Goal: Task Accomplishment & Management: Manage account settings

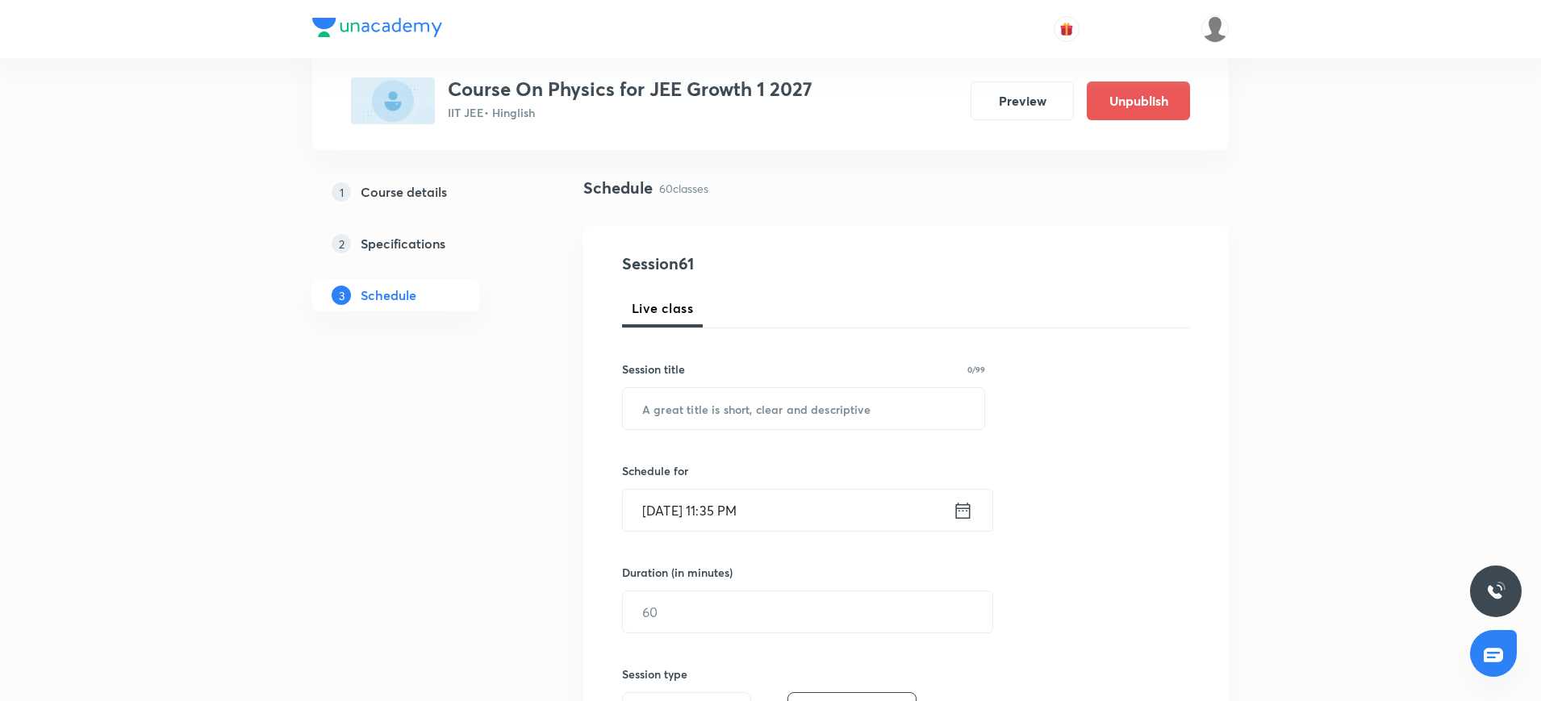
click at [425, 182] on h5 "Course details" at bounding box center [404, 191] width 86 height 19
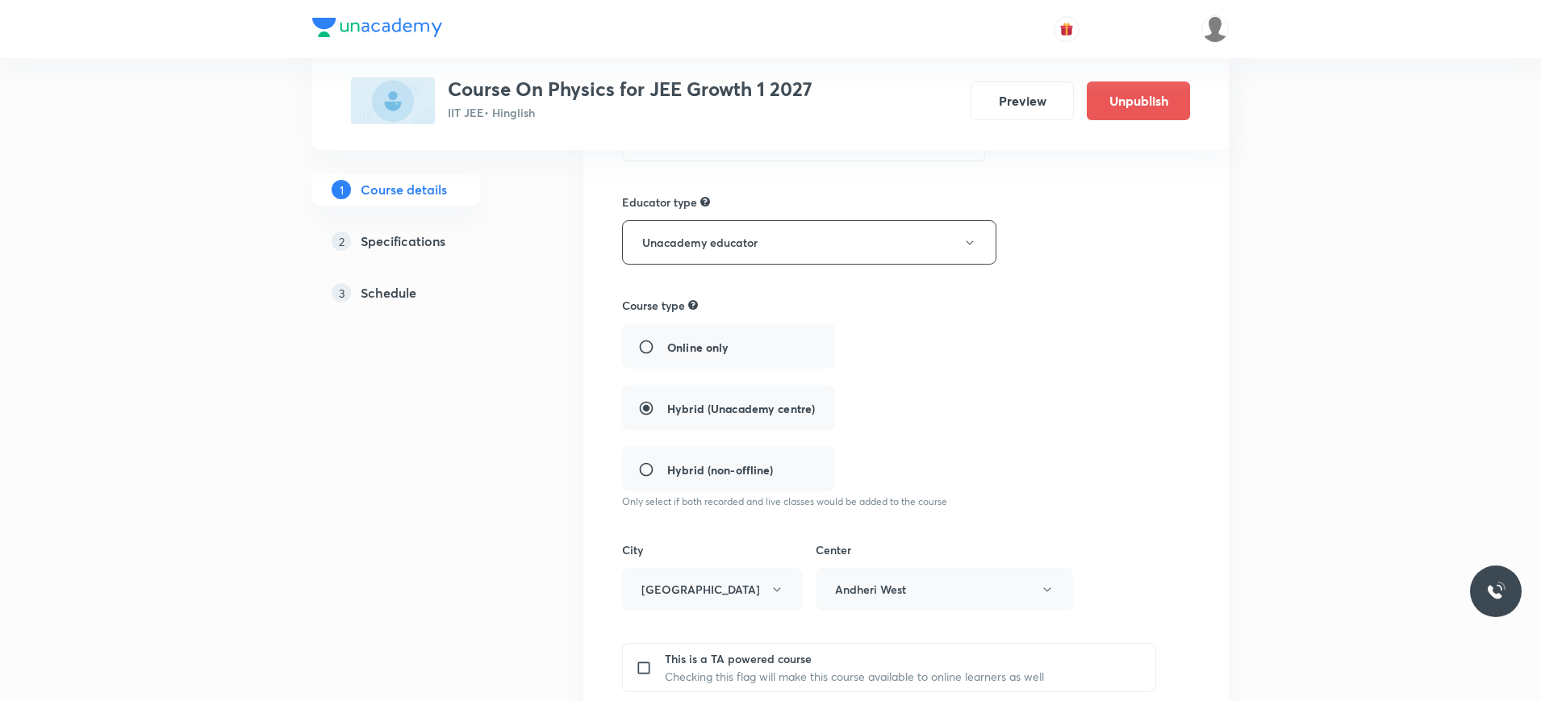
scroll to position [352, 0]
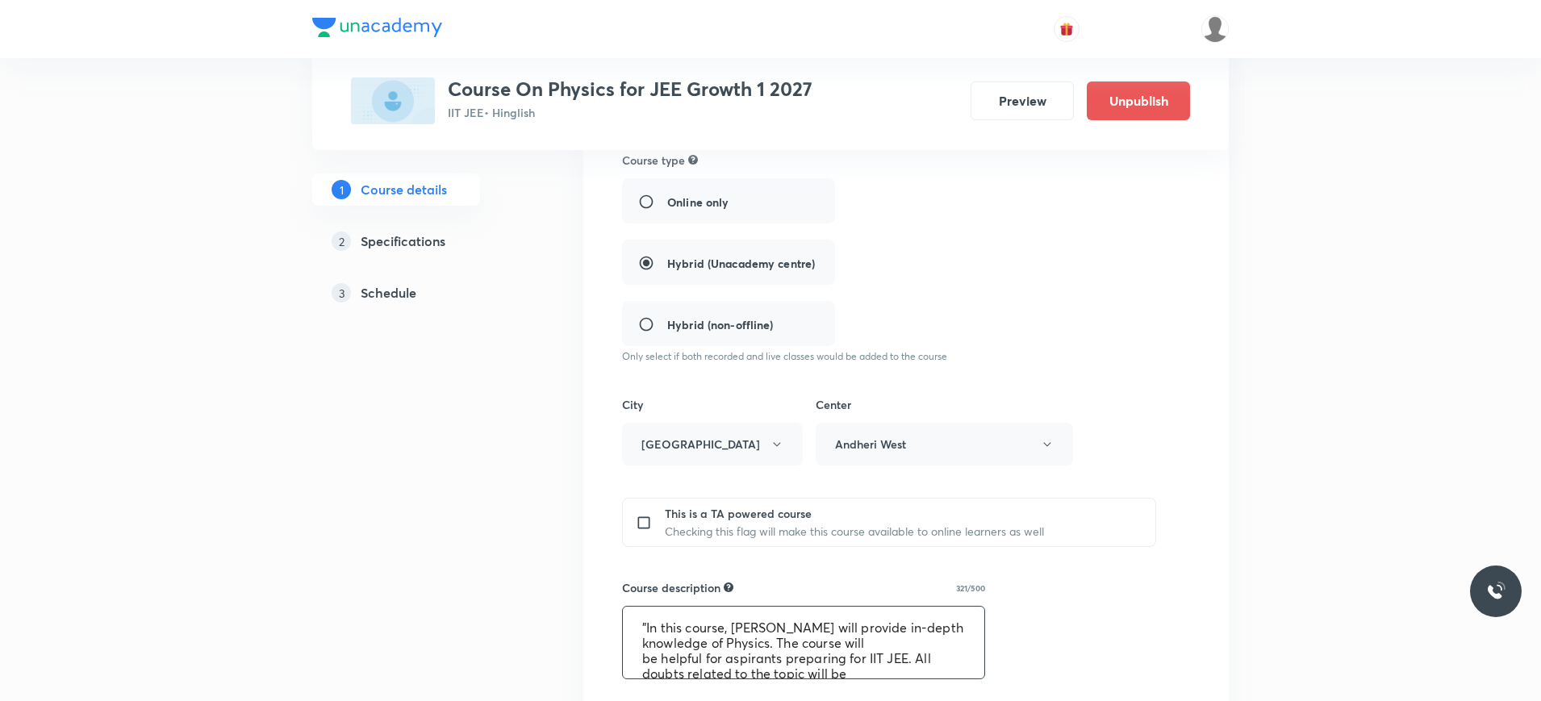
click at [645, 622] on textarea ""In this course, [PERSON_NAME] will provide in-depth knowledge of Physics. The …" at bounding box center [803, 643] width 361 height 72
click at [445, 378] on div "1 Course details 2 Specifications 3 Schedule" at bounding box center [421, 568] width 219 height 1295
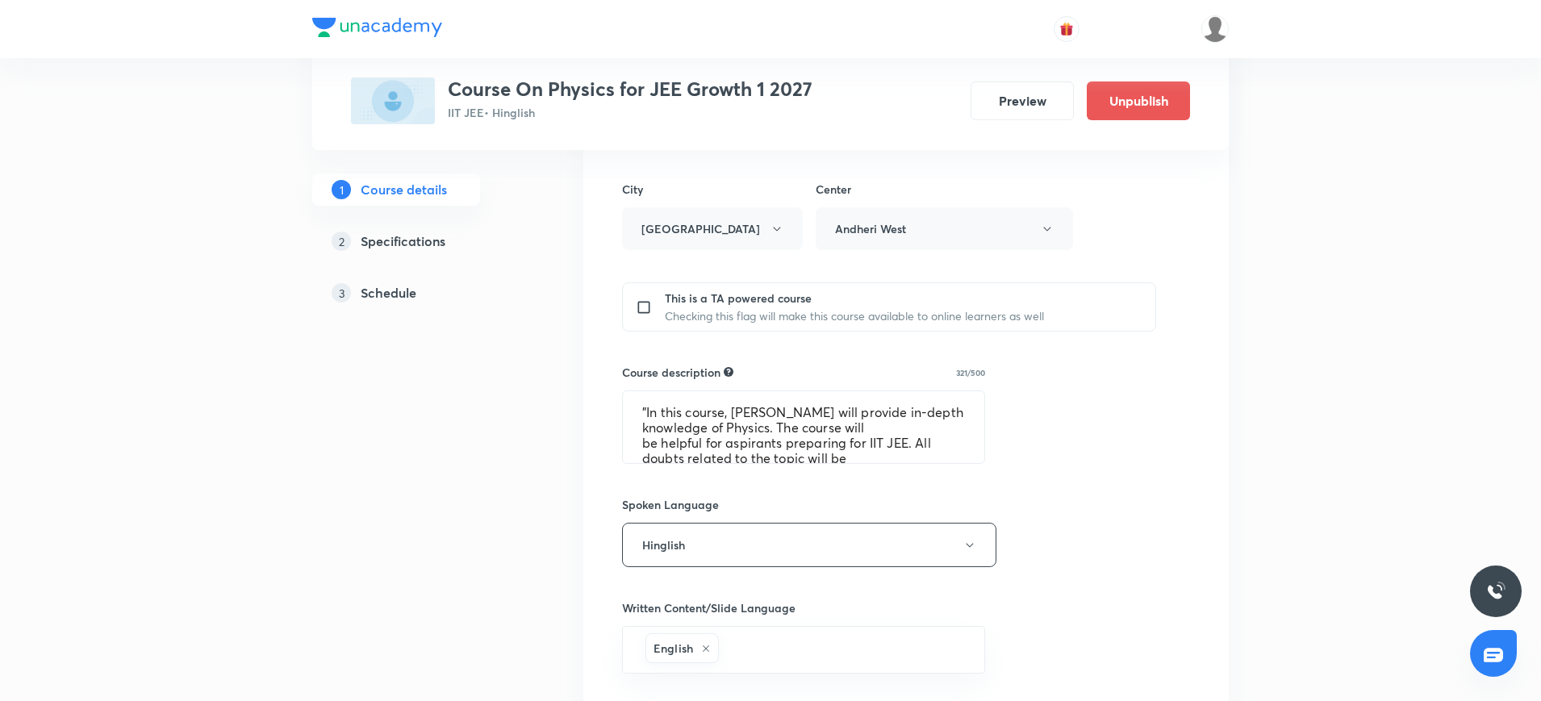
scroll to position [572, 0]
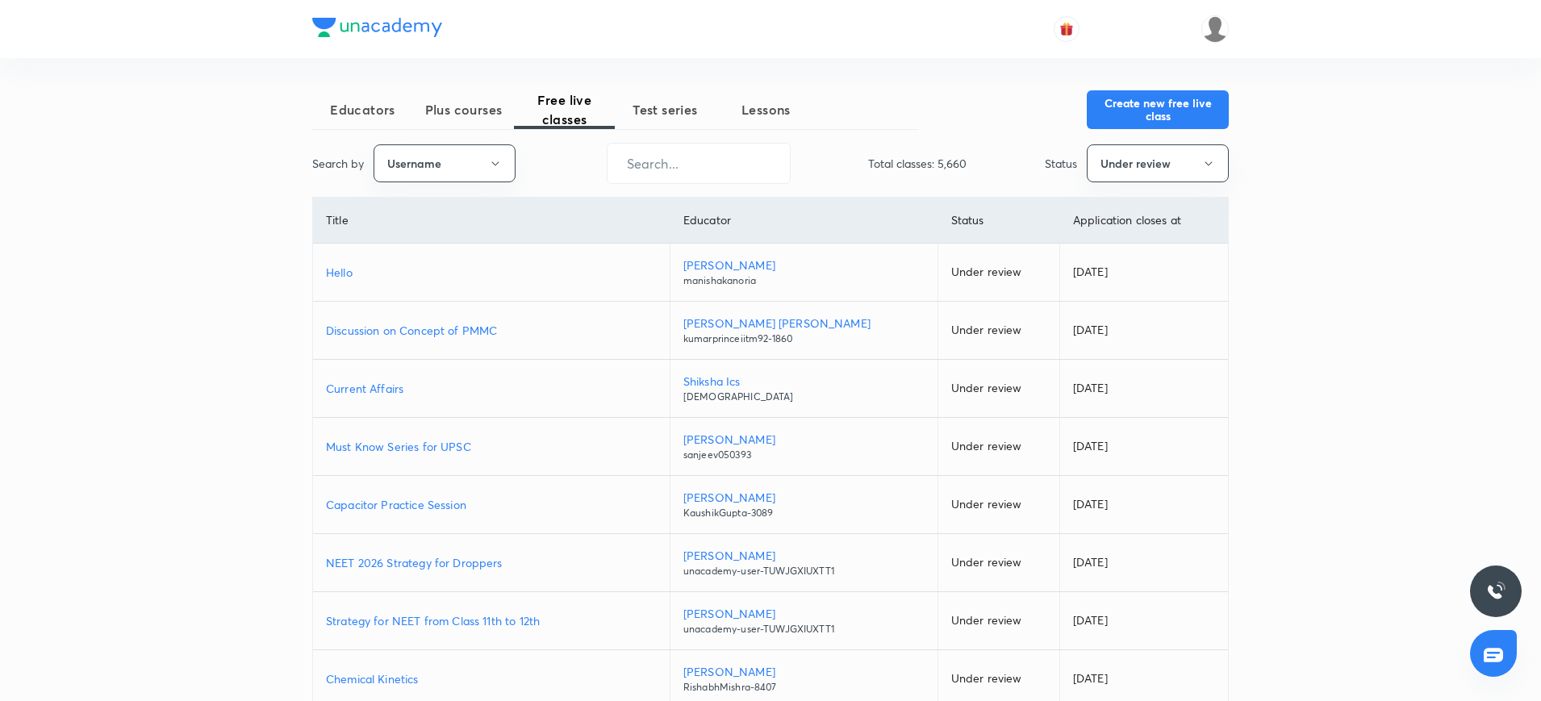
click at [1129, 155] on button "Under review" at bounding box center [1158, 163] width 142 height 38
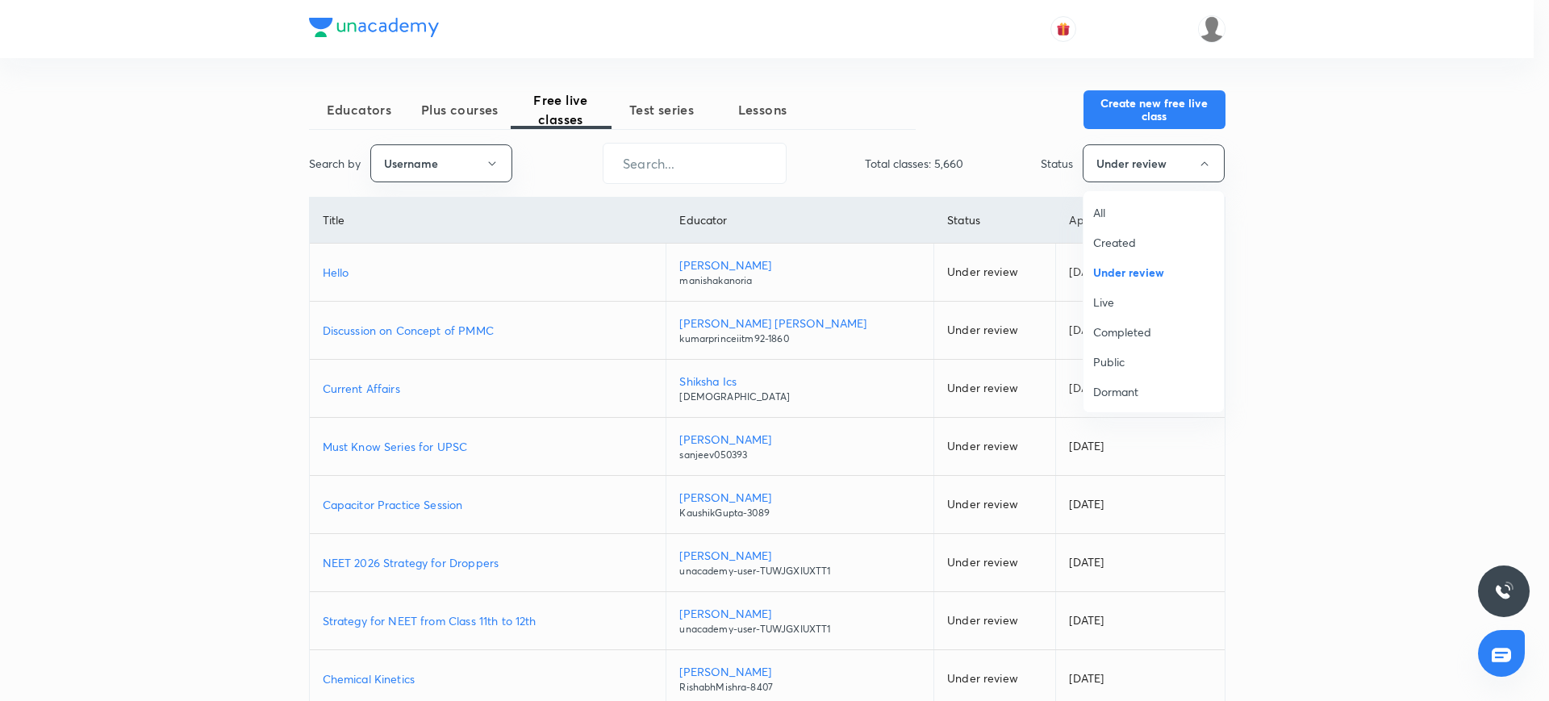
click at [1097, 218] on span "All" at bounding box center [1153, 212] width 121 height 17
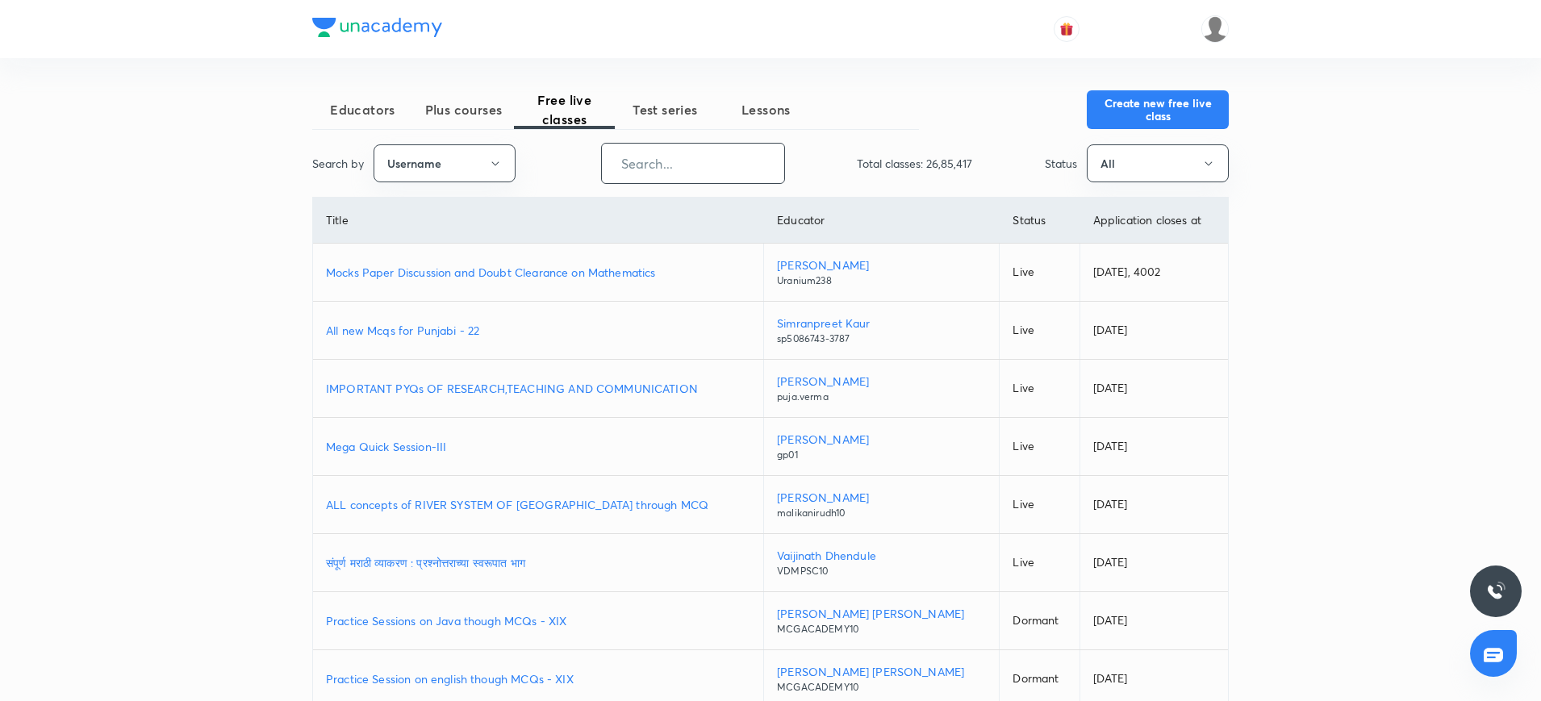
click at [633, 156] on input "text" at bounding box center [693, 163] width 182 height 41
paste input "naresh09"
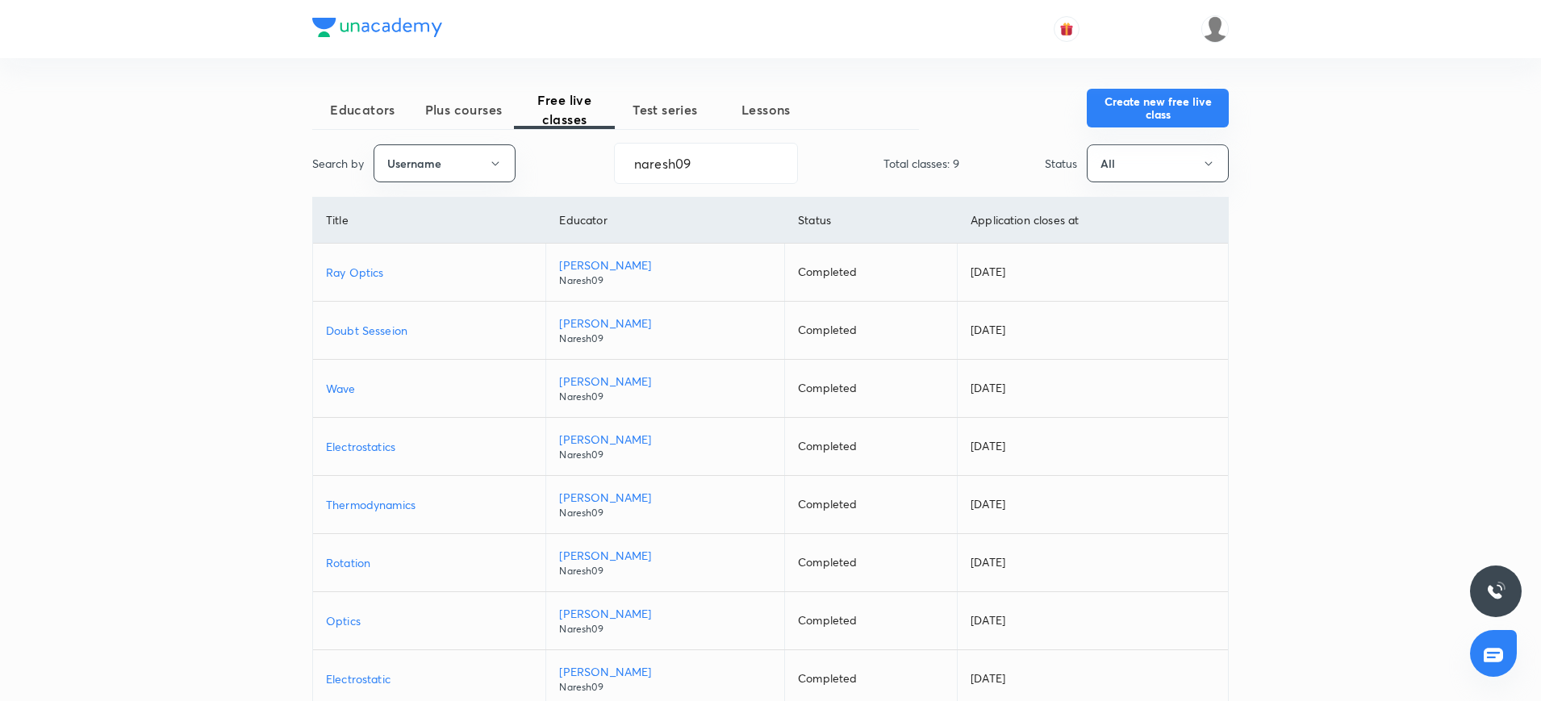
click at [1176, 105] on button "Create new free live class" at bounding box center [1158, 108] width 142 height 39
click at [658, 161] on input "naresh09" at bounding box center [706, 163] width 182 height 41
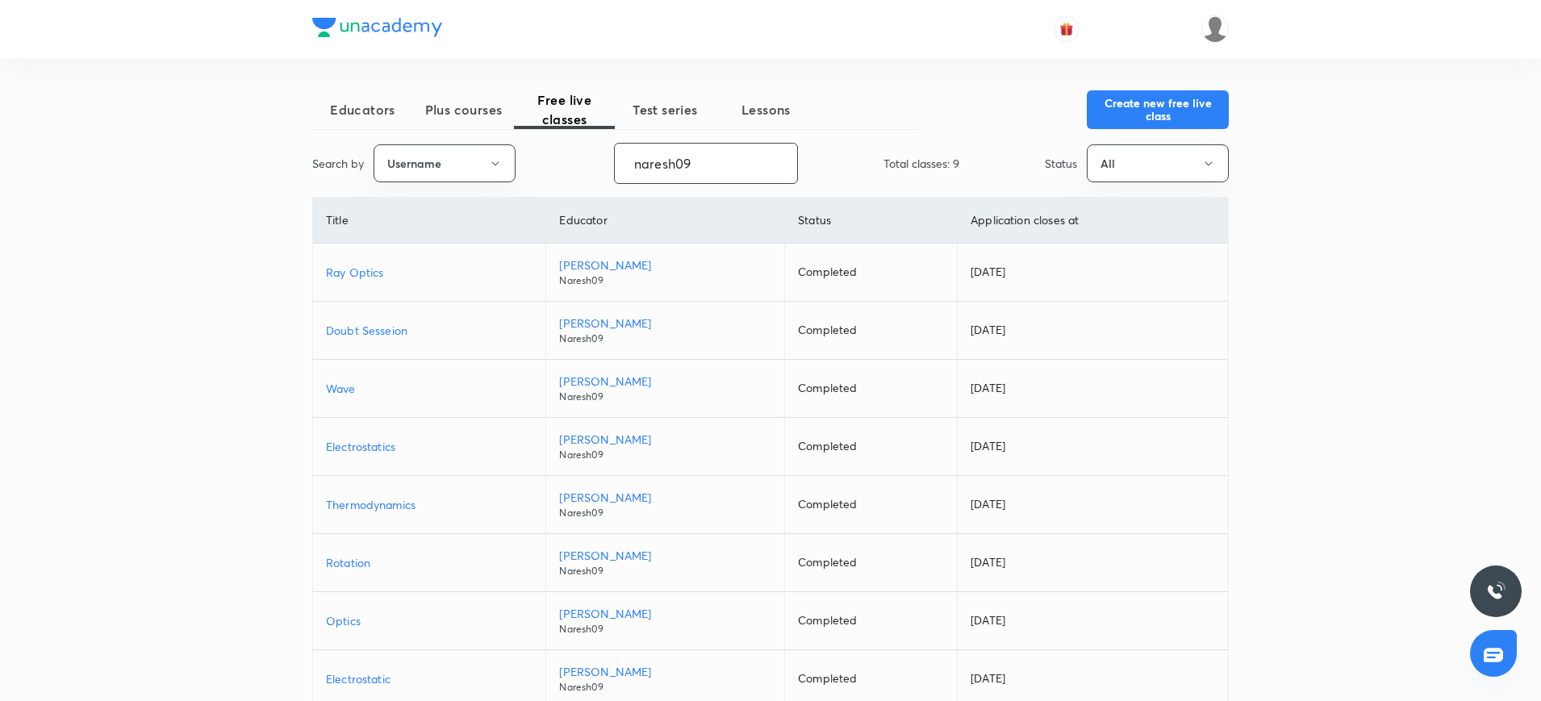
paste input "unacademy-user-XUDA18M98RLM"
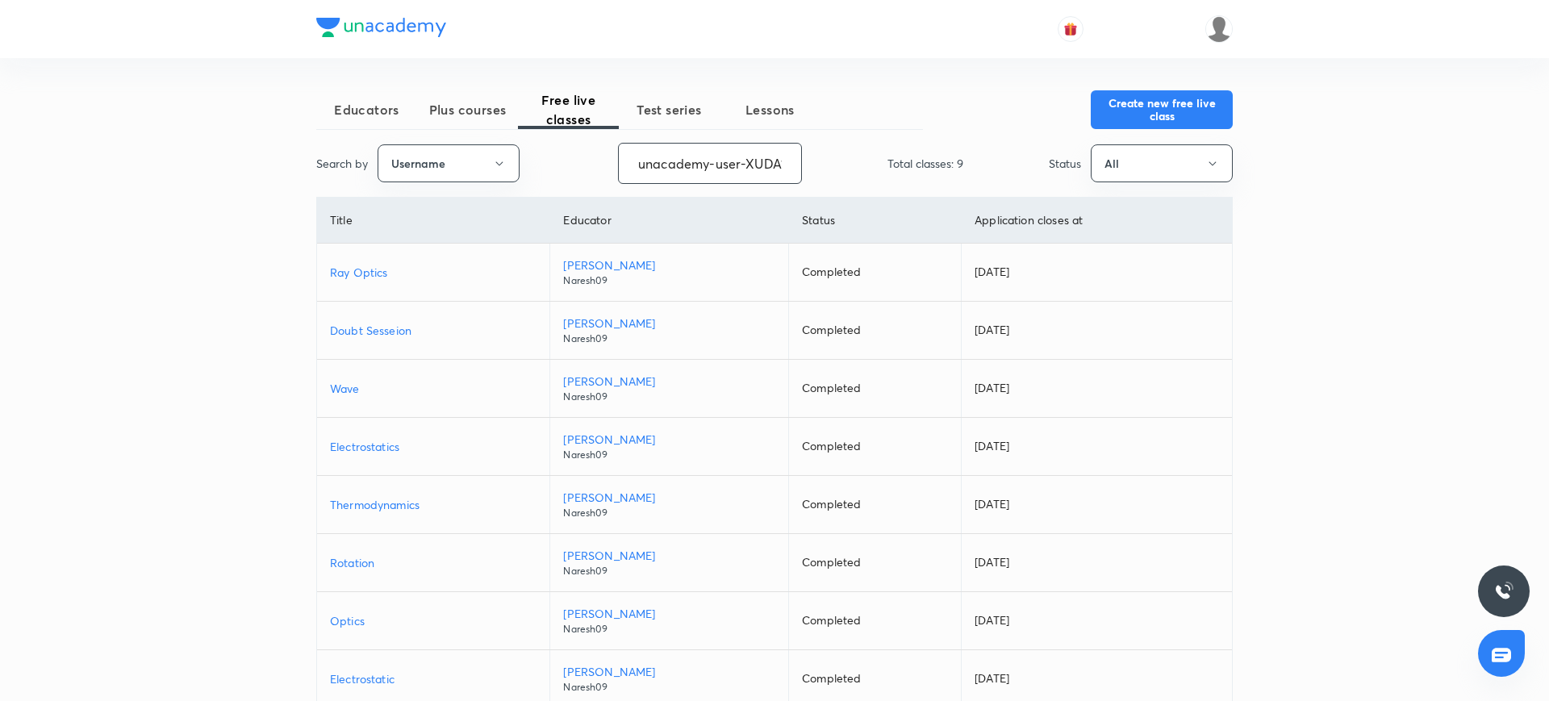
scroll to position [0, 69]
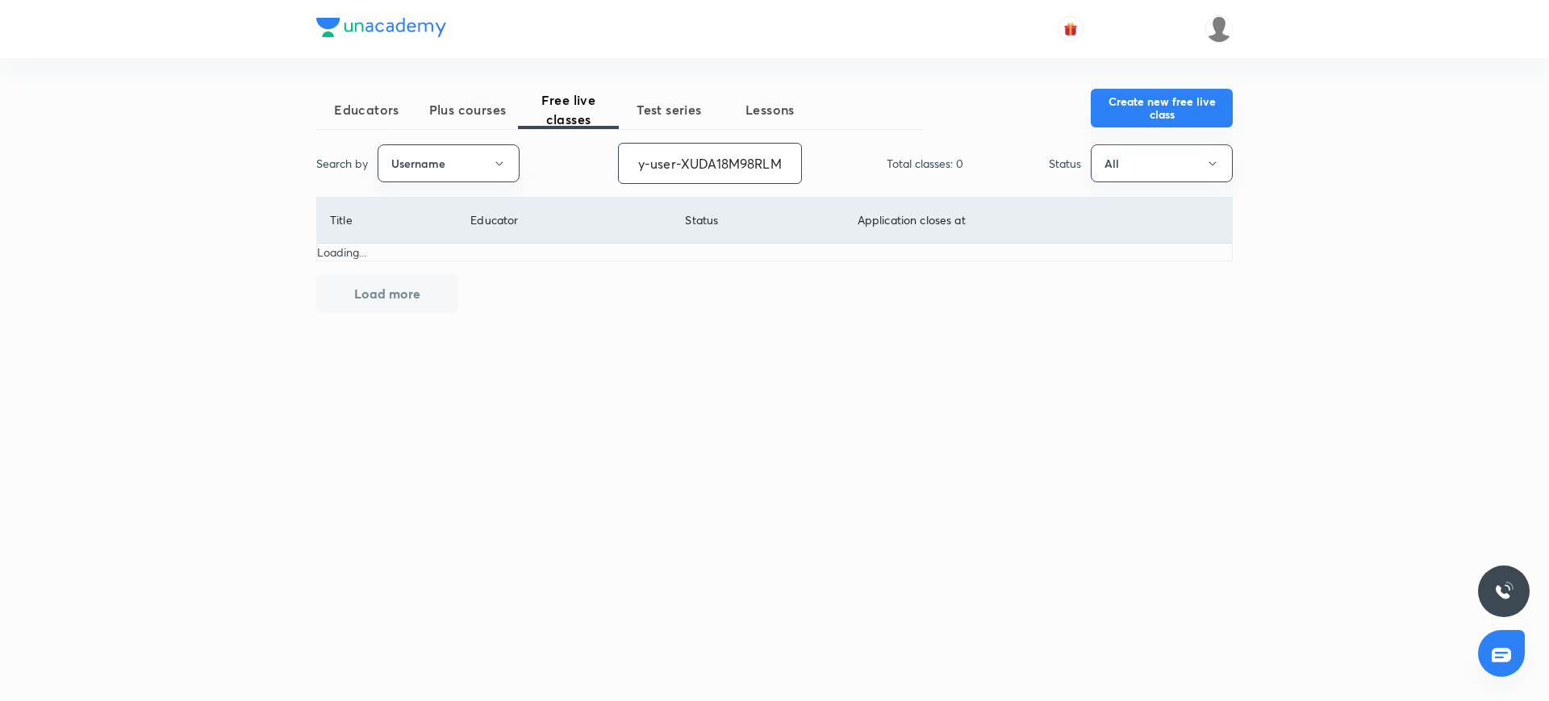
type input "unacademy-user-XUDA18M98RLM"
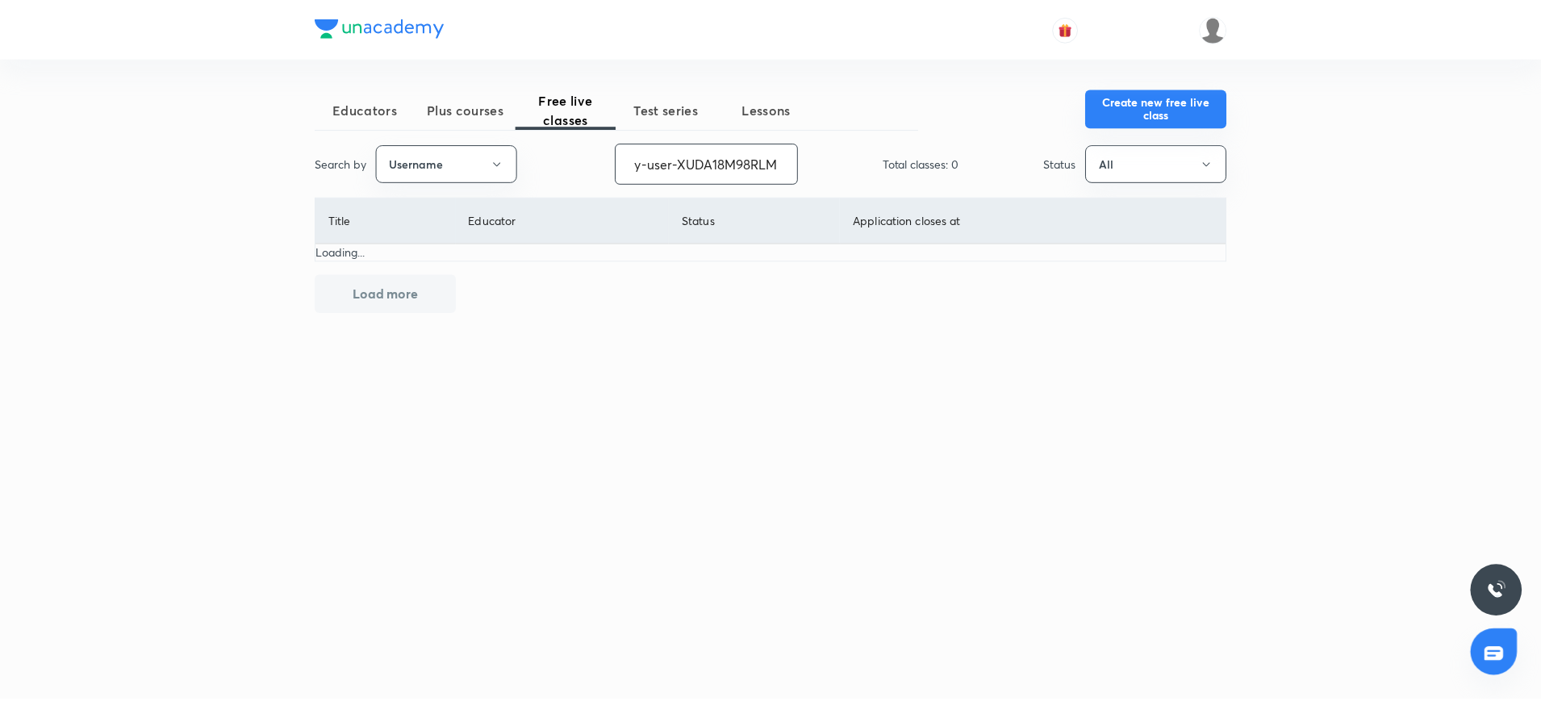
scroll to position [0, 0]
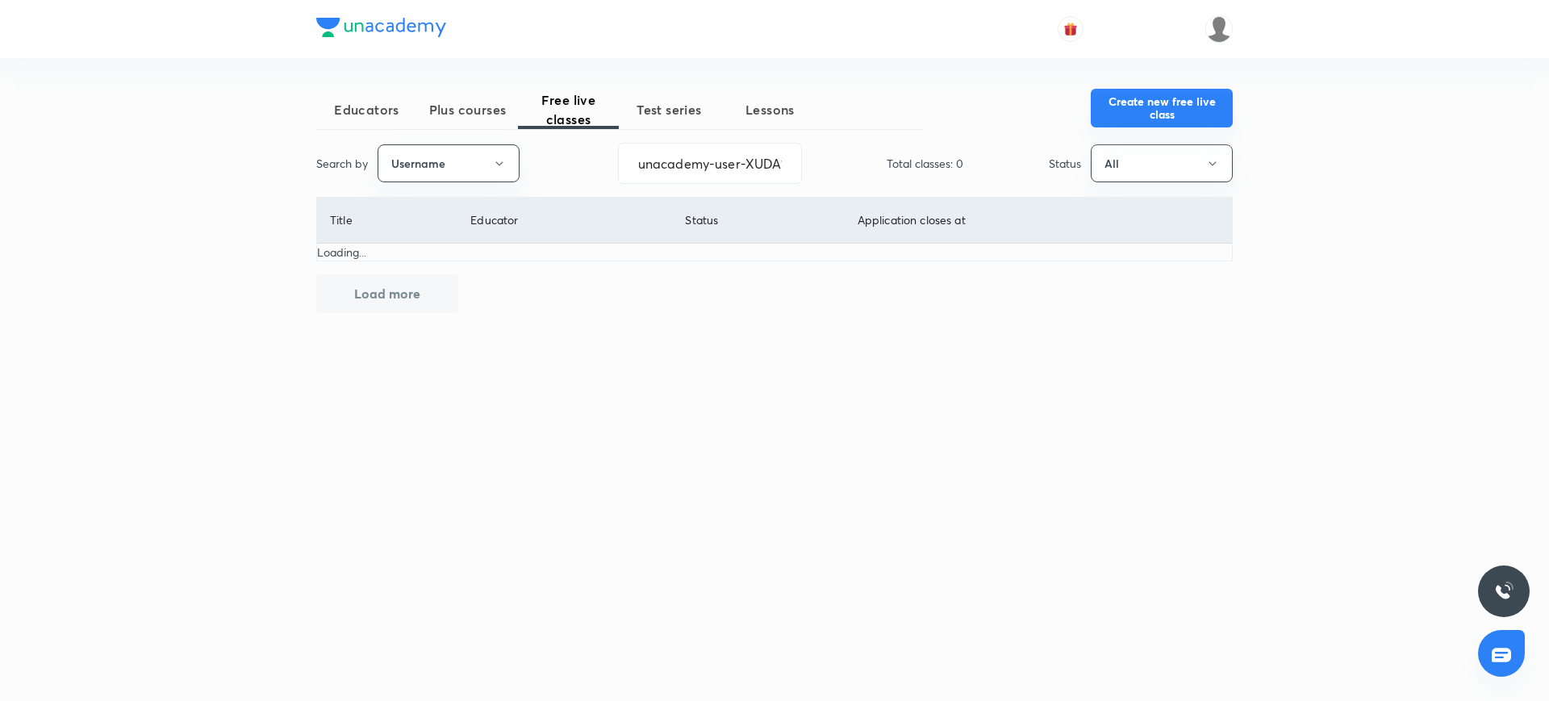
click at [1118, 109] on button "Create new free live class" at bounding box center [1162, 108] width 142 height 39
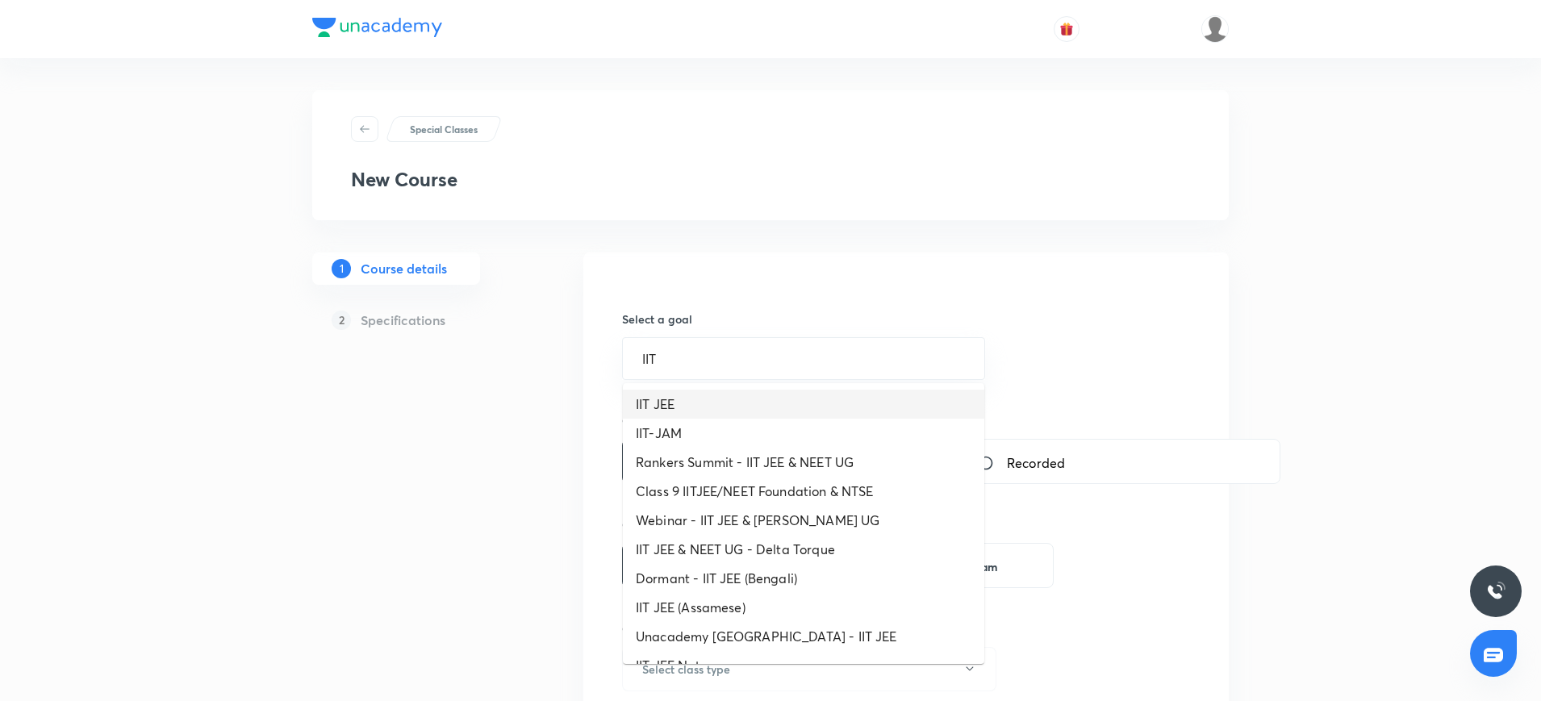
click at [648, 407] on li "IIT JEE" at bounding box center [803, 404] width 361 height 29
type input "IIT JEE"
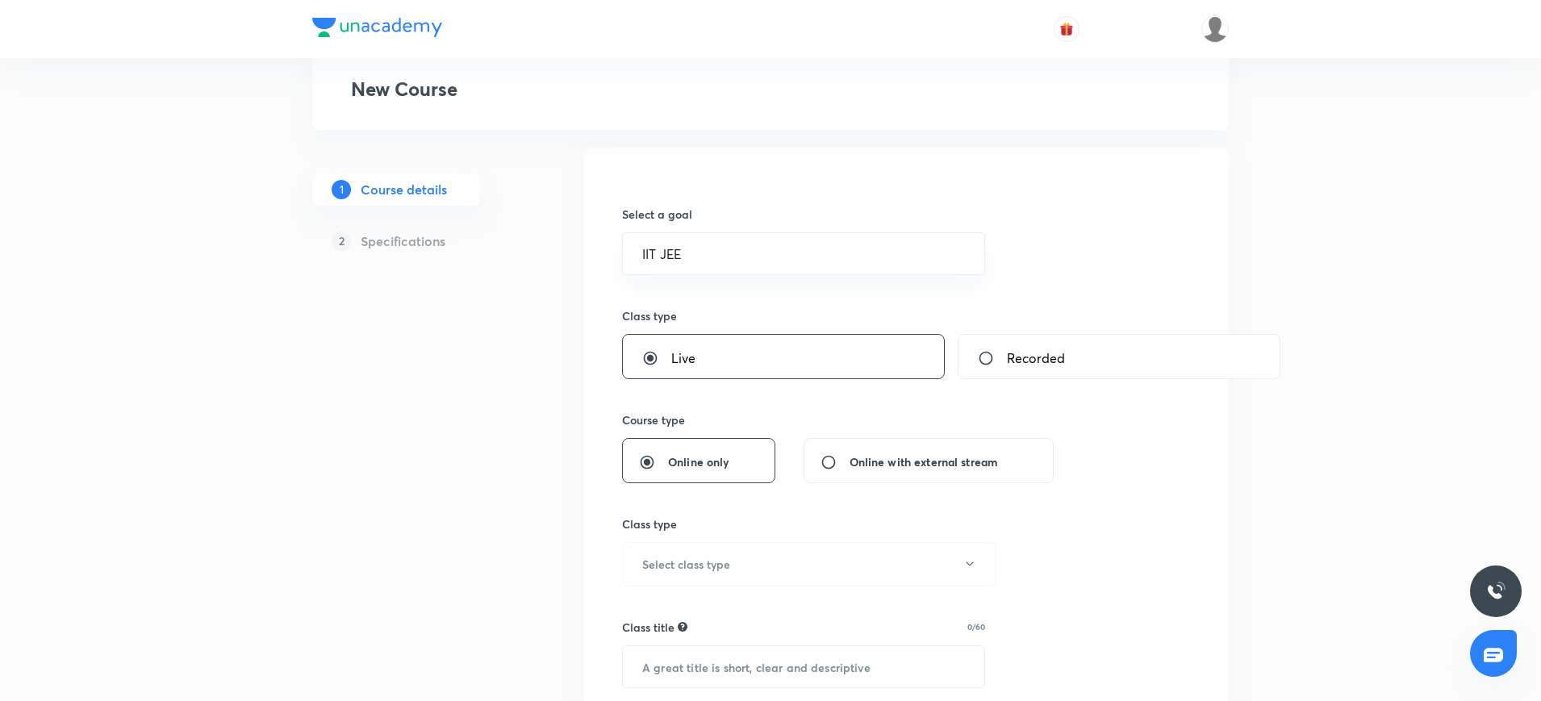
scroll to position [105, 0]
click at [663, 578] on button "Select class type" at bounding box center [809, 564] width 374 height 44
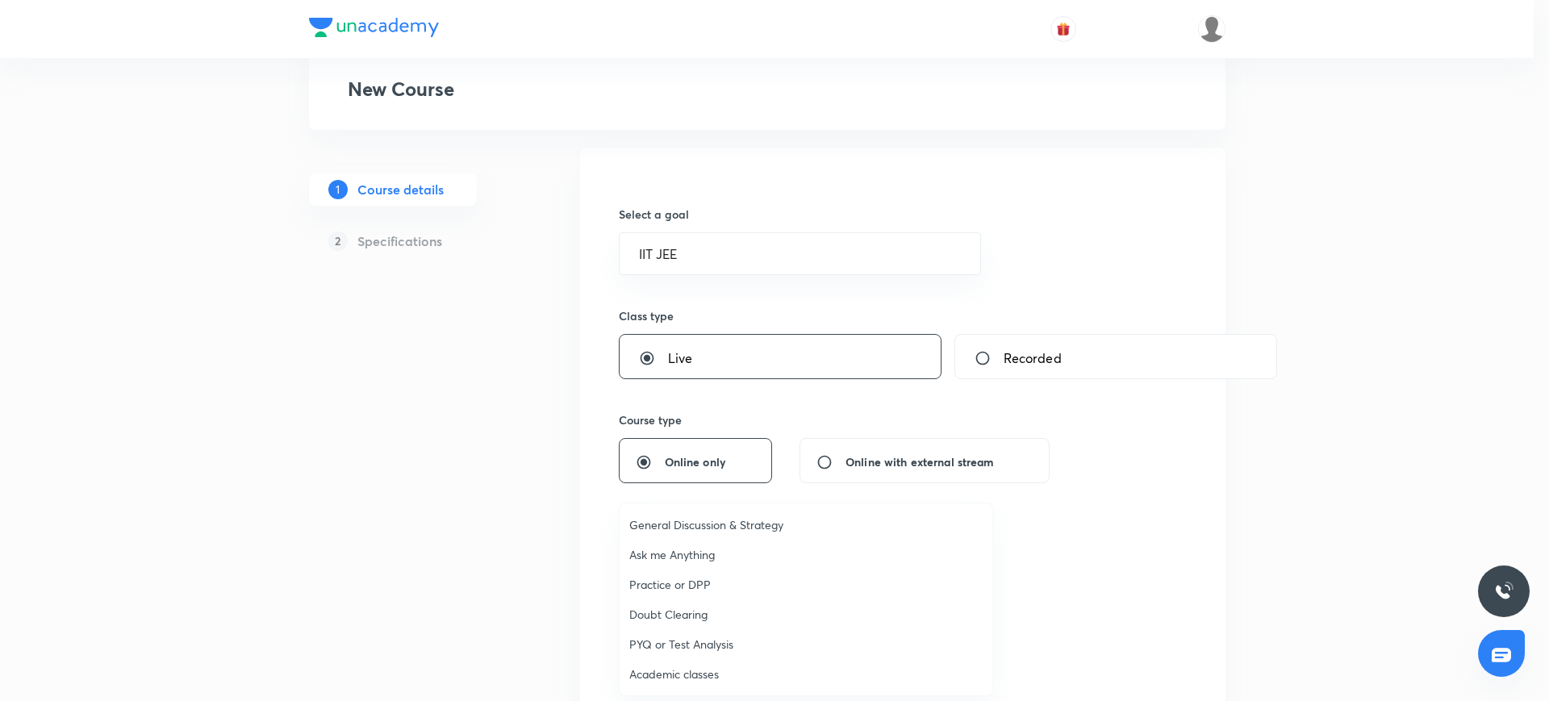
click at [657, 665] on span "Academic classes" at bounding box center [805, 673] width 353 height 17
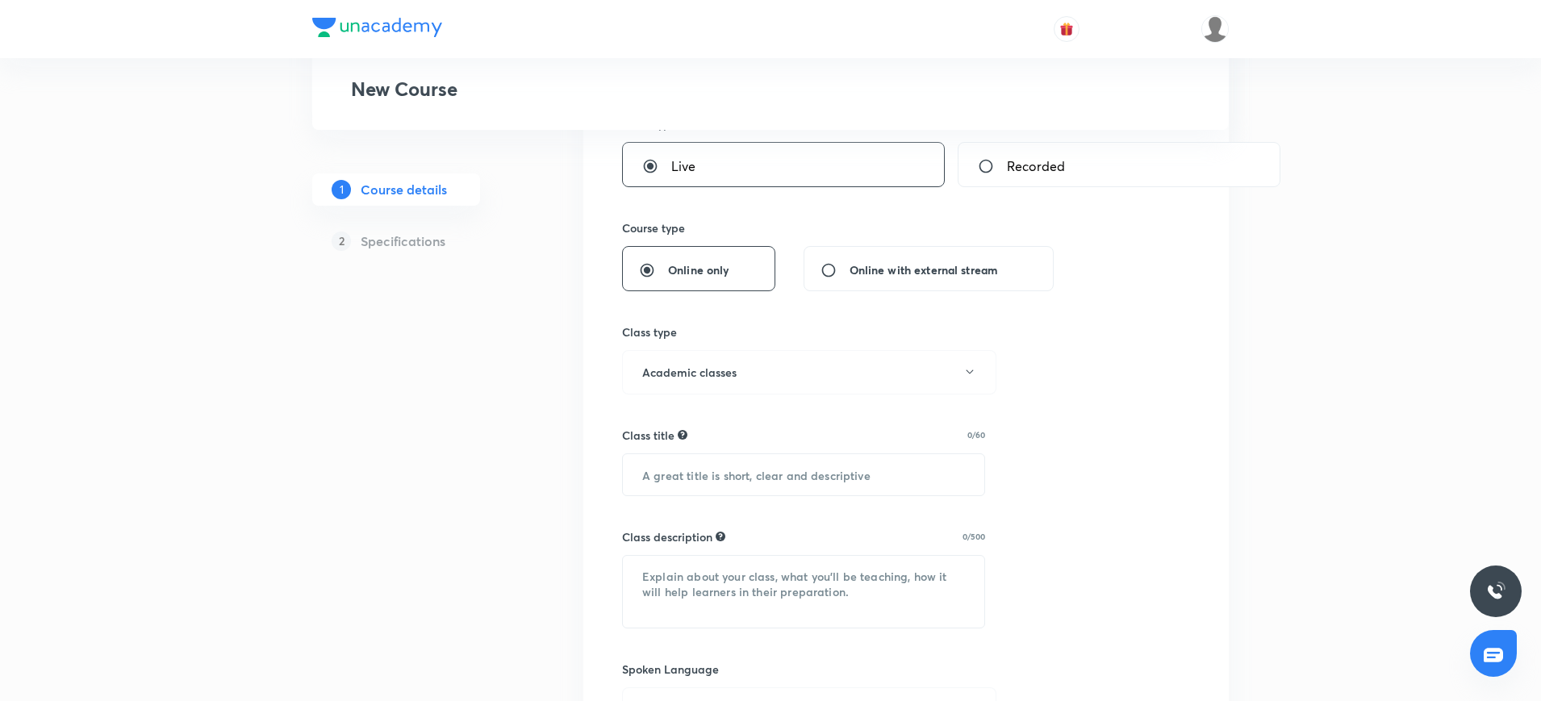
scroll to position [302, 0]
click at [679, 472] on input "text" at bounding box center [803, 469] width 361 height 41
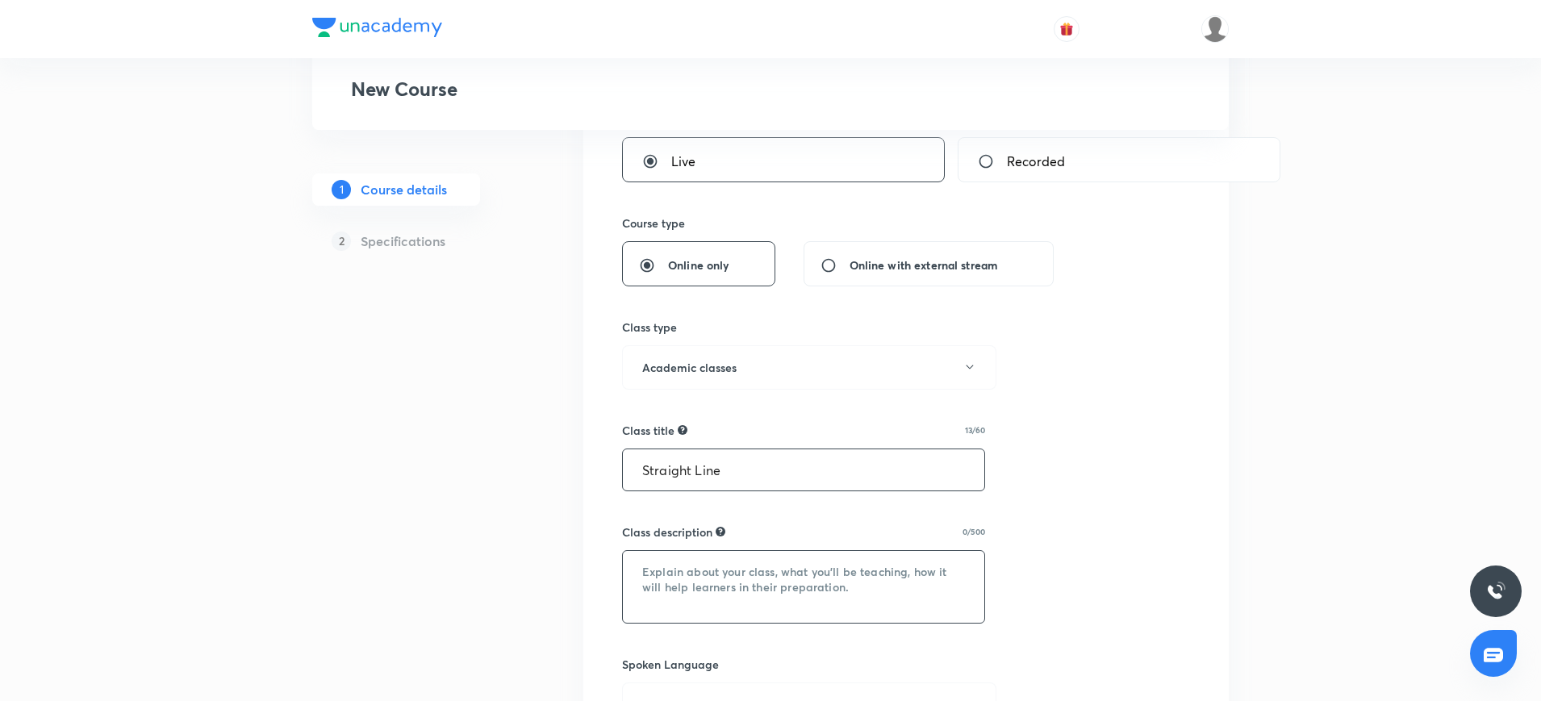
type input "Straight Line"
click at [758, 569] on textarea at bounding box center [803, 587] width 361 height 72
paste textarea ""In this course, [PERSON_NAME] will provide in-depth knowledge of Physics. The …"
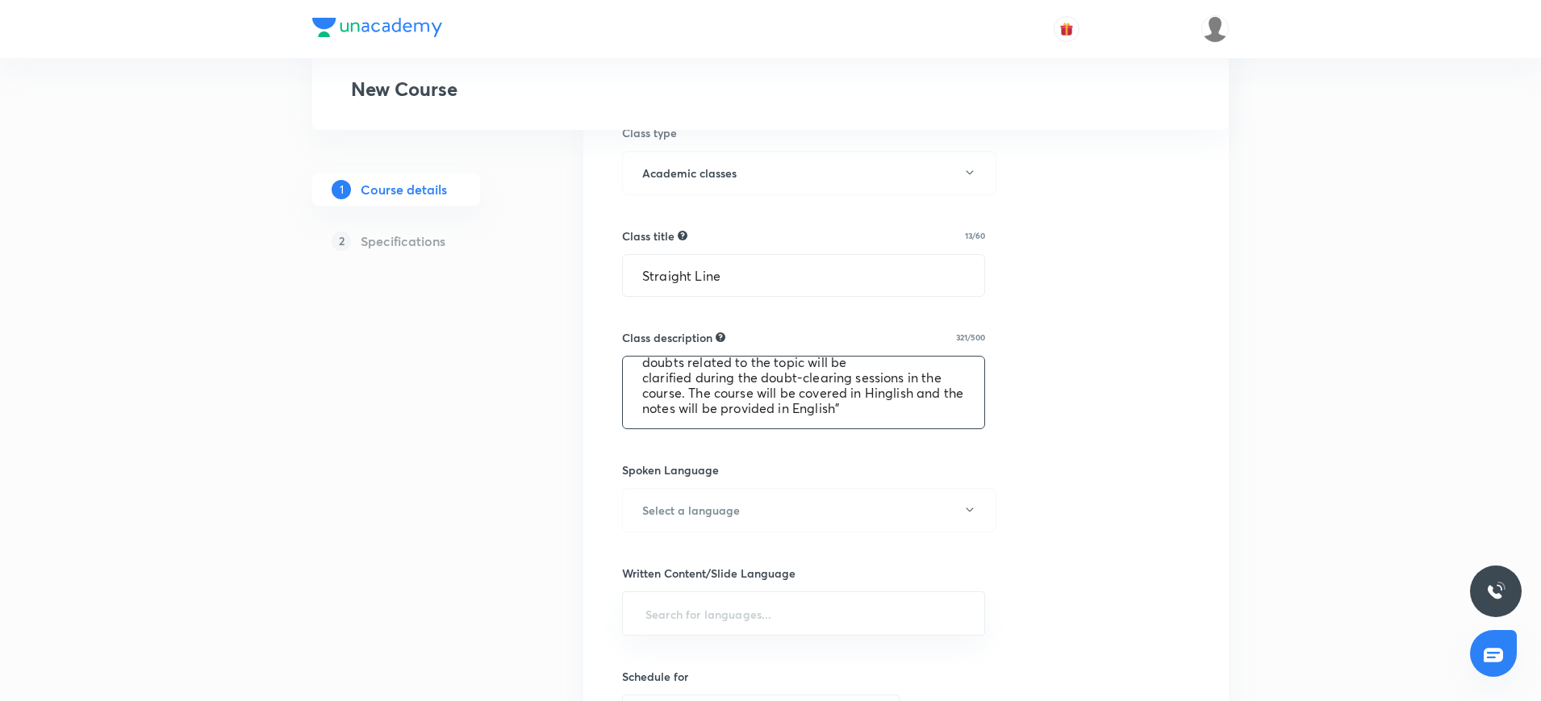
scroll to position [499, 0]
type textarea ""In this course, Naresh Kumawat will provide in-depth knowledge of Physics. The…"
click at [824, 514] on button "Select a language" at bounding box center [809, 508] width 374 height 44
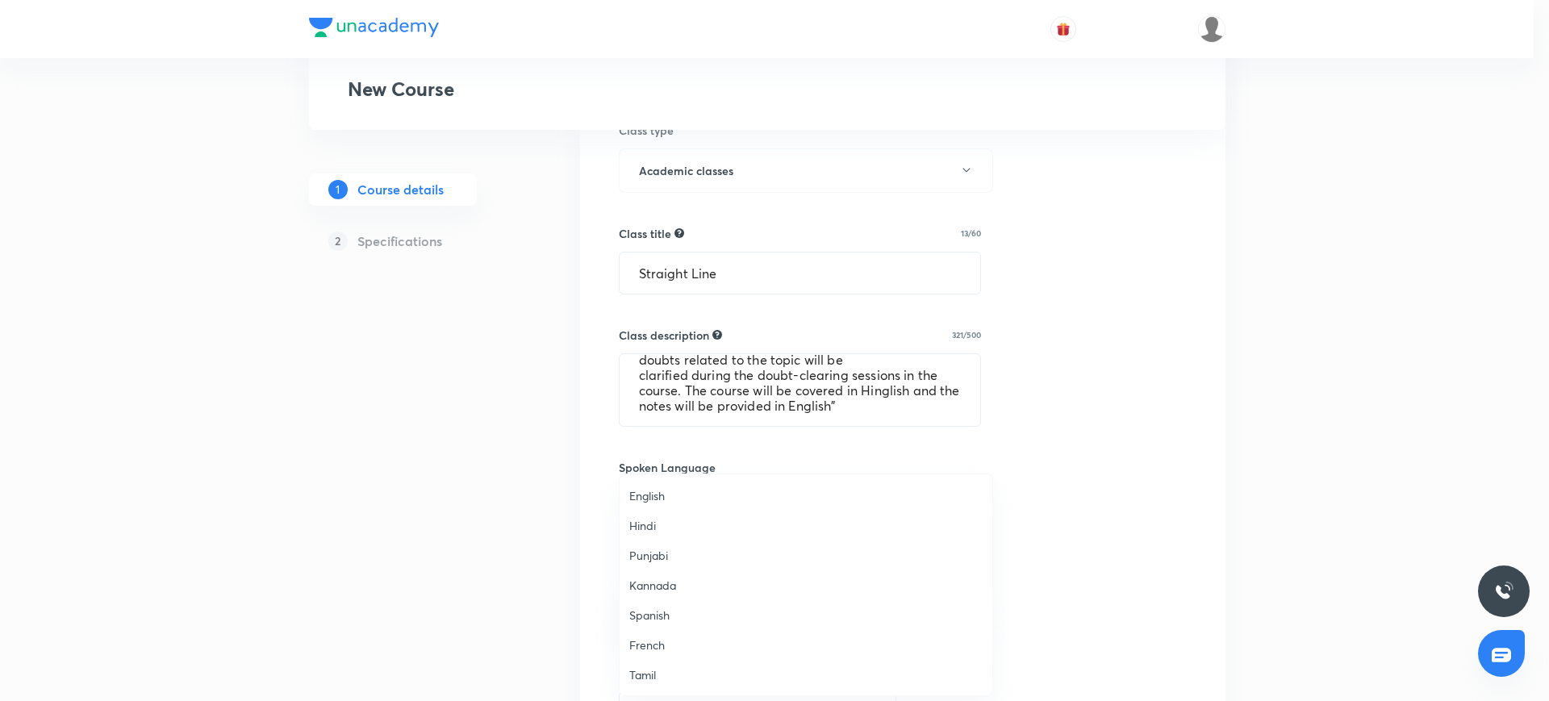
click at [638, 490] on span "English" at bounding box center [805, 495] width 353 height 17
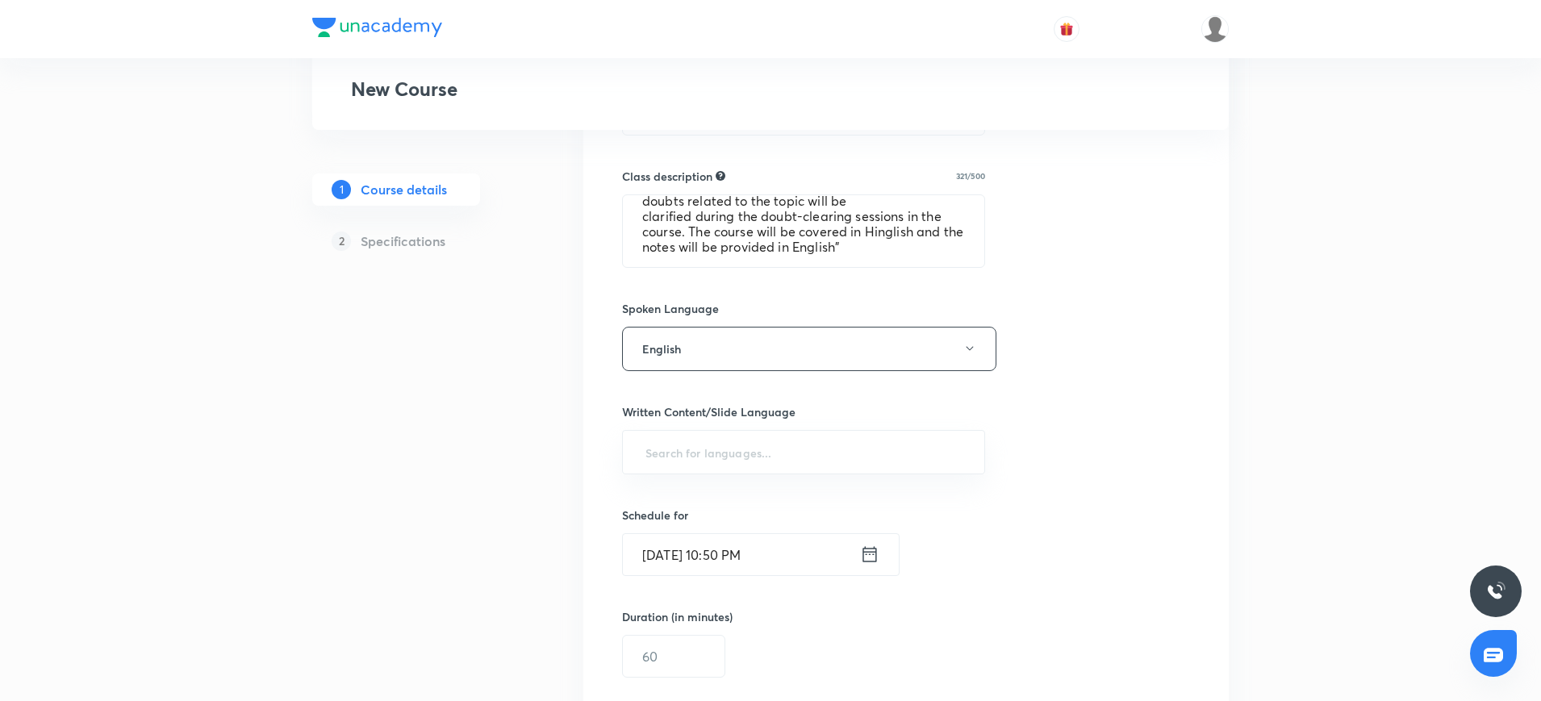
scroll to position [660, 0]
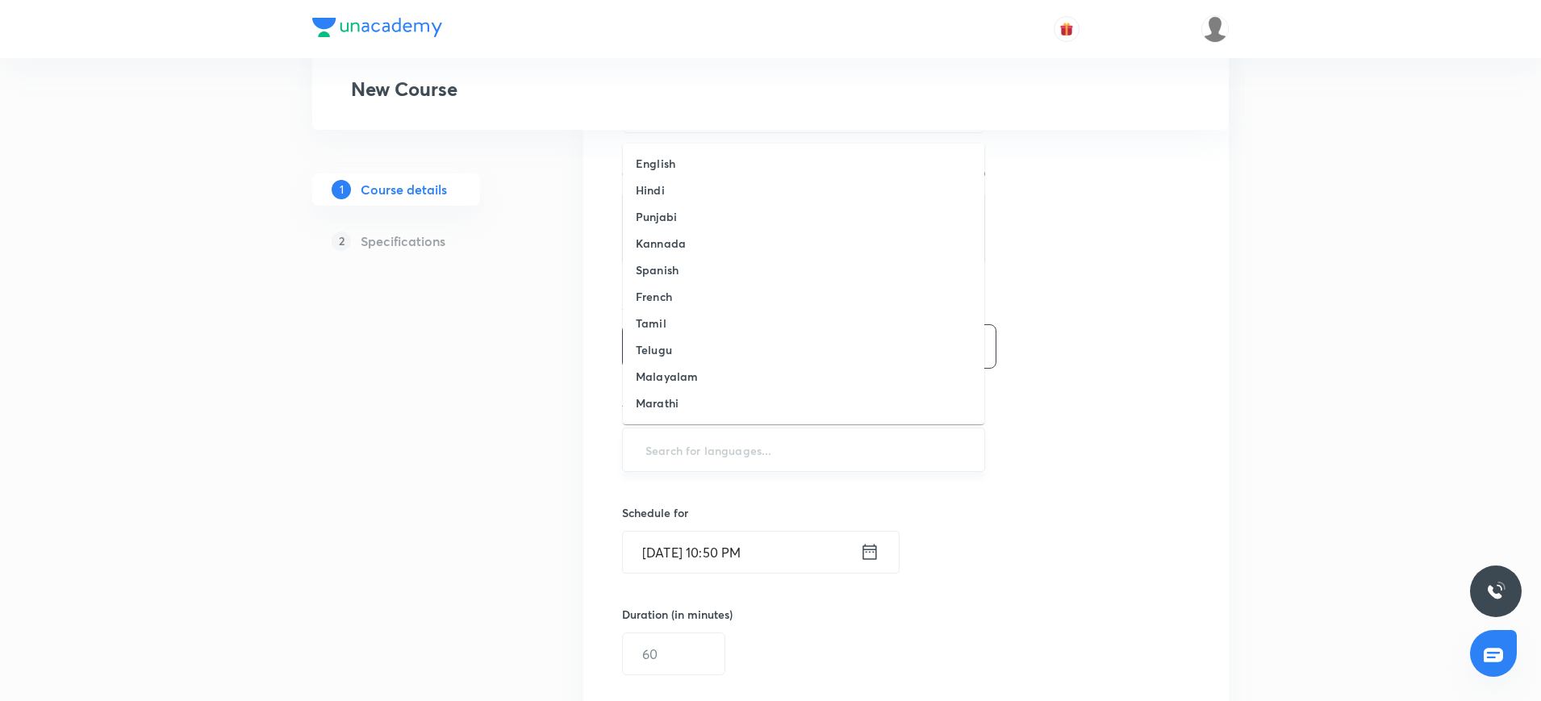
click at [709, 457] on input "text" at bounding box center [803, 450] width 323 height 30
click at [679, 161] on li "English" at bounding box center [803, 163] width 361 height 27
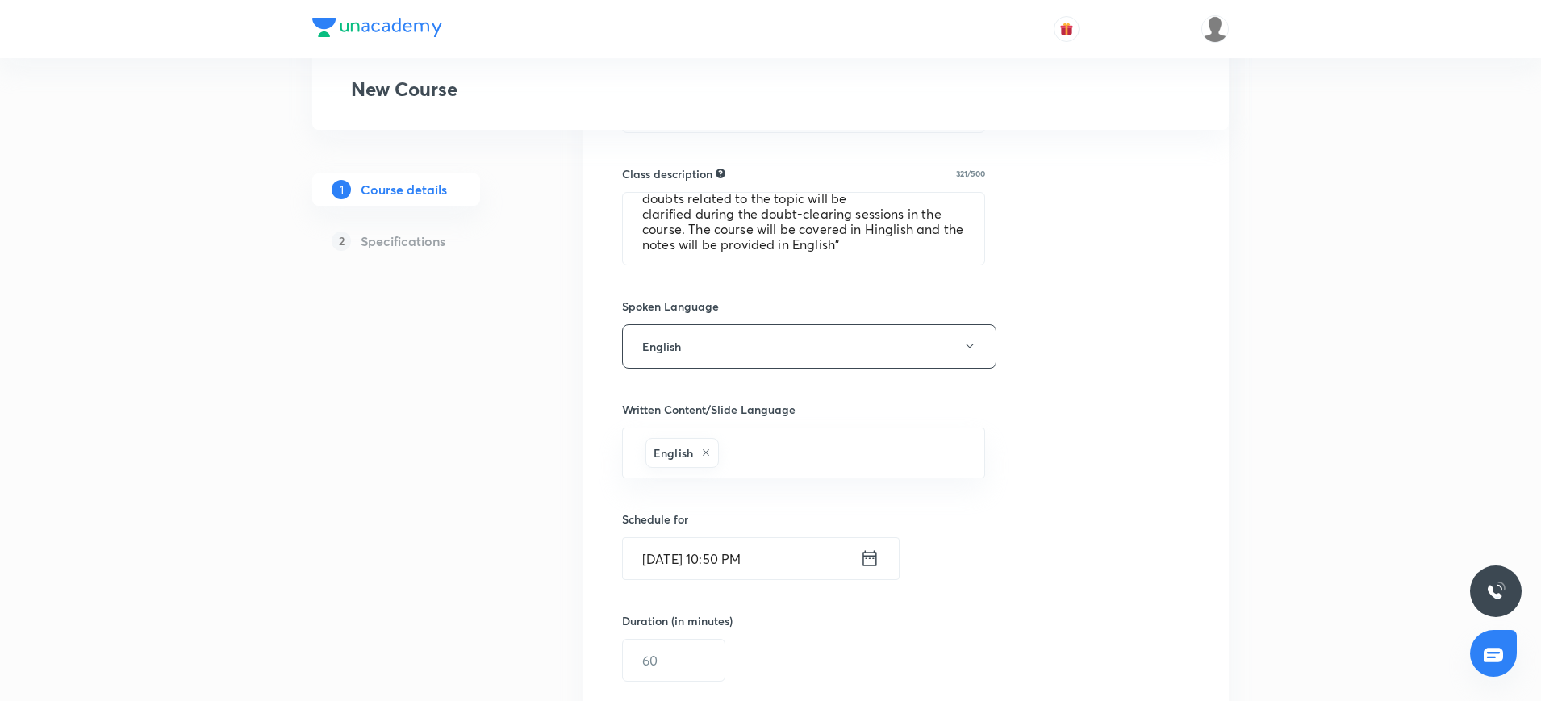
click at [866, 556] on icon at bounding box center [869, 558] width 14 height 15
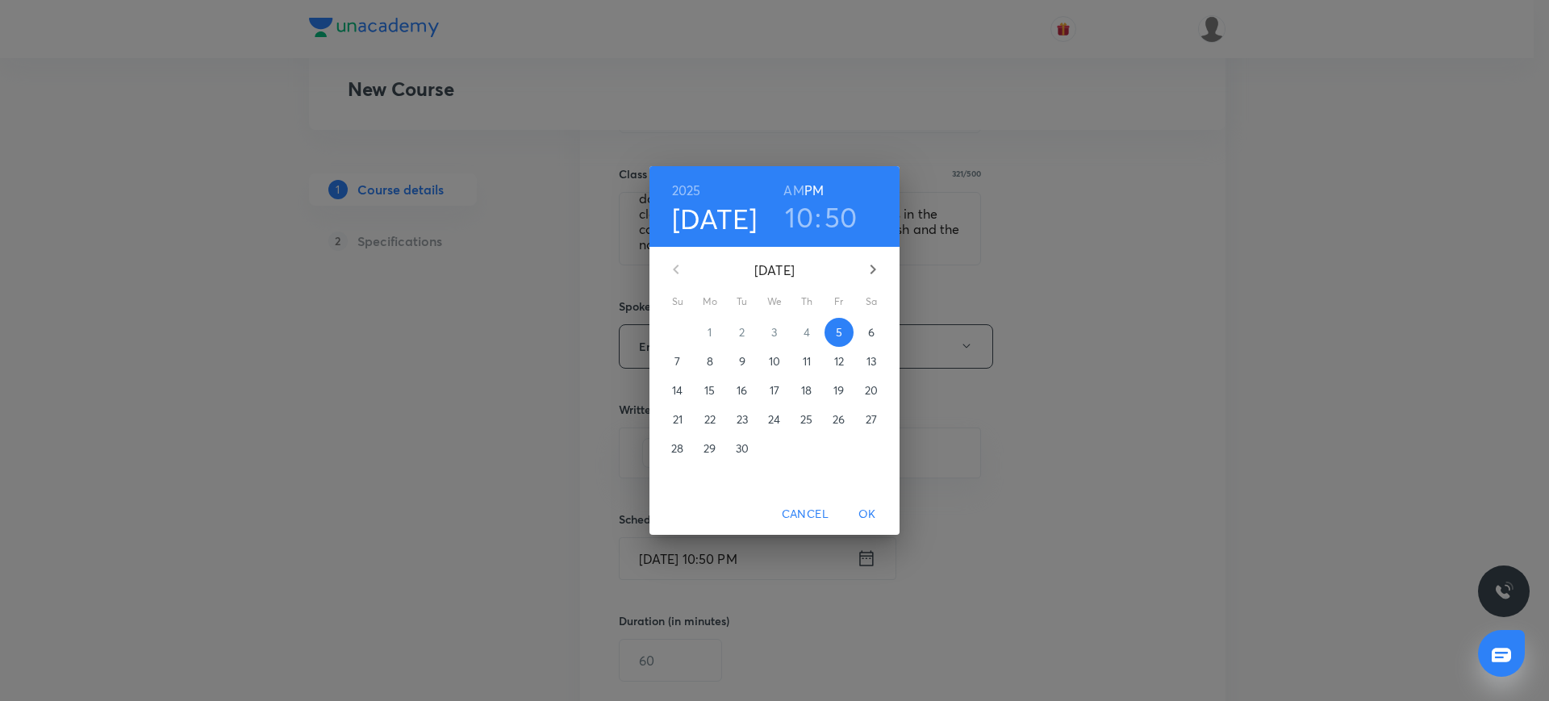
click at [868, 332] on p "6" at bounding box center [871, 332] width 6 height 16
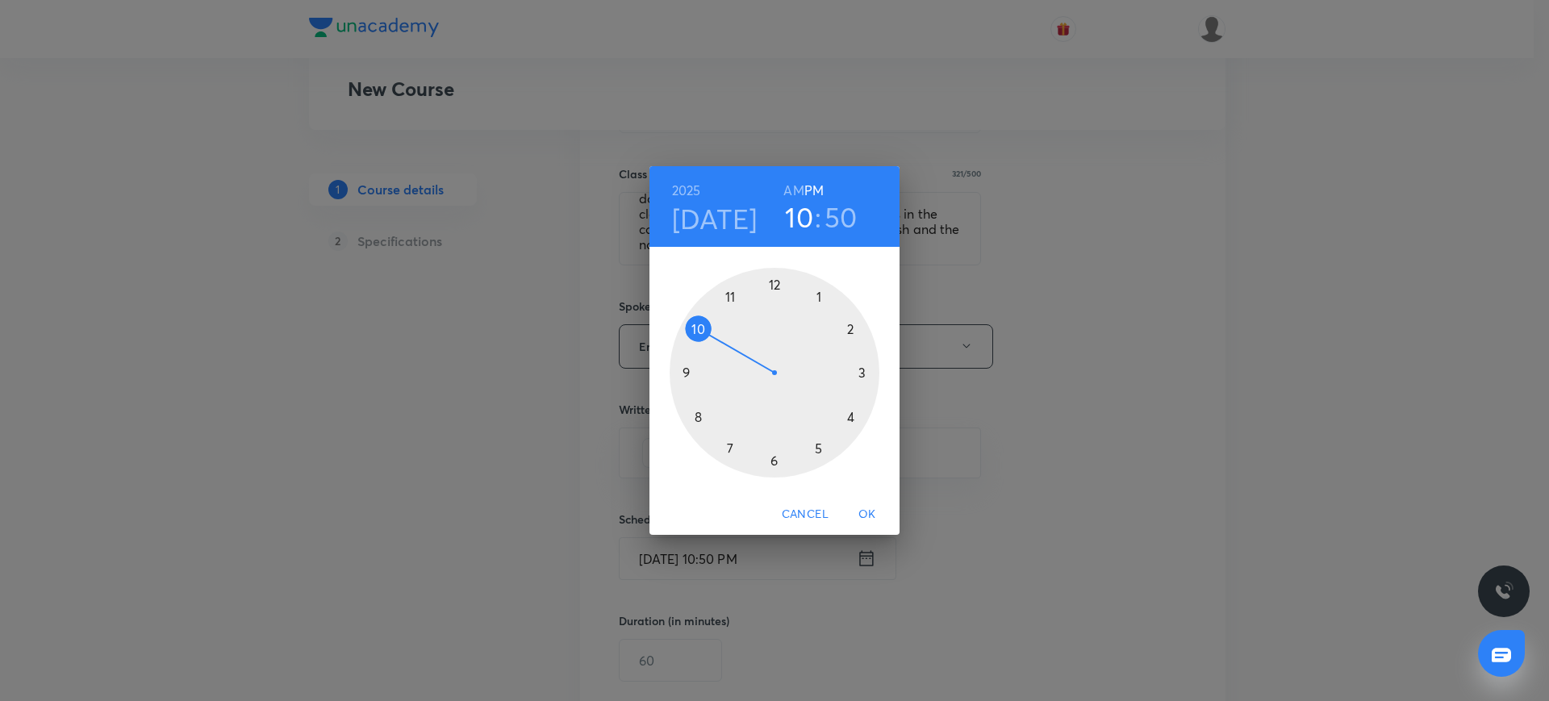
click at [685, 369] on div at bounding box center [775, 373] width 210 height 210
click at [791, 188] on h6 "AM" at bounding box center [793, 190] width 20 height 23
click at [688, 373] on div at bounding box center [775, 373] width 210 height 210
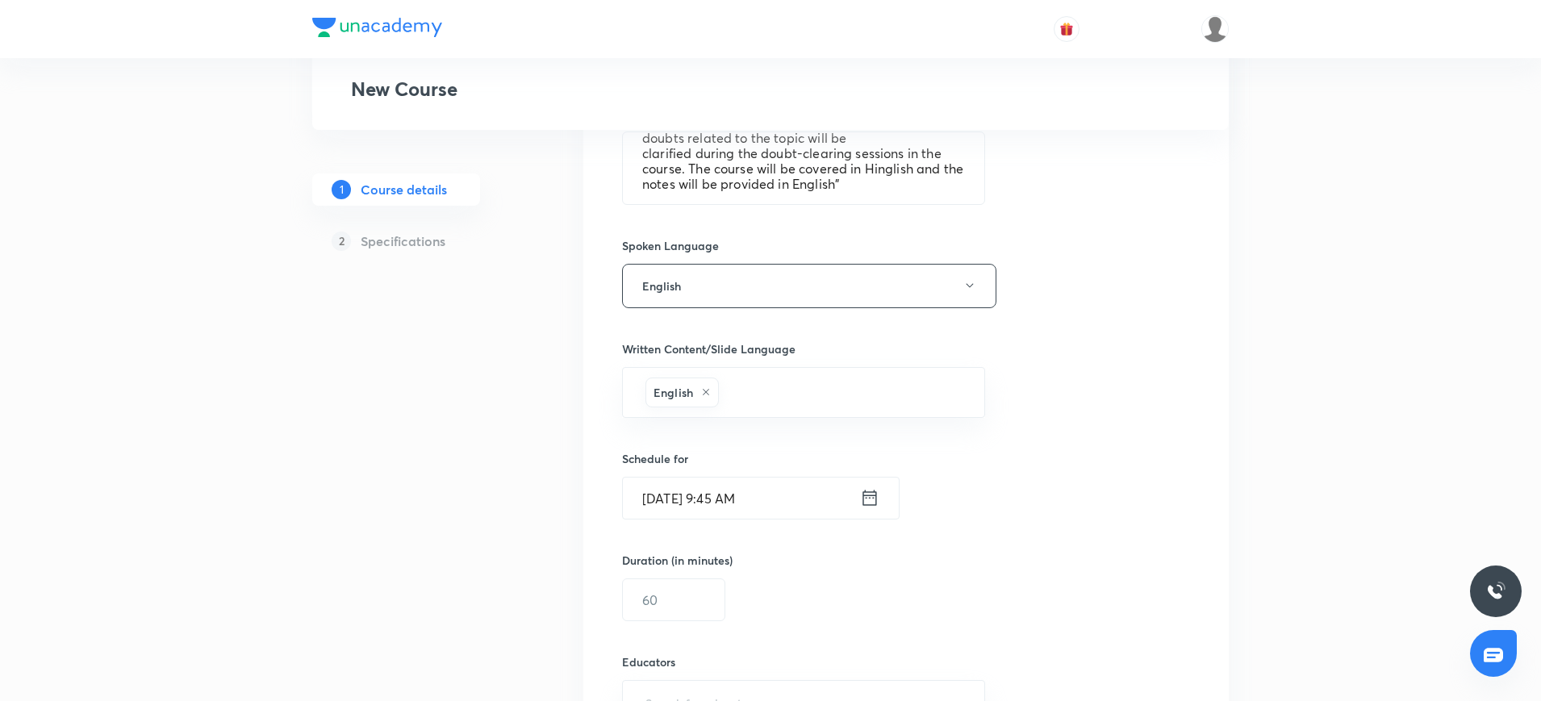
scroll to position [728, 0]
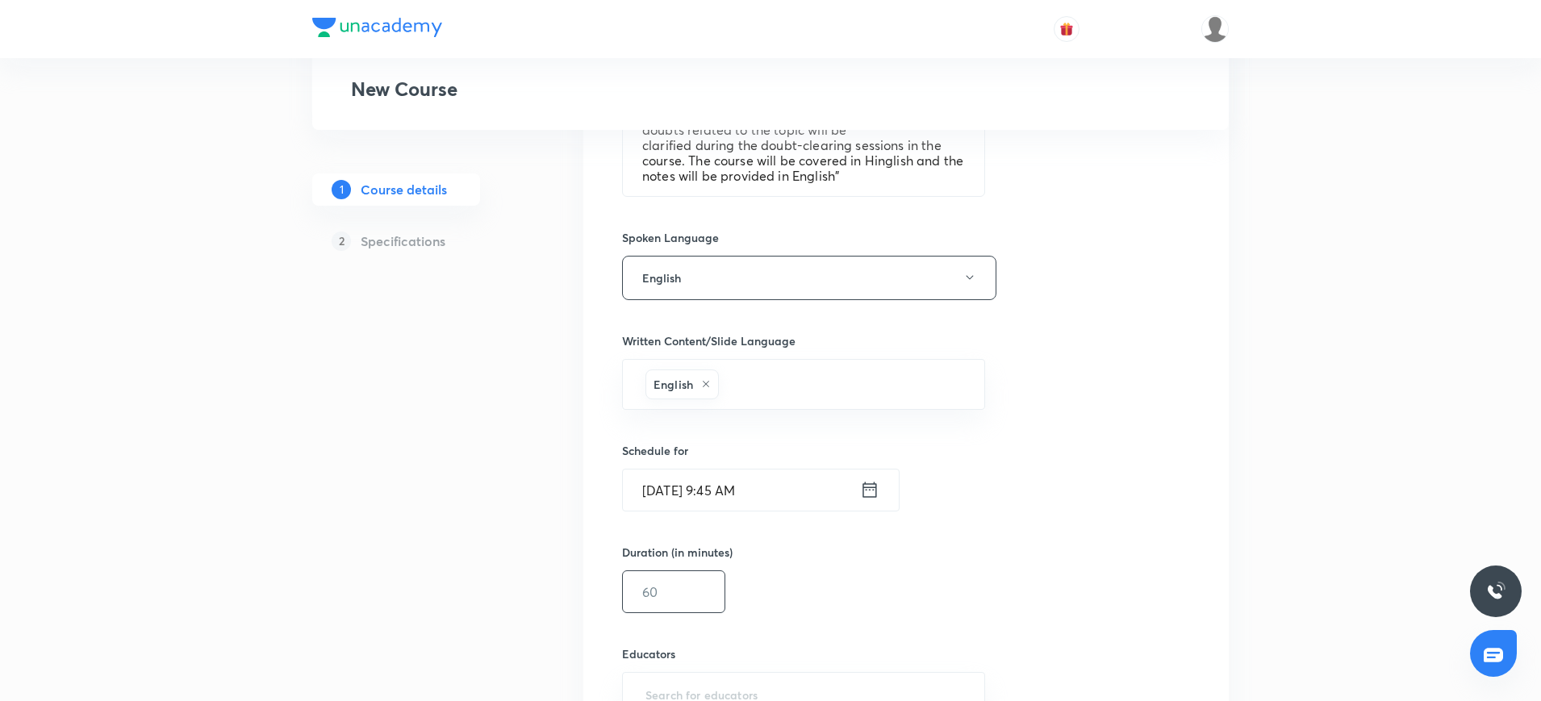
click at [661, 592] on input "text" at bounding box center [674, 591] width 102 height 41
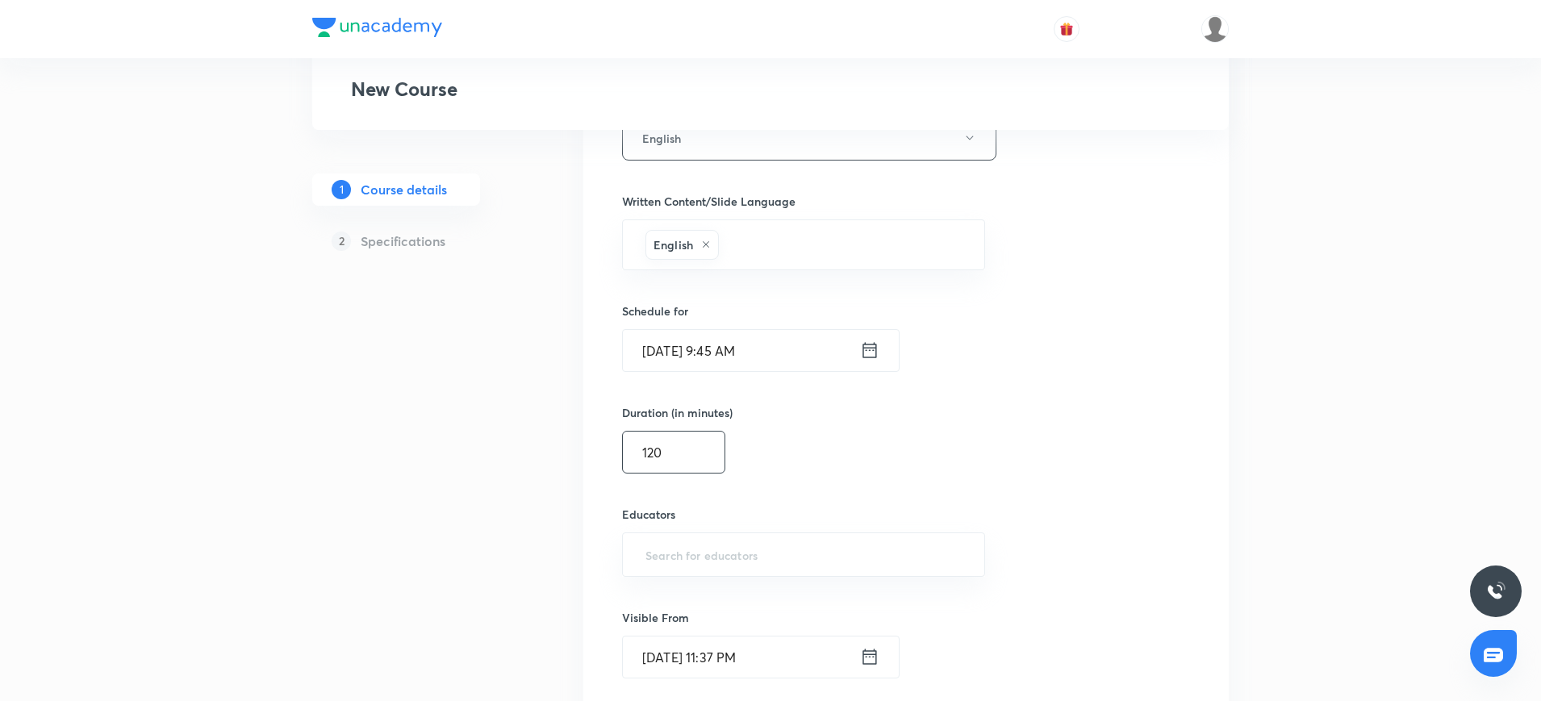
scroll to position [870, 0]
type input "120"
click at [645, 547] on input "text" at bounding box center [803, 553] width 323 height 30
paste input "naresh09"
type input "naresh09"
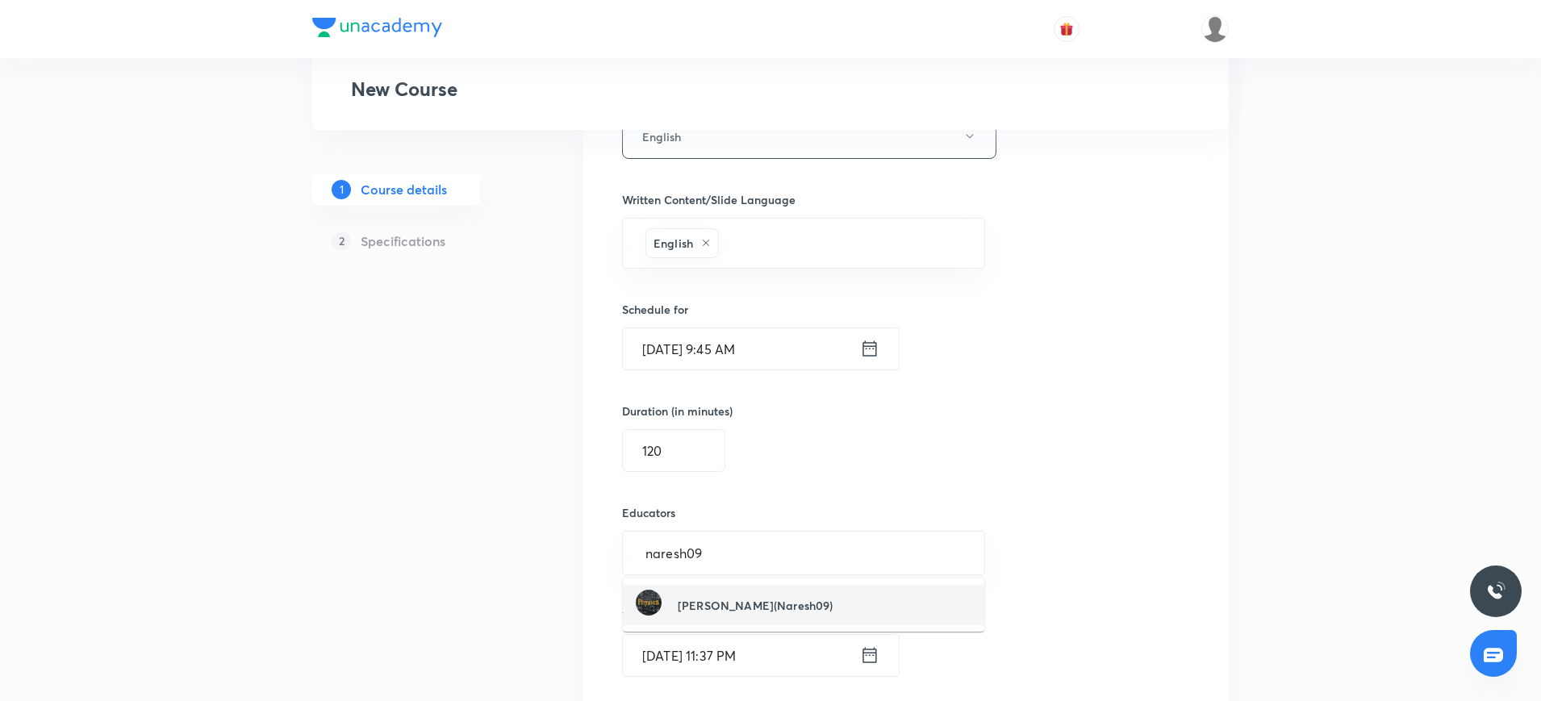
click at [783, 606] on h6 "[PERSON_NAME](Naresh09)" at bounding box center [755, 605] width 155 height 17
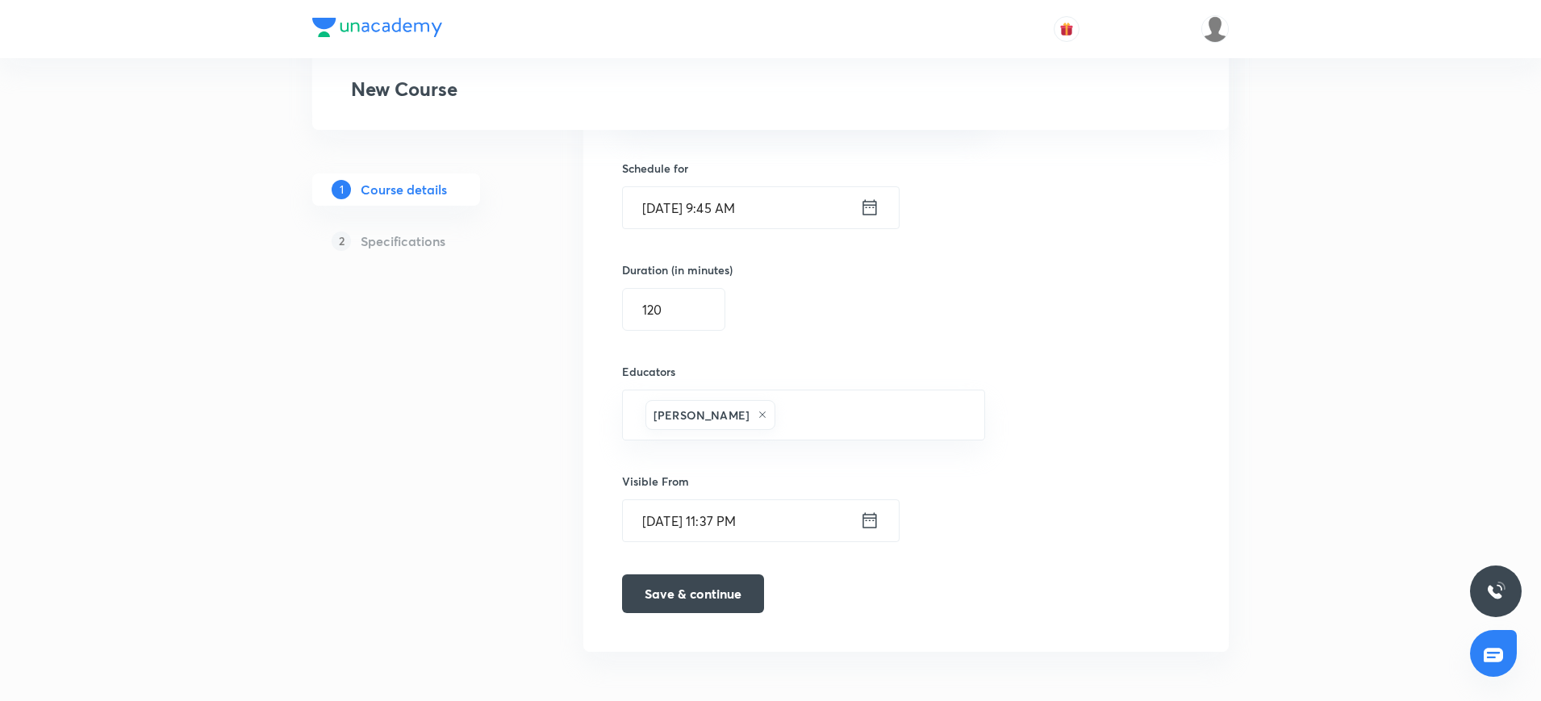
scroll to position [1013, 0]
click at [746, 594] on button "Save & continue" at bounding box center [693, 589] width 142 height 39
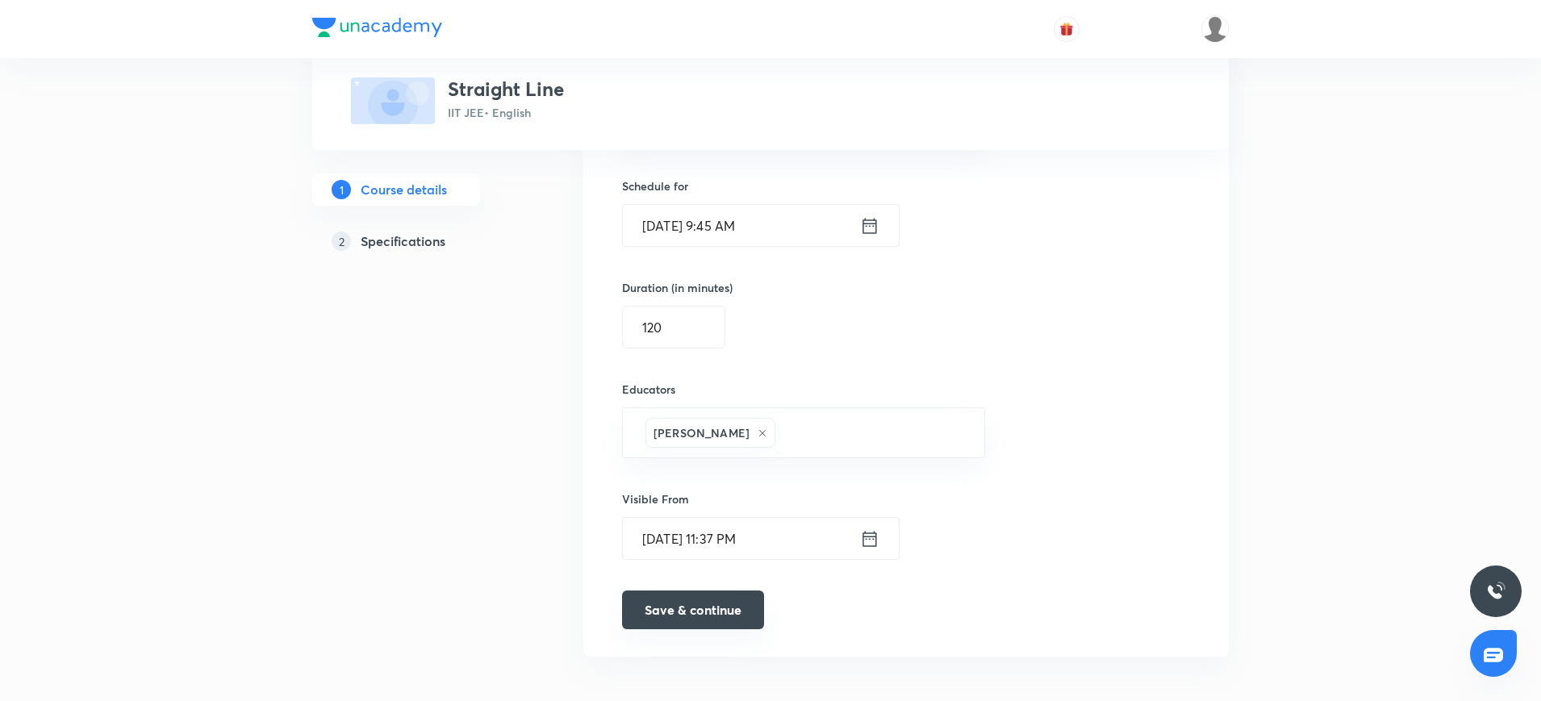
scroll to position [1020, 0]
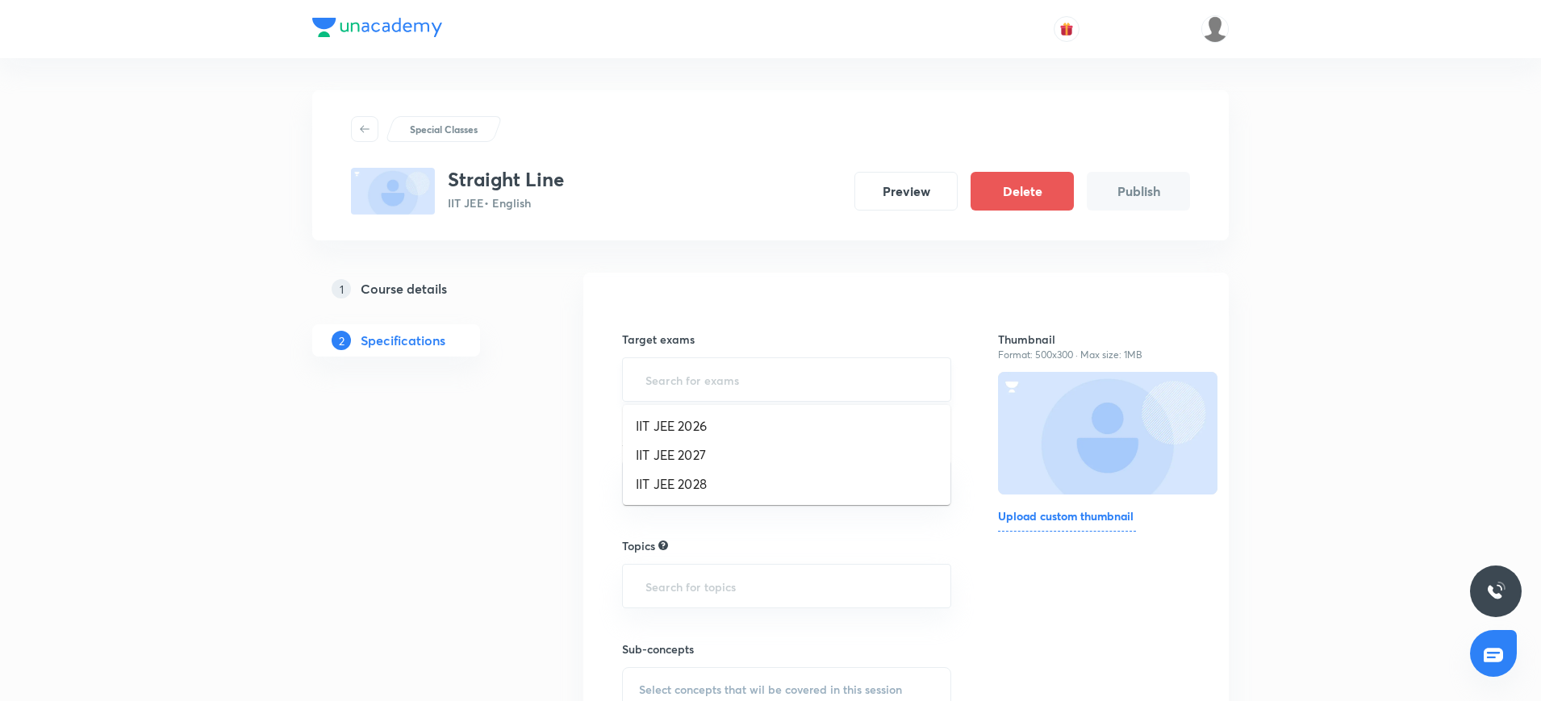
click at [661, 382] on input "text" at bounding box center [786, 380] width 289 height 30
click at [661, 432] on li "IIT JEE 2026" at bounding box center [786, 425] width 327 height 29
click at [734, 381] on icon at bounding box center [732, 383] width 6 height 6
click at [734, 381] on input "text" at bounding box center [786, 380] width 289 height 30
click at [690, 446] on li "IIT JEE 2027" at bounding box center [786, 454] width 327 height 29
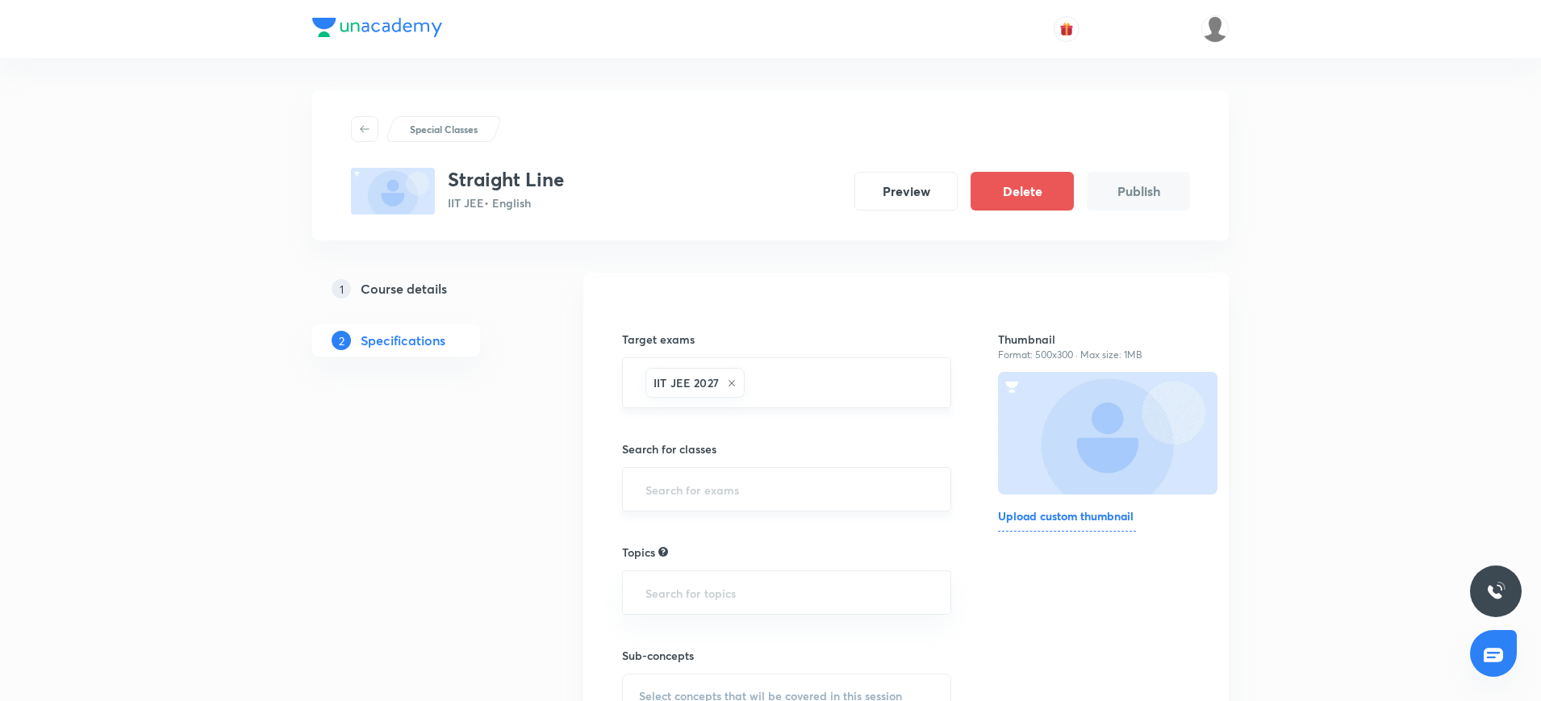
click at [645, 470] on div "​" at bounding box center [786, 489] width 329 height 44
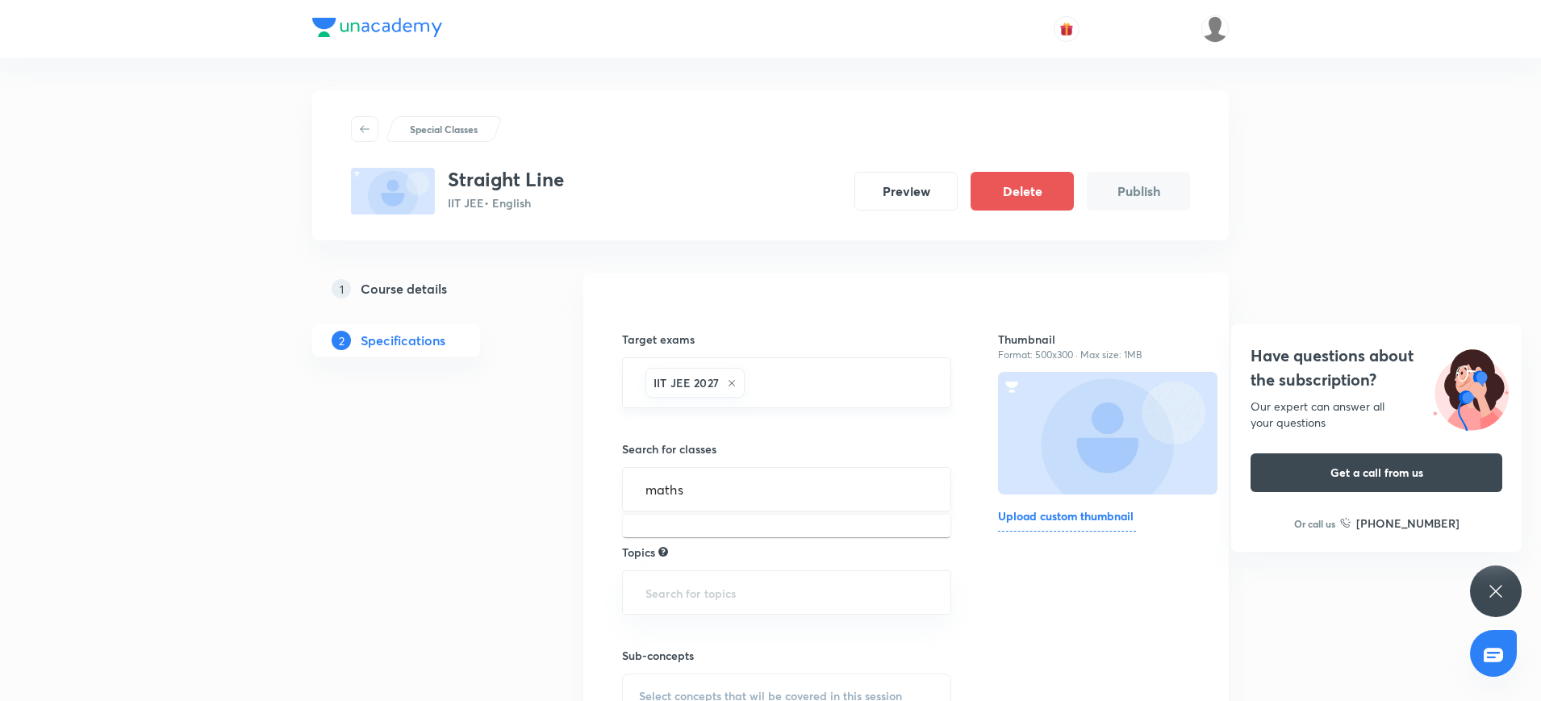
click at [724, 486] on input "maths" at bounding box center [786, 489] width 289 height 30
click at [711, 493] on input "maths" at bounding box center [786, 489] width 289 height 30
type input "m"
click at [675, 542] on li "Class 11" at bounding box center [786, 535] width 327 height 29
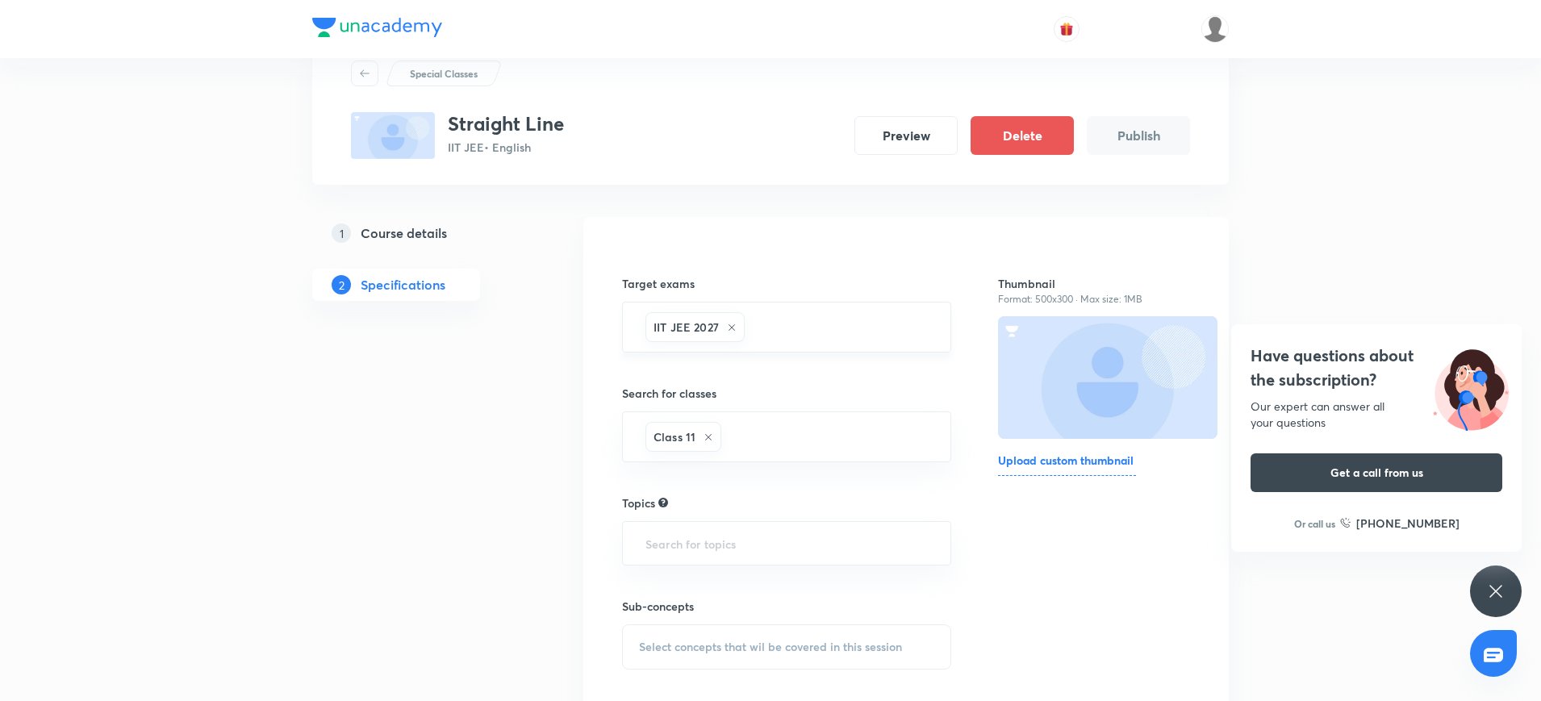
scroll to position [59, 0]
click at [675, 542] on input "text" at bounding box center [786, 540] width 289 height 30
type input "maths"
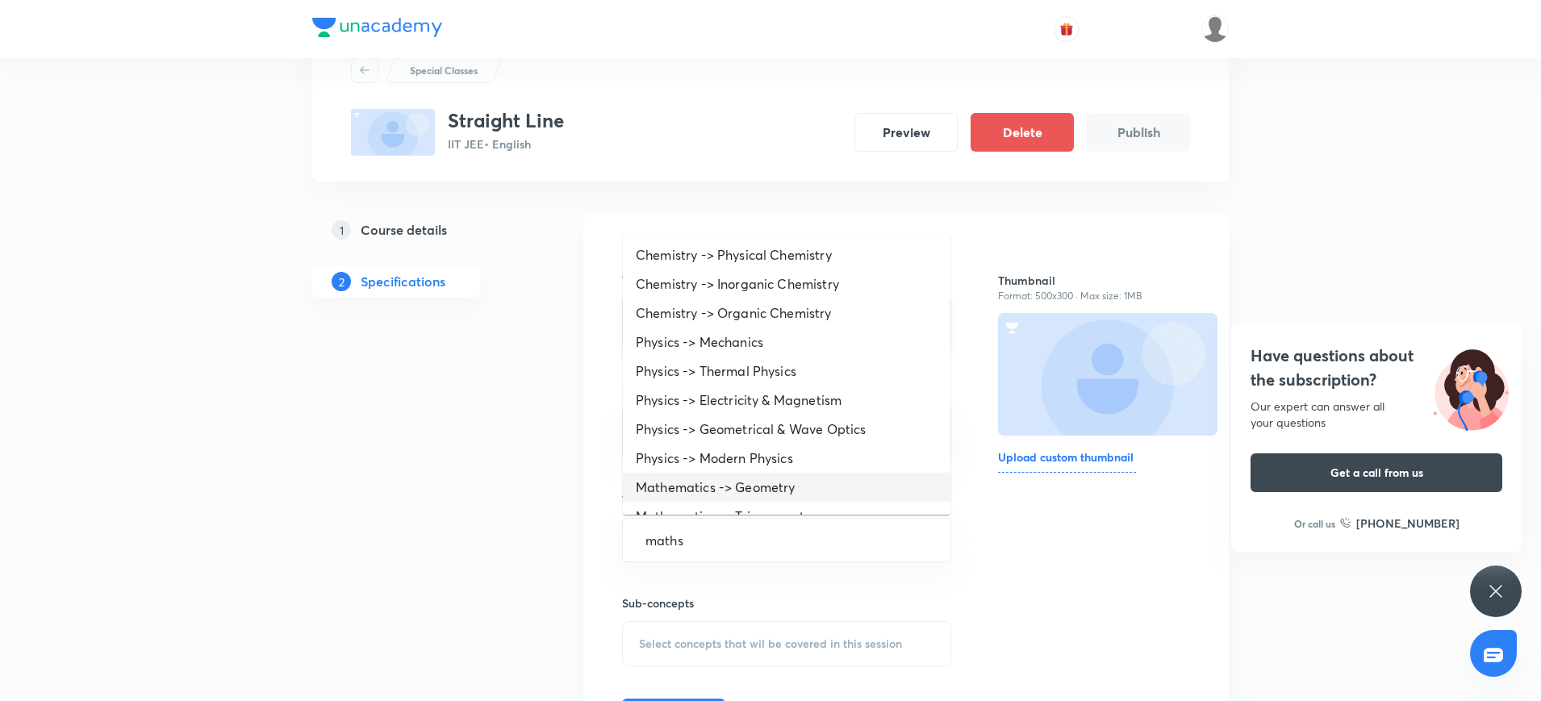
click at [673, 488] on li "Mathematics -> Geometry" at bounding box center [786, 487] width 327 height 29
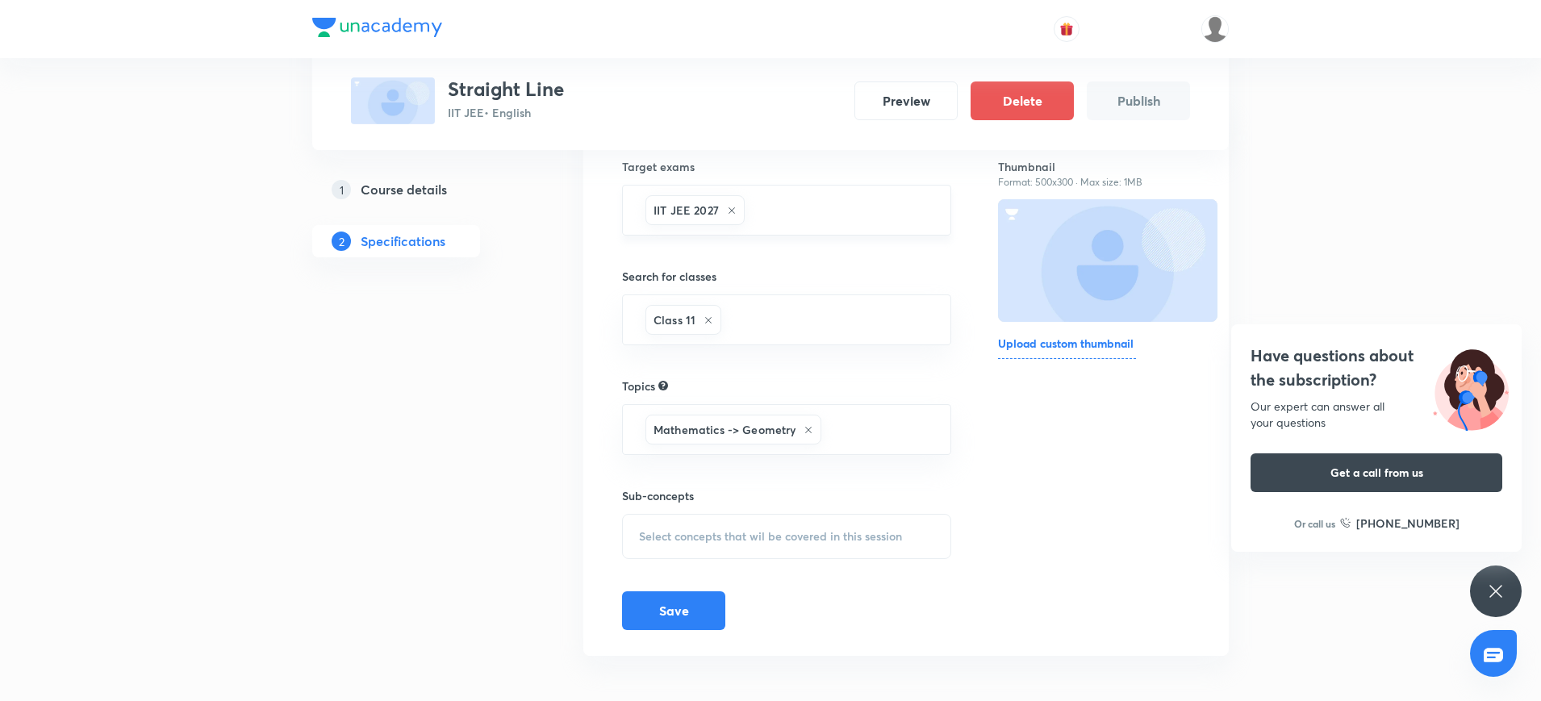
scroll to position [179, 0]
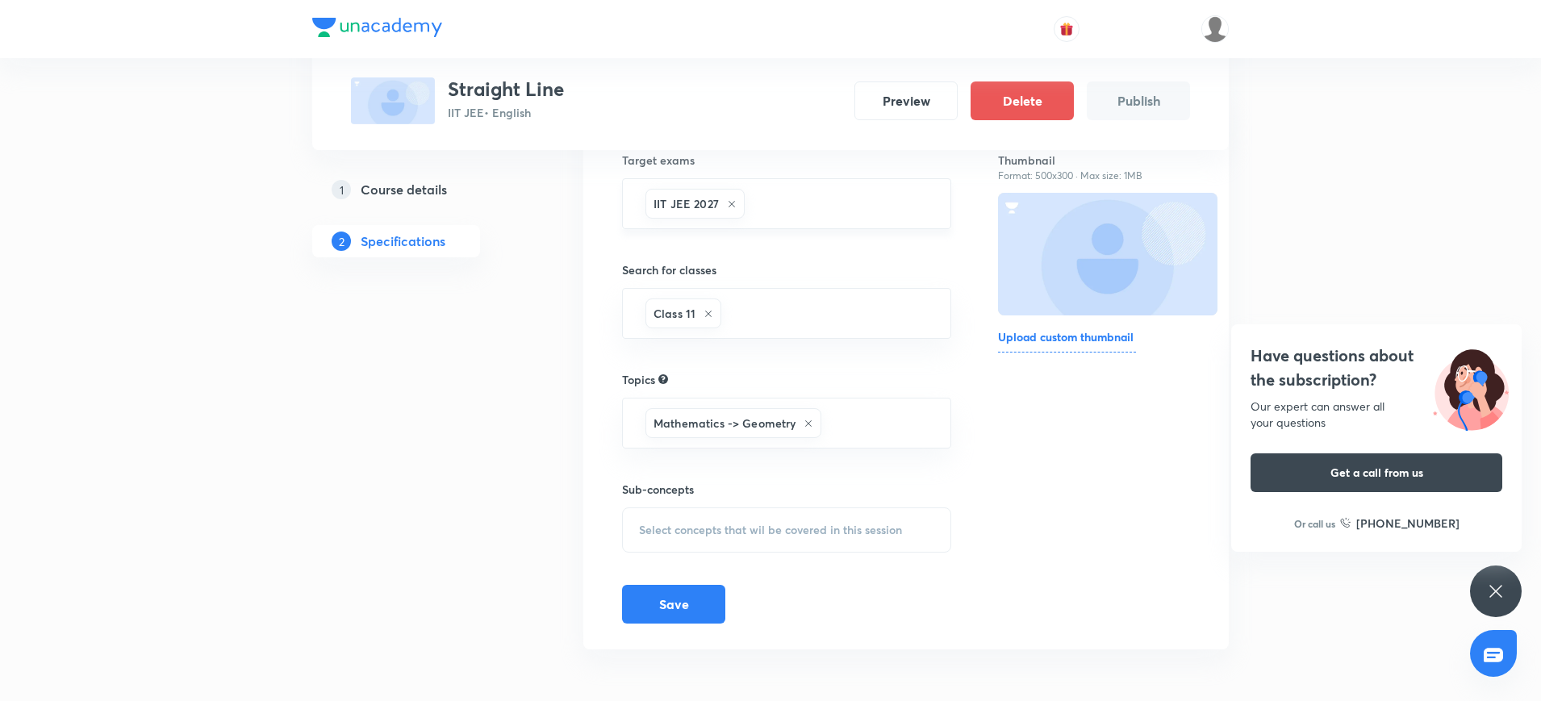
click at [663, 524] on span "Select concepts that wil be covered in this session" at bounding box center [770, 530] width 263 height 13
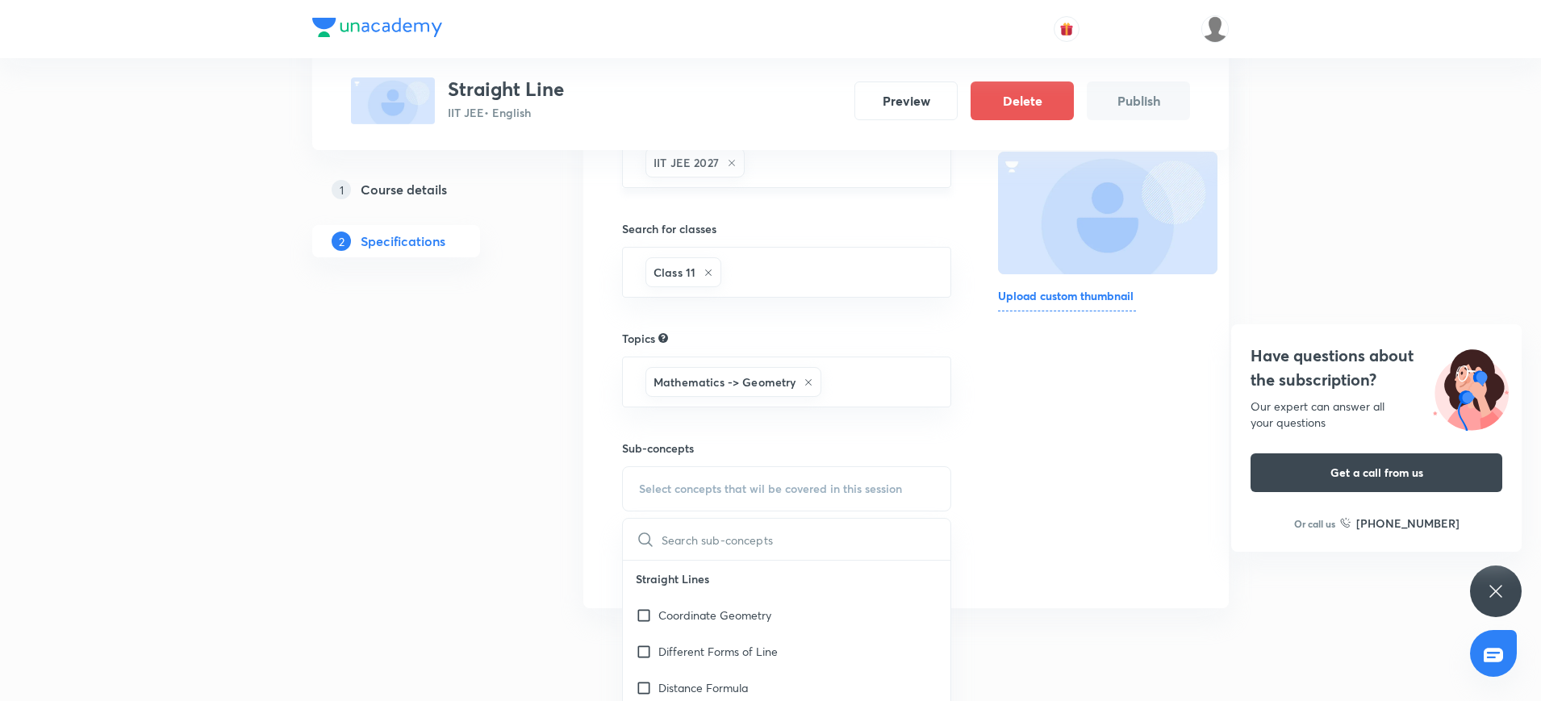
scroll to position [222, 0]
click at [645, 611] on input "checkbox" at bounding box center [647, 613] width 23 height 17
checkbox input "true"
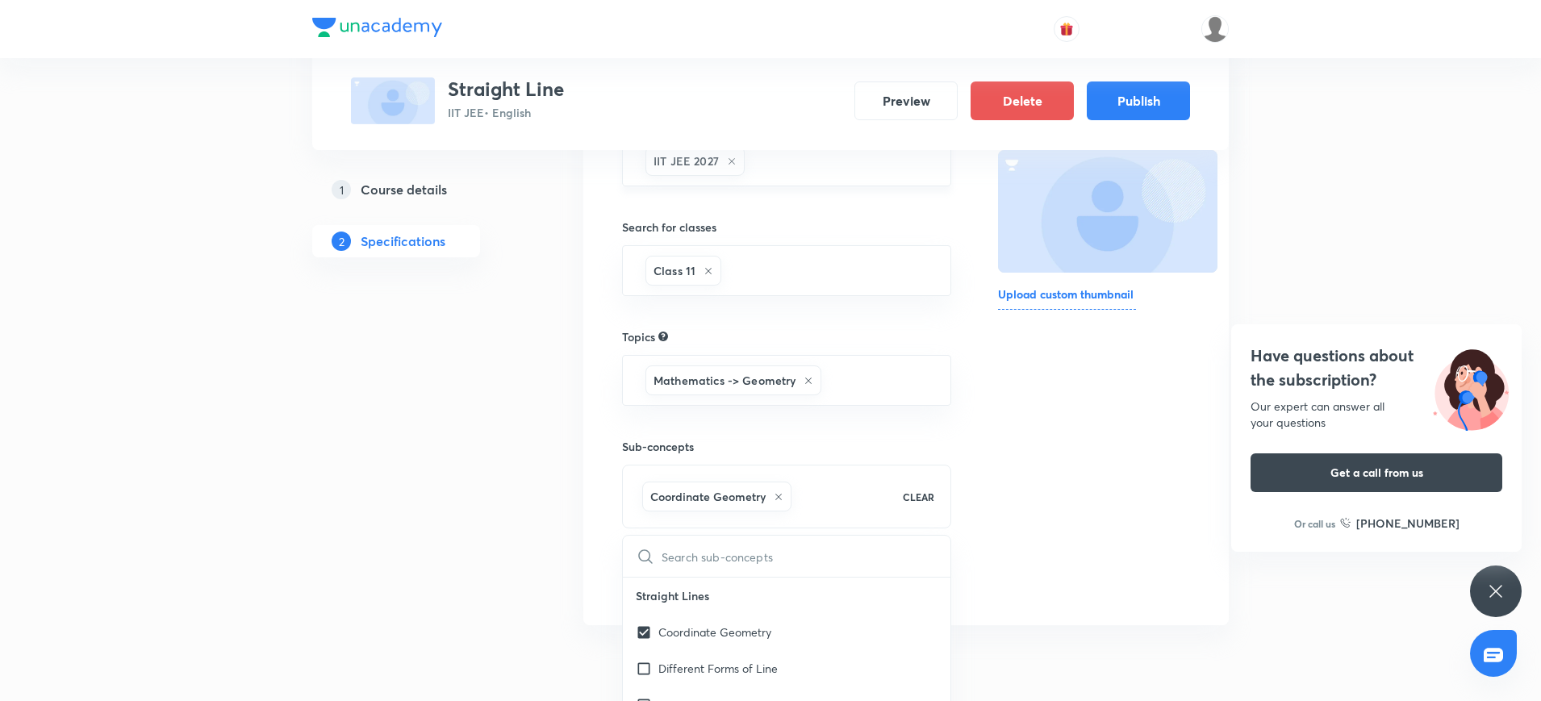
click at [526, 536] on div "1 Course details 2 Specifications" at bounding box center [421, 349] width 219 height 597
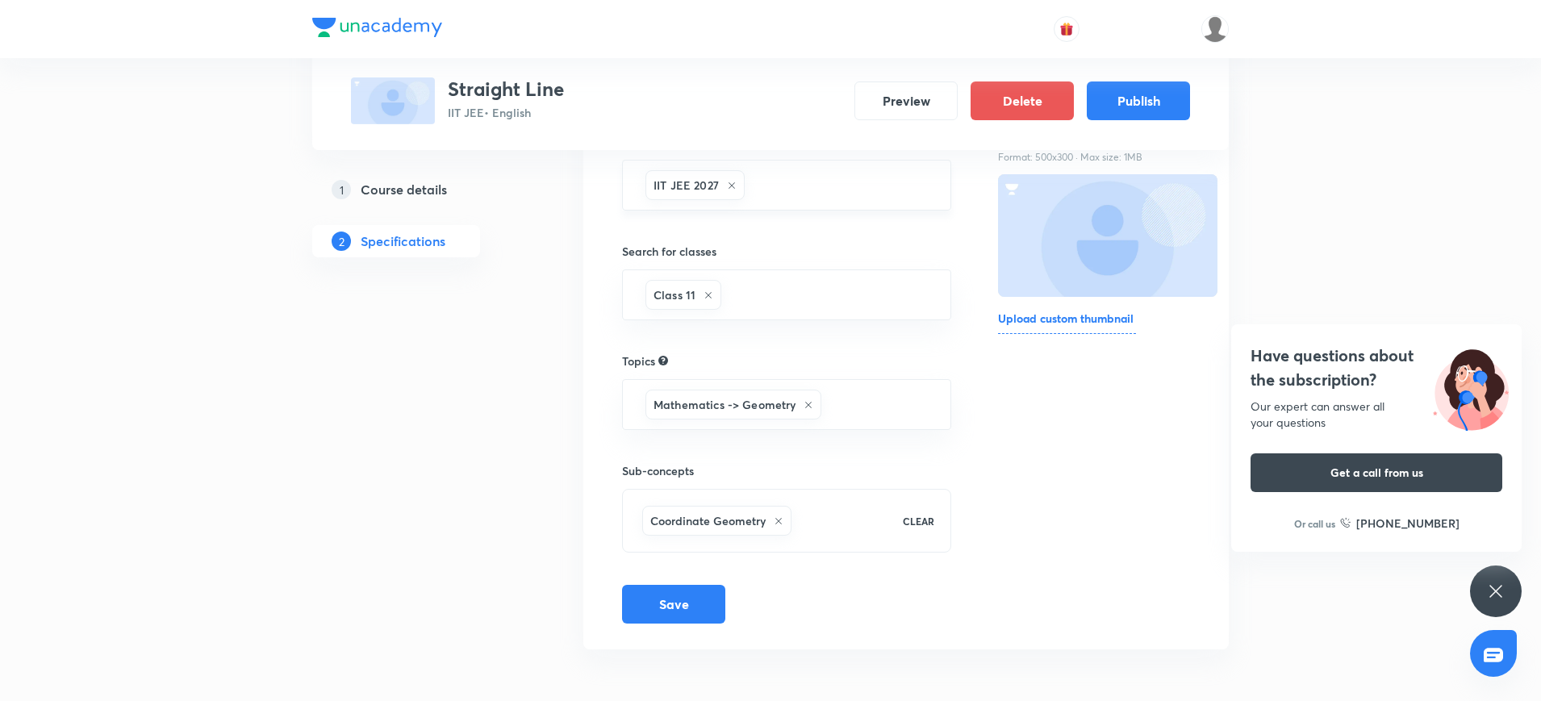
scroll to position [198, 0]
click at [657, 611] on button "Save" at bounding box center [673, 602] width 103 height 39
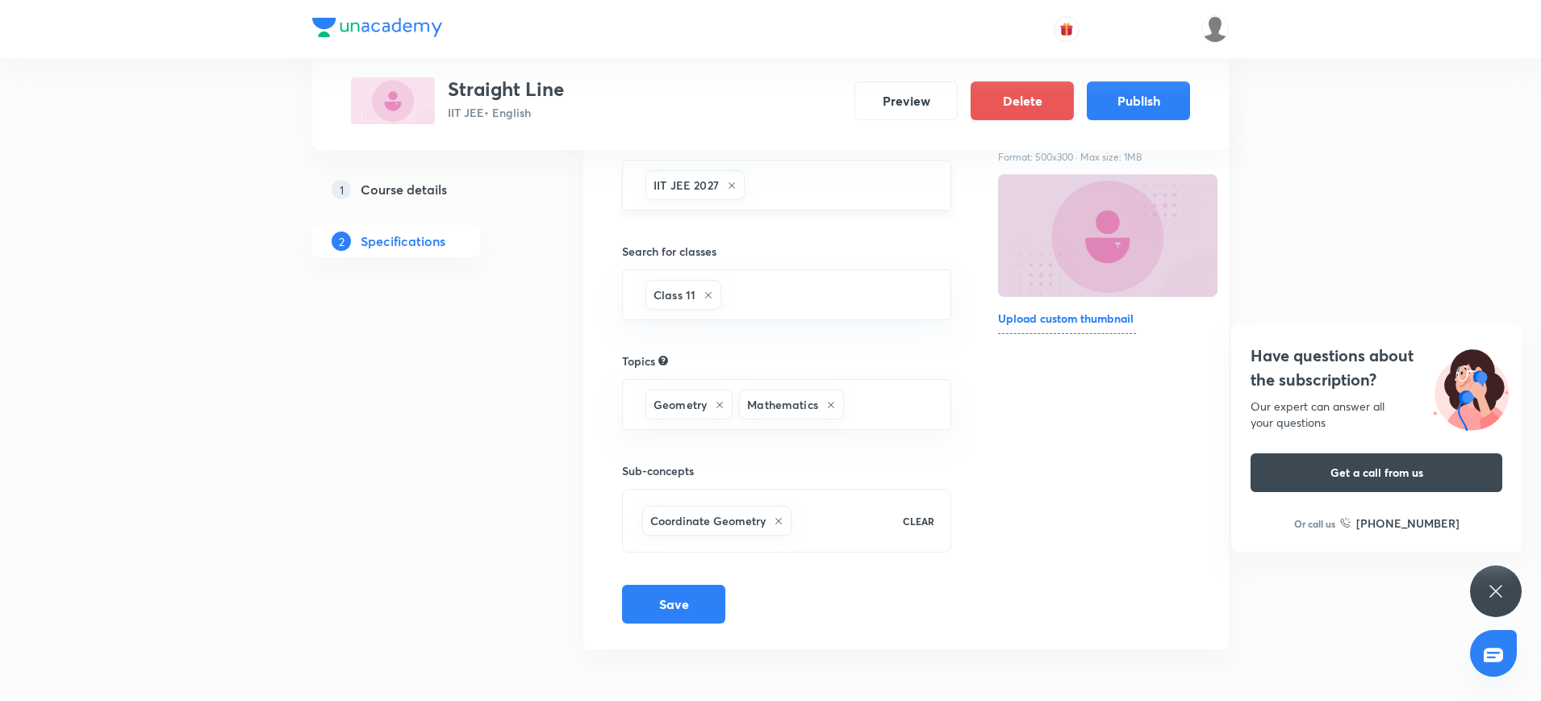
click at [420, 178] on link "1 Course details" at bounding box center [421, 189] width 219 height 32
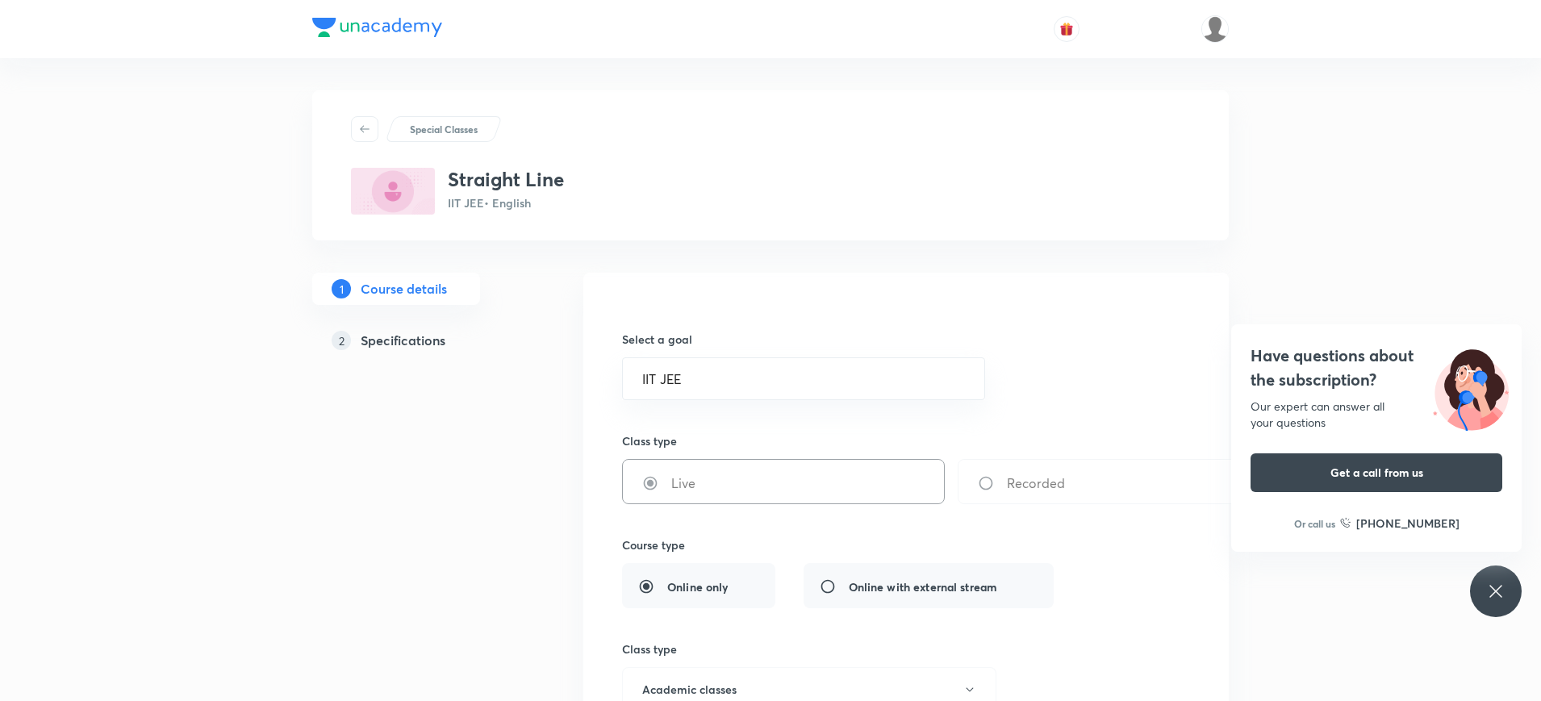
scroll to position [279, 0]
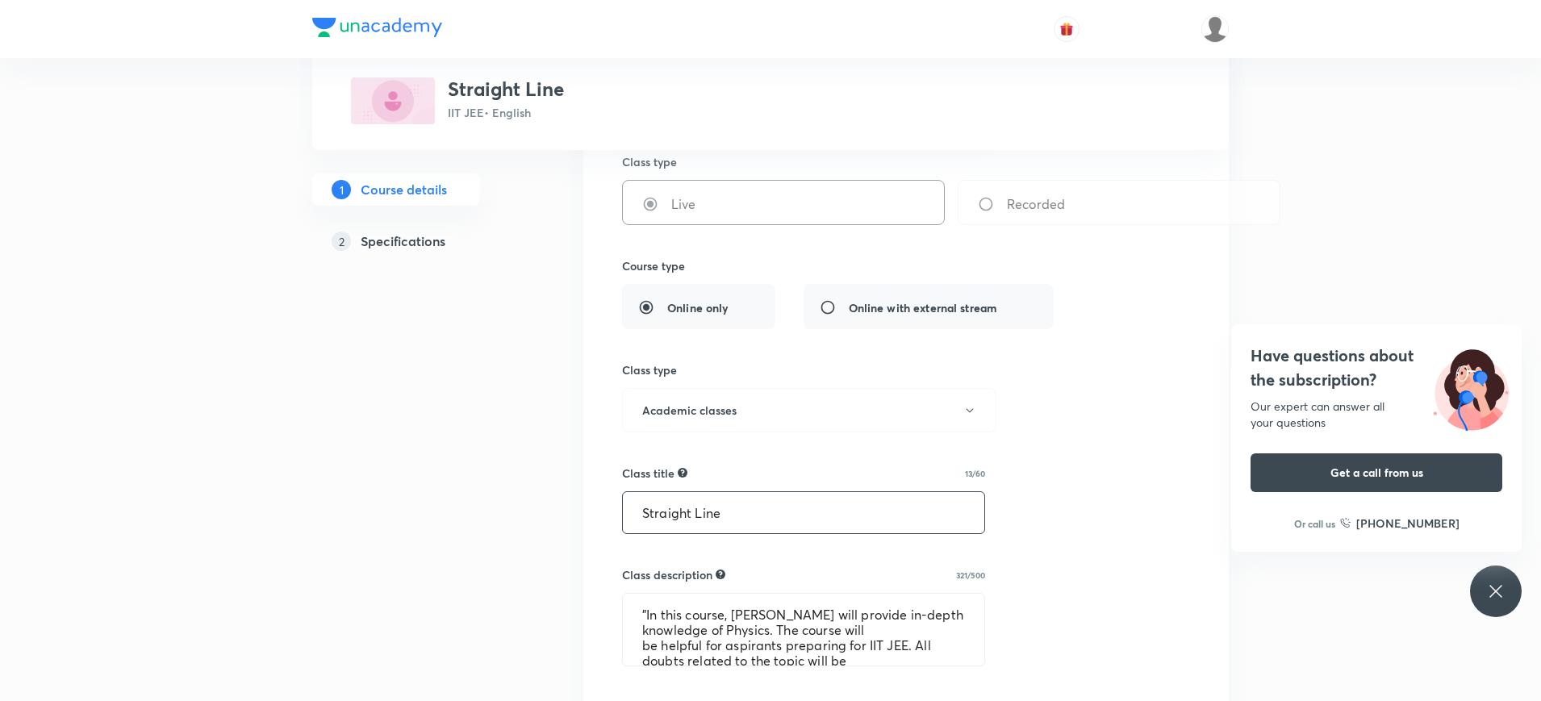
click at [693, 512] on input "Straight Line" at bounding box center [803, 512] width 361 height 41
type input "c"
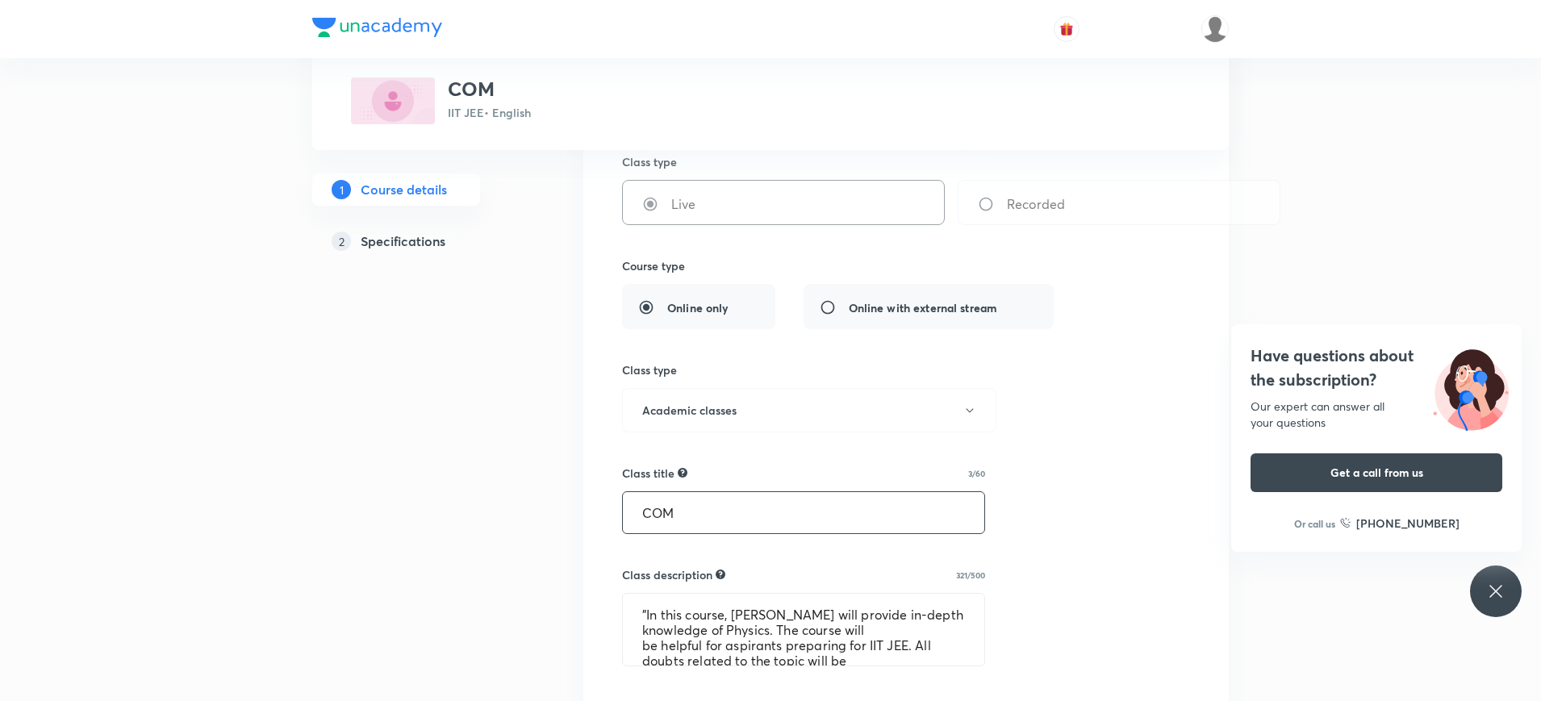
type input "COM"
click at [785, 444] on div "Select a goal IIT JEE ​ Class type Live Recorded Course type Online only Online…" at bounding box center [906, 691] width 568 height 1345
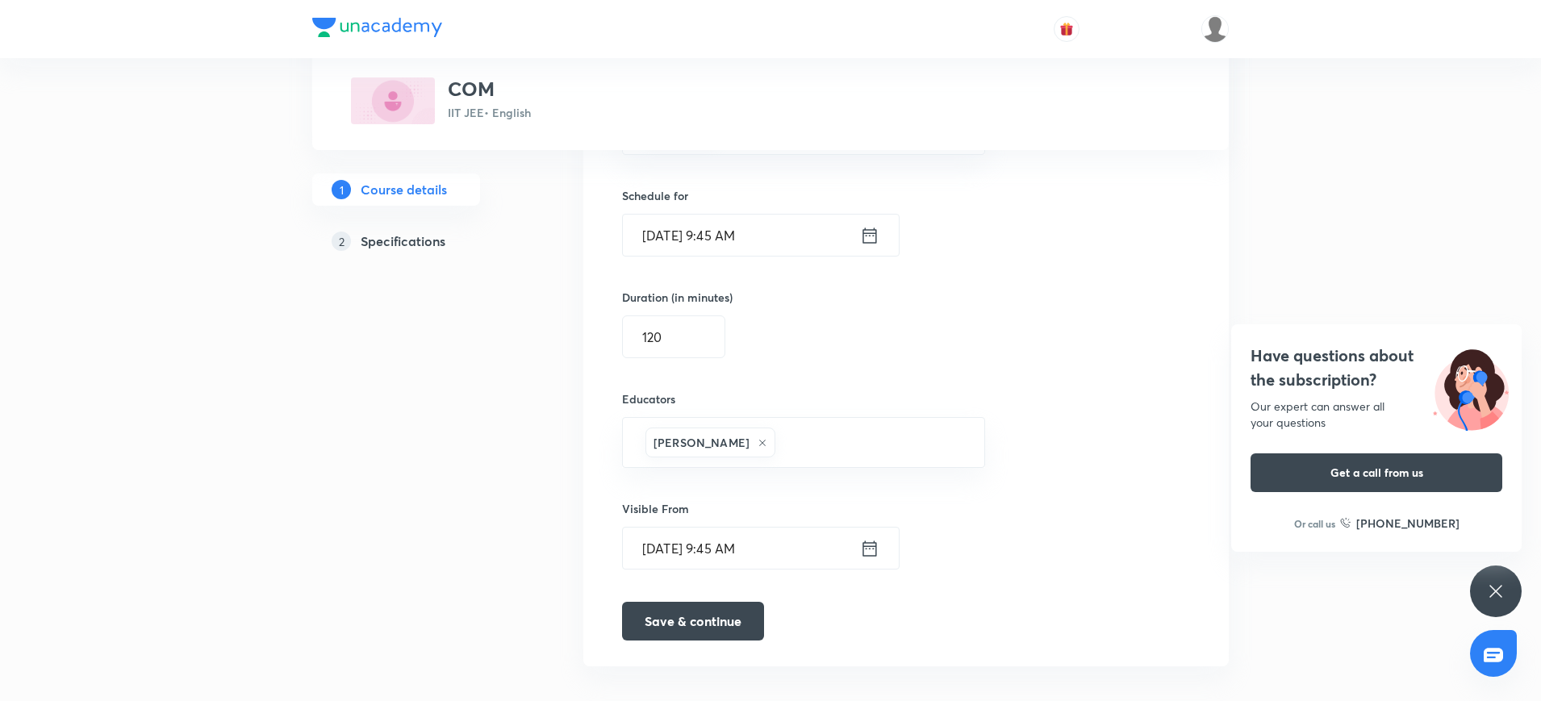
scroll to position [1004, 0]
click at [876, 545] on icon at bounding box center [869, 547] width 14 height 15
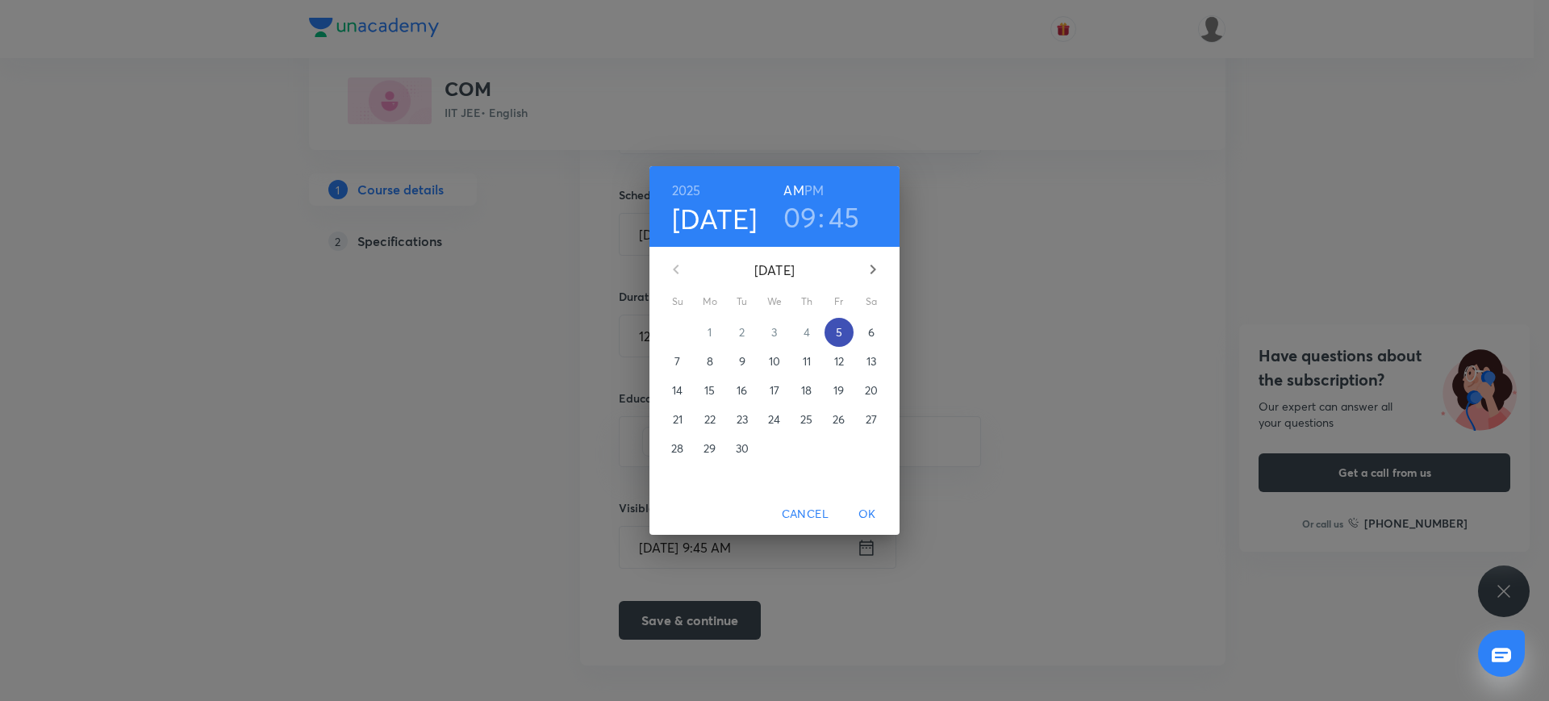
click at [845, 333] on span "5" at bounding box center [838, 332] width 29 height 16
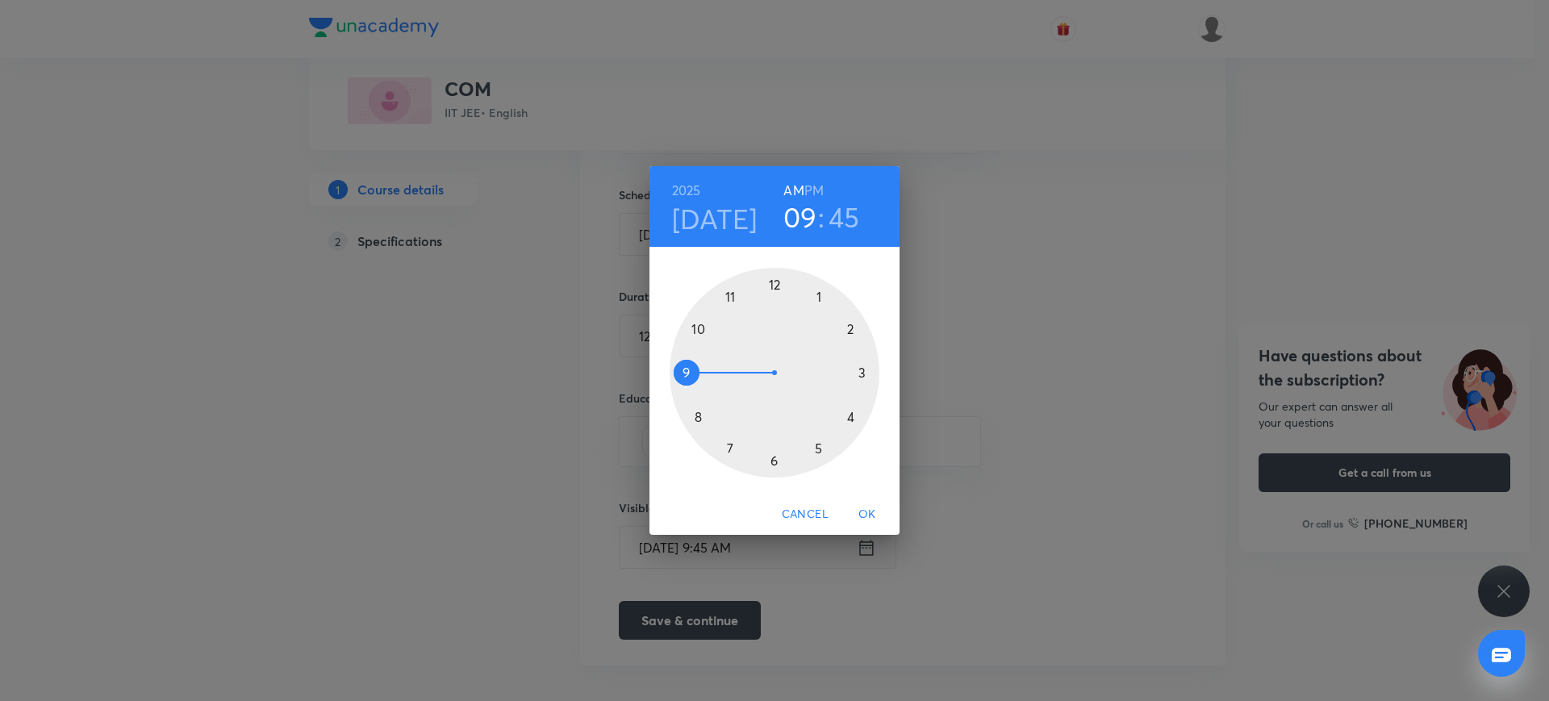
click at [816, 290] on div at bounding box center [775, 373] width 210 height 210
click at [774, 279] on div at bounding box center [775, 373] width 210 height 210
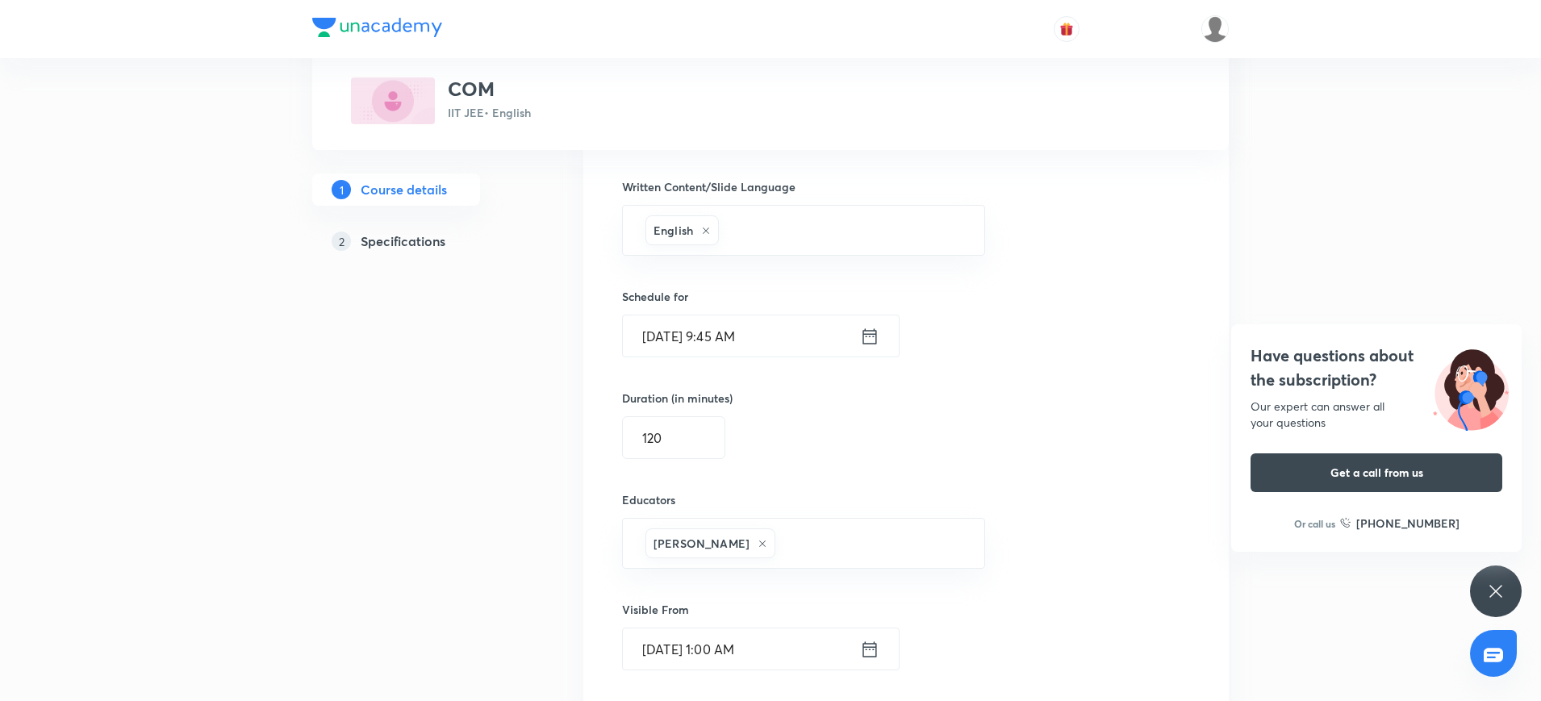
scroll to position [1020, 0]
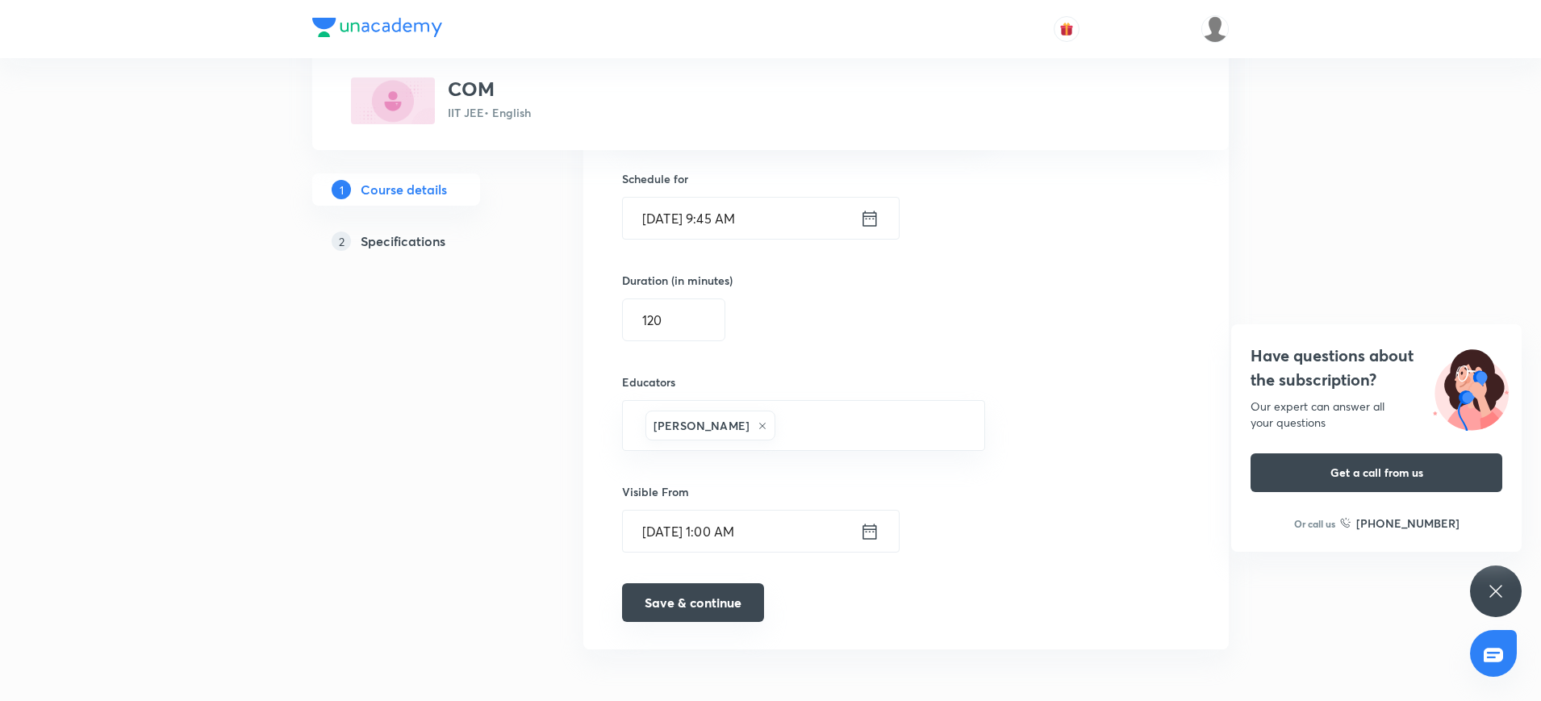
click at [647, 610] on button "Save & continue" at bounding box center [693, 602] width 142 height 39
click at [435, 245] on h5 "Specifications" at bounding box center [403, 241] width 85 height 19
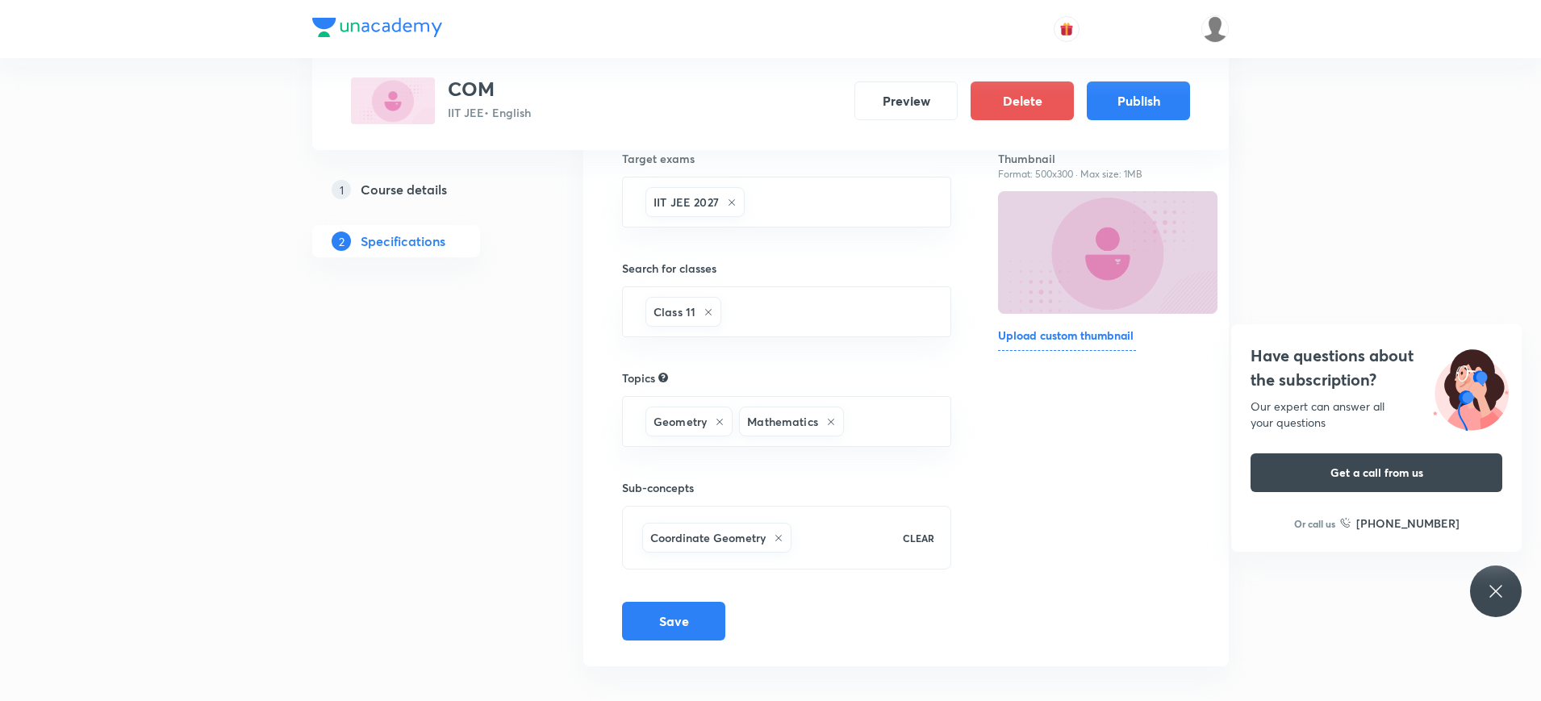
scroll to position [181, 0]
click at [721, 422] on icon at bounding box center [720, 421] width 10 height 10
click at [738, 419] on icon at bounding box center [737, 421] width 10 height 10
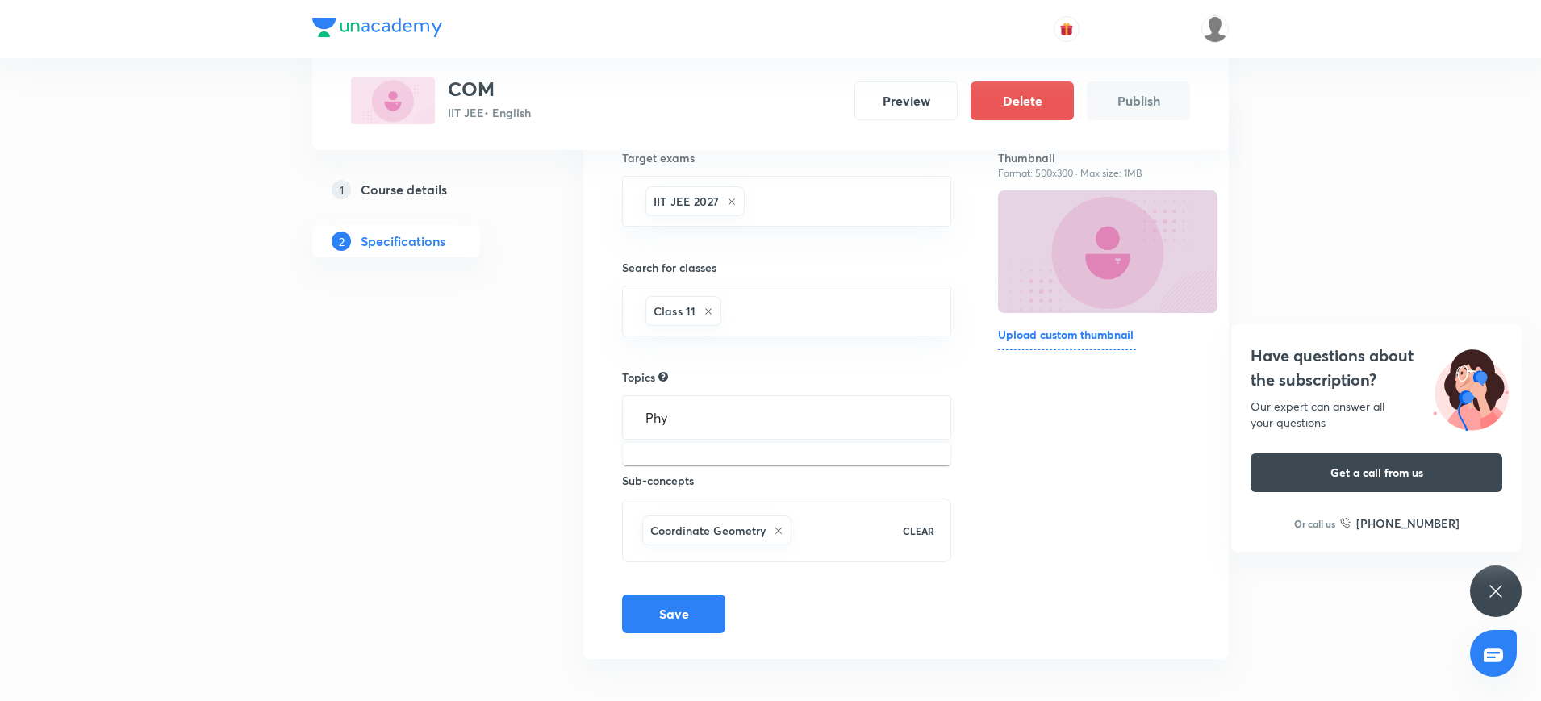
click at [715, 421] on input "Phy" at bounding box center [786, 418] width 289 height 30
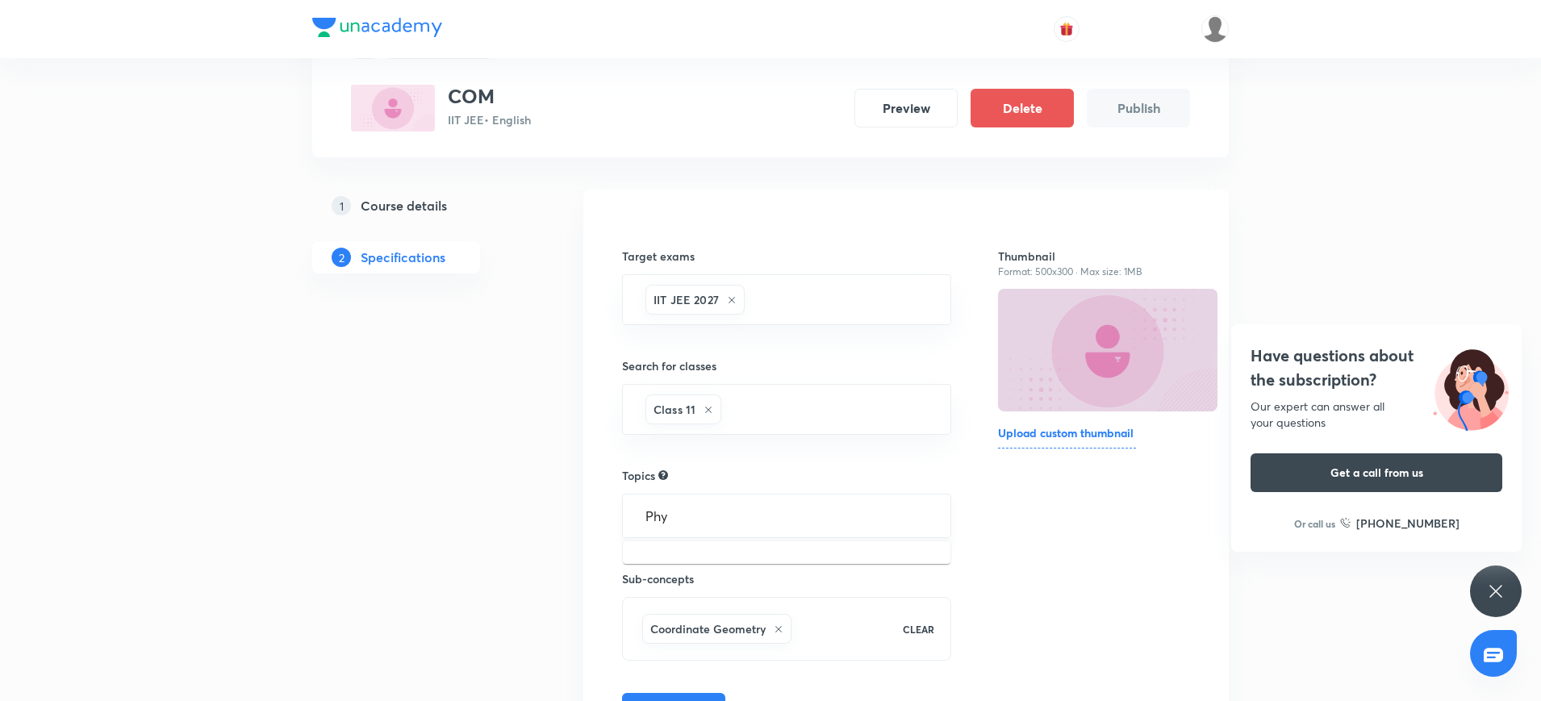
scroll to position [154, 0]
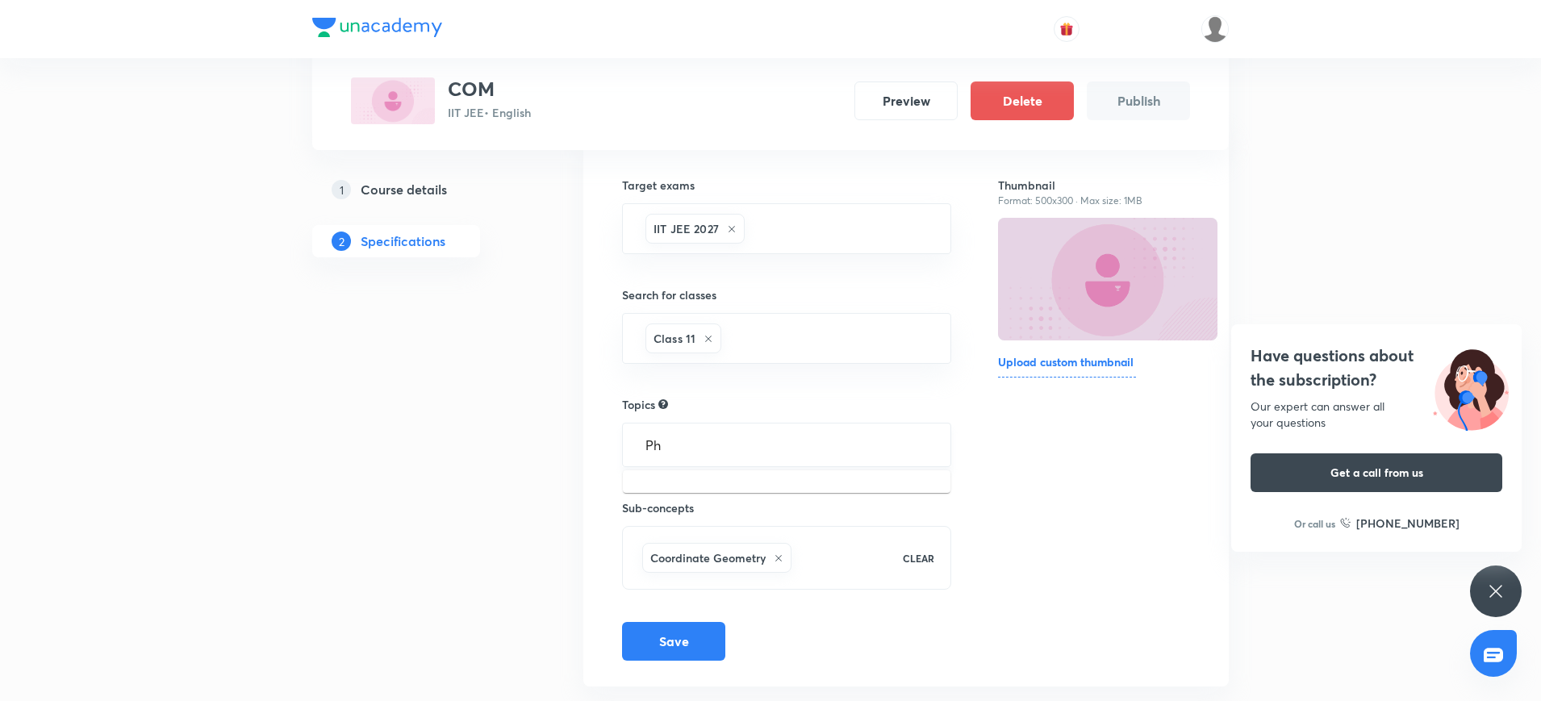
type input "P"
click at [487, 466] on div "1 Course details 2 Specifications" at bounding box center [421, 414] width 219 height 590
click at [778, 559] on icon at bounding box center [779, 558] width 10 height 10
click at [692, 455] on input "text" at bounding box center [786, 445] width 289 height 30
type input "p"
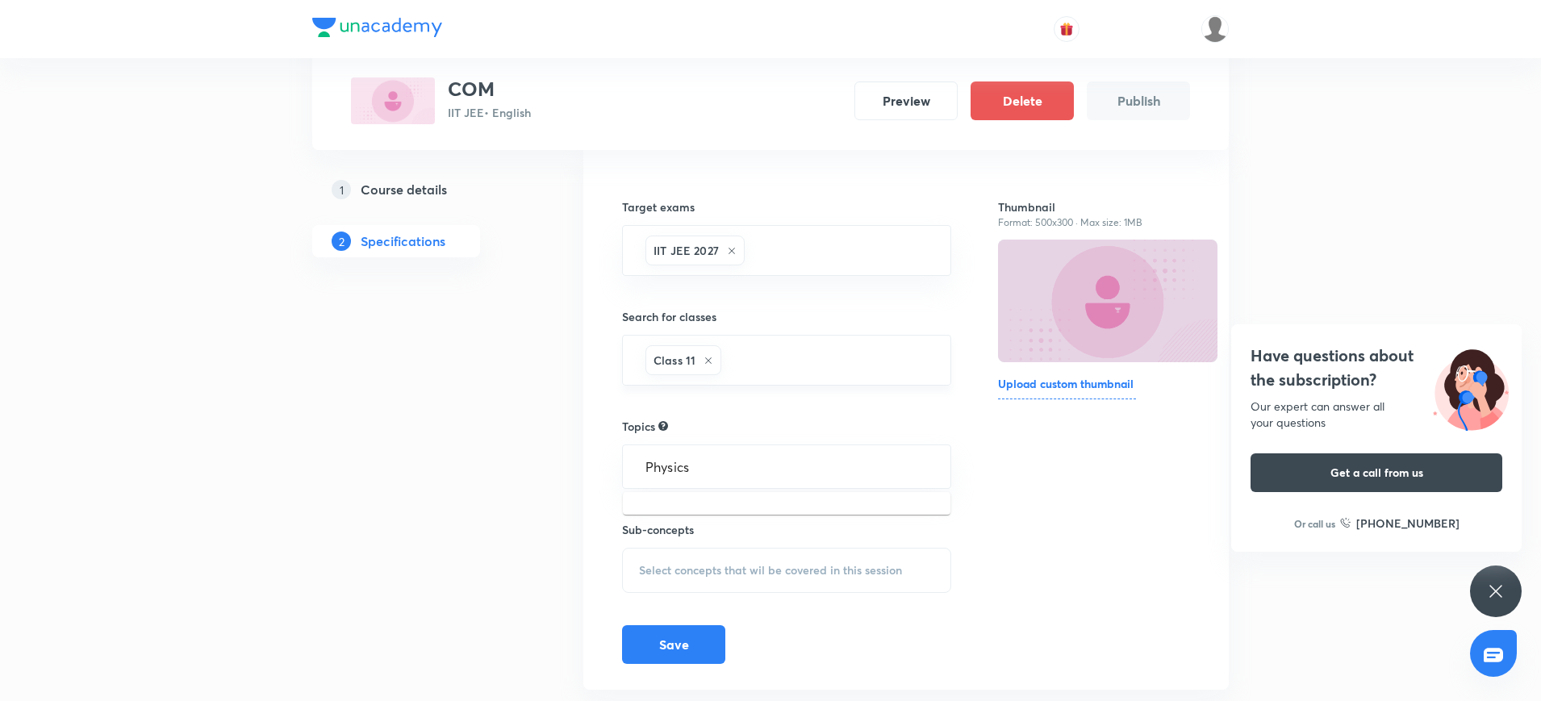
scroll to position [142, 0]
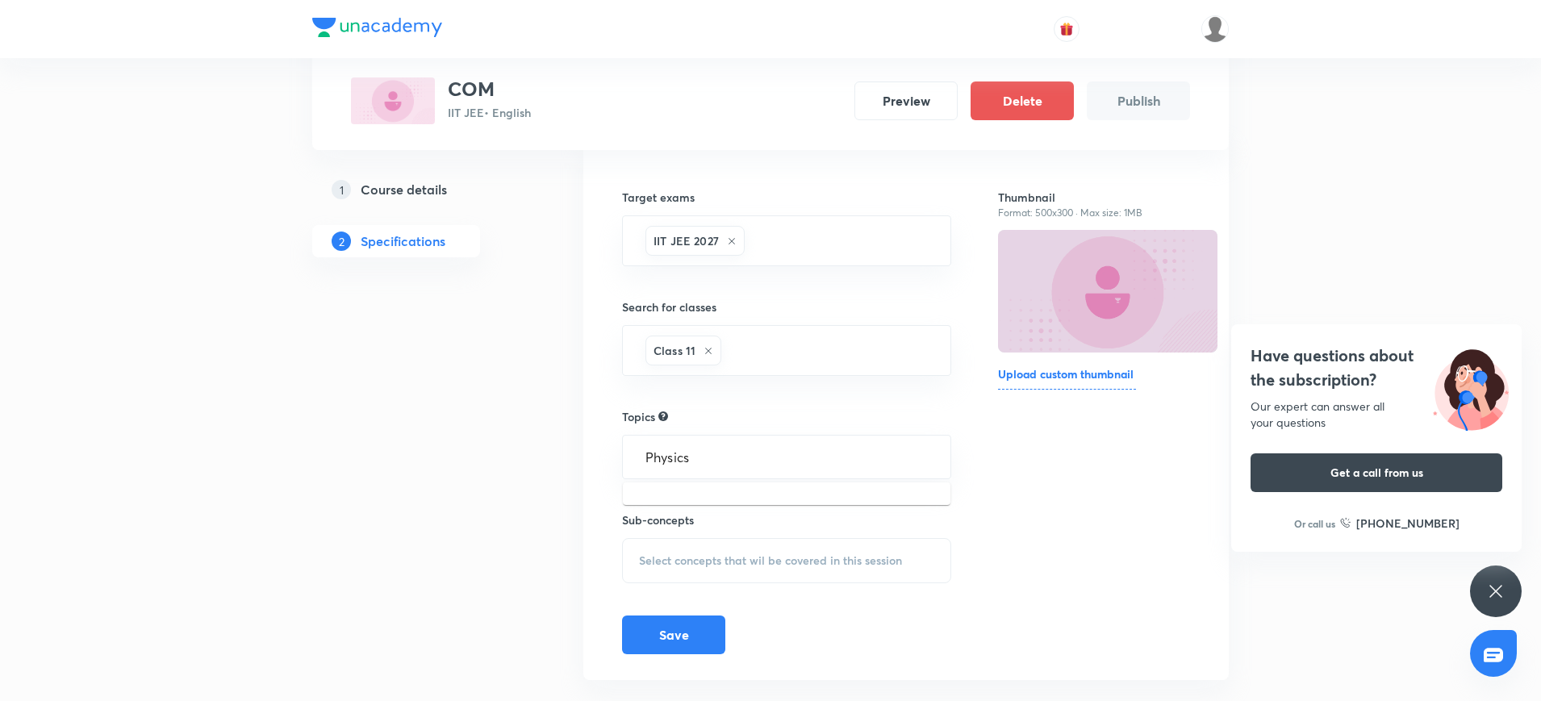
type input "Physics"
click at [668, 565] on span "Select concepts that wil be covered in this session" at bounding box center [770, 560] width 263 height 13
click at [661, 451] on input "text" at bounding box center [786, 457] width 289 height 30
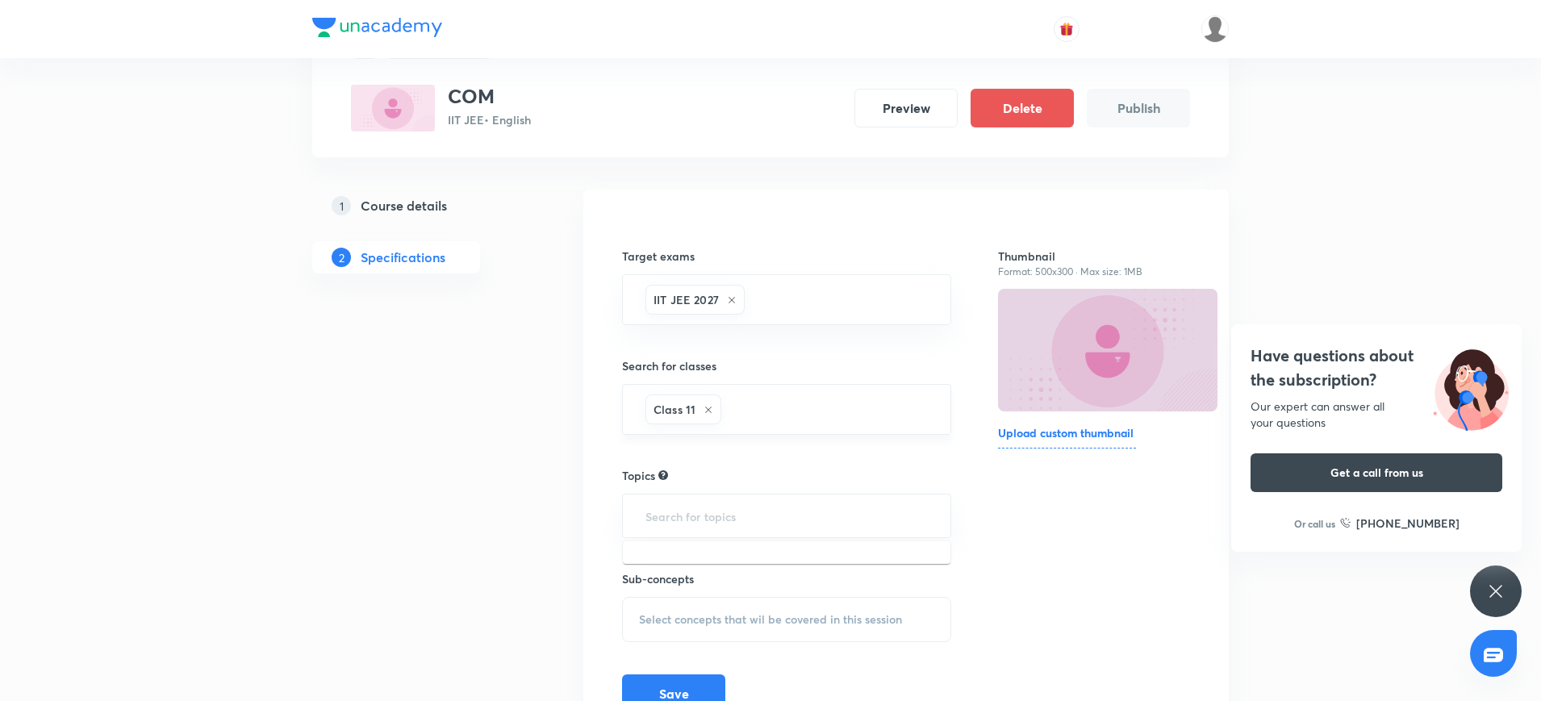
scroll to position [173, 0]
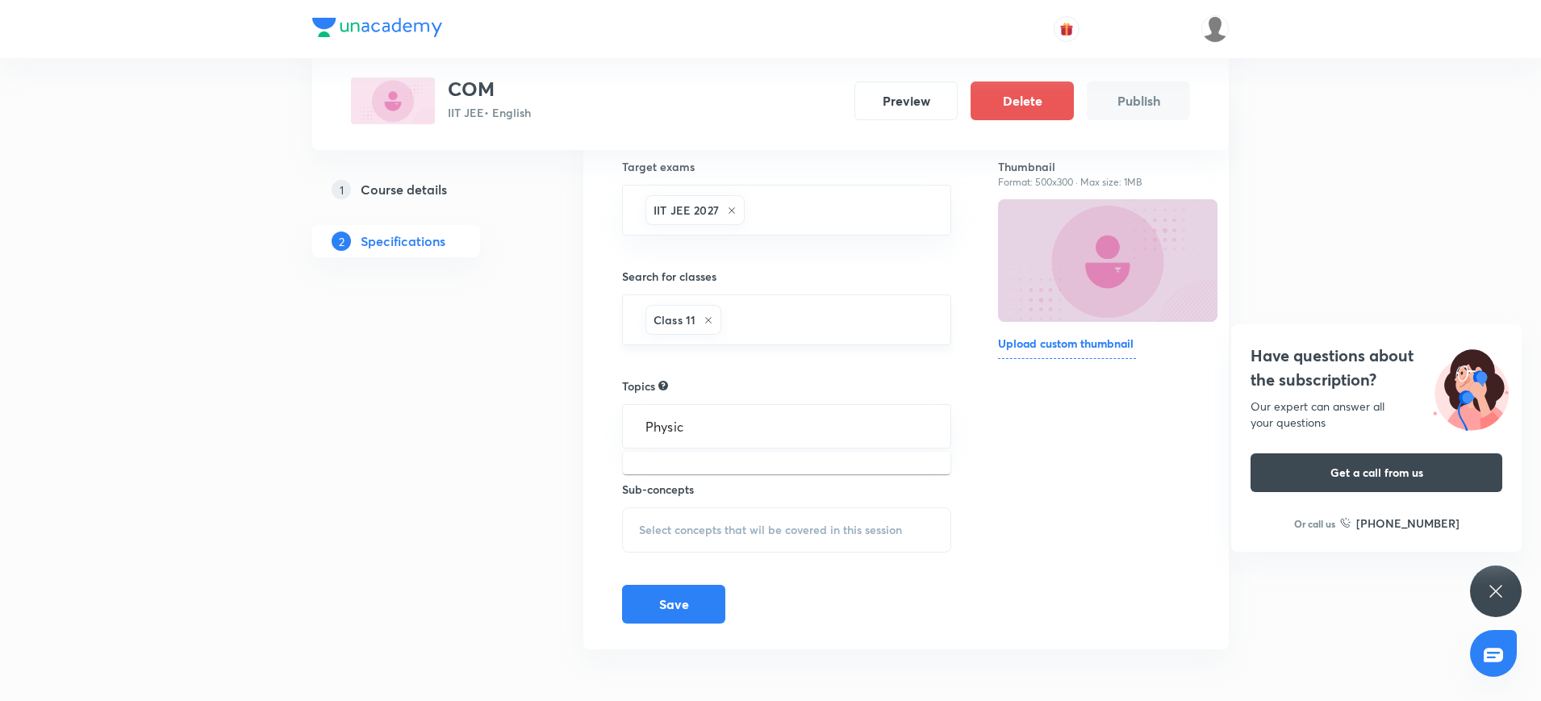
type input "Physics"
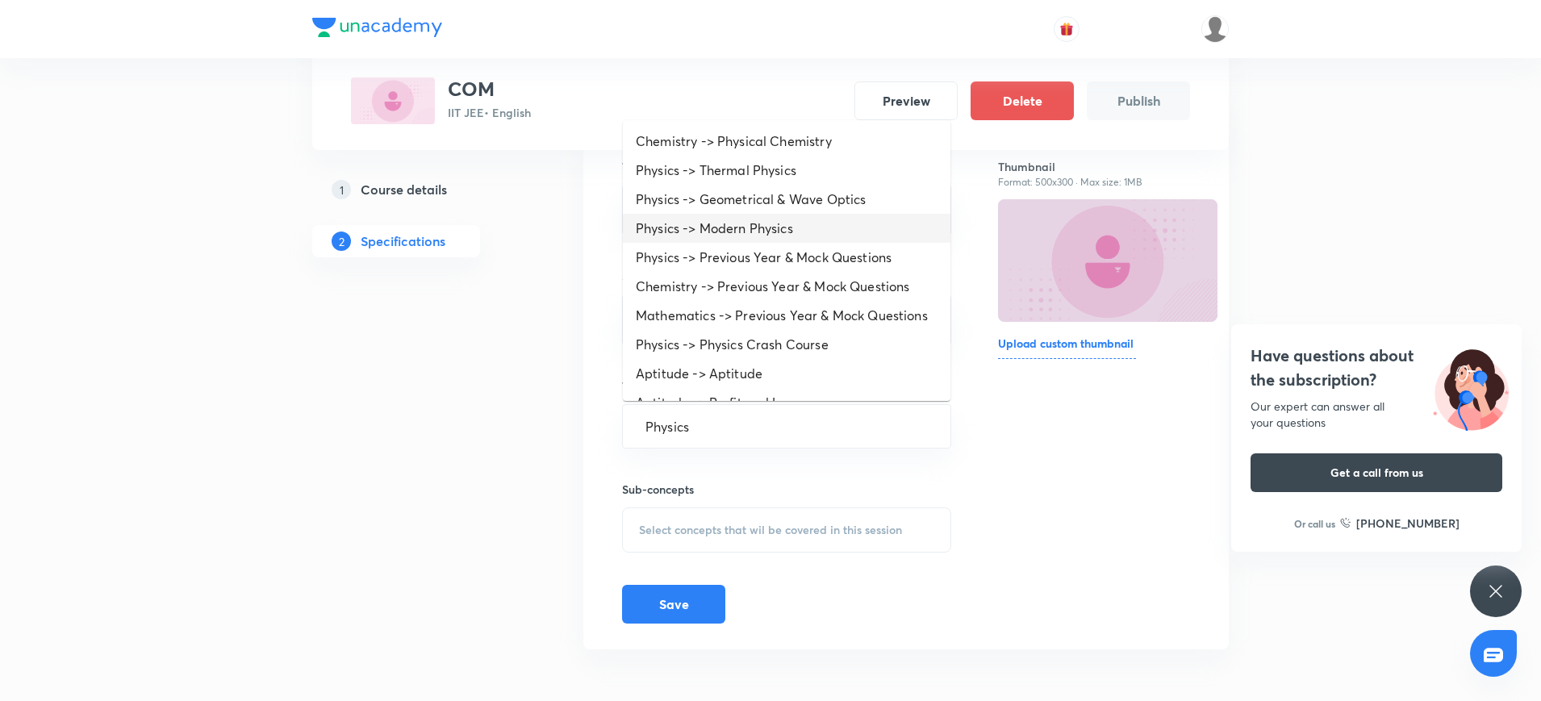
click at [688, 223] on li "Physics -> Modern Physics" at bounding box center [786, 228] width 327 height 29
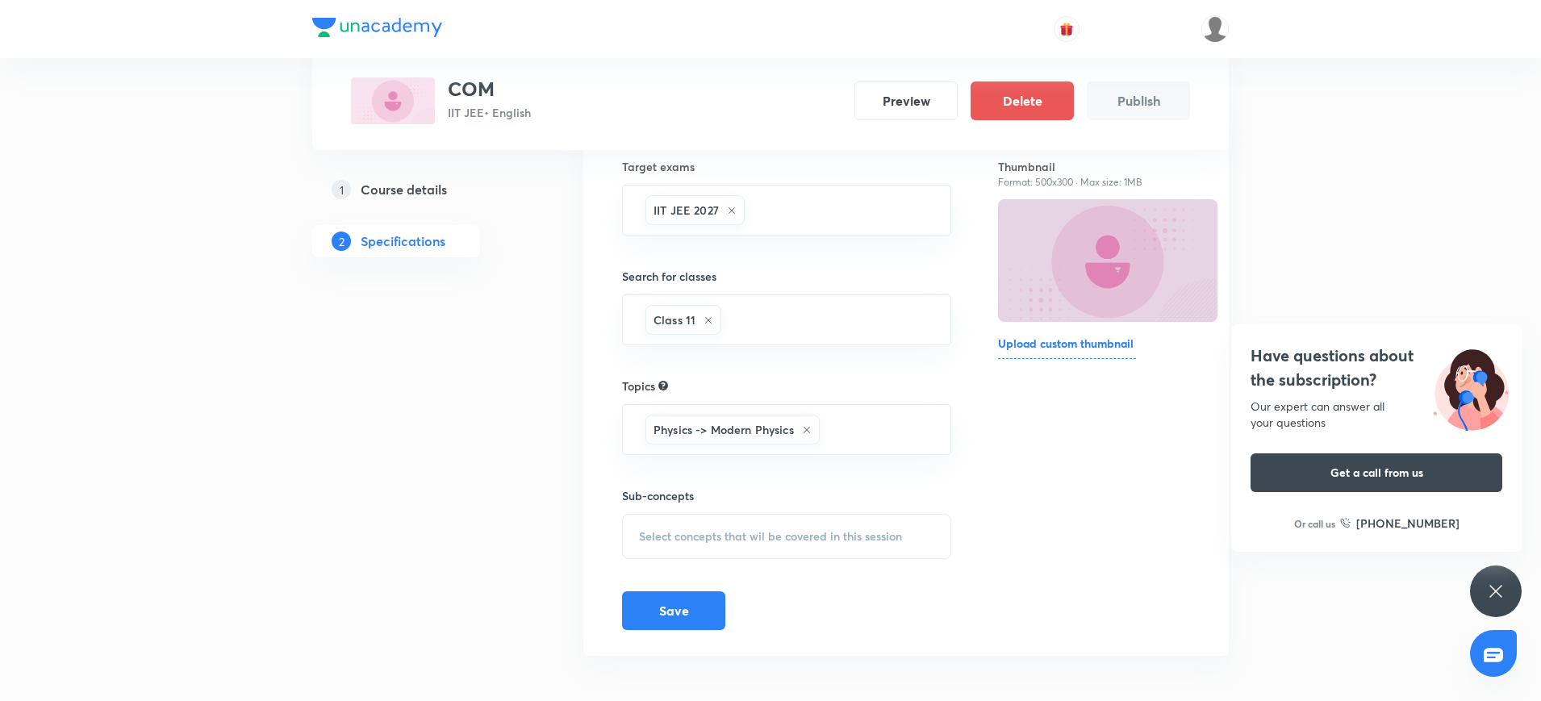
click at [691, 524] on div "Select concepts that wil be covered in this session" at bounding box center [786, 536] width 329 height 45
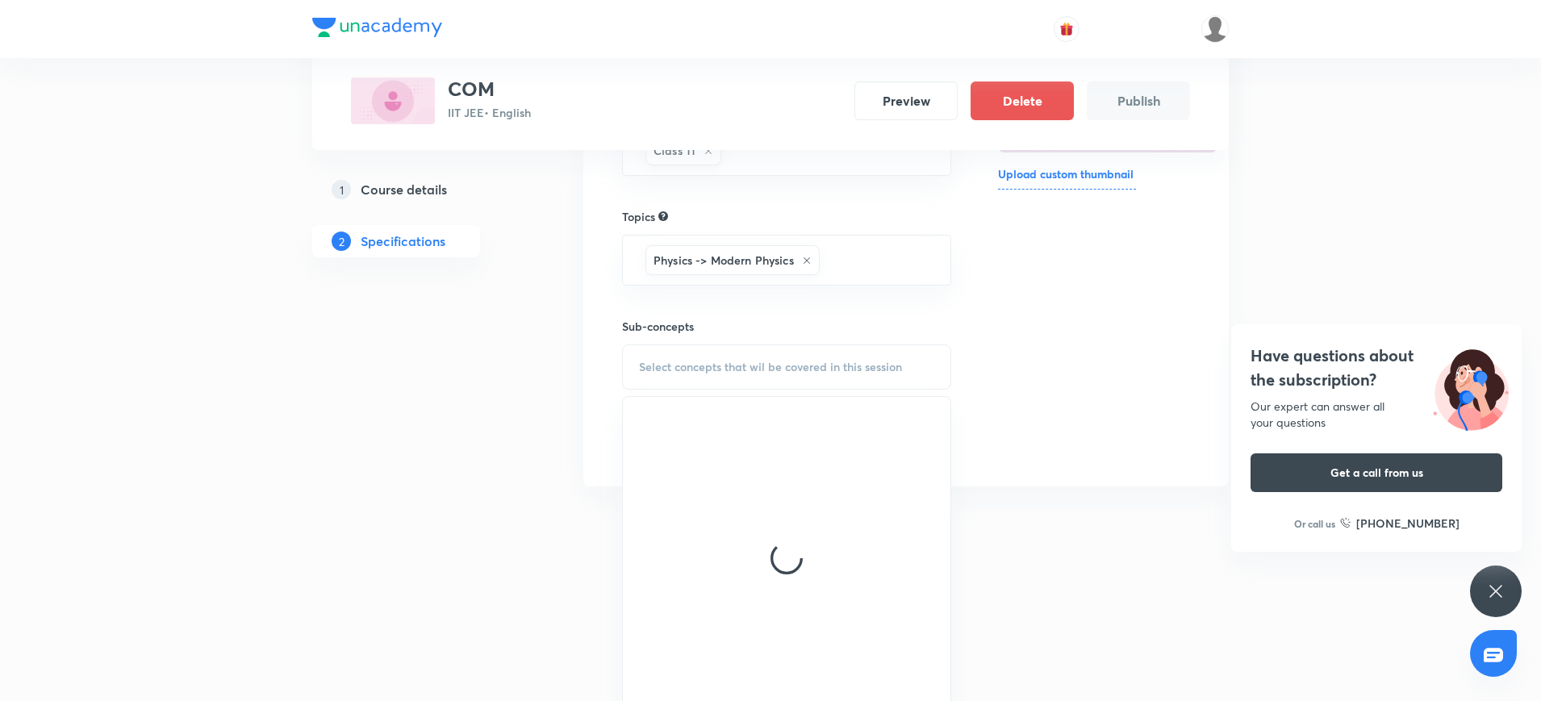
scroll to position [344, 0]
click at [652, 358] on span "Select concepts that wil be covered in this session" at bounding box center [770, 364] width 263 height 13
click at [767, 314] on div "Target exams IIT JEE 2027 ​ Search for classes Class 11 ​ Topics Physics -> Mod…" at bounding box center [786, 206] width 329 height 504
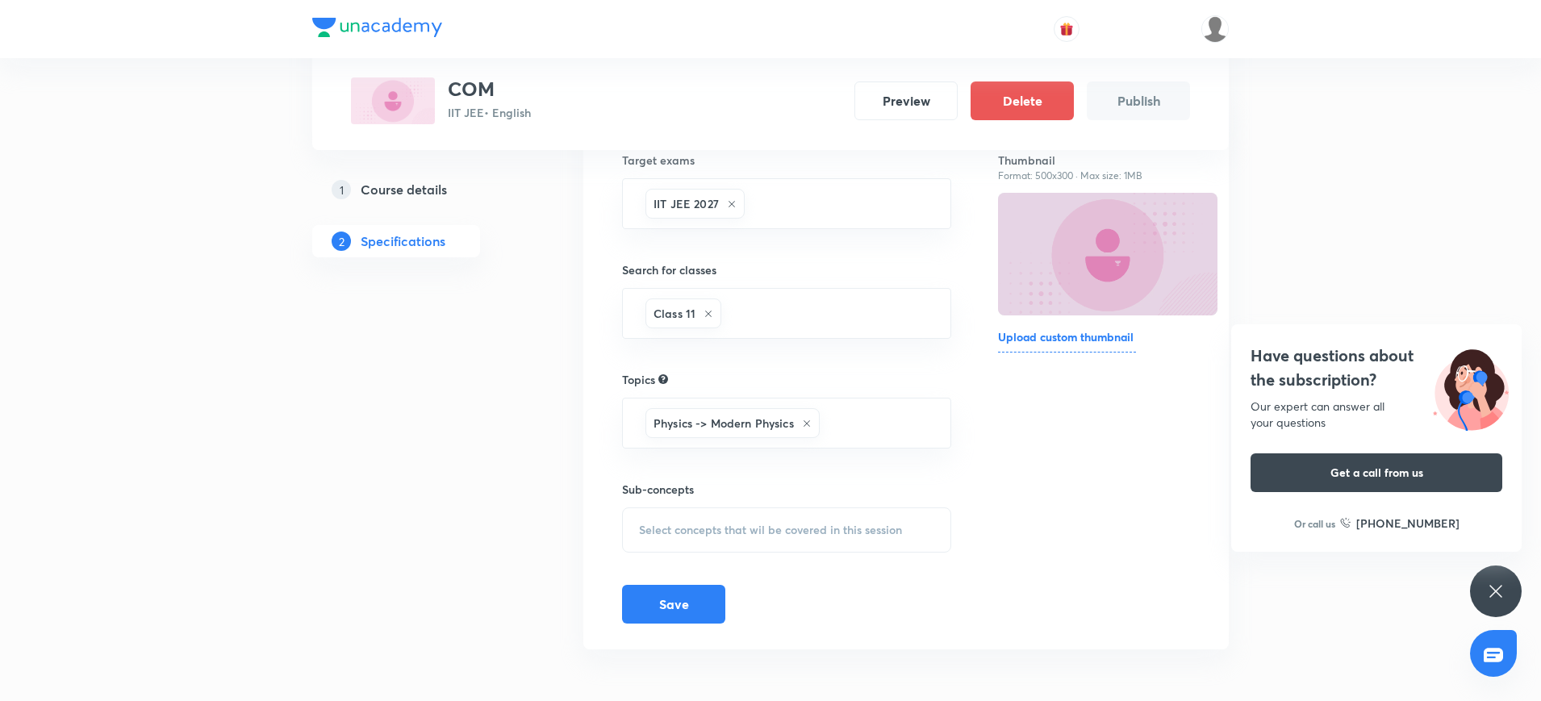
scroll to position [179, 0]
click at [664, 531] on span "Select concepts that wil be covered in this session" at bounding box center [770, 530] width 263 height 13
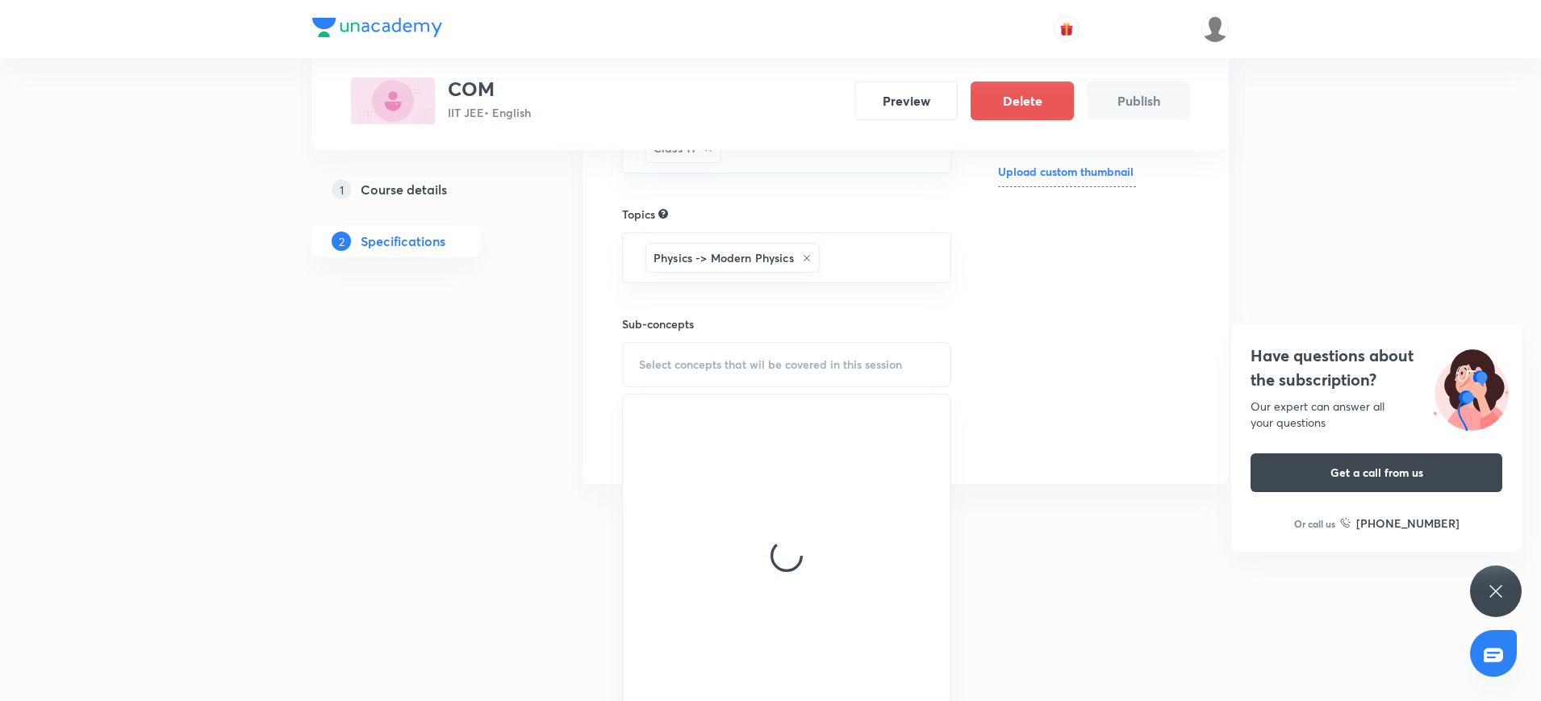
click at [483, 390] on div "1 Course details 2 Specifications" at bounding box center [421, 217] width 219 height 578
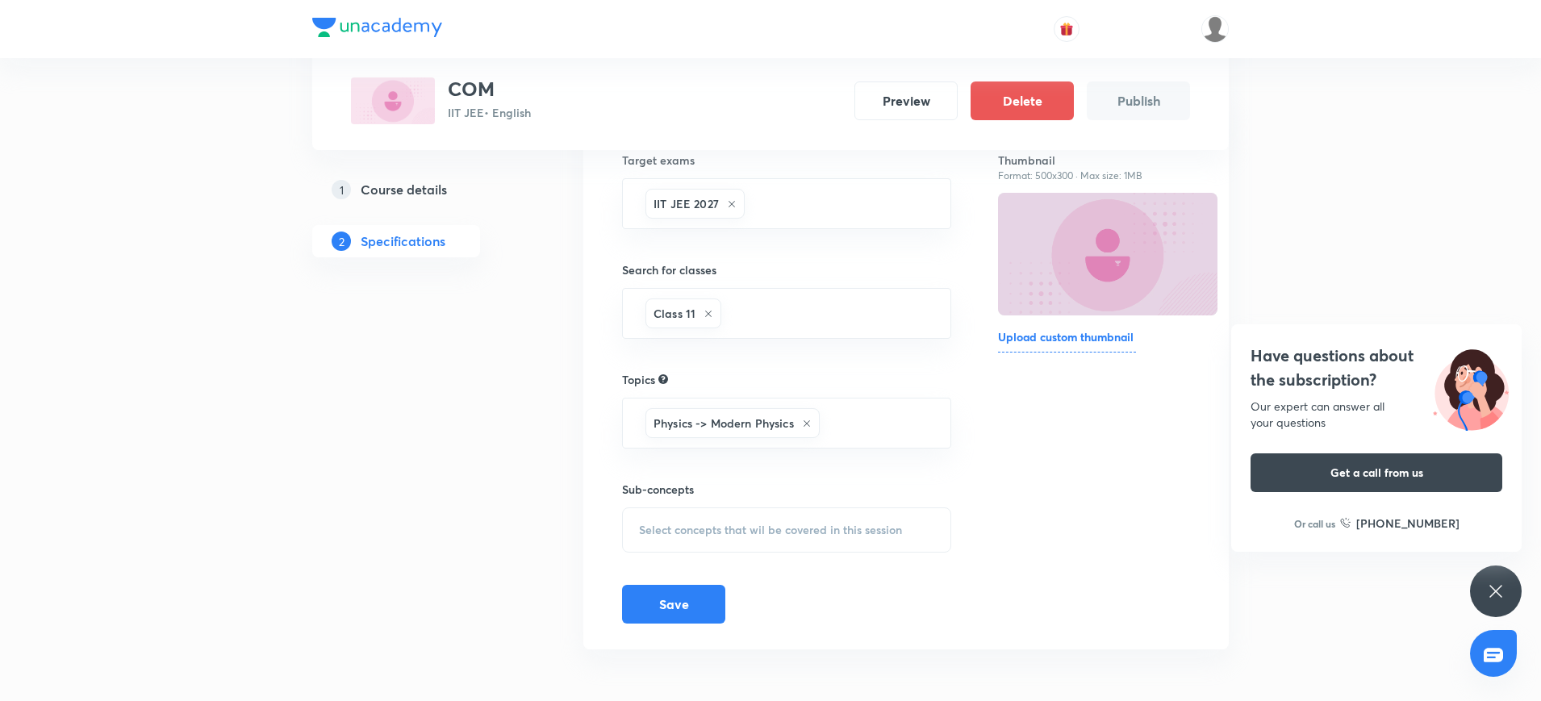
click at [636, 533] on div "Select concepts that wil be covered in this session" at bounding box center [786, 529] width 329 height 45
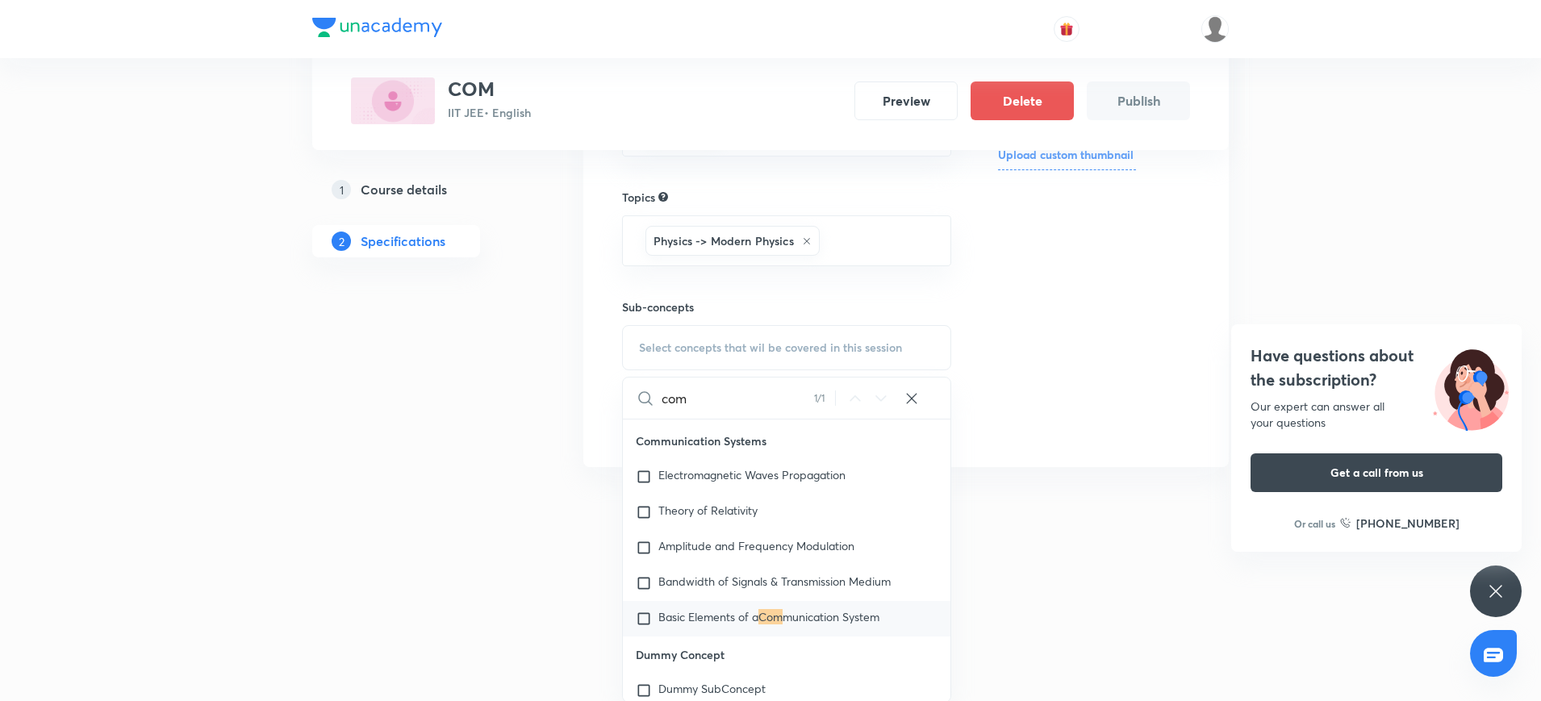
scroll to position [2572, 0]
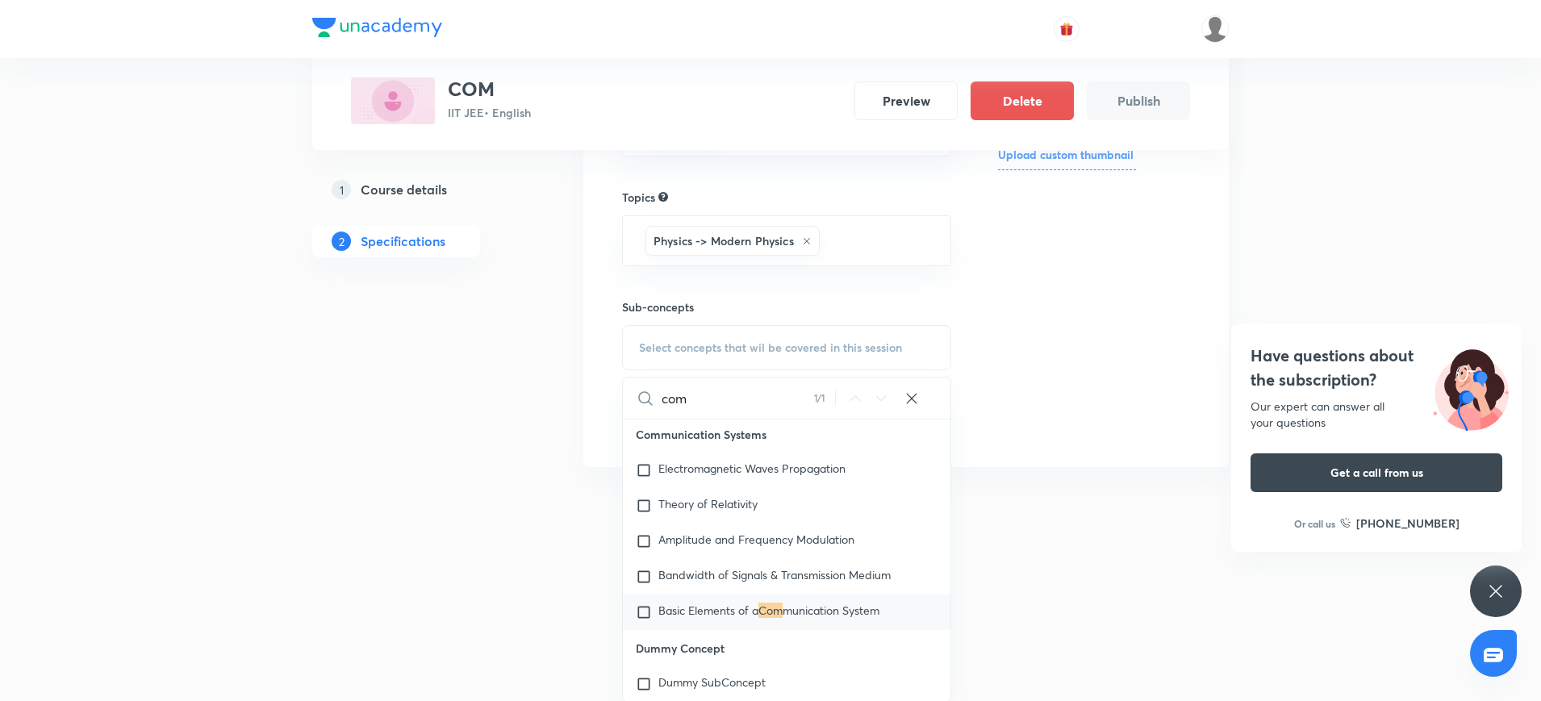
type input "com"
click at [642, 615] on input "checkbox" at bounding box center [647, 612] width 23 height 16
checkbox input "true"
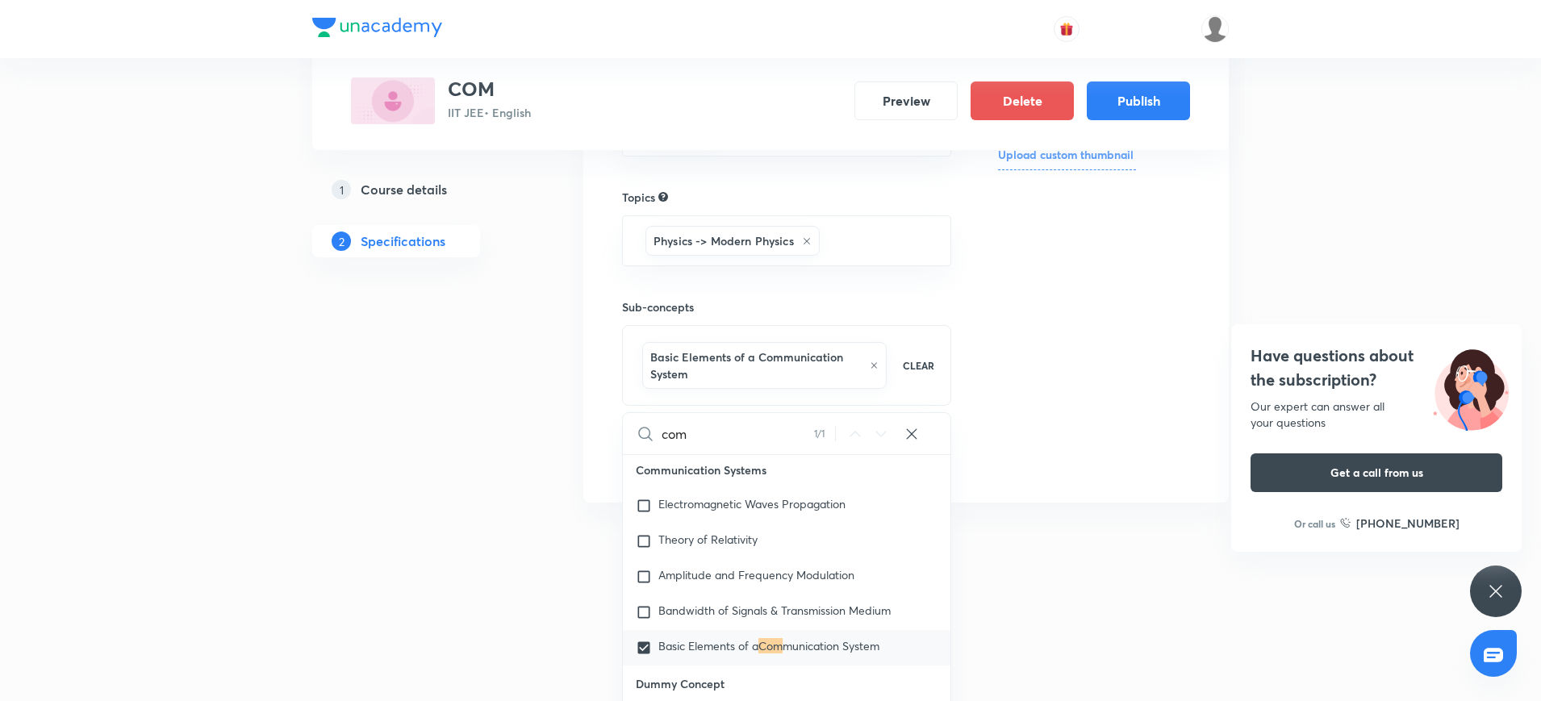
click at [544, 525] on div at bounding box center [770, 539] width 1541 height 29
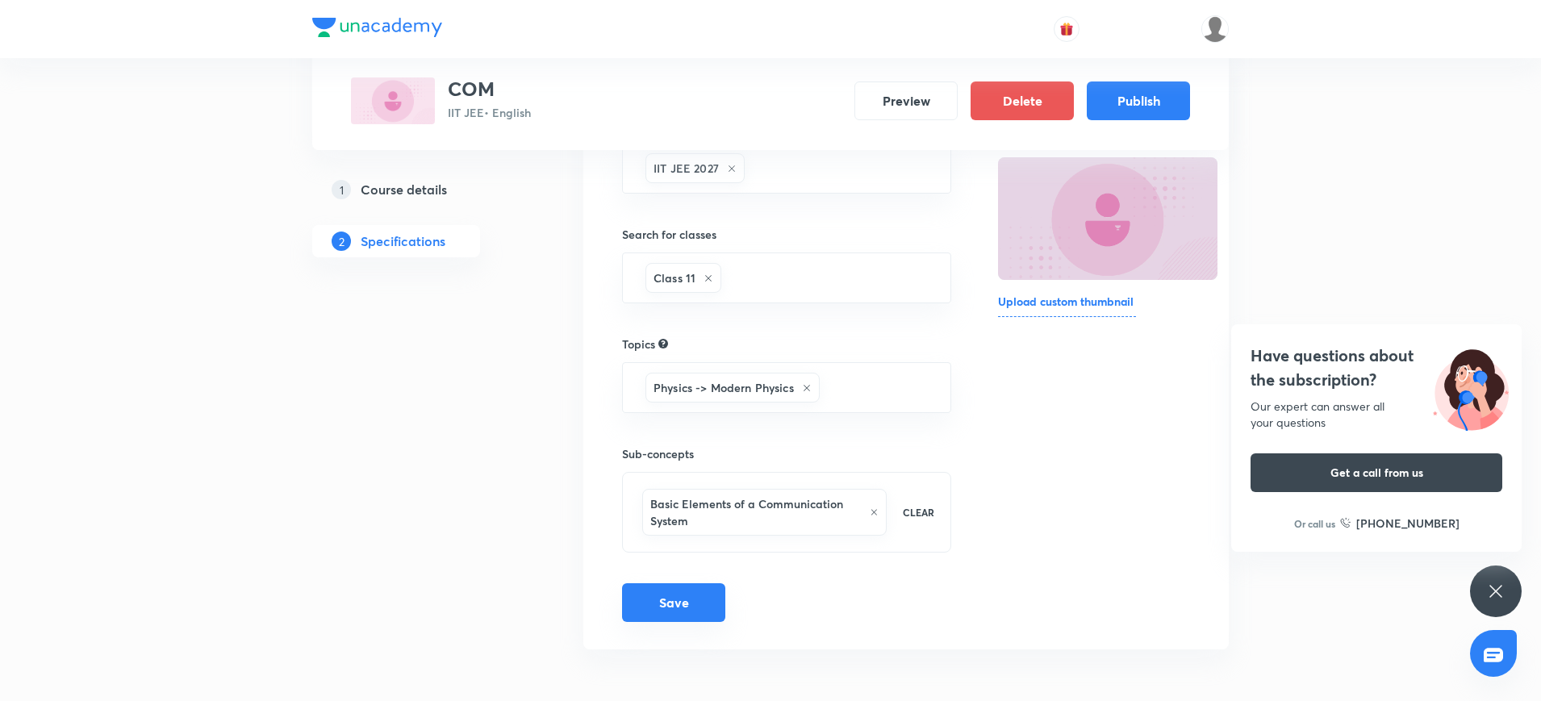
click at [685, 615] on button "Save" at bounding box center [673, 602] width 103 height 39
click at [667, 604] on button "Save" at bounding box center [673, 602] width 103 height 39
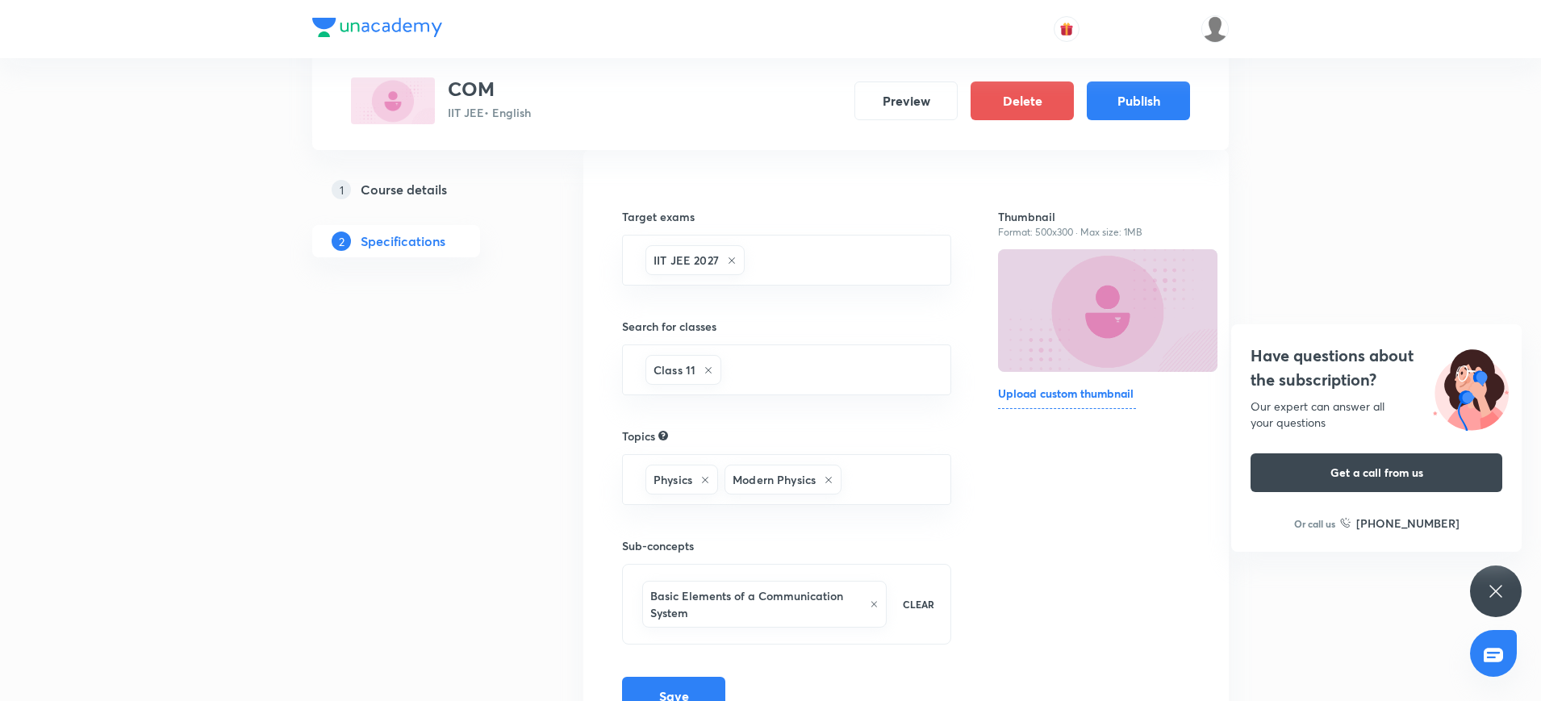
scroll to position [117, 0]
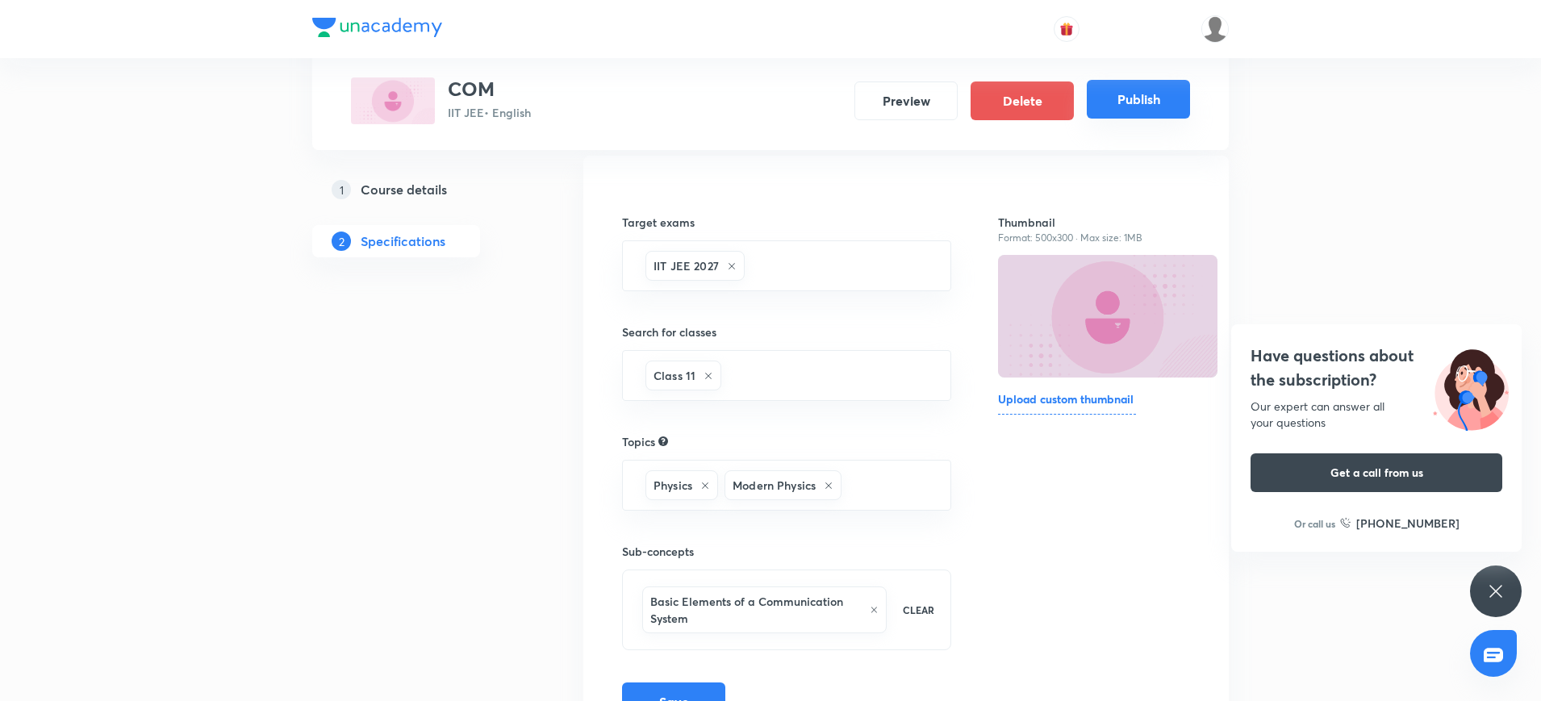
click at [1110, 95] on button "Publish" at bounding box center [1138, 99] width 103 height 39
click at [1152, 102] on button "Publish" at bounding box center [1138, 99] width 103 height 39
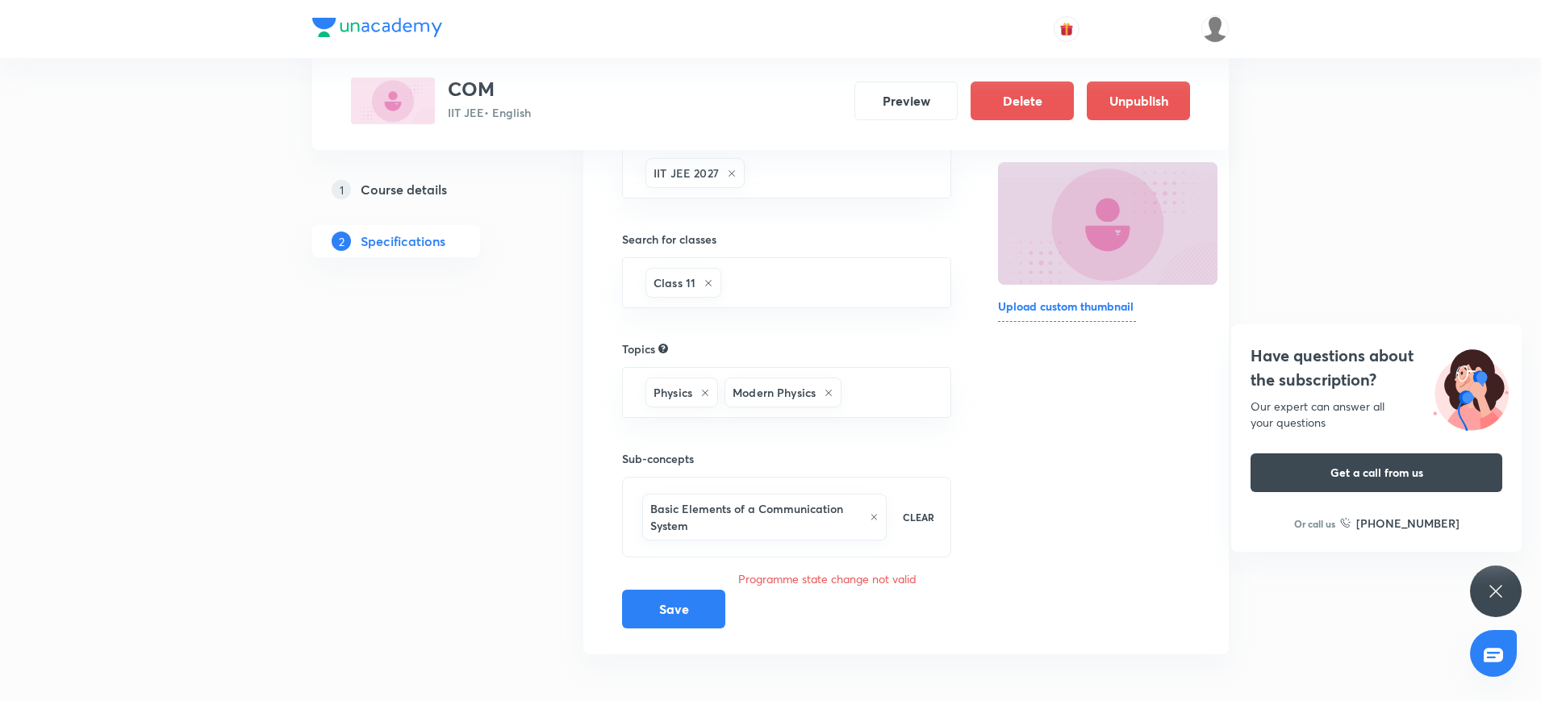
scroll to position [215, 0]
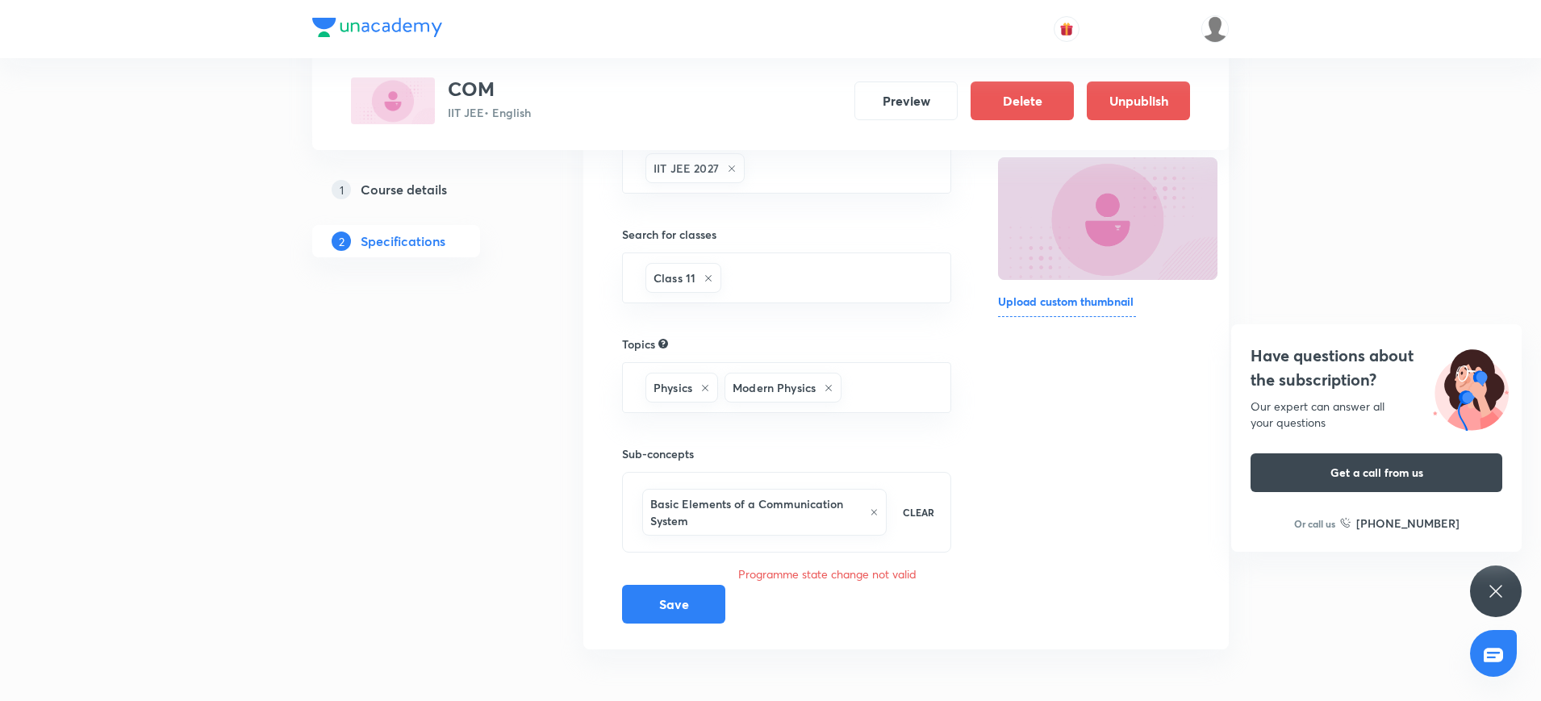
click at [918, 511] on p "CLEAR" at bounding box center [918, 512] width 31 height 15
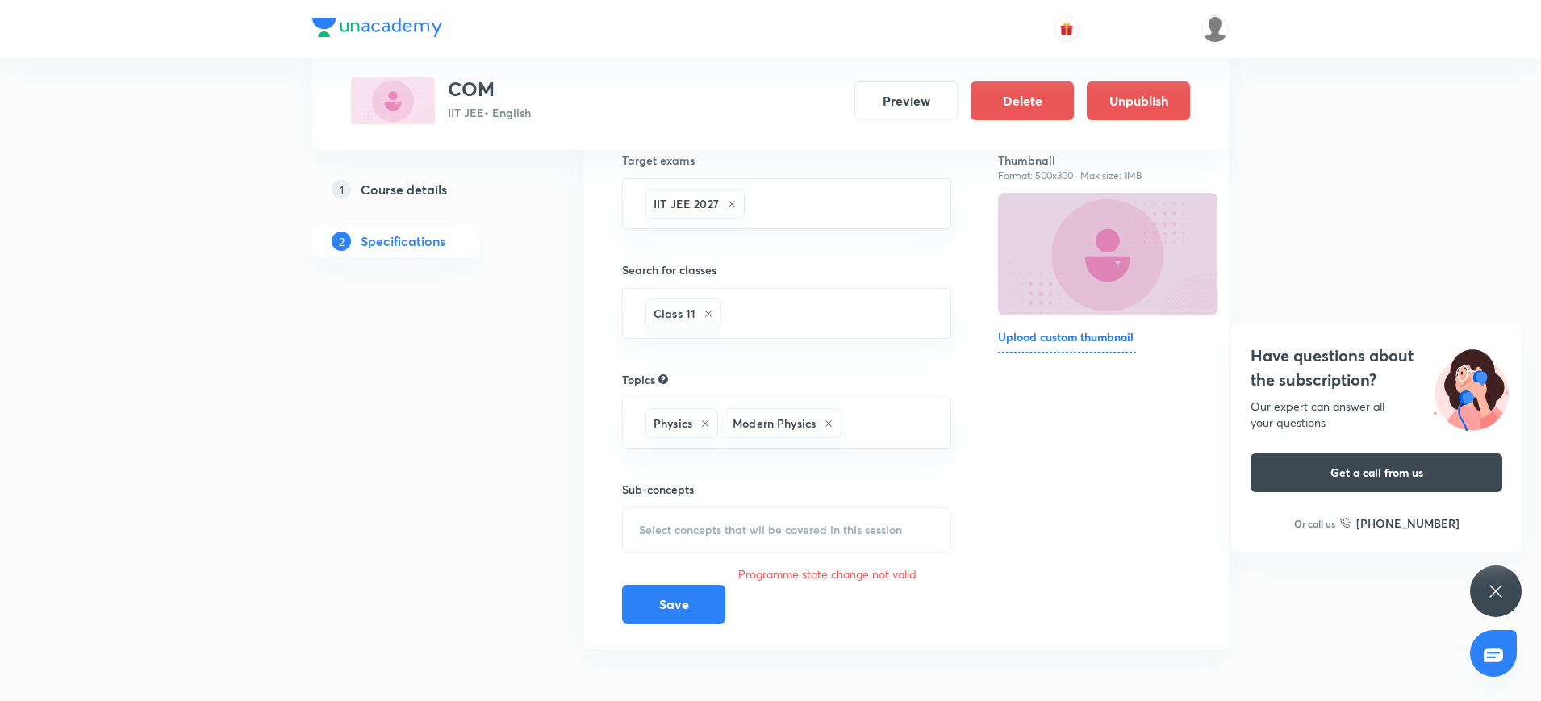
scroll to position [179, 0]
click at [836, 423] on div "Modern Physics" at bounding box center [782, 423] width 117 height 30
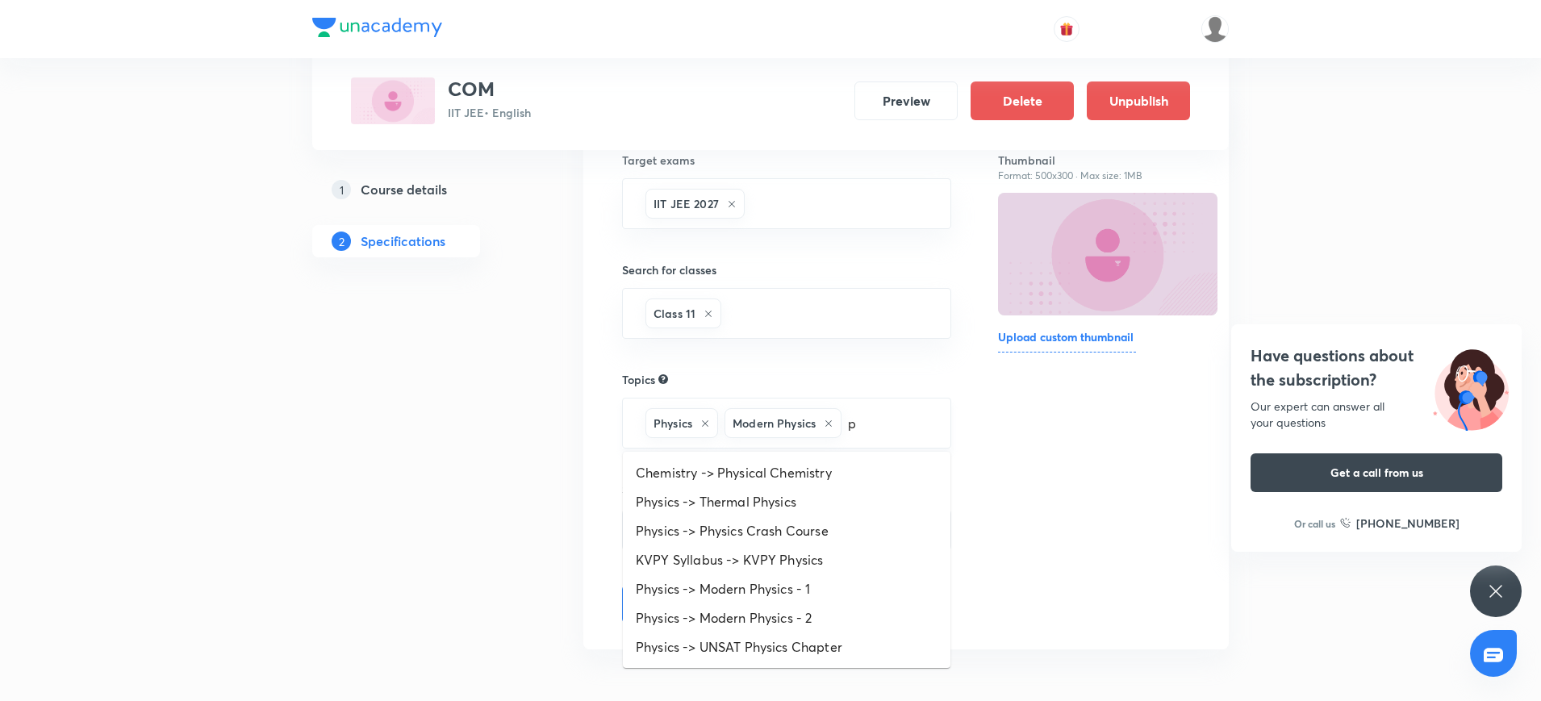
type input "ph"
click at [740, 503] on li "Physics -> Thermal Physics" at bounding box center [786, 501] width 327 height 29
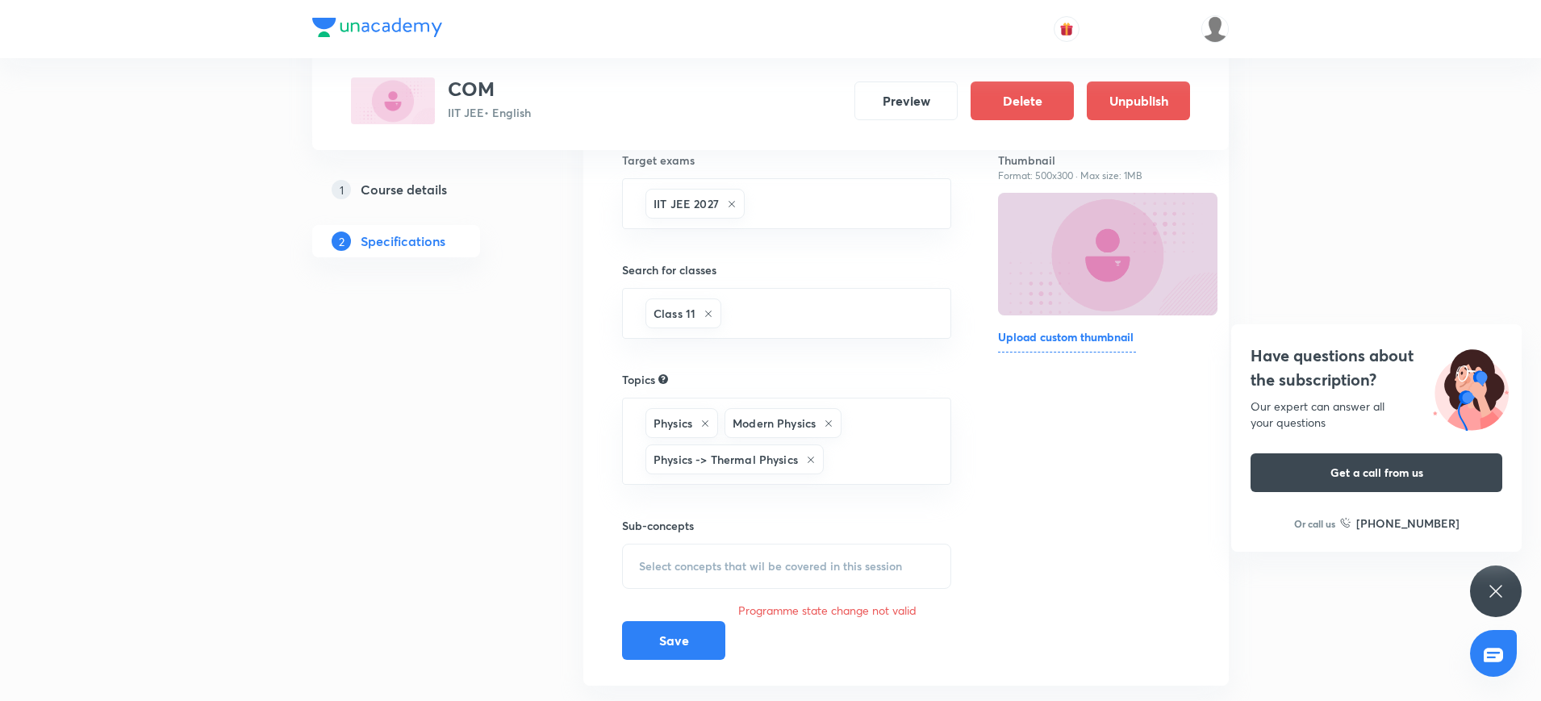
click at [711, 563] on span "Select concepts that wil be covered in this session" at bounding box center [770, 566] width 263 height 13
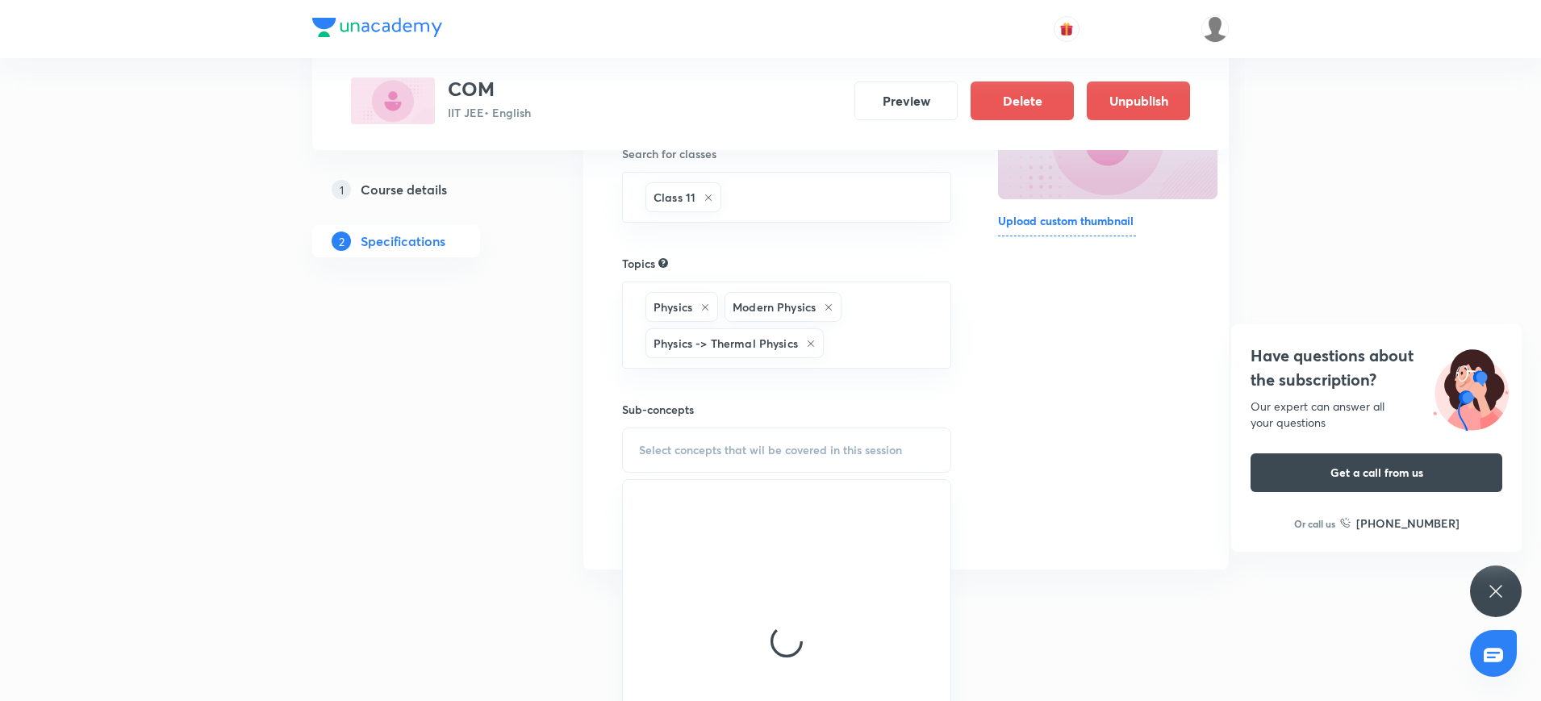
scroll to position [297, 0]
click at [715, 471] on div "Target exams IIT JEE 2027 ​ Search for classes Class 11 ​ Topics Physics Modern…" at bounding box center [786, 272] width 329 height 540
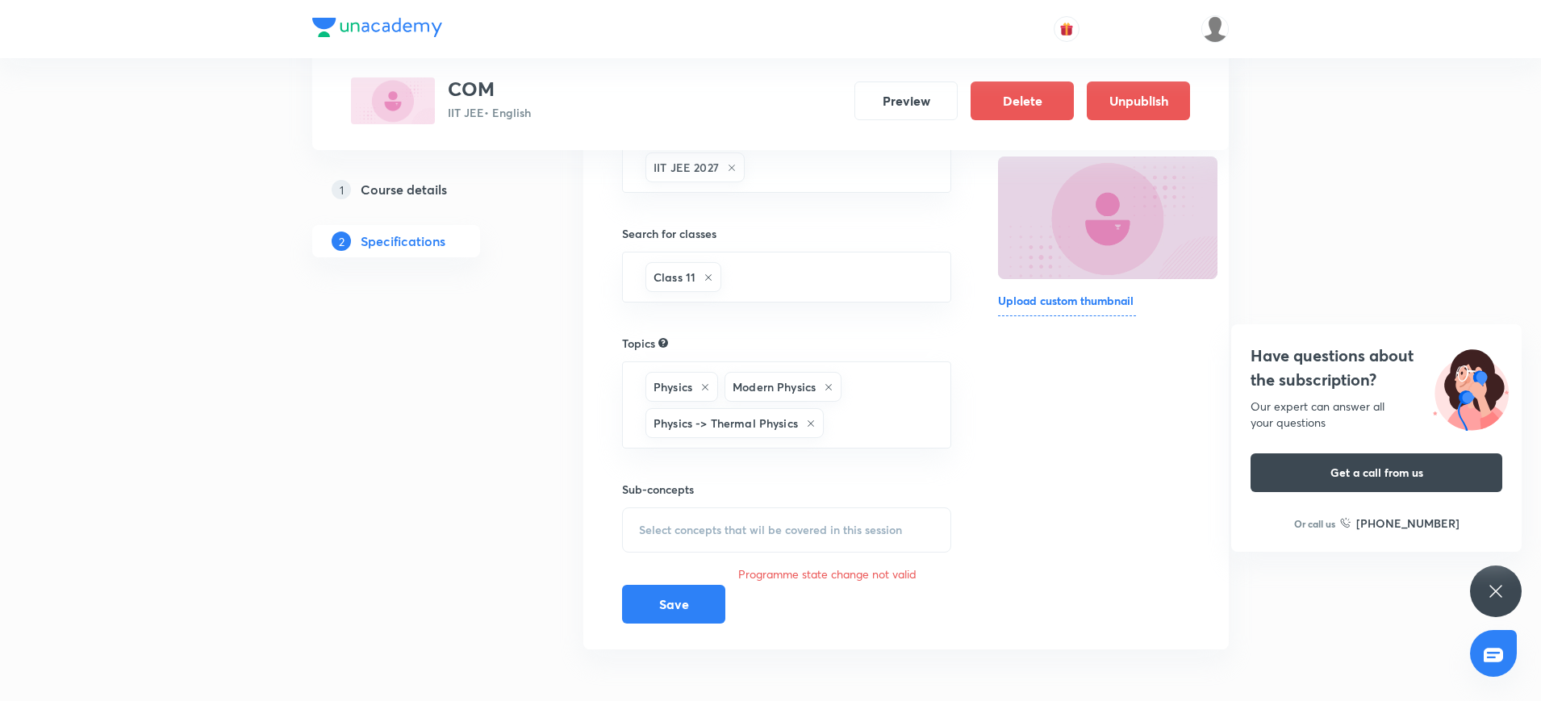
scroll to position [0, 0]
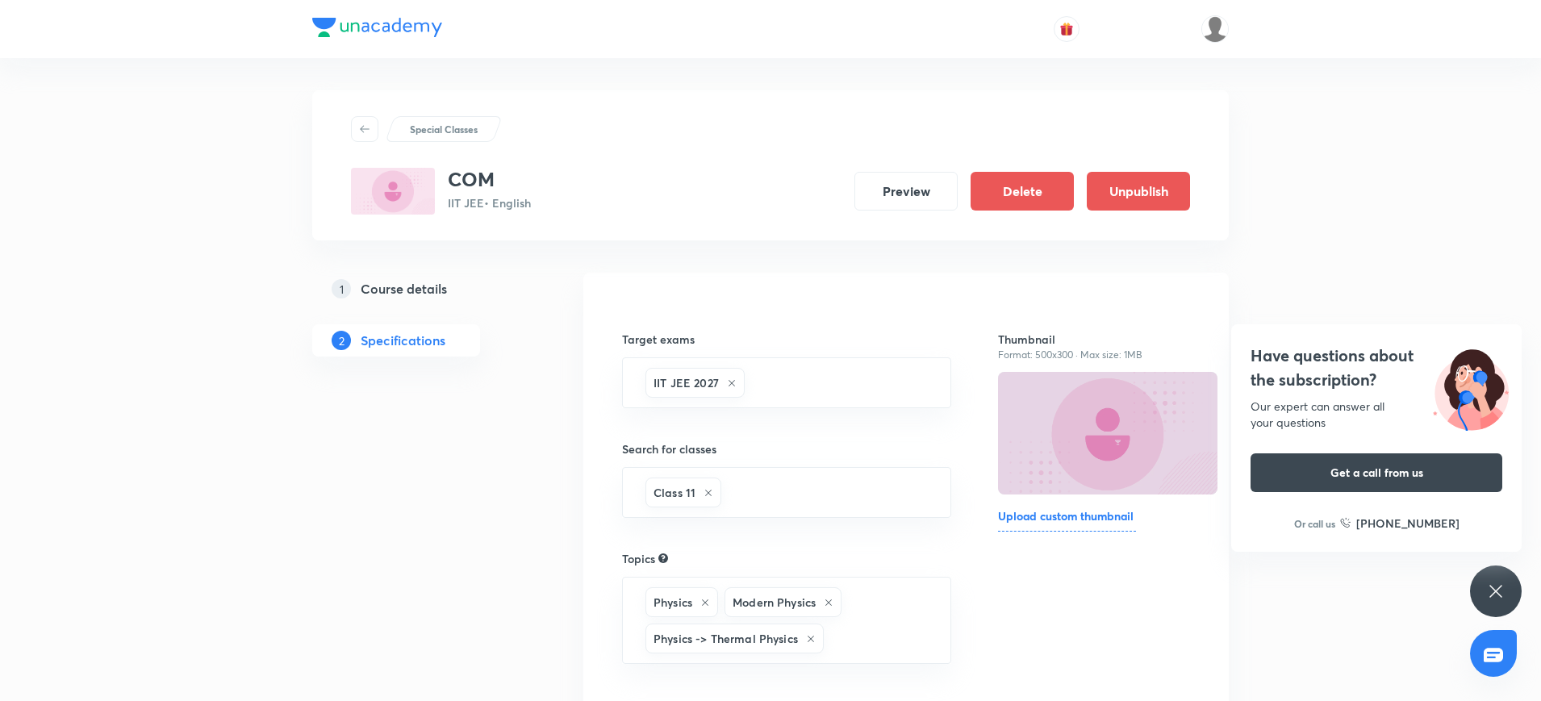
click at [414, 283] on h5 "Course details" at bounding box center [404, 288] width 86 height 19
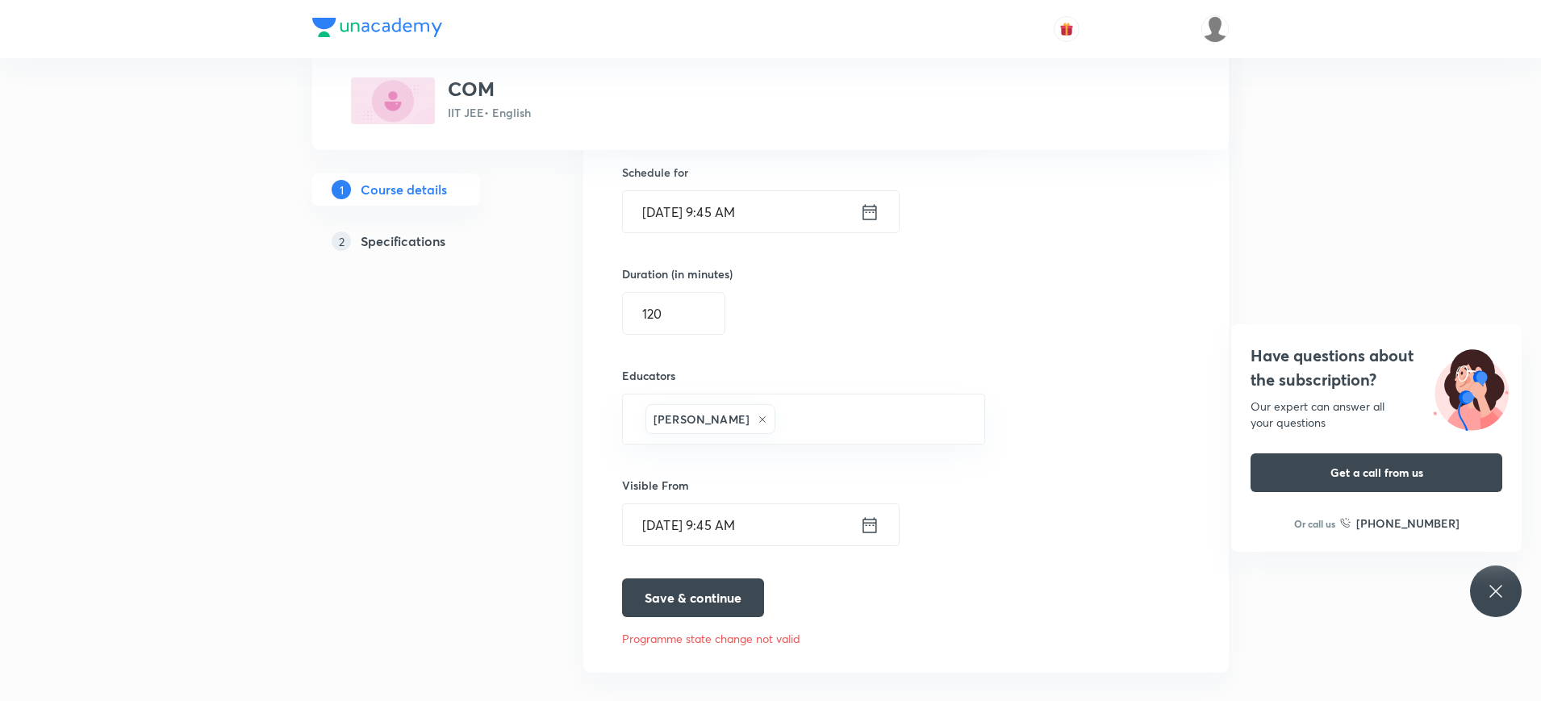
scroll to position [1050, 0]
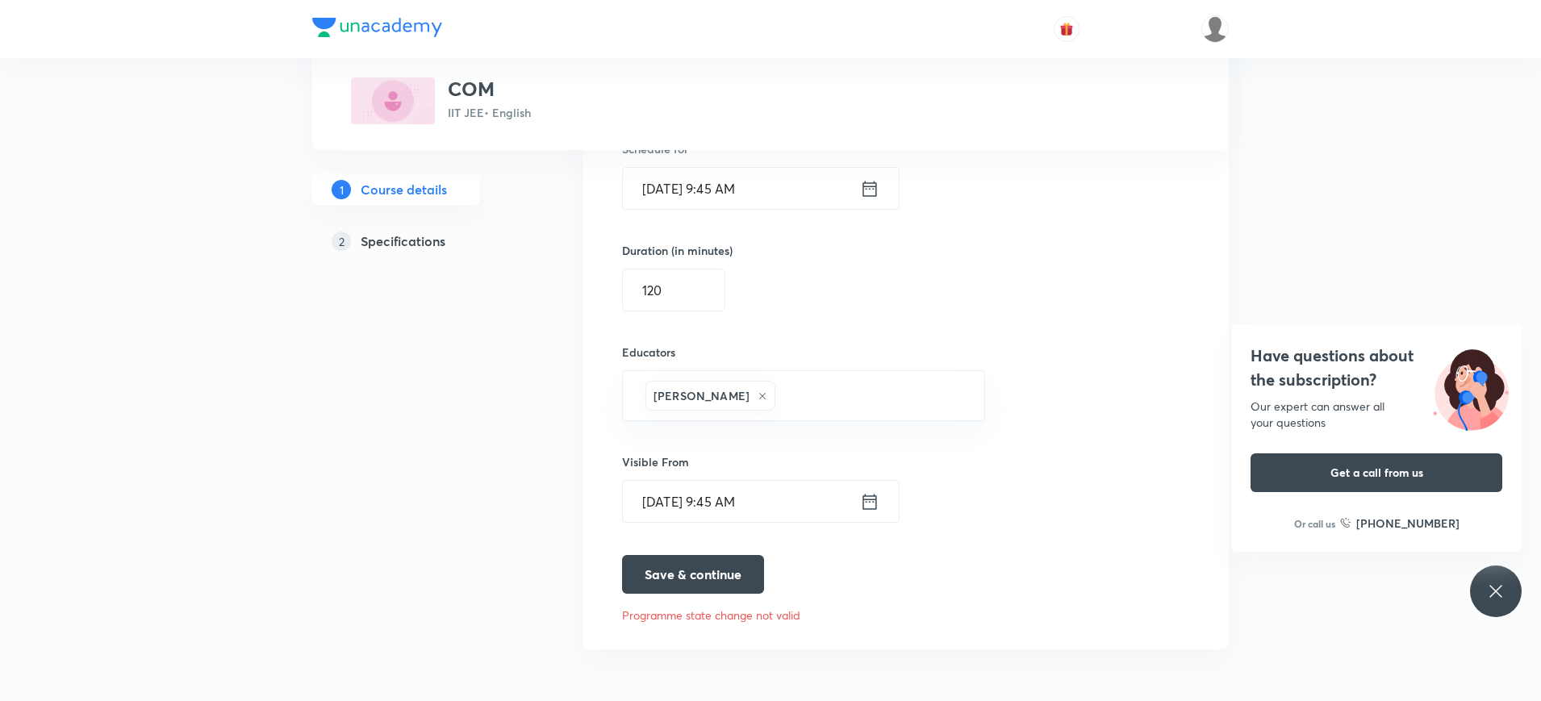
click at [874, 507] on icon at bounding box center [869, 501] width 14 height 15
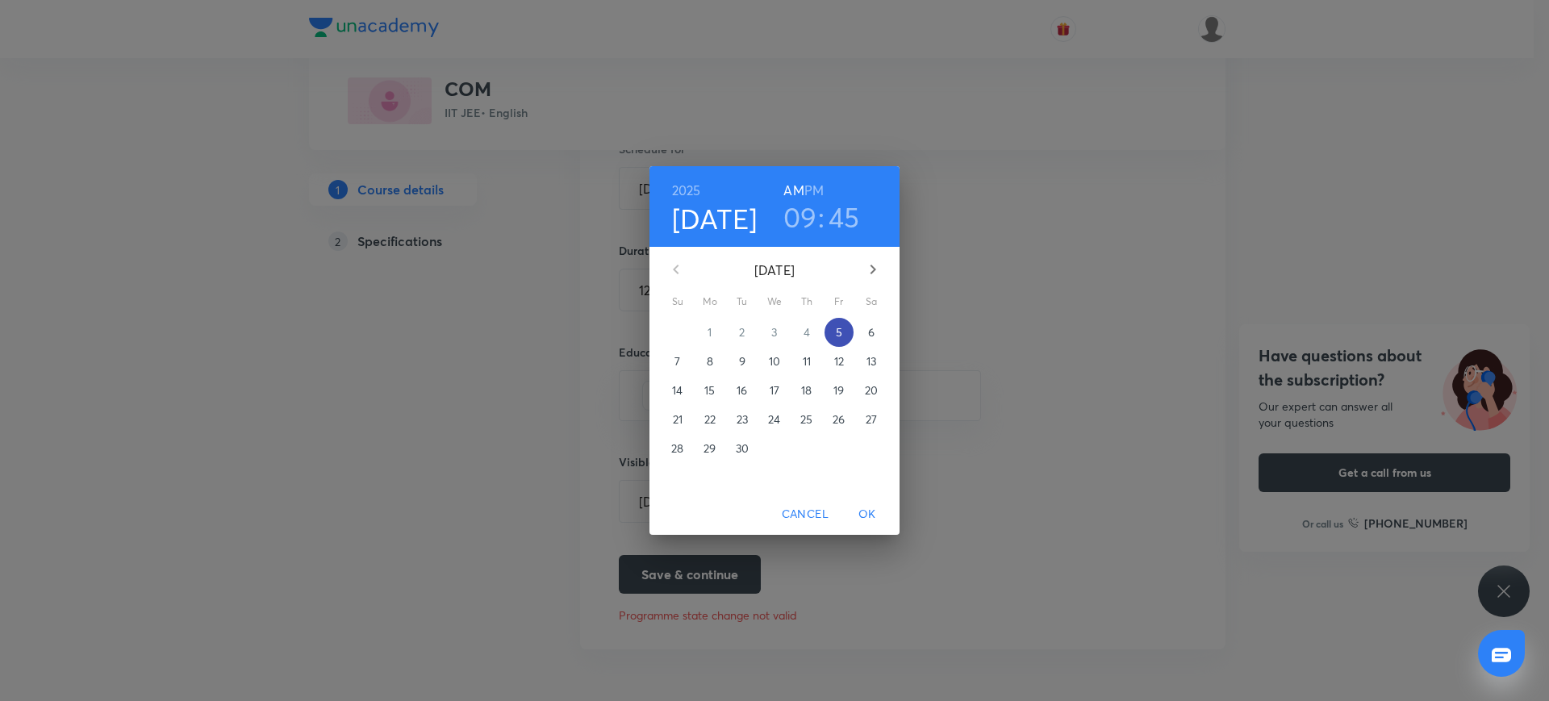
click at [836, 332] on p "5" at bounding box center [839, 332] width 6 height 16
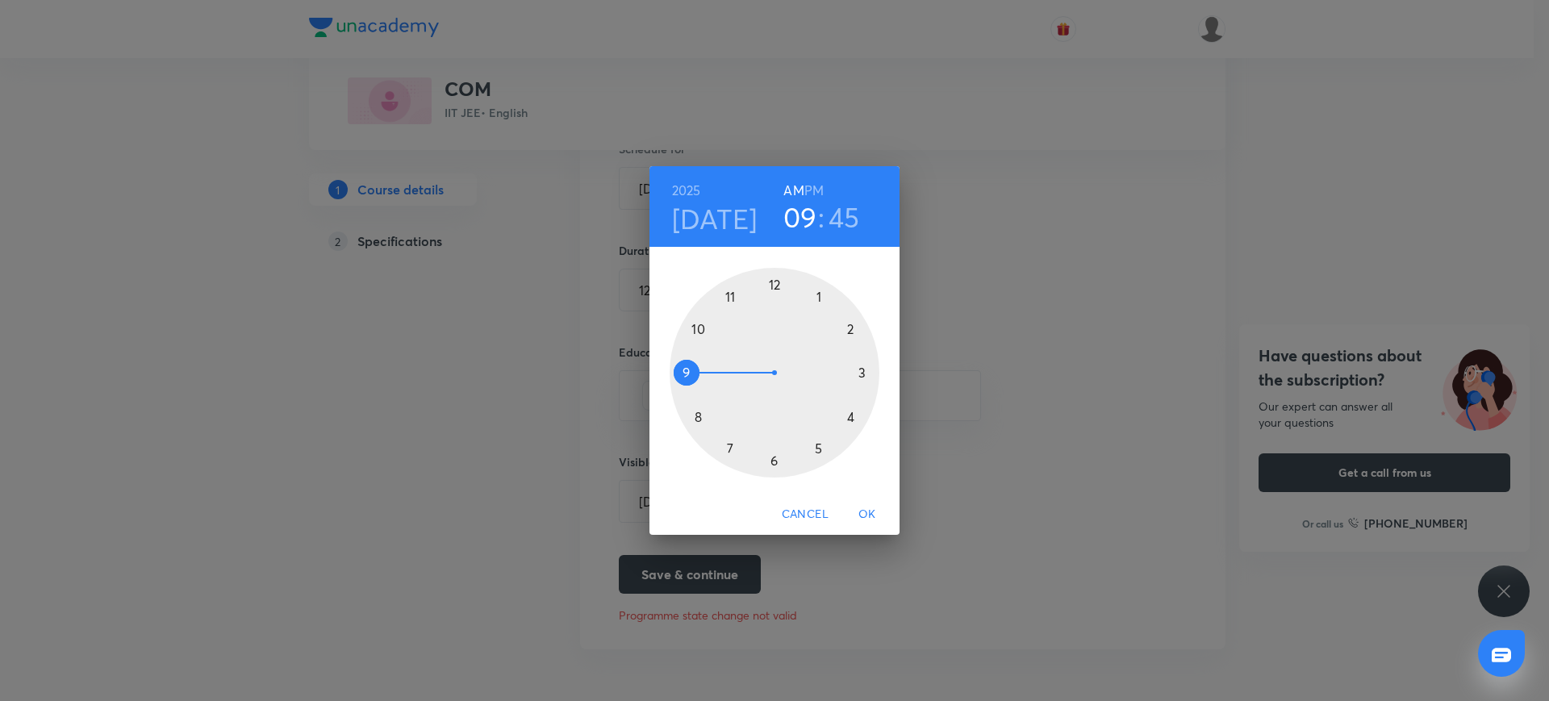
click at [689, 369] on div at bounding box center [775, 373] width 210 height 210
click at [806, 207] on h3 "09" at bounding box center [800, 217] width 34 height 34
click at [728, 293] on div at bounding box center [775, 373] width 210 height 210
click at [753, 286] on div at bounding box center [775, 373] width 210 height 210
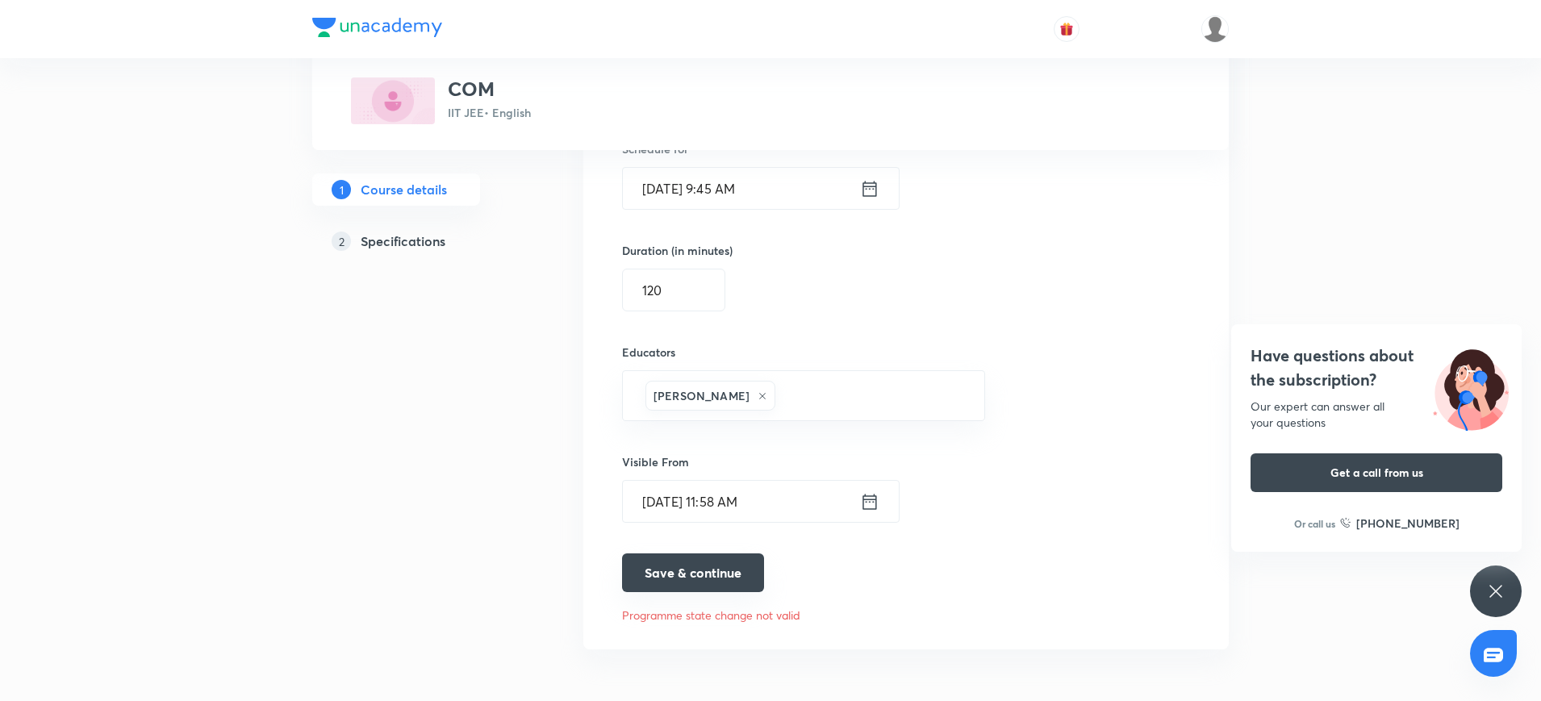
click at [705, 581] on button "Save & continue" at bounding box center [693, 572] width 142 height 39
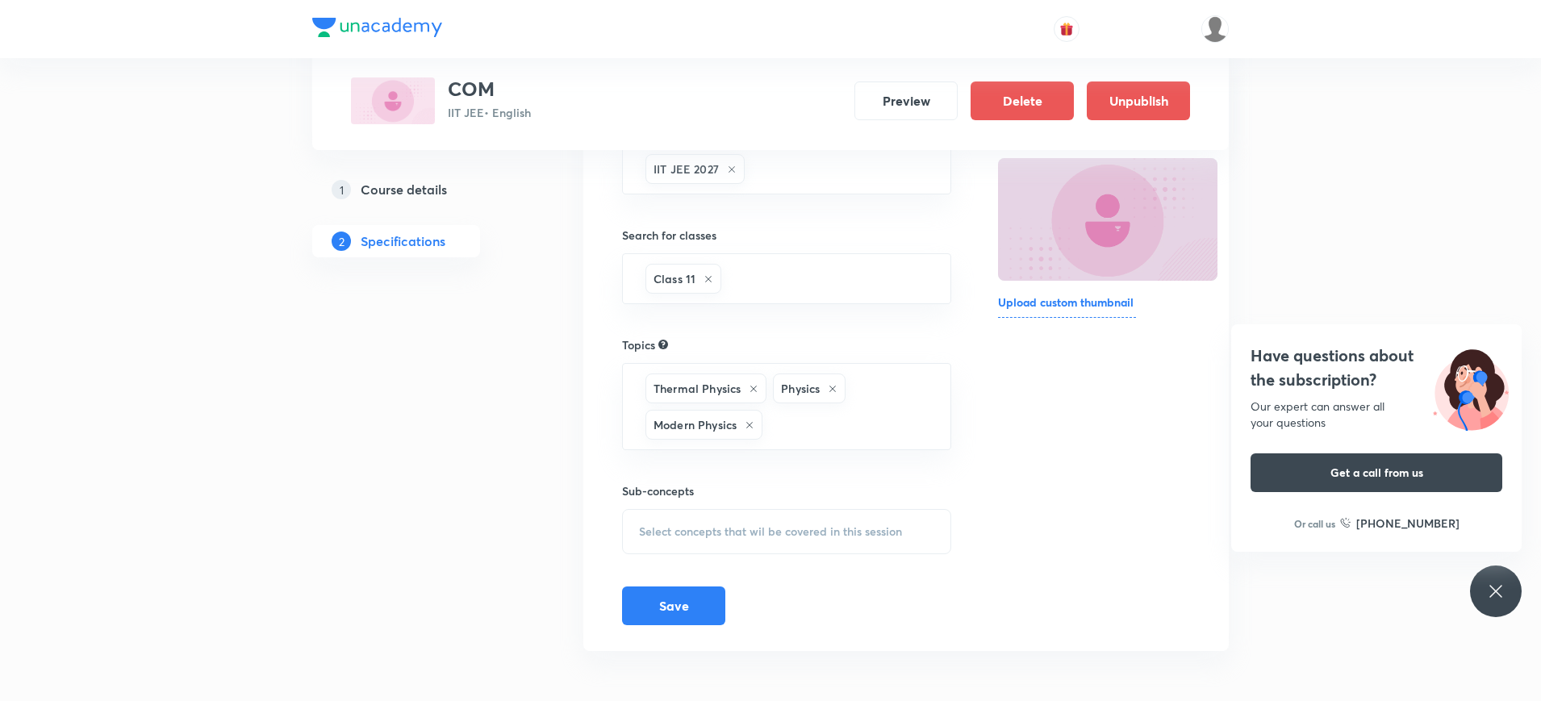
scroll to position [215, 0]
click at [699, 524] on span "Select concepts that wil be covered in this session" at bounding box center [770, 530] width 263 height 13
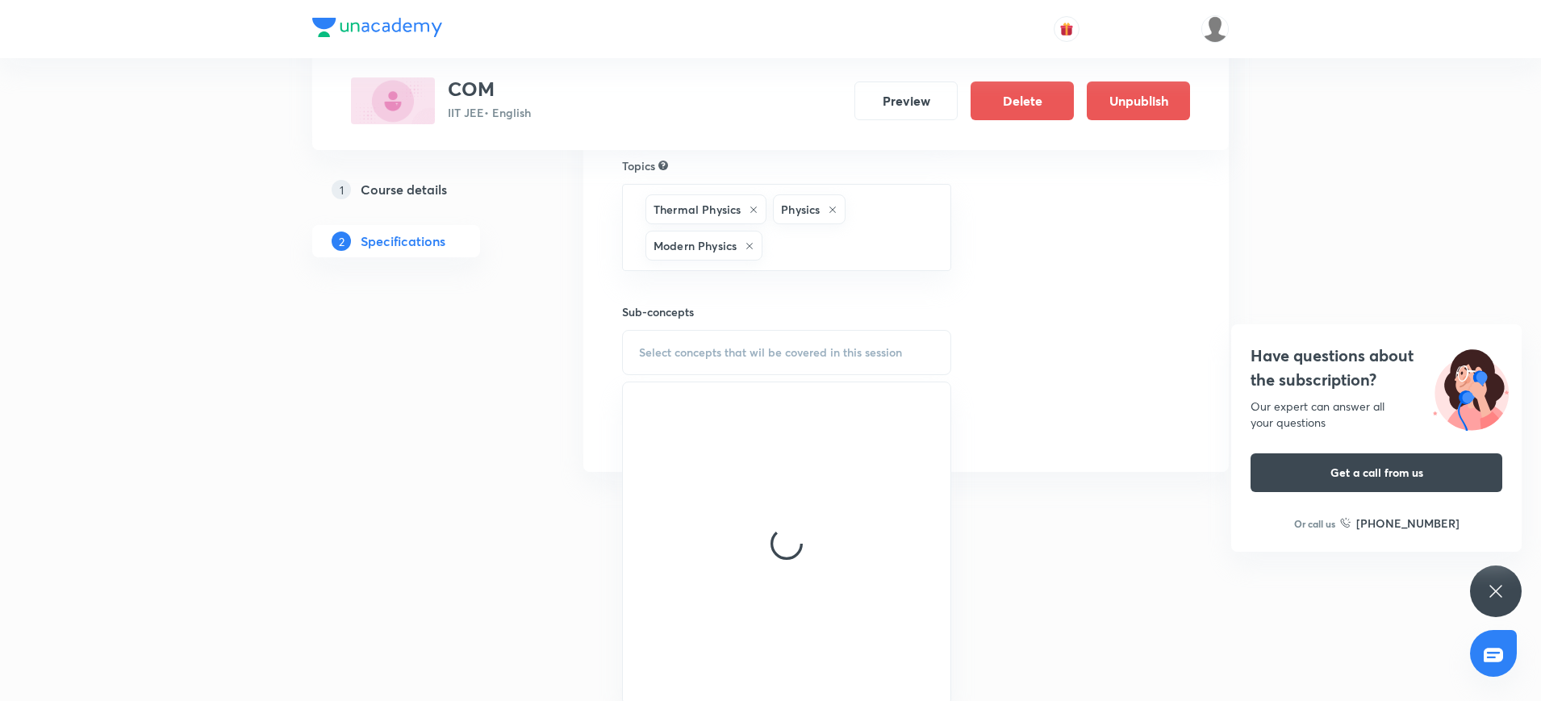
scroll to position [398, 0]
click at [516, 423] on div "1 Course details 2 Specifications" at bounding box center [421, 182] width 219 height 615
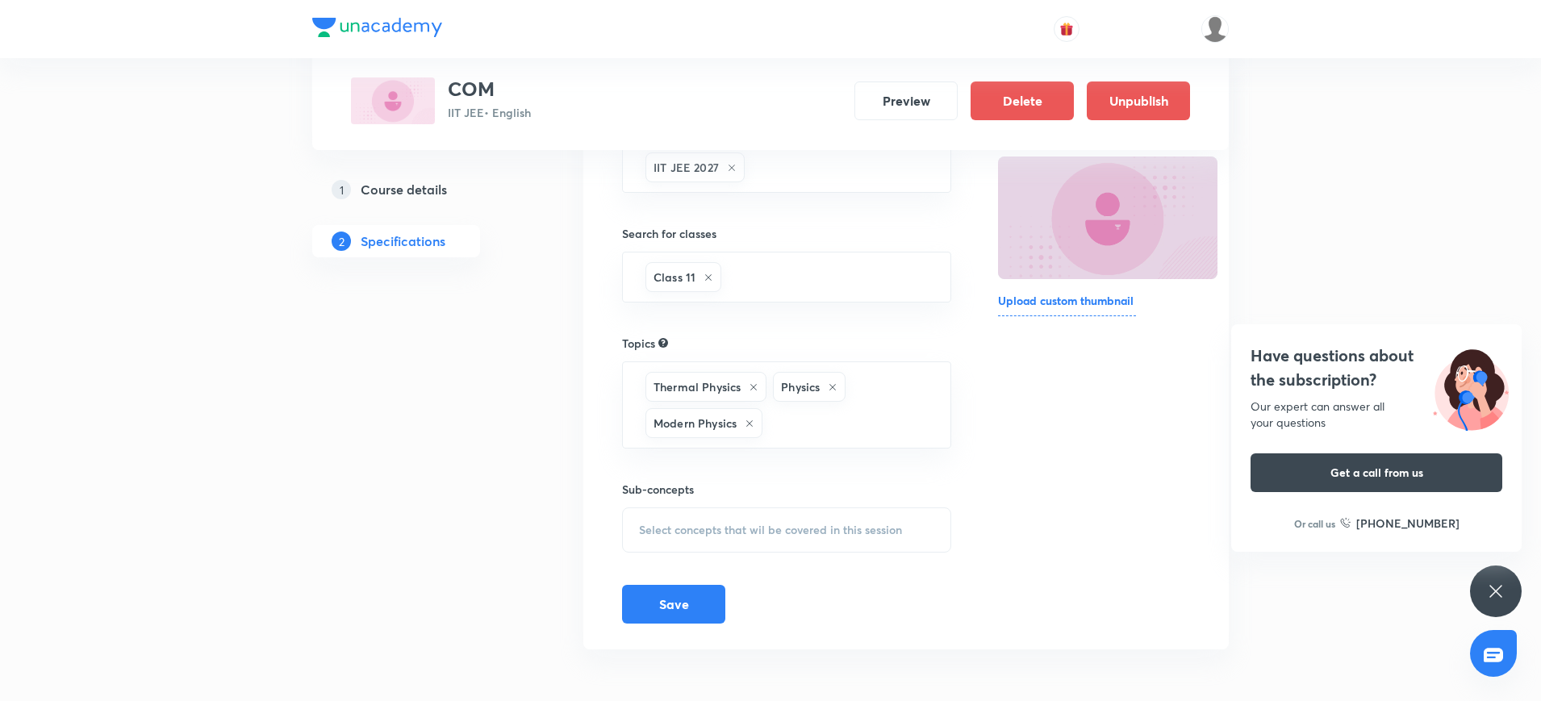
click at [397, 189] on h5 "Course details" at bounding box center [404, 189] width 86 height 19
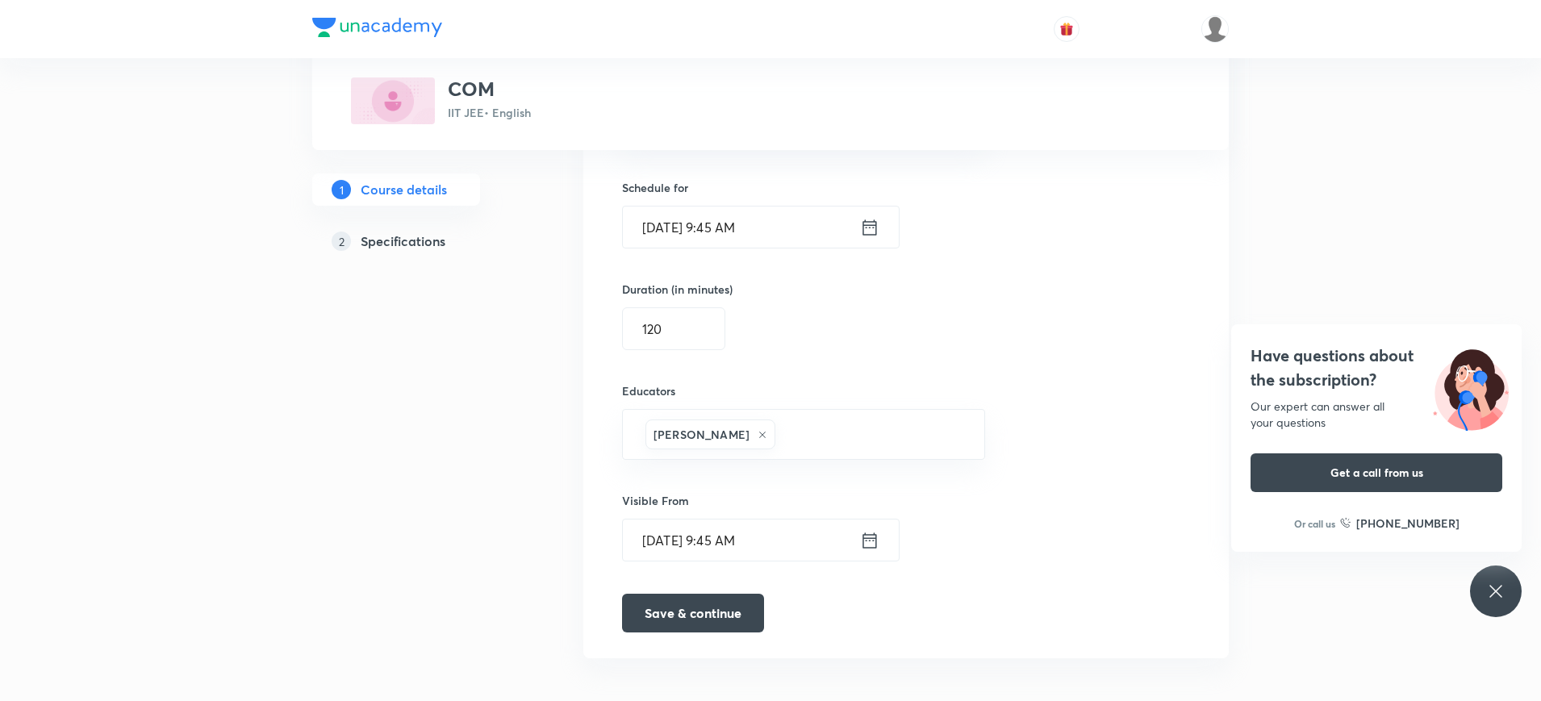
scroll to position [1020, 0]
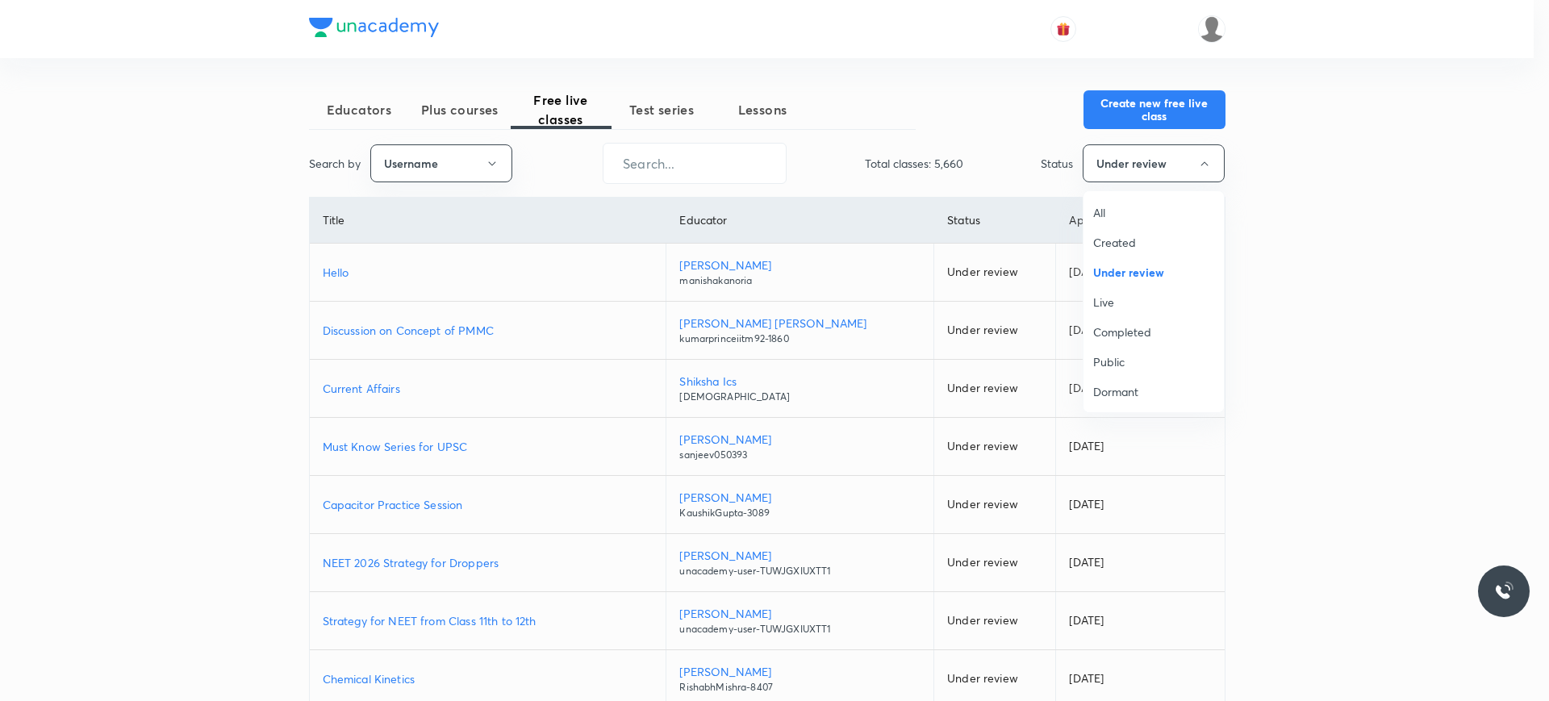
click at [1102, 210] on span "All" at bounding box center [1153, 212] width 121 height 17
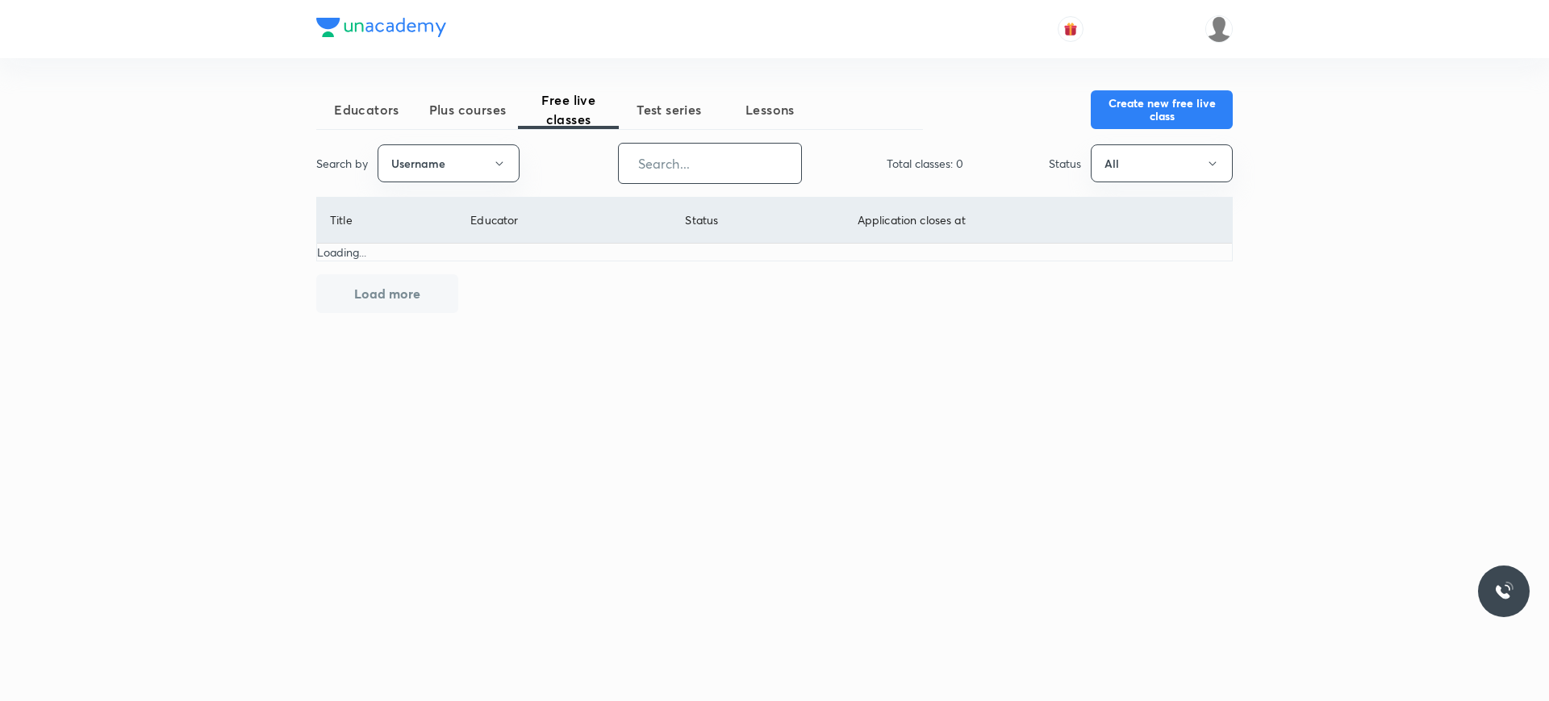
click at [669, 161] on input "text" at bounding box center [710, 163] width 182 height 41
paste input "Niraj@iitkgp"
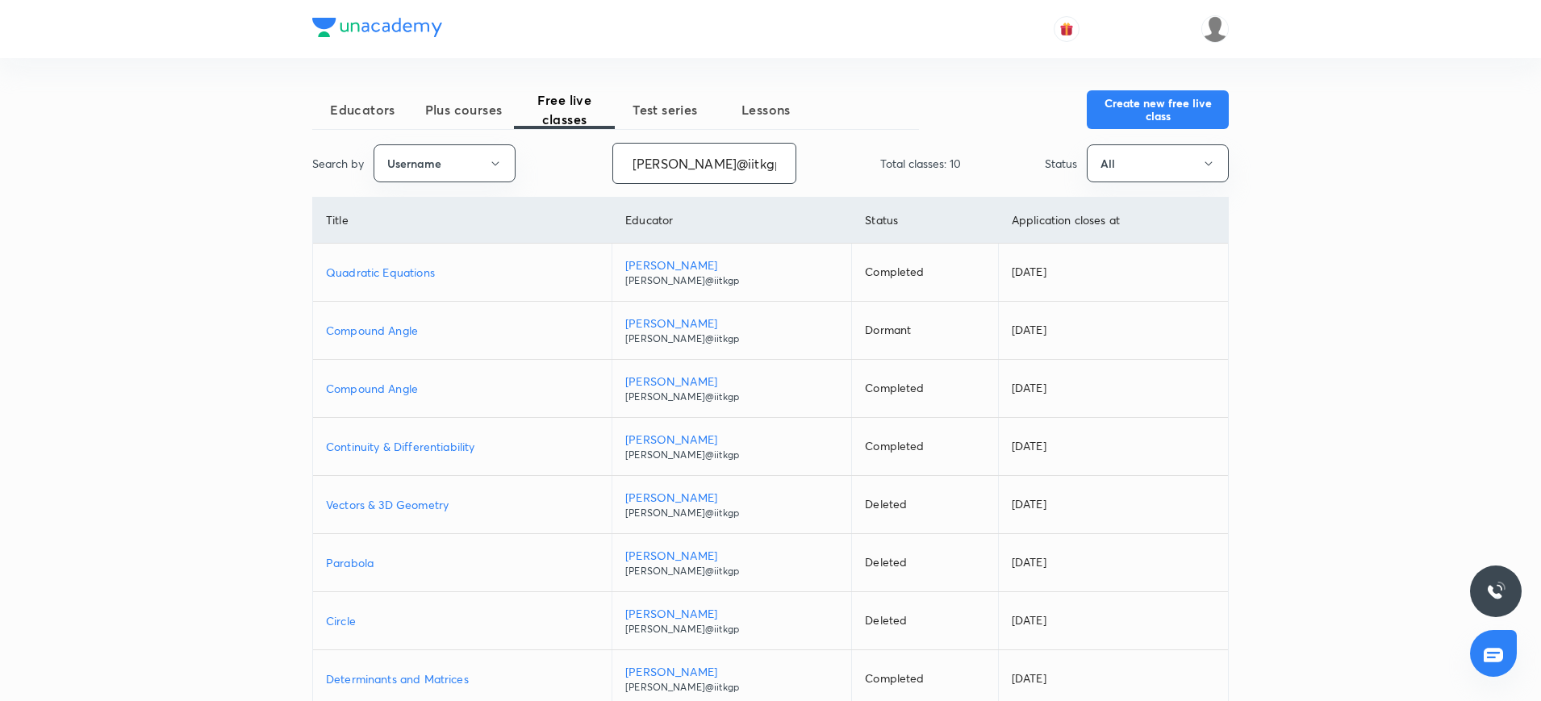
click at [666, 165] on input "Niraj@iitkgp" at bounding box center [704, 163] width 182 height 41
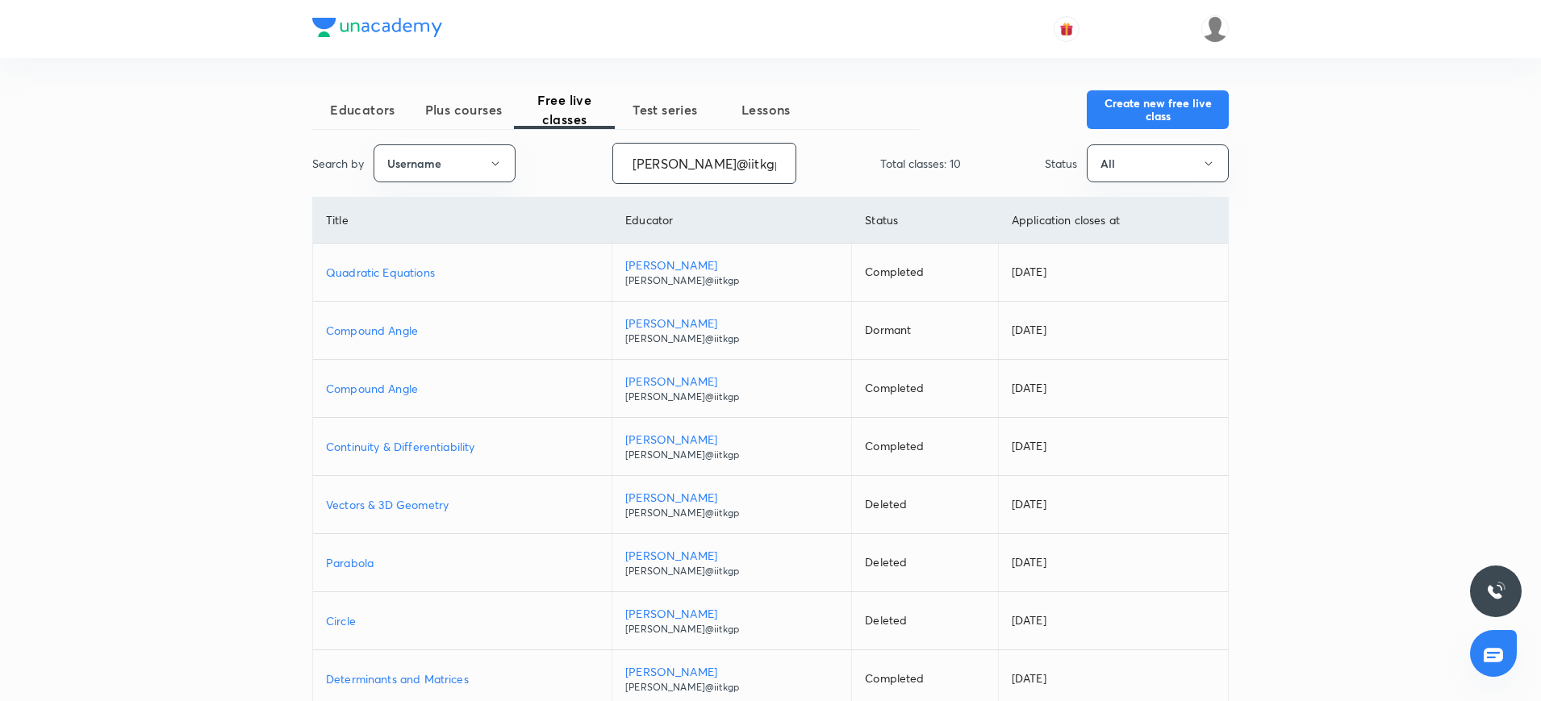
click at [666, 165] on input "Niraj@iitkgp" at bounding box center [704, 163] width 182 height 41
click at [672, 173] on input "Niraj@iitkgp" at bounding box center [704, 163] width 182 height 41
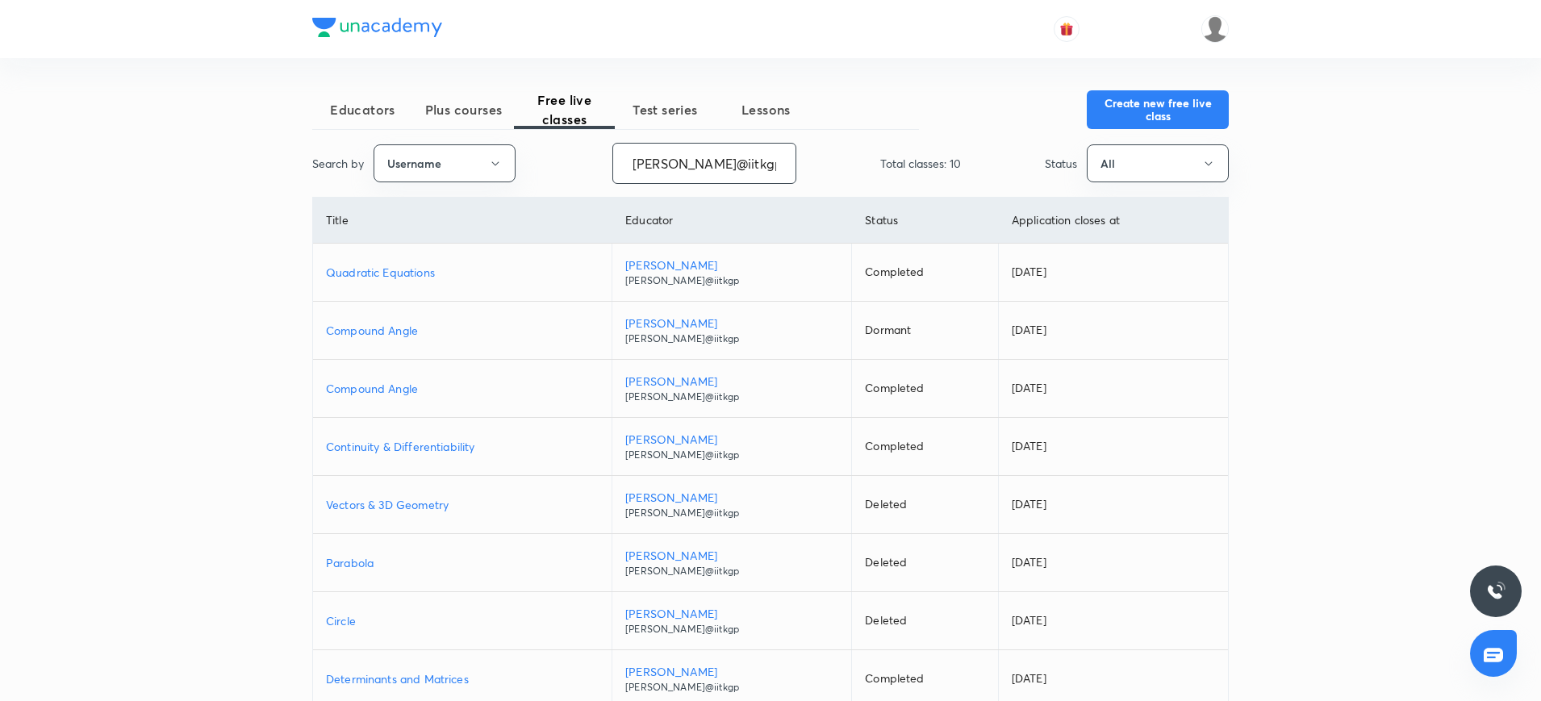
click at [672, 173] on input "Niraj@iitkgp" at bounding box center [704, 163] width 182 height 41
paste input "naresh09"
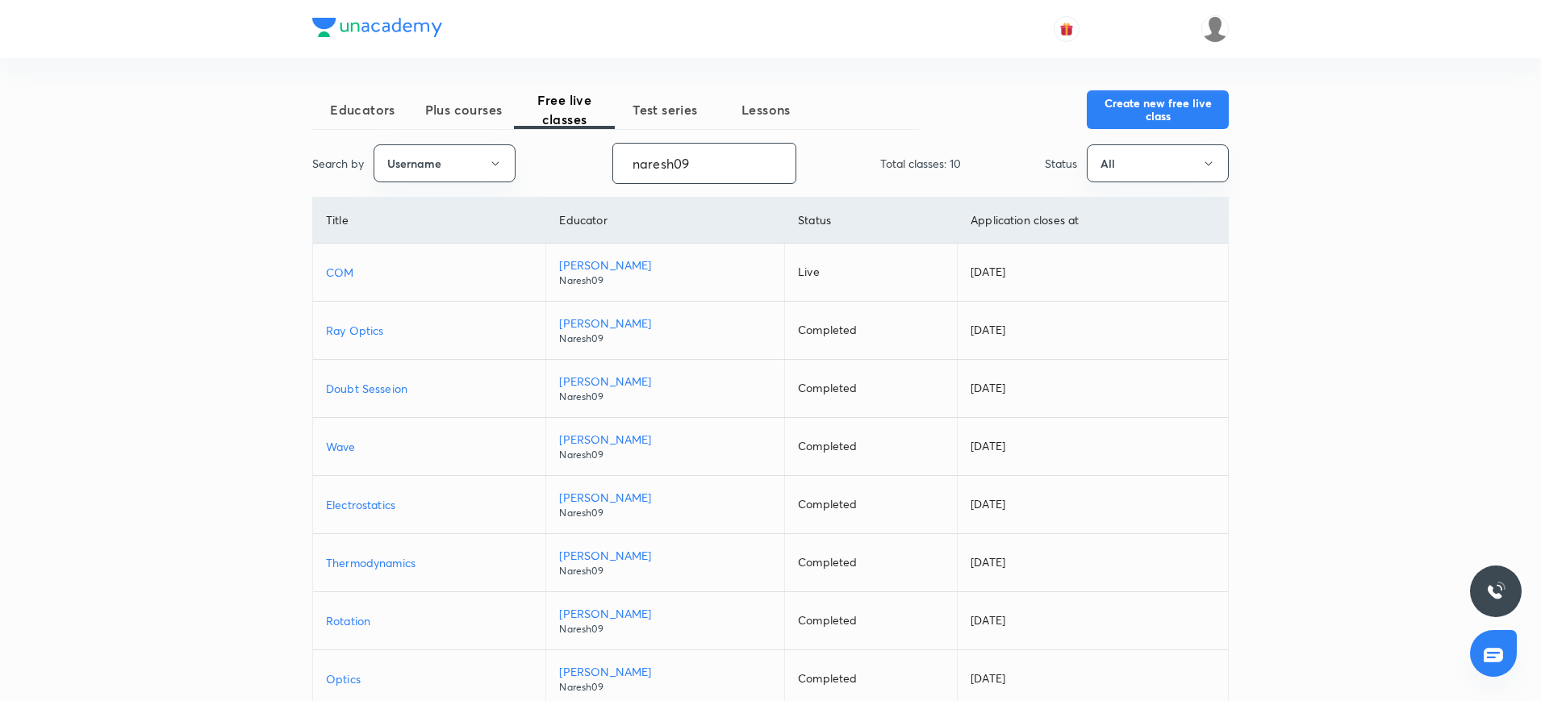
type input "naresh09"
click at [603, 265] on p "[PERSON_NAME]" at bounding box center [665, 265] width 212 height 17
click at [348, 268] on p "COM" at bounding box center [429, 272] width 206 height 17
click at [342, 275] on p "COM" at bounding box center [429, 272] width 206 height 17
click at [349, 274] on p "COM" at bounding box center [429, 272] width 206 height 17
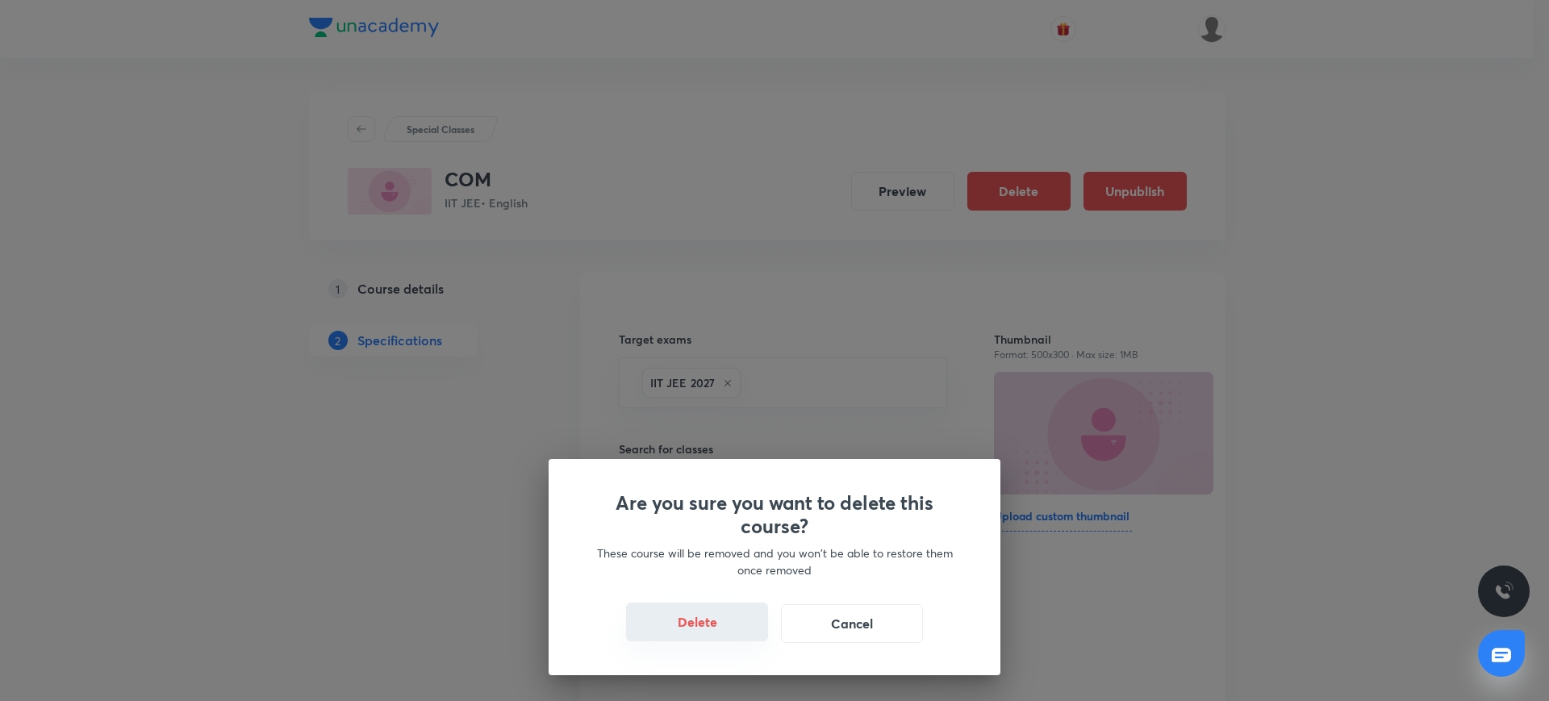
click at [736, 625] on button "Delete" at bounding box center [697, 622] width 142 height 39
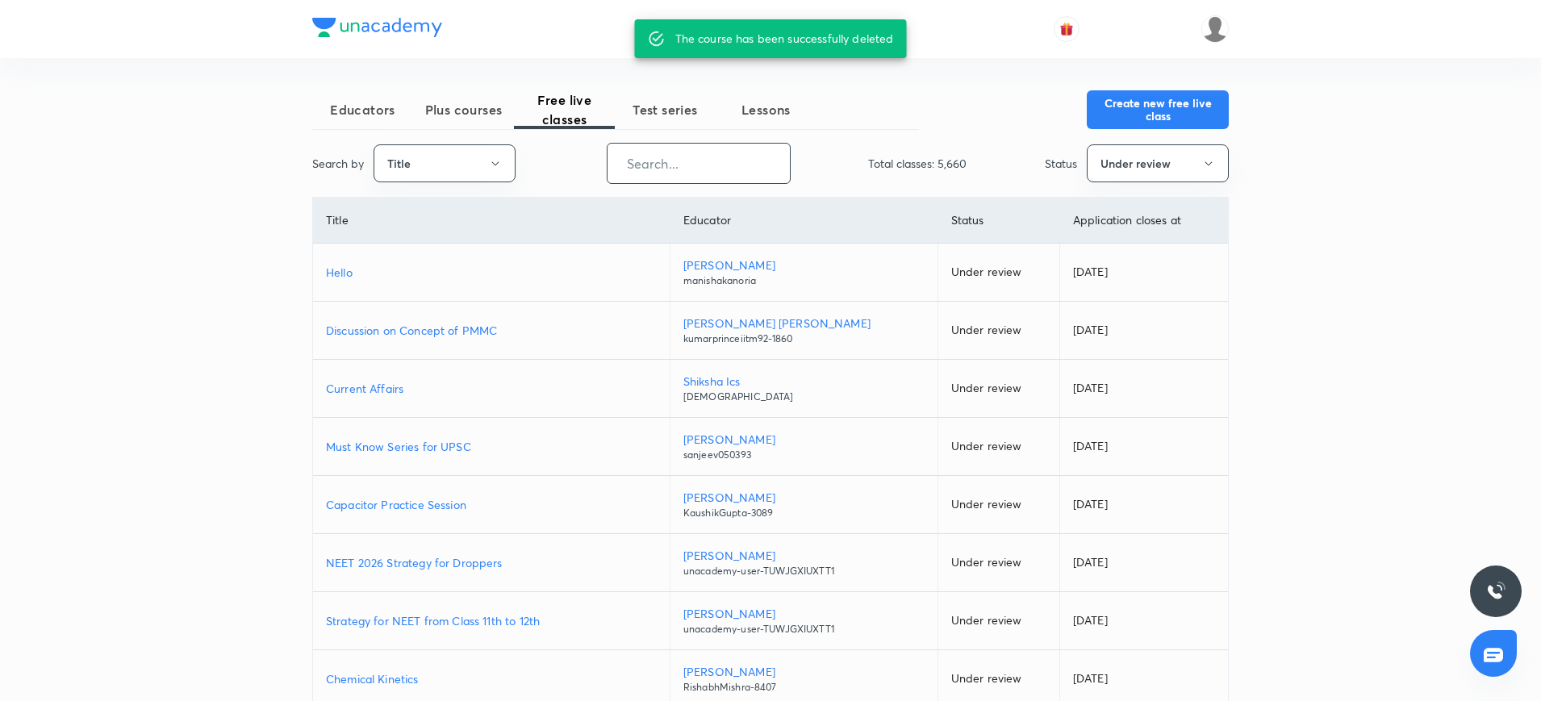
click at [644, 156] on input "text" at bounding box center [698, 163] width 182 height 41
click at [482, 154] on button "Title" at bounding box center [444, 163] width 142 height 38
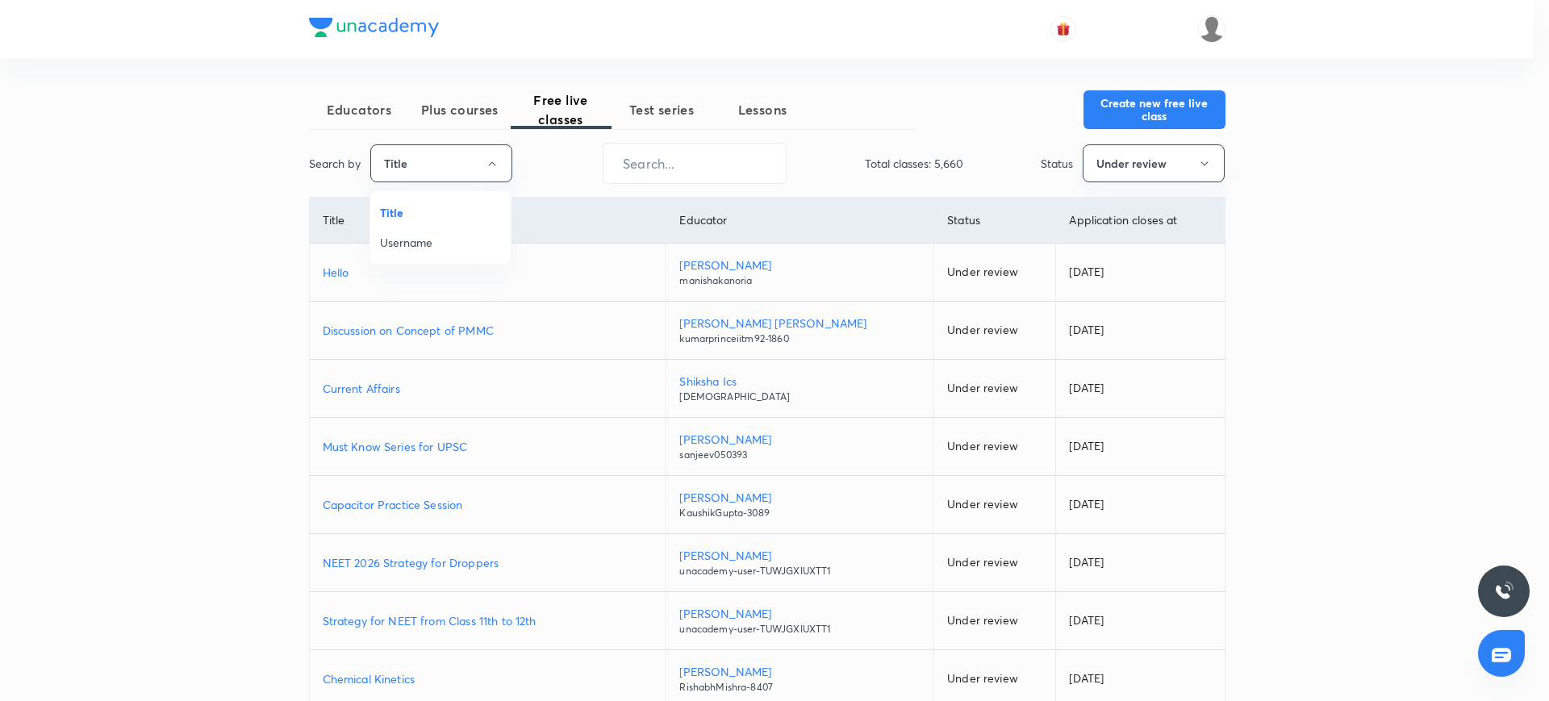
click at [448, 250] on span "Username" at bounding box center [440, 242] width 121 height 17
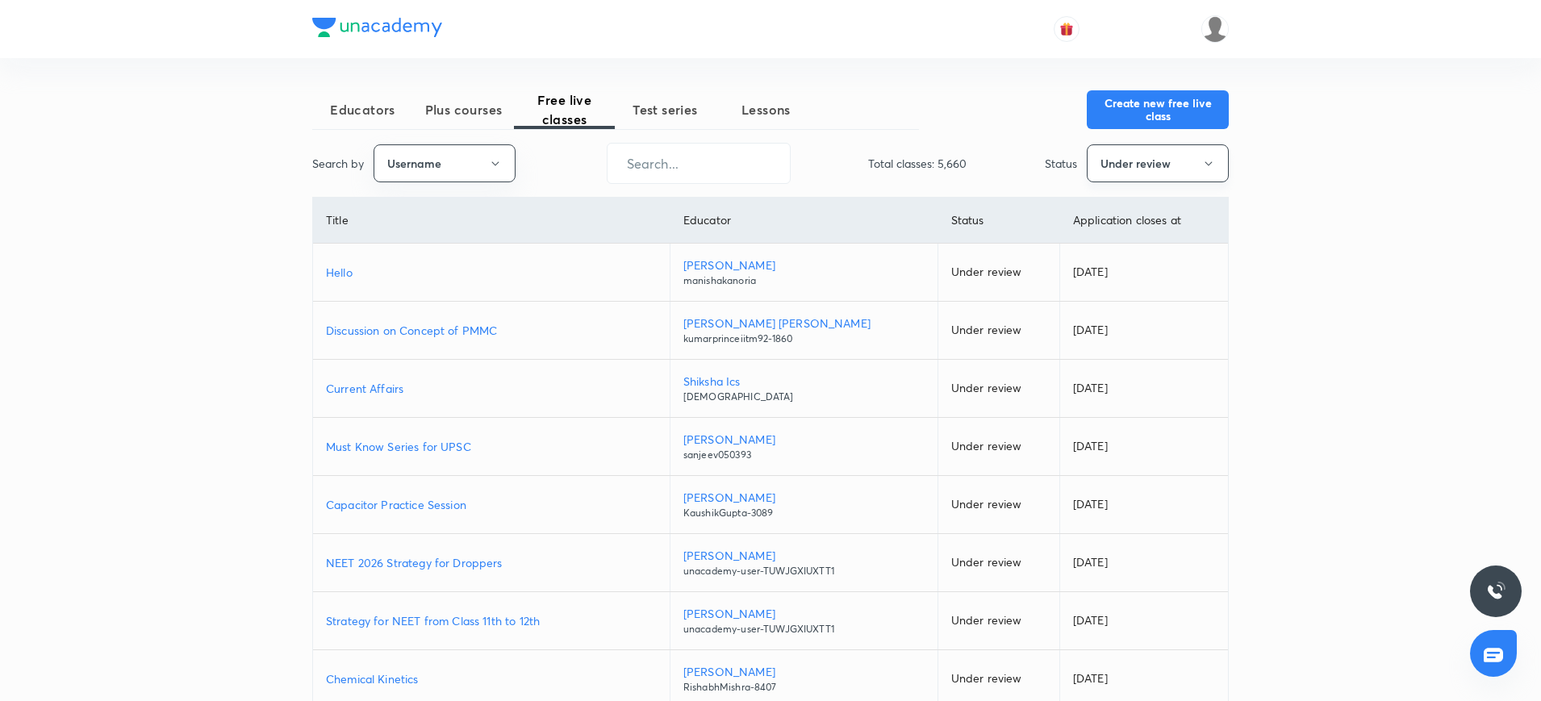
click at [1134, 176] on button "Under review" at bounding box center [1158, 163] width 142 height 38
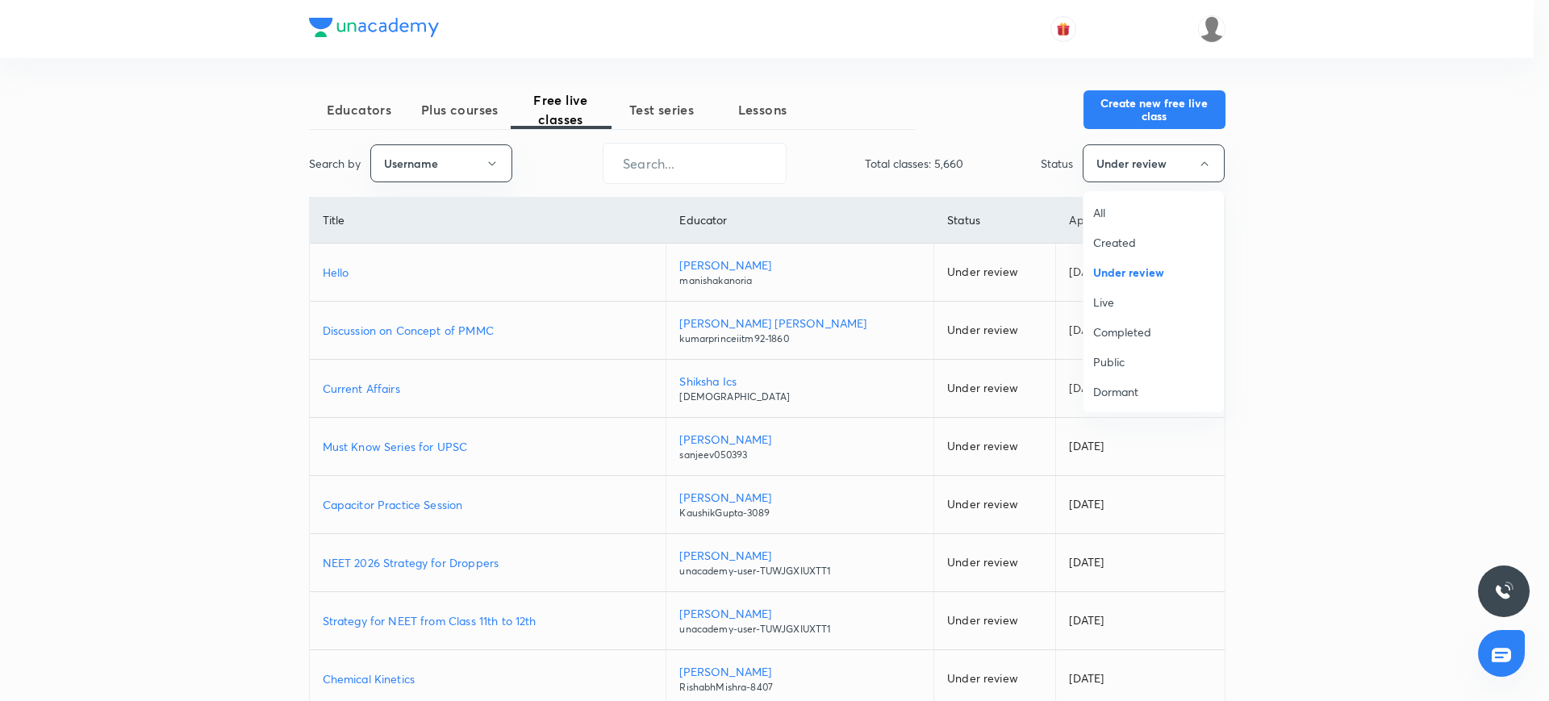
click at [1101, 216] on span "All" at bounding box center [1153, 212] width 121 height 17
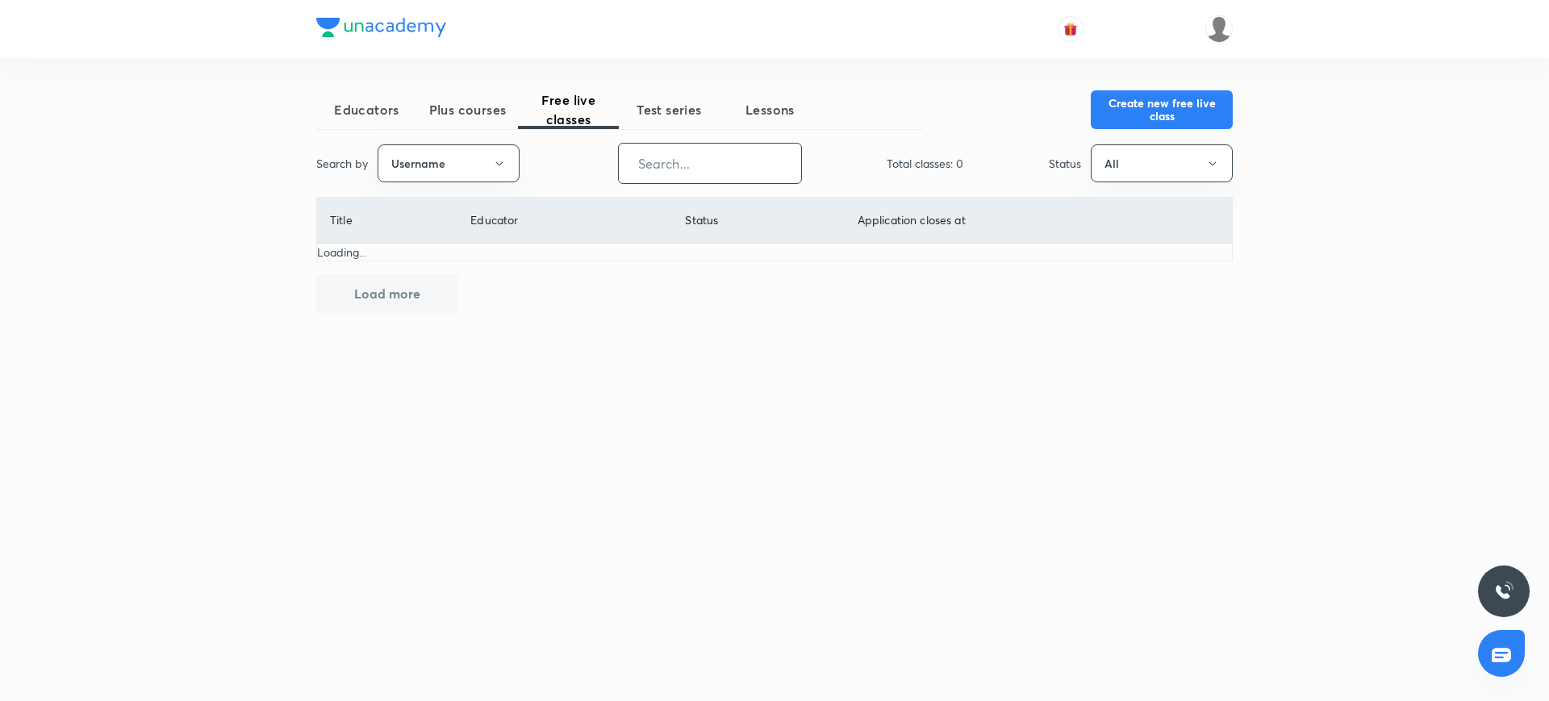
click at [753, 163] on input "text" at bounding box center [710, 163] width 182 height 41
paste input "naresh09"
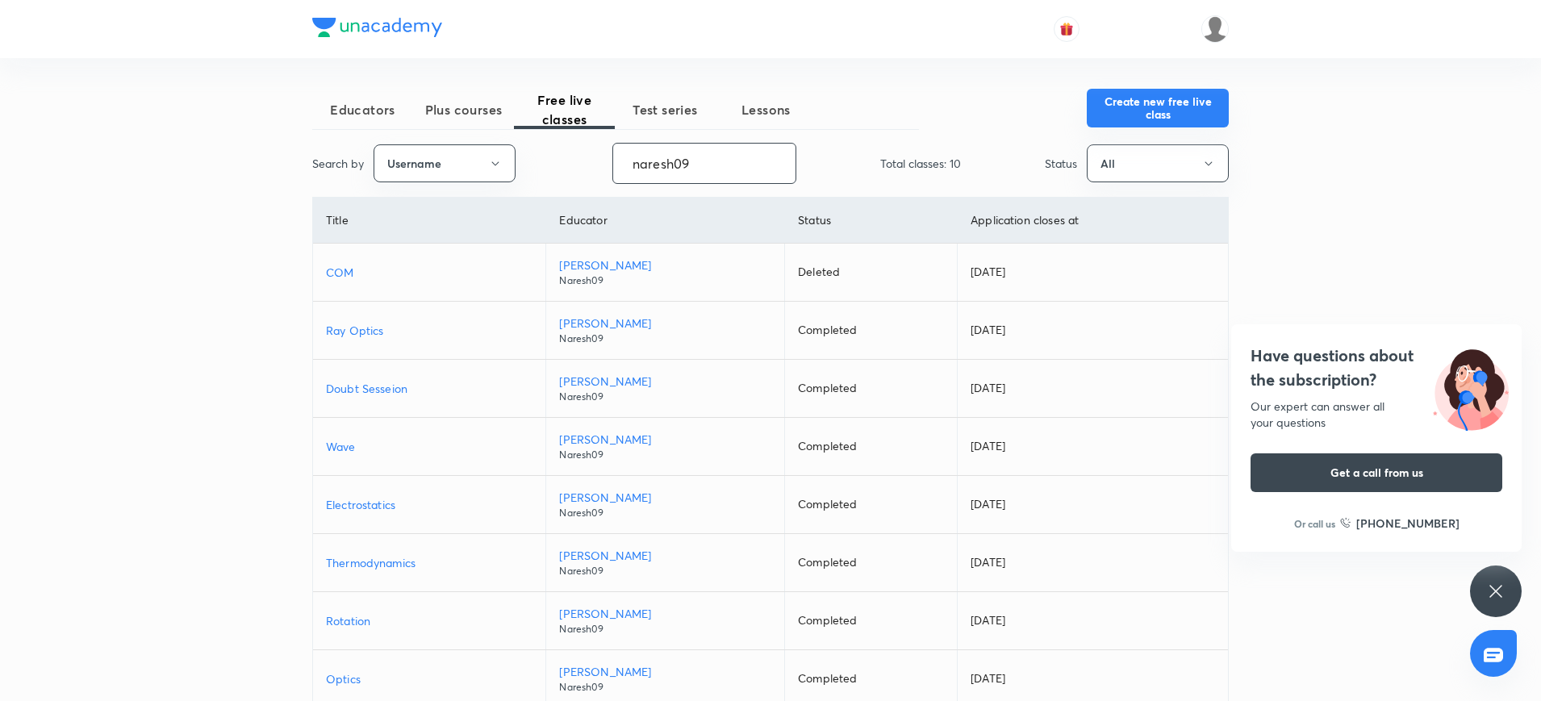
type input "naresh09"
click at [1116, 104] on button "Create new free live class" at bounding box center [1158, 108] width 142 height 39
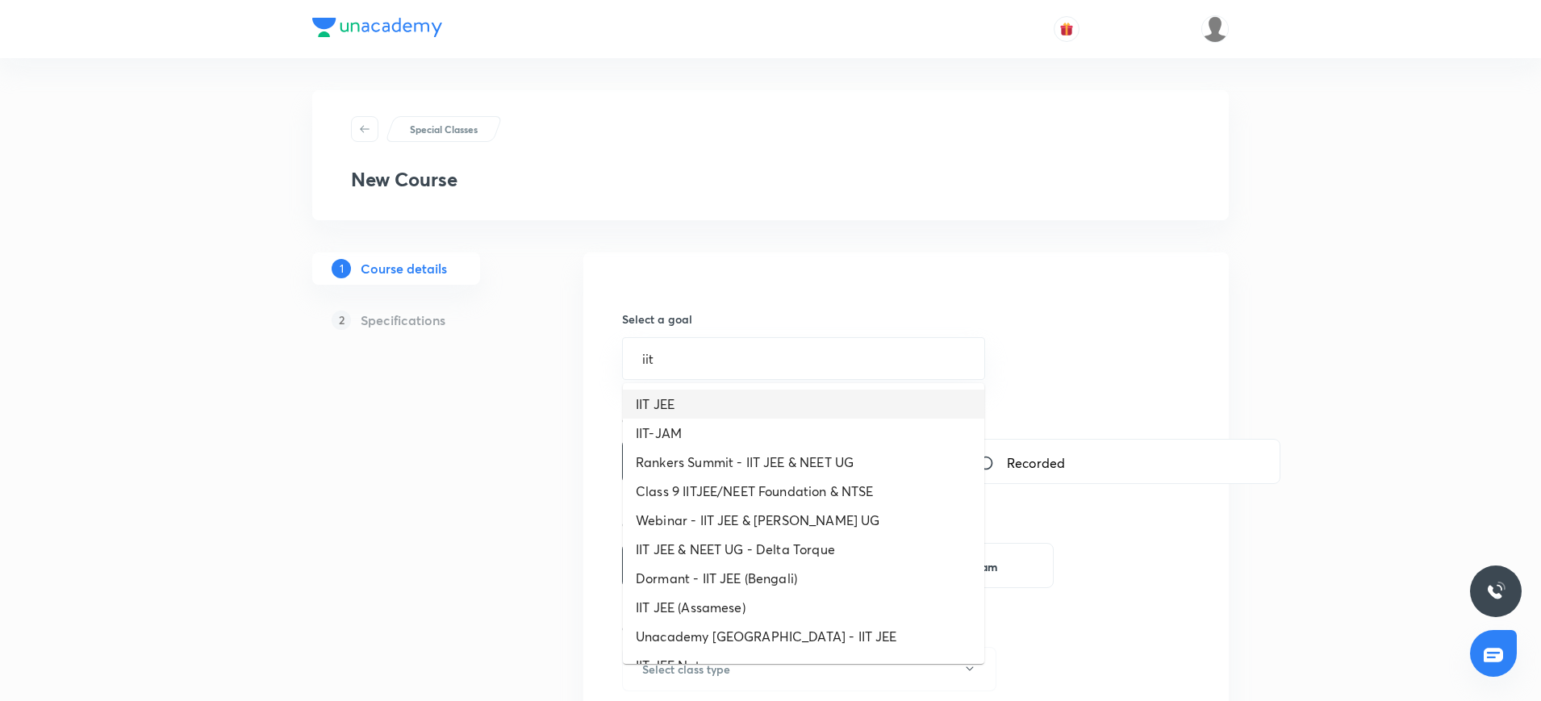
click at [679, 408] on li "IIT JEE" at bounding box center [803, 404] width 361 height 29
type input "IIT JEE"
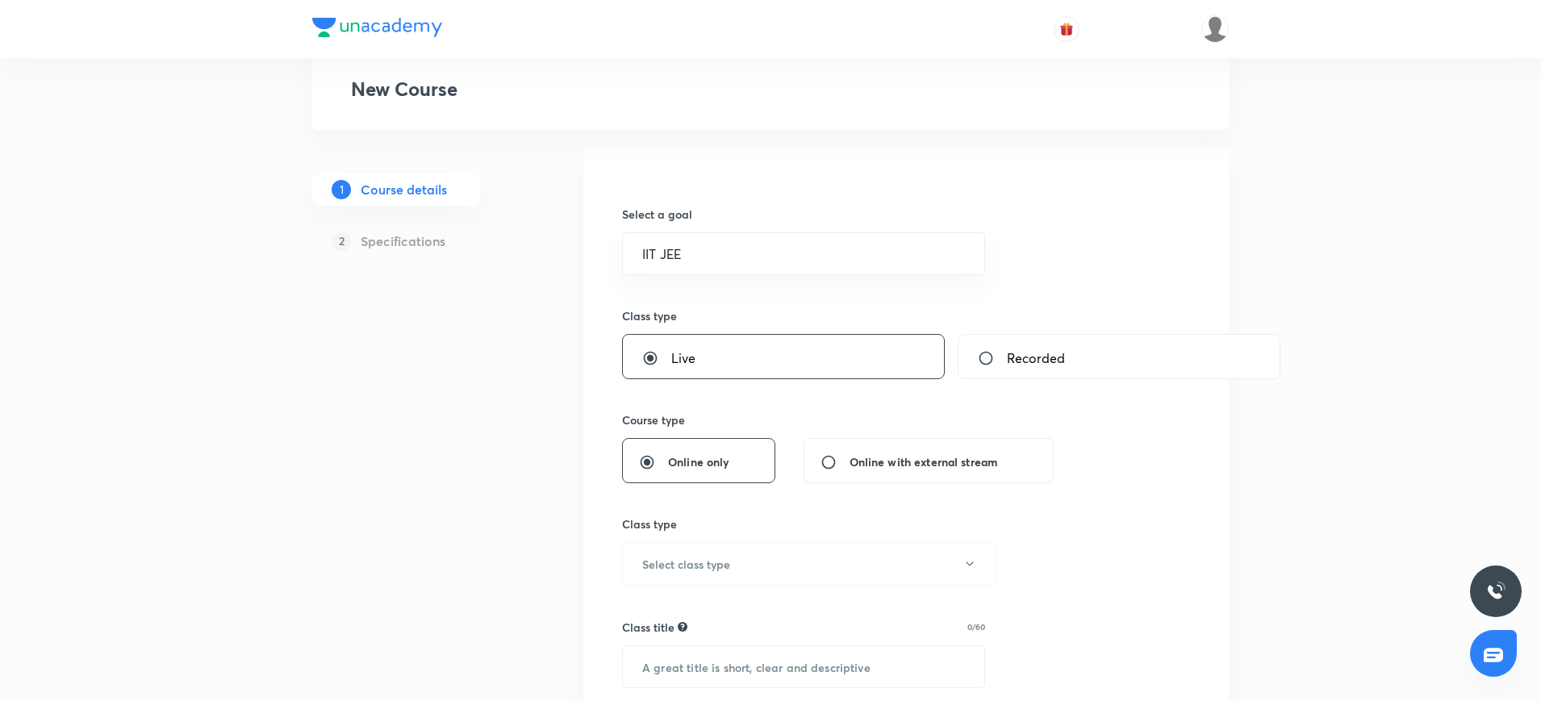
scroll to position [106, 0]
click at [671, 577] on button "Select class type" at bounding box center [809, 563] width 374 height 44
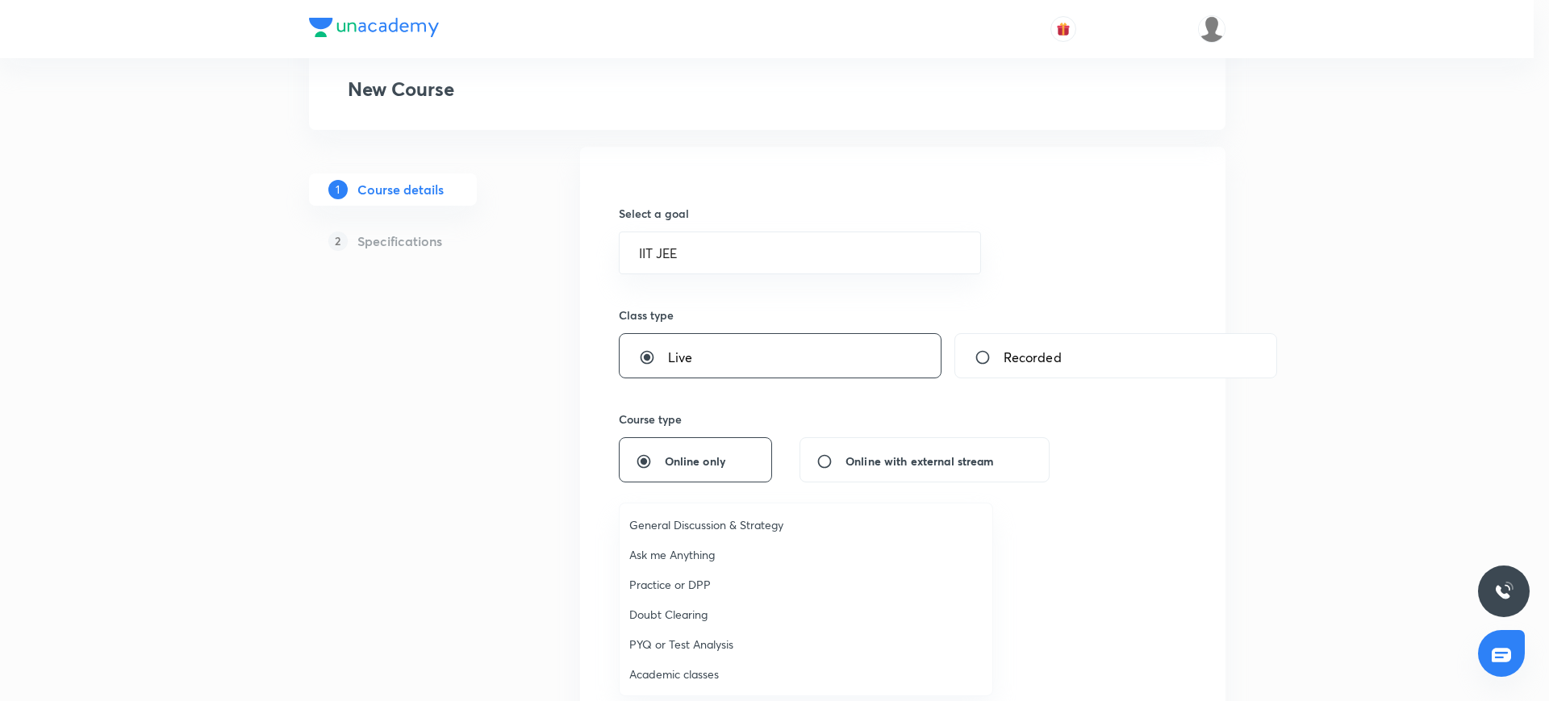
click at [644, 682] on li "Academic classes" at bounding box center [805, 674] width 373 height 30
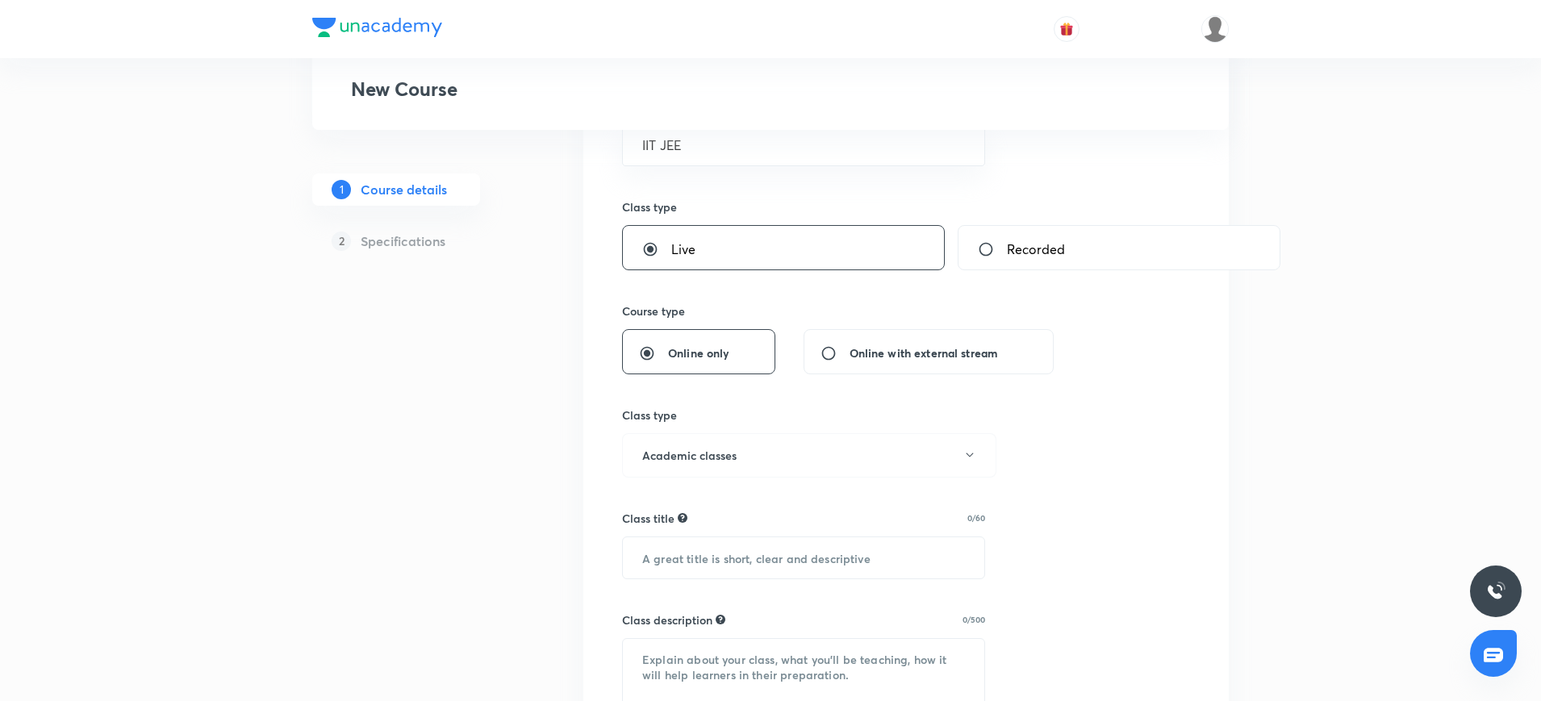
scroll to position [215, 0]
click at [663, 564] on input "text" at bounding box center [803, 556] width 361 height 41
type input "c"
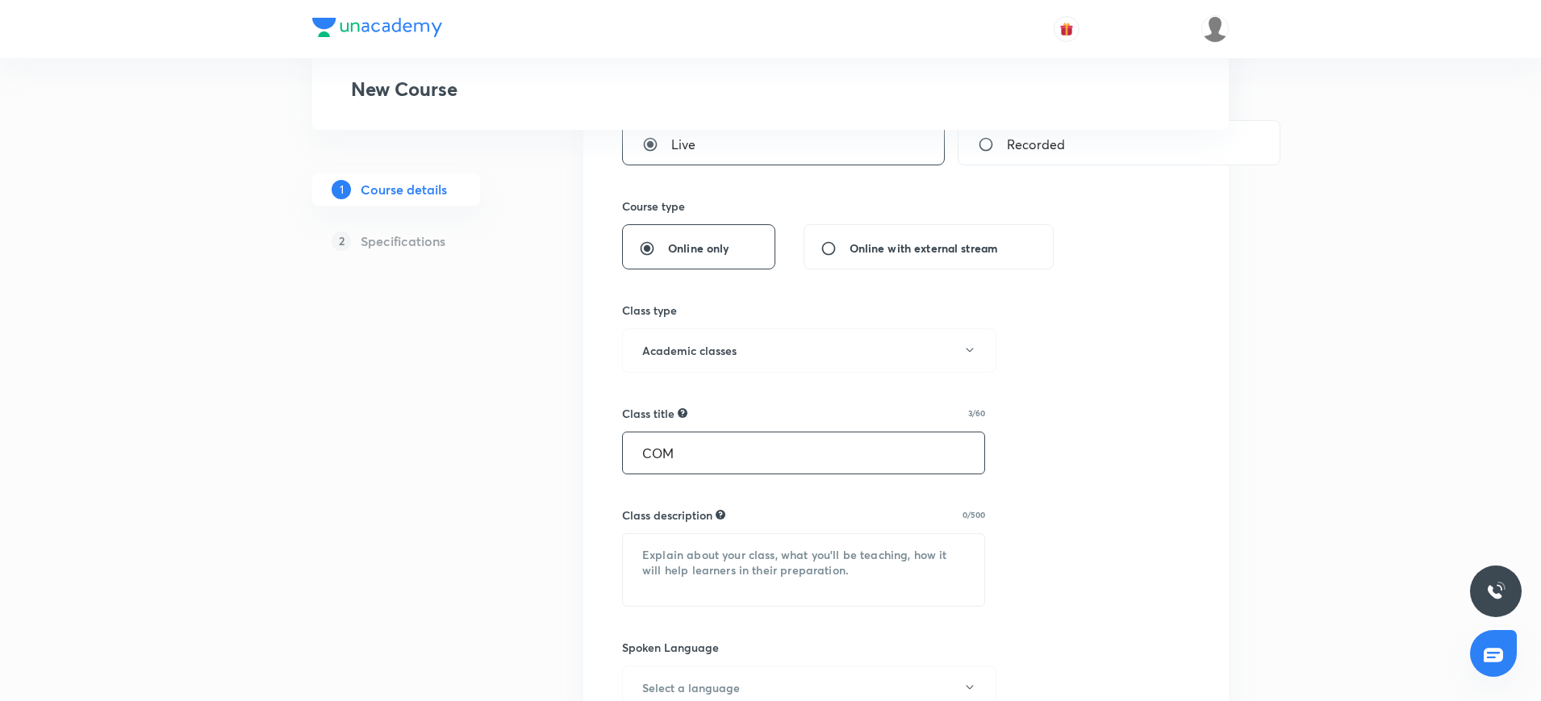
scroll to position [321, 0]
type input "COM"
click at [638, 555] on textarea at bounding box center [803, 568] width 361 height 72
paste textarea ""In this course, [PERSON_NAME] will provide in-depth knowledge of Physics. The …"
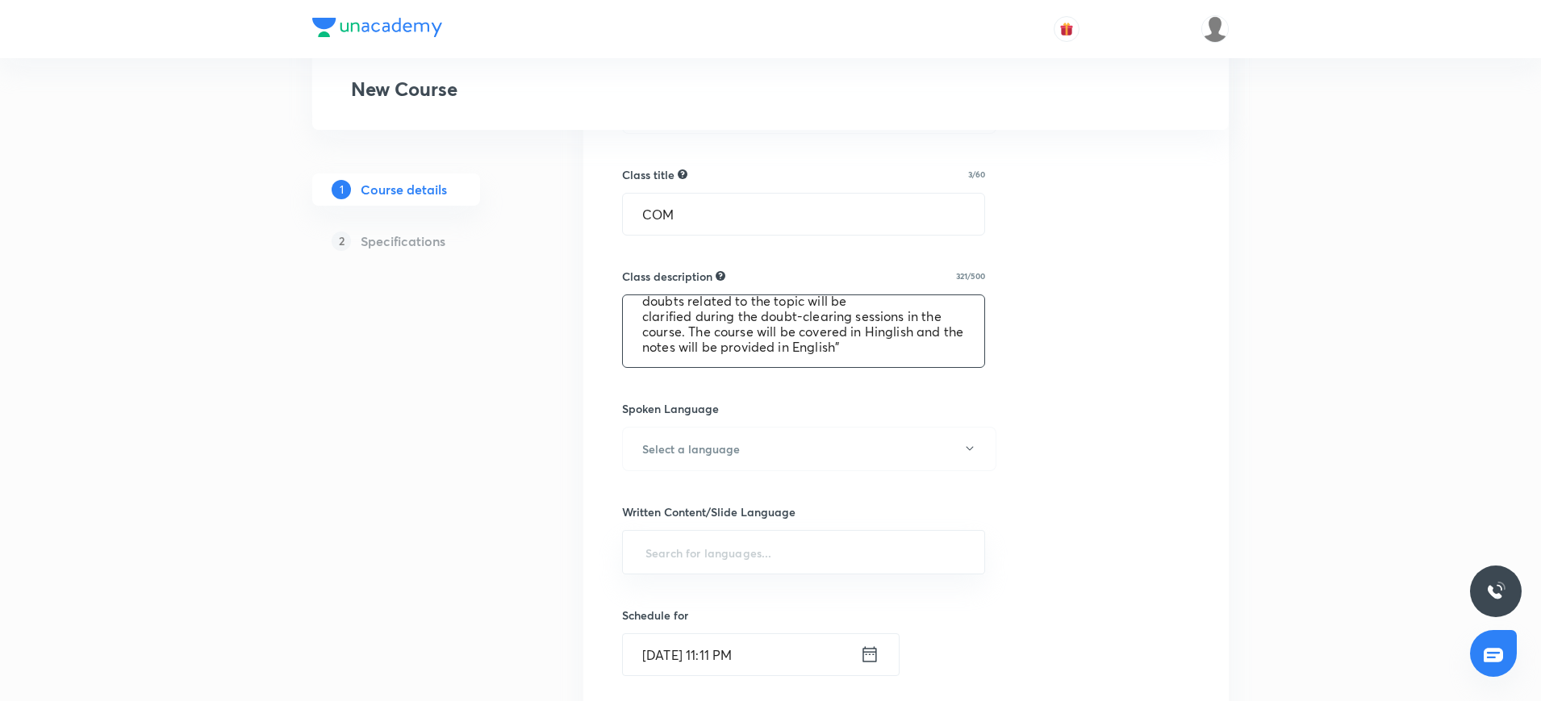
scroll to position [619, 0]
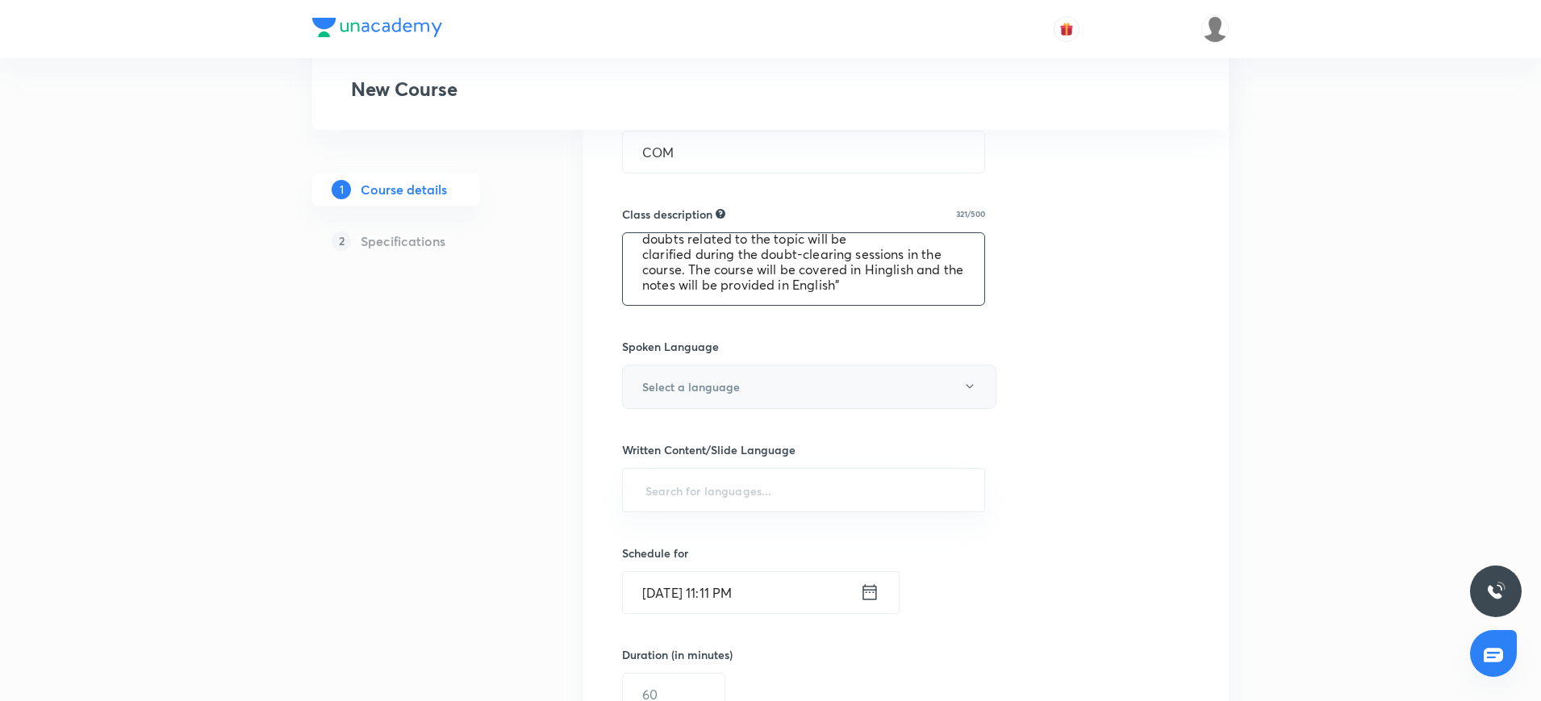
type textarea ""In this course, [PERSON_NAME] will provide in-depth knowledge of Physics. The …"
click at [724, 385] on h6 "Select a language" at bounding box center [691, 386] width 98 height 17
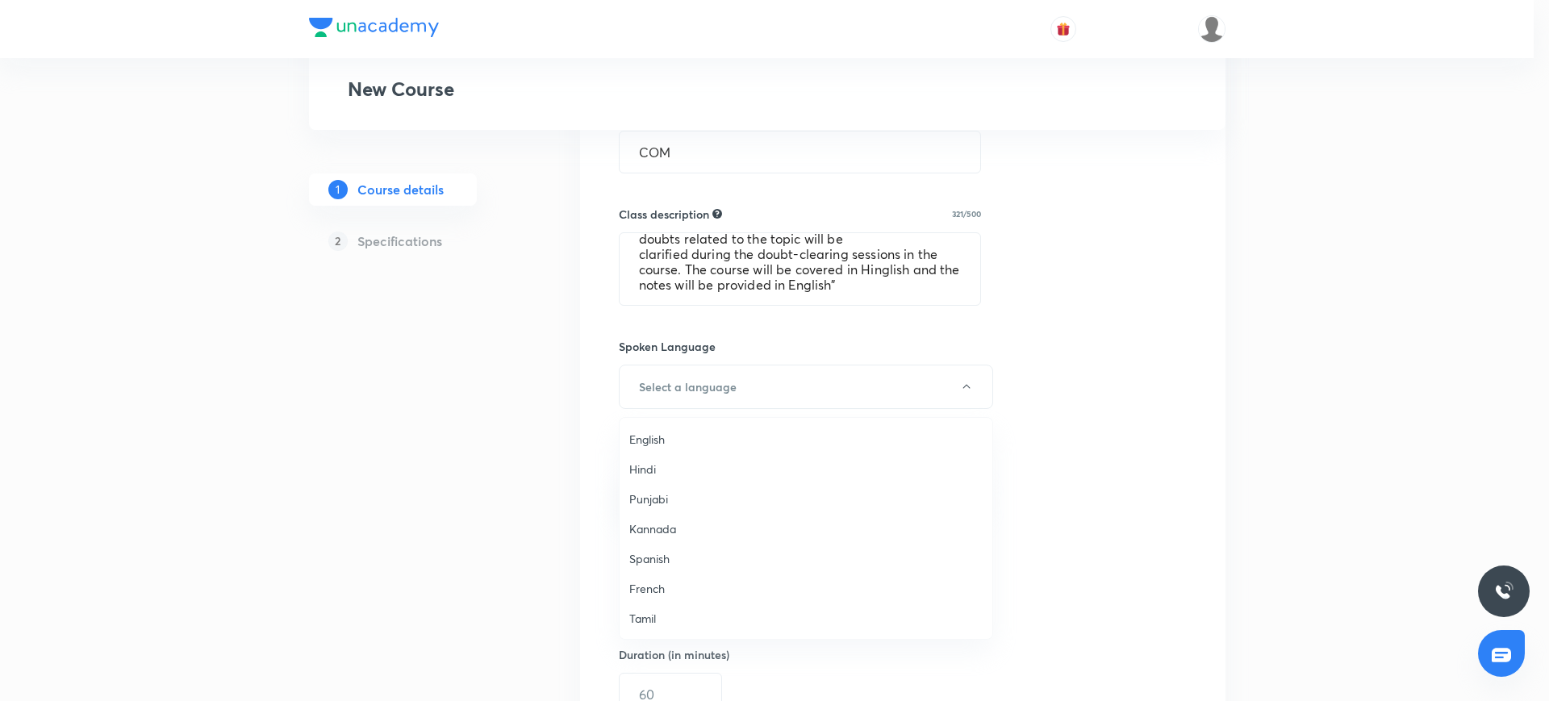
click at [648, 439] on span "English" at bounding box center [805, 439] width 353 height 17
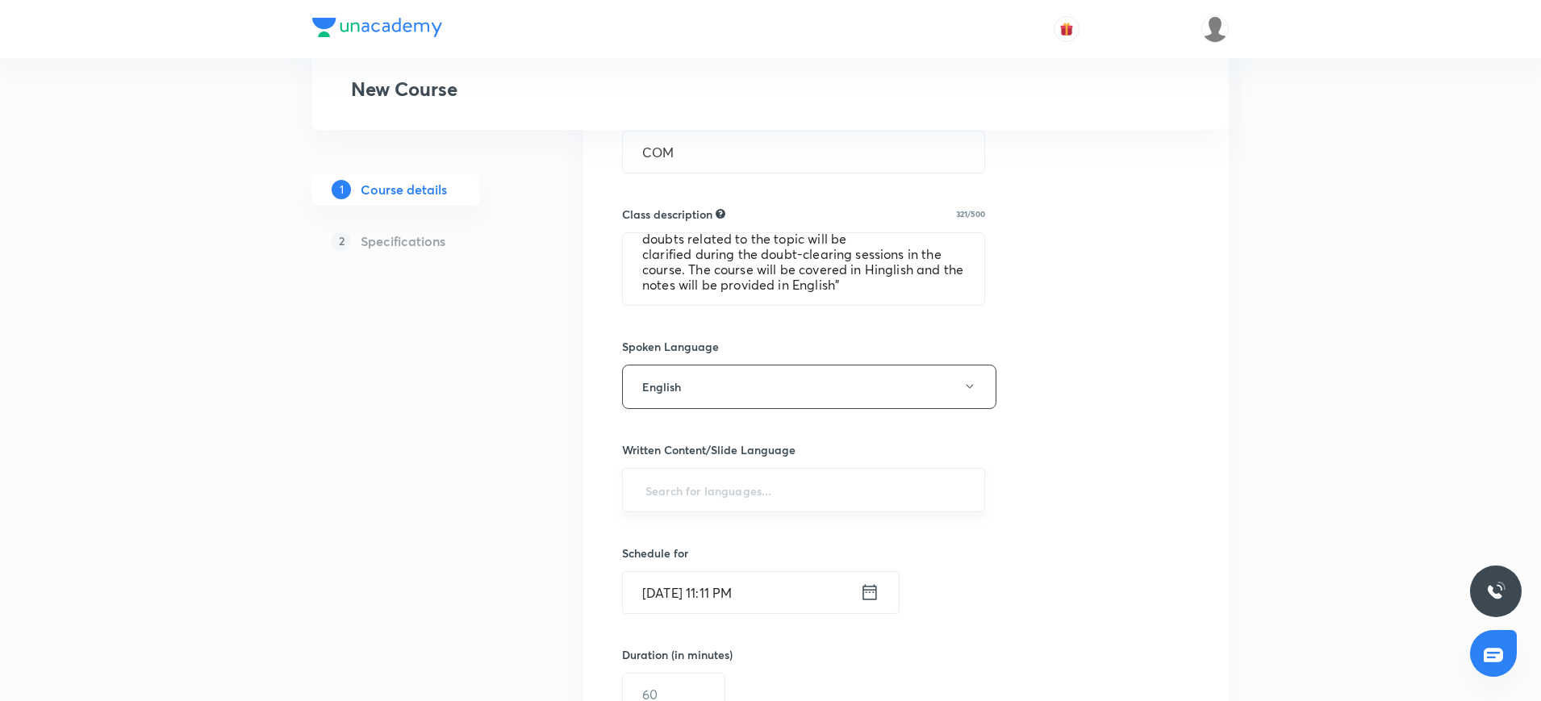
click at [648, 481] on input "text" at bounding box center [803, 490] width 323 height 30
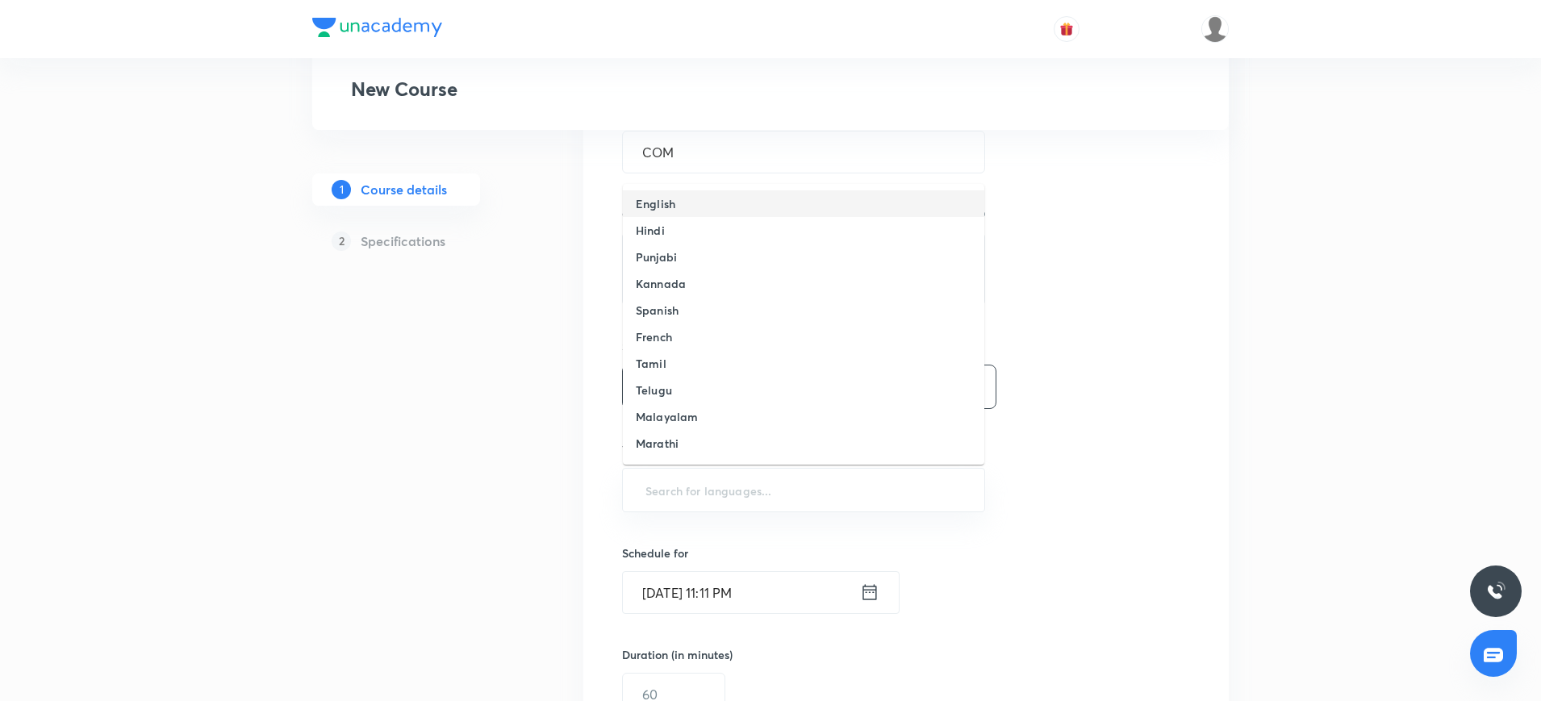
click at [695, 203] on li "English" at bounding box center [803, 203] width 361 height 27
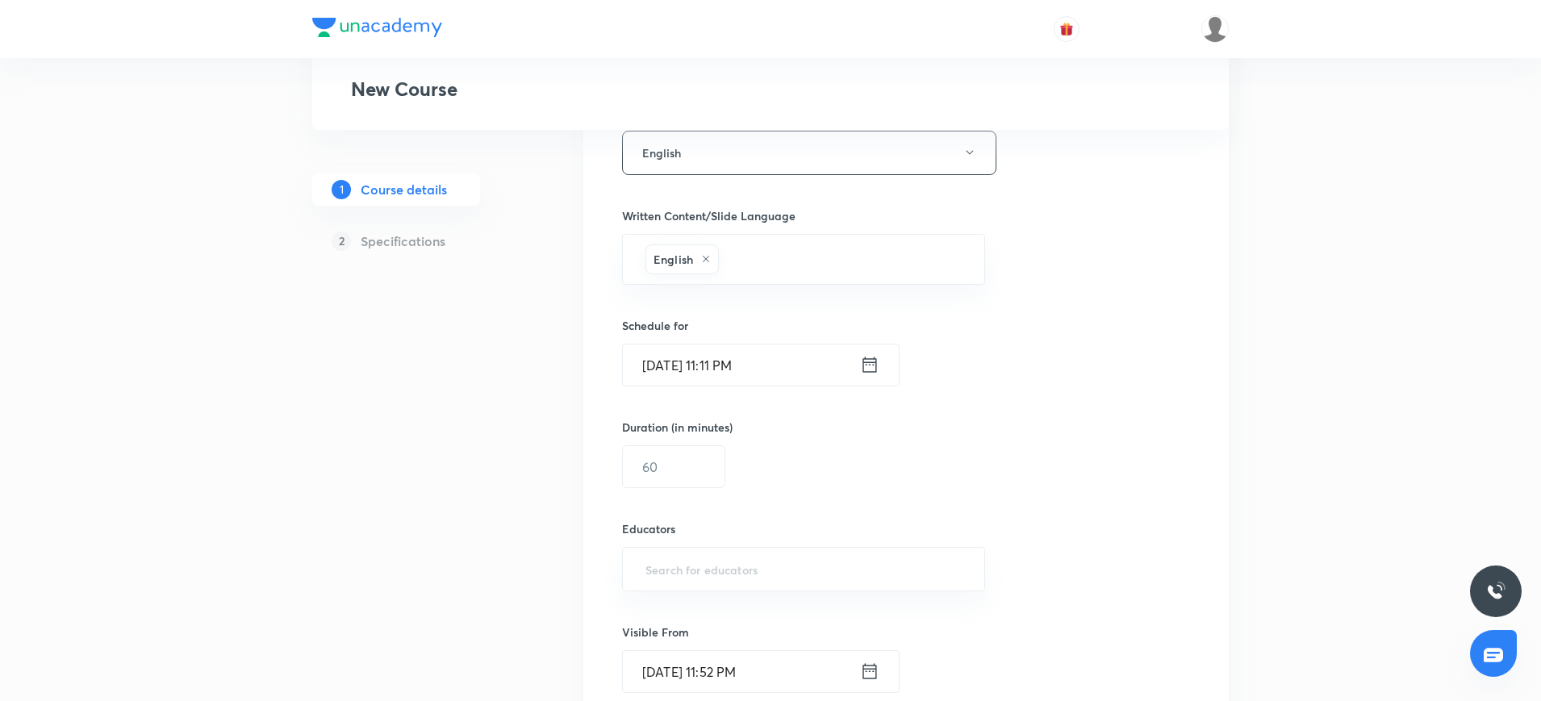
scroll to position [854, 0]
click at [866, 365] on icon at bounding box center [869, 364] width 19 height 23
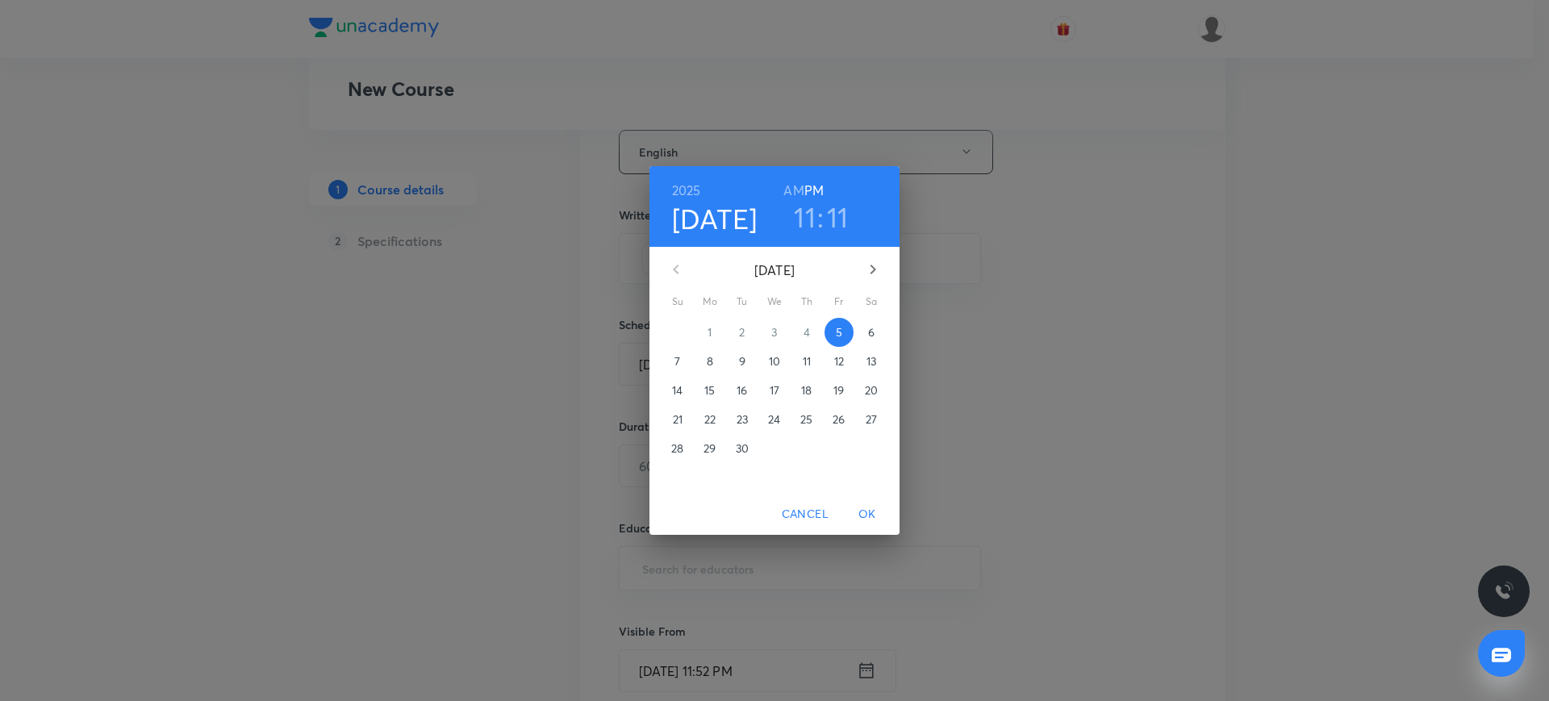
click at [863, 330] on span "6" at bounding box center [871, 332] width 29 height 16
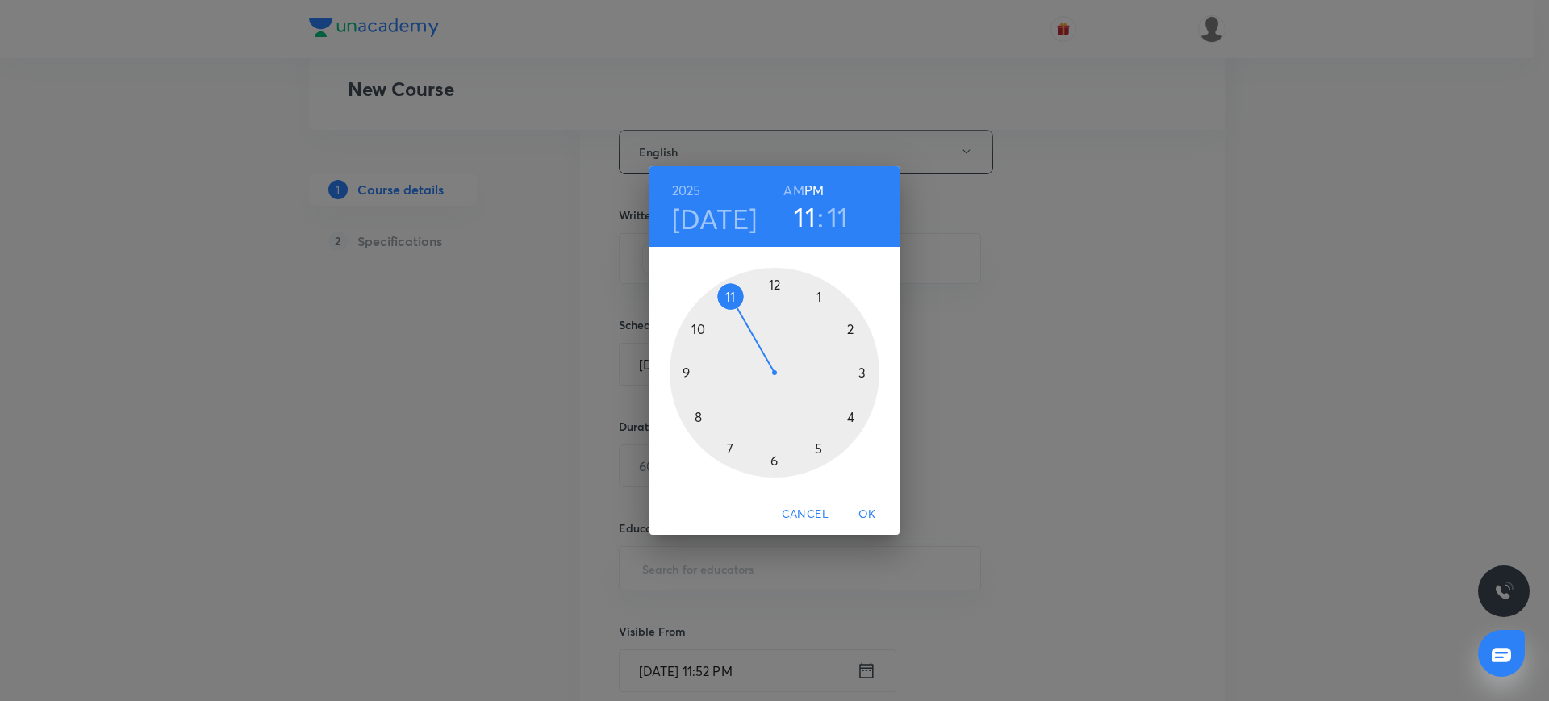
click at [686, 367] on div at bounding box center [775, 373] width 210 height 210
click at [799, 186] on h6 "AM" at bounding box center [793, 190] width 20 height 23
click at [690, 369] on div at bounding box center [775, 373] width 210 height 210
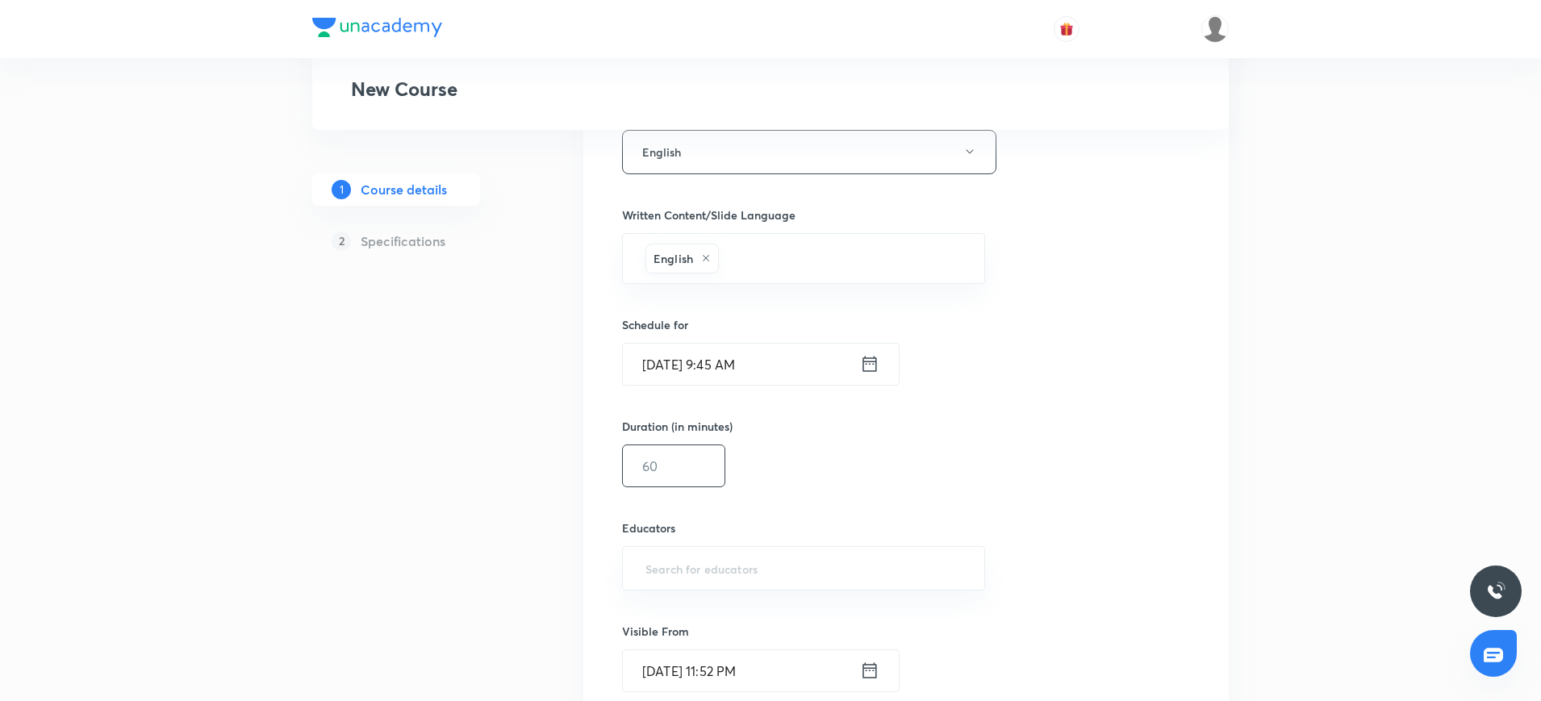
click at [660, 461] on input "text" at bounding box center [674, 465] width 102 height 41
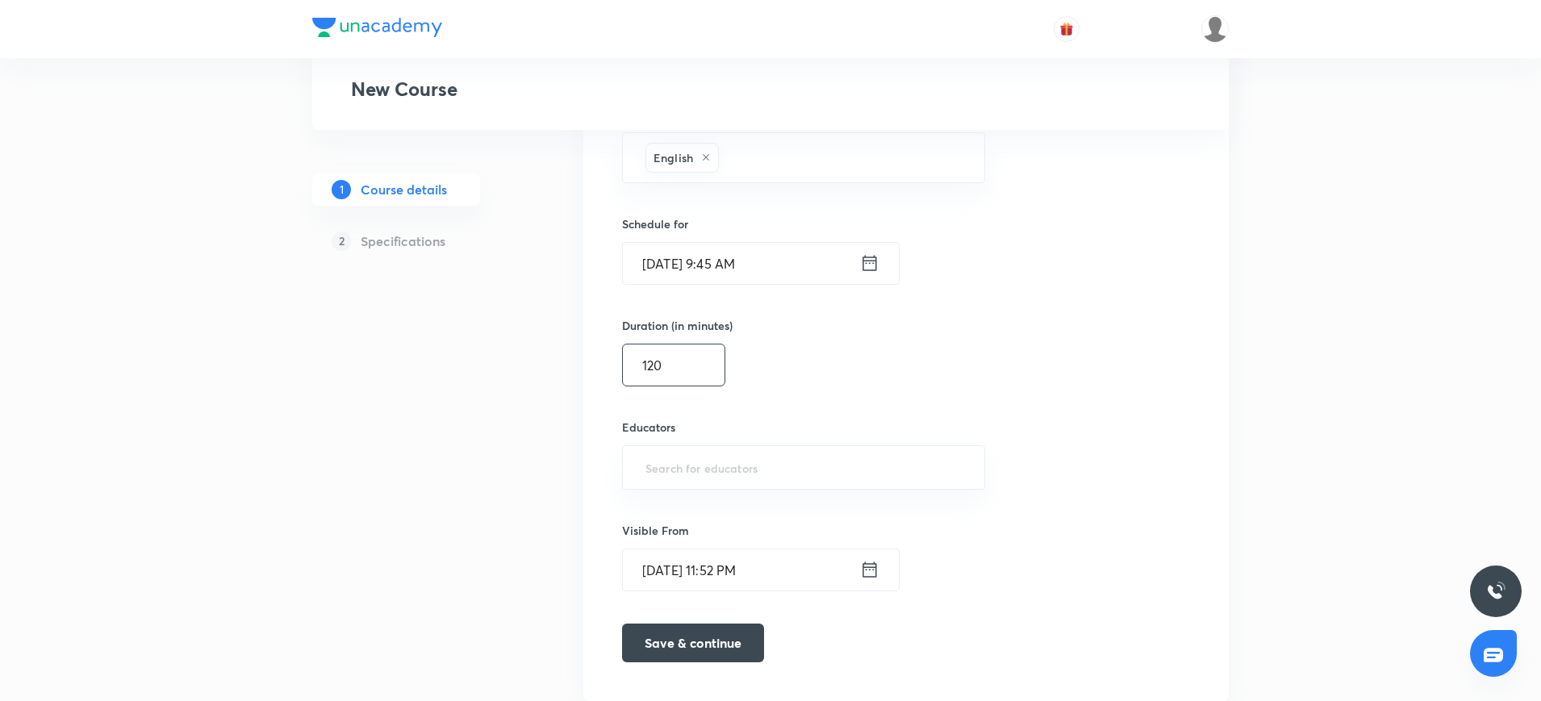
scroll to position [957, 0]
type input "120"
click at [681, 465] on input "text" at bounding box center [803, 466] width 323 height 30
paste input "naresh09"
type input "naresh09"
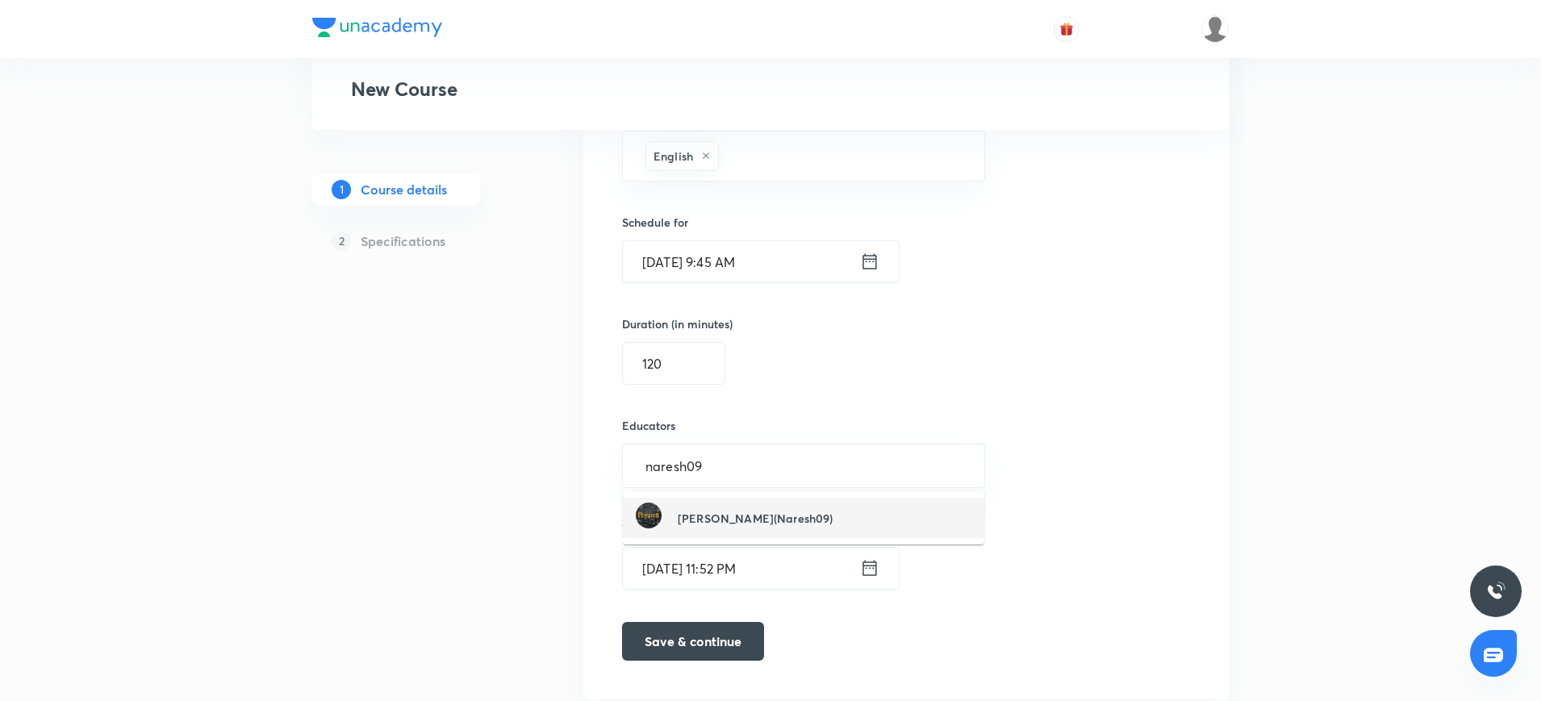
click at [803, 534] on li "Naresh Kumawat(Naresh09)" at bounding box center [803, 518] width 361 height 40
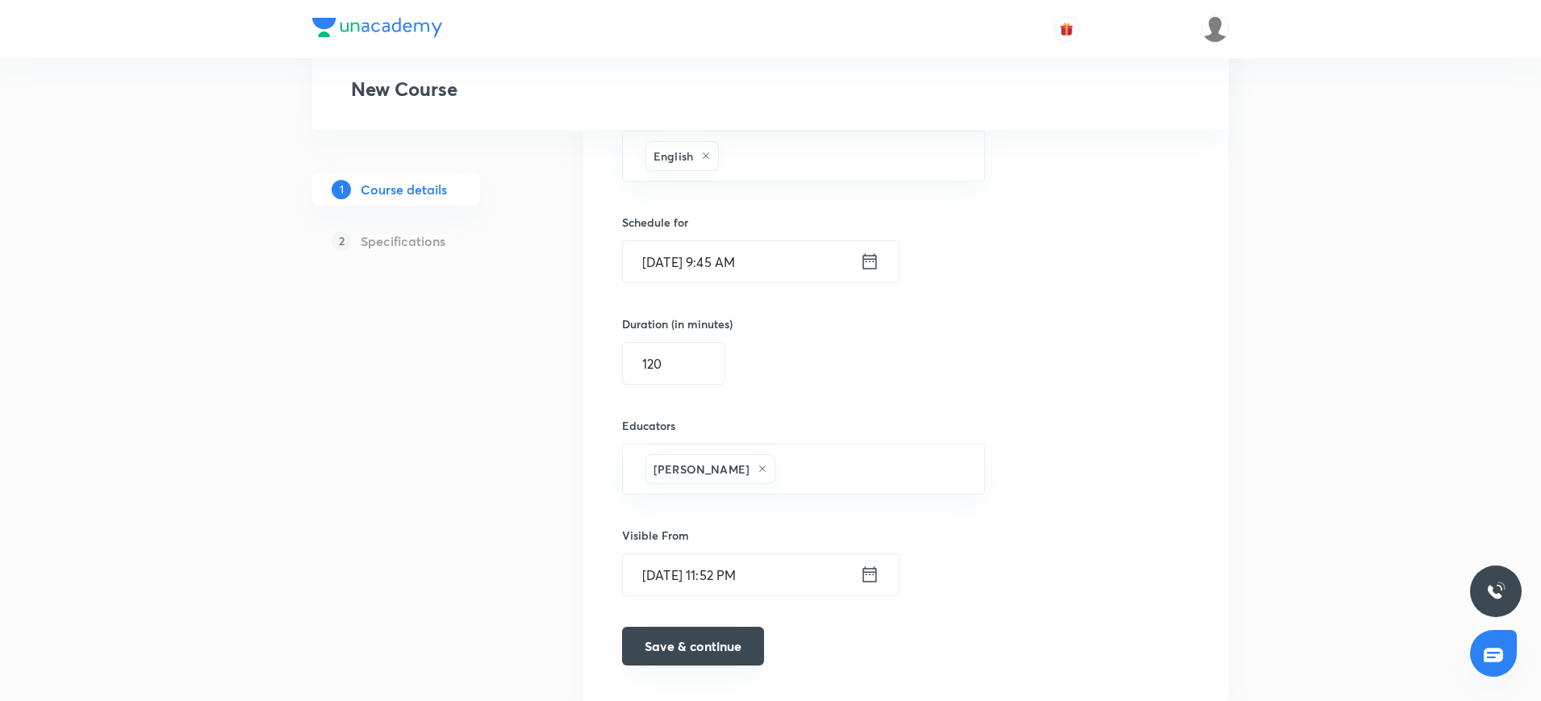
click at [716, 638] on button "Save & continue" at bounding box center [693, 646] width 142 height 39
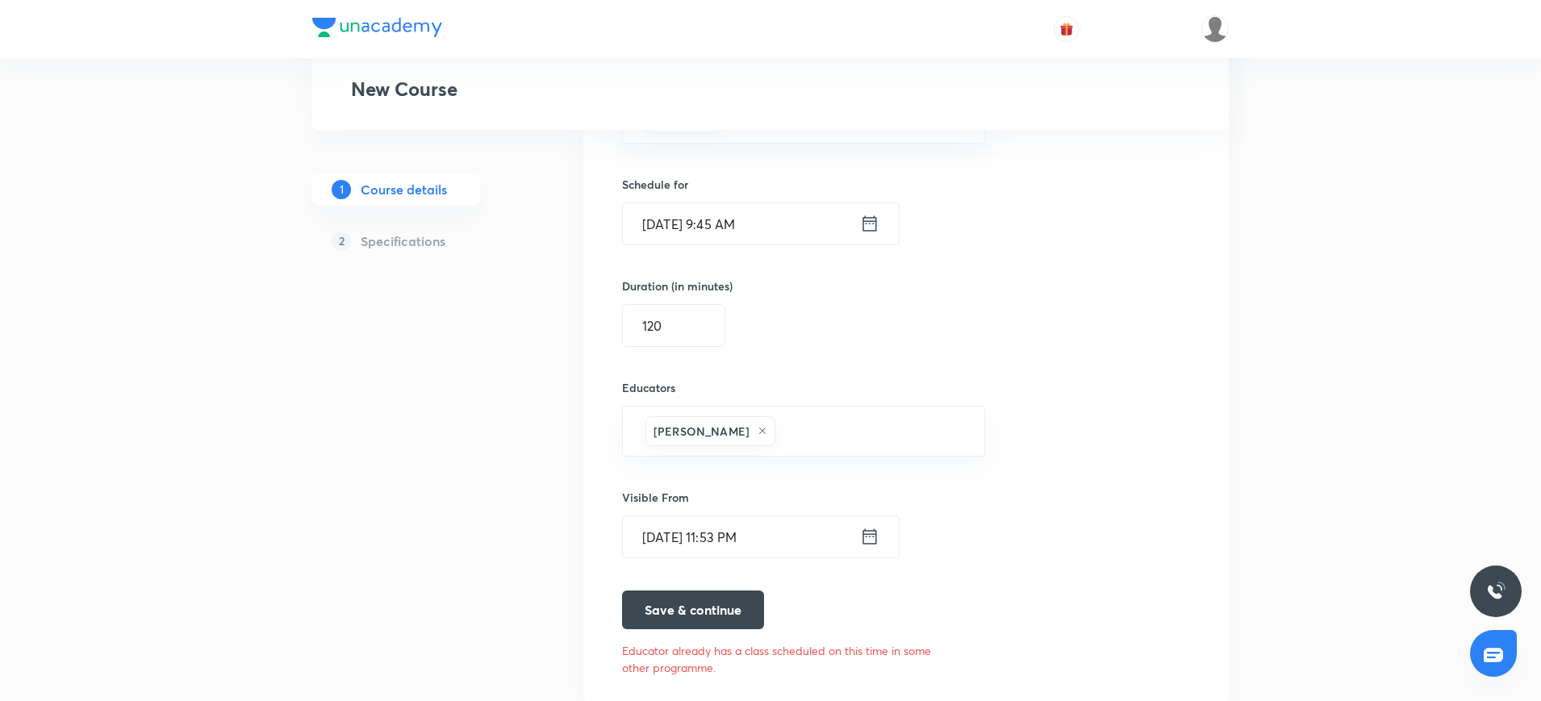
scroll to position [1047, 0]
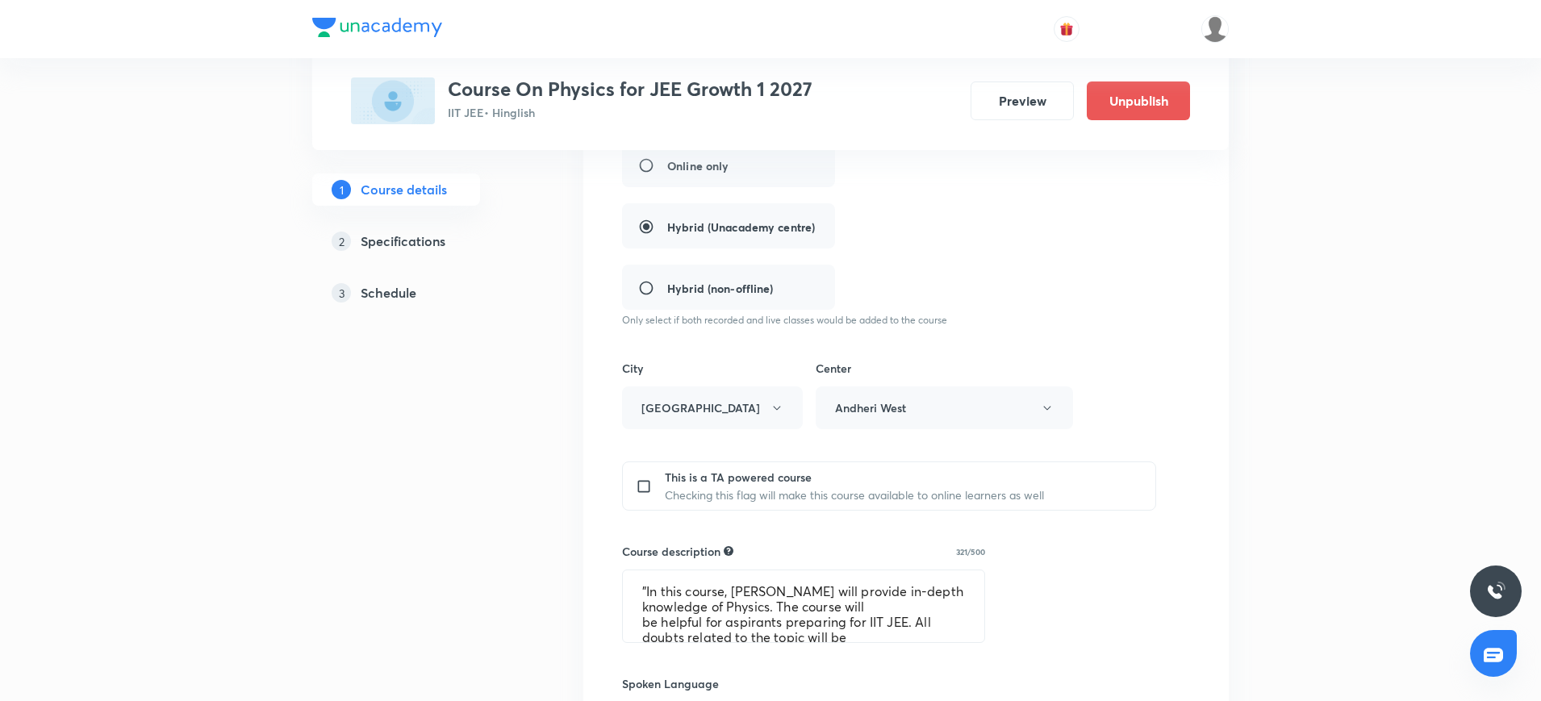
scroll to position [390, 0]
click at [668, 588] on textarea ""In this course, [PERSON_NAME] will provide in-depth knowledge of Physics. The …" at bounding box center [803, 605] width 361 height 72
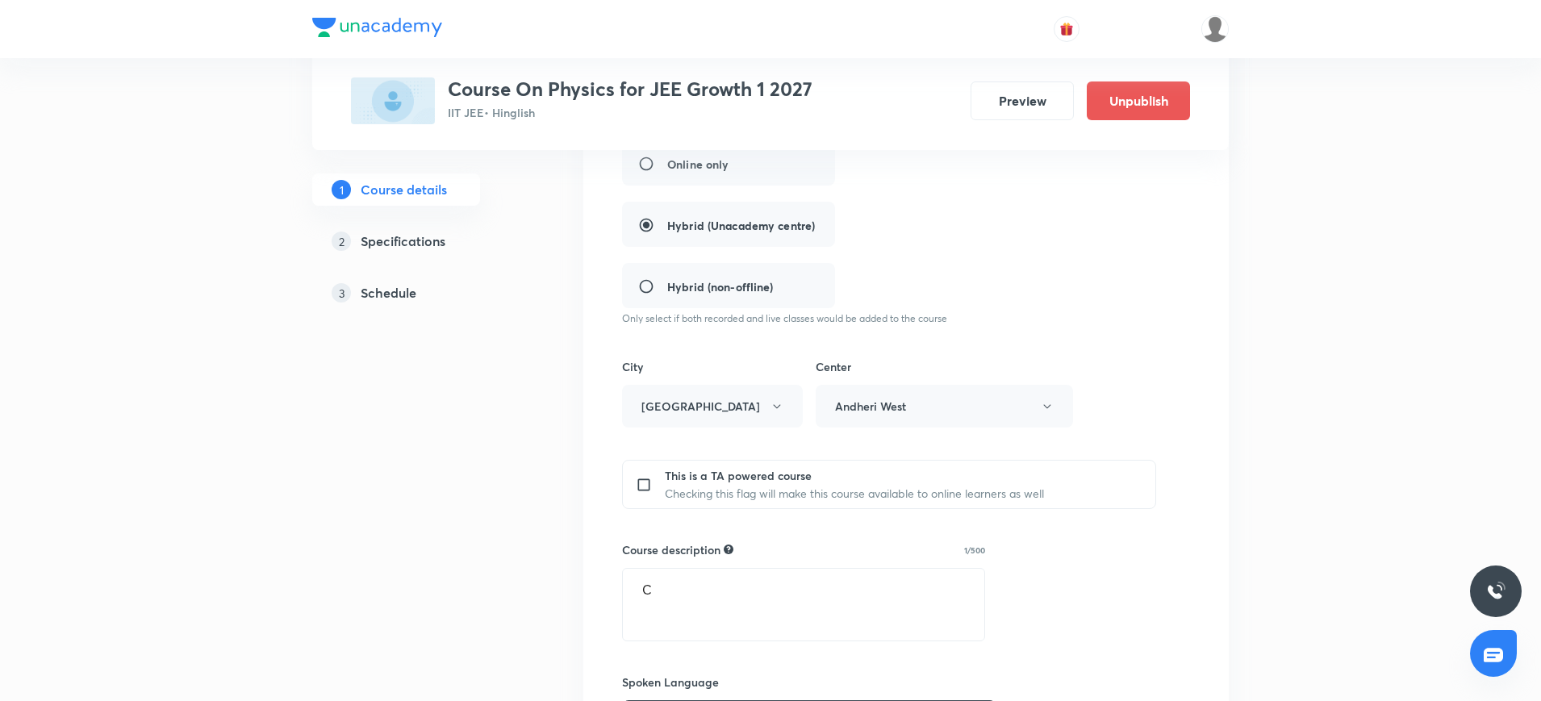
click at [427, 558] on div "1 Course details 2 Specifications 3 Schedule" at bounding box center [421, 530] width 219 height 1295
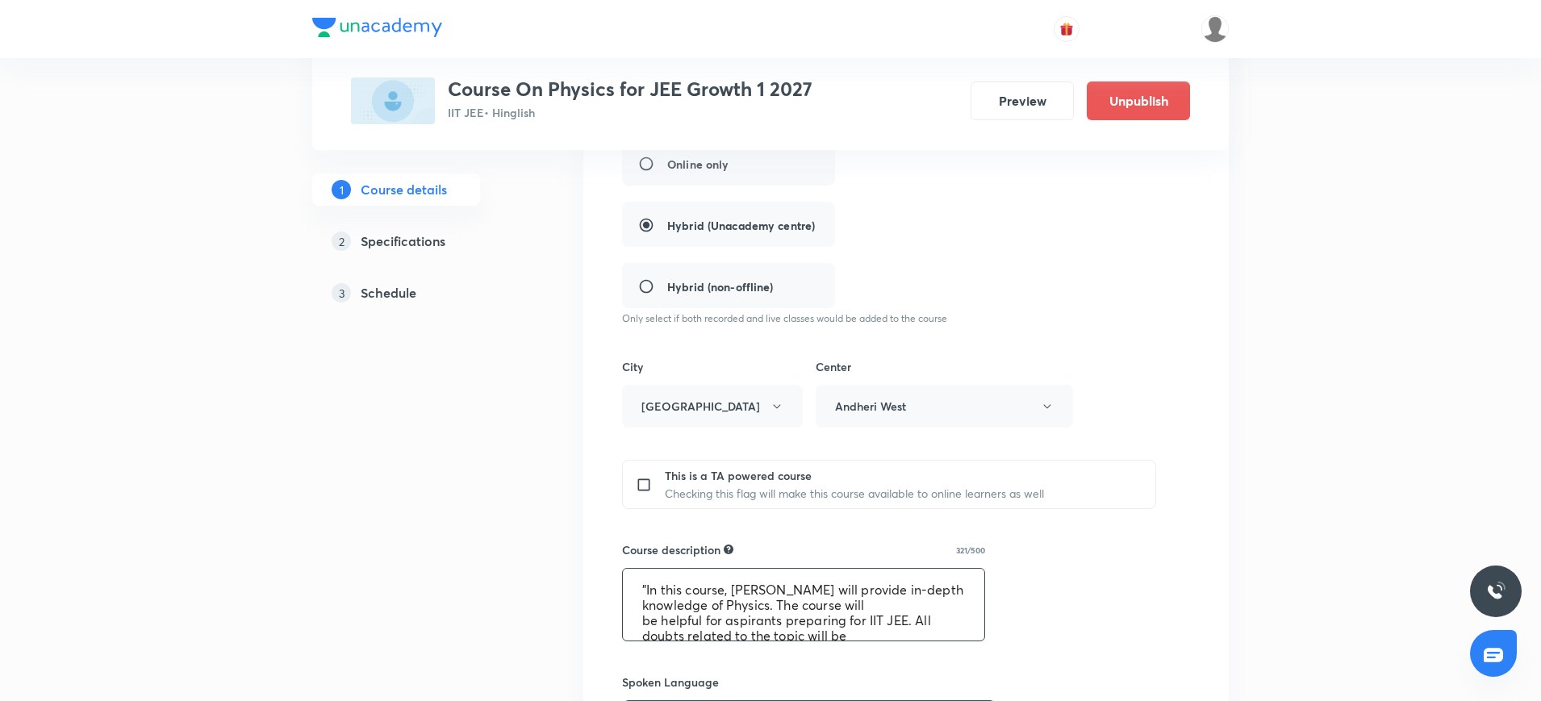
type textarea ""In this course, Naresh Kumawat will provide in-depth knowledge of Physics. The…"
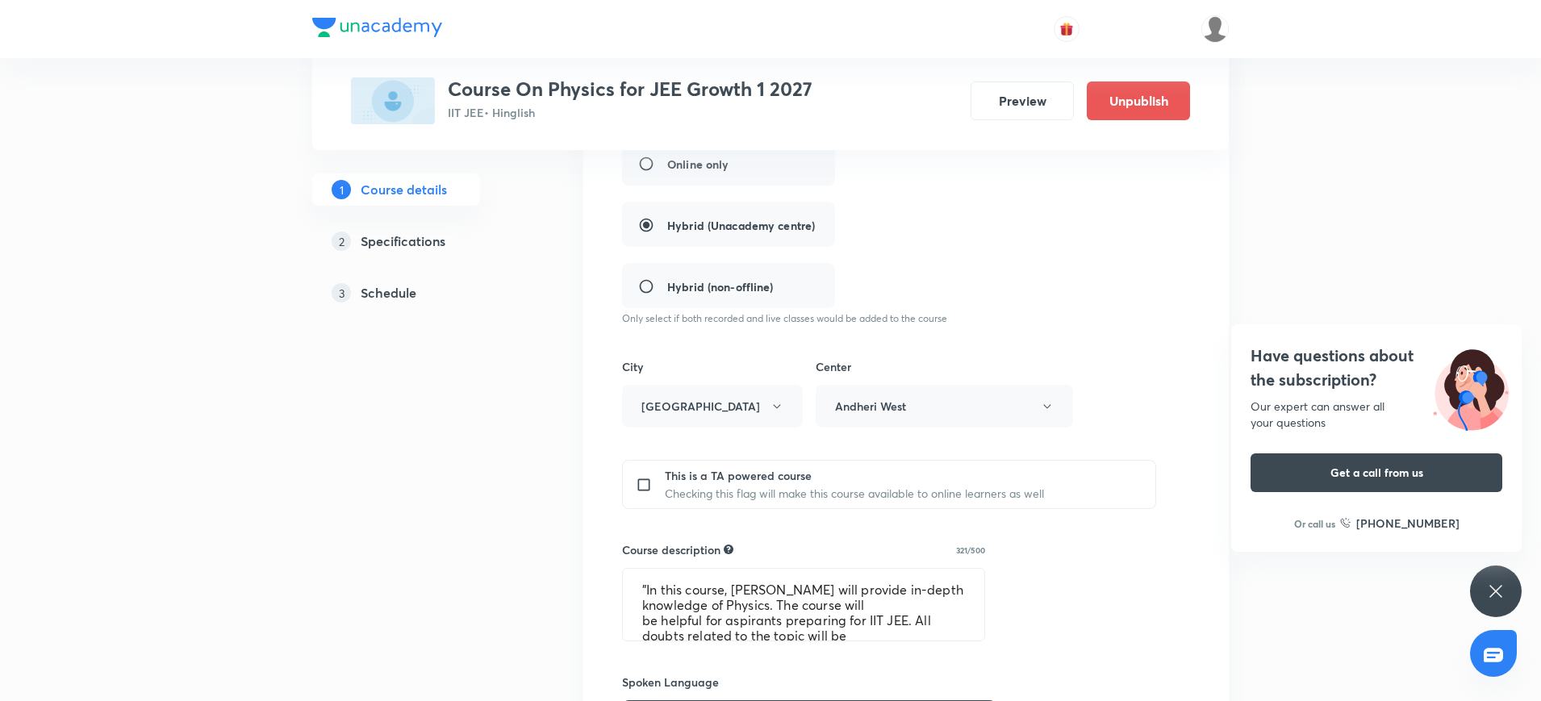
click at [373, 300] on h5 "Schedule" at bounding box center [389, 292] width 56 height 19
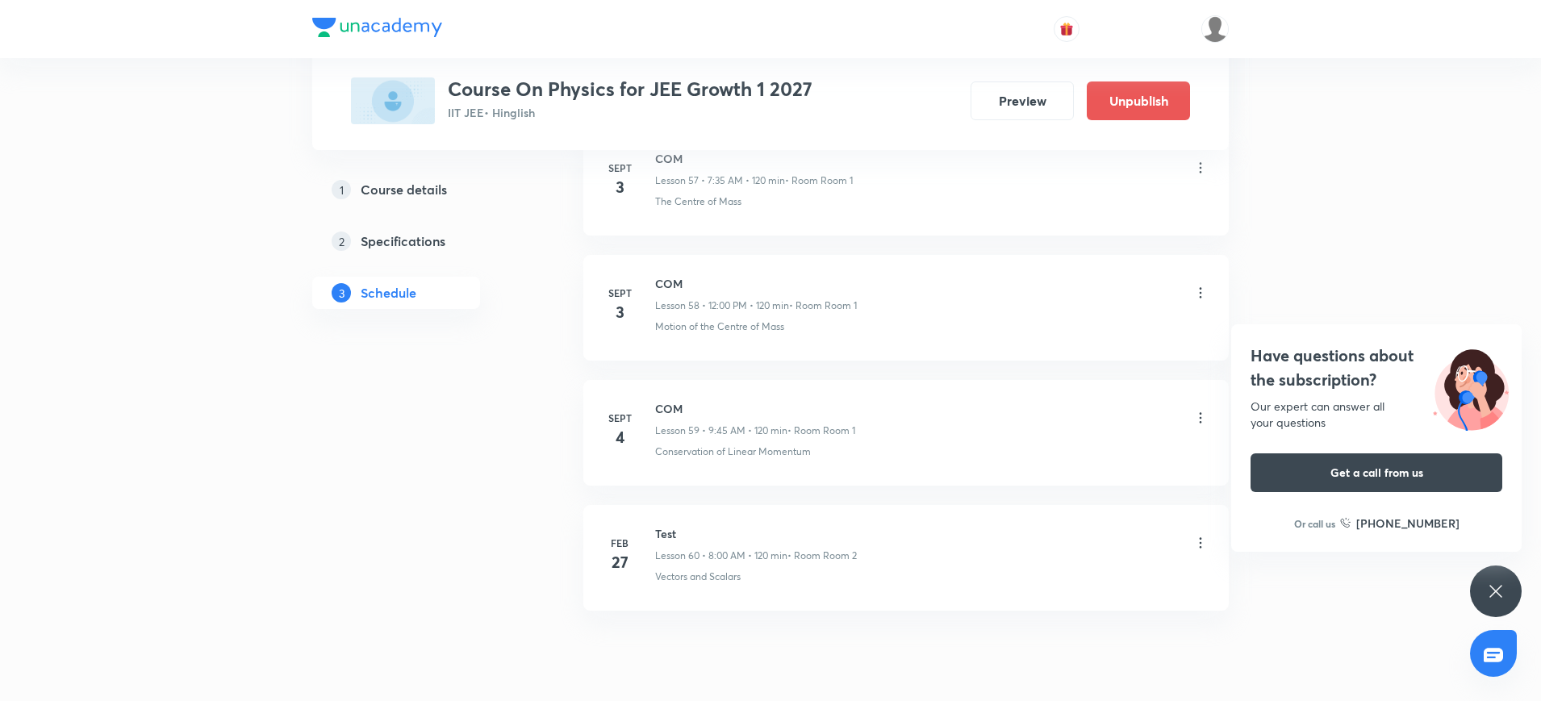
scroll to position [8095, 0]
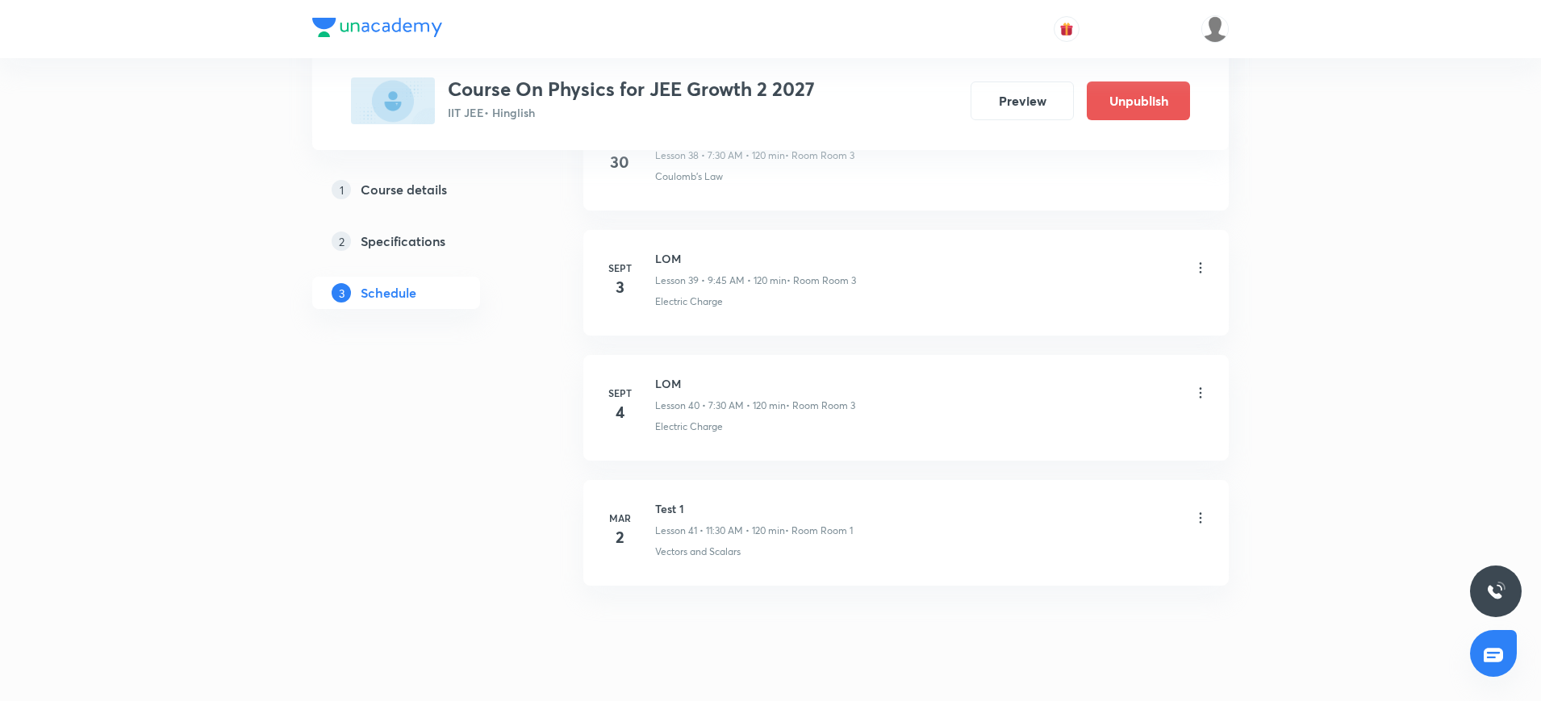
scroll to position [5718, 0]
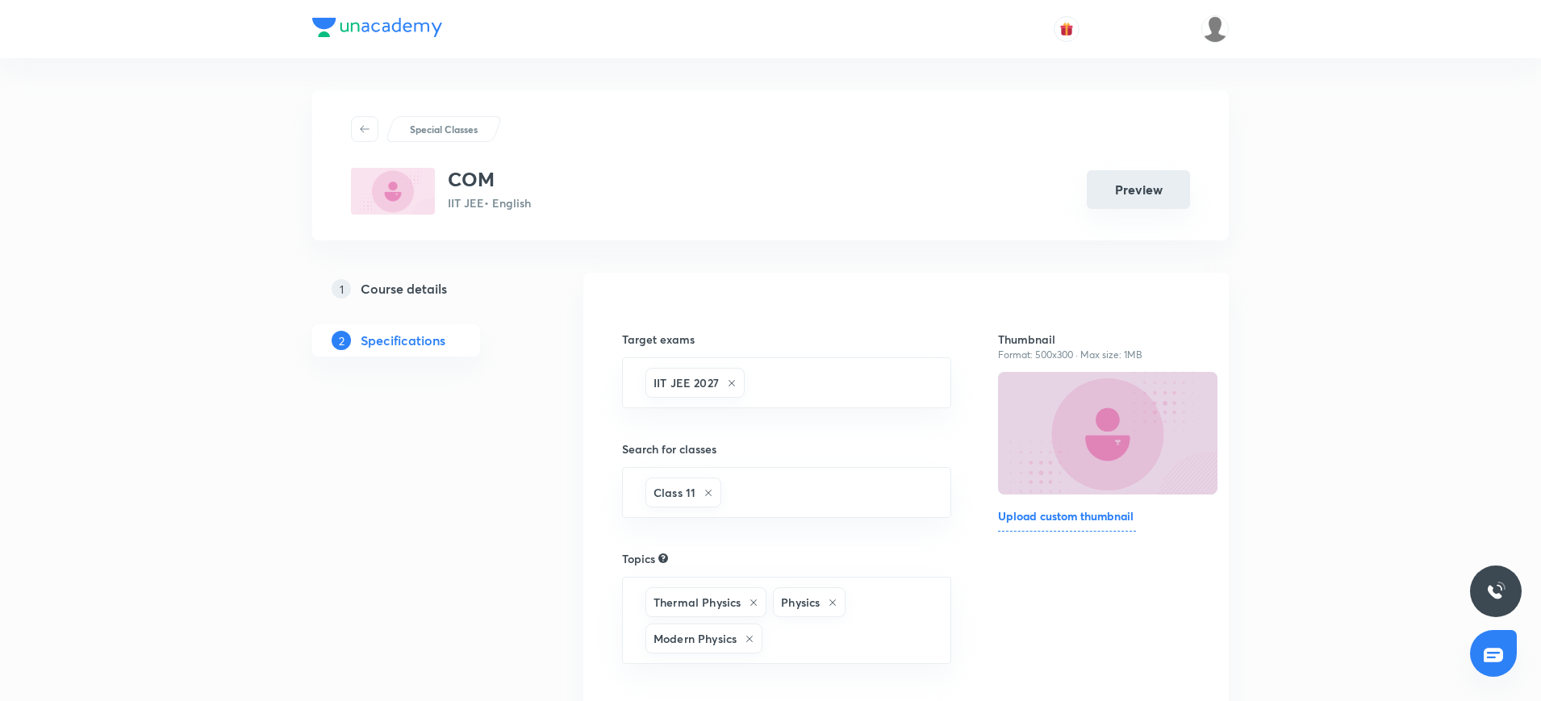
click at [1129, 194] on button "Preview" at bounding box center [1138, 189] width 103 height 39
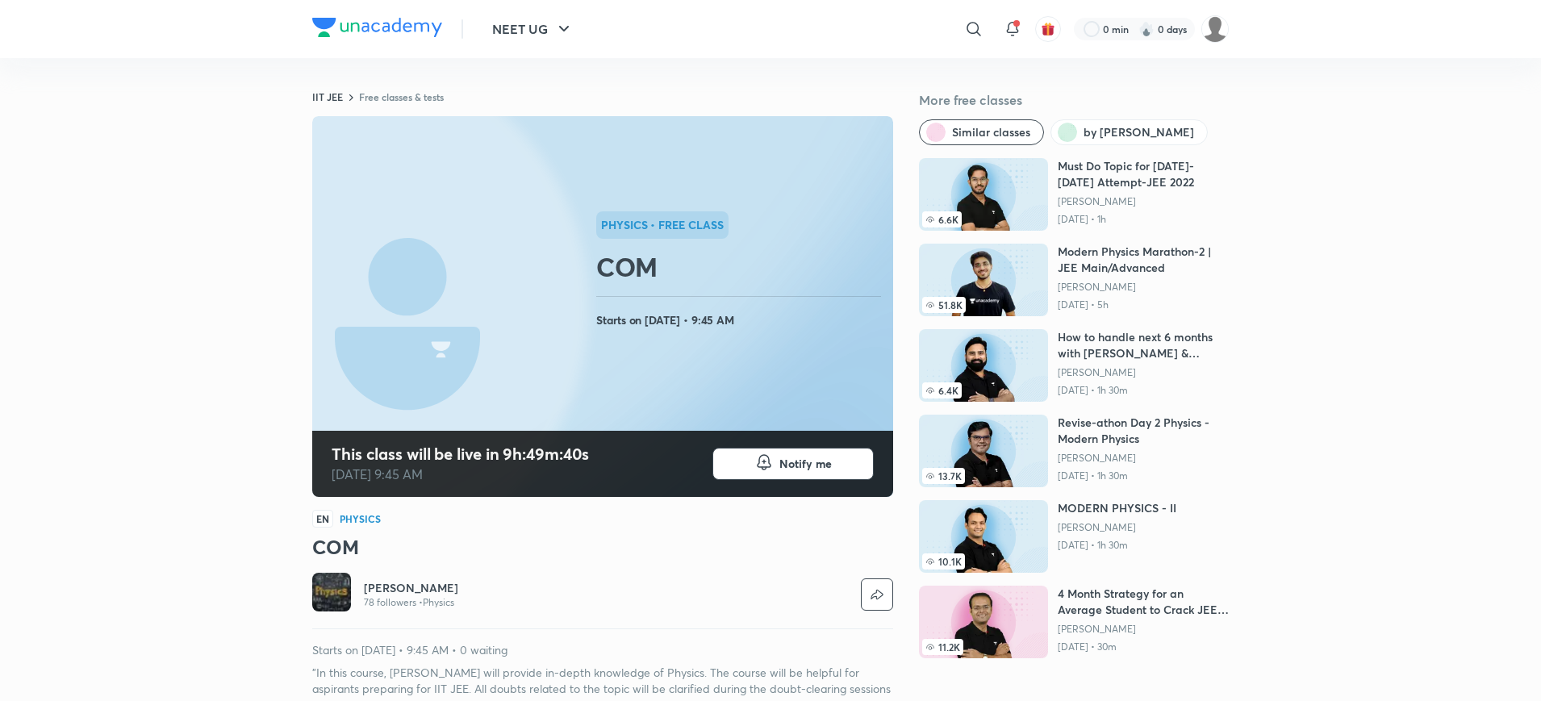
drag, startPoint x: 869, startPoint y: 287, endPoint x: 419, endPoint y: 98, distance: 488.4
click at [419, 98] on link "Free classes & tests" at bounding box center [401, 96] width 85 height 13
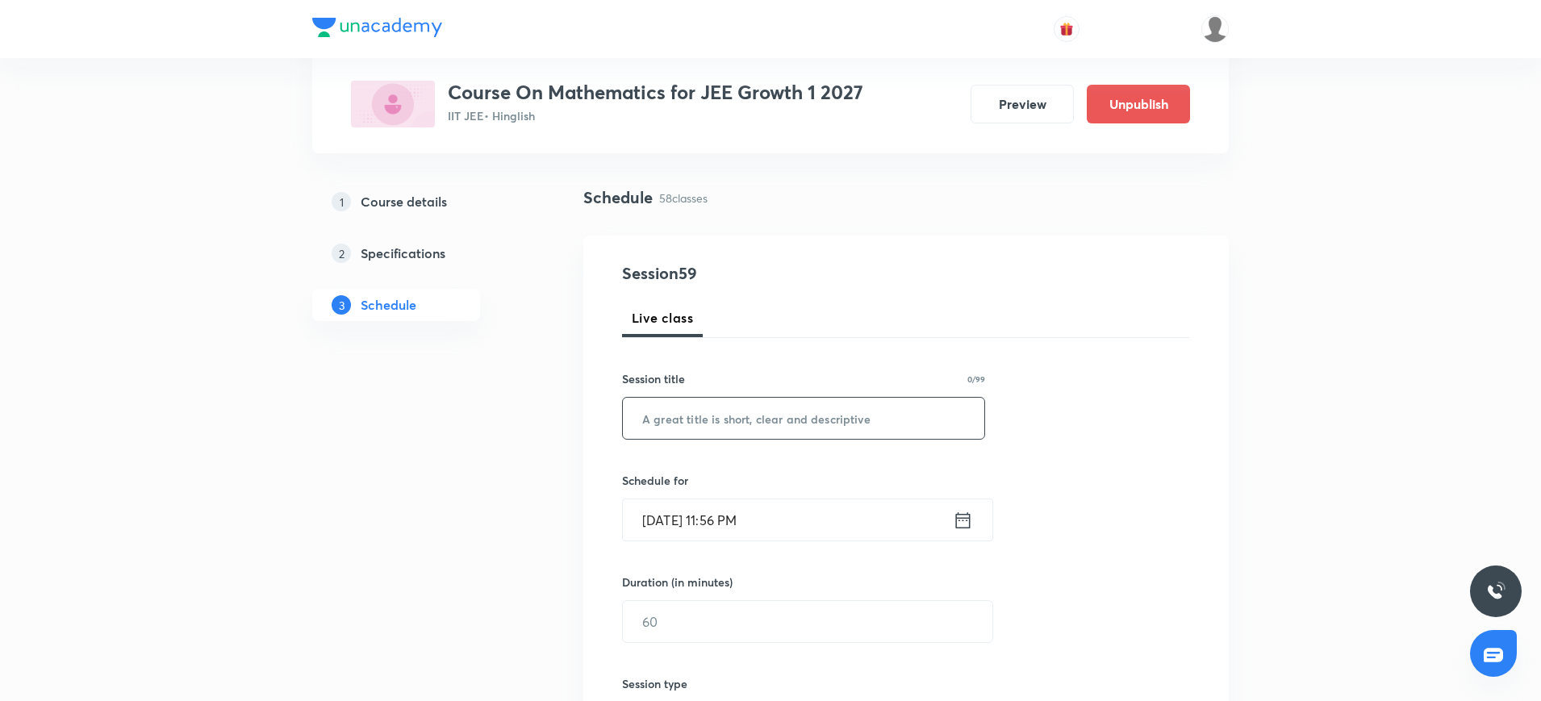
scroll to position [89, 0]
click at [436, 196] on h5 "Course details" at bounding box center [404, 199] width 86 height 19
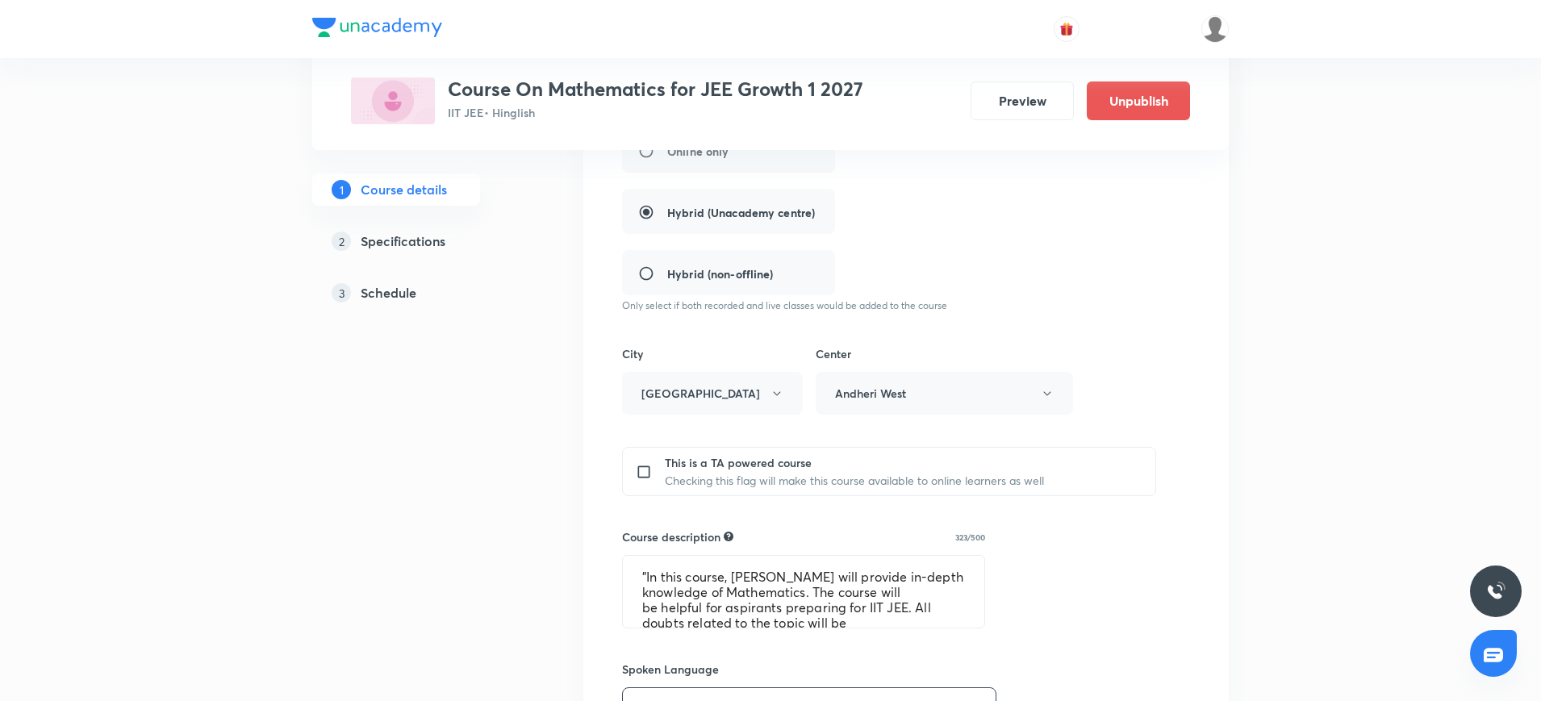
scroll to position [403, 0]
click at [672, 591] on textarea ""In this course, [PERSON_NAME] will provide in-depth knowledge of Mathematics. …" at bounding box center [803, 591] width 361 height 72
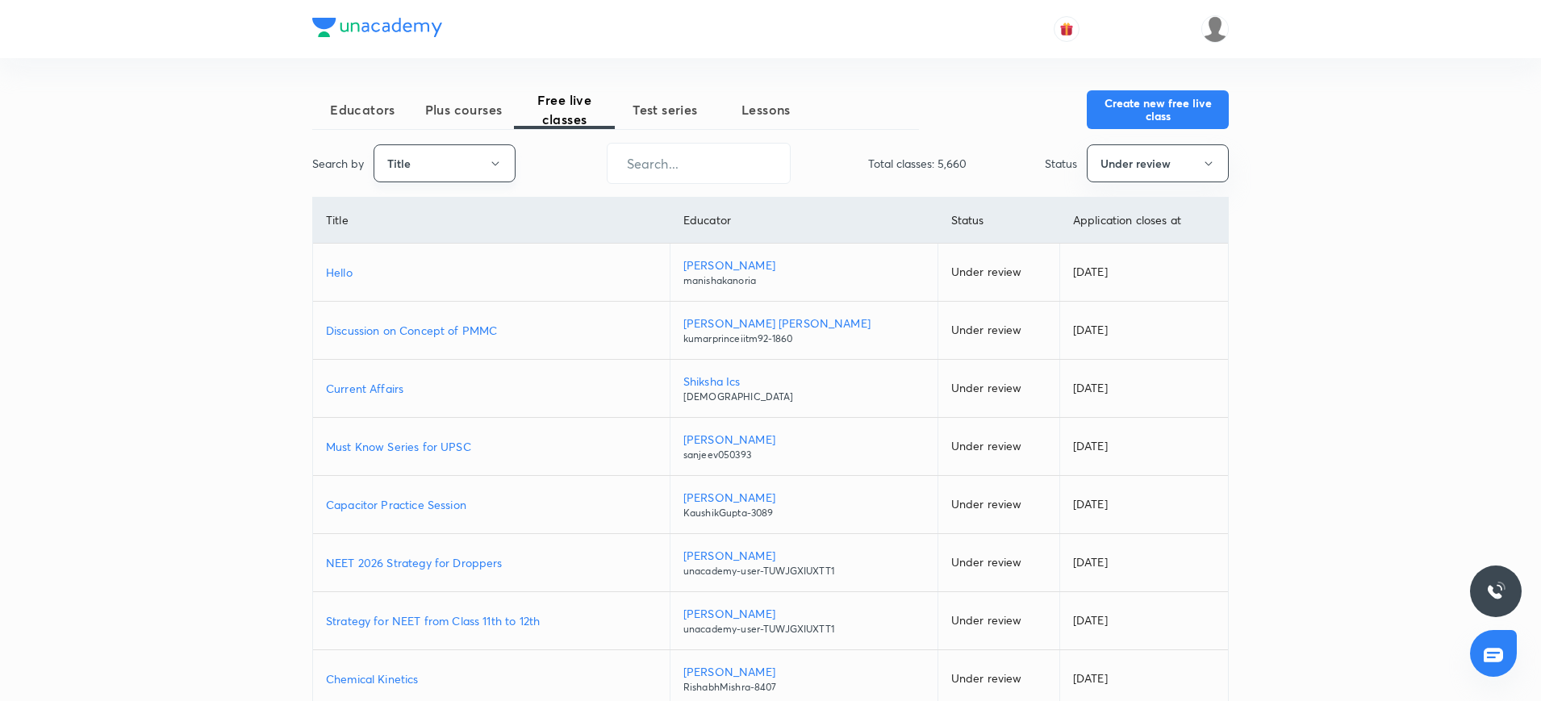
click at [499, 167] on icon "button" at bounding box center [495, 163] width 13 height 13
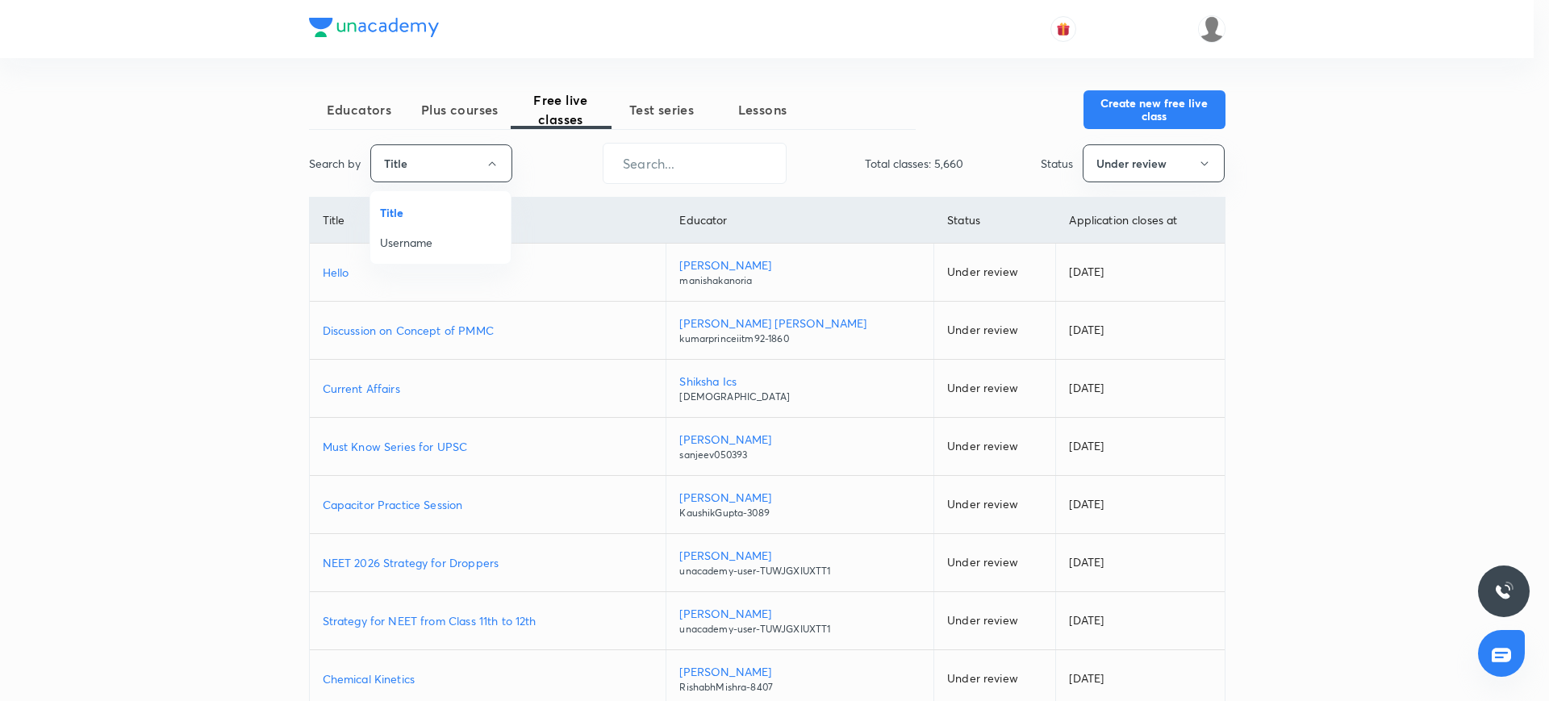
click at [441, 243] on span "Username" at bounding box center [440, 242] width 121 height 17
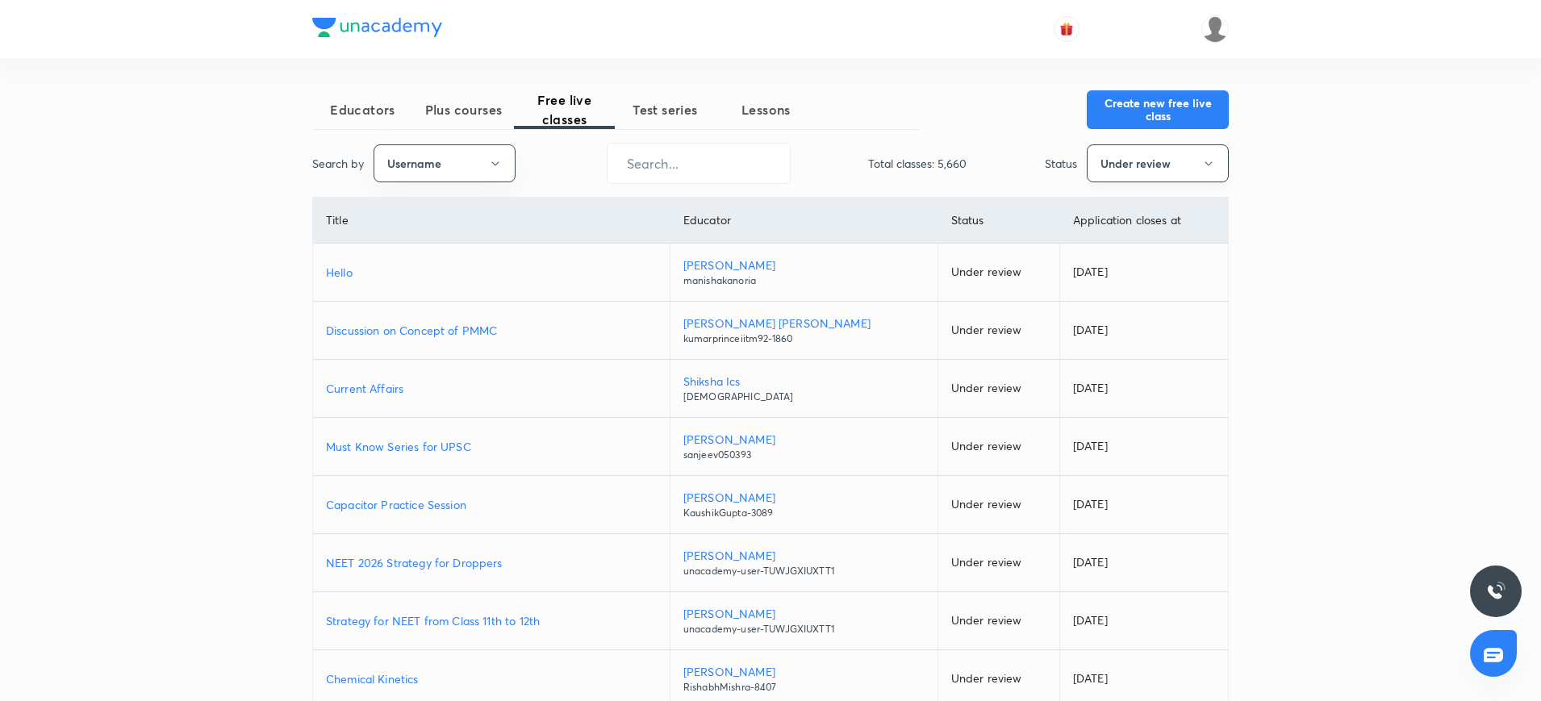
click at [1137, 168] on button "Under review" at bounding box center [1158, 163] width 142 height 38
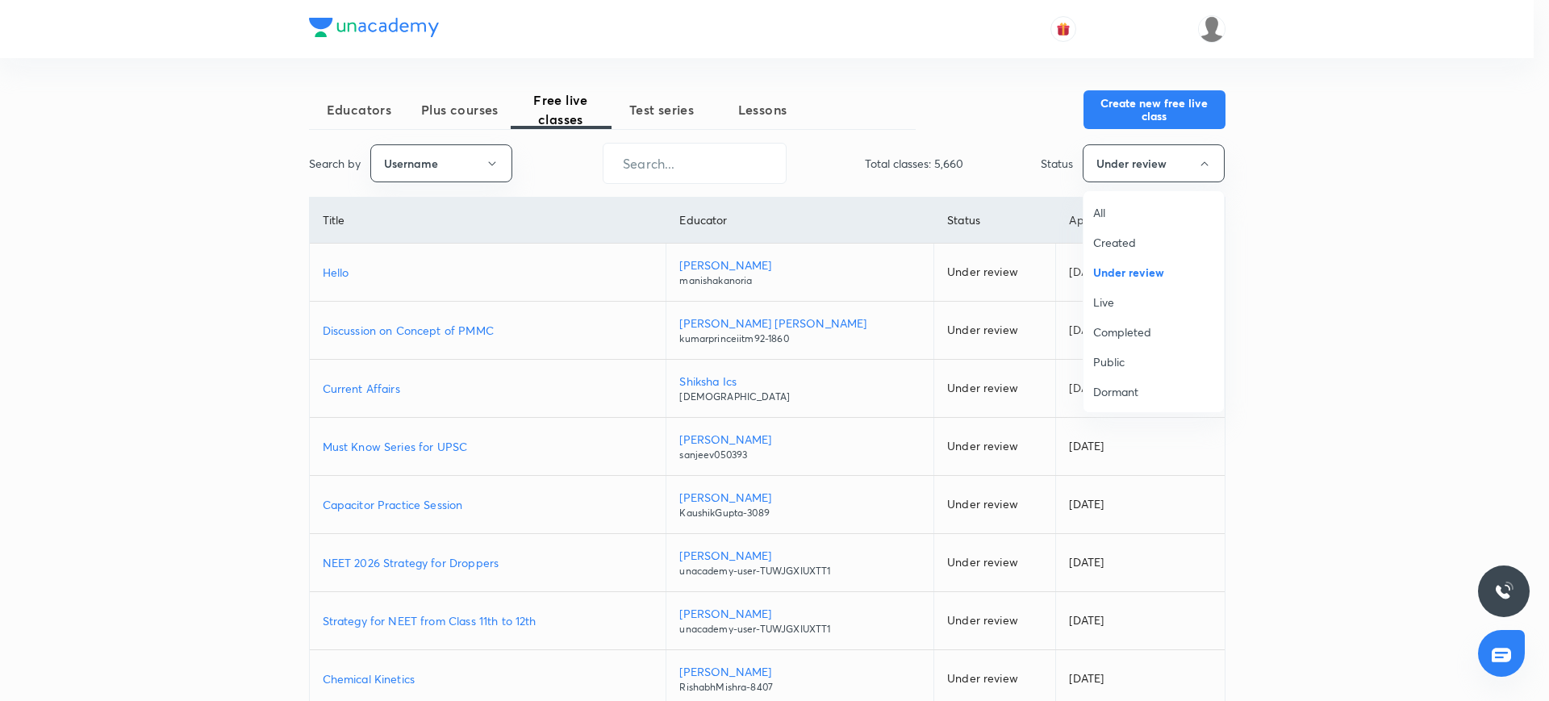
click at [1101, 204] on span "All" at bounding box center [1153, 212] width 121 height 17
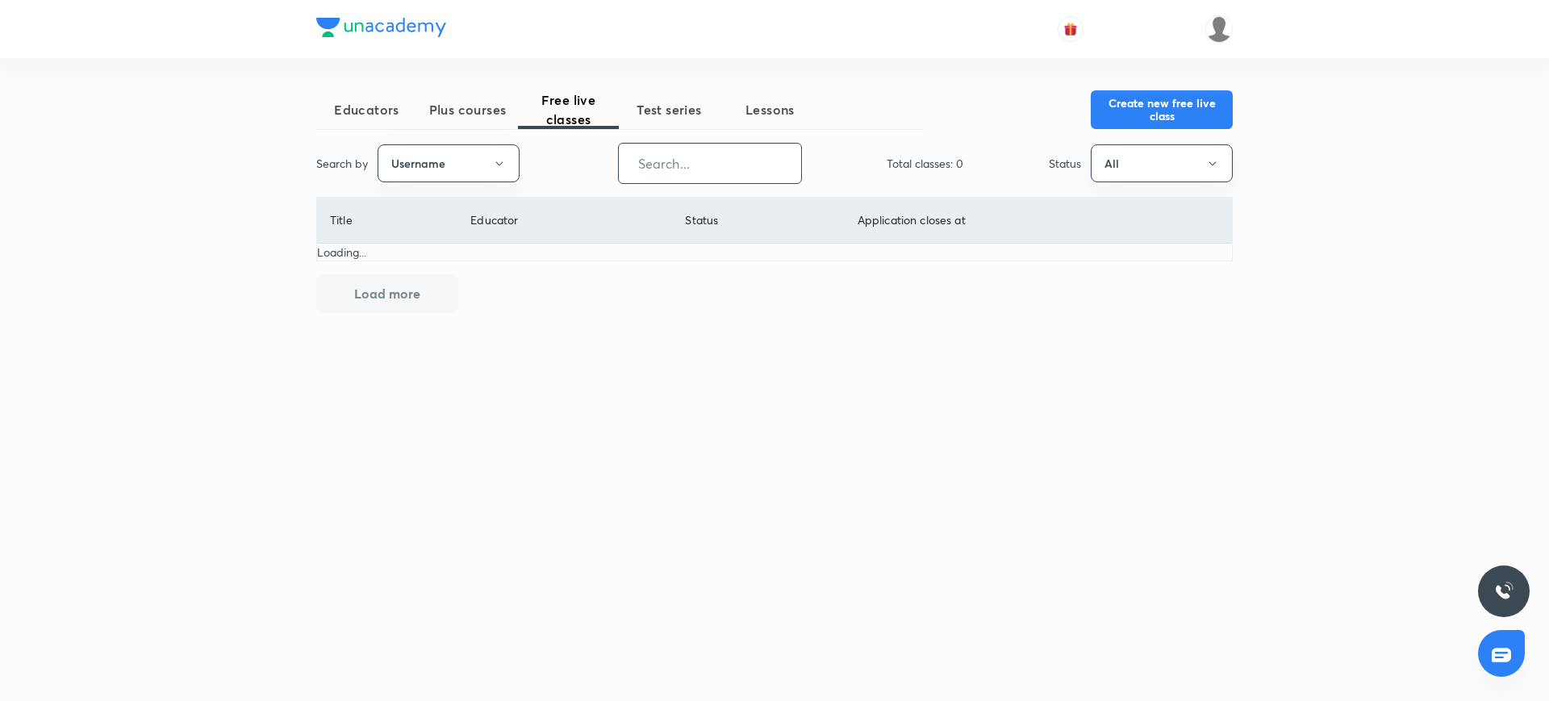
click at [745, 165] on input "text" at bounding box center [710, 163] width 182 height 41
paste input "Niraj@iitkgp"
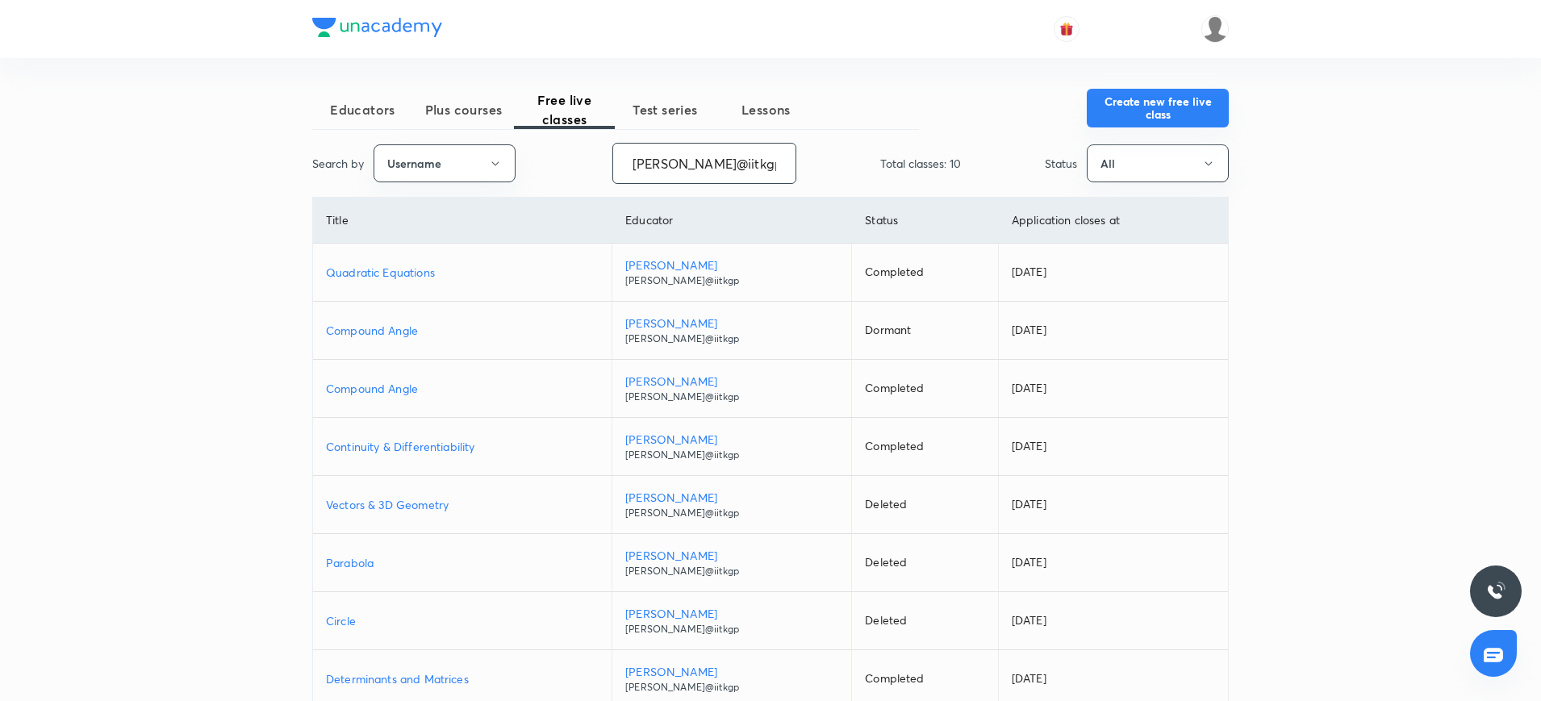
click at [1161, 117] on button "Create new free live class" at bounding box center [1158, 108] width 142 height 39
click at [703, 170] on input "Niraj@iitkgp" at bounding box center [704, 163] width 182 height 41
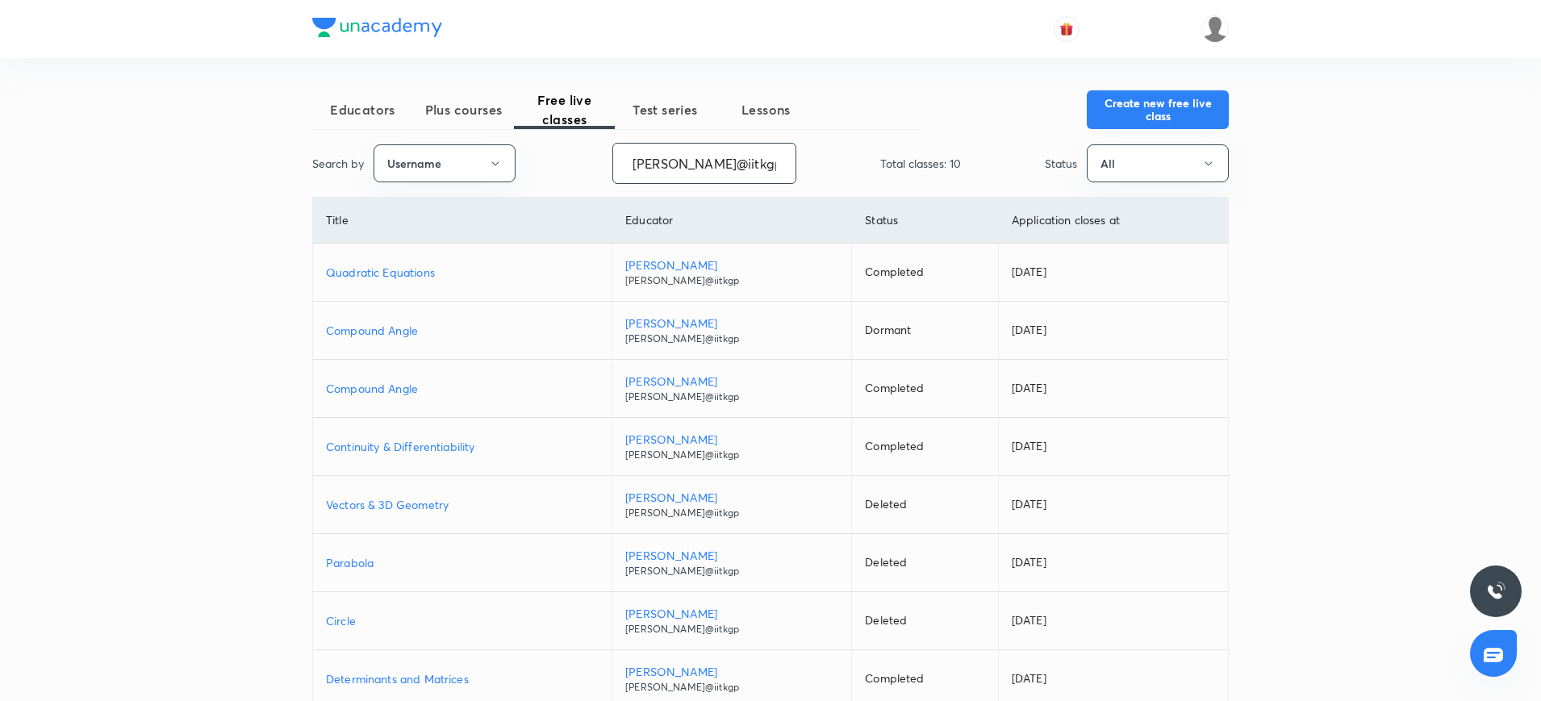
paste input "unacademy-user-XUDA18M98RLM"
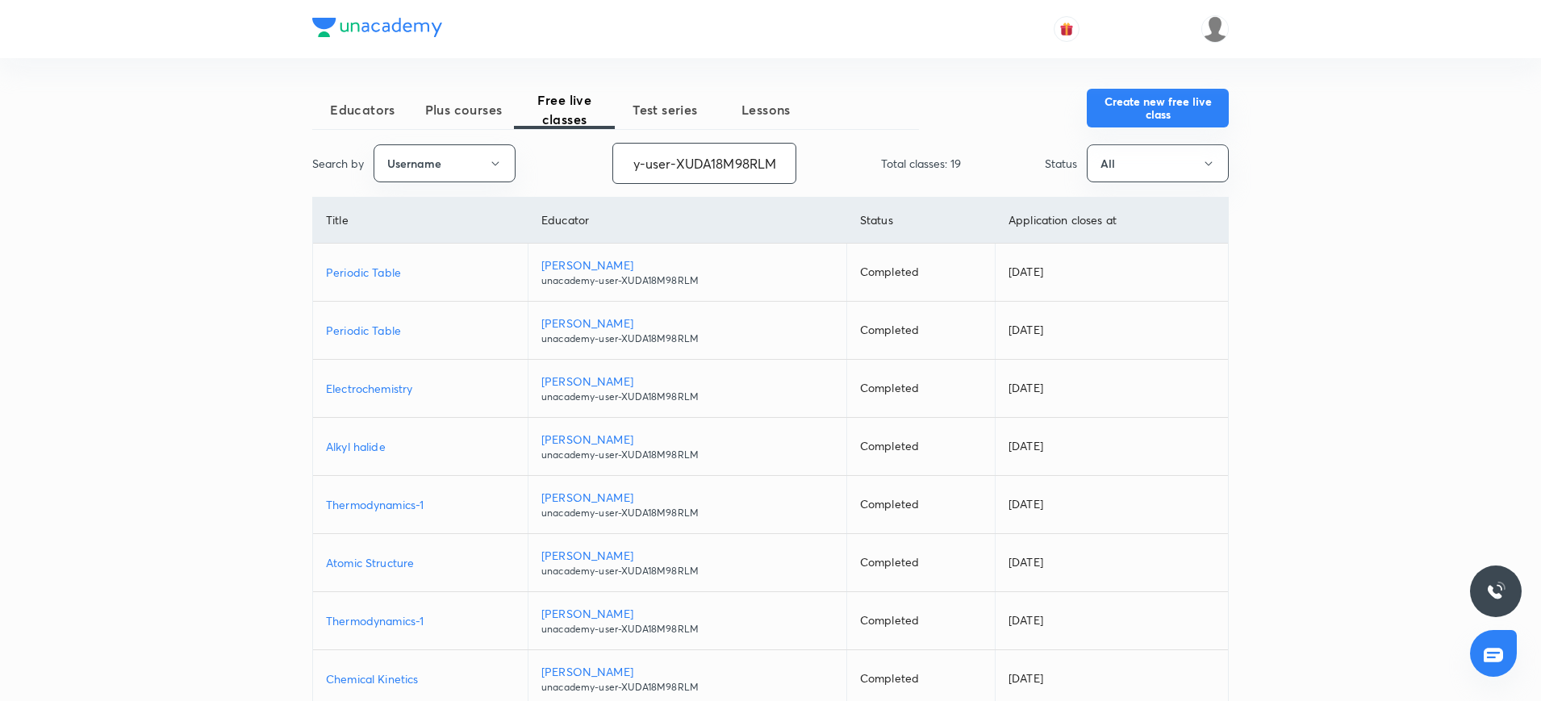
type input "unacademy-user-XUDA18M98RLM"
click at [1108, 115] on button "Create new free live class" at bounding box center [1158, 108] width 142 height 39
click at [729, 160] on input "unacademy-user-XUDA18M98RLM" at bounding box center [704, 163] width 182 height 41
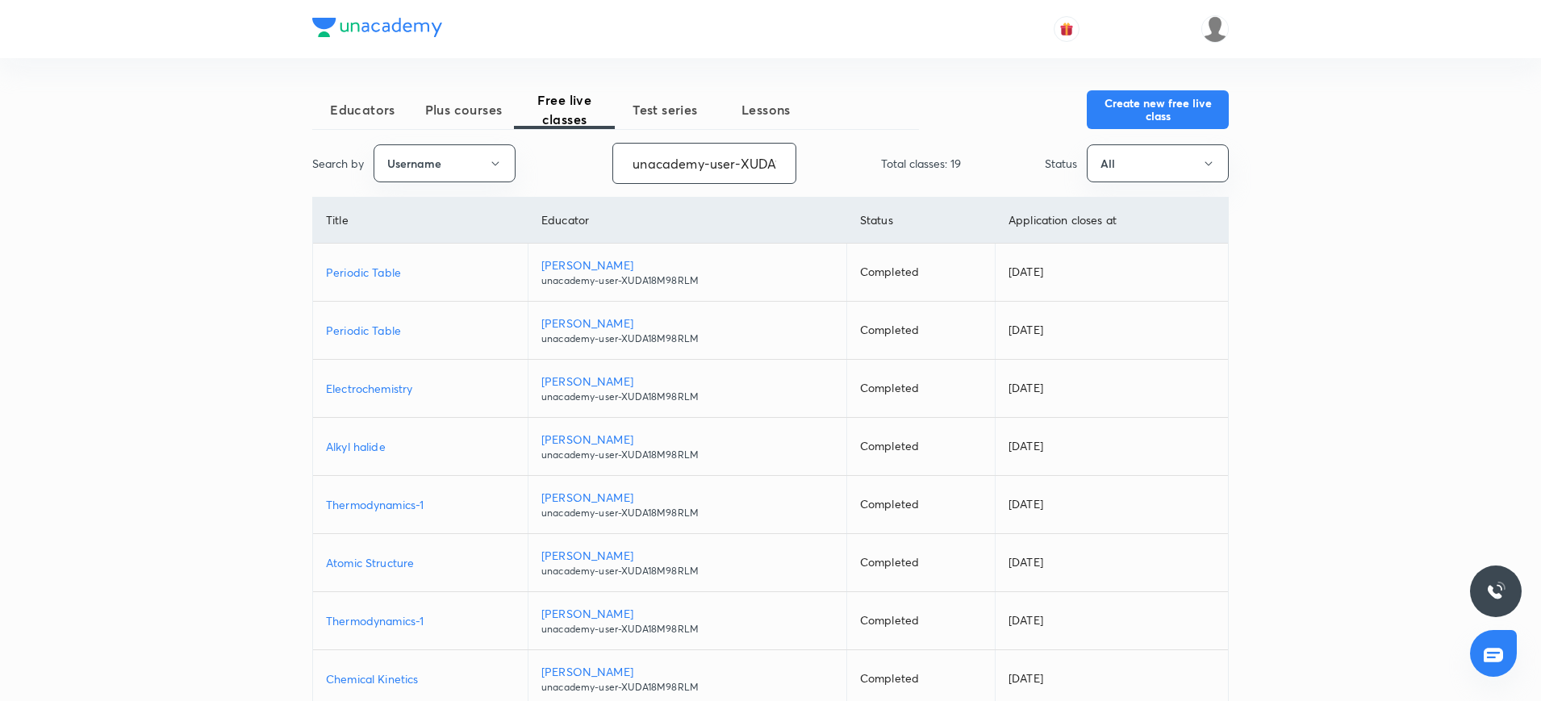
click at [729, 160] on input "unacademy-user-XUDA18M98RLM" at bounding box center [704, 163] width 182 height 41
paste input "naresh09"
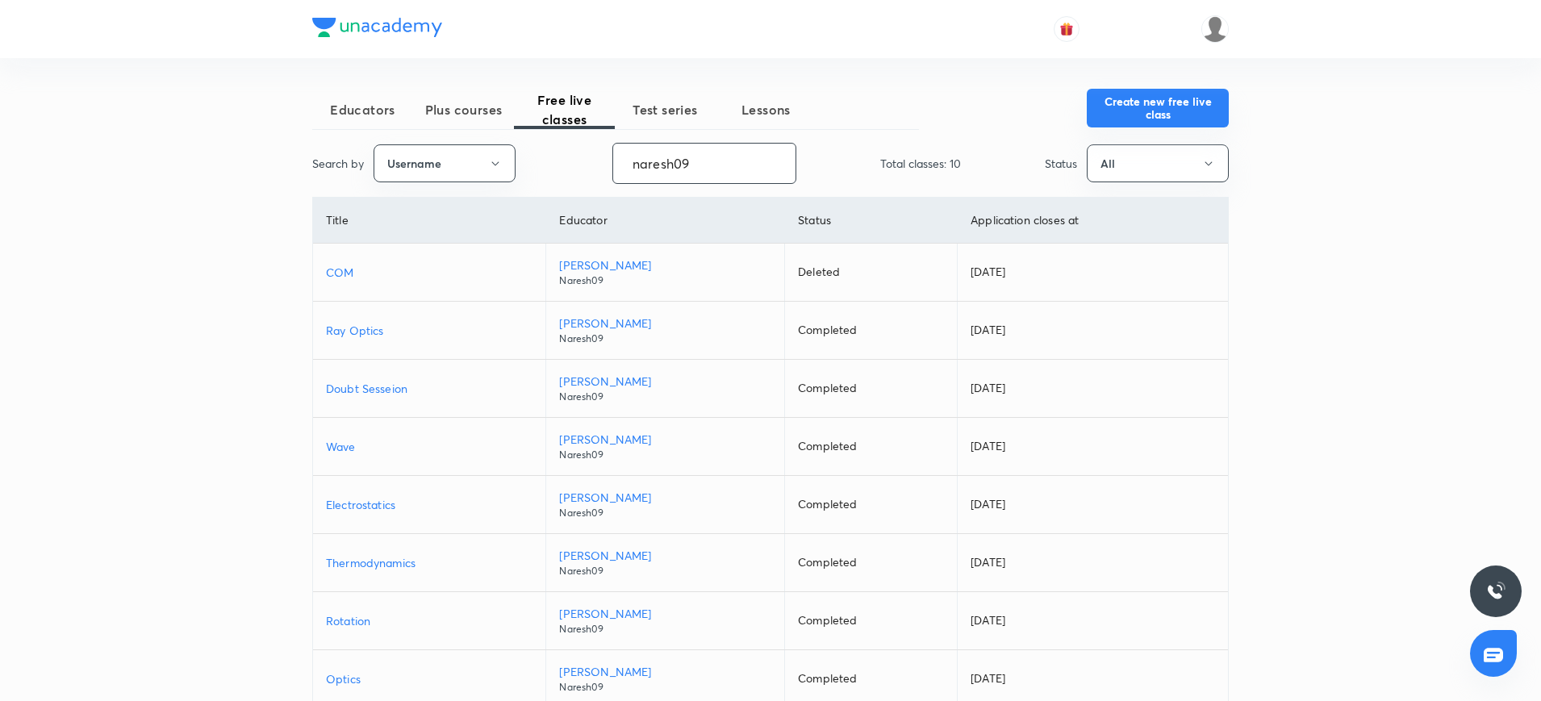
type input "naresh09"
click at [1112, 98] on button "Create new free live class" at bounding box center [1158, 108] width 142 height 39
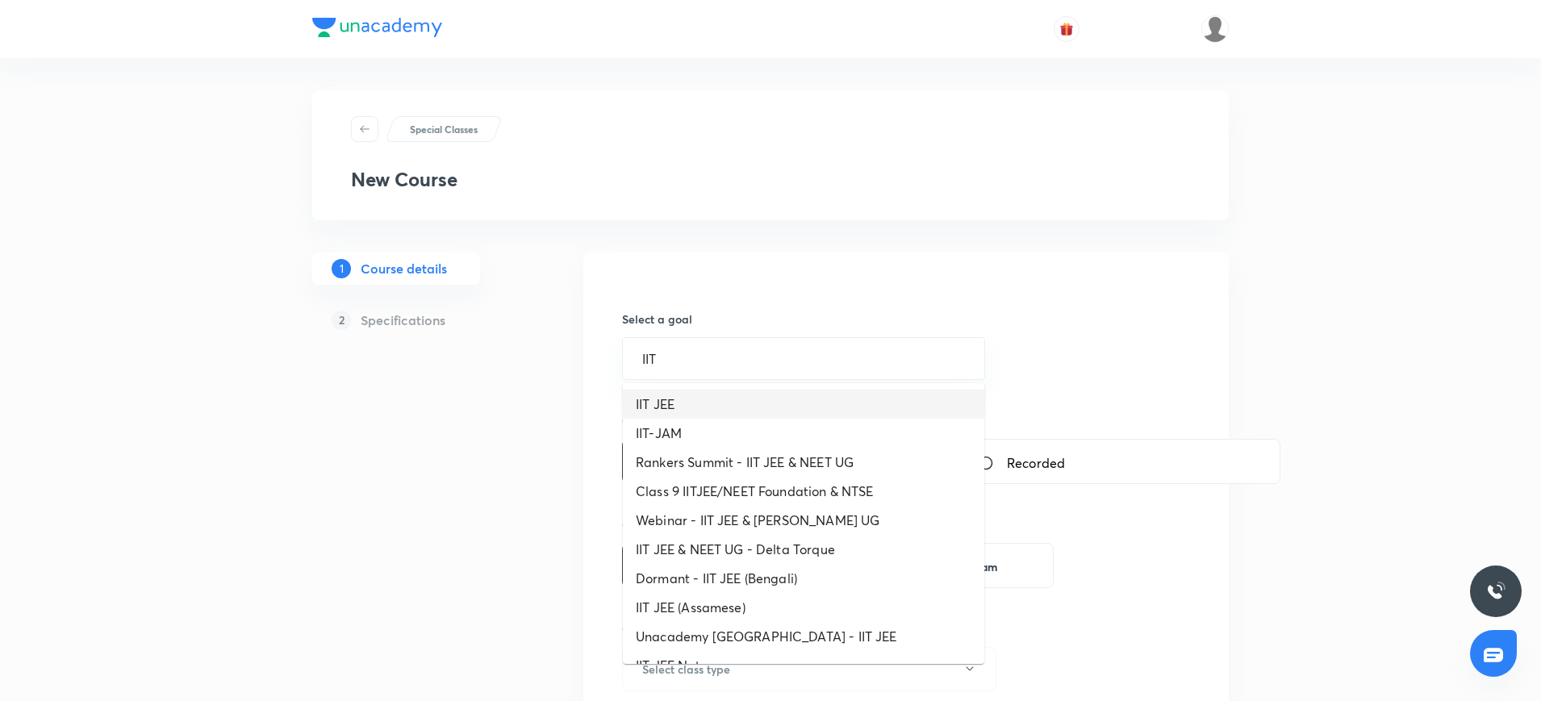
click at [758, 394] on li "IIT JEE" at bounding box center [803, 404] width 361 height 29
type input "IIT JEE"
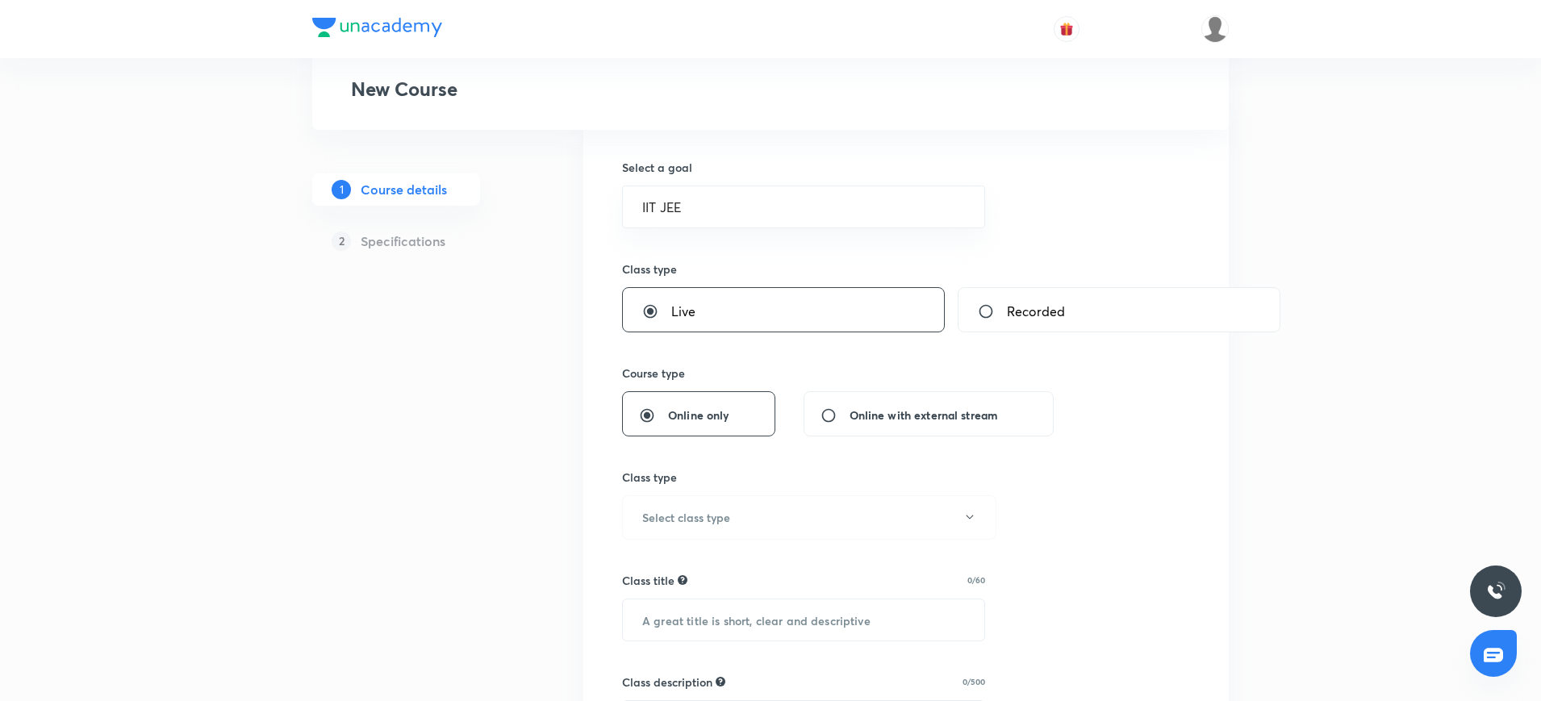
scroll to position [152, 0]
click at [712, 528] on button "Select class type" at bounding box center [809, 516] width 374 height 44
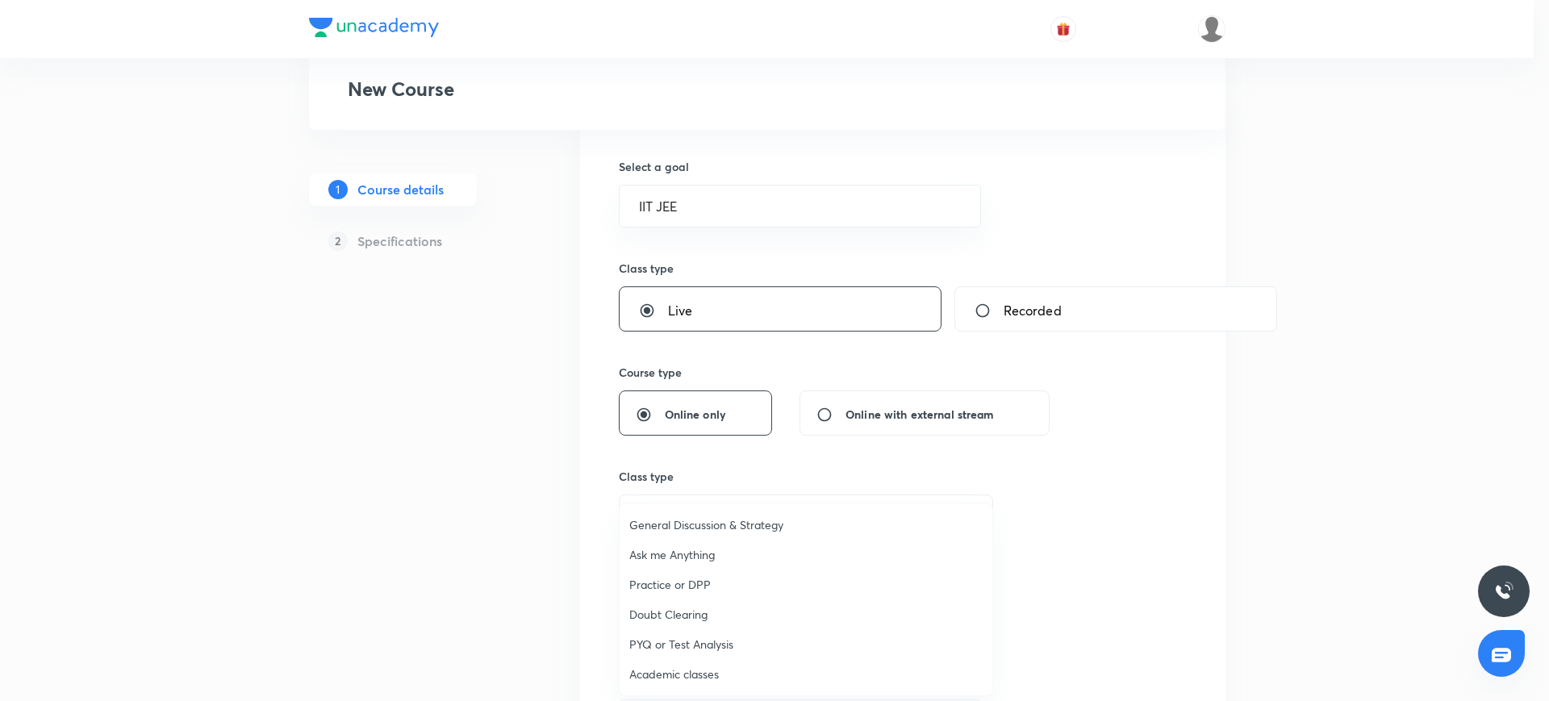
click at [653, 677] on span "Academic classes" at bounding box center [805, 673] width 353 height 17
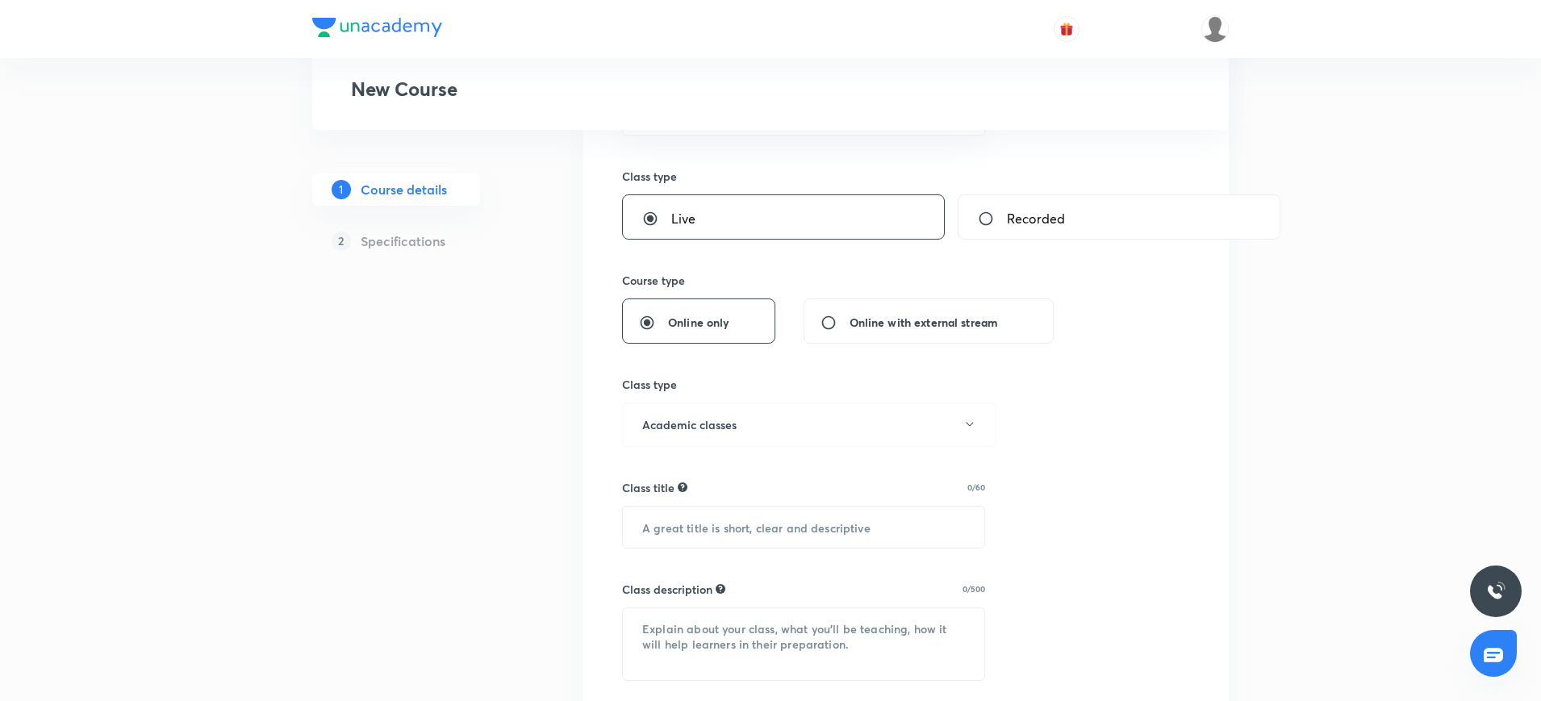
scroll to position [245, 0]
click at [647, 529] on input "text" at bounding box center [803, 526] width 361 height 41
type input "Straight Line"
click at [645, 642] on textarea at bounding box center [803, 643] width 361 height 72
paste textarea ""In this course, Niraj Kesari will provide in-depth knowledge of Mathematics. T…"
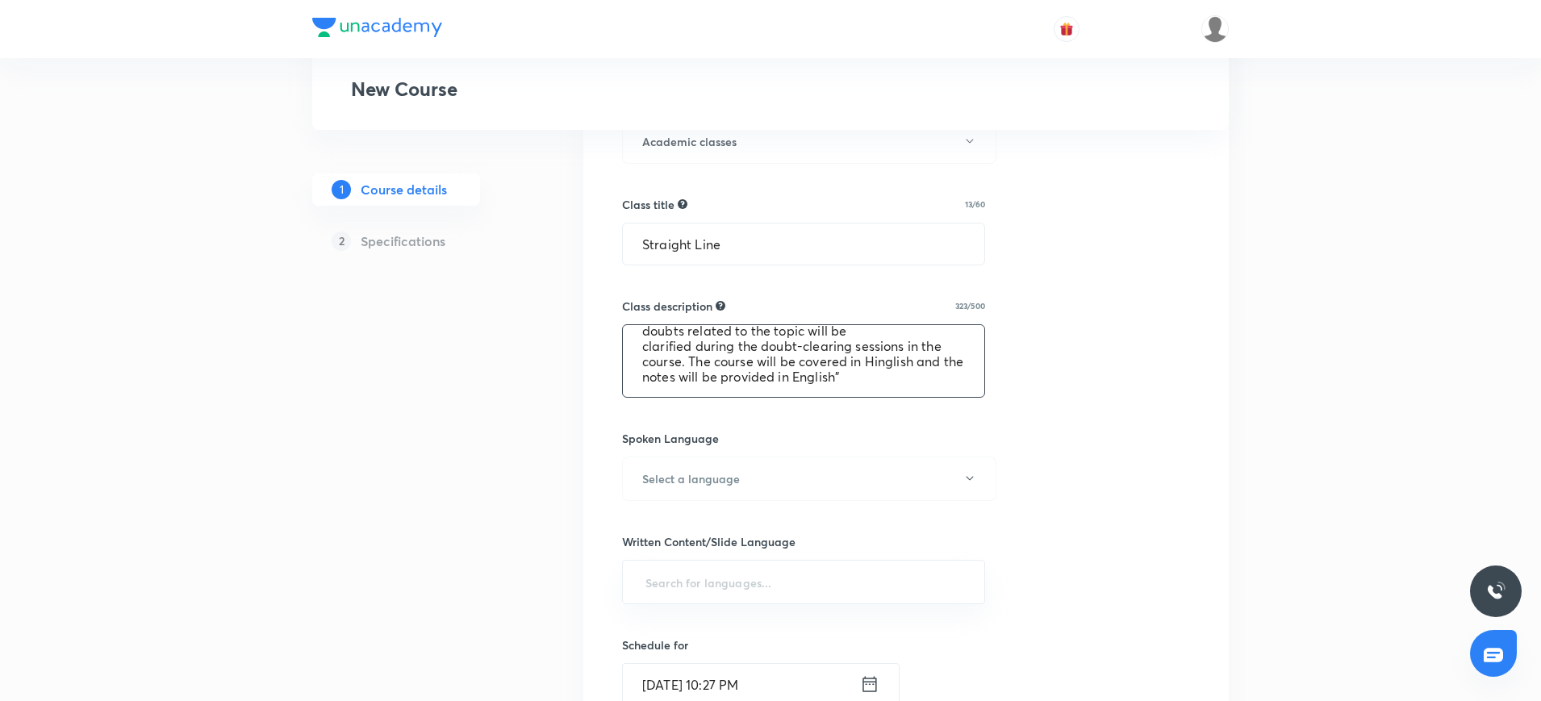
scroll to position [536, 0]
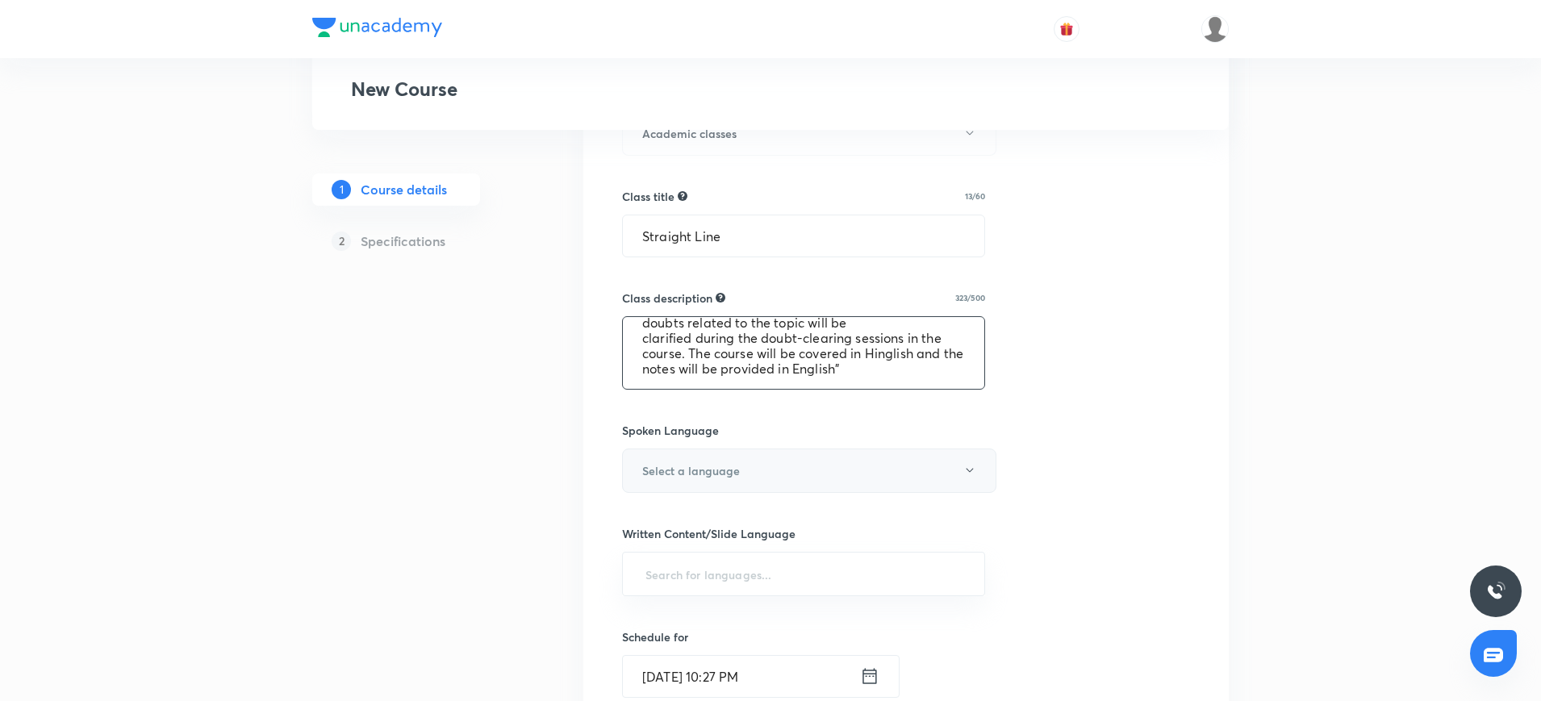
type textarea ""In this course, Niraj Kesari will provide in-depth knowledge of Mathematics. T…"
click at [793, 463] on button "Select a language" at bounding box center [809, 470] width 374 height 44
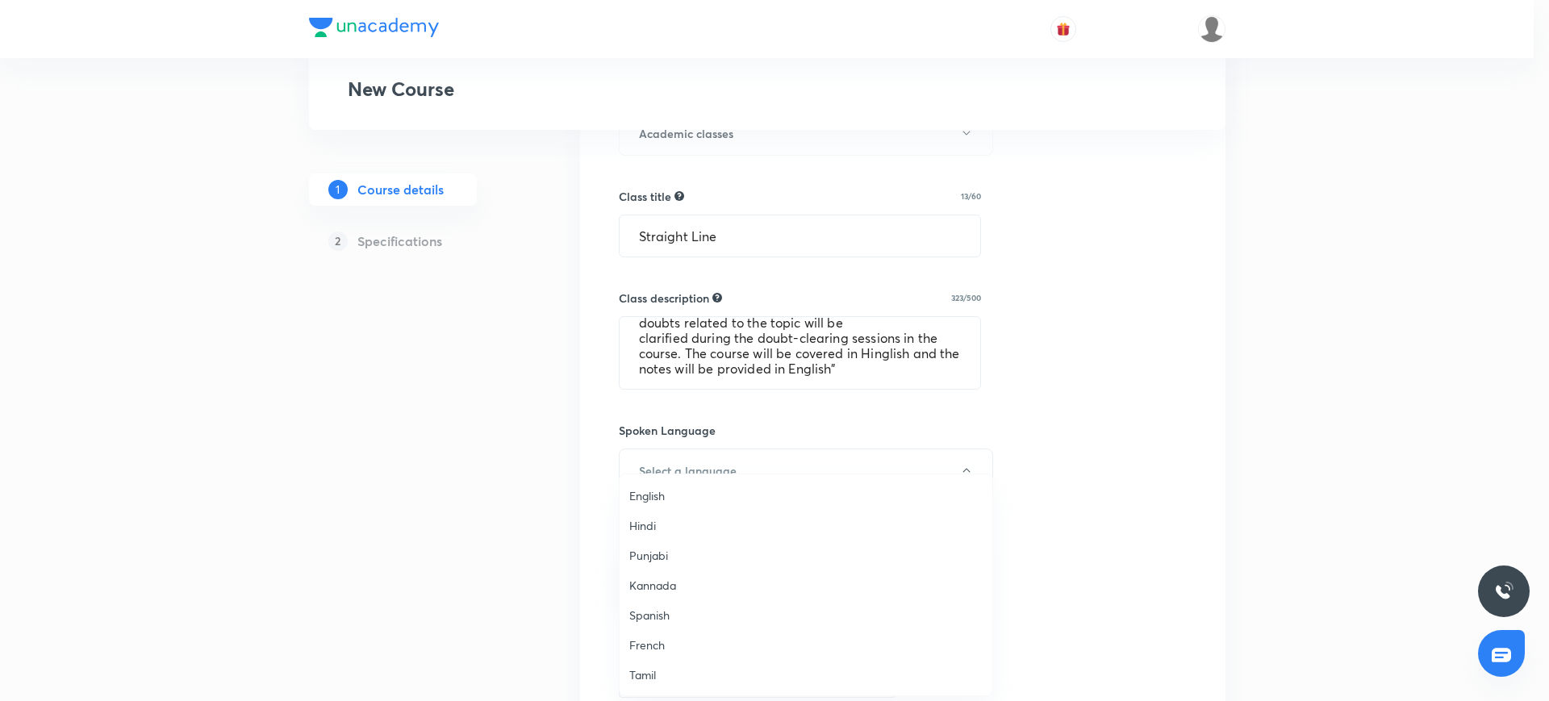
click at [697, 492] on span "English" at bounding box center [805, 495] width 353 height 17
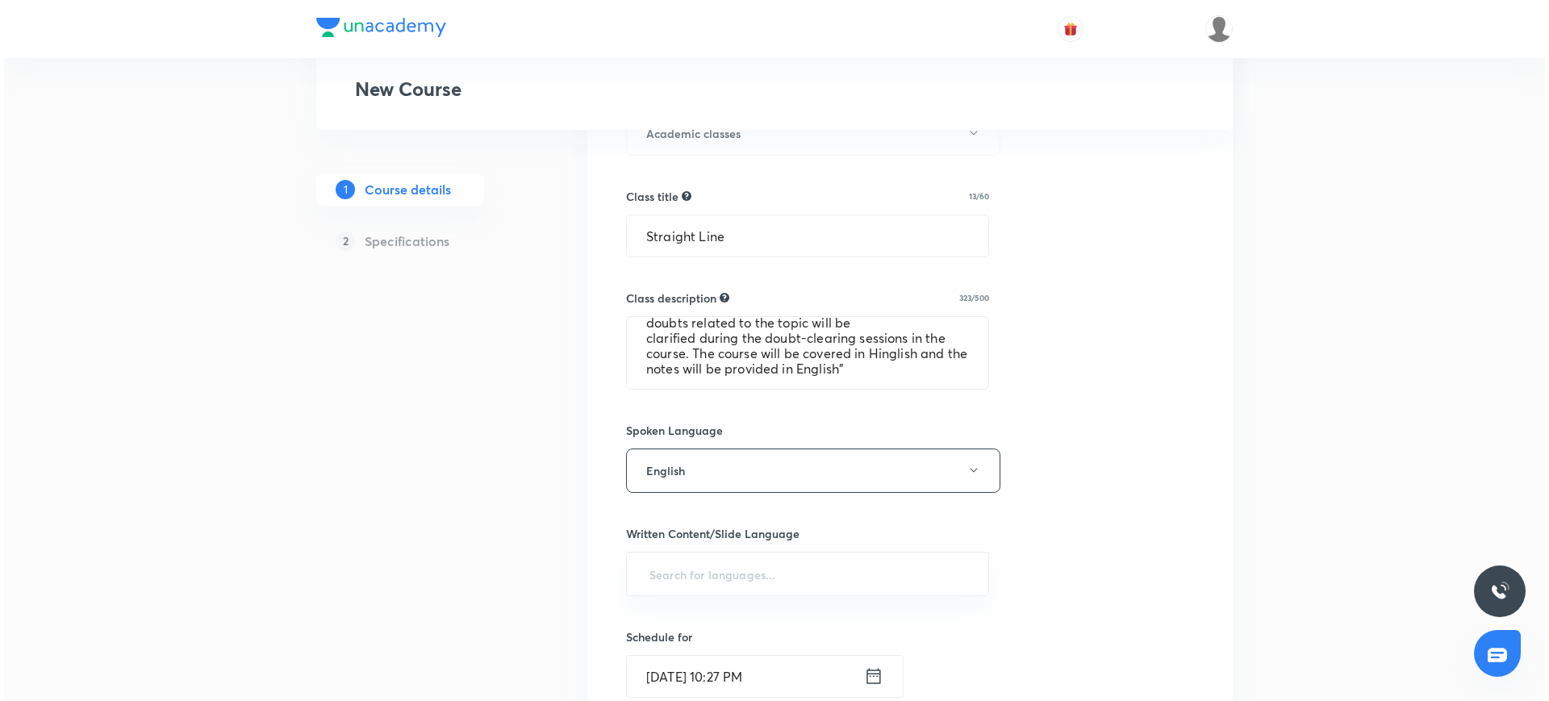
scroll to position [646, 0]
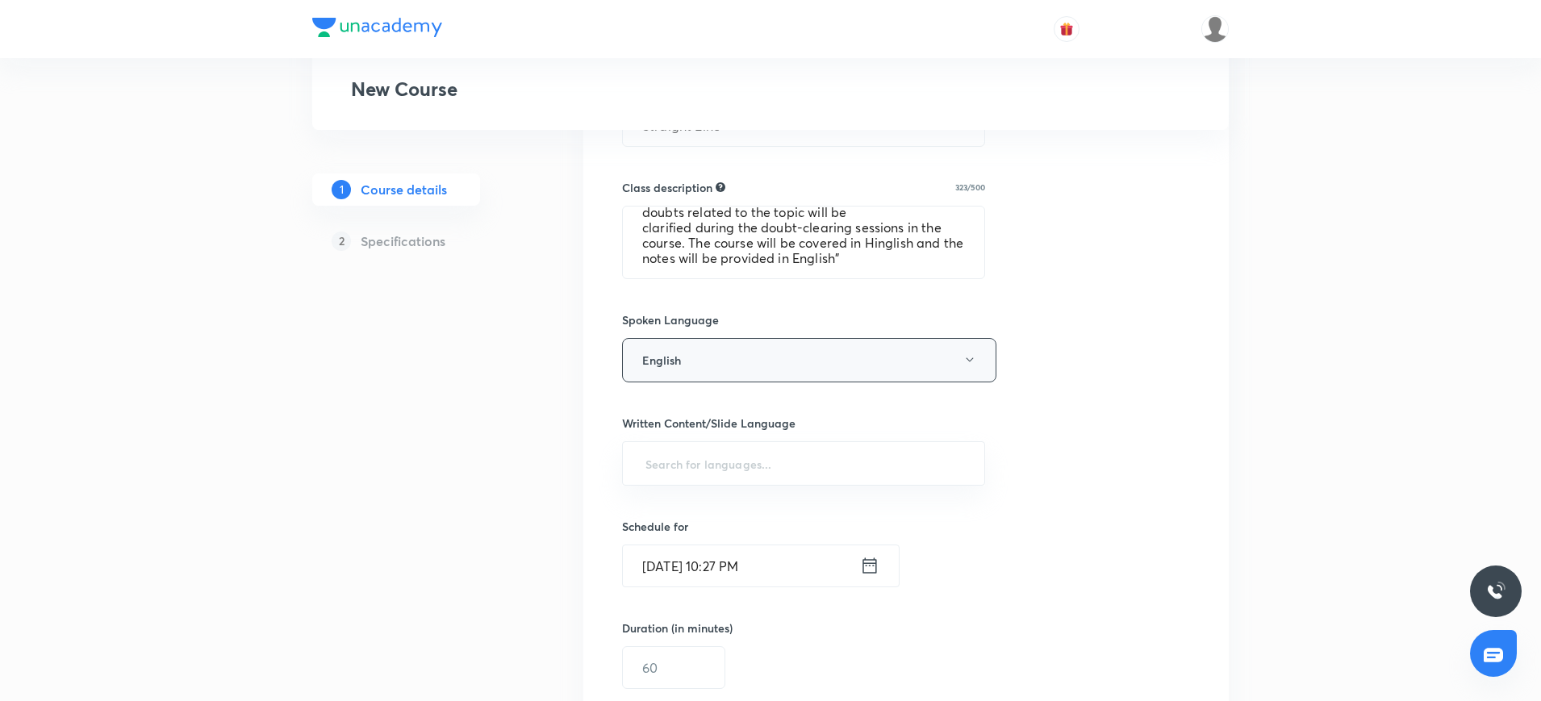
click at [684, 363] on button "English" at bounding box center [809, 360] width 374 height 44
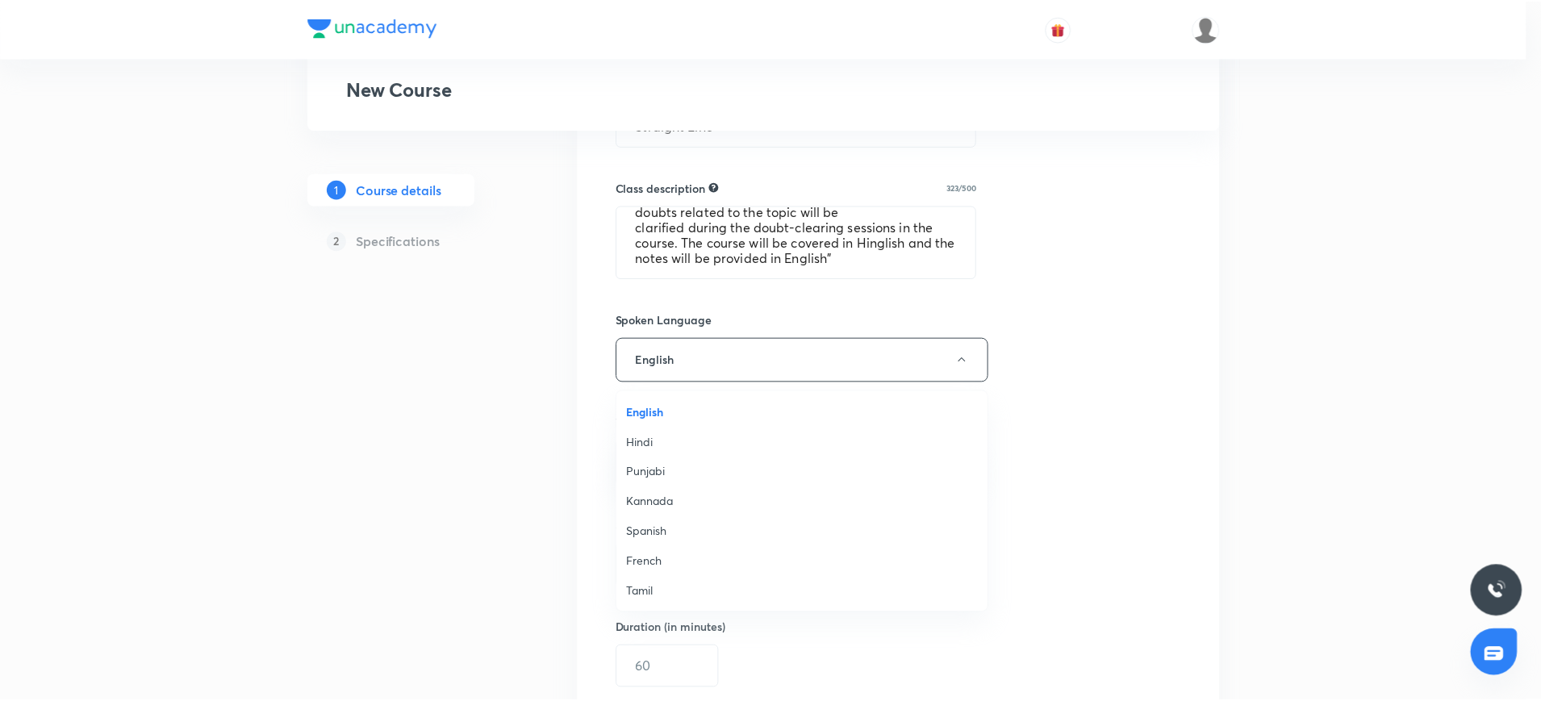
scroll to position [478, 0]
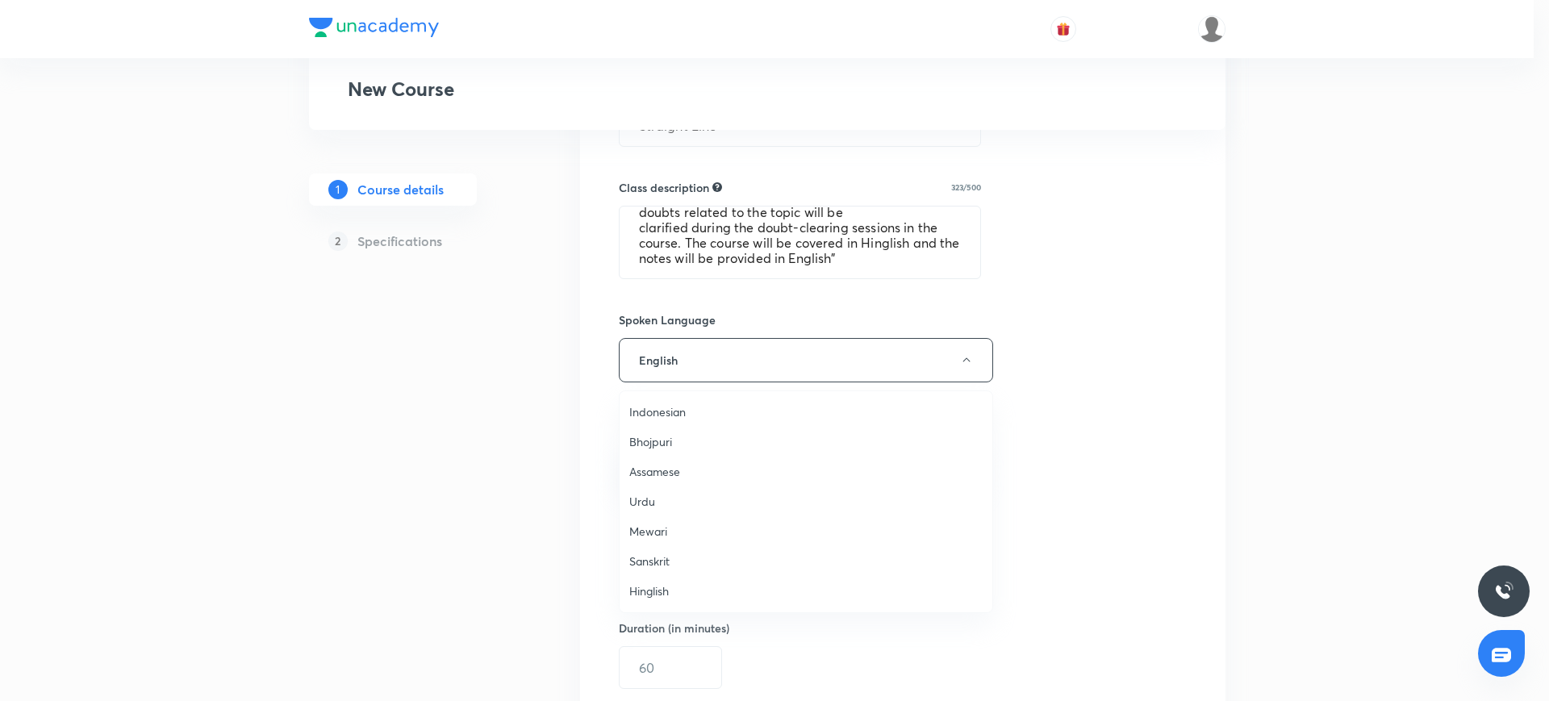
click at [652, 591] on span "Hinglish" at bounding box center [805, 590] width 353 height 17
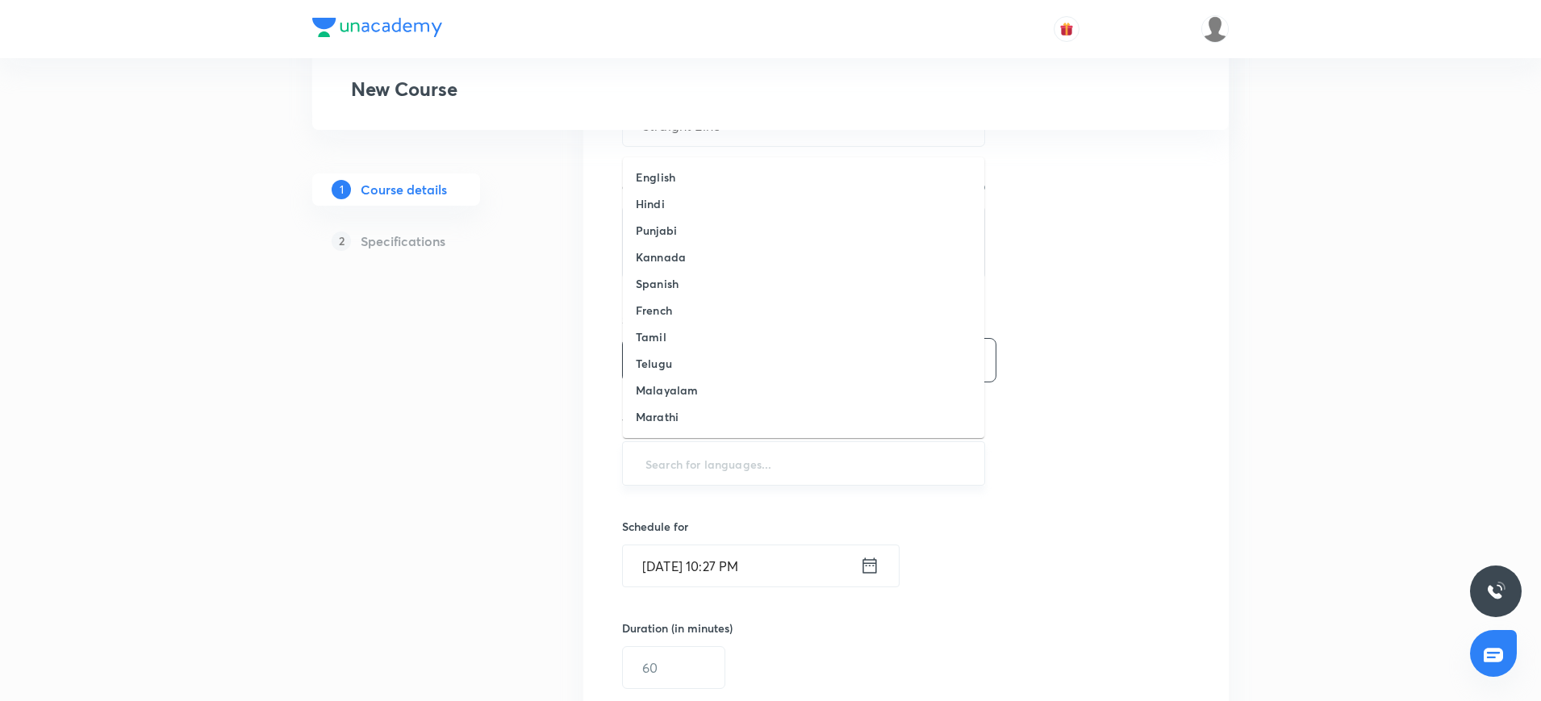
click at [649, 471] on input "text" at bounding box center [803, 463] width 323 height 30
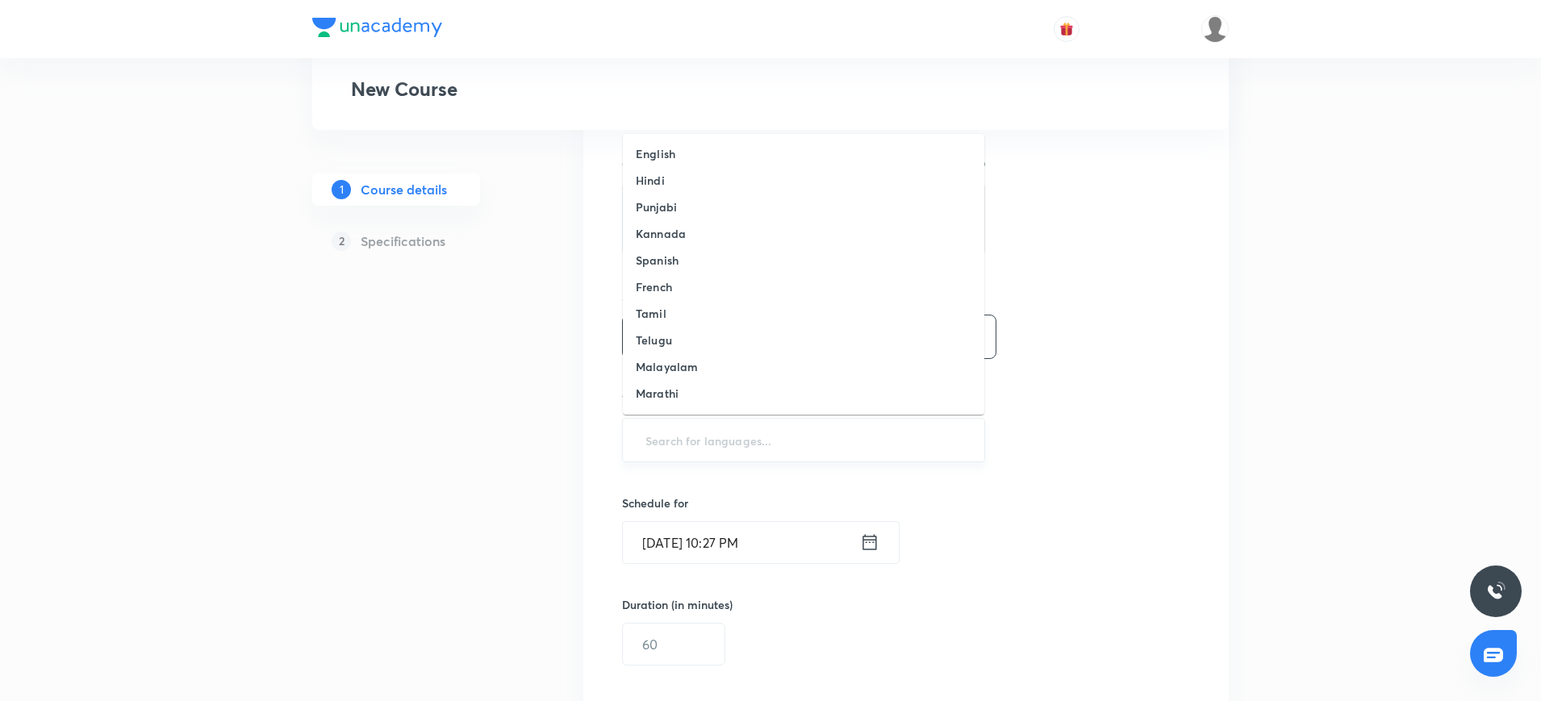
scroll to position [672, 0]
click at [661, 145] on h6 "English" at bounding box center [656, 151] width 40 height 17
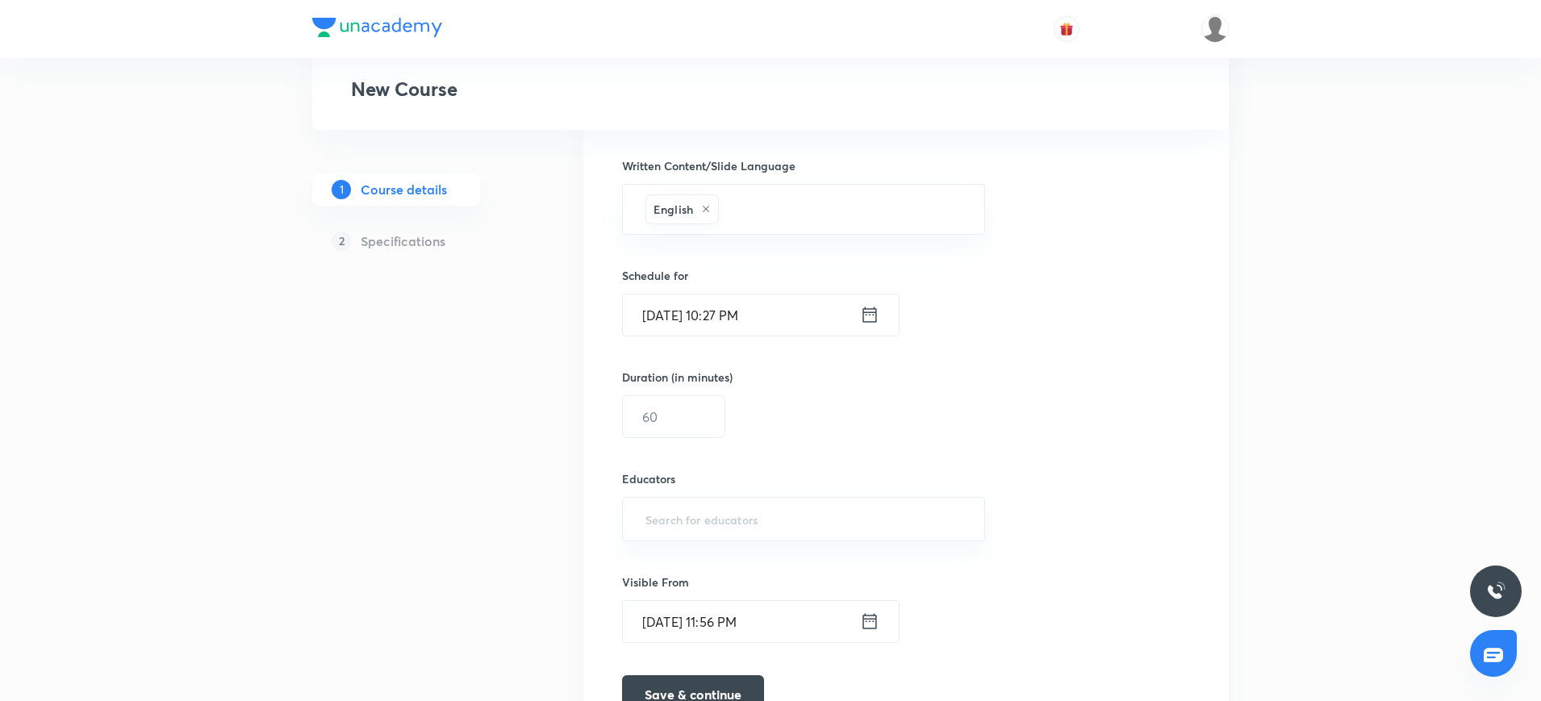
scroll to position [904, 0]
click at [866, 310] on icon at bounding box center [869, 313] width 19 height 23
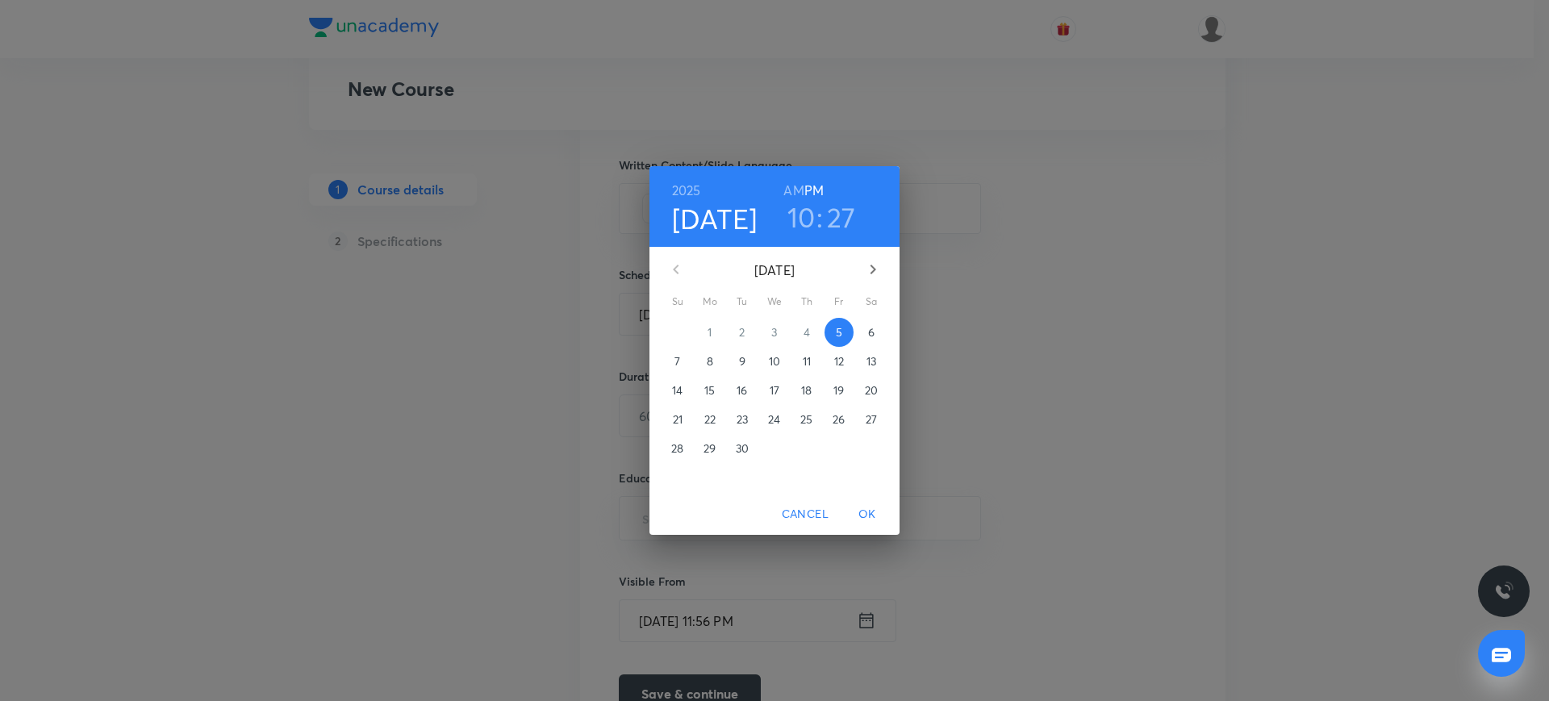
click at [873, 328] on p "6" at bounding box center [871, 332] width 6 height 16
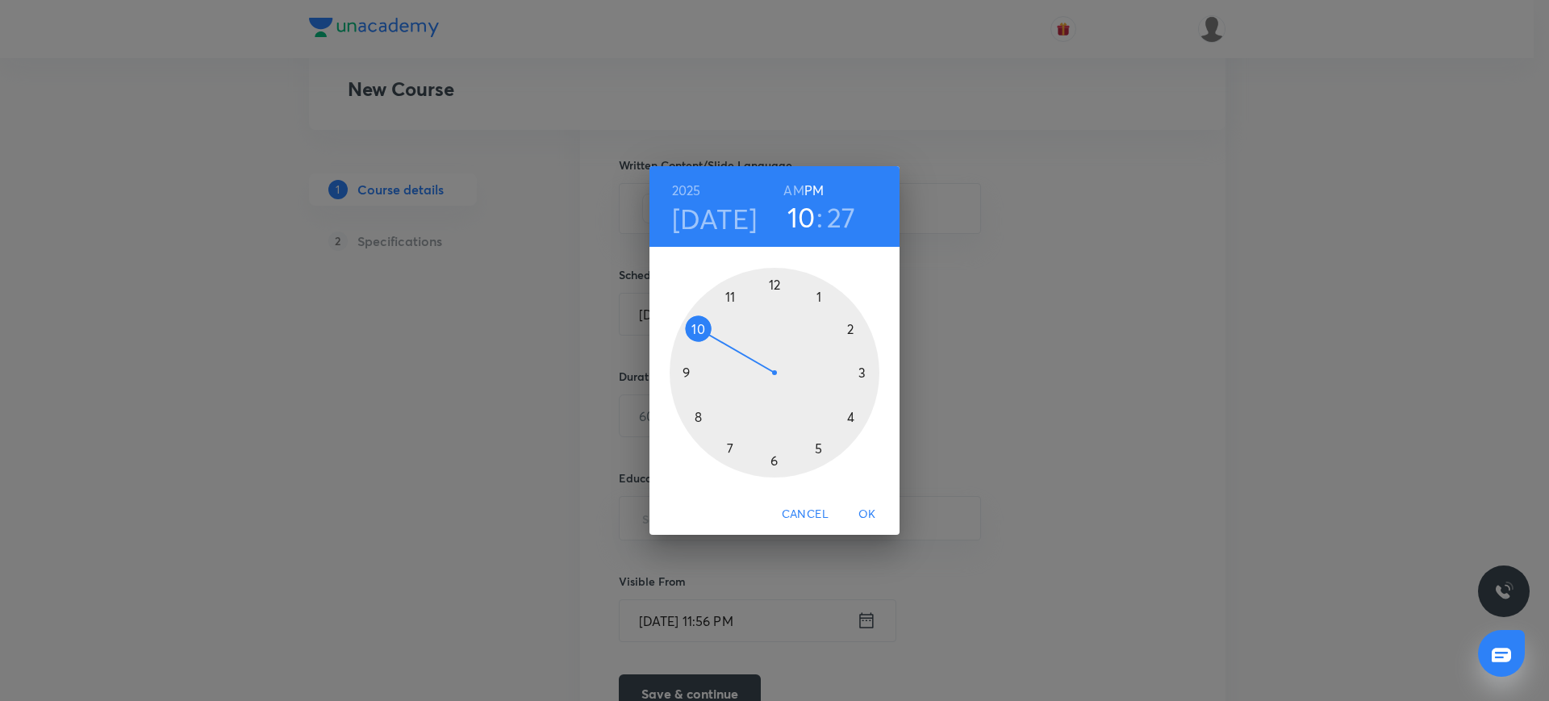
click at [729, 447] on div at bounding box center [775, 373] width 210 height 210
click at [794, 192] on h6 "AM" at bounding box center [793, 190] width 20 height 23
drag, startPoint x: 798, startPoint y: 455, endPoint x: 771, endPoint y: 473, distance: 32.0
click at [771, 473] on div at bounding box center [775, 373] width 210 height 210
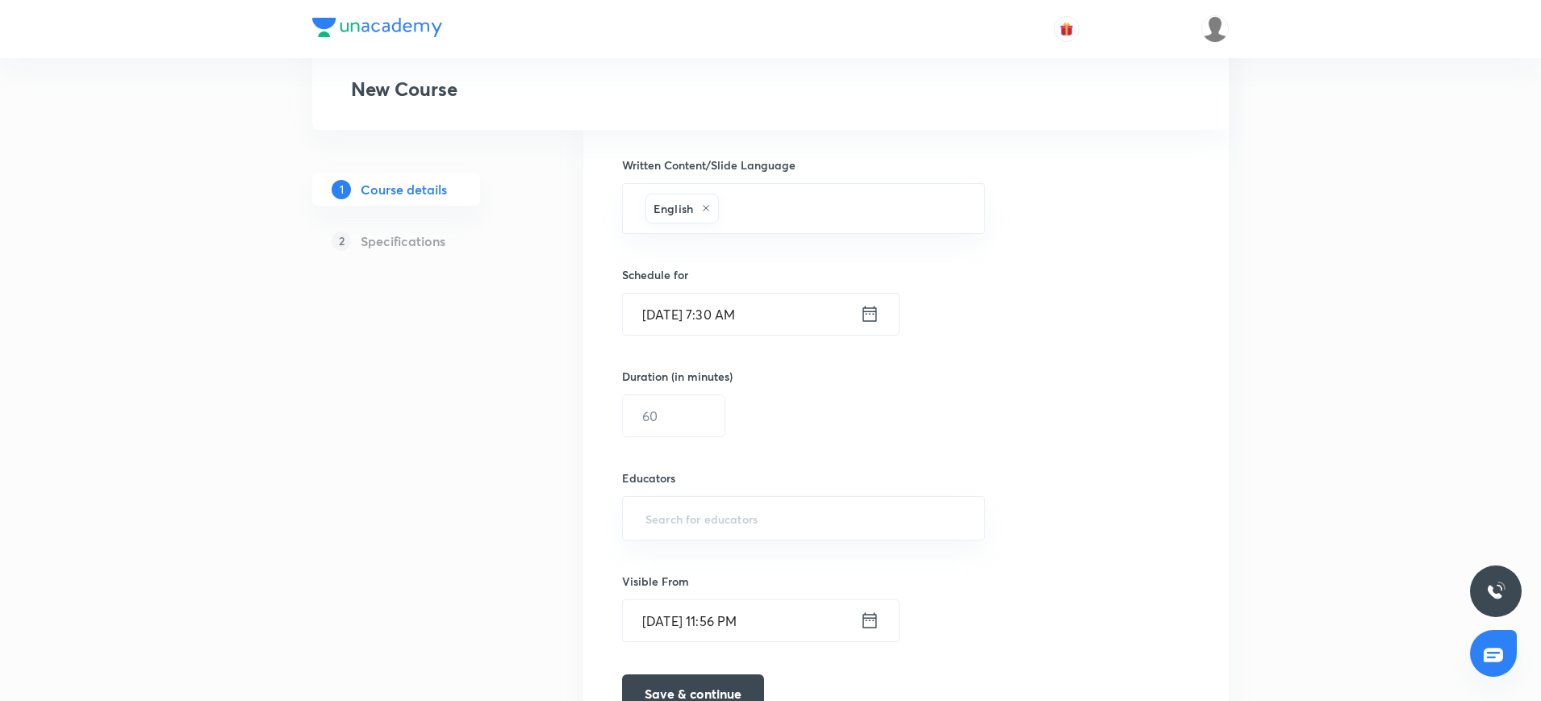
scroll to position [932, 0]
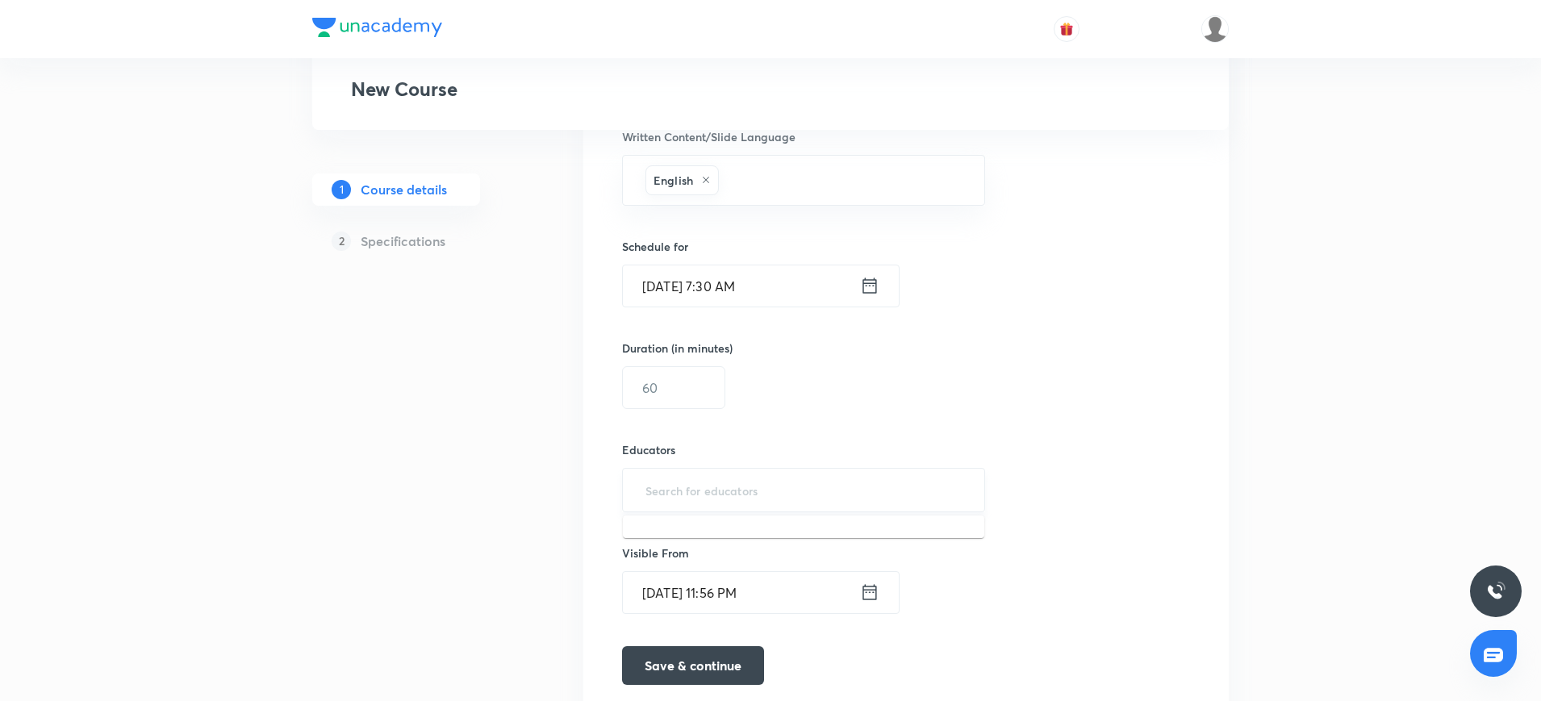
click at [685, 494] on input "text" at bounding box center [803, 490] width 323 height 30
click at [656, 386] on input "text" at bounding box center [674, 387] width 102 height 41
type input "120"
click at [659, 494] on input "text" at bounding box center [803, 490] width 323 height 30
paste input "Niraj@iitkgp"
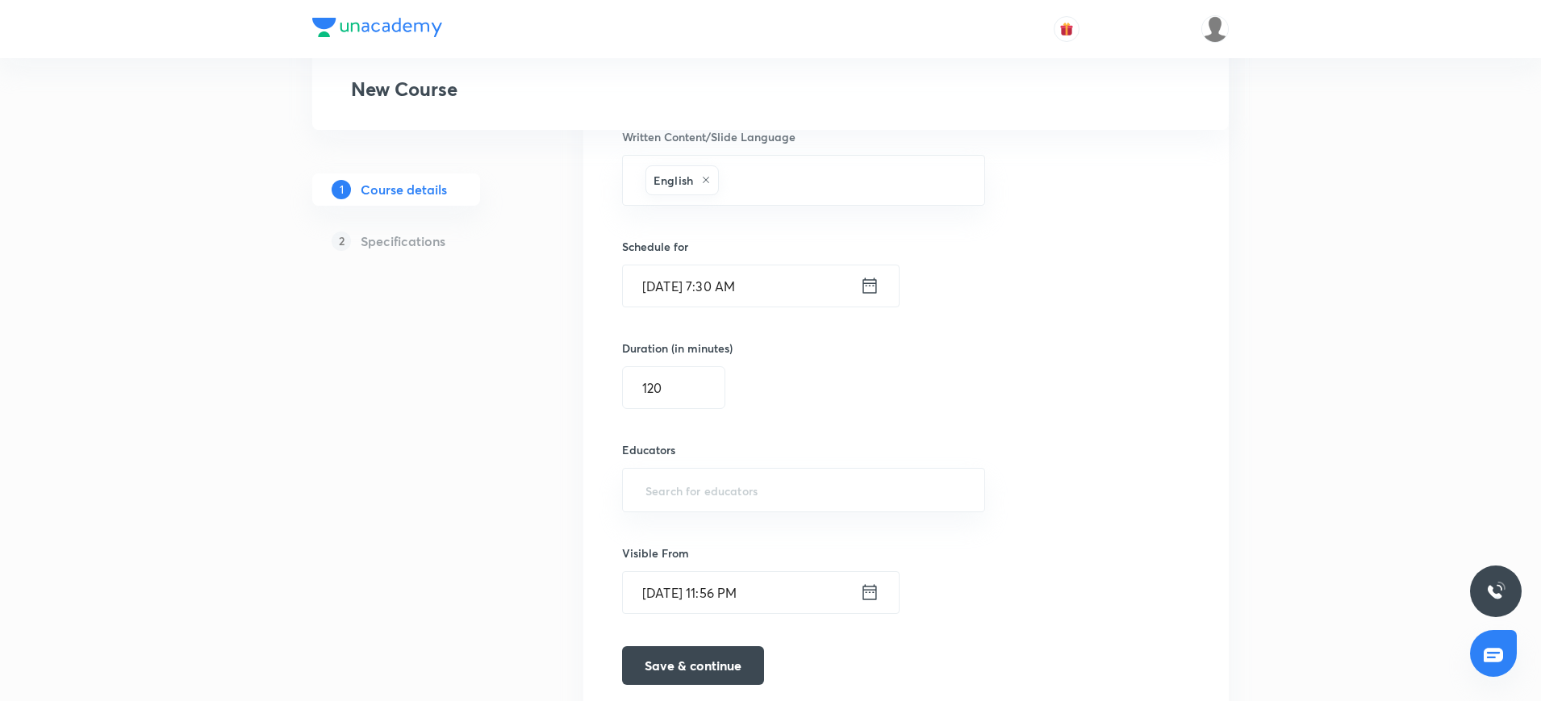
type input "Niraj@iitkgp"
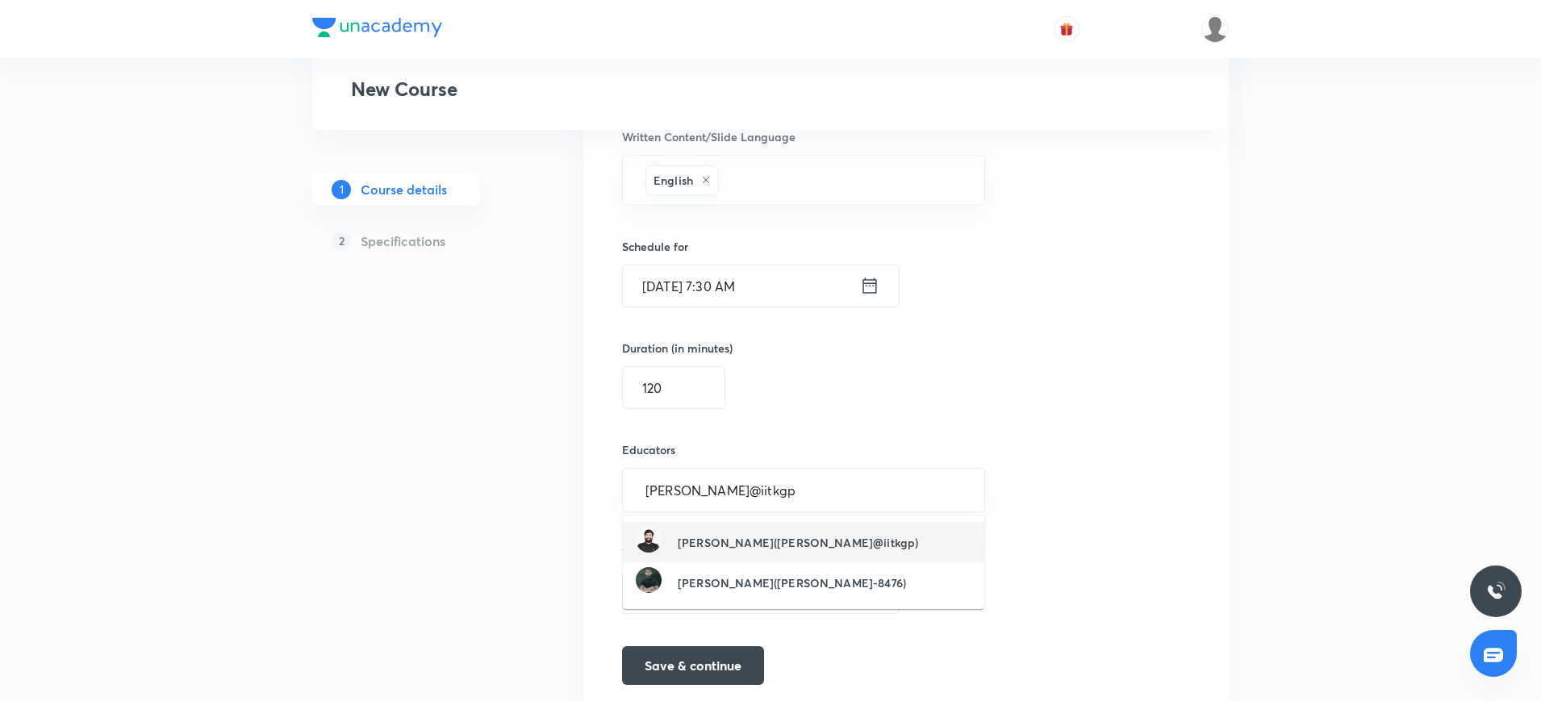
click at [765, 537] on h6 "Niraj Keshri(Niraj@iitkgp)" at bounding box center [798, 542] width 240 height 17
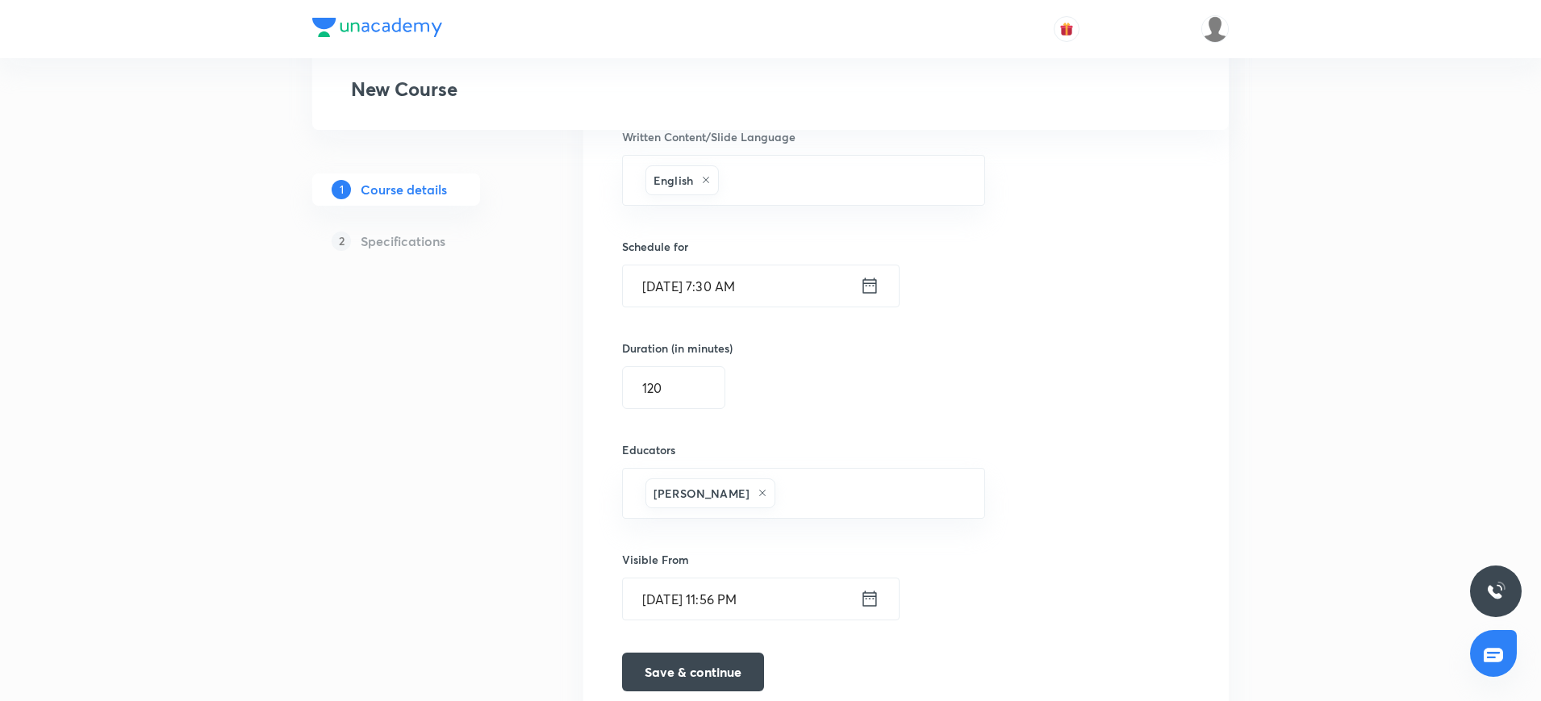
click at [765, 537] on div "Select a goal IIT JEE ​ Class type Live Recorded Course type Online only Online…" at bounding box center [906, 25] width 568 height 1358
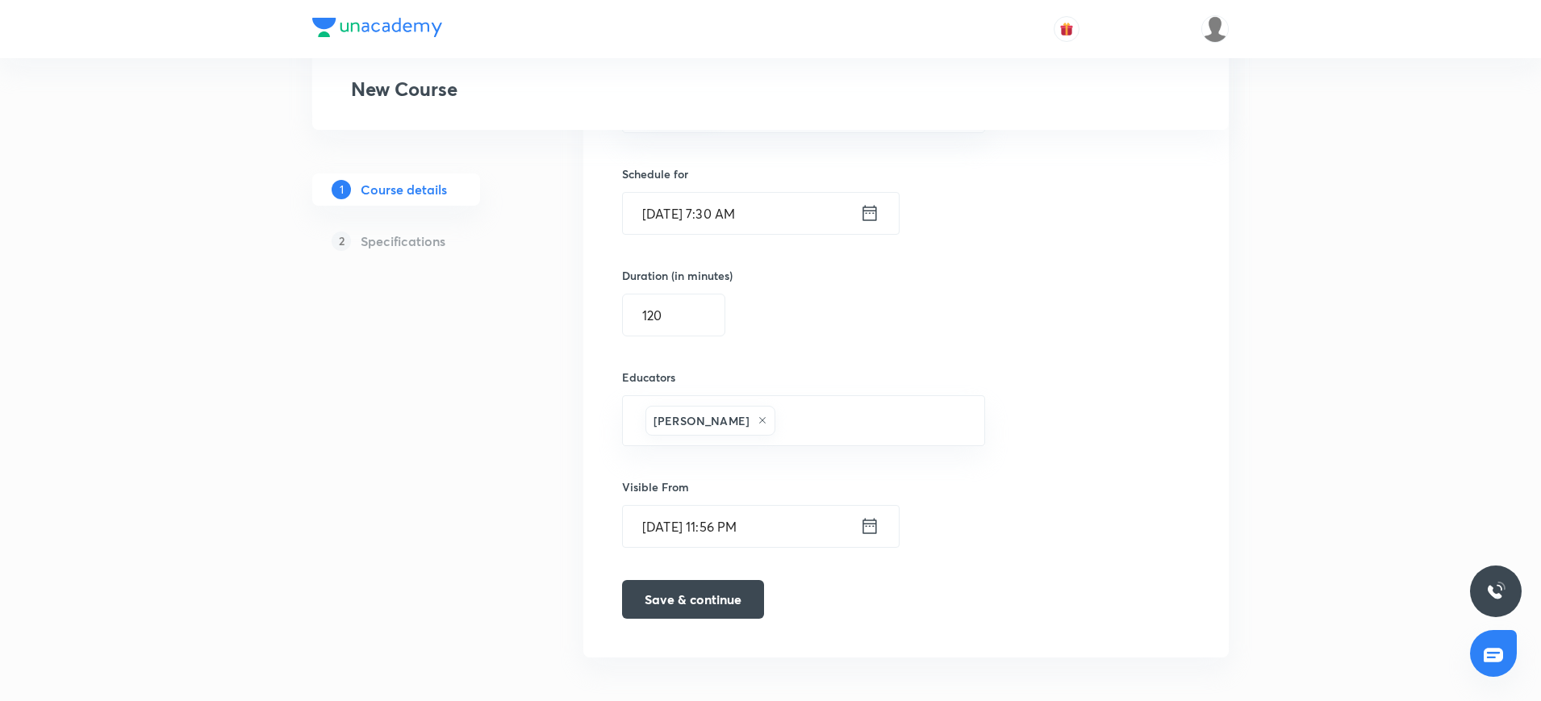
scroll to position [1013, 0]
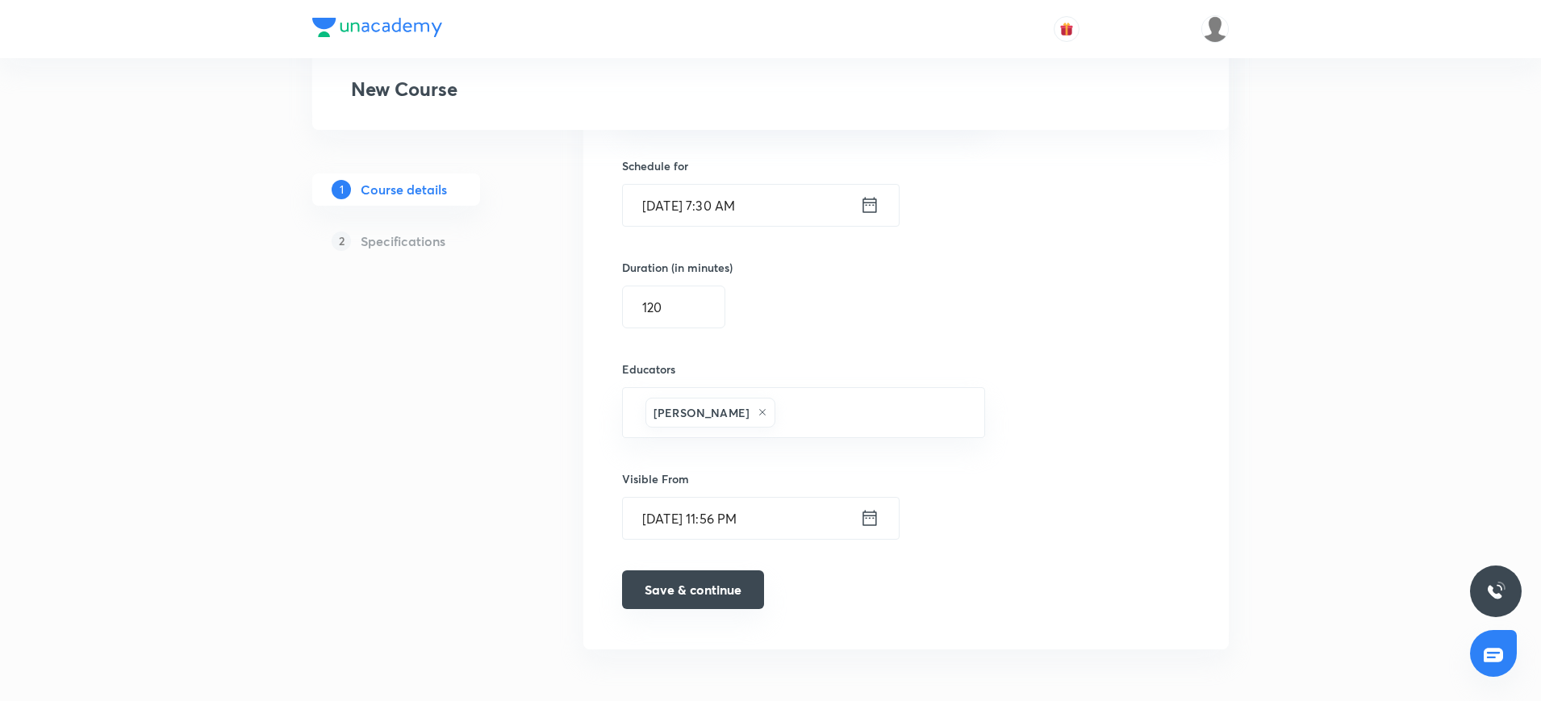
click at [728, 584] on button "Save & continue" at bounding box center [693, 589] width 142 height 39
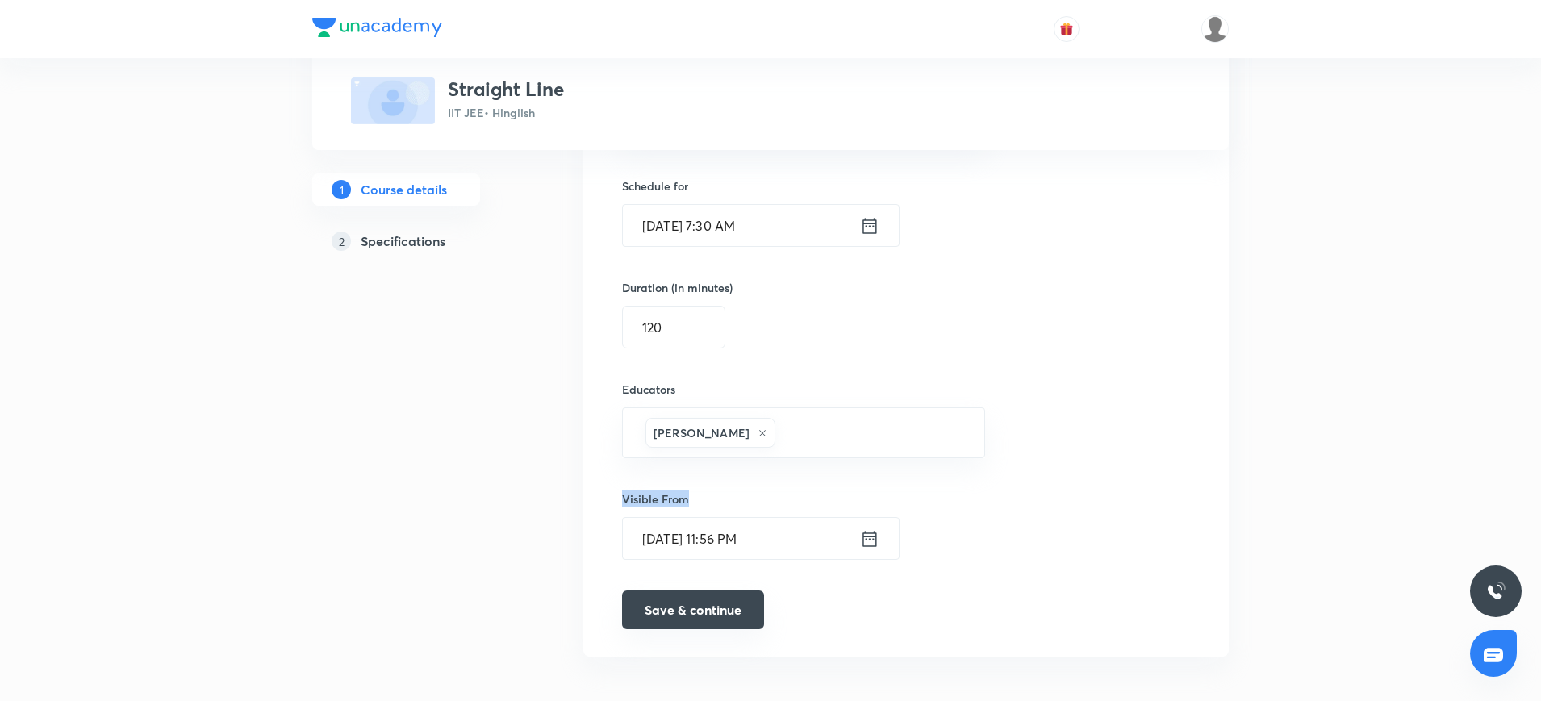
scroll to position [1020, 0]
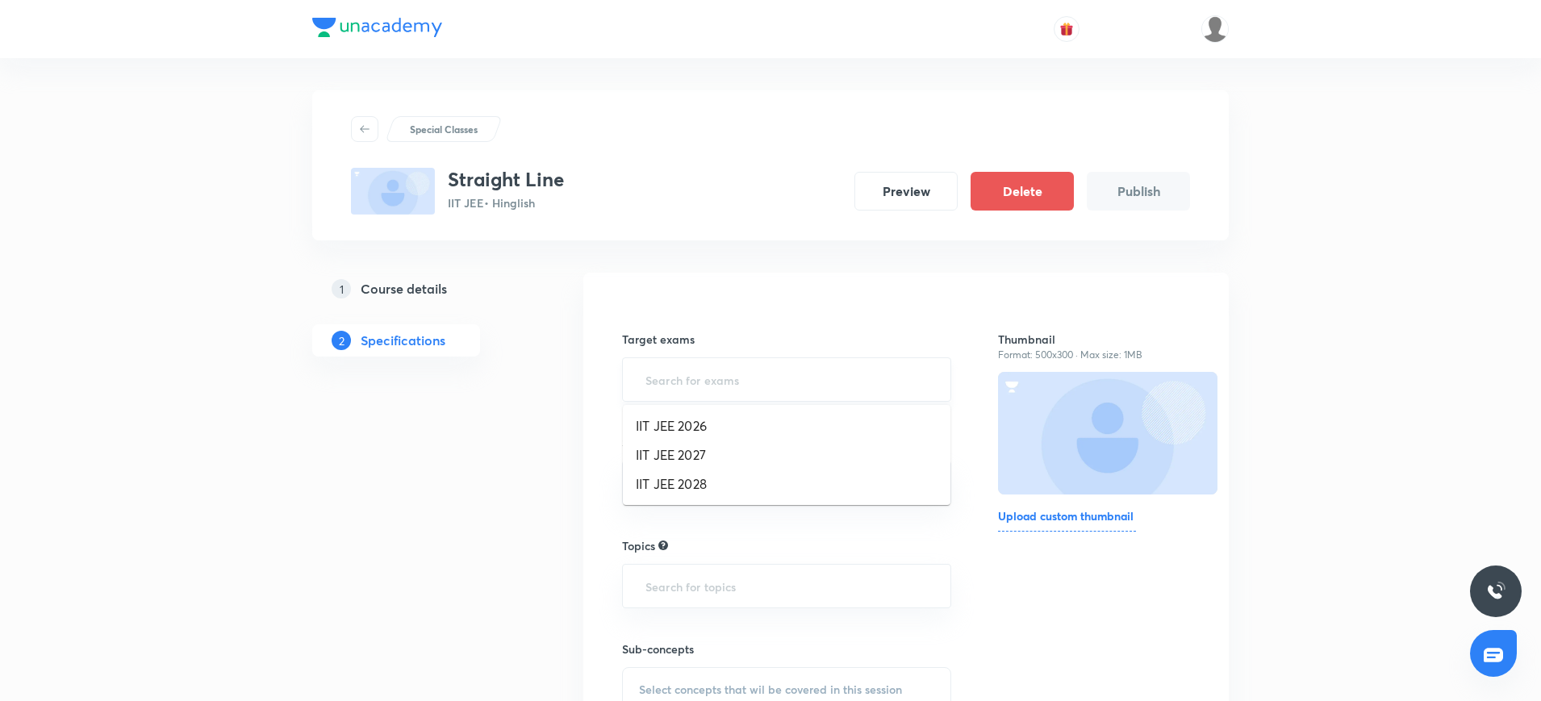
click at [688, 377] on input "text" at bounding box center [786, 380] width 289 height 30
click at [687, 459] on li "IIT JEE 2027" at bounding box center [786, 454] width 327 height 29
click at [681, 482] on input "text" at bounding box center [786, 489] width 289 height 30
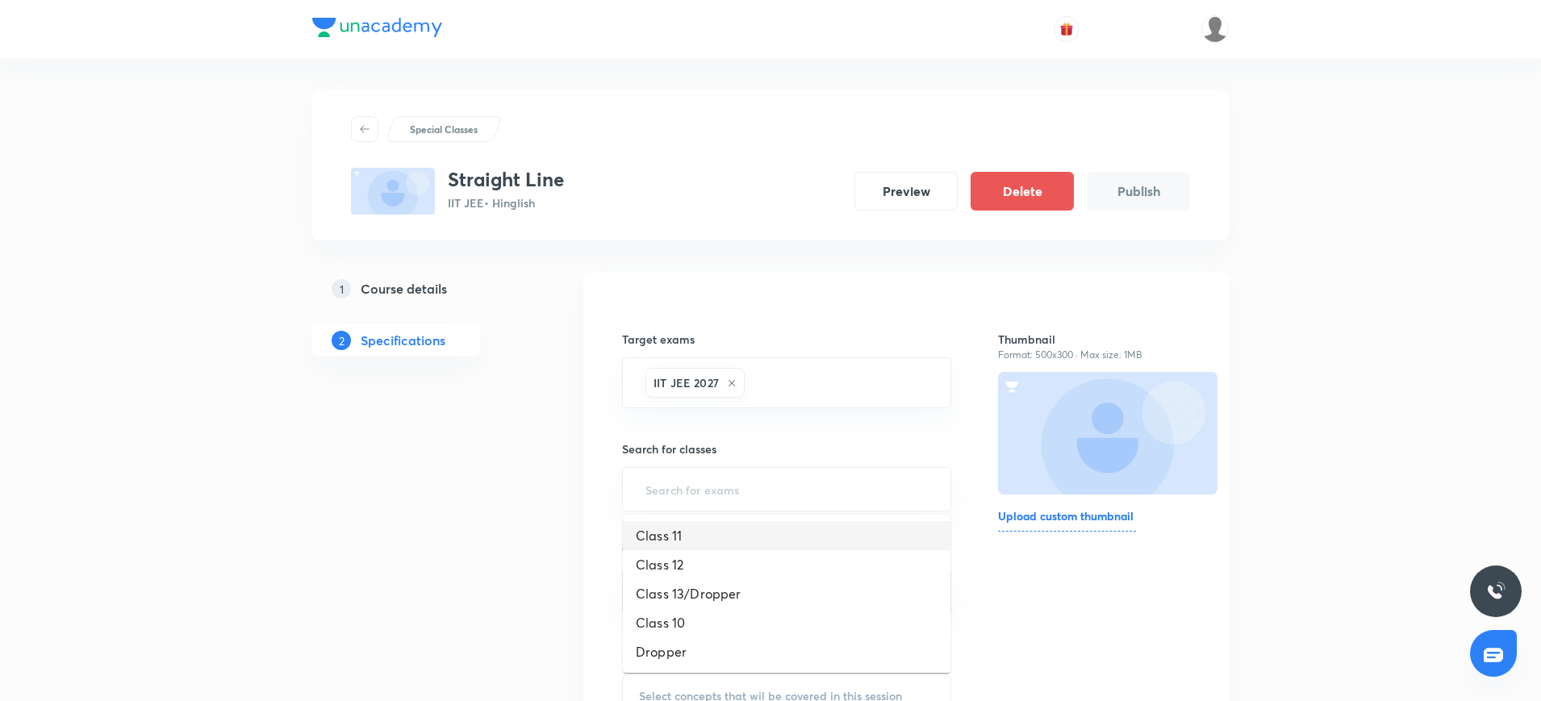
click at [668, 535] on li "Class 11" at bounding box center [786, 535] width 327 height 29
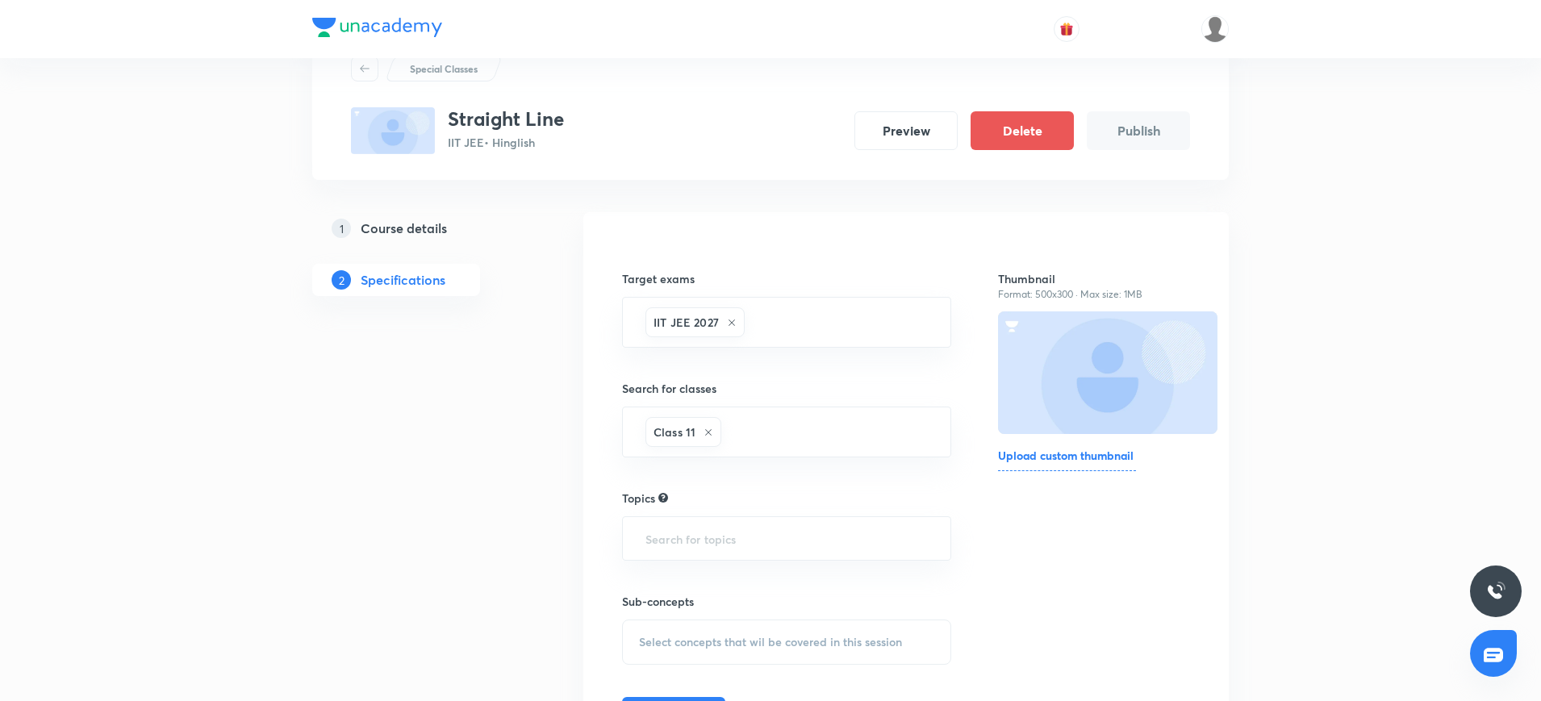
scroll to position [61, 0]
click at [668, 535] on input "text" at bounding box center [786, 538] width 289 height 30
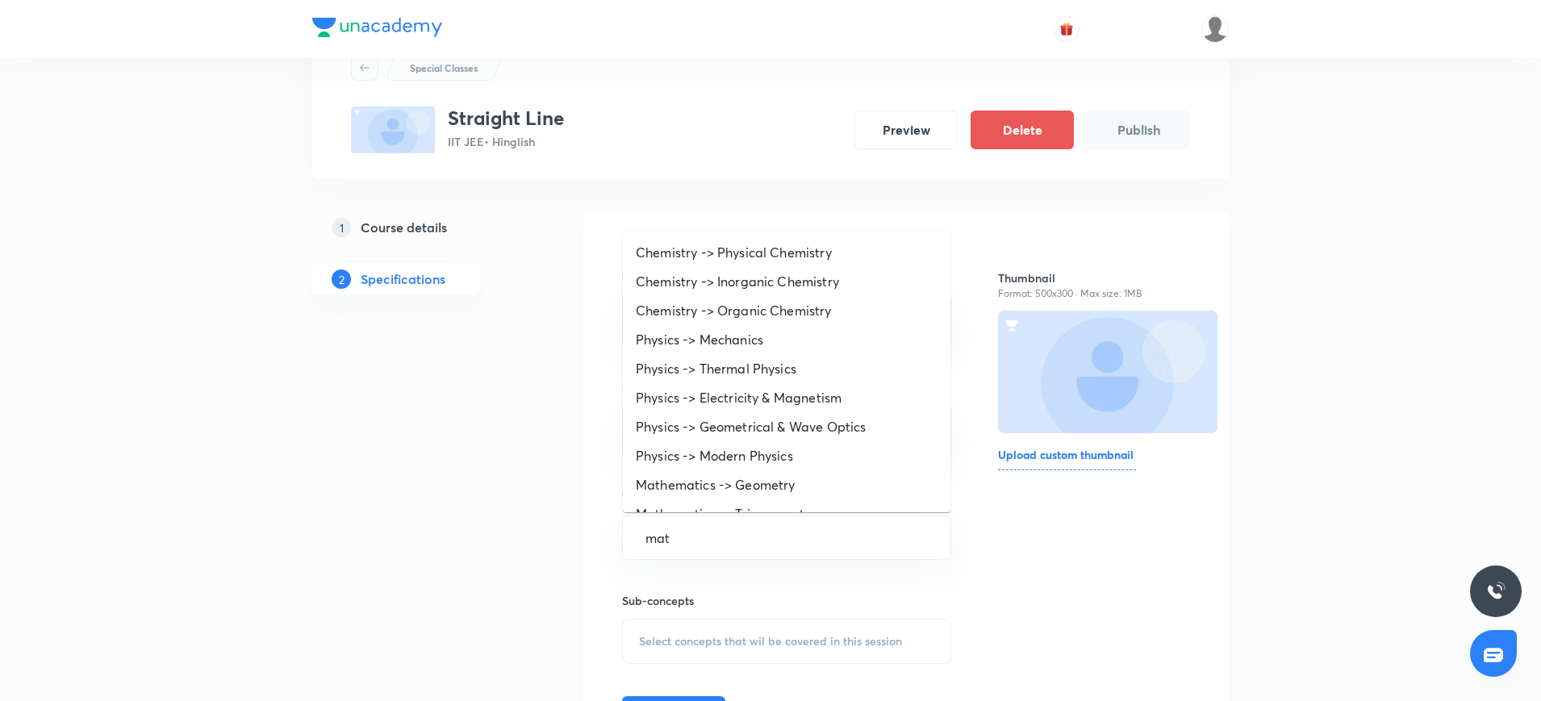
type input "math"
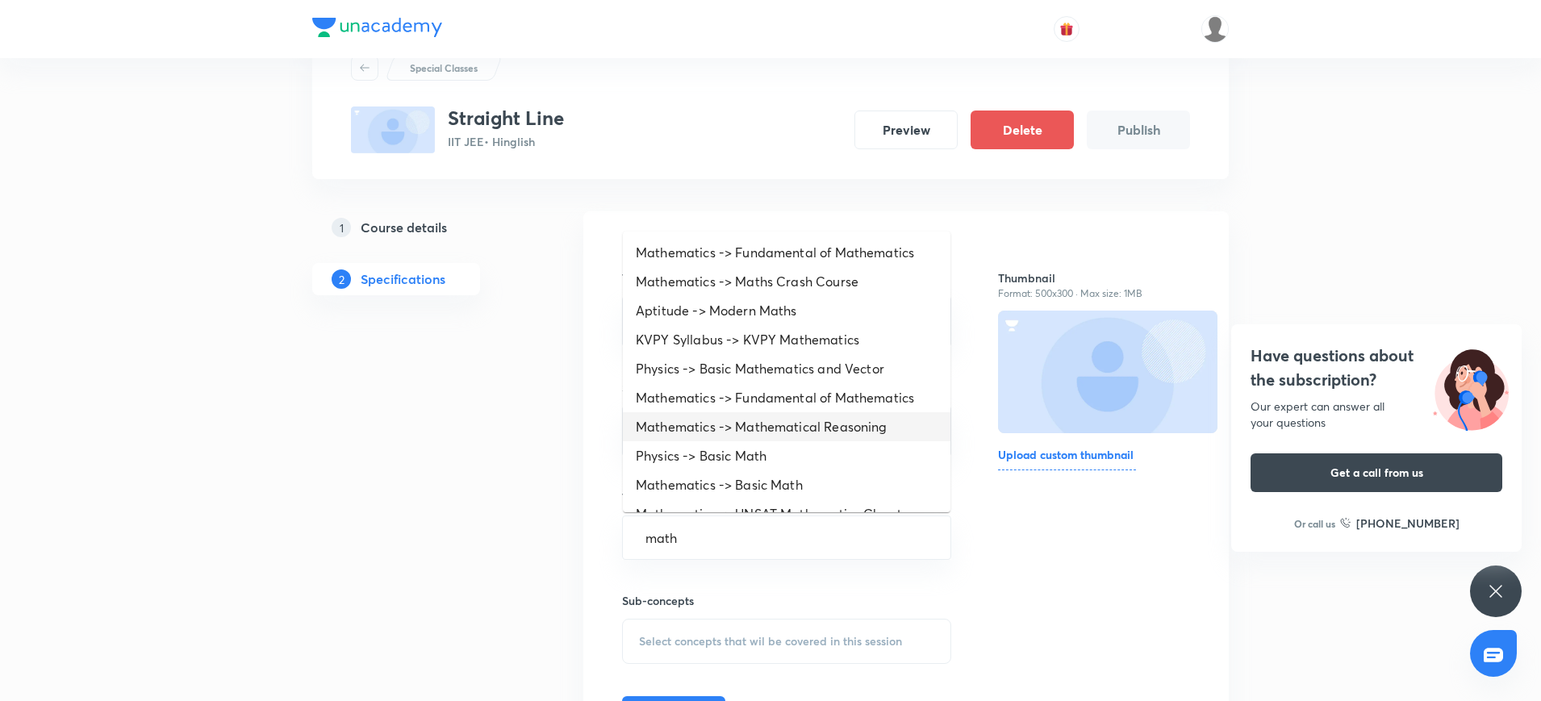
scroll to position [1, 0]
click at [725, 255] on li "Mathematics -> Fundamental of Mathematics" at bounding box center [786, 251] width 327 height 29
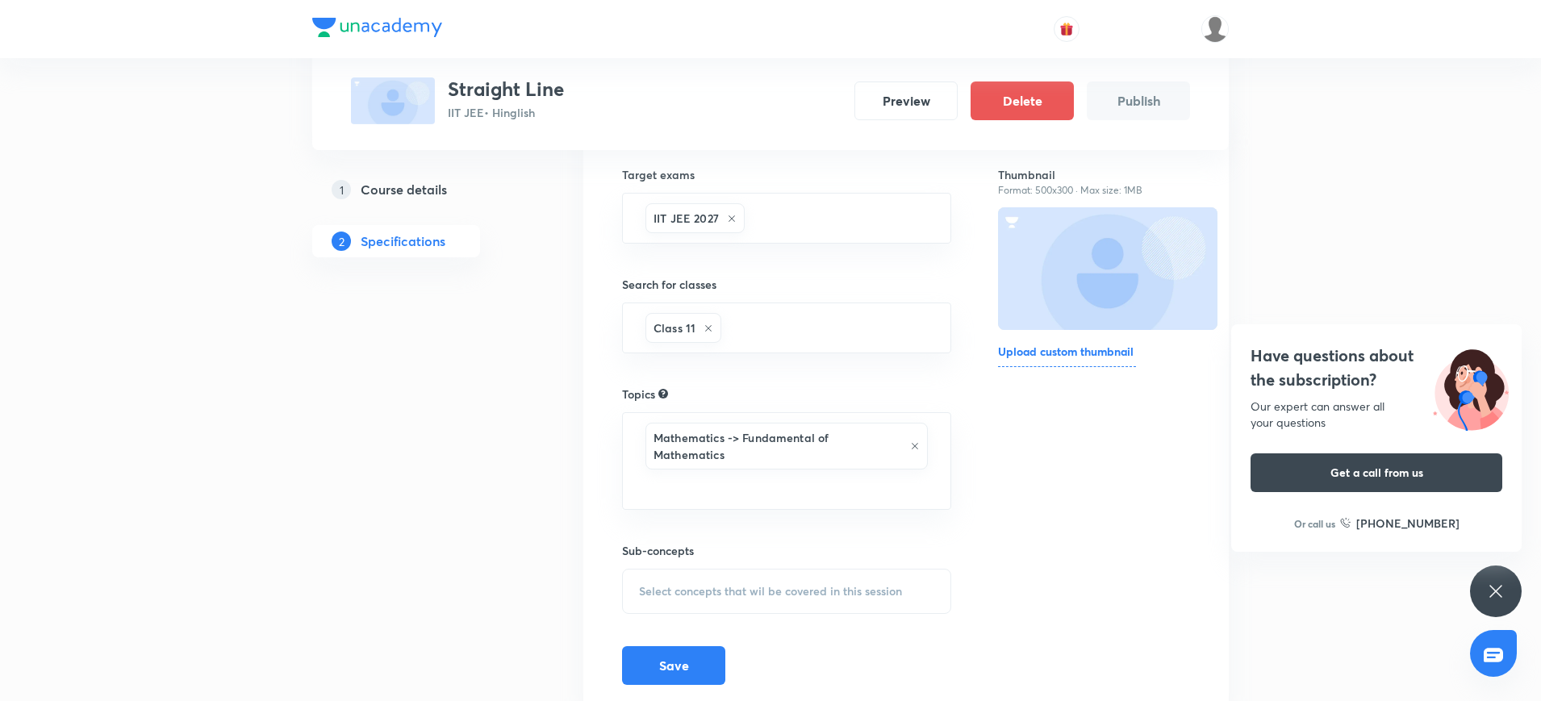
scroll to position [166, 0]
click at [683, 601] on div "Select concepts that wil be covered in this session" at bounding box center [786, 589] width 329 height 45
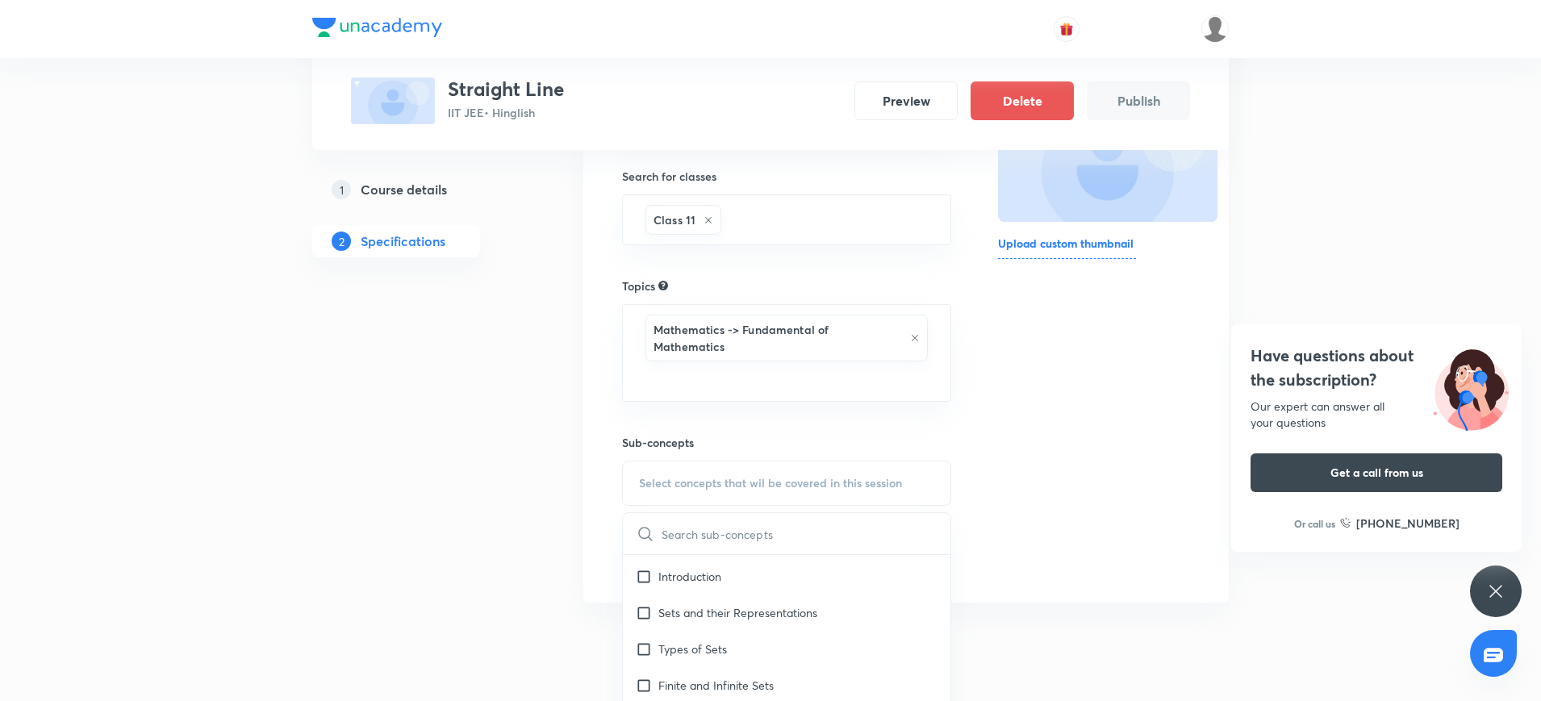
scroll to position [27, 0]
click at [683, 582] on p "Introduction" at bounding box center [689, 582] width 63 height 17
checkbox input "true"
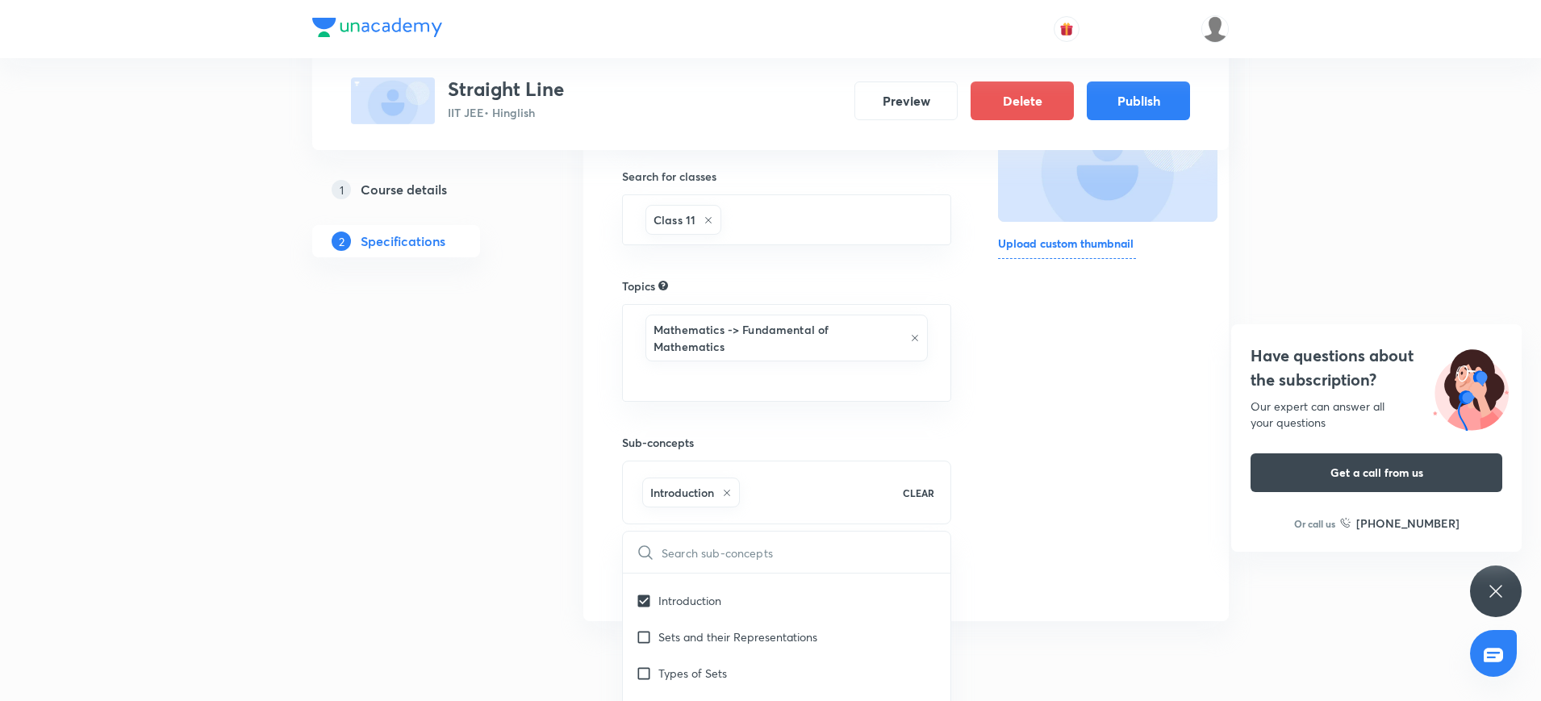
click at [544, 539] on div "Special Classes Straight Line IIT JEE • Hinglish Preview Delete Publish 1 Cours…" at bounding box center [770, 231] width 916 height 826
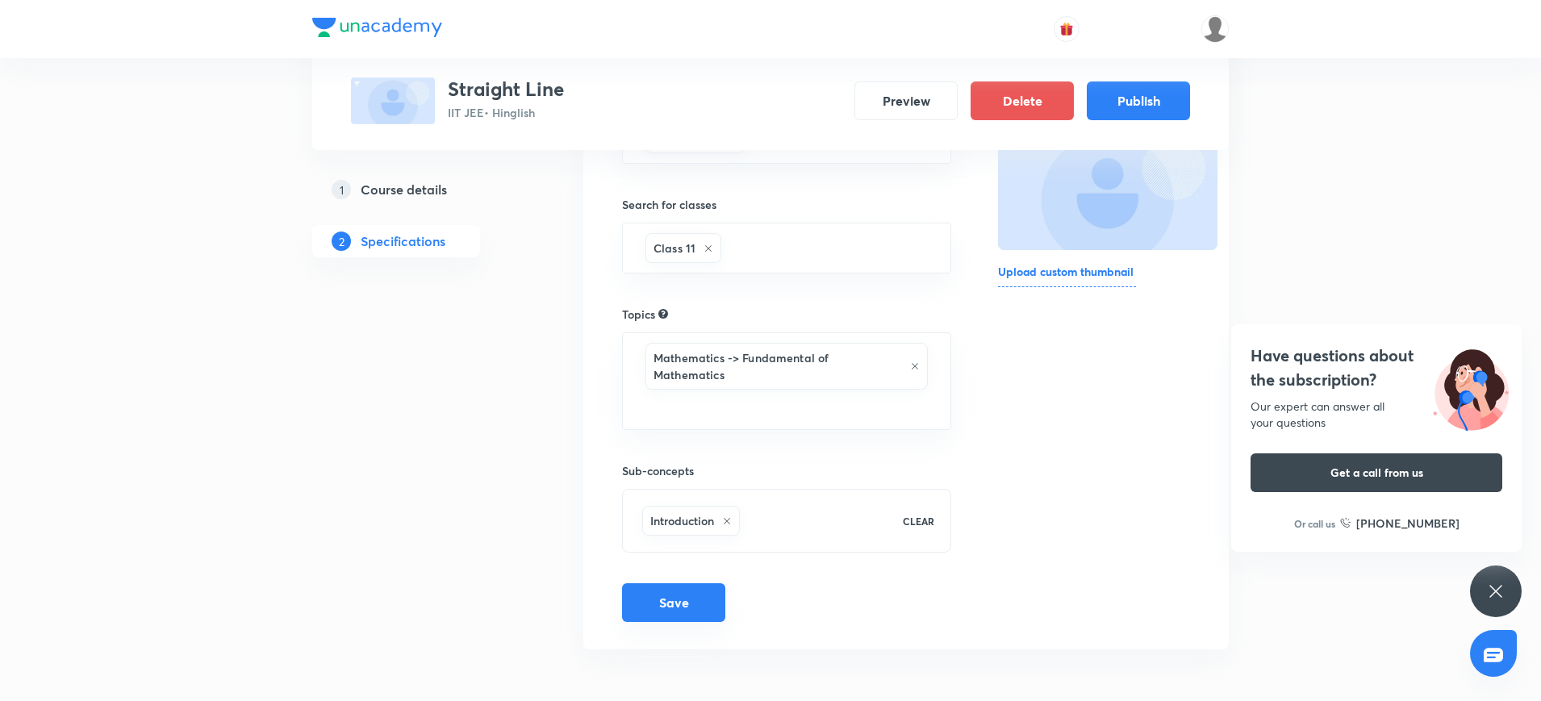
click at [674, 619] on button "Save" at bounding box center [673, 602] width 103 height 39
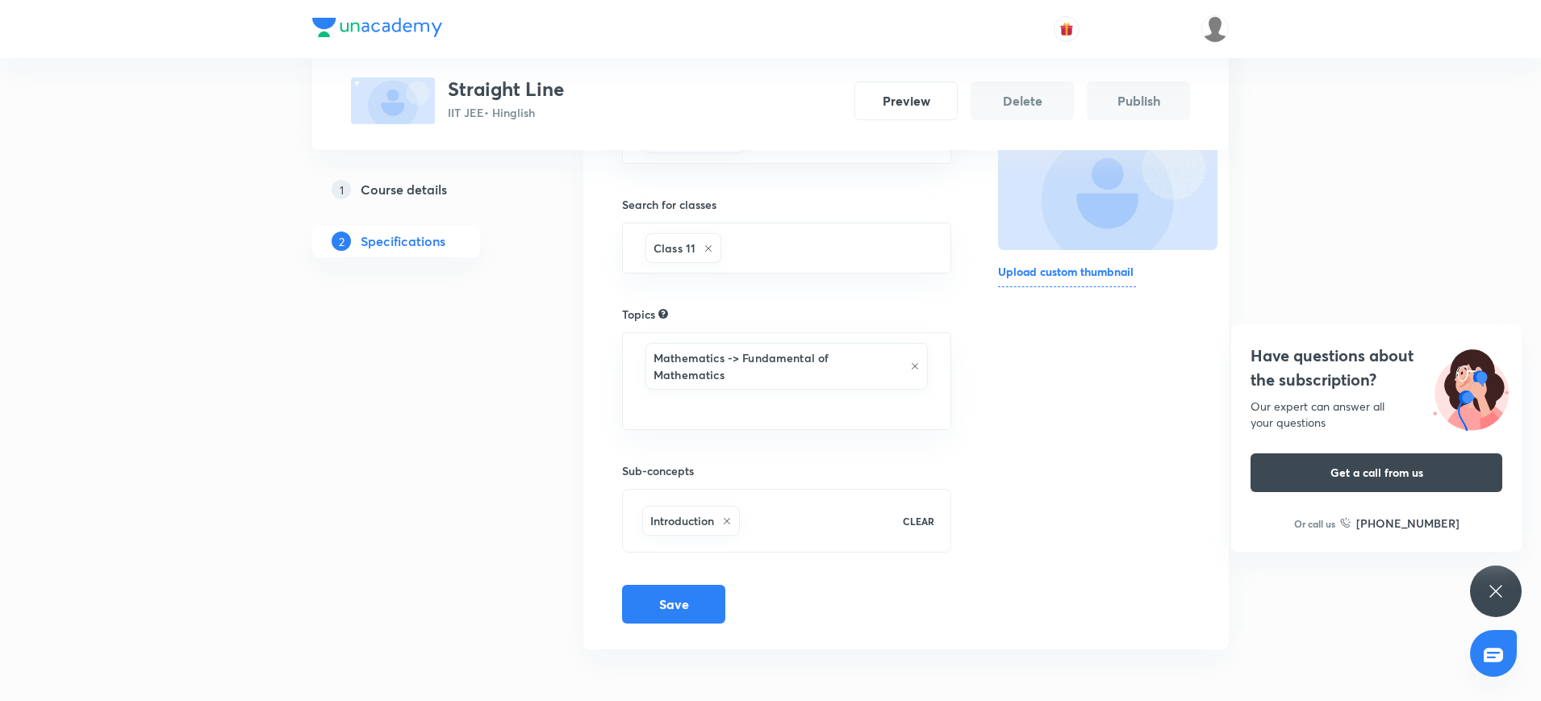
scroll to position [234, 0]
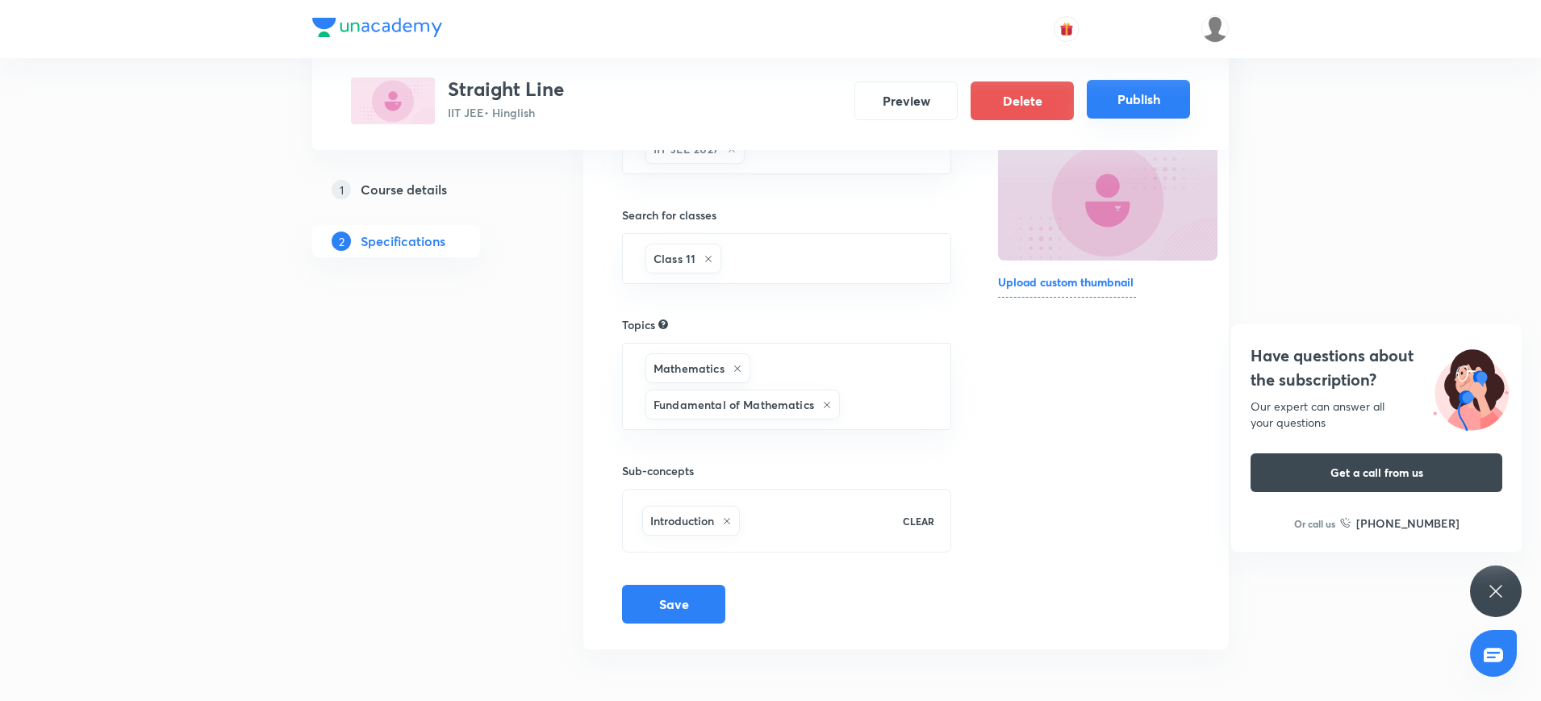
click at [1134, 98] on button "Publish" at bounding box center [1138, 99] width 103 height 39
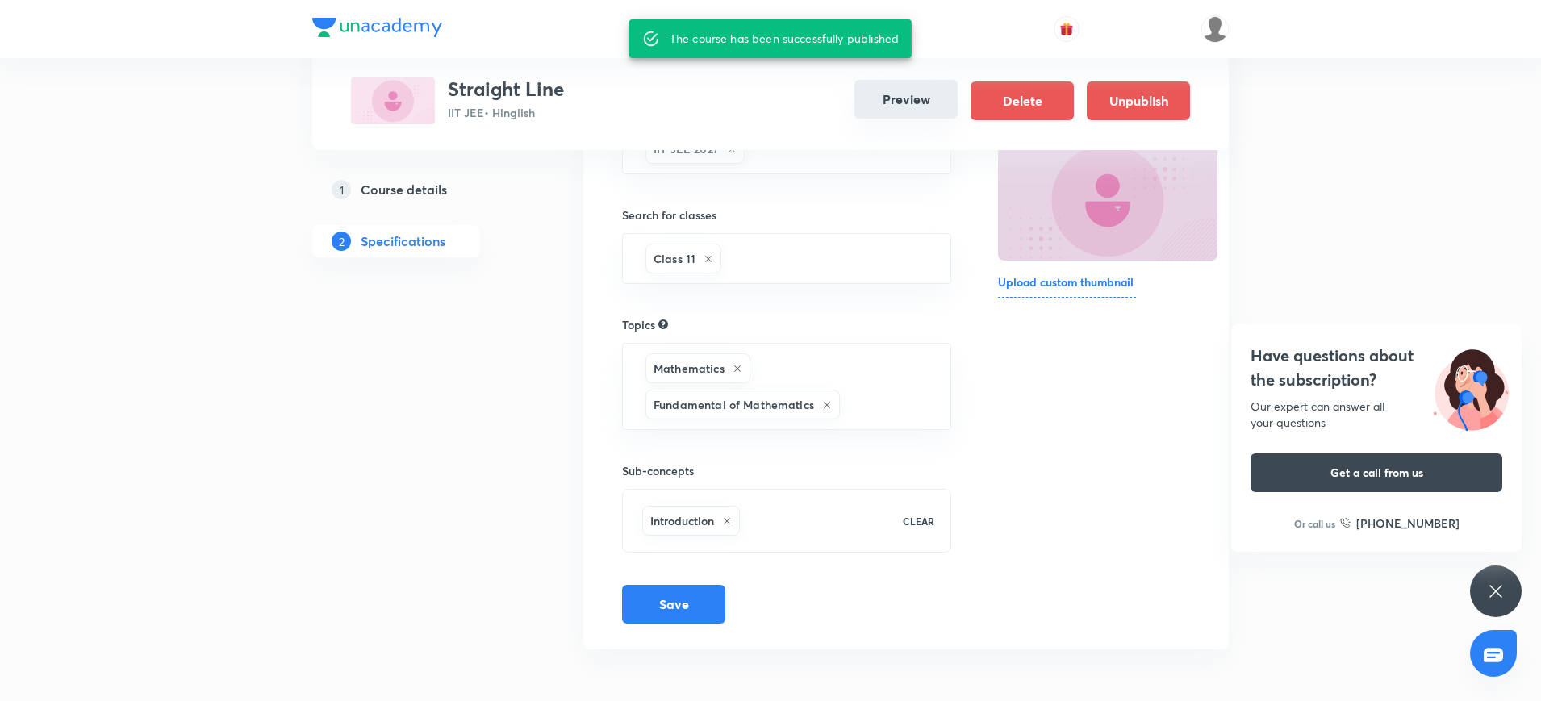
click at [888, 94] on button "Preview" at bounding box center [905, 99] width 103 height 39
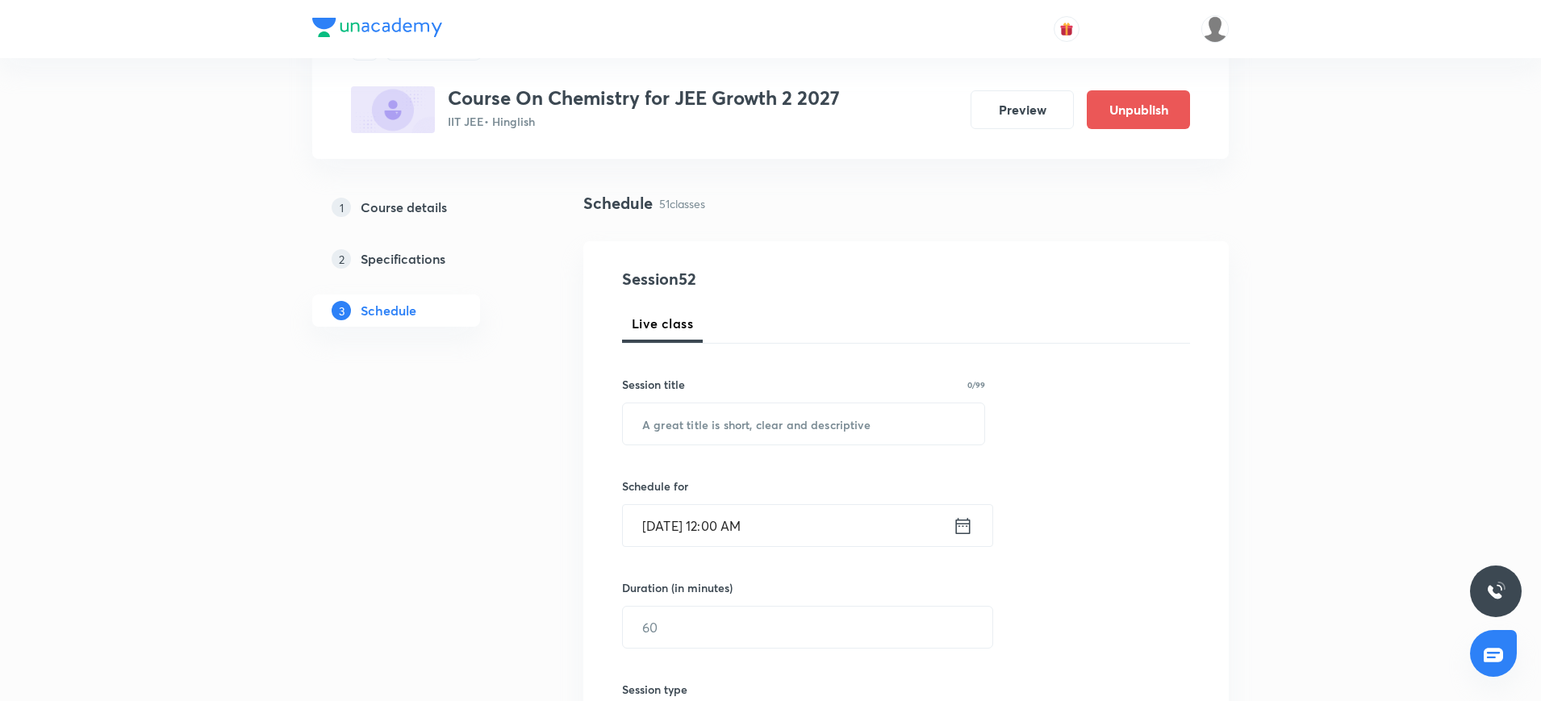
drag, startPoint x: 0, startPoint y: 0, endPoint x: 400, endPoint y: 202, distance: 448.0
click at [400, 202] on h5 "Course details" at bounding box center [404, 207] width 86 height 19
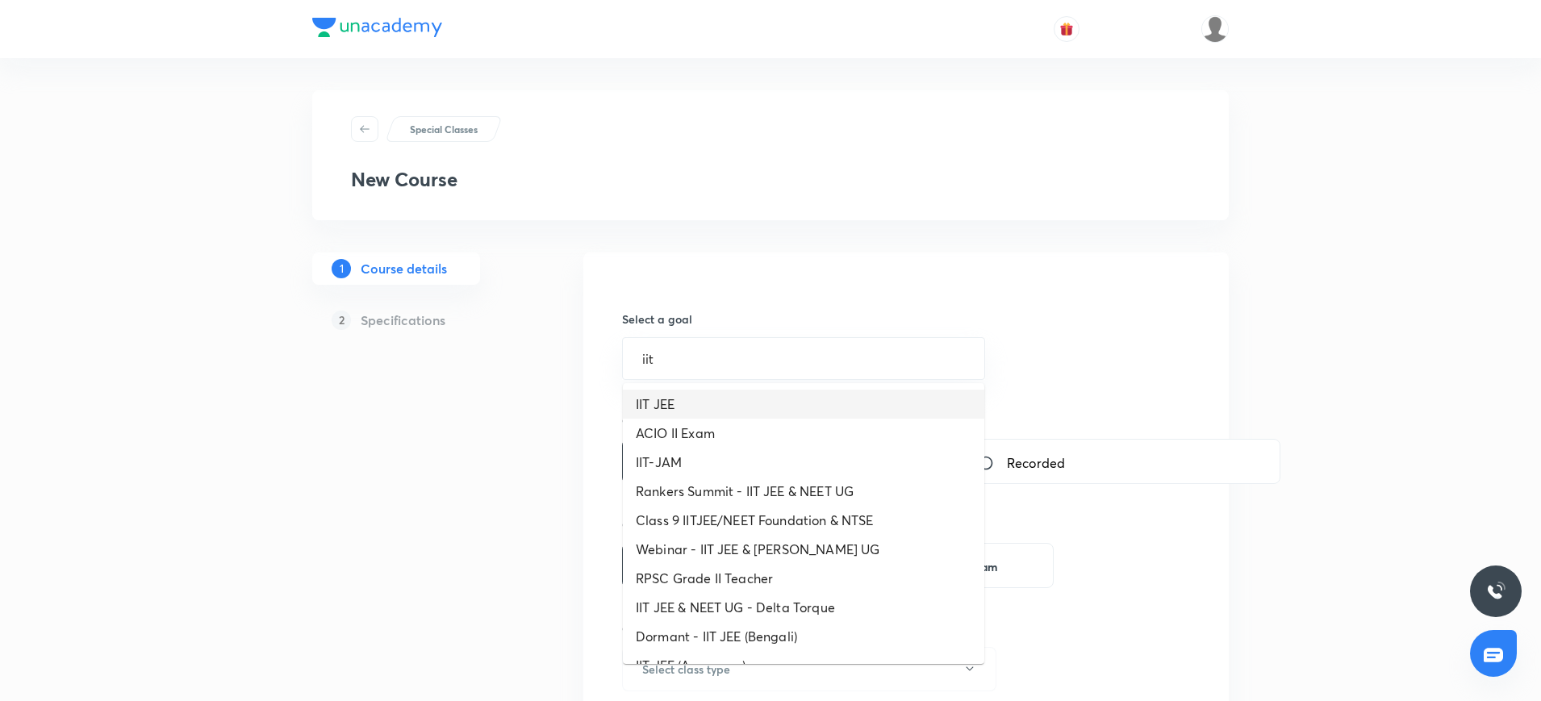
click at [665, 403] on li "IIT JEE" at bounding box center [803, 404] width 361 height 29
type input "IIT JEE"
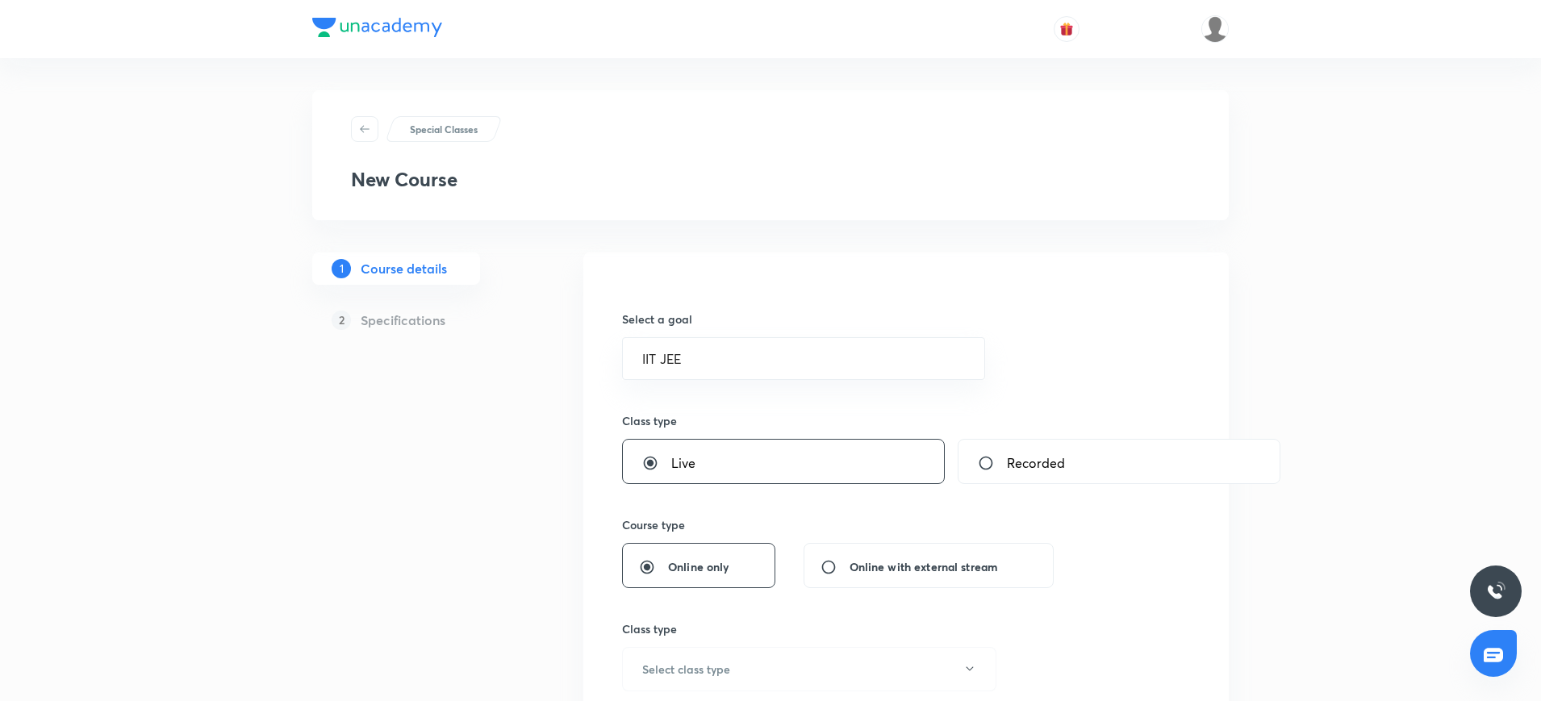
scroll to position [127, 0]
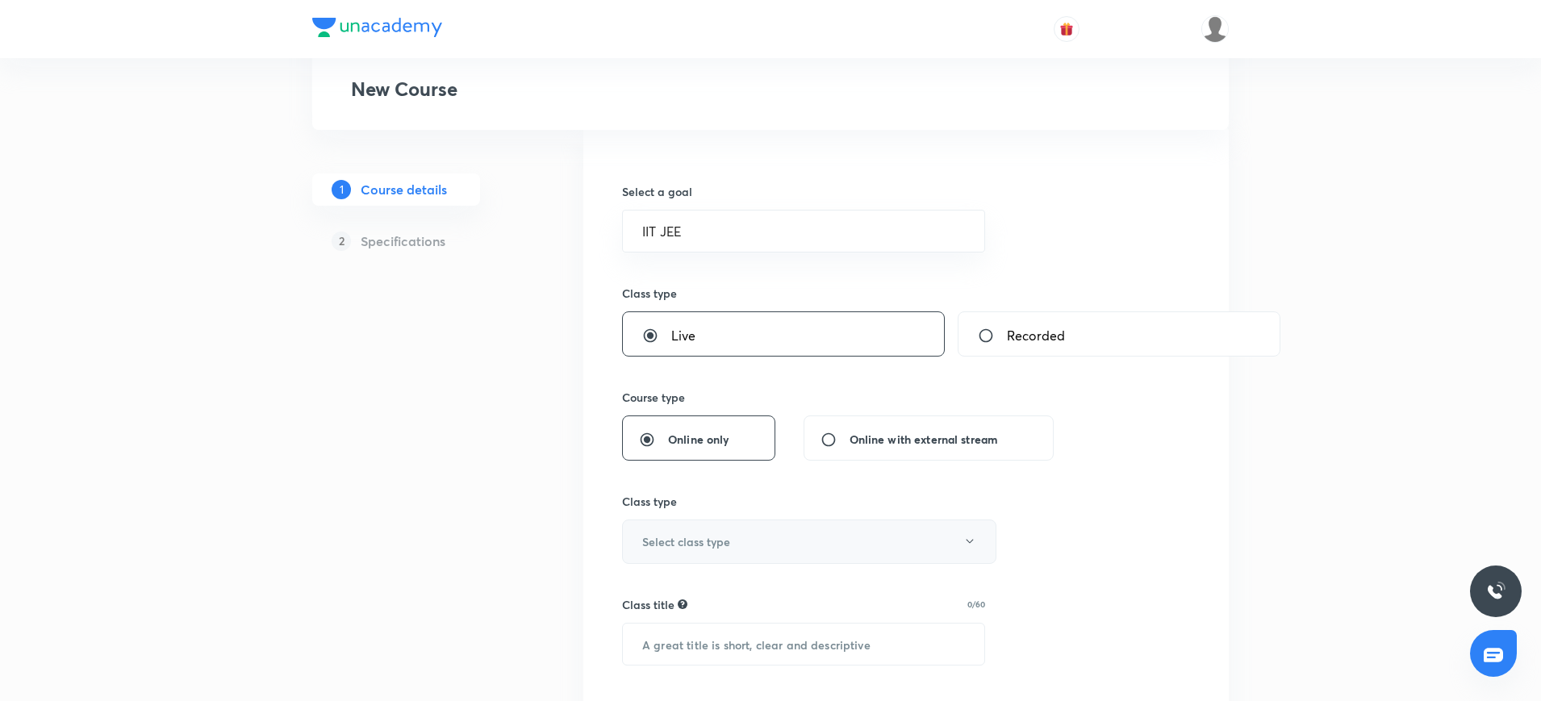
click at [682, 526] on button "Select class type" at bounding box center [809, 541] width 374 height 44
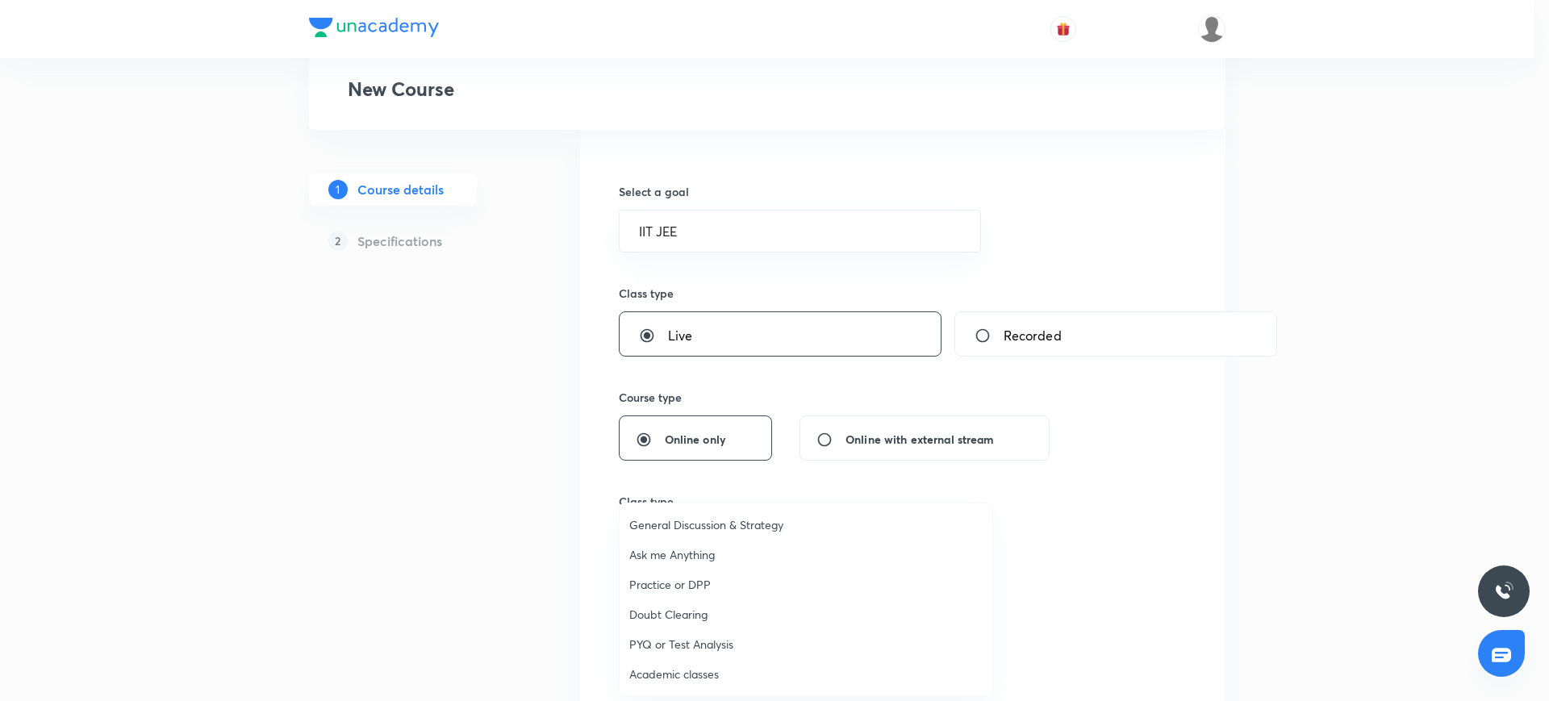
click at [680, 665] on span "Academic classes" at bounding box center [805, 673] width 353 height 17
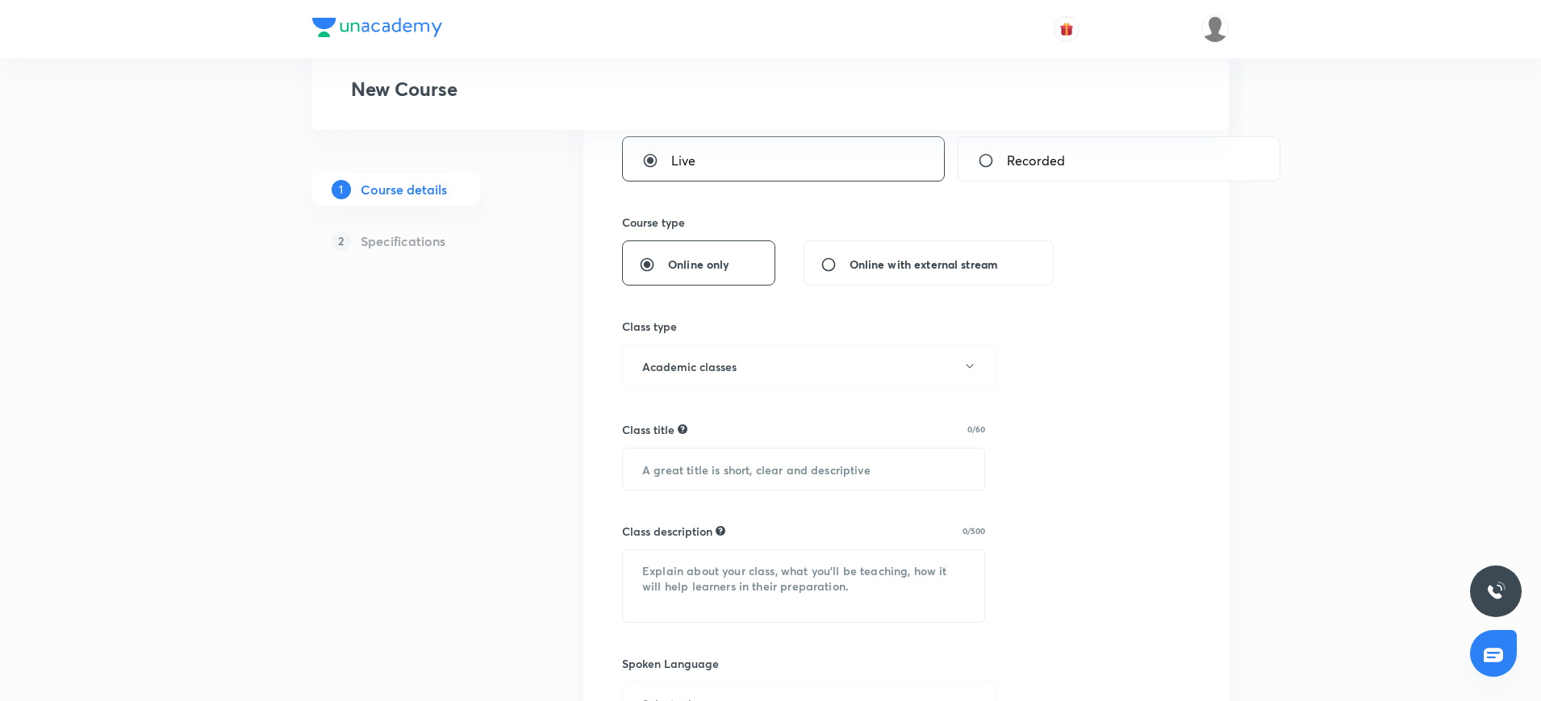
scroll to position [315, 0]
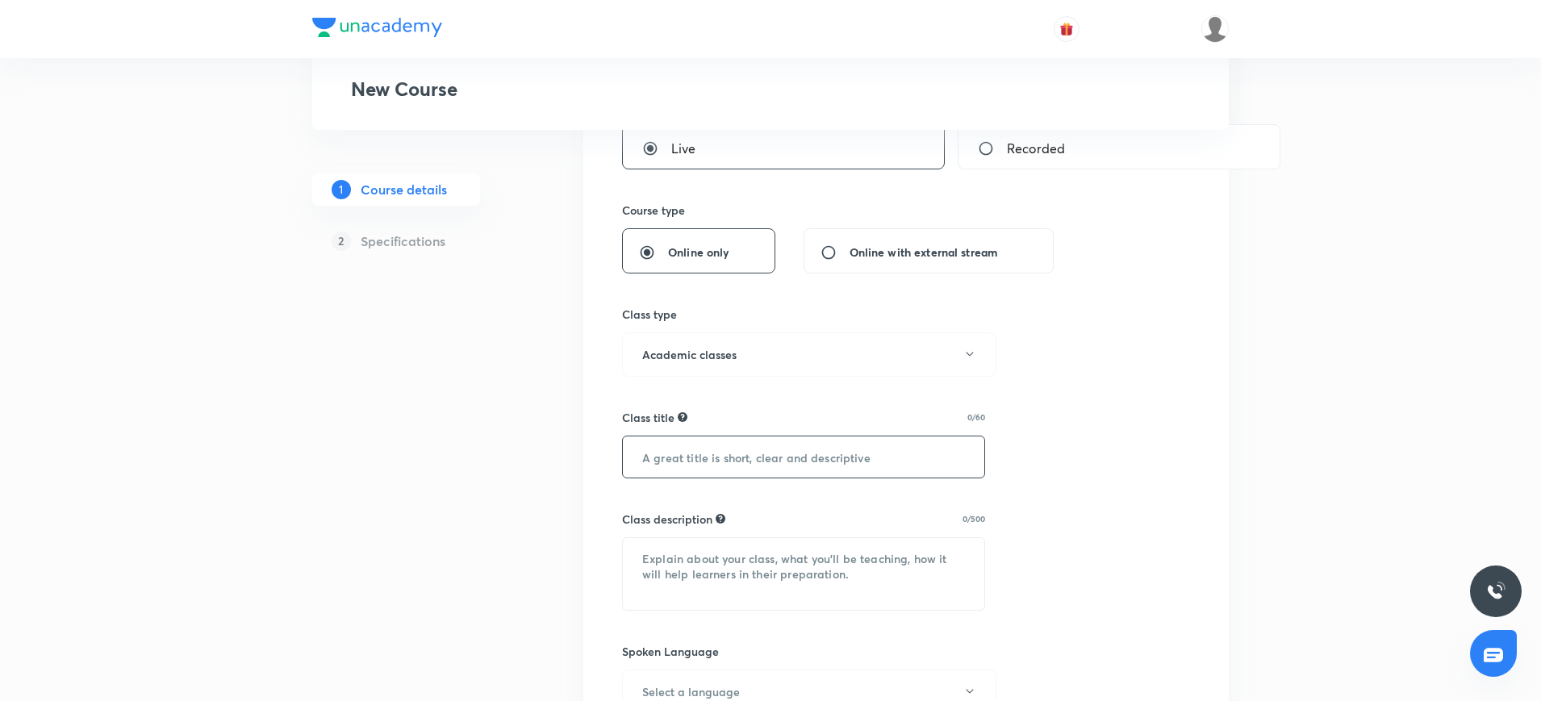
click at [661, 457] on input "text" at bounding box center [803, 456] width 361 height 41
type input "Periodic Table"
click at [657, 582] on textarea at bounding box center [803, 574] width 361 height 72
click at [724, 561] on textarea at bounding box center [803, 574] width 361 height 72
paste textarea ""In this course, [PERSON_NAME] will provide in-depth knowledge of Chemistry. Th…"
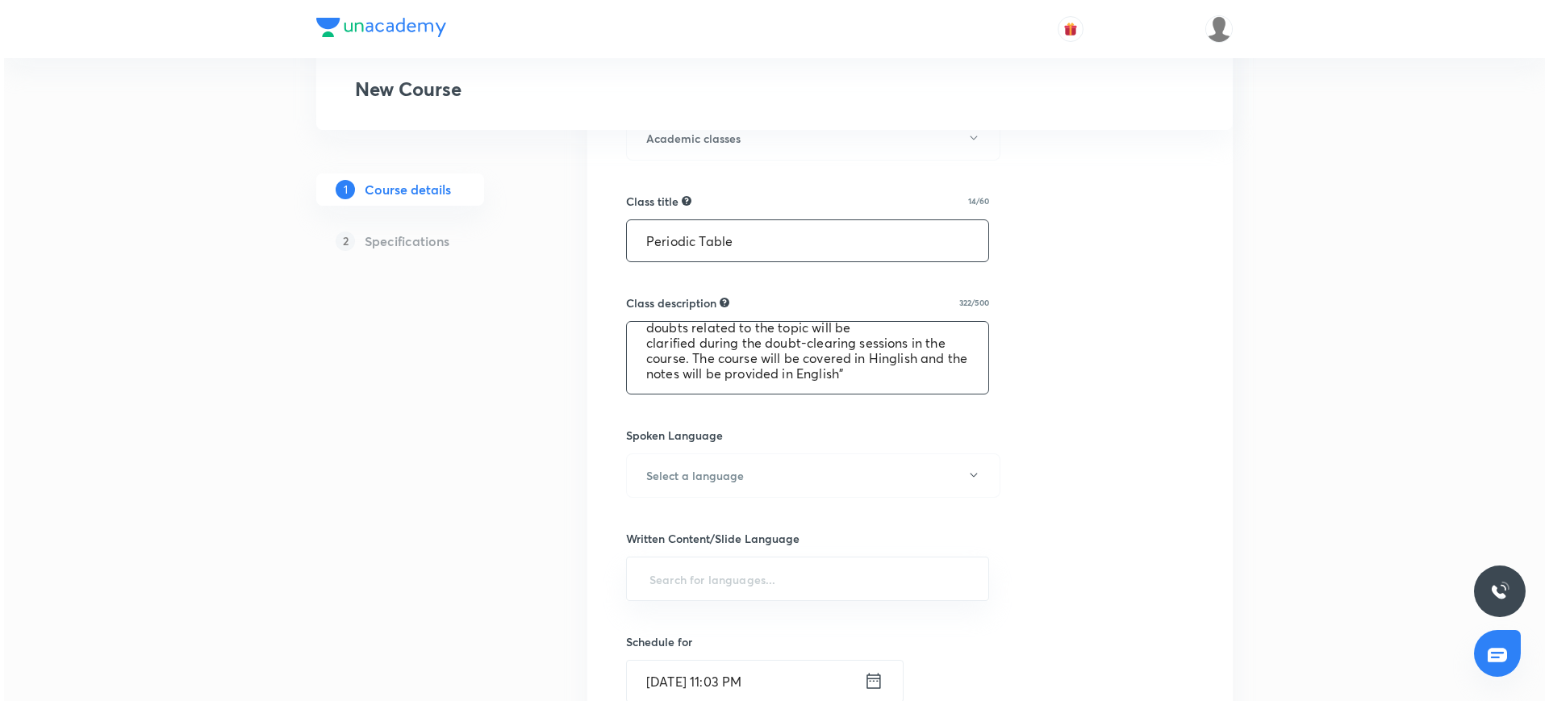
scroll to position [549, 0]
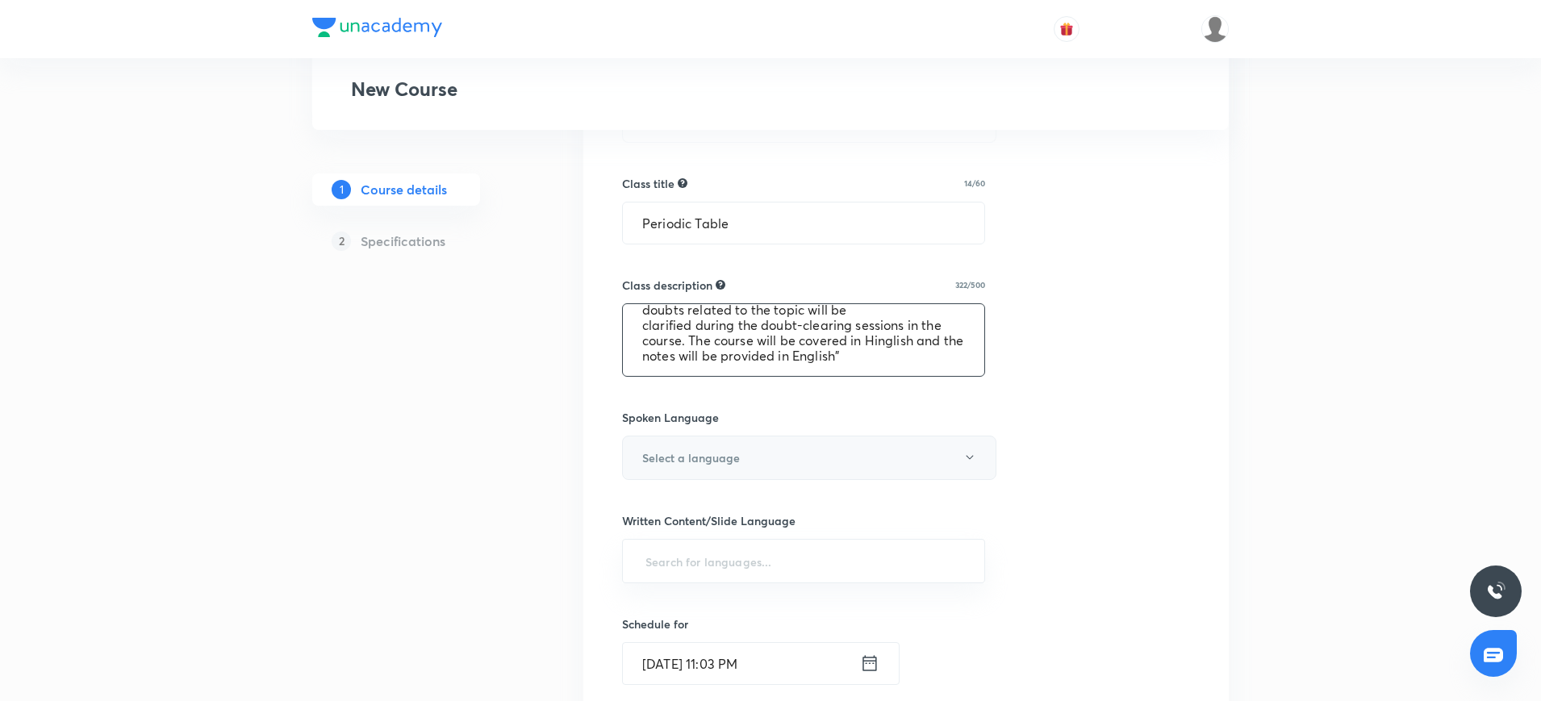
type textarea ""In this course, [PERSON_NAME] will provide in-depth knowledge of Chemistry. Th…"
click at [885, 459] on button "Select a language" at bounding box center [809, 458] width 374 height 44
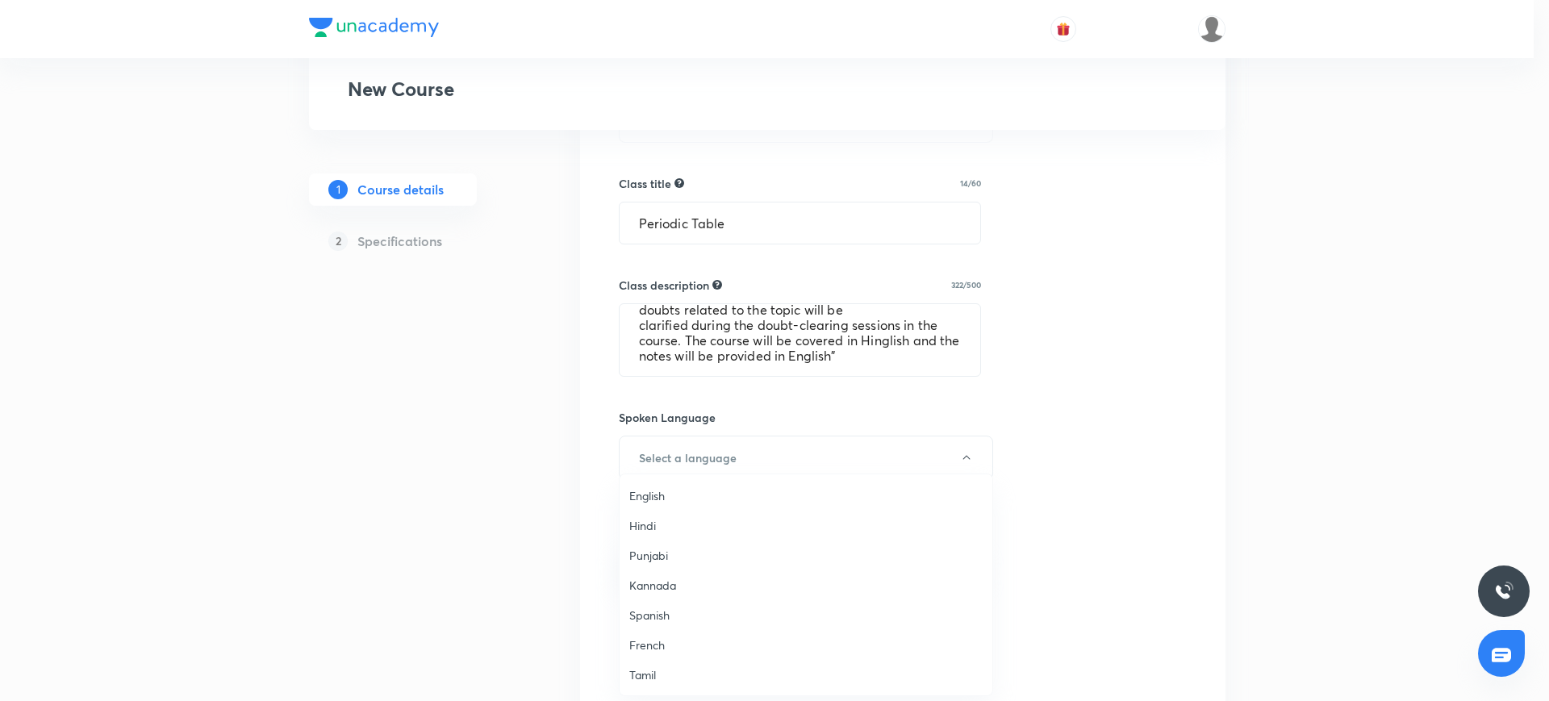
click at [713, 498] on span "English" at bounding box center [805, 495] width 353 height 17
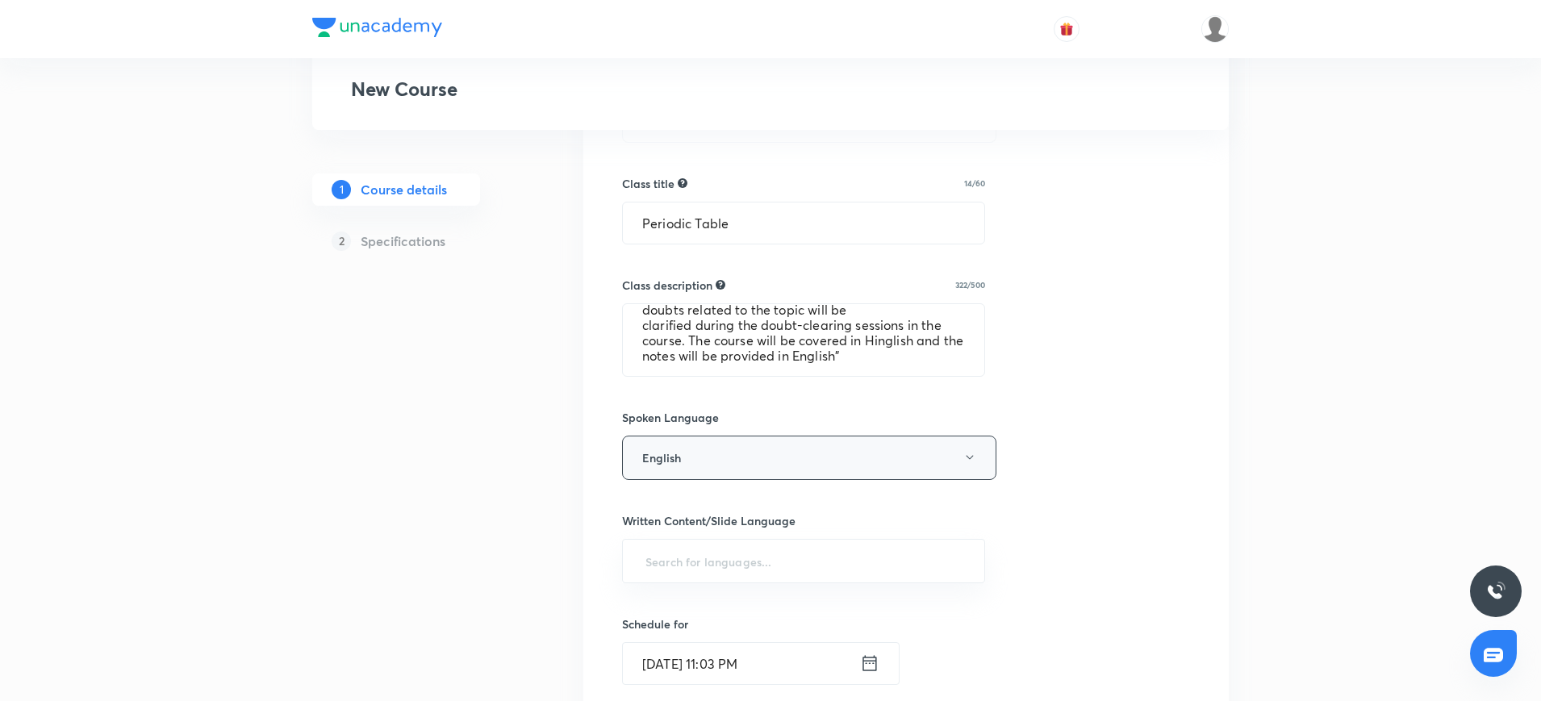
click at [732, 465] on button "English" at bounding box center [809, 458] width 374 height 44
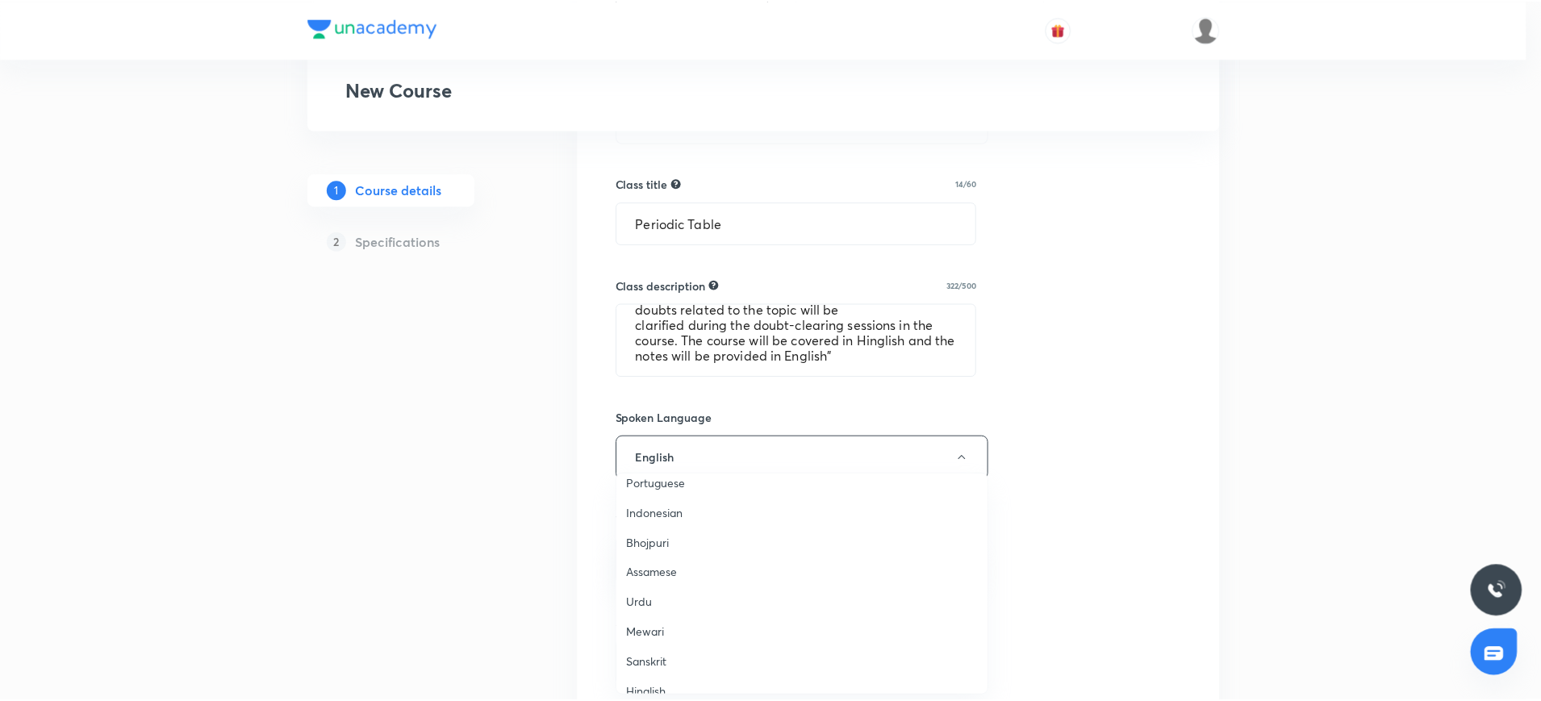
scroll to position [467, 0]
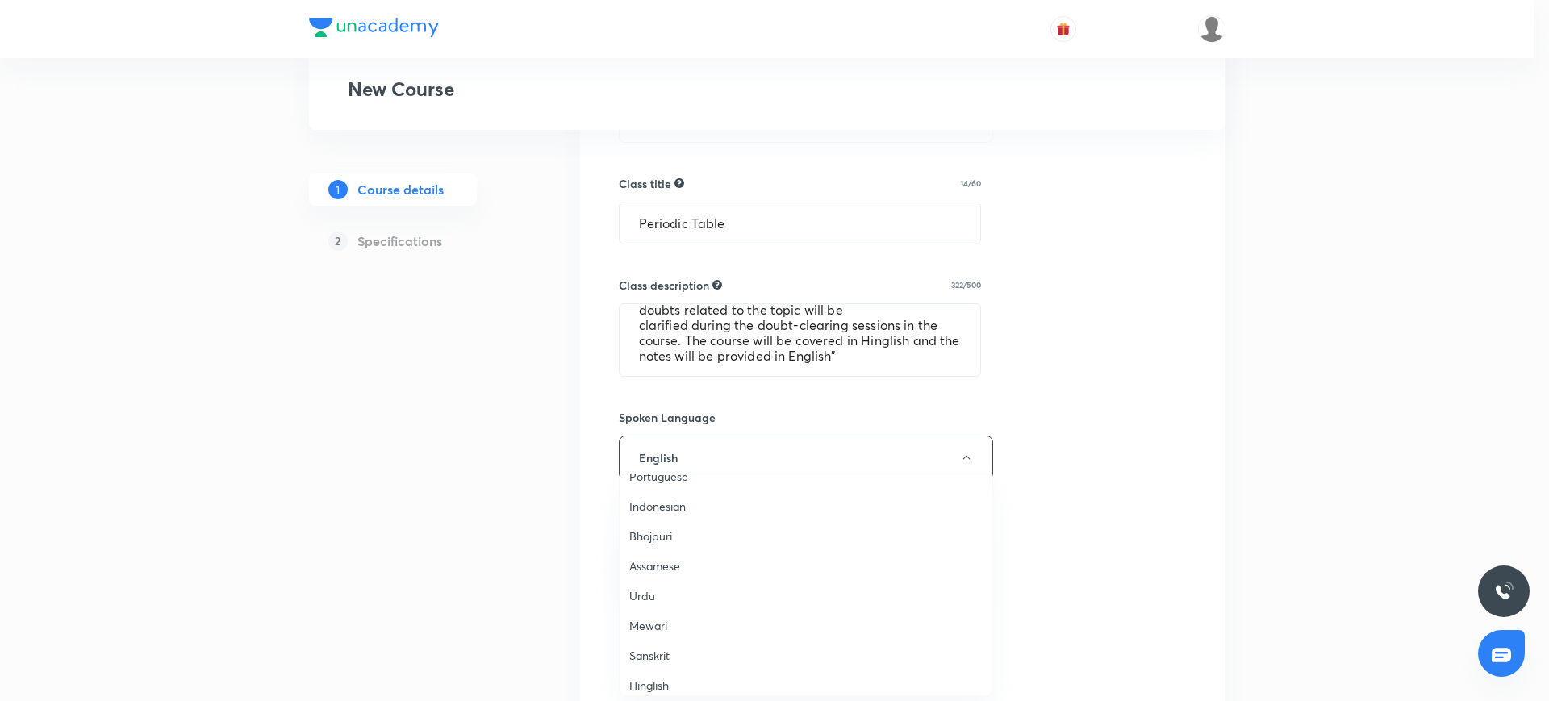
click at [660, 686] on span "Hinglish" at bounding box center [805, 685] width 353 height 17
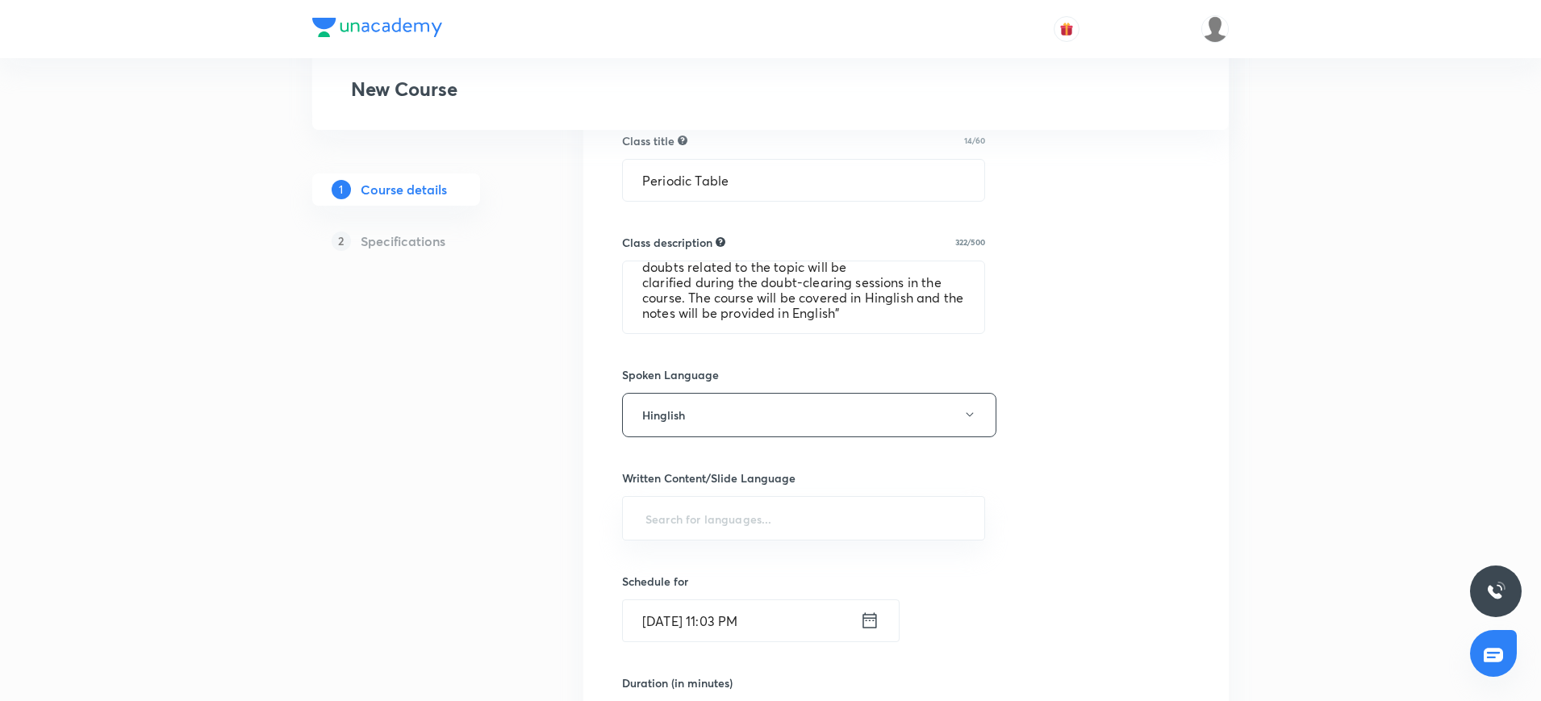
scroll to position [592, 0]
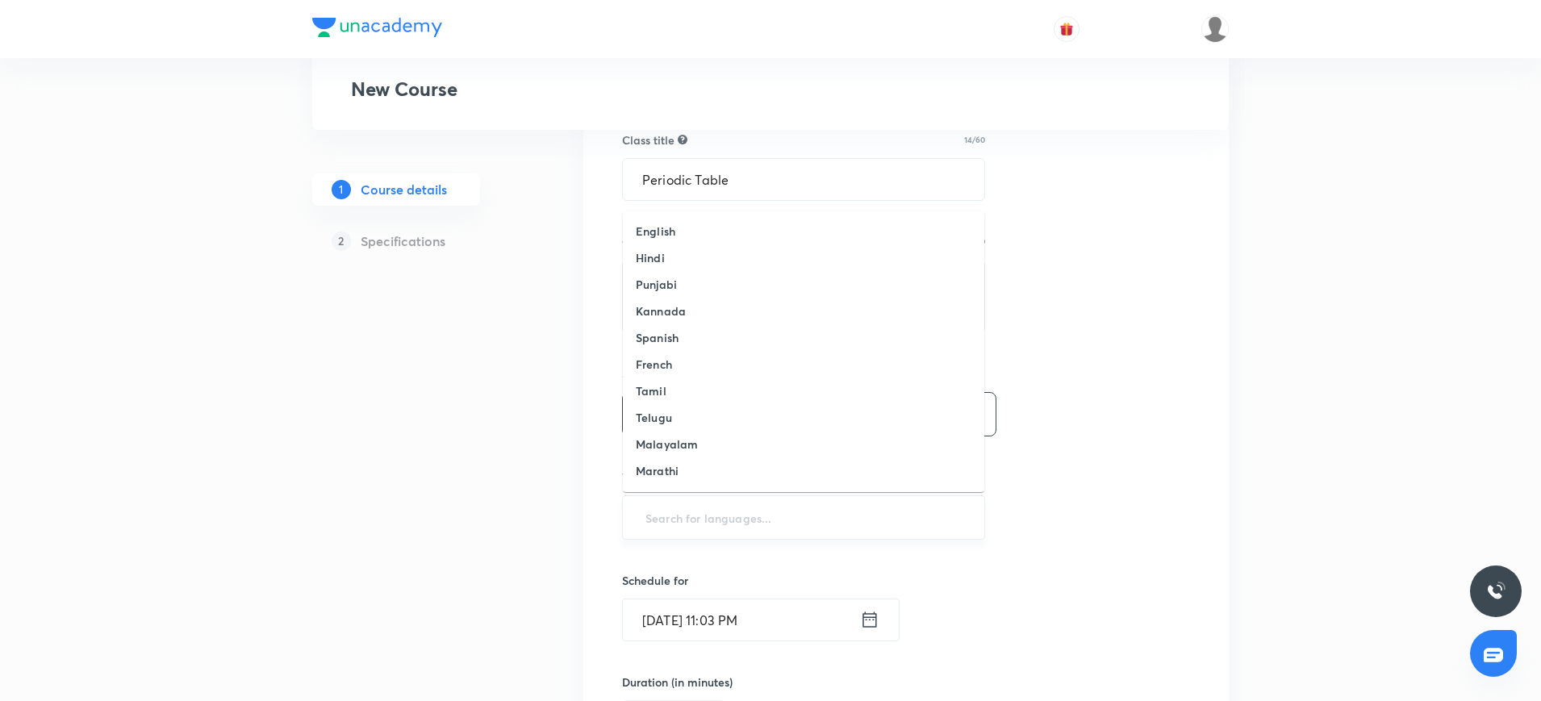
click at [665, 513] on input "text" at bounding box center [803, 518] width 323 height 30
click at [668, 219] on li "English" at bounding box center [803, 231] width 361 height 27
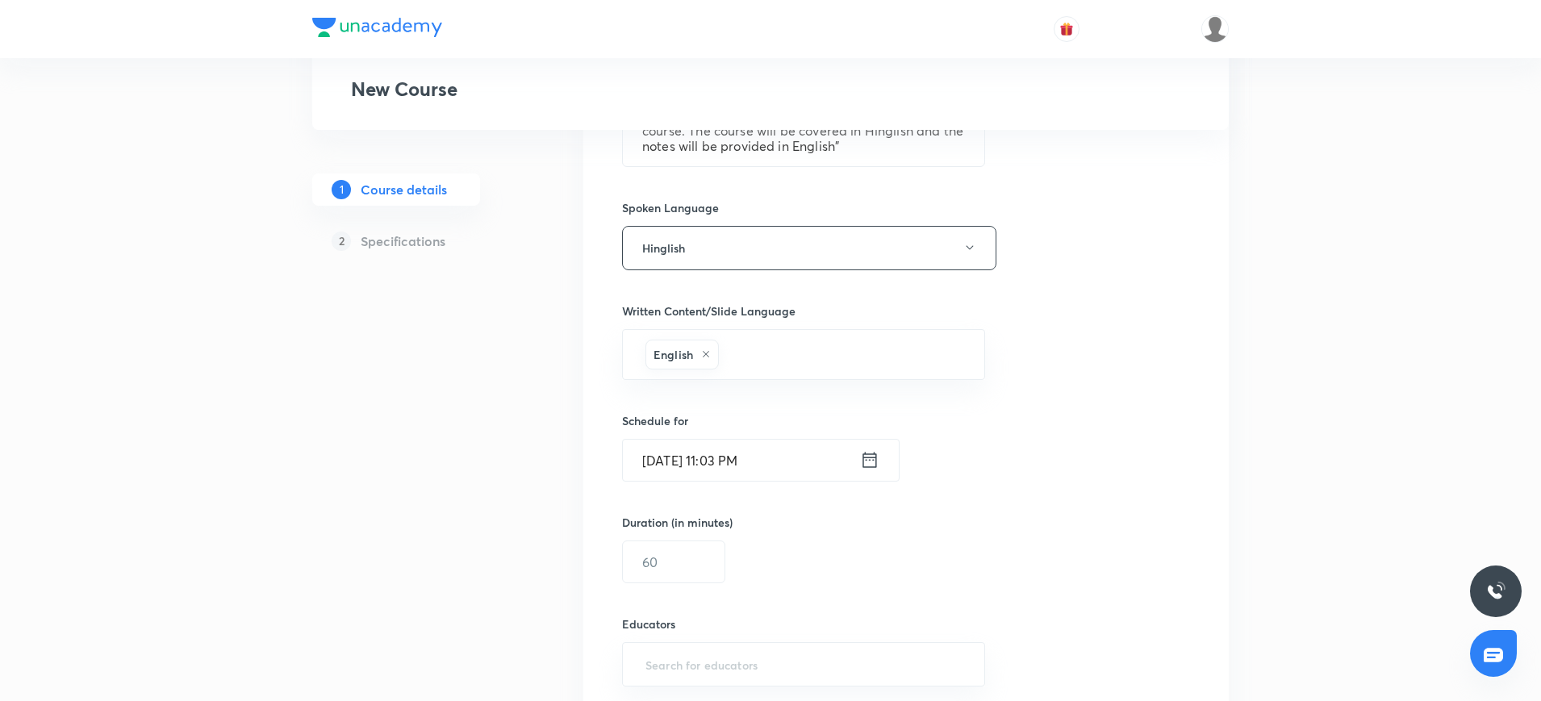
scroll to position [759, 0]
click at [873, 462] on icon at bounding box center [869, 459] width 19 height 23
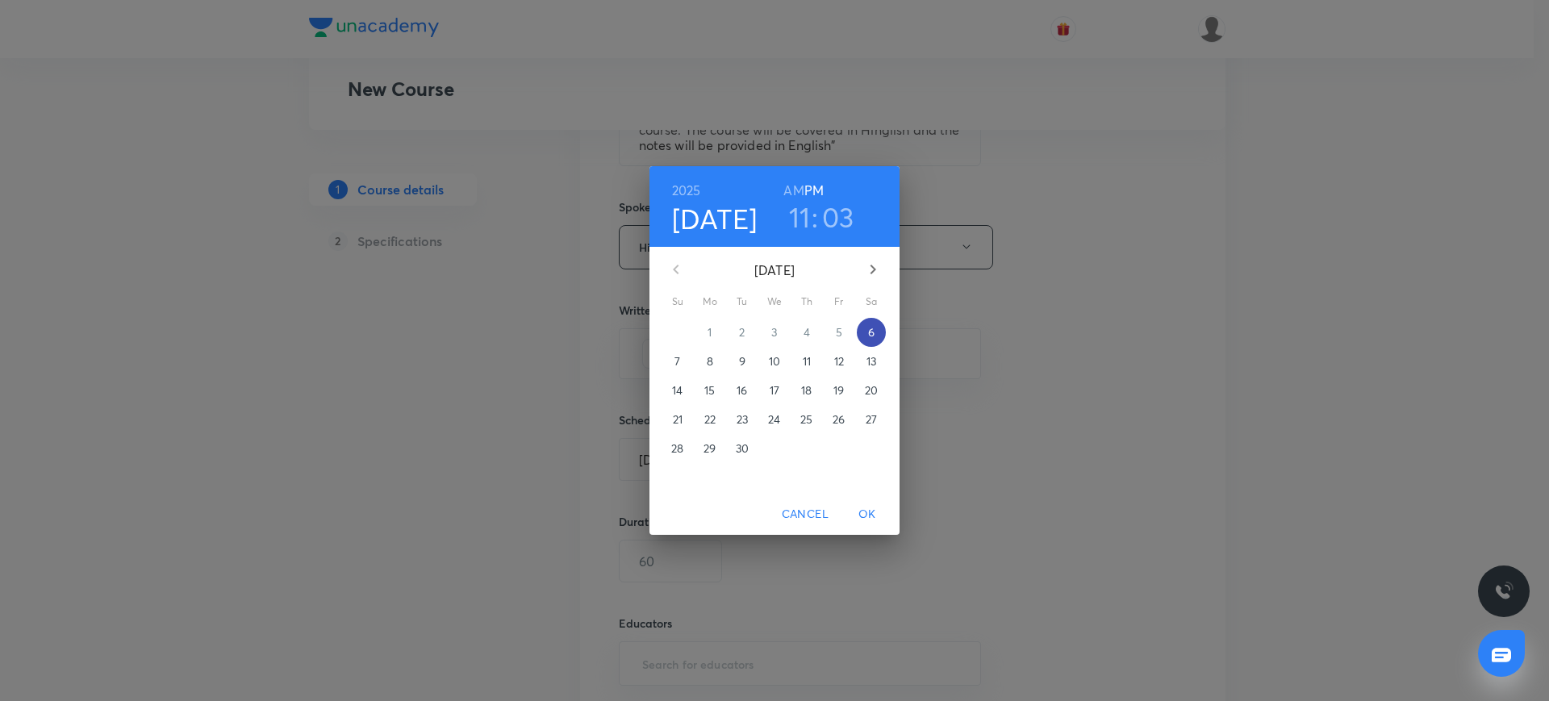
click at [869, 328] on p "6" at bounding box center [871, 332] width 6 height 16
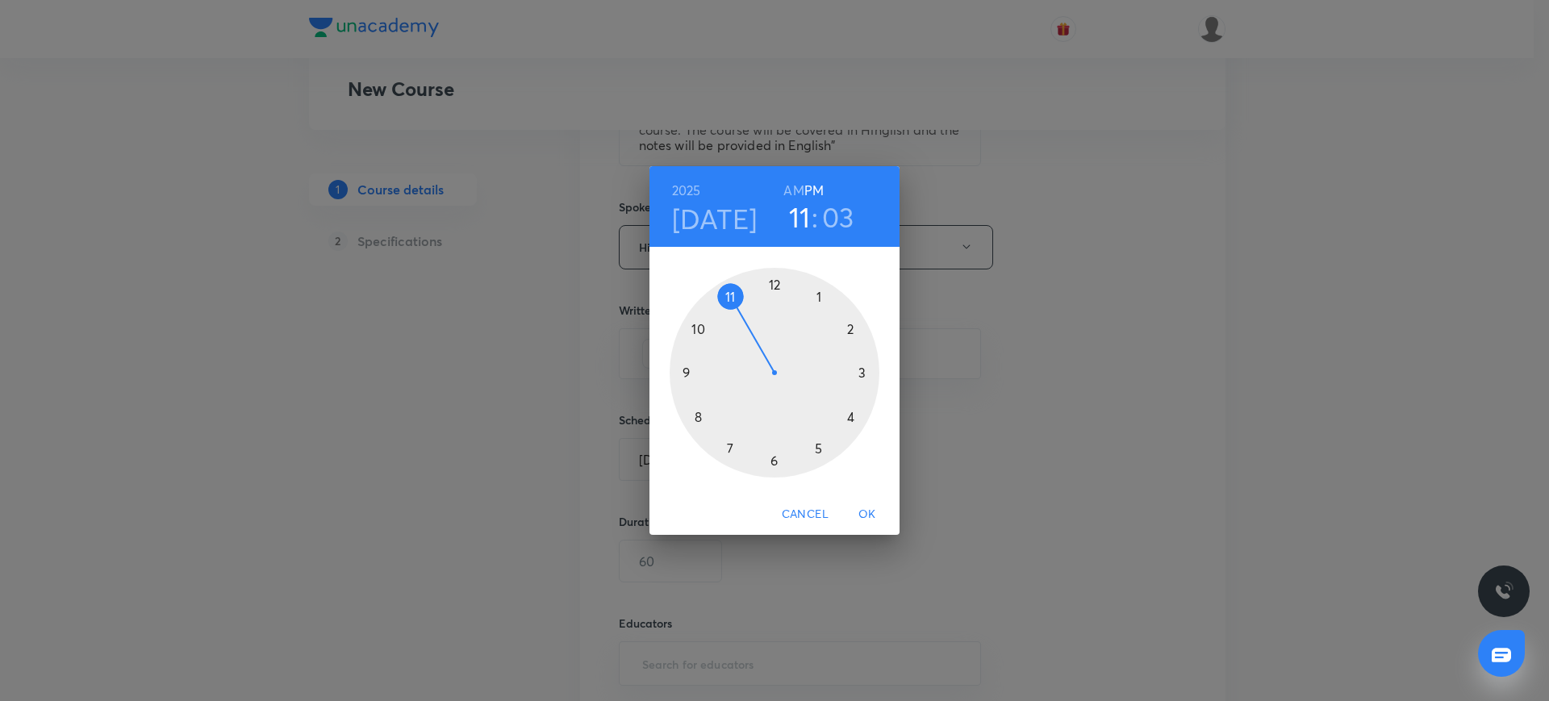
click at [729, 443] on div at bounding box center [775, 373] width 210 height 210
click at [791, 189] on h6 "AM" at bounding box center [793, 190] width 20 height 23
click at [775, 457] on div at bounding box center [775, 373] width 210 height 210
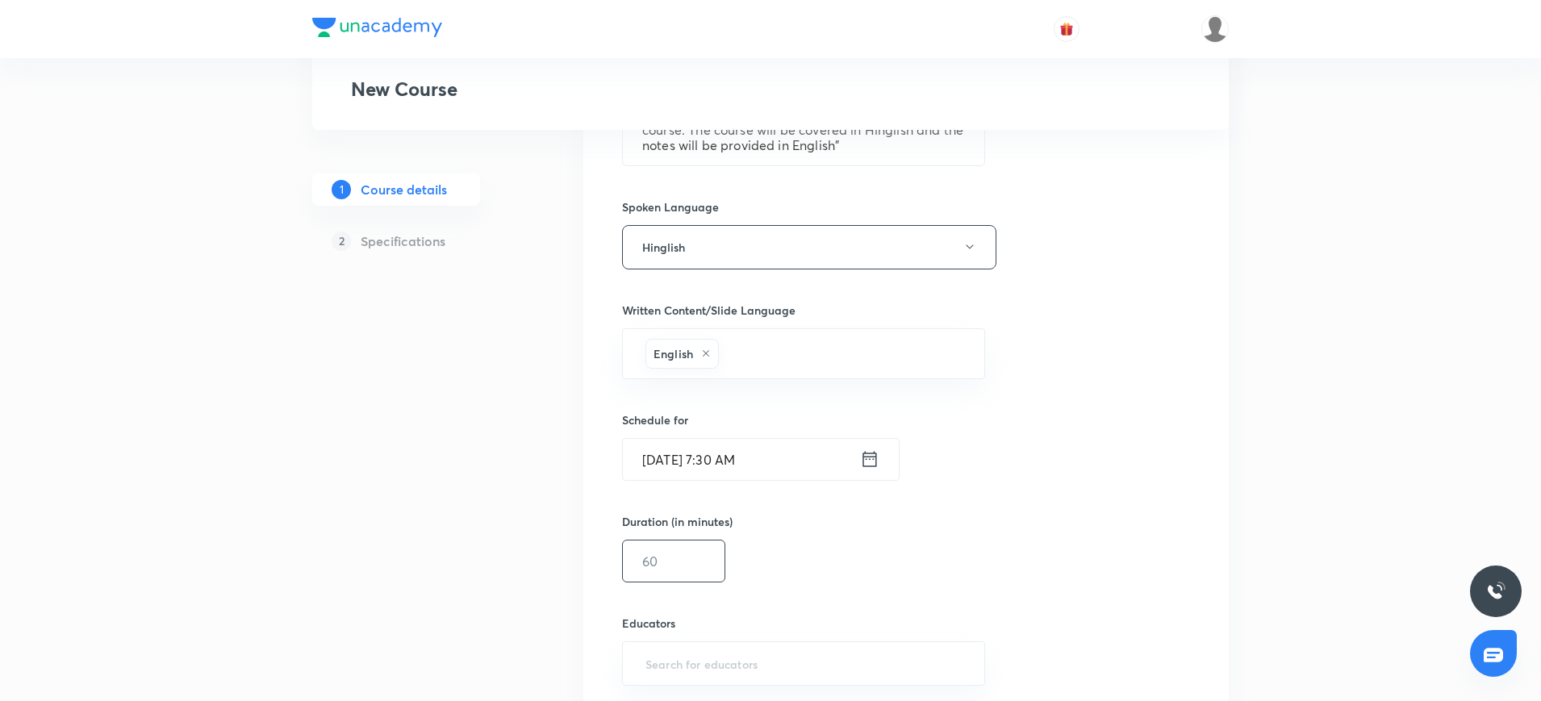
click at [682, 569] on input "text" at bounding box center [674, 560] width 102 height 41
type input "255"
click at [649, 661] on input "text" at bounding box center [803, 664] width 323 height 30
paste input "unacademy-user-XUDA18M98RLM"
type input "unacademy-user-XUDA18M98RLM"
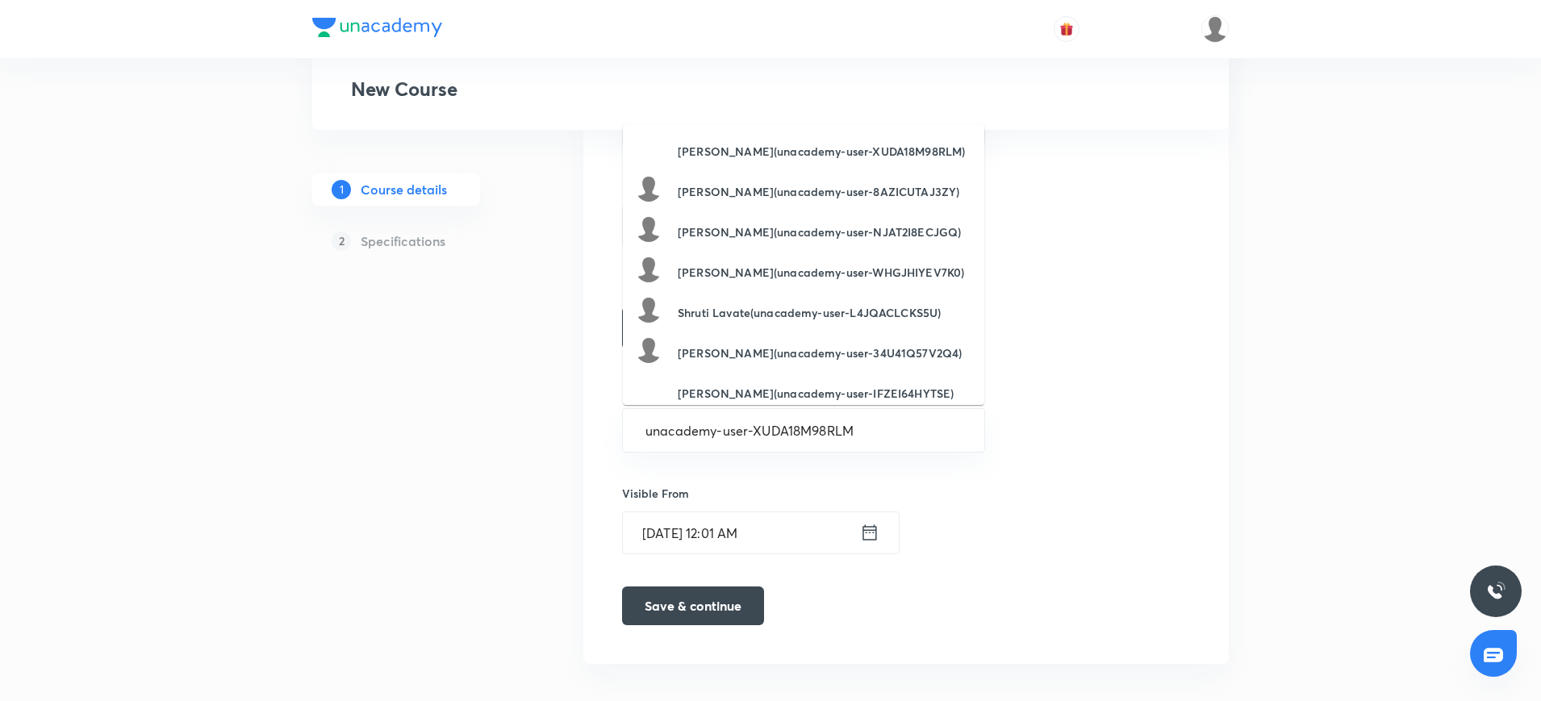
scroll to position [997, 0]
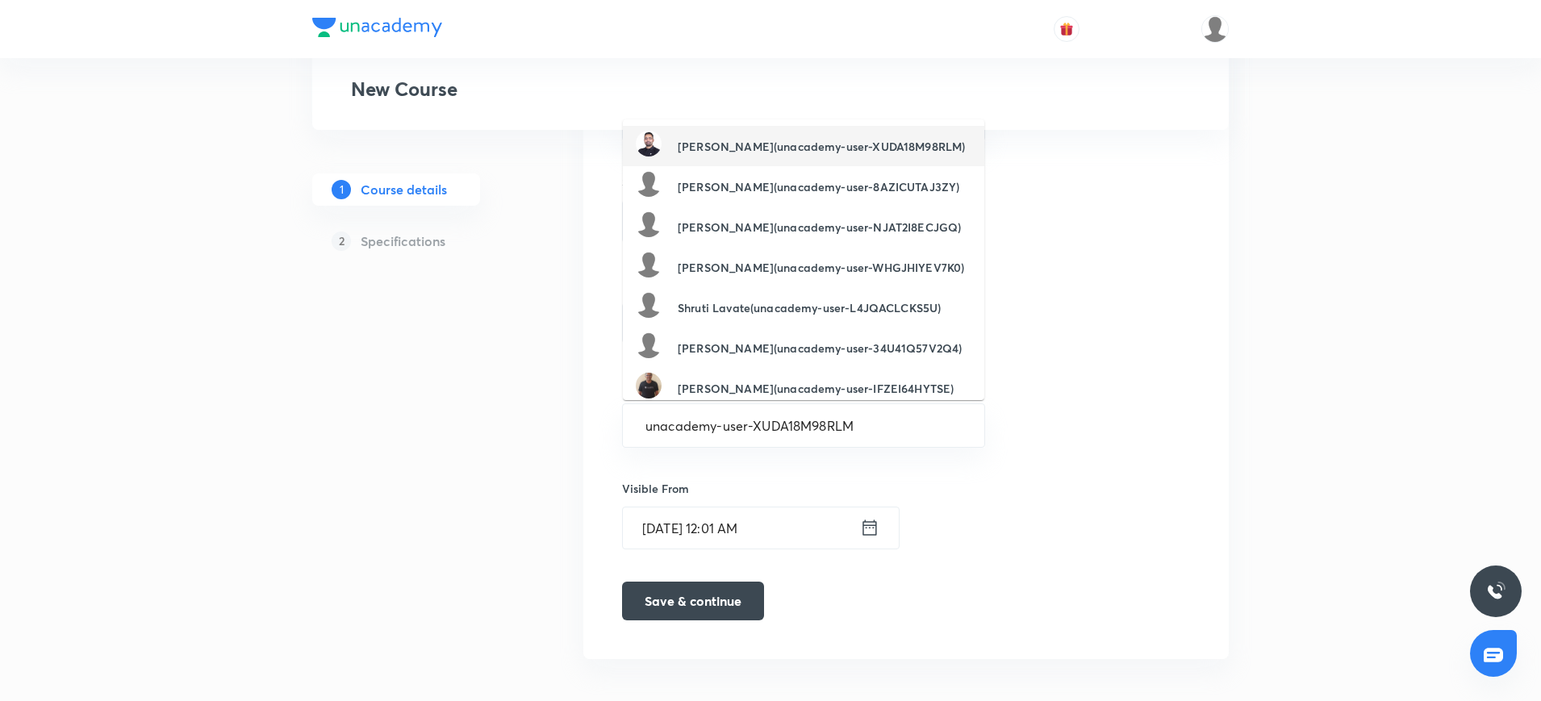
click at [778, 153] on h6 "Siyaram Kumar(unacademy-user-XUDA18M98RLM)" at bounding box center [821, 146] width 287 height 17
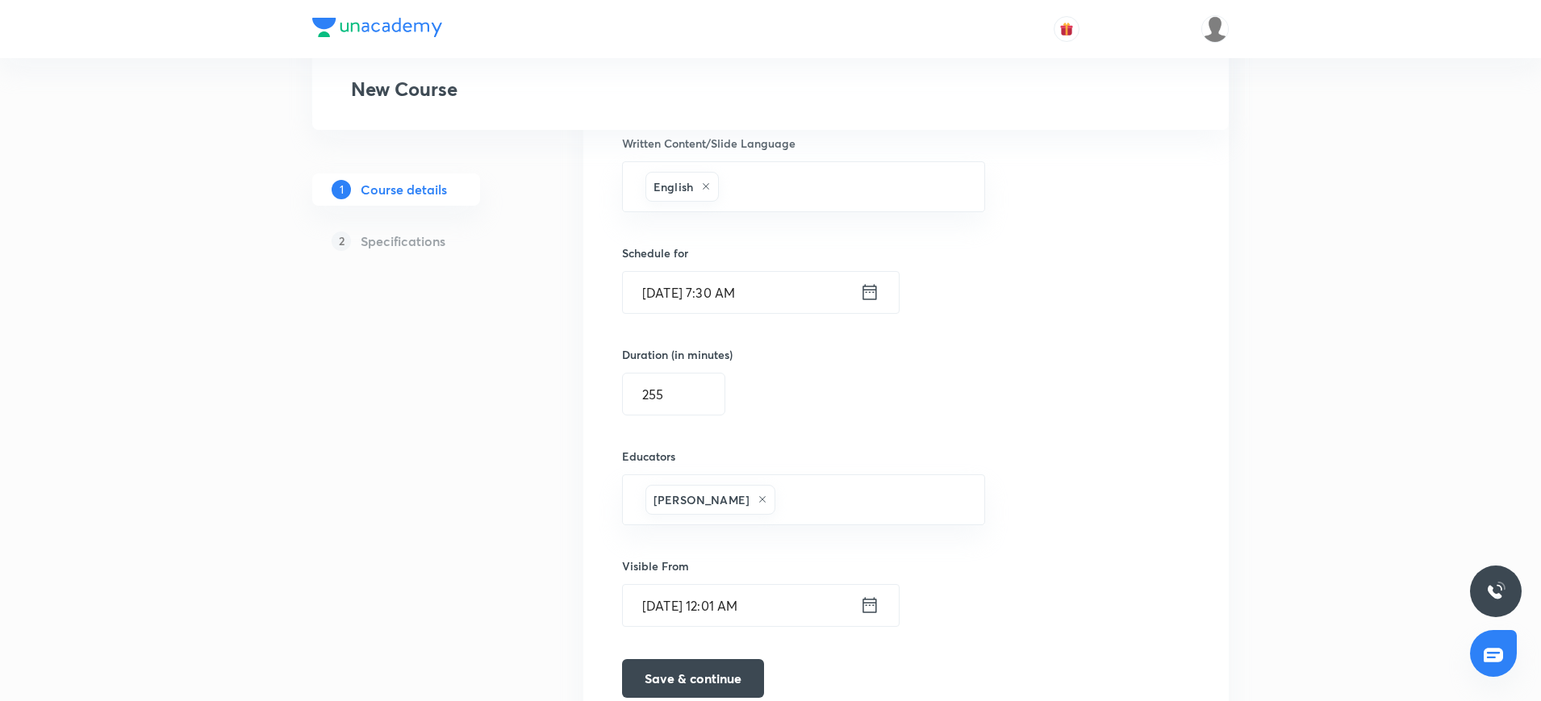
scroll to position [1013, 0]
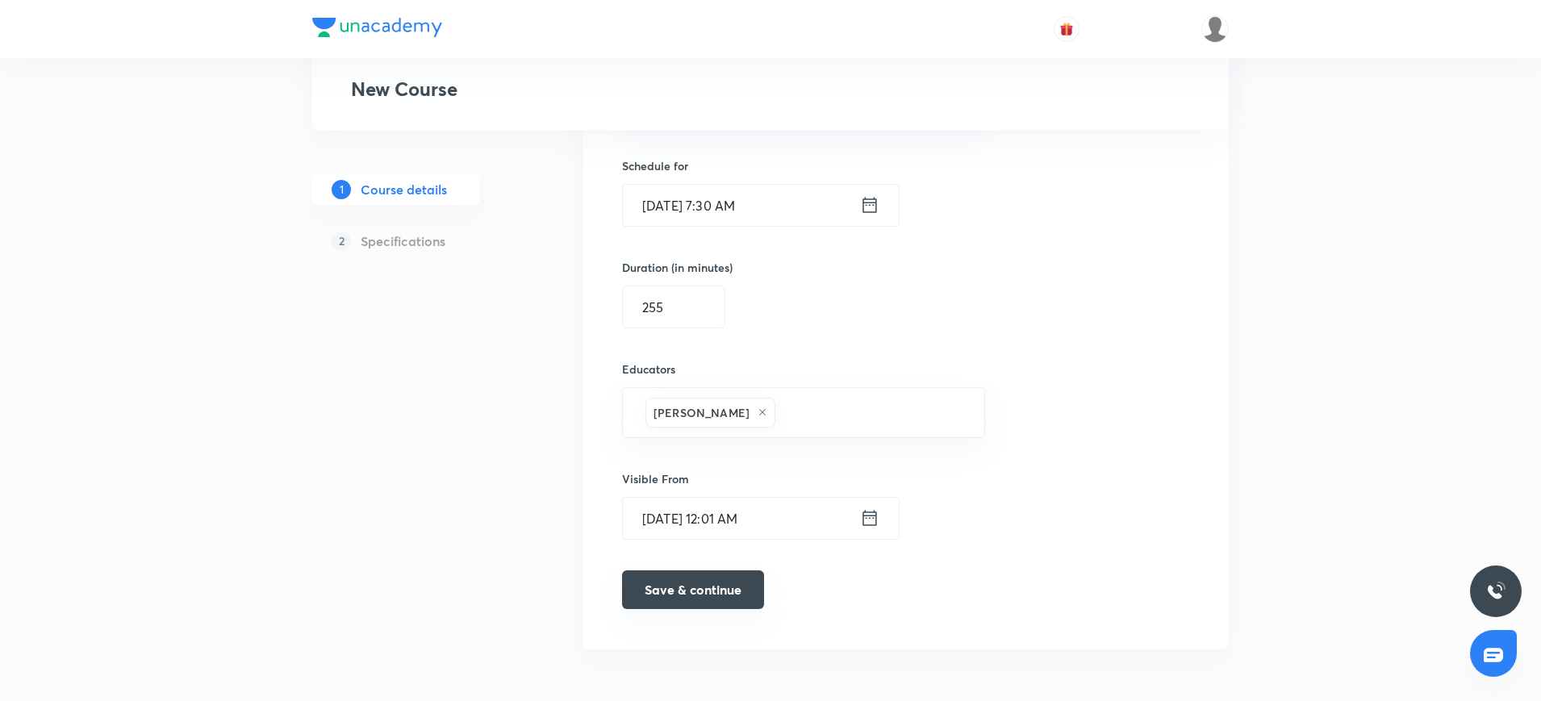
click at [686, 599] on button "Save & continue" at bounding box center [693, 589] width 142 height 39
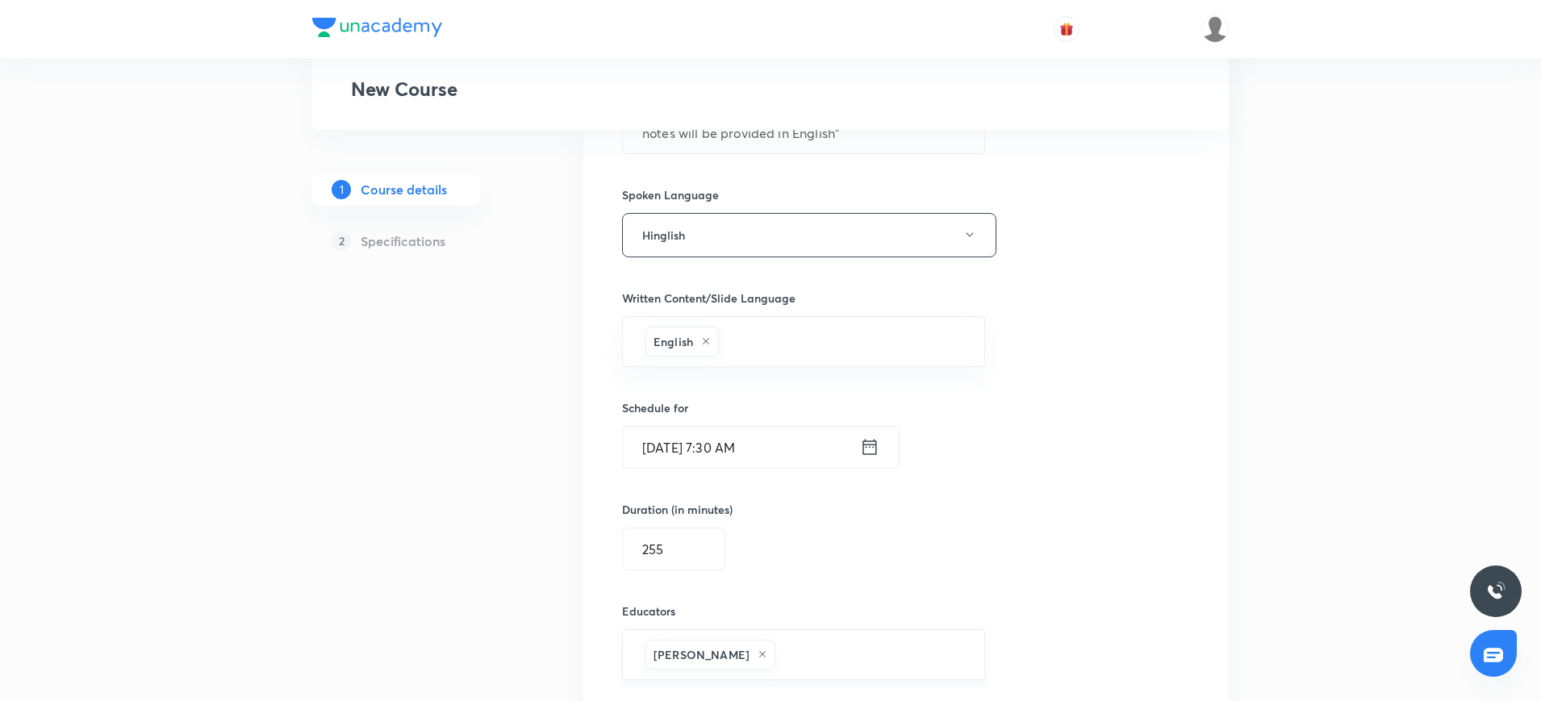
scroll to position [791, 0]
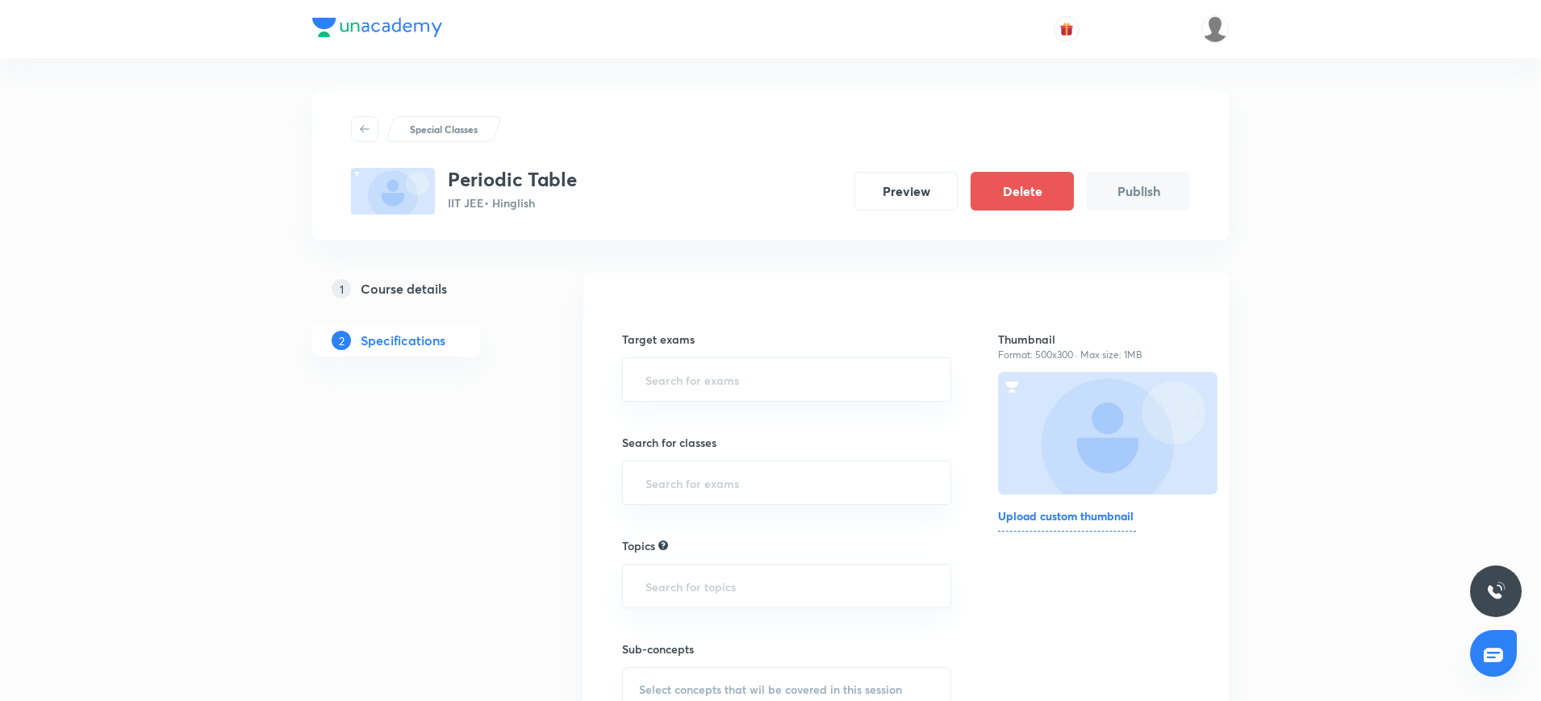
click at [728, 398] on div "​" at bounding box center [786, 379] width 329 height 44
type input "ii"
click at [665, 457] on li "IIT JEE 2027" at bounding box center [786, 454] width 327 height 29
click at [662, 504] on div "​" at bounding box center [786, 489] width 329 height 44
type input "11"
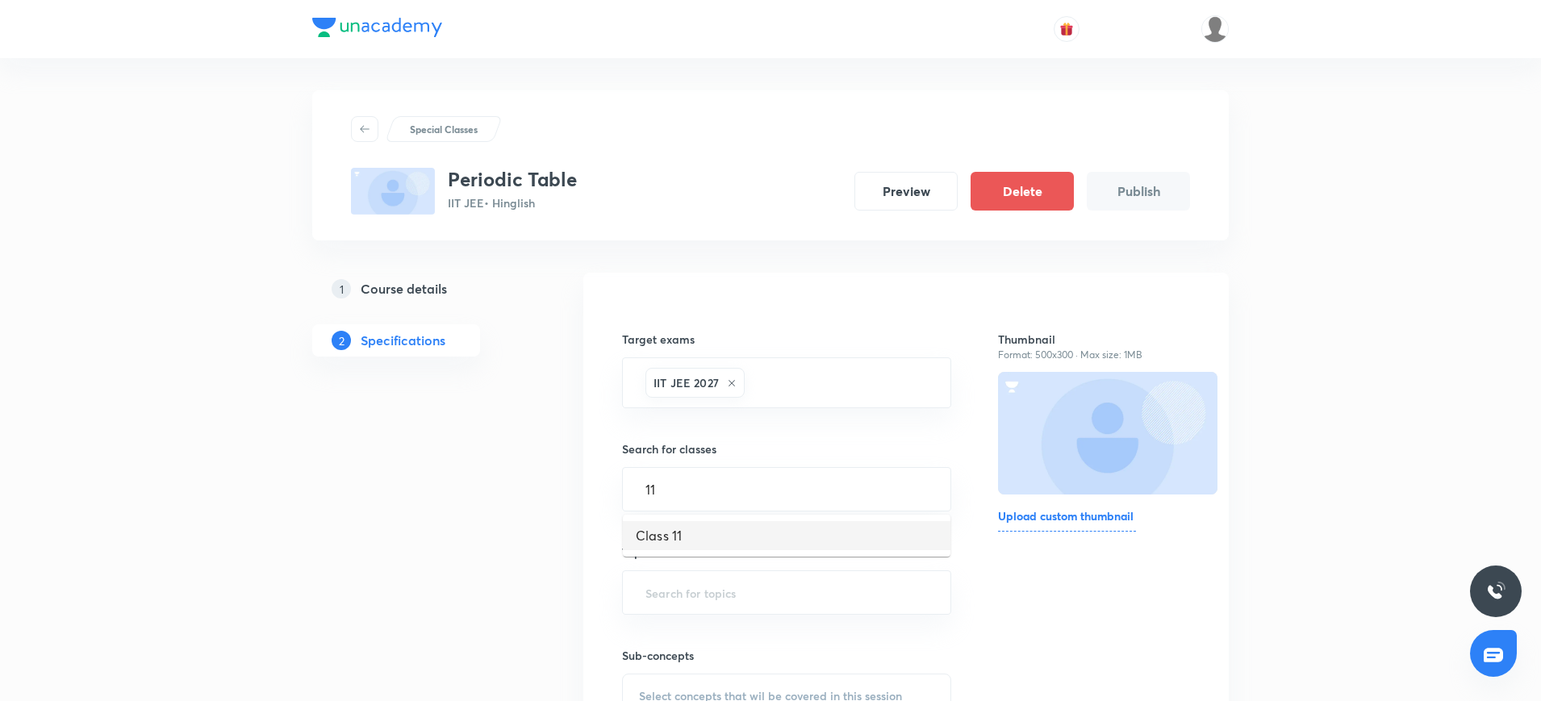
click at [661, 528] on li "Class 11" at bounding box center [786, 535] width 327 height 29
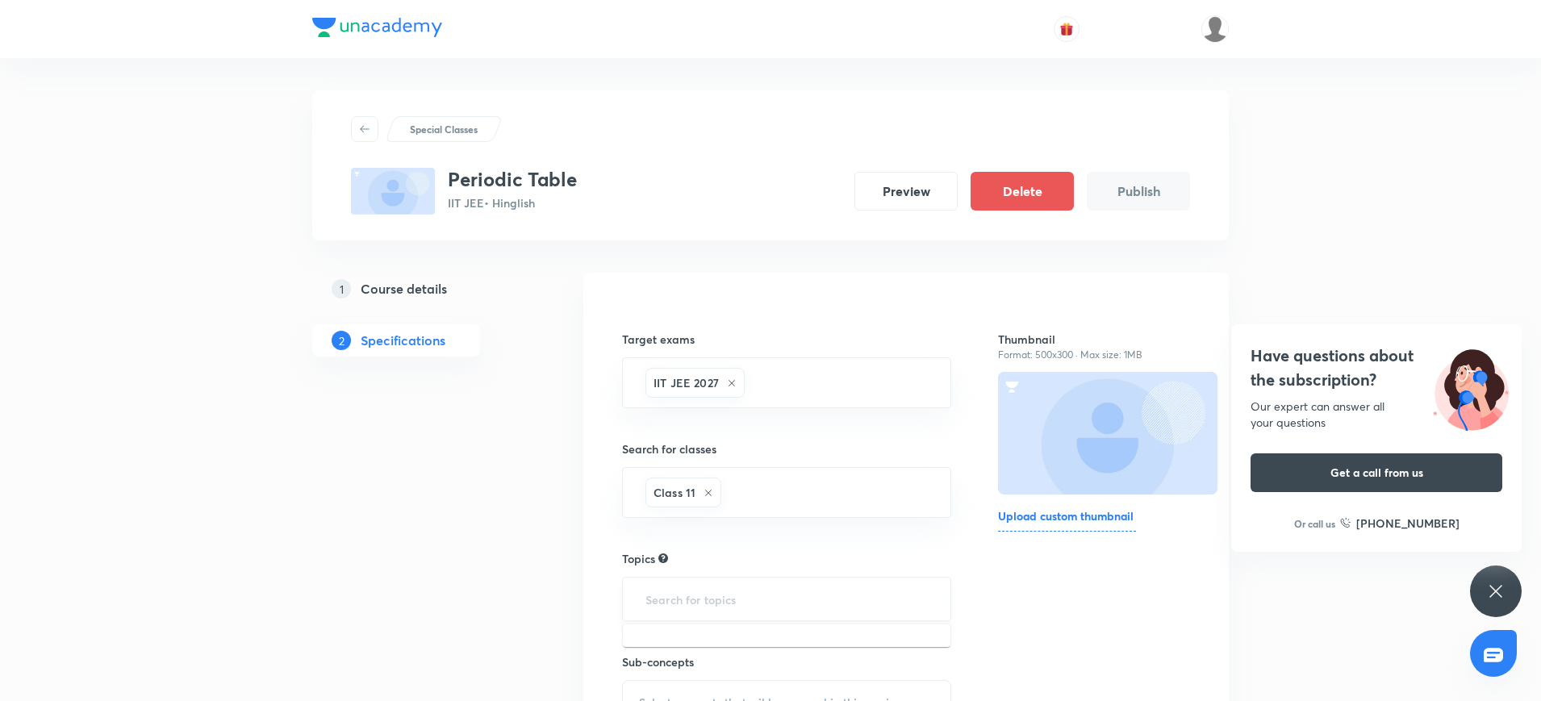
click at [665, 595] on input "text" at bounding box center [786, 599] width 289 height 30
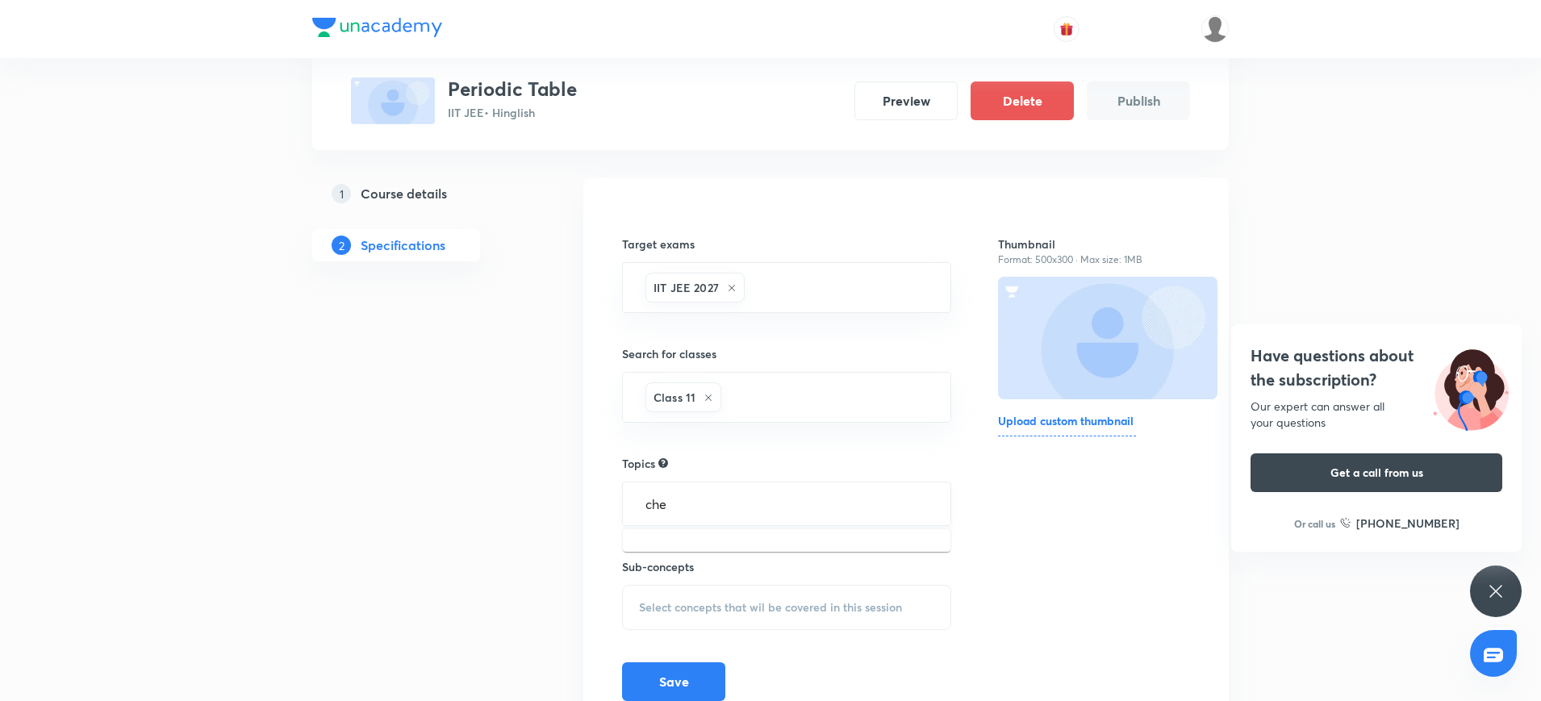
scroll to position [90, 0]
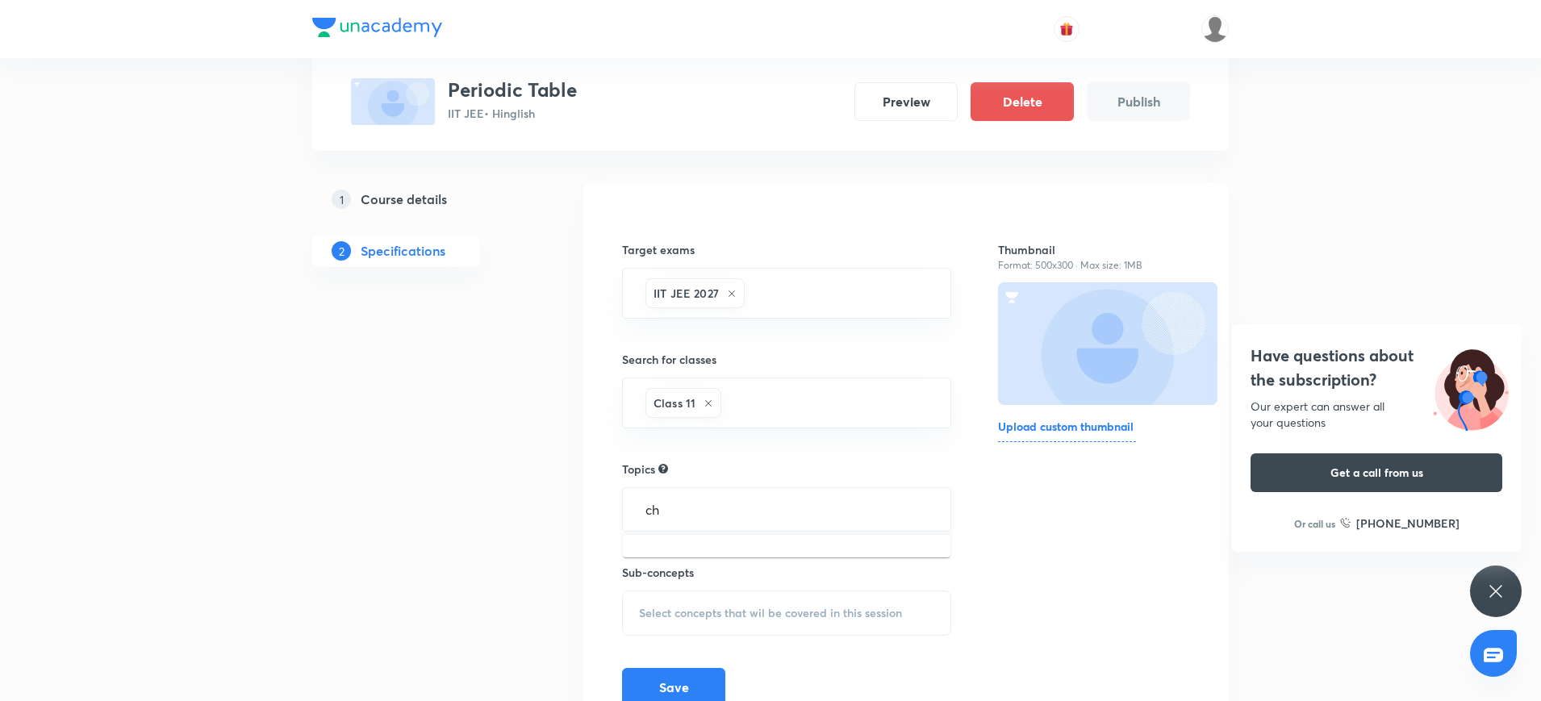
type input "c"
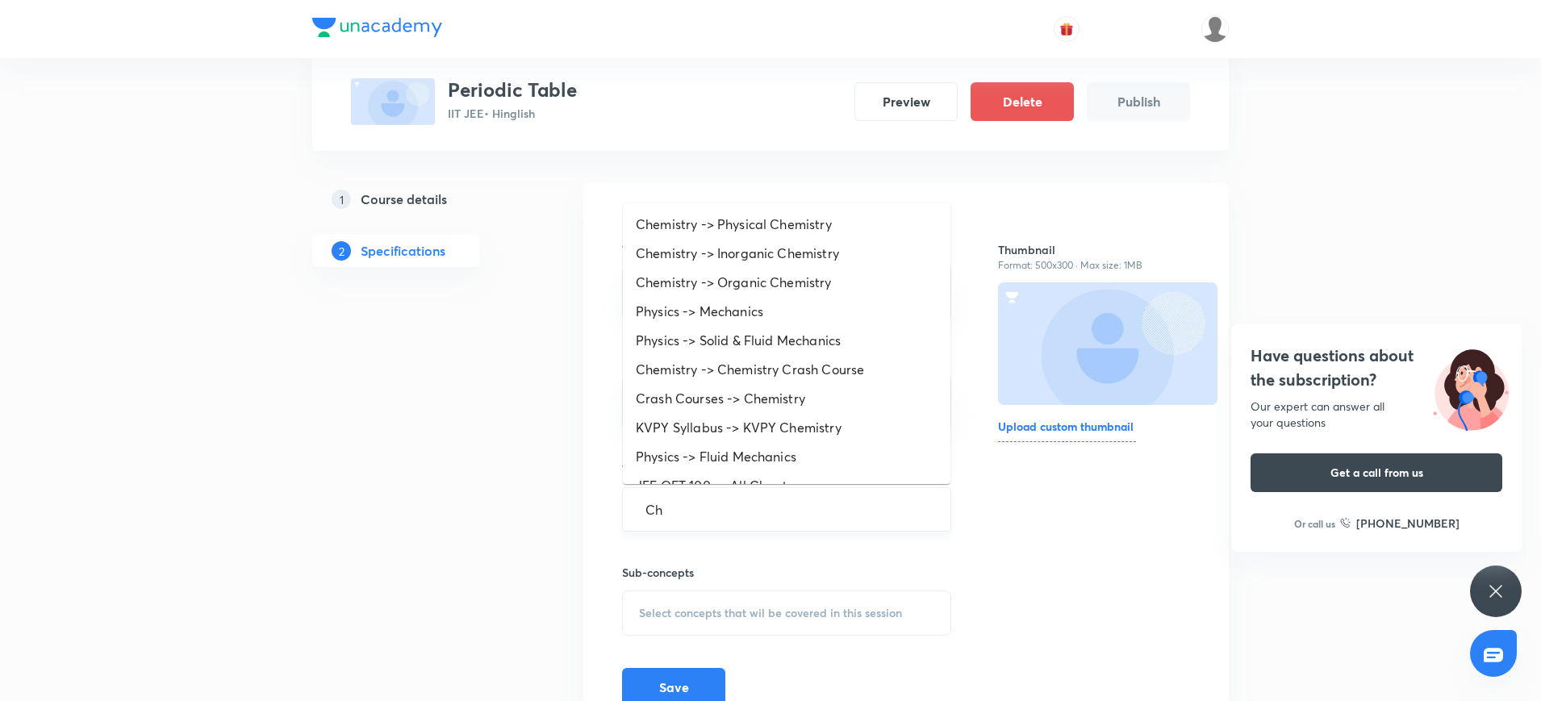
type input "Che"
click at [695, 230] on li "Chemistry -> Physical Chemistry" at bounding box center [786, 224] width 327 height 29
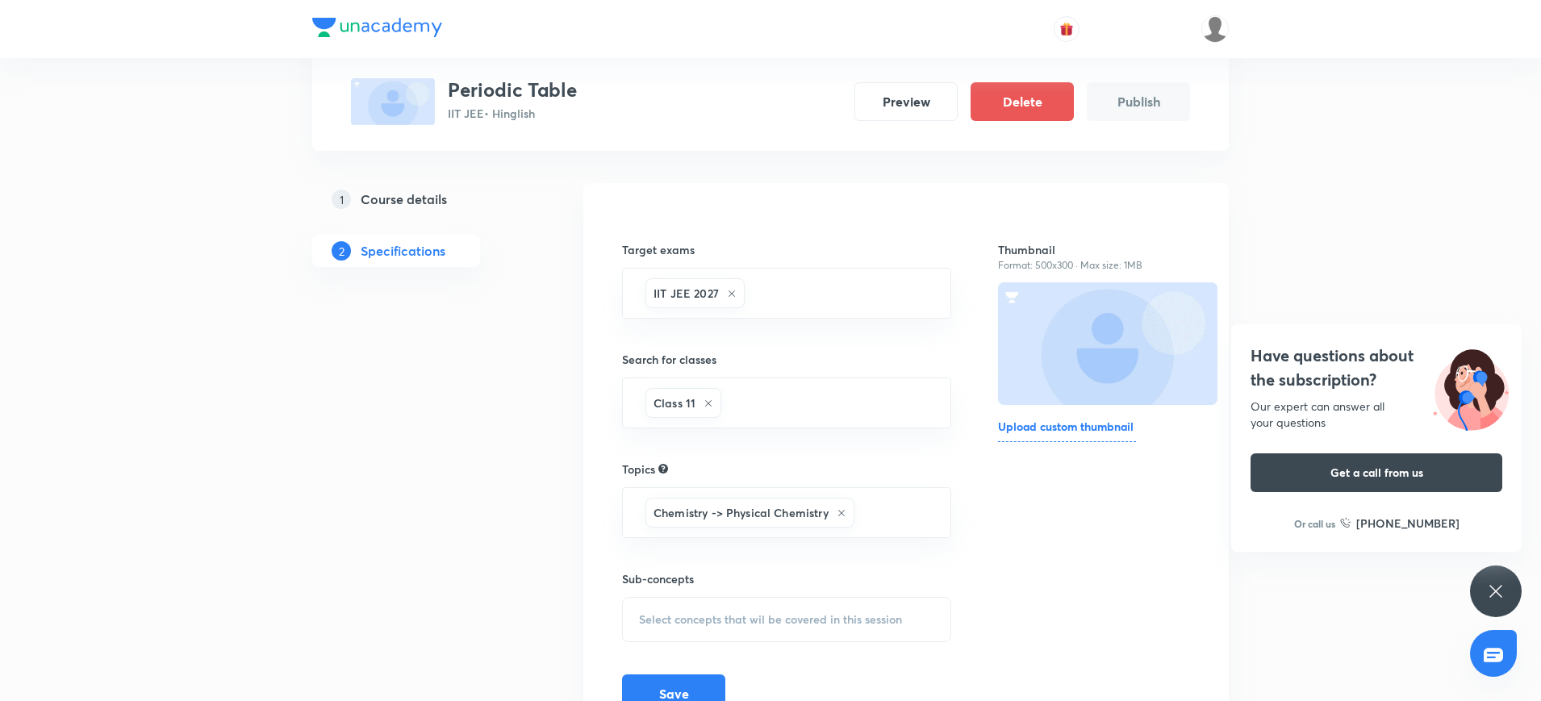
click at [712, 603] on div "Select concepts that wil be covered in this session" at bounding box center [786, 619] width 329 height 45
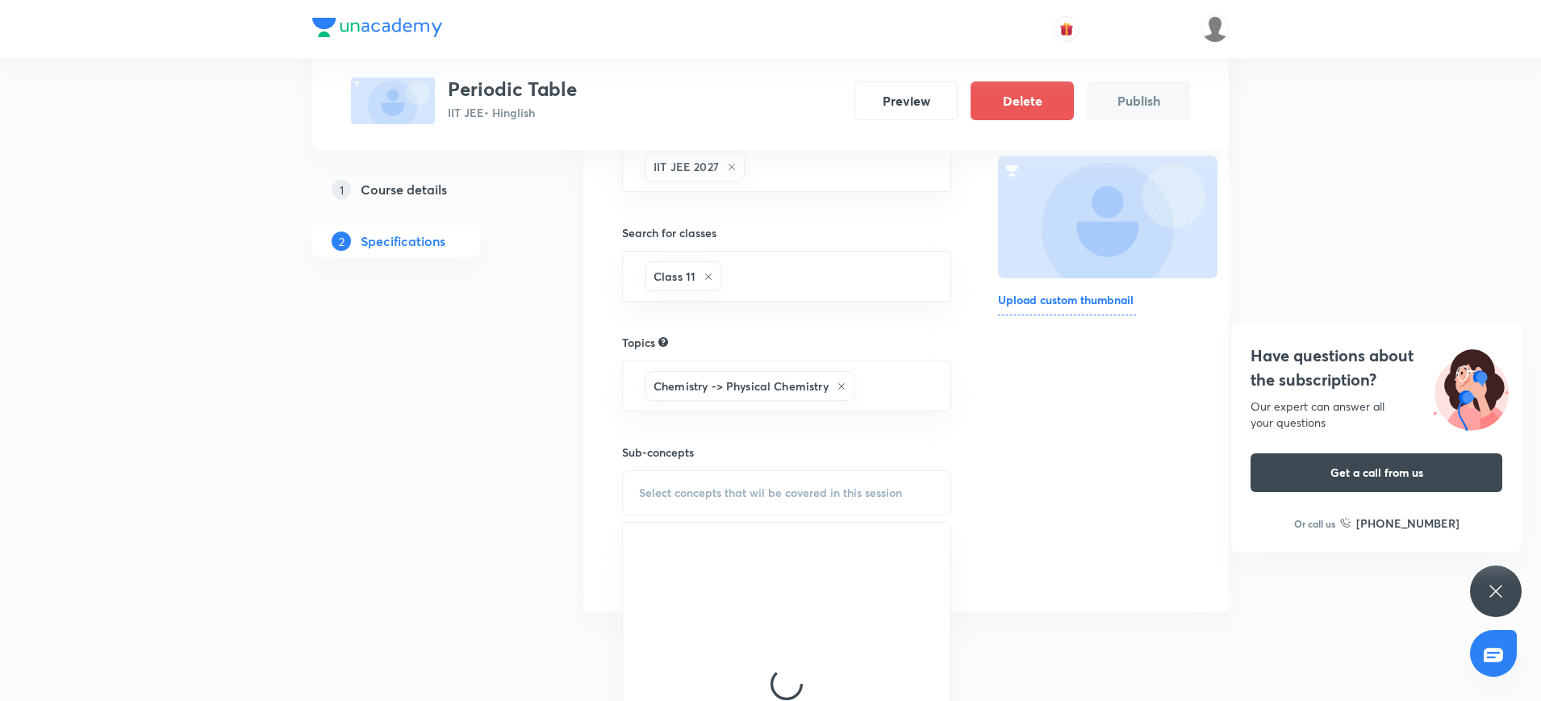
scroll to position [218, 0]
click at [712, 603] on div "Basic Concepts" at bounding box center [786, 617] width 327 height 36
checkbox input "true"
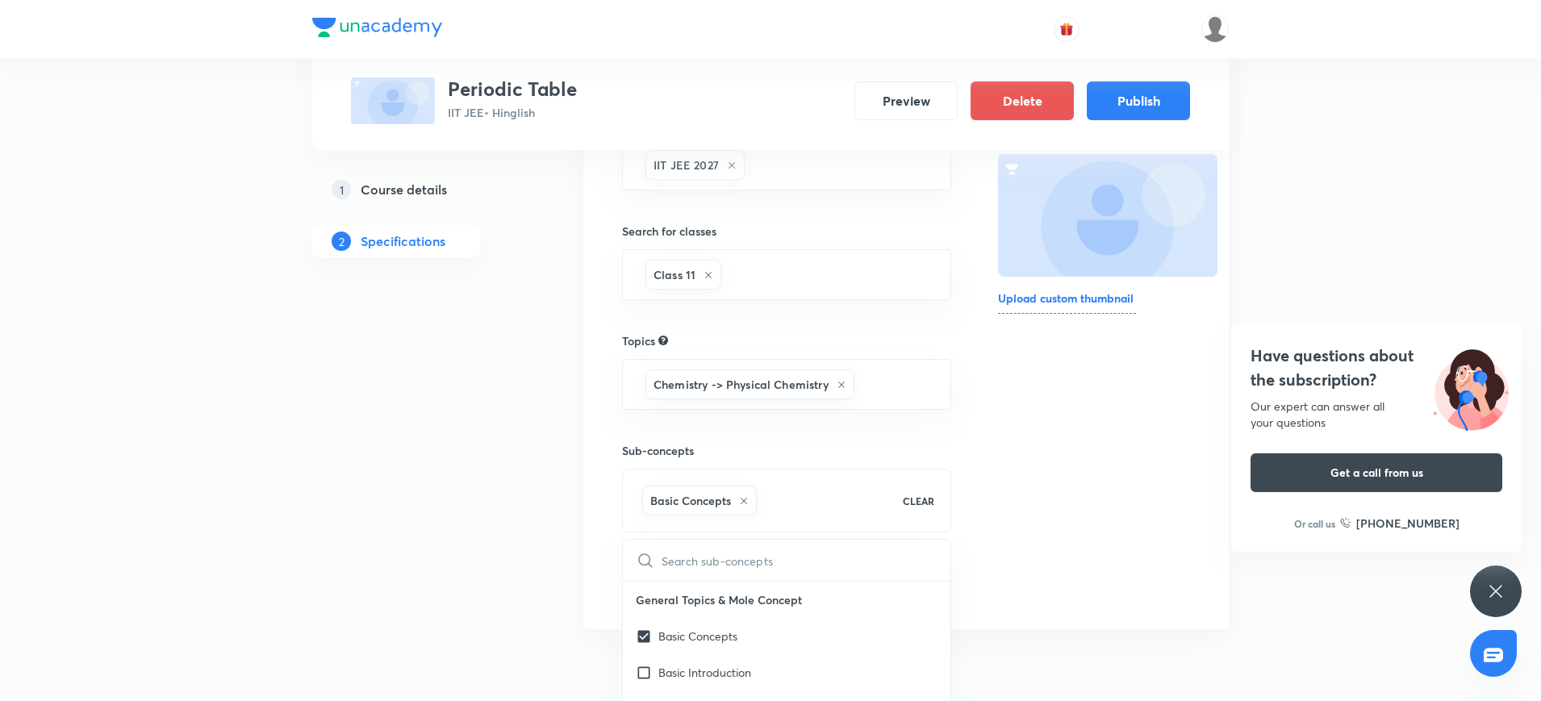
click at [528, 548] on div "1 Course details 2 Specifications" at bounding box center [421, 353] width 219 height 597
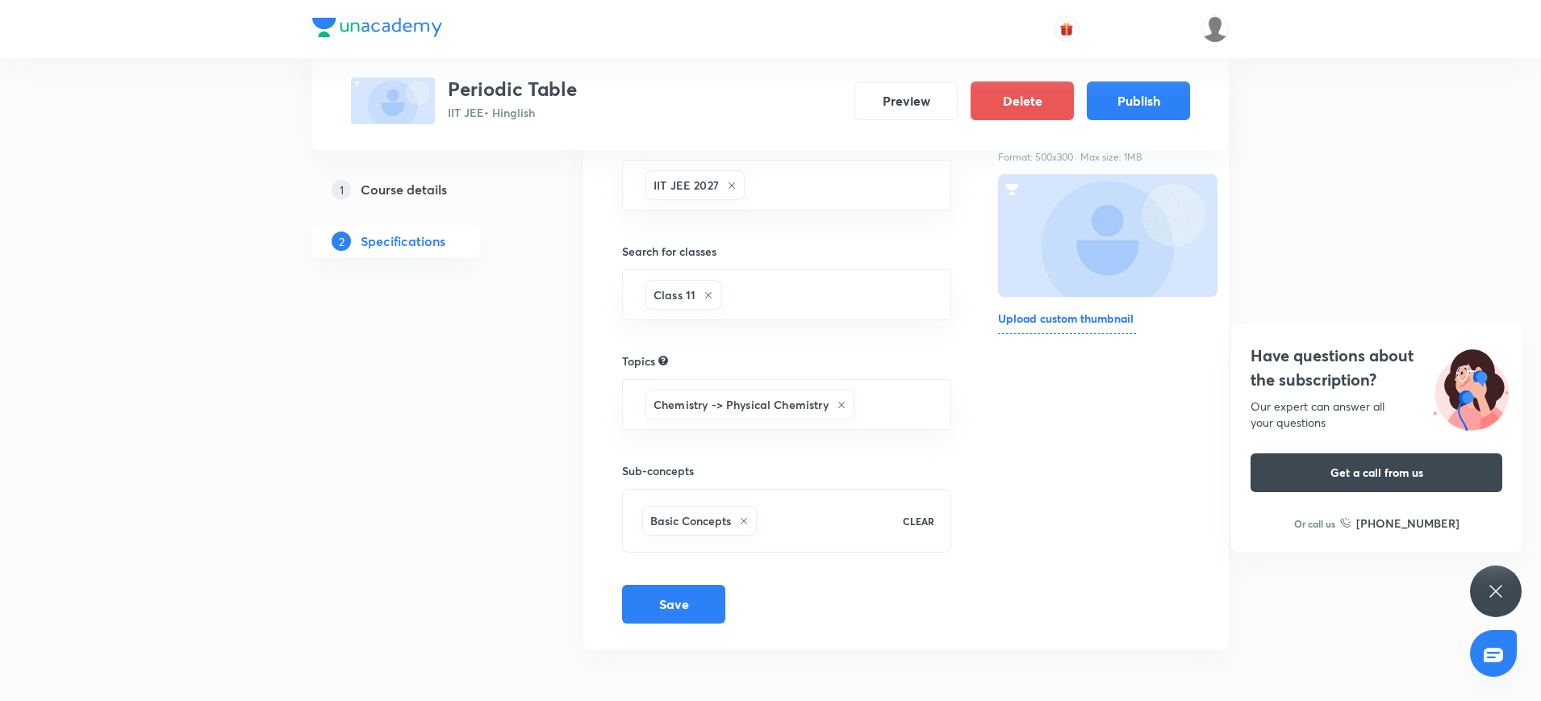
scroll to position [198, 0]
click at [679, 603] on button "Save" at bounding box center [673, 602] width 103 height 39
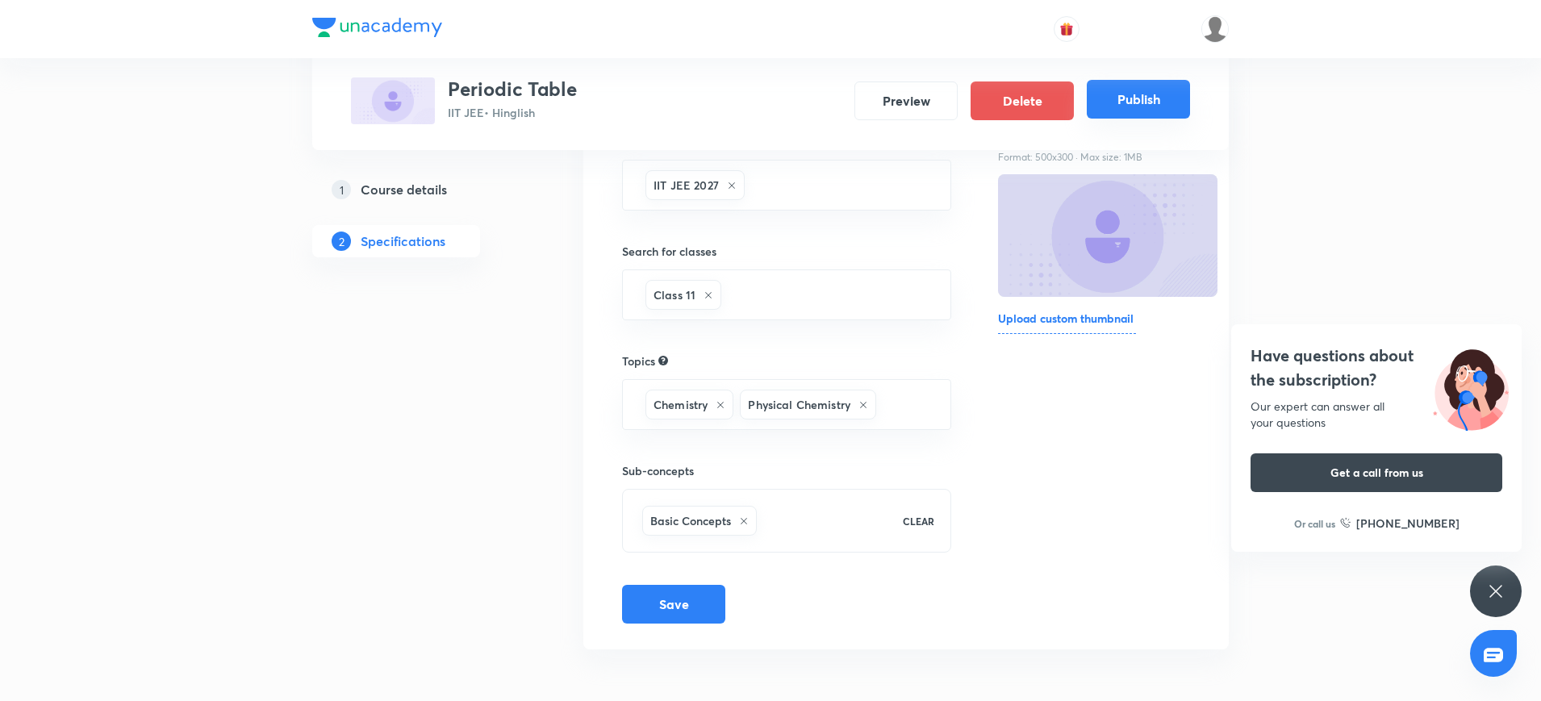
click at [1131, 90] on button "Publish" at bounding box center [1138, 99] width 103 height 39
click at [906, 97] on button "Preview" at bounding box center [905, 99] width 103 height 39
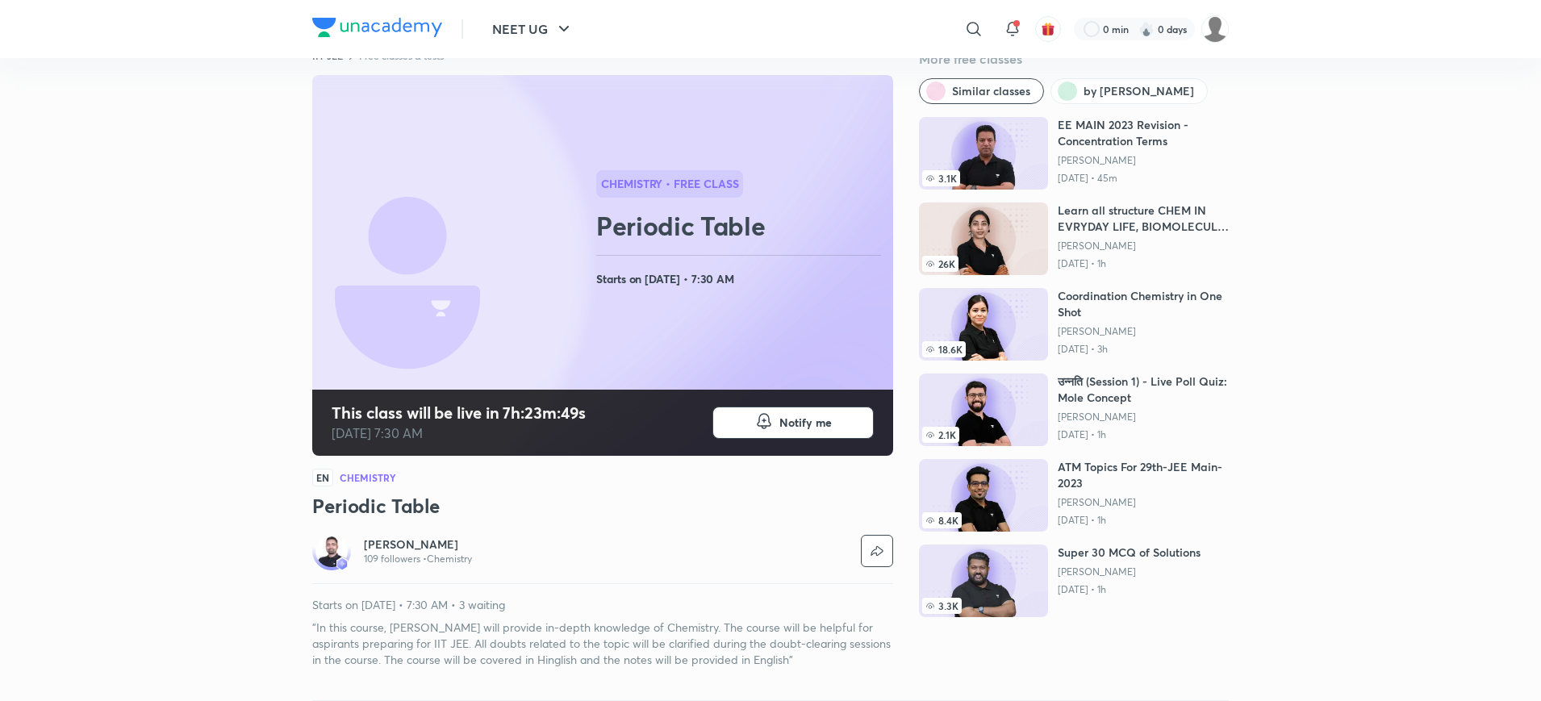
scroll to position [43, 0]
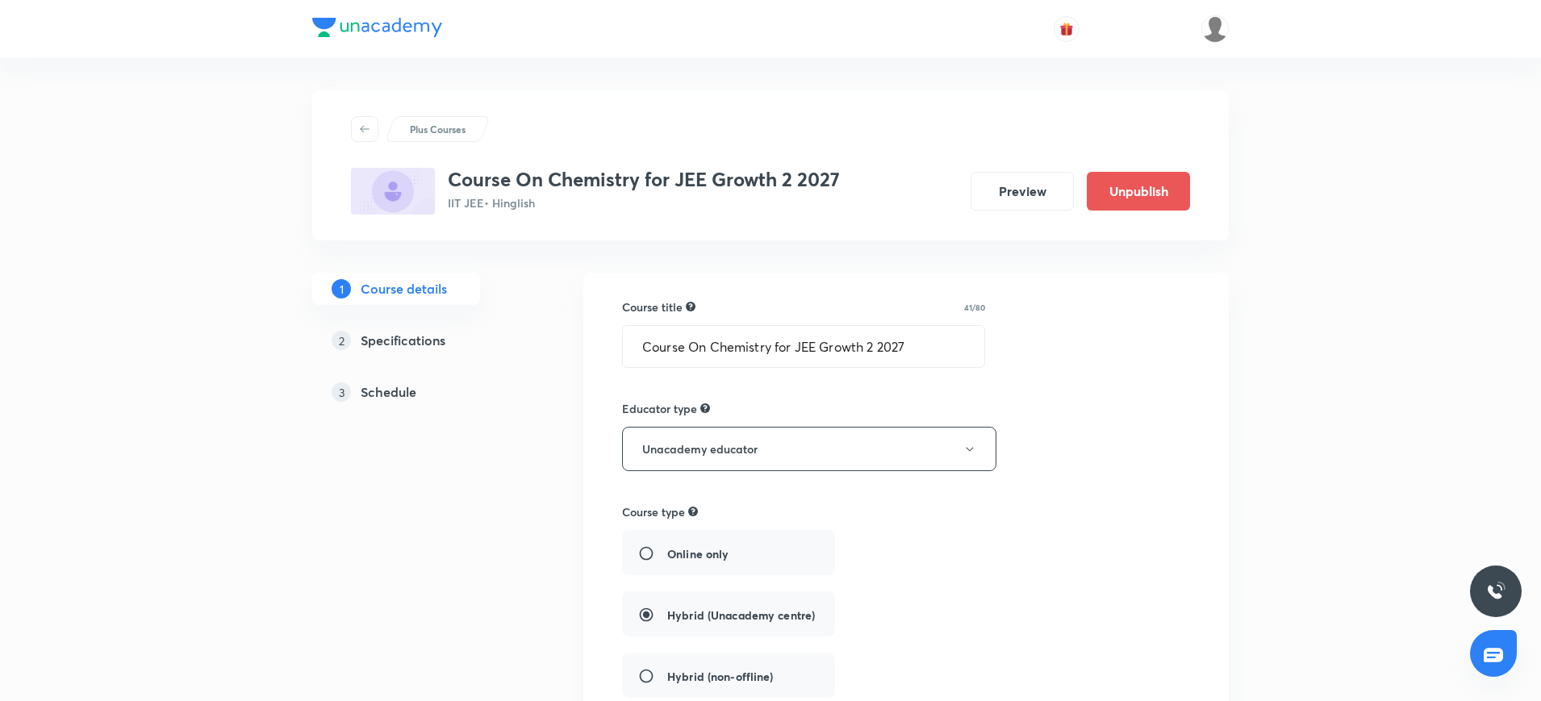
click at [383, 337] on h5 "Specifications" at bounding box center [403, 340] width 85 height 19
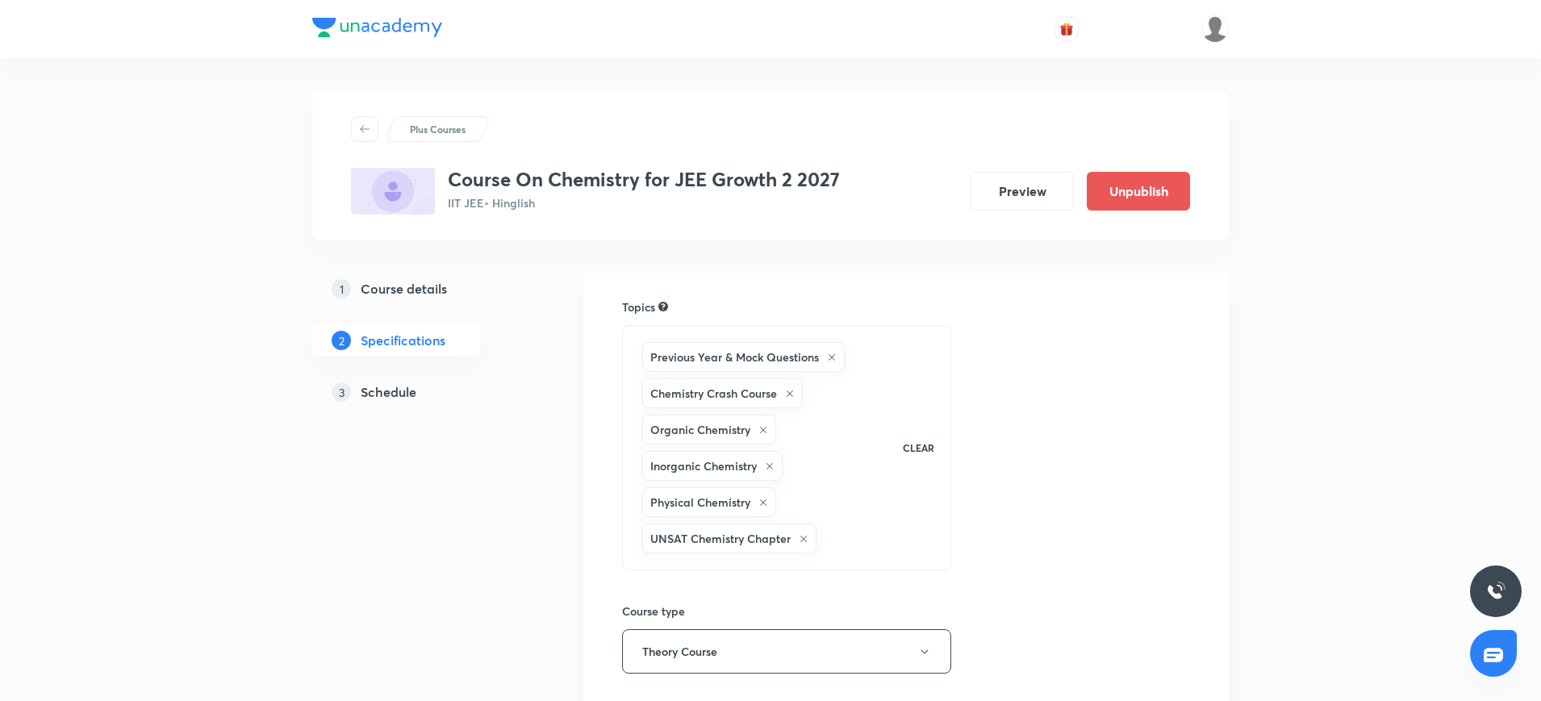
scroll to position [136, 0]
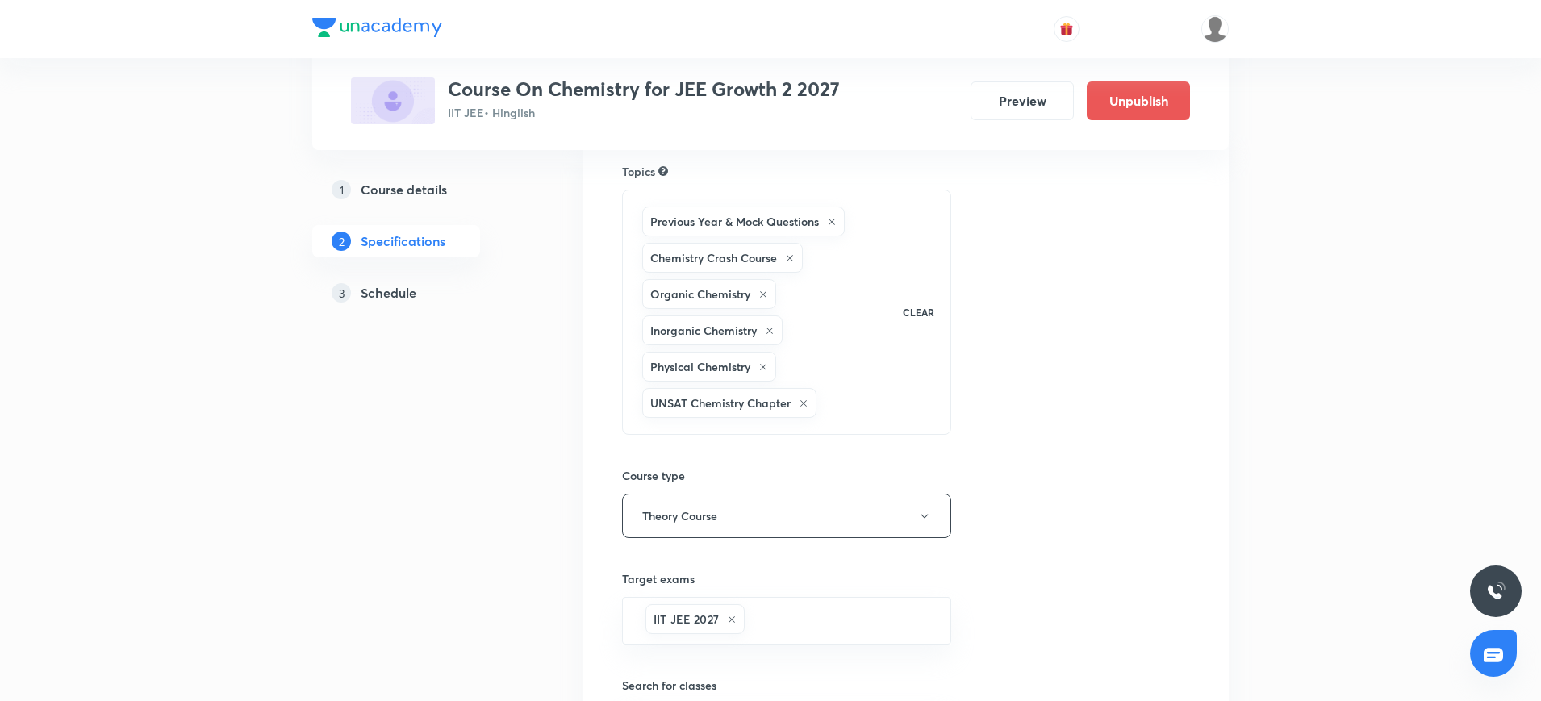
click at [415, 194] on h5 "Course details" at bounding box center [404, 189] width 86 height 19
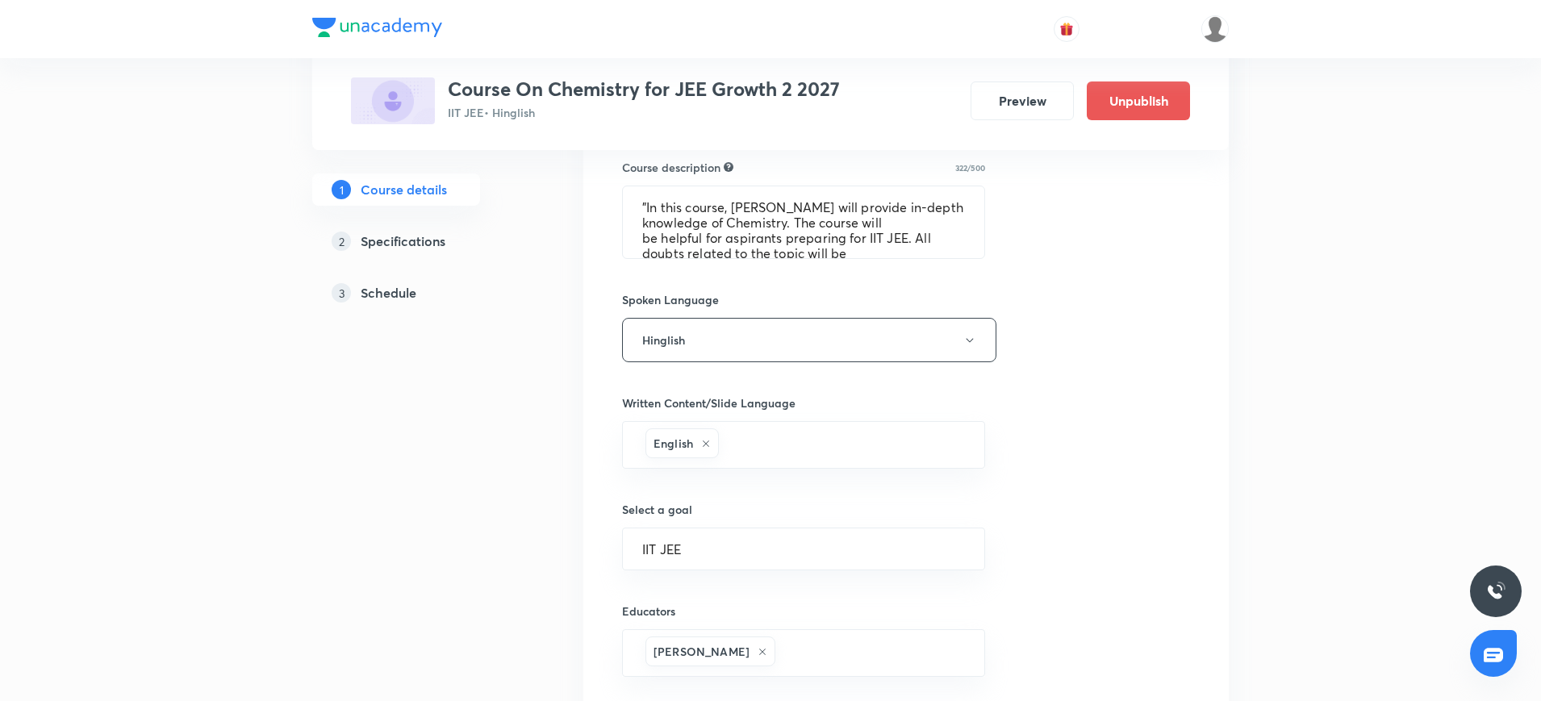
scroll to position [771, 0]
click at [707, 219] on textarea ""In this course, [PERSON_NAME] will provide in-depth knowledge of Chemistry. Th…" at bounding box center [803, 223] width 361 height 72
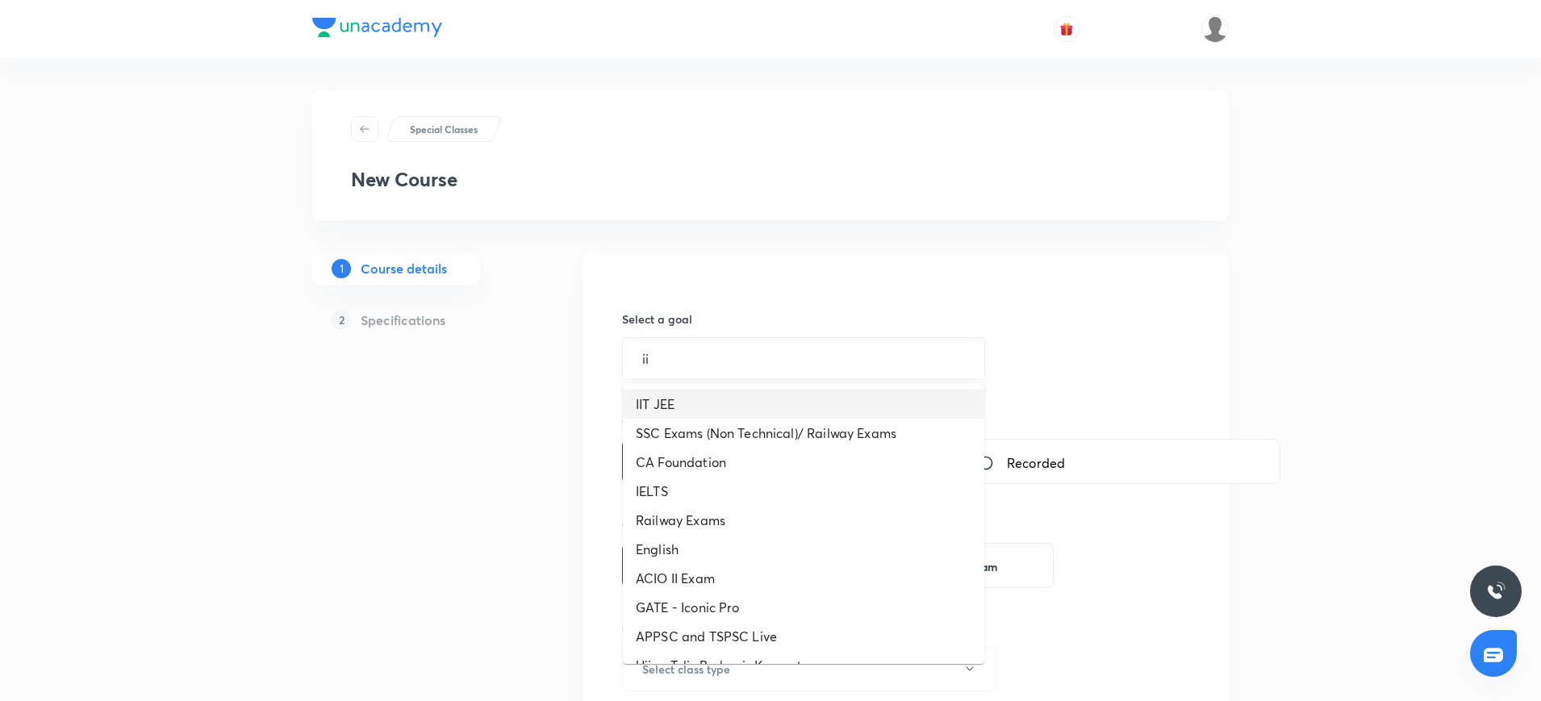
click at [712, 403] on li "IIT JEE" at bounding box center [803, 404] width 361 height 29
type input "IIT JEE"
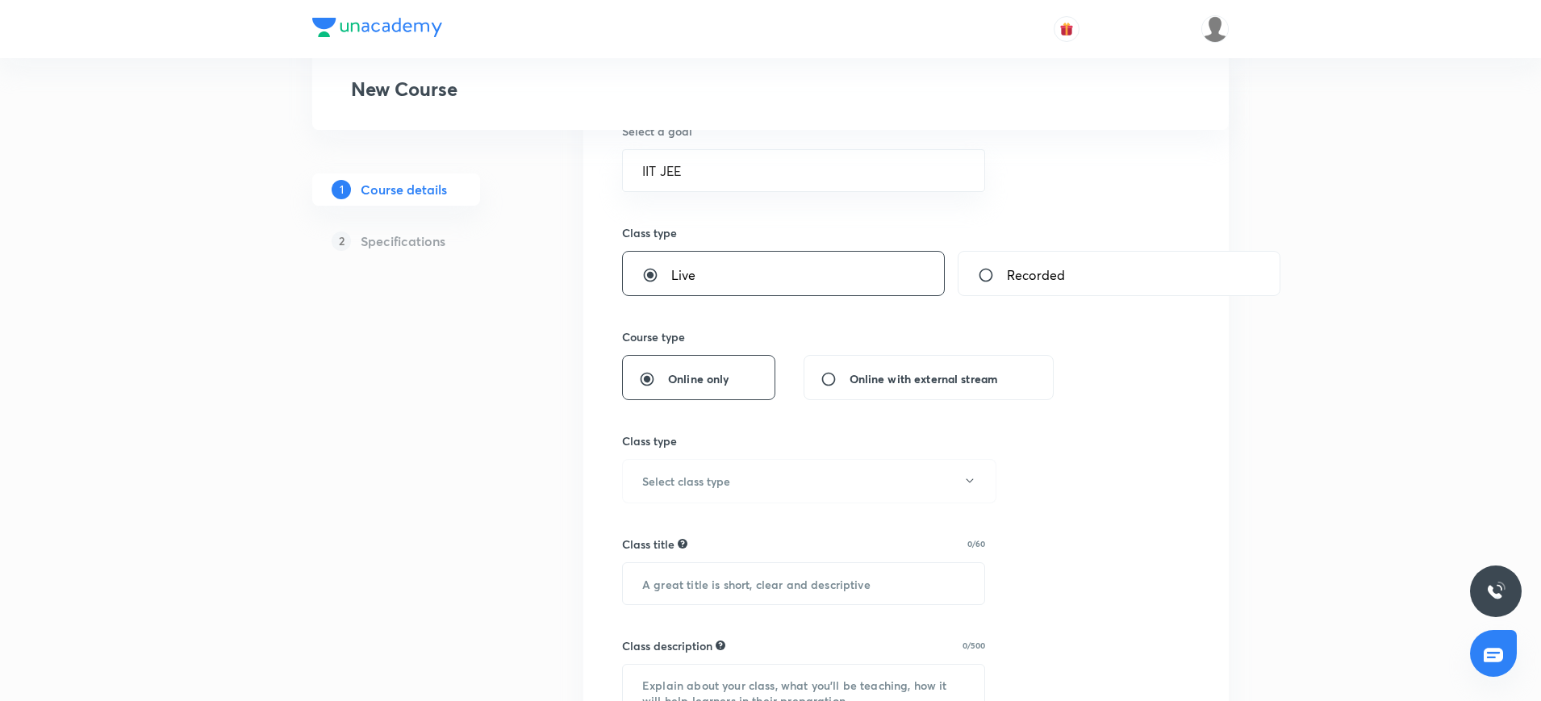
scroll to position [190, 0]
click at [678, 480] on h6 "Select class type" at bounding box center [686, 479] width 88 height 17
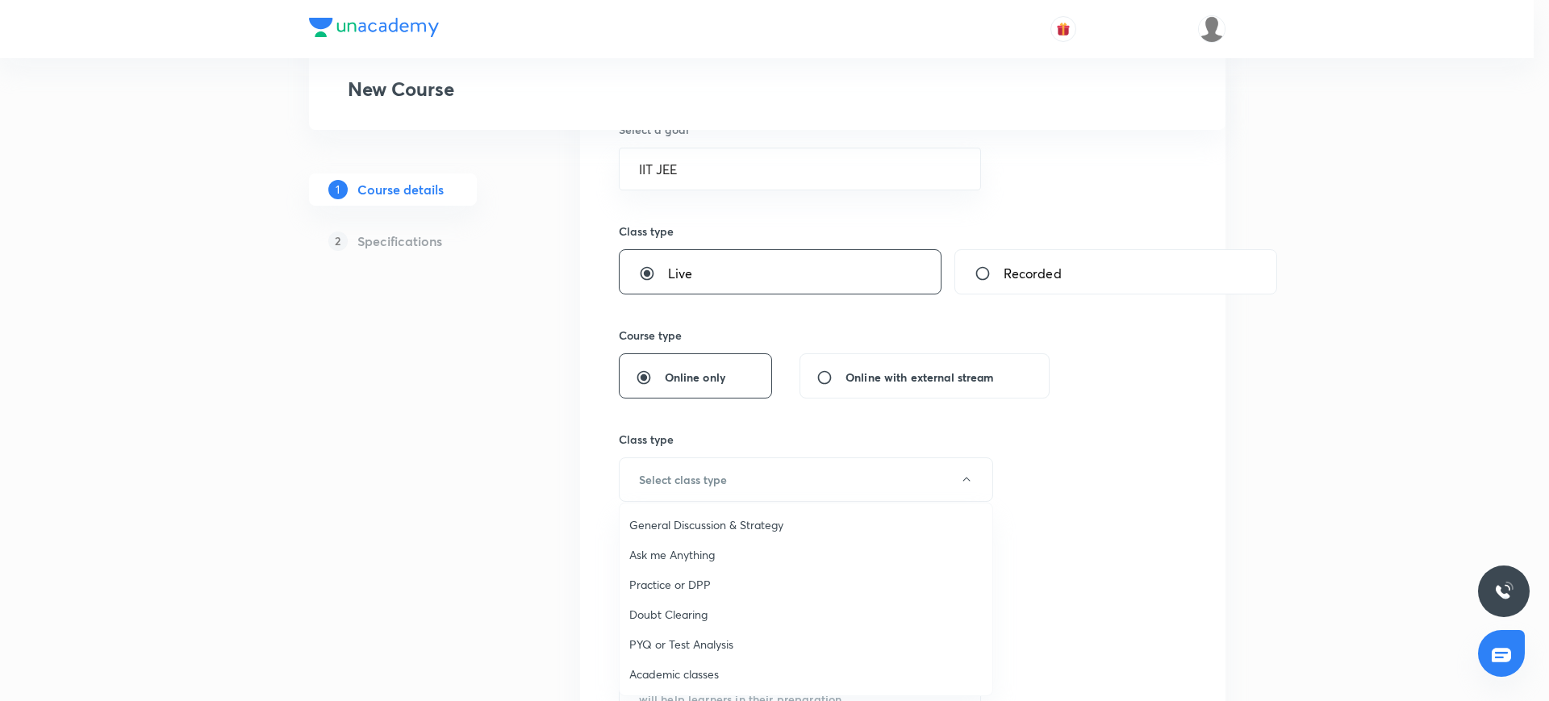
click at [665, 678] on span "Academic classes" at bounding box center [805, 673] width 353 height 17
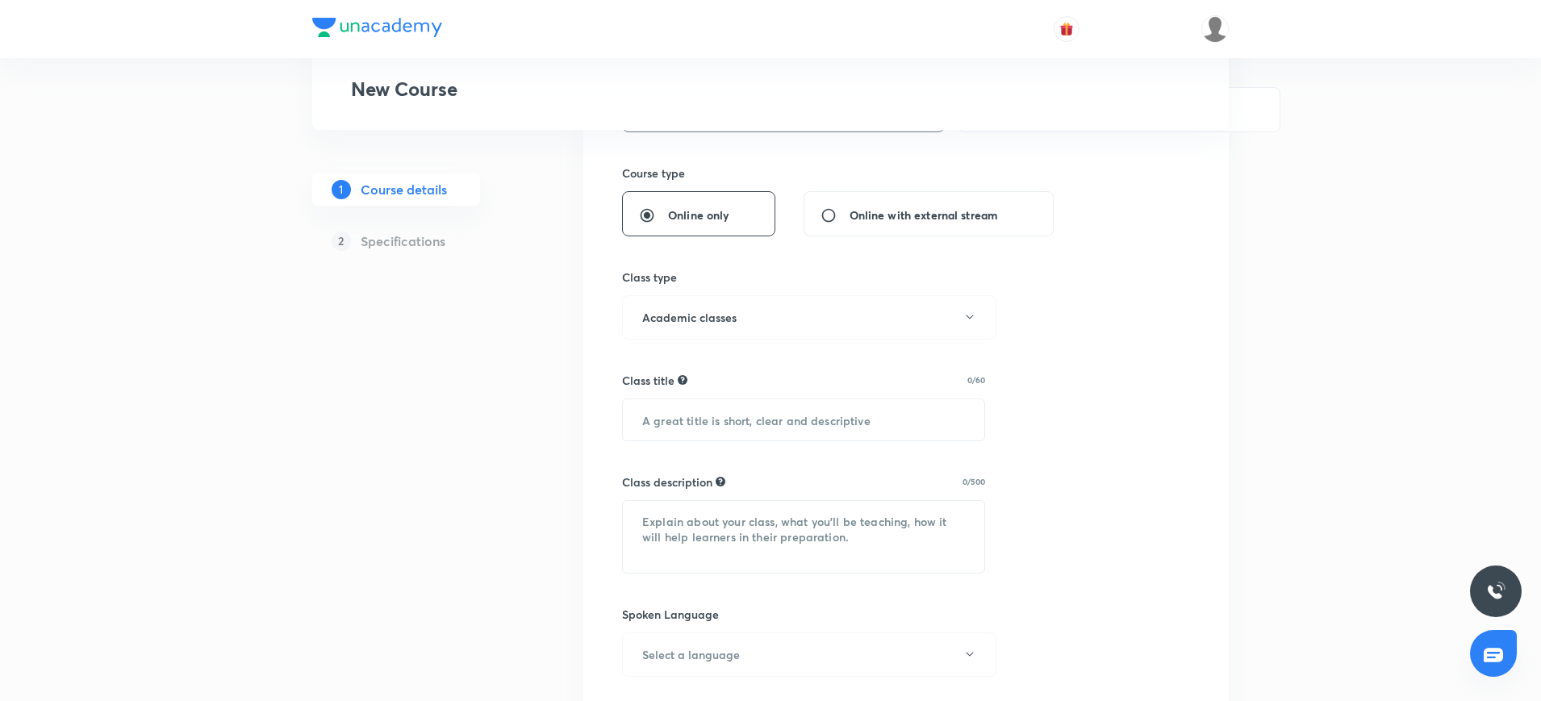
scroll to position [356, 0]
click at [664, 406] on input "text" at bounding box center [803, 415] width 361 height 41
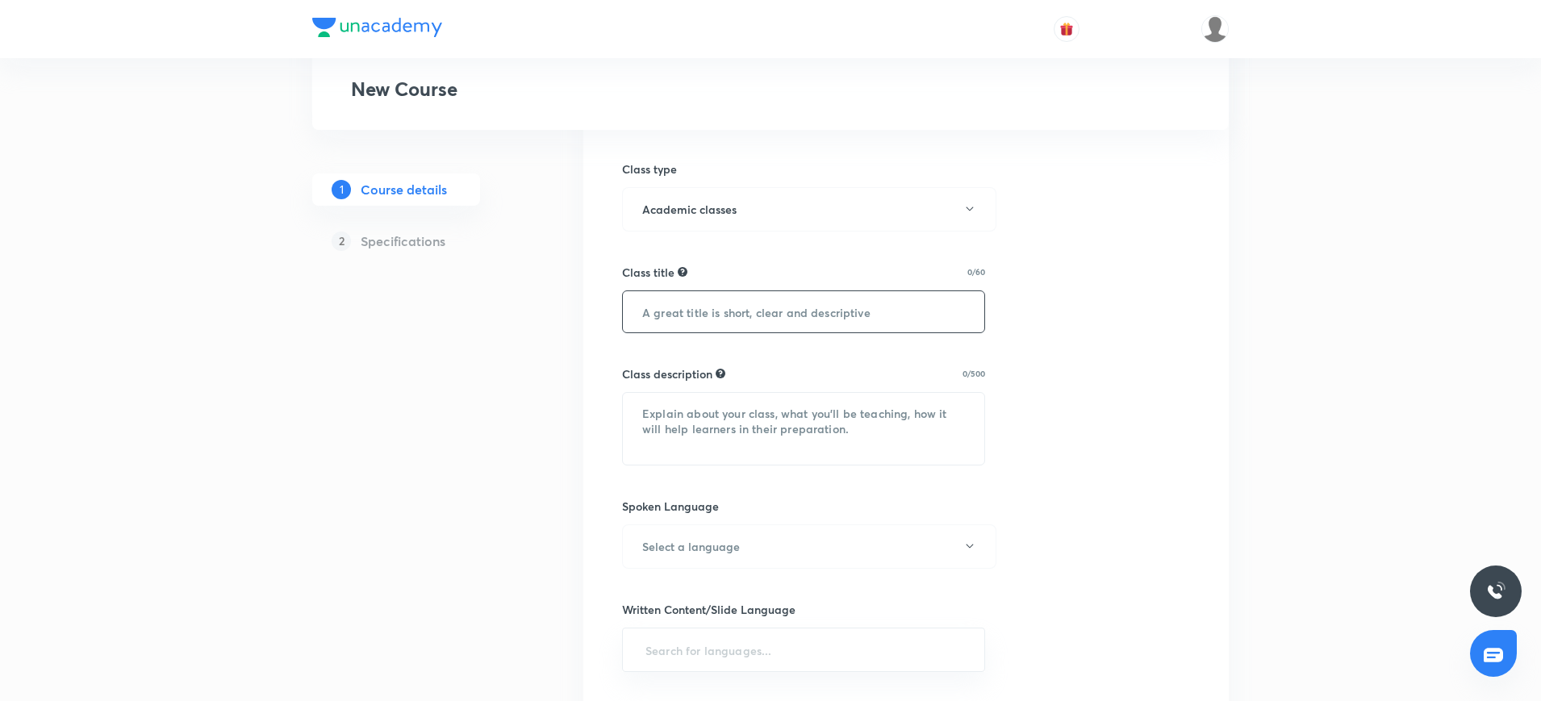
scroll to position [486, 0]
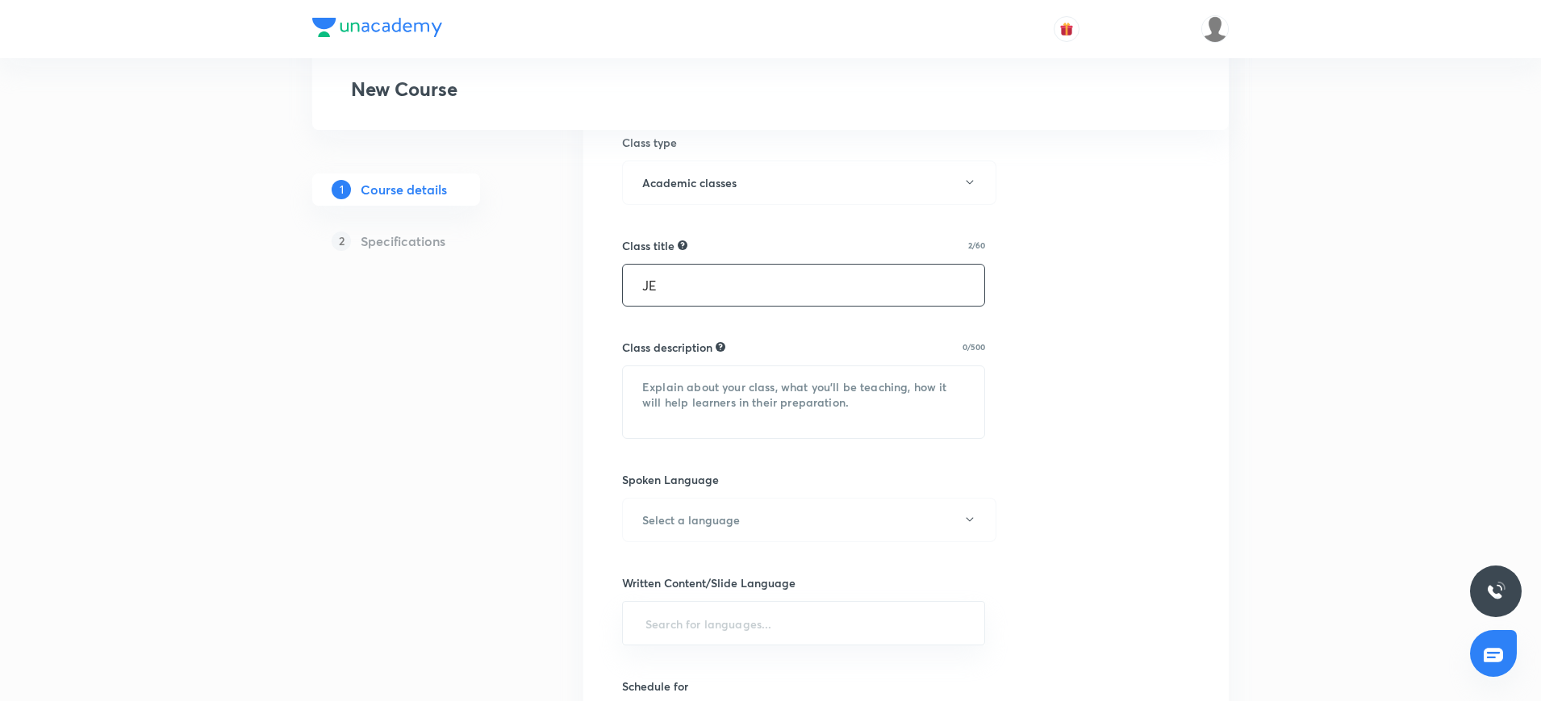
type input "J"
type input "COM"
click at [659, 380] on textarea at bounding box center [803, 402] width 361 height 72
paste textarea ""In this course, [PERSON_NAME] will provide in-depth knowledge of Physics. The …"
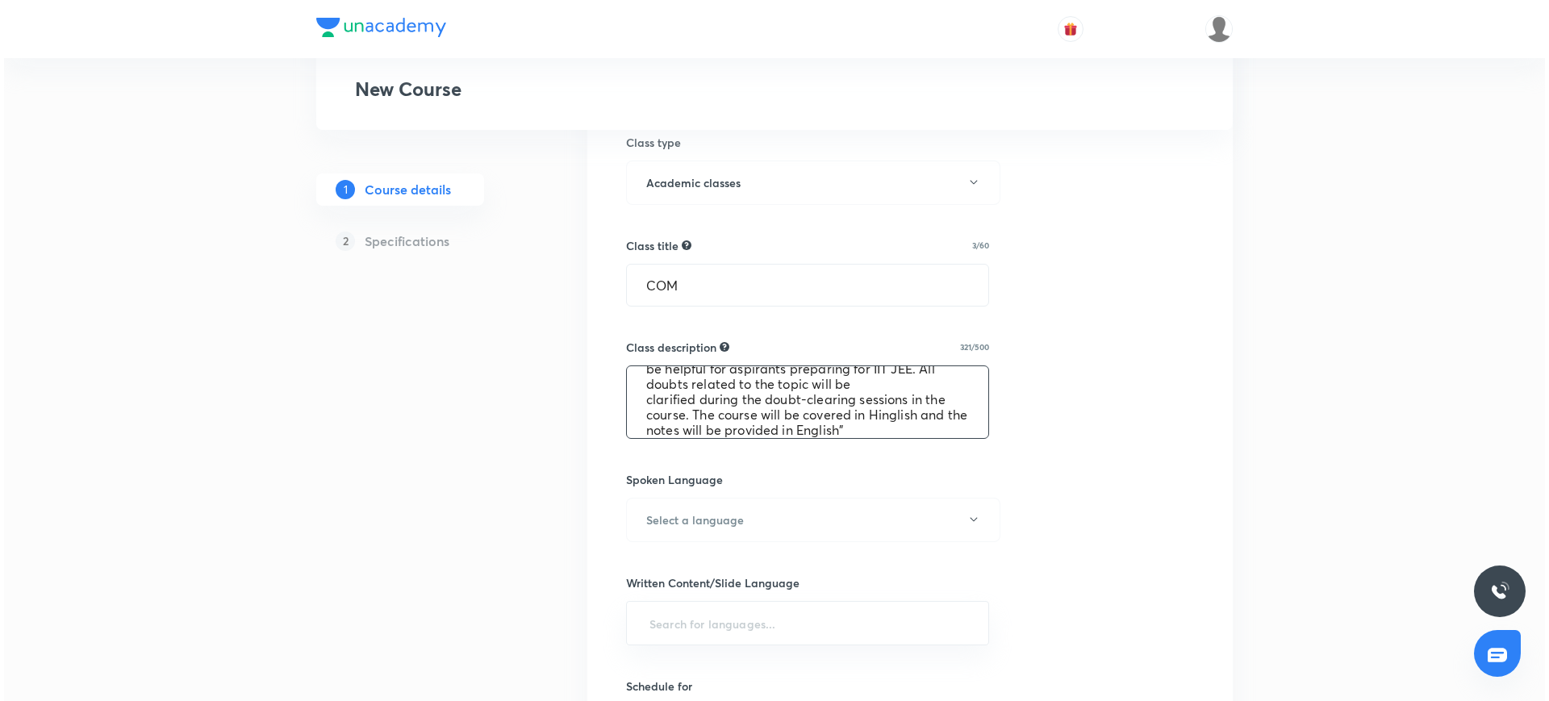
scroll to position [61, 0]
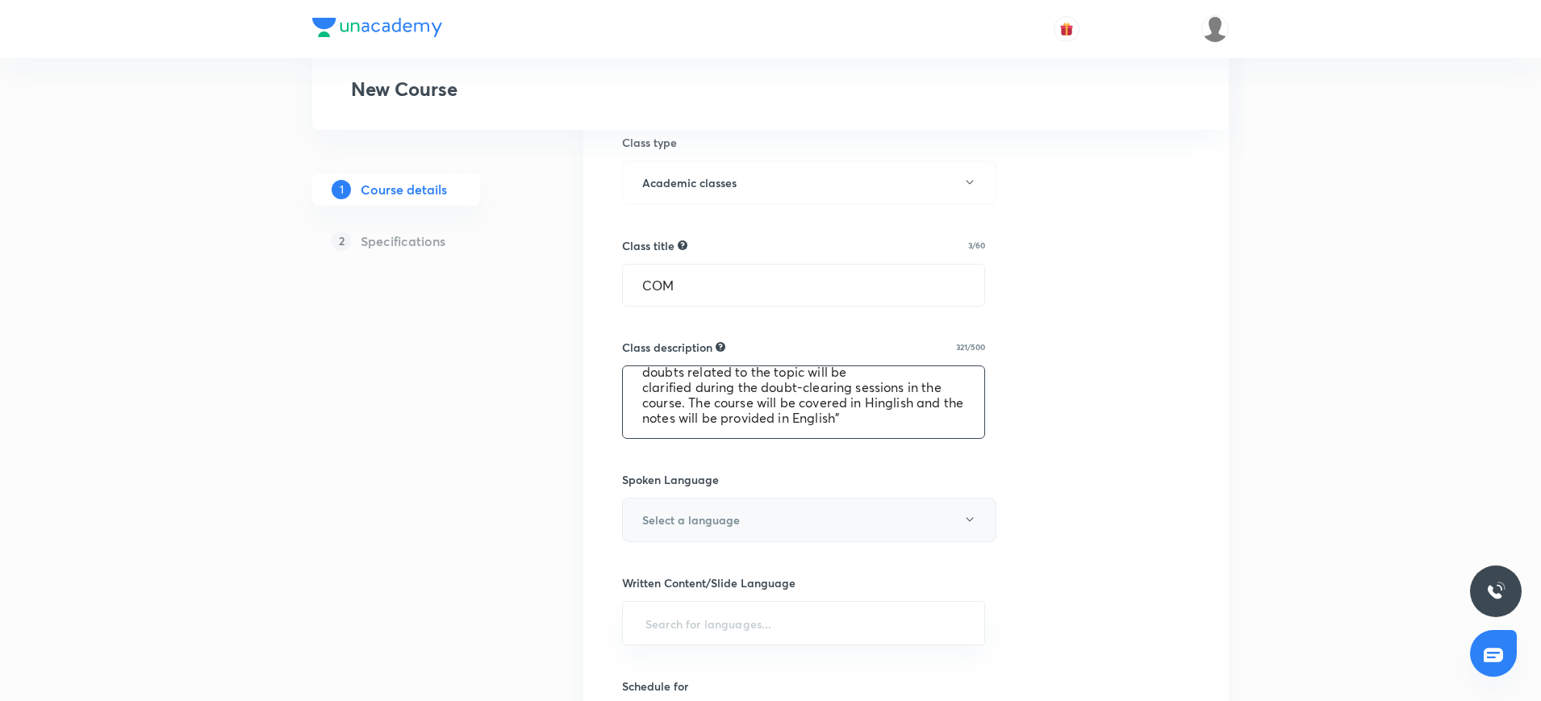
type textarea ""In this course, [PERSON_NAME] will provide in-depth knowledge of Physics. The …"
click at [655, 517] on h6 "Select a language" at bounding box center [691, 519] width 98 height 17
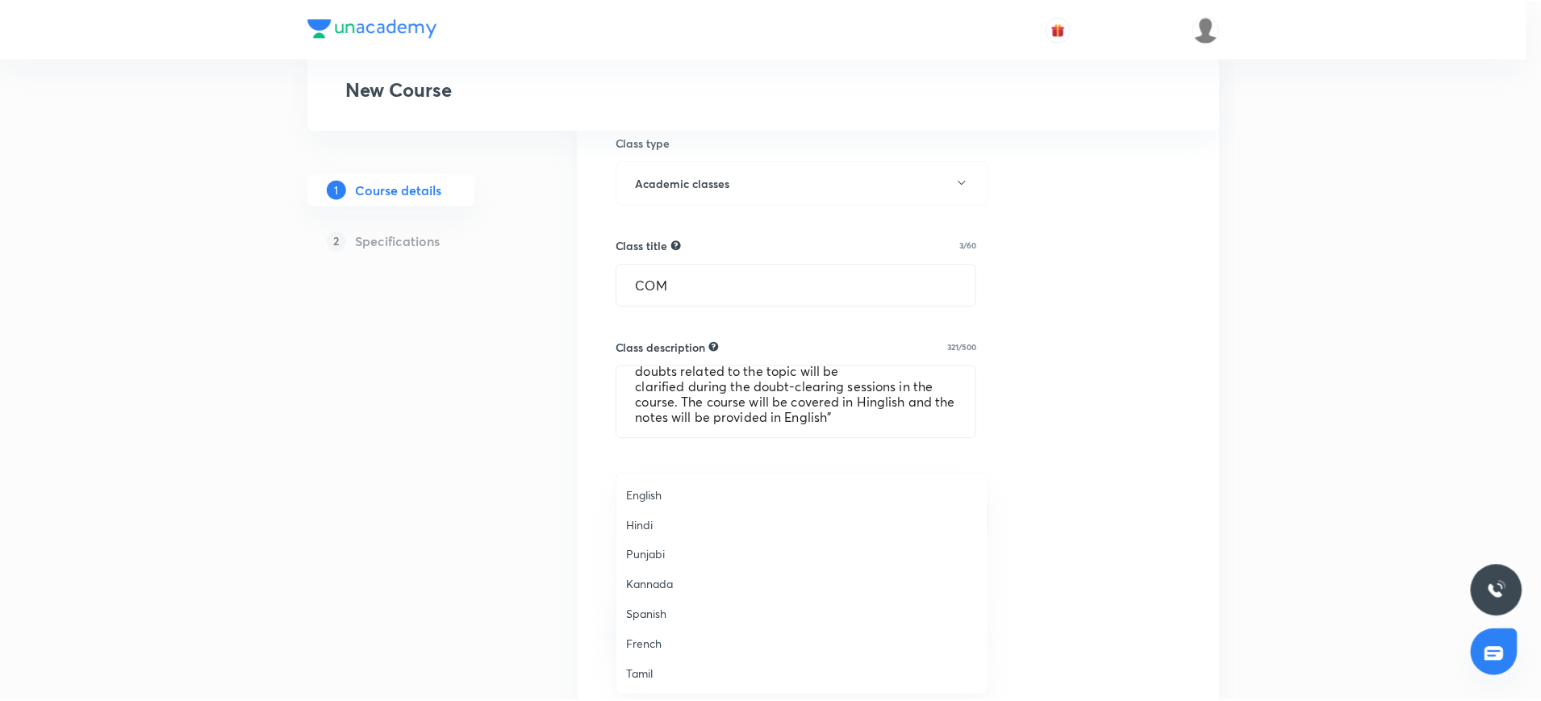
scroll to position [478, 0]
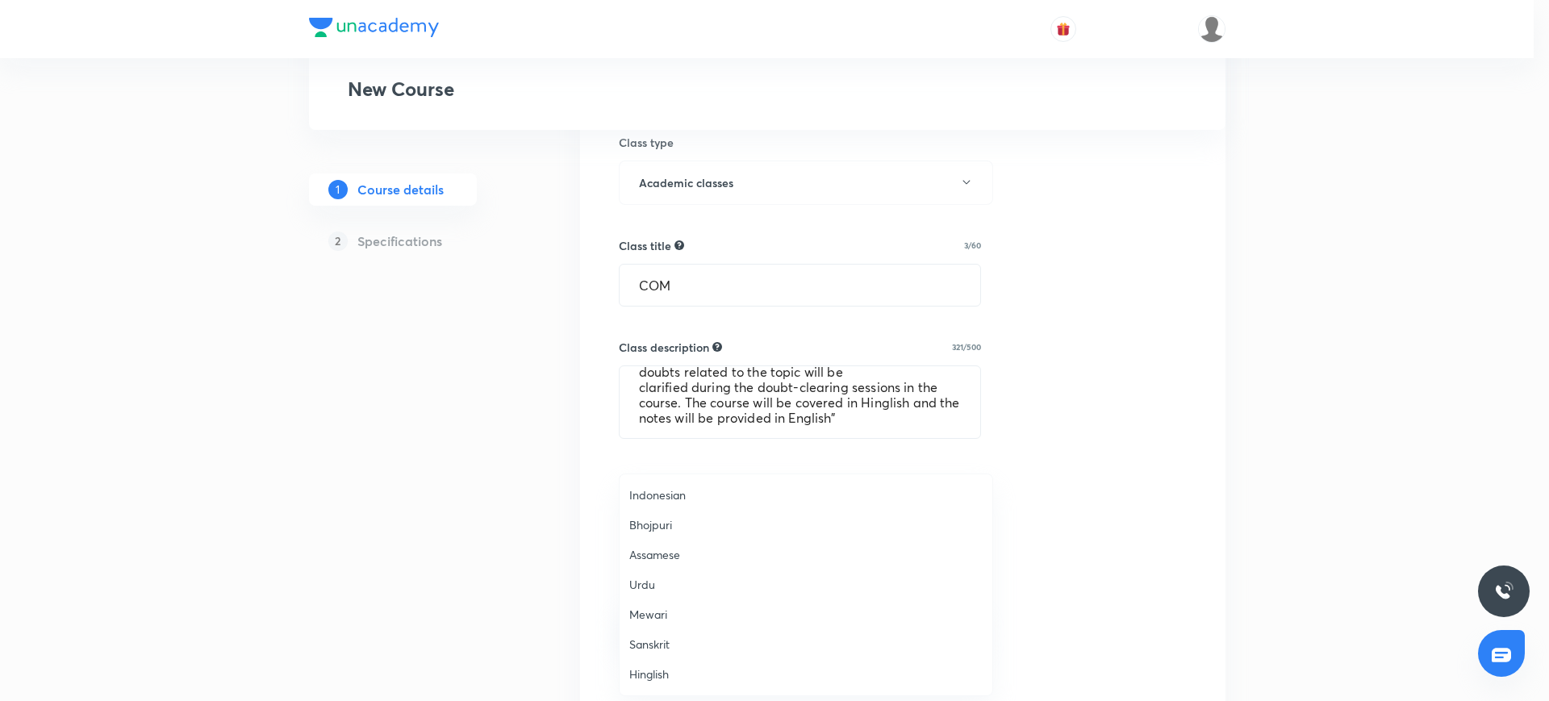
click at [652, 676] on span "Hinglish" at bounding box center [805, 673] width 353 height 17
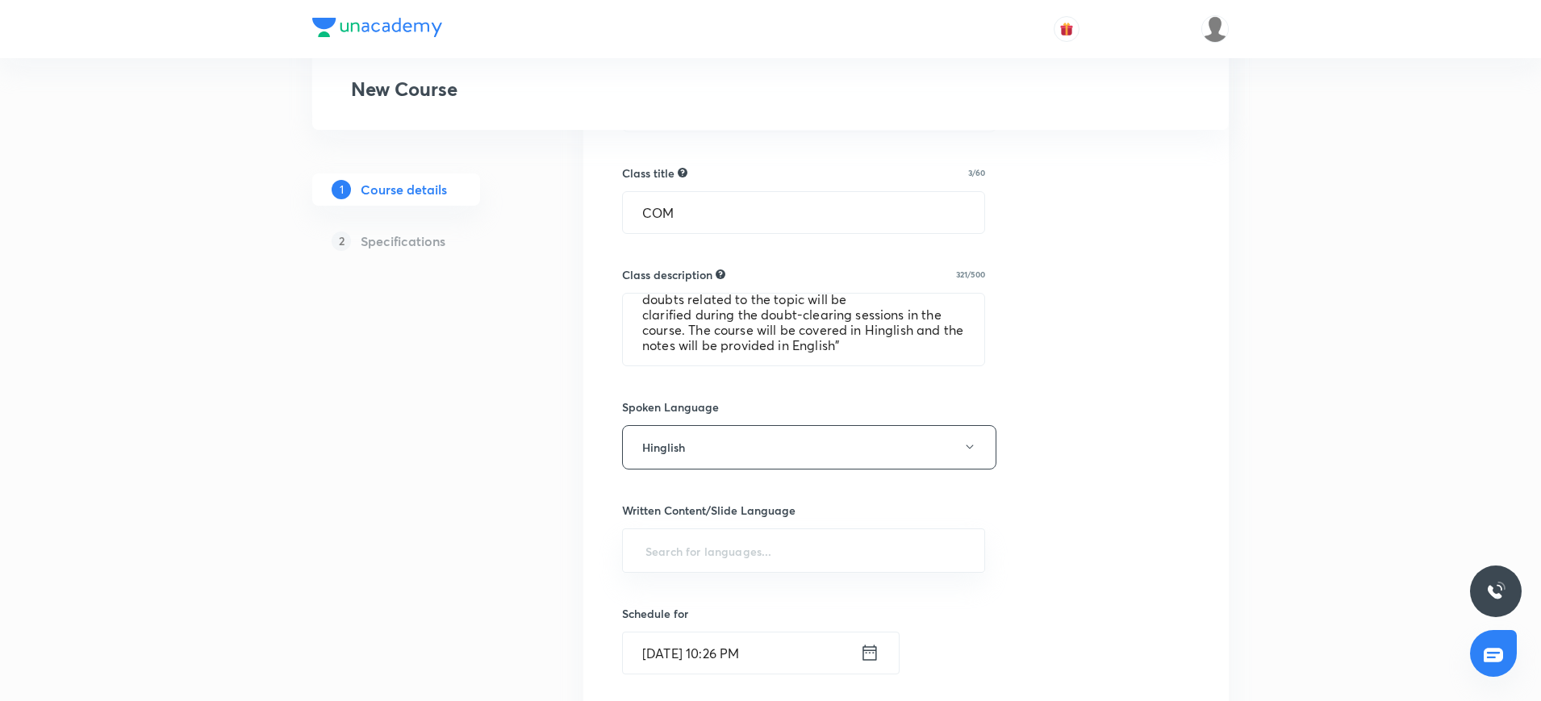
scroll to position [567, 0]
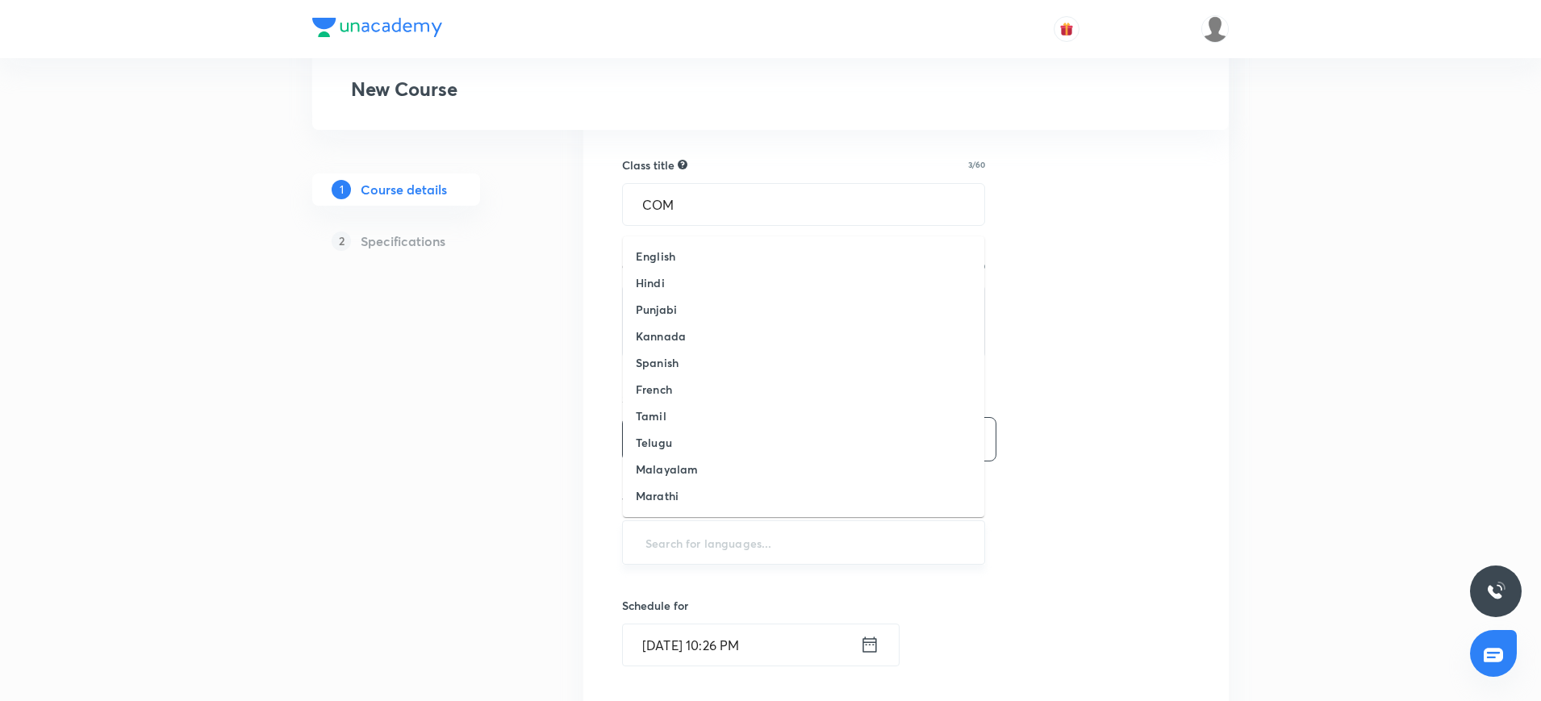
click at [678, 543] on input "text" at bounding box center [803, 543] width 323 height 30
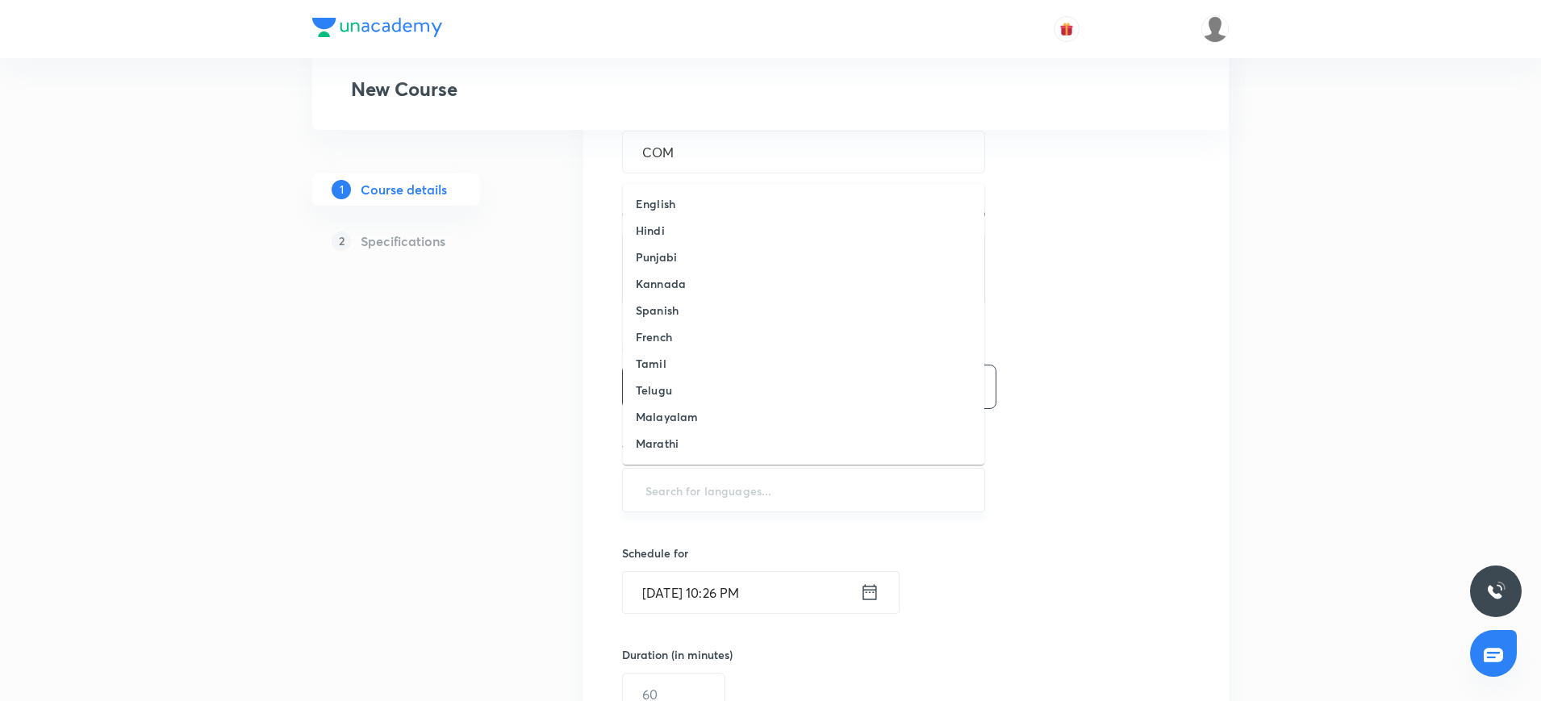
scroll to position [633, 0]
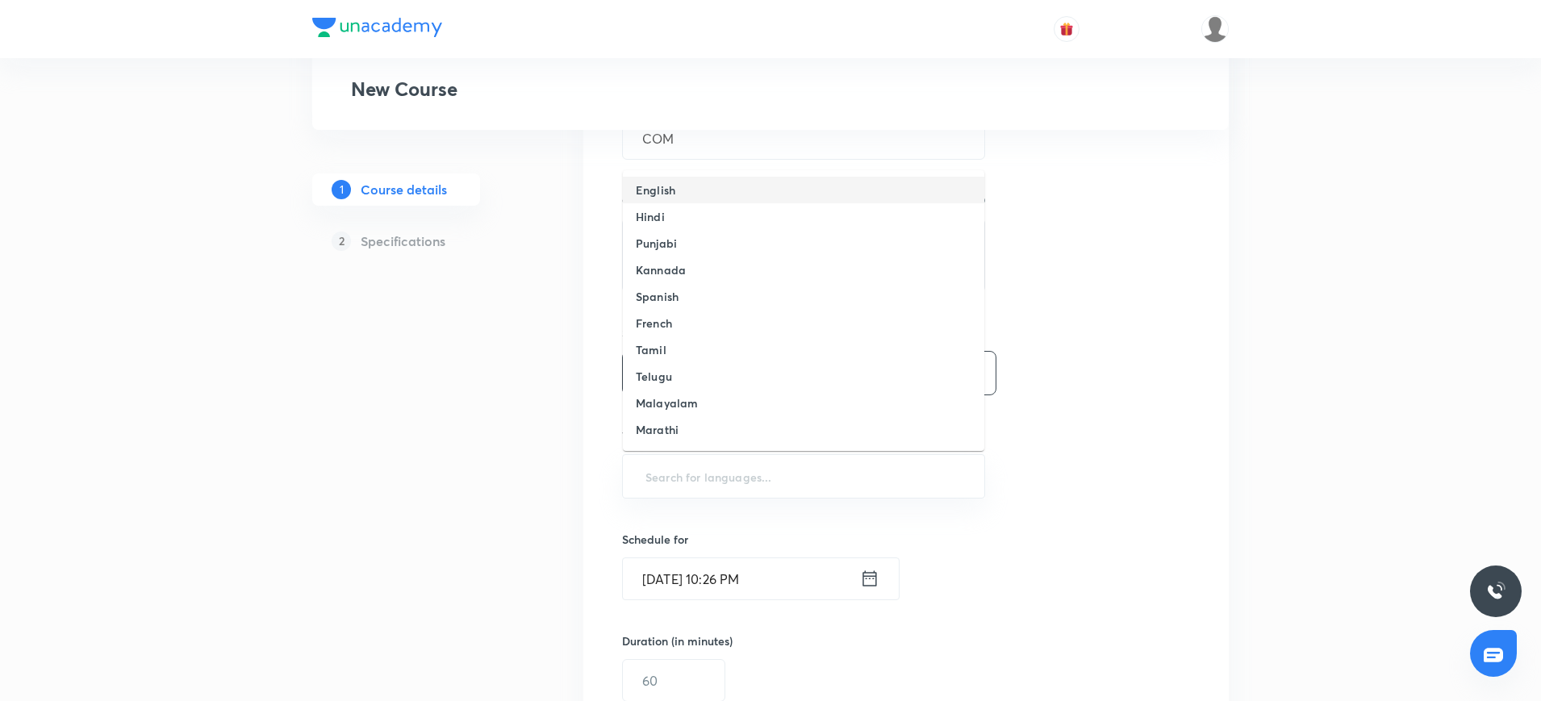
click at [687, 187] on li "English" at bounding box center [803, 190] width 361 height 27
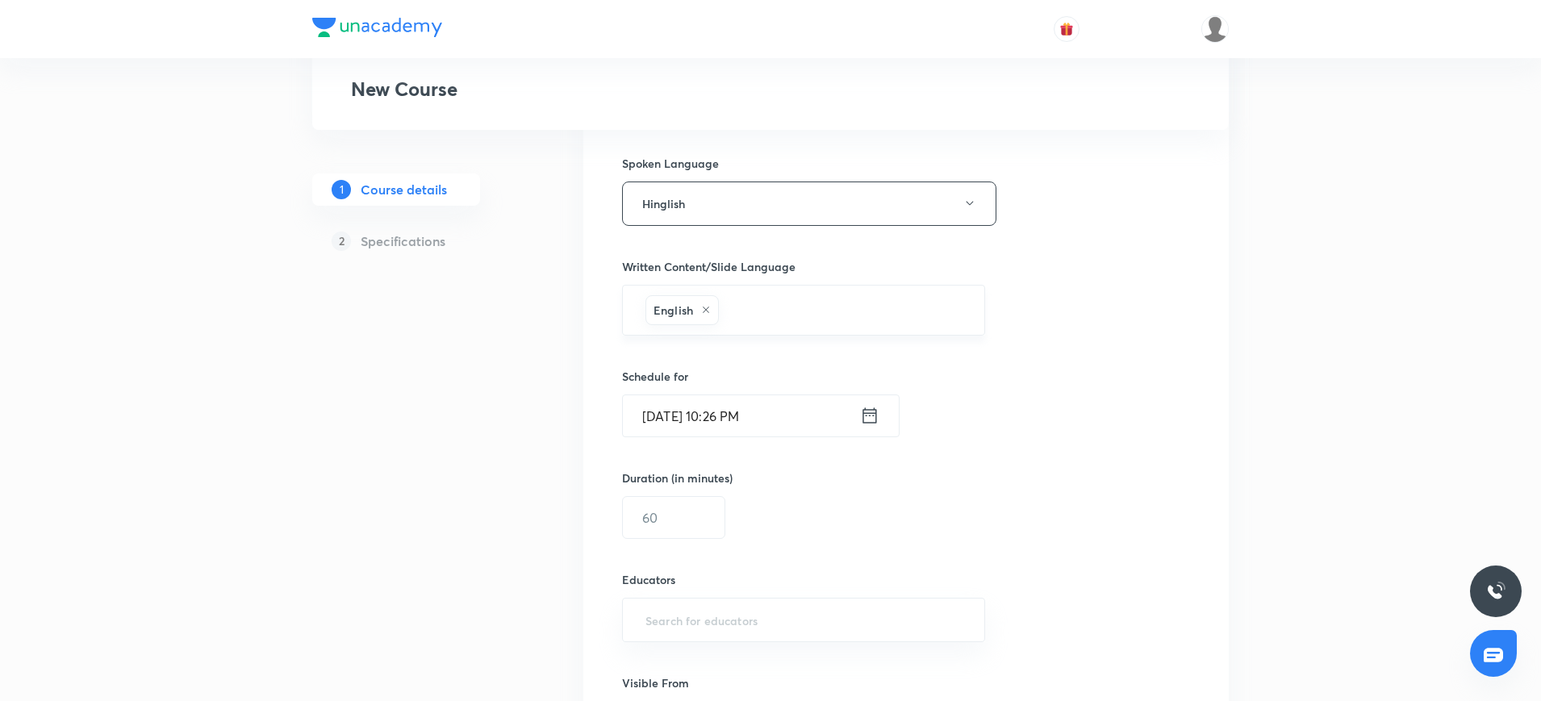
scroll to position [831, 0]
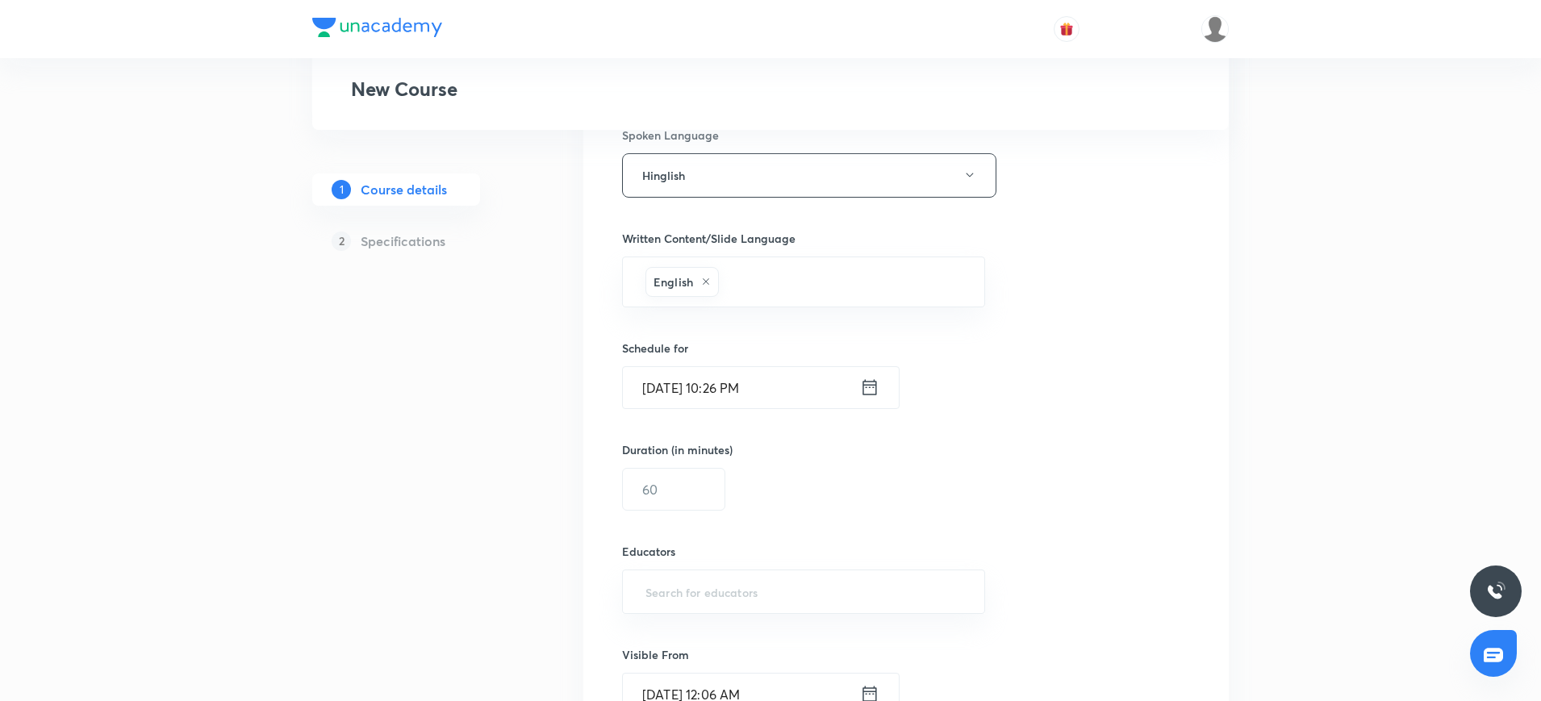
click at [865, 390] on icon at bounding box center [869, 387] width 19 height 23
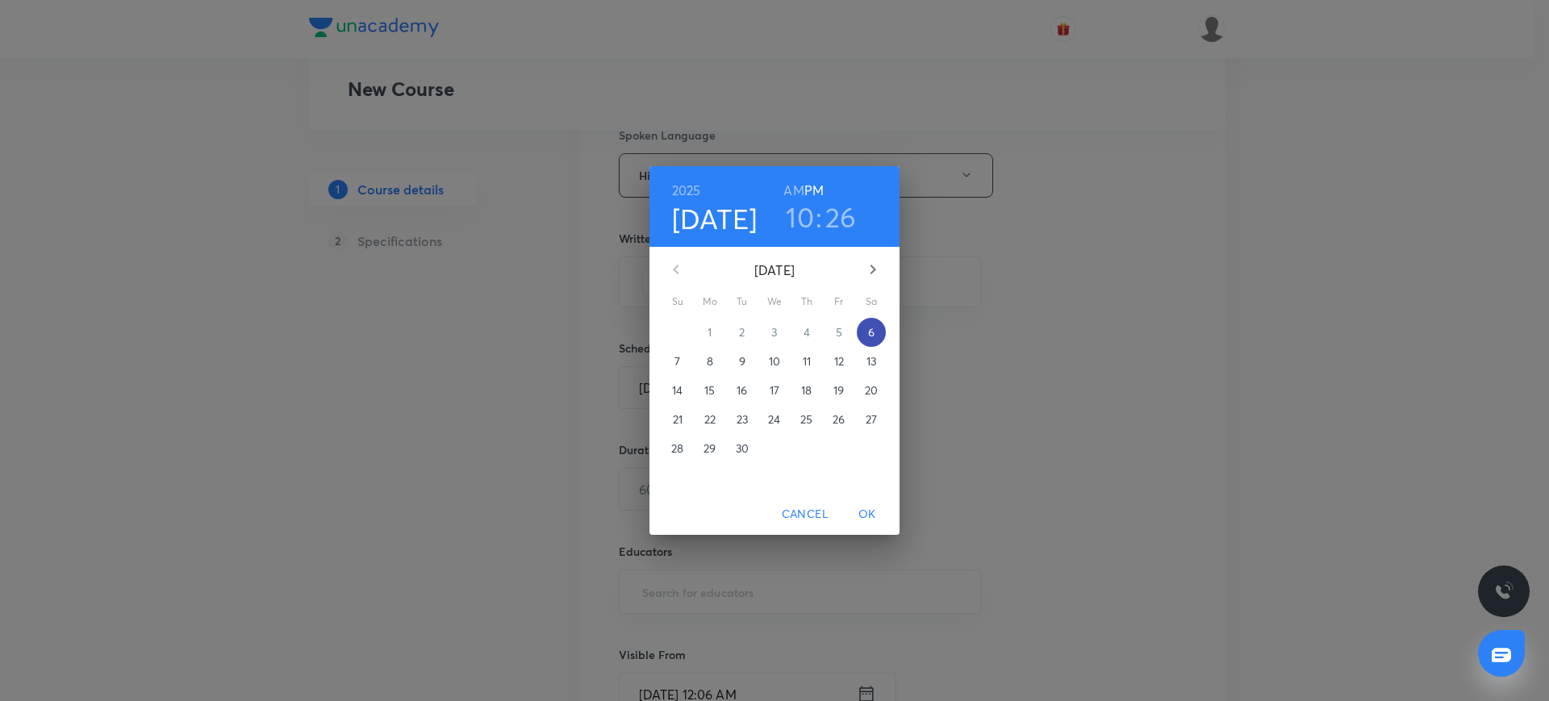
click at [870, 331] on p "6" at bounding box center [871, 332] width 6 height 16
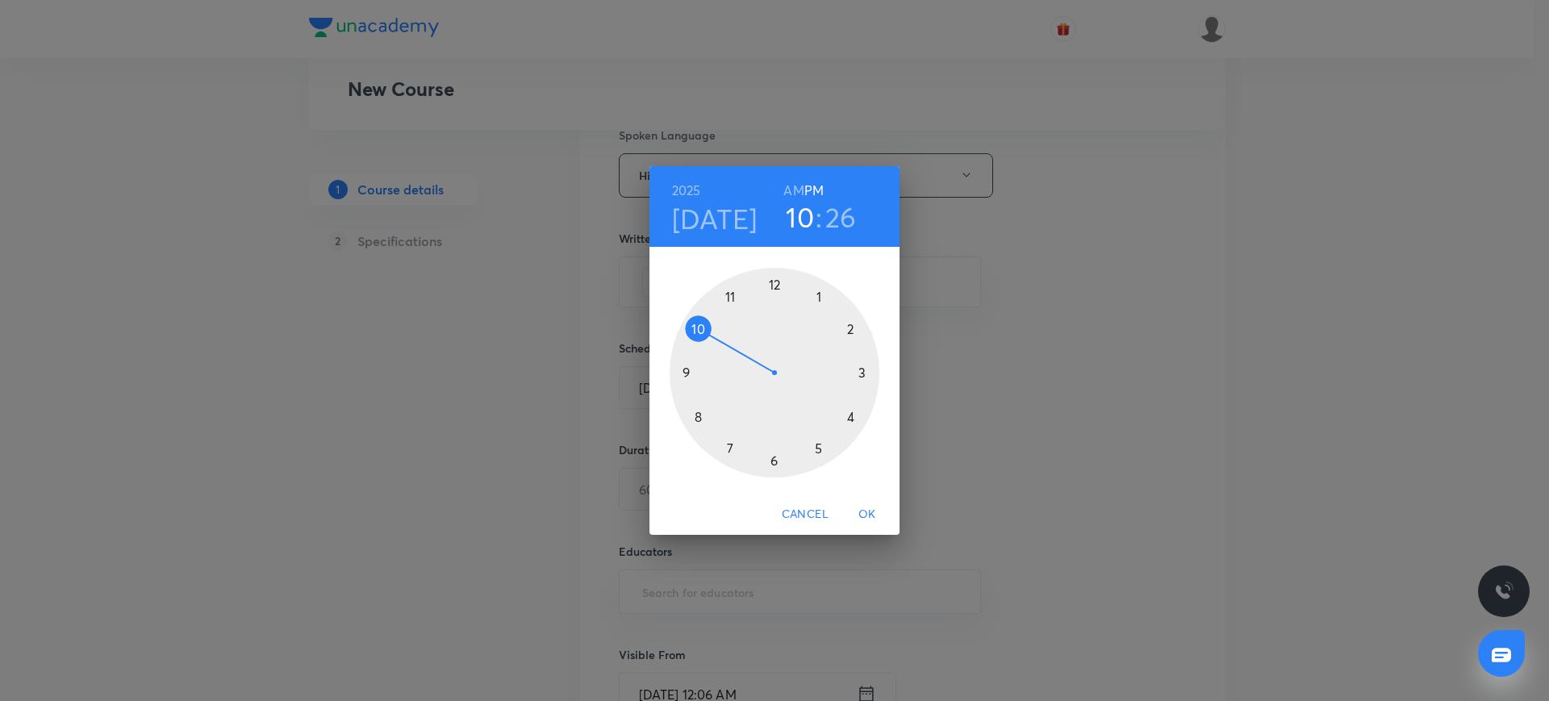
click at [686, 373] on div at bounding box center [775, 373] width 210 height 210
click at [791, 183] on h6 "AM" at bounding box center [793, 190] width 20 height 23
click at [689, 373] on div at bounding box center [775, 373] width 210 height 210
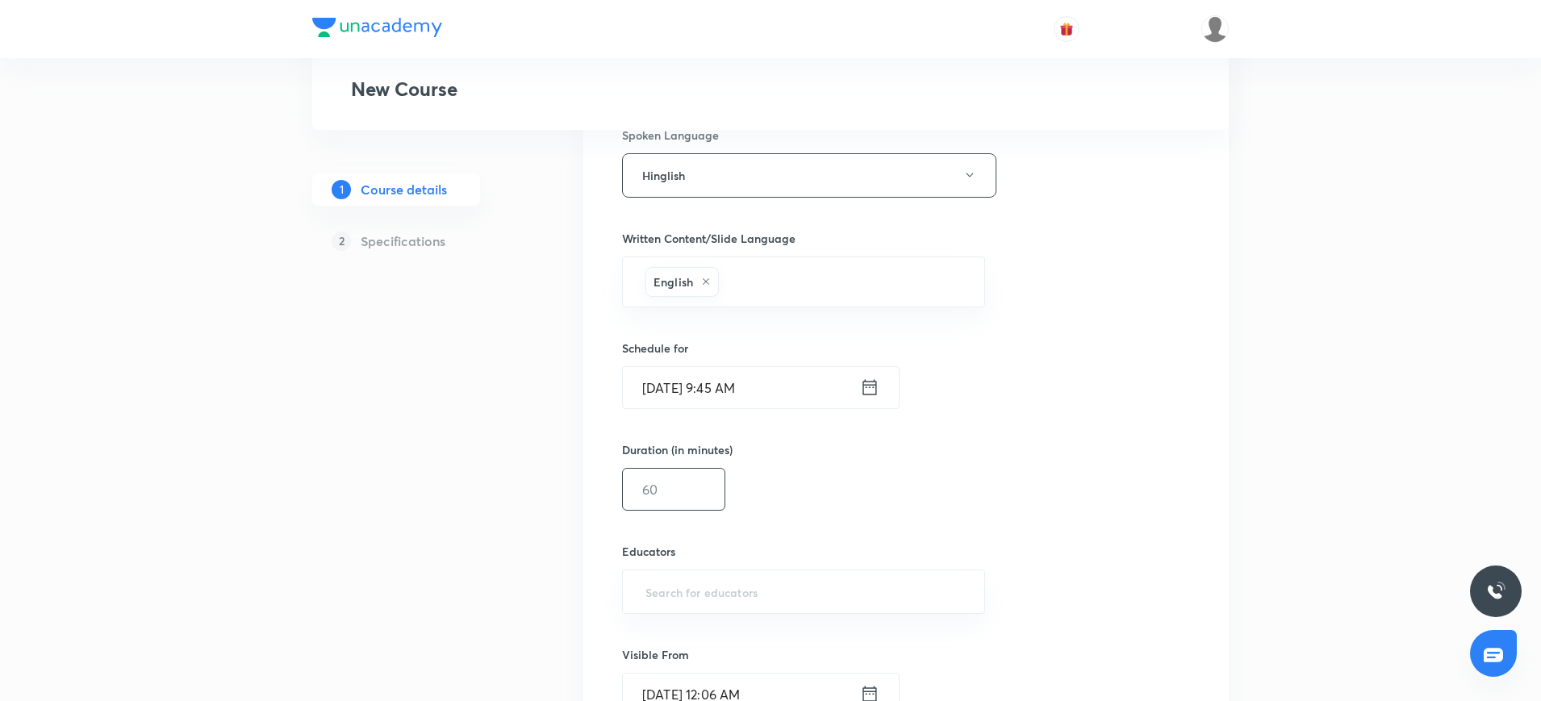
click at [669, 489] on input "text" at bounding box center [674, 489] width 102 height 41
type input "9"
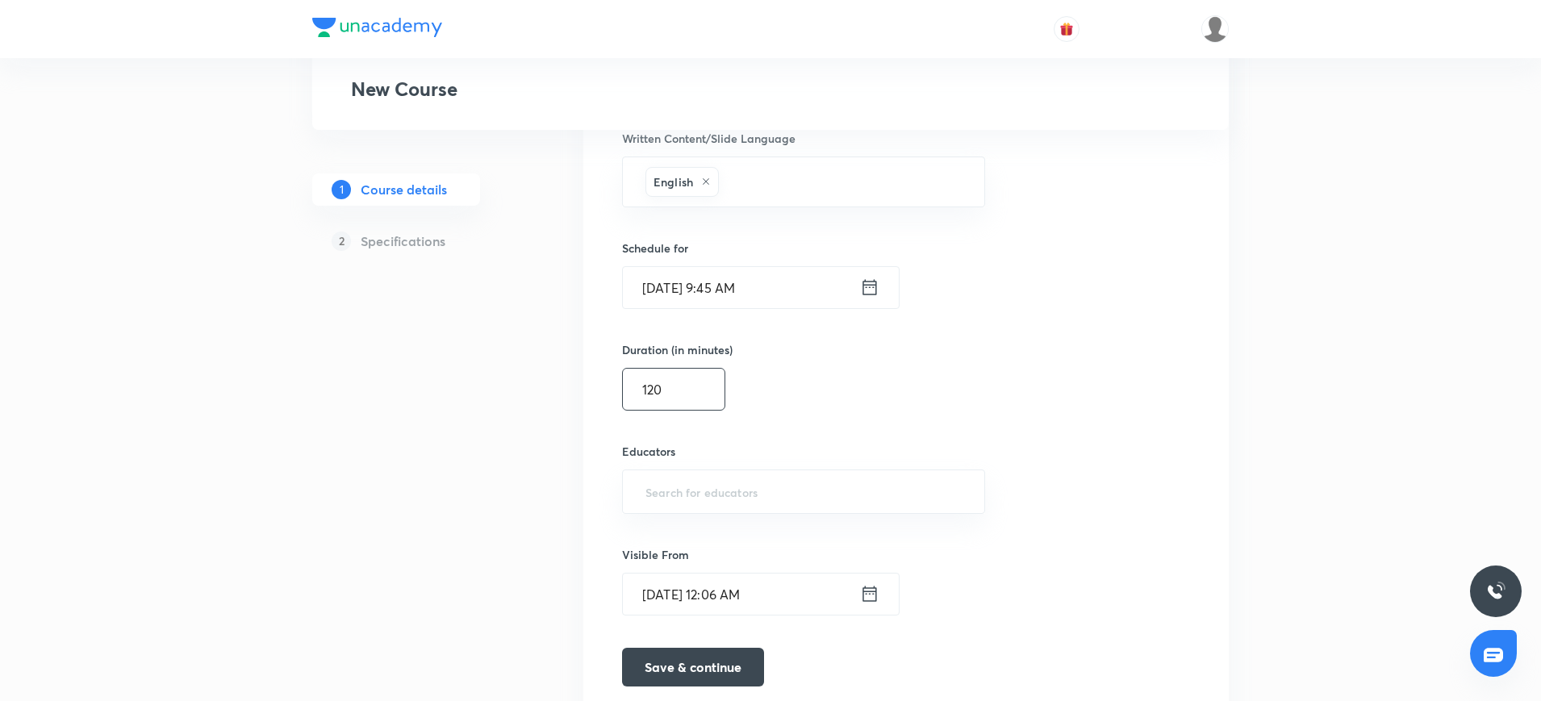
type input "120"
click at [669, 489] on input "text" at bounding box center [803, 492] width 323 height 30
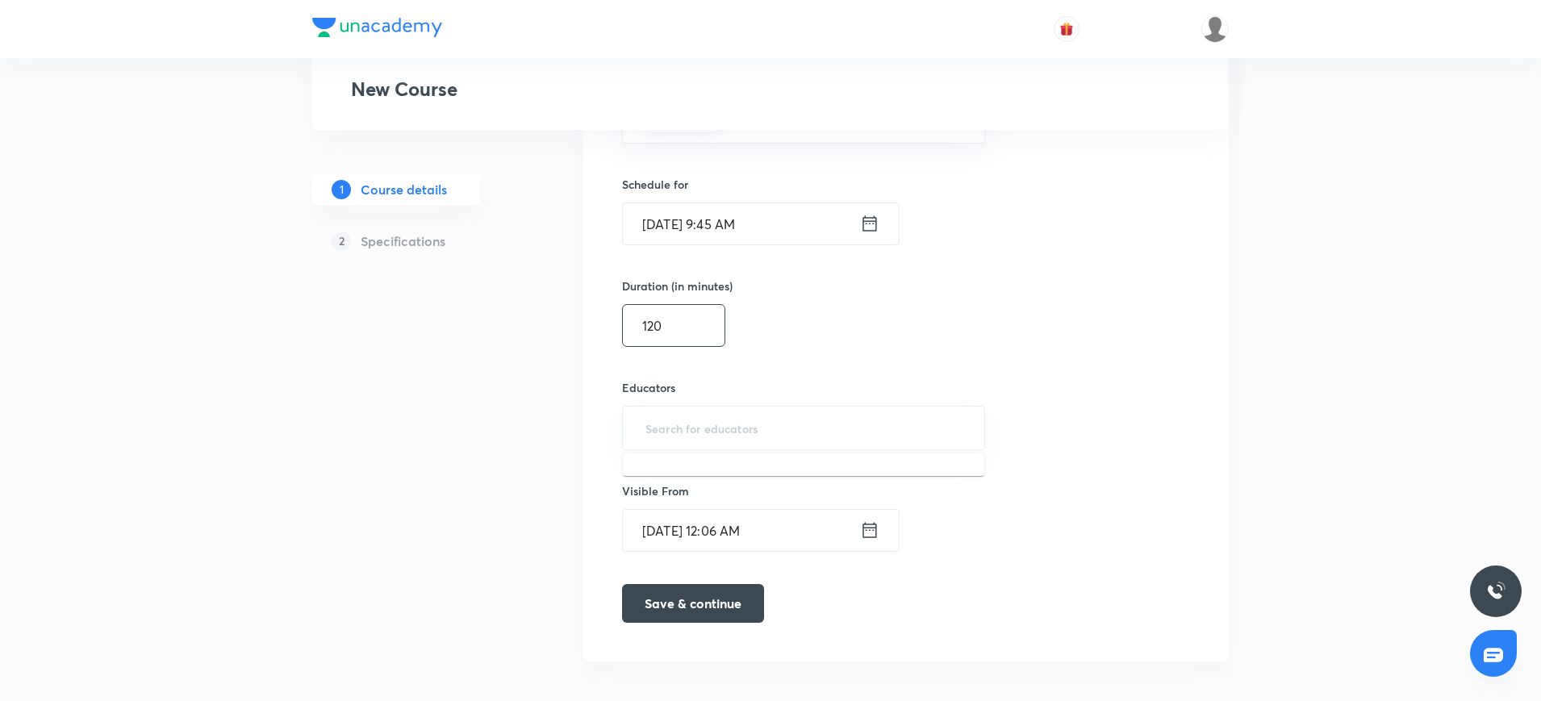
scroll to position [996, 0]
paste input "unacademy-user-XUDA18M98RLM"
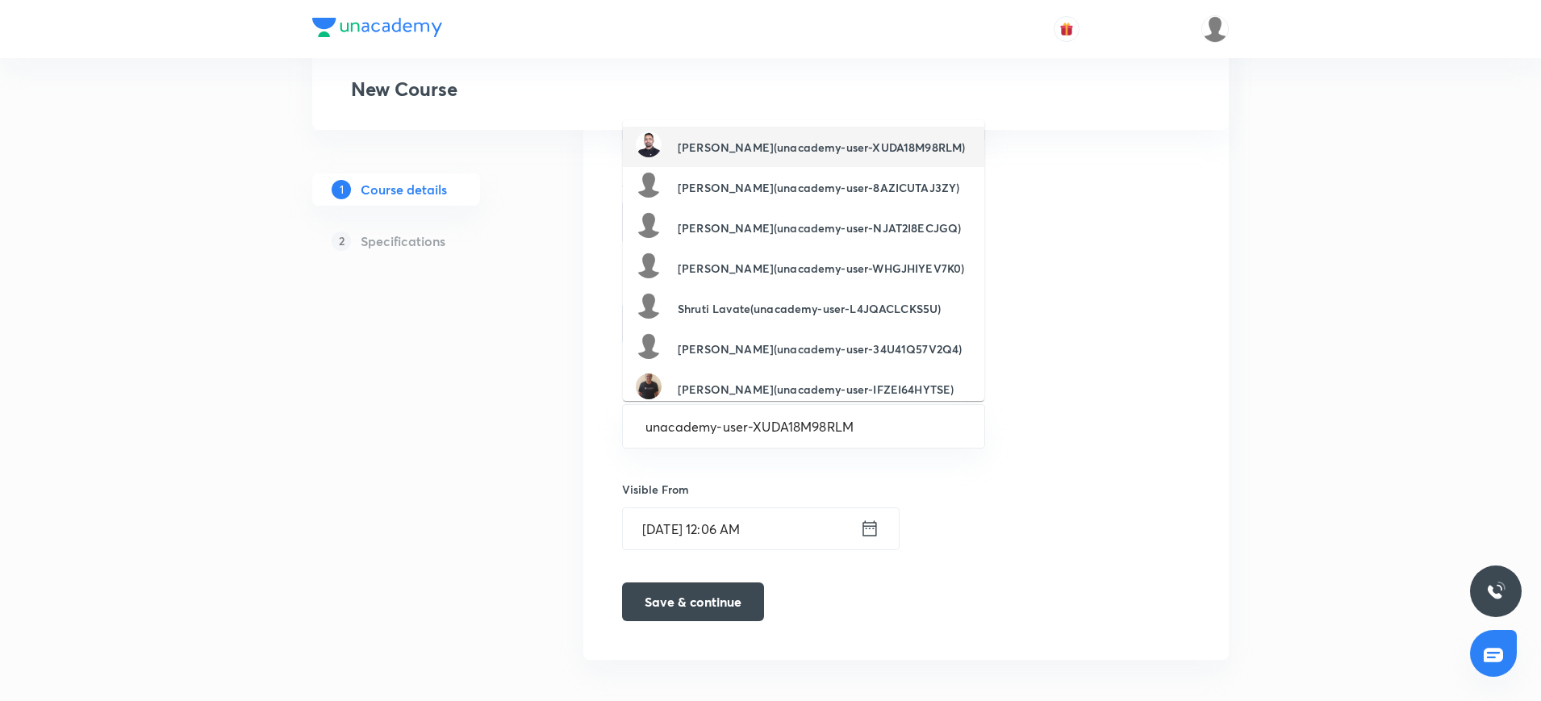
type input "unacademy-user-XUDA18M98RLM"
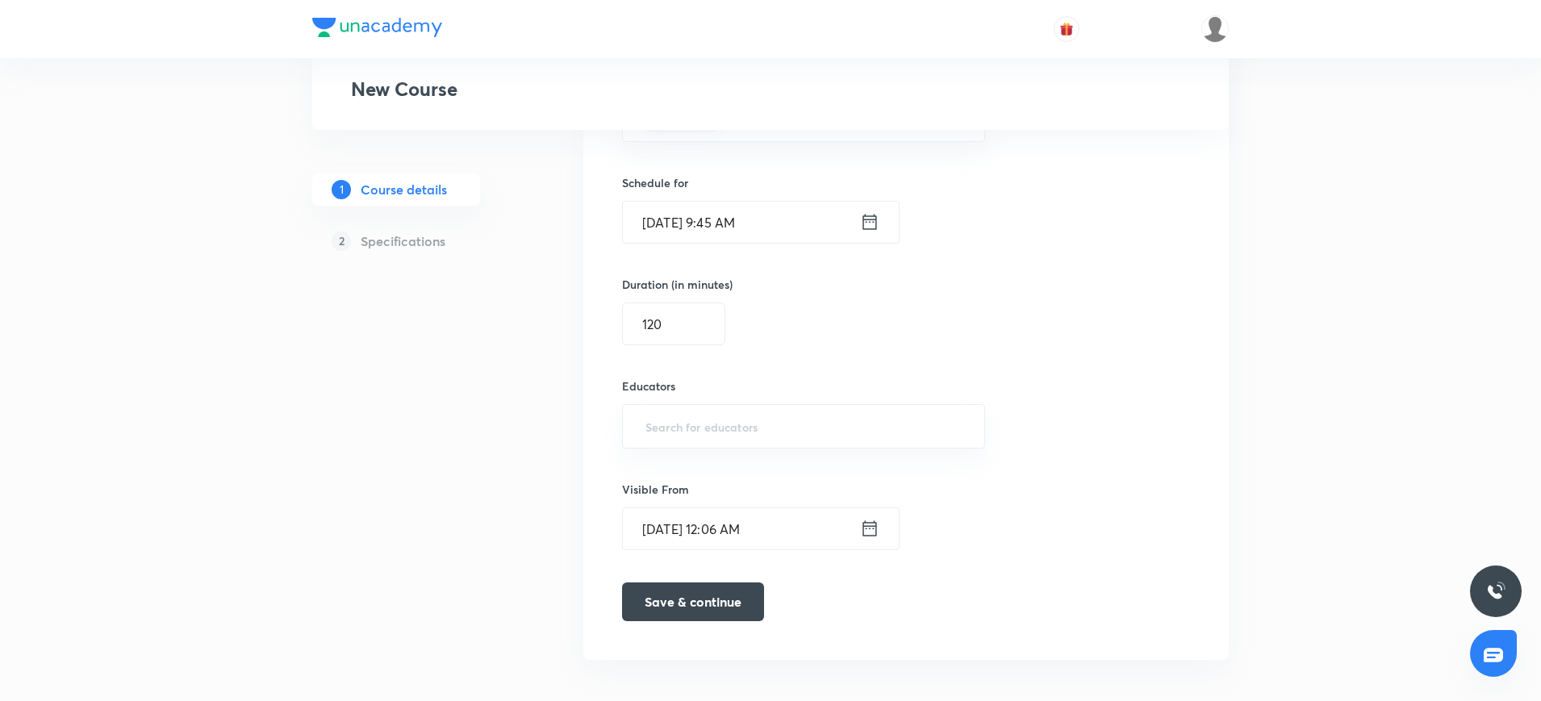
paste input "naresh09"
type input "naresh09"
click at [688, 478] on h6 "Naresh Kumawat(Naresh09)" at bounding box center [755, 478] width 155 height 17
click at [717, 616] on button "Save & continue" at bounding box center [693, 606] width 142 height 39
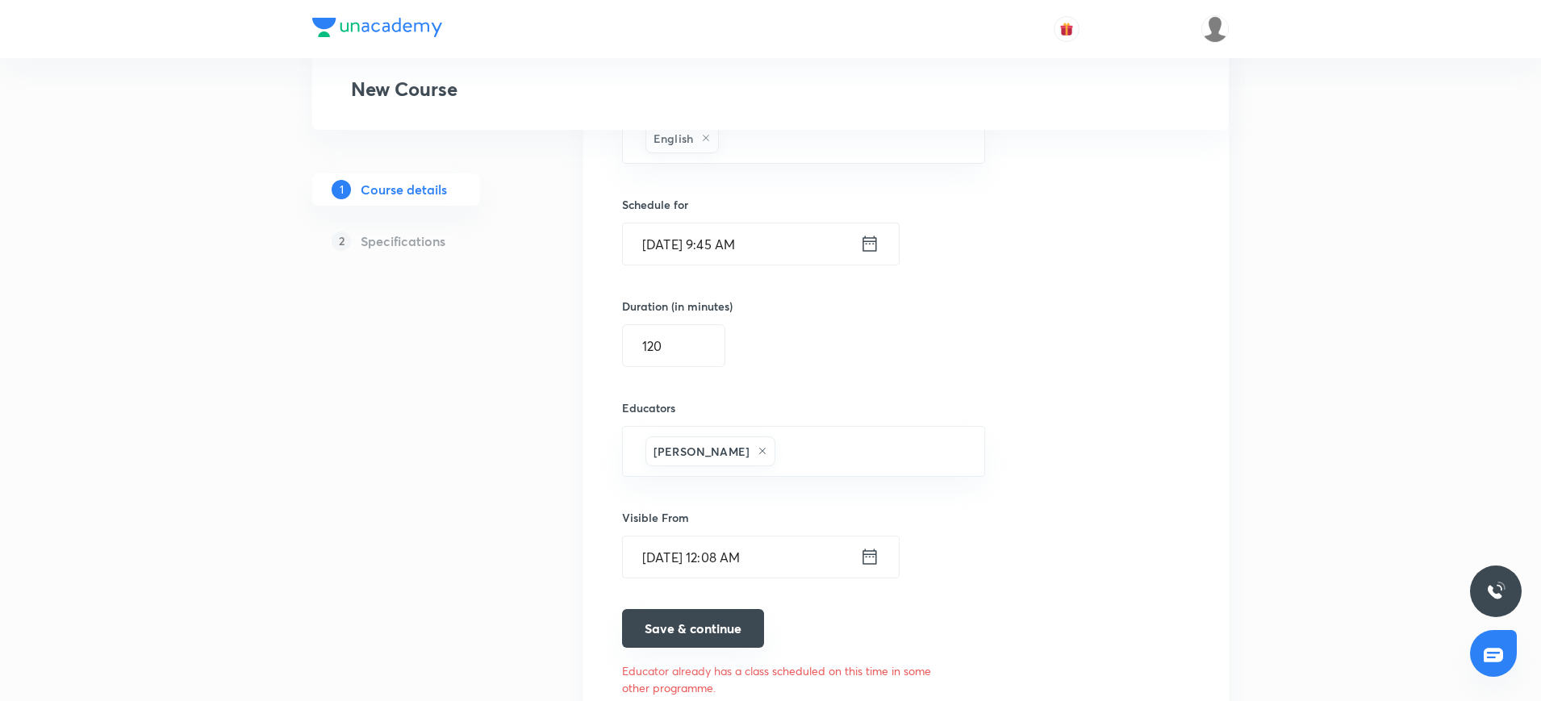
scroll to position [1047, 0]
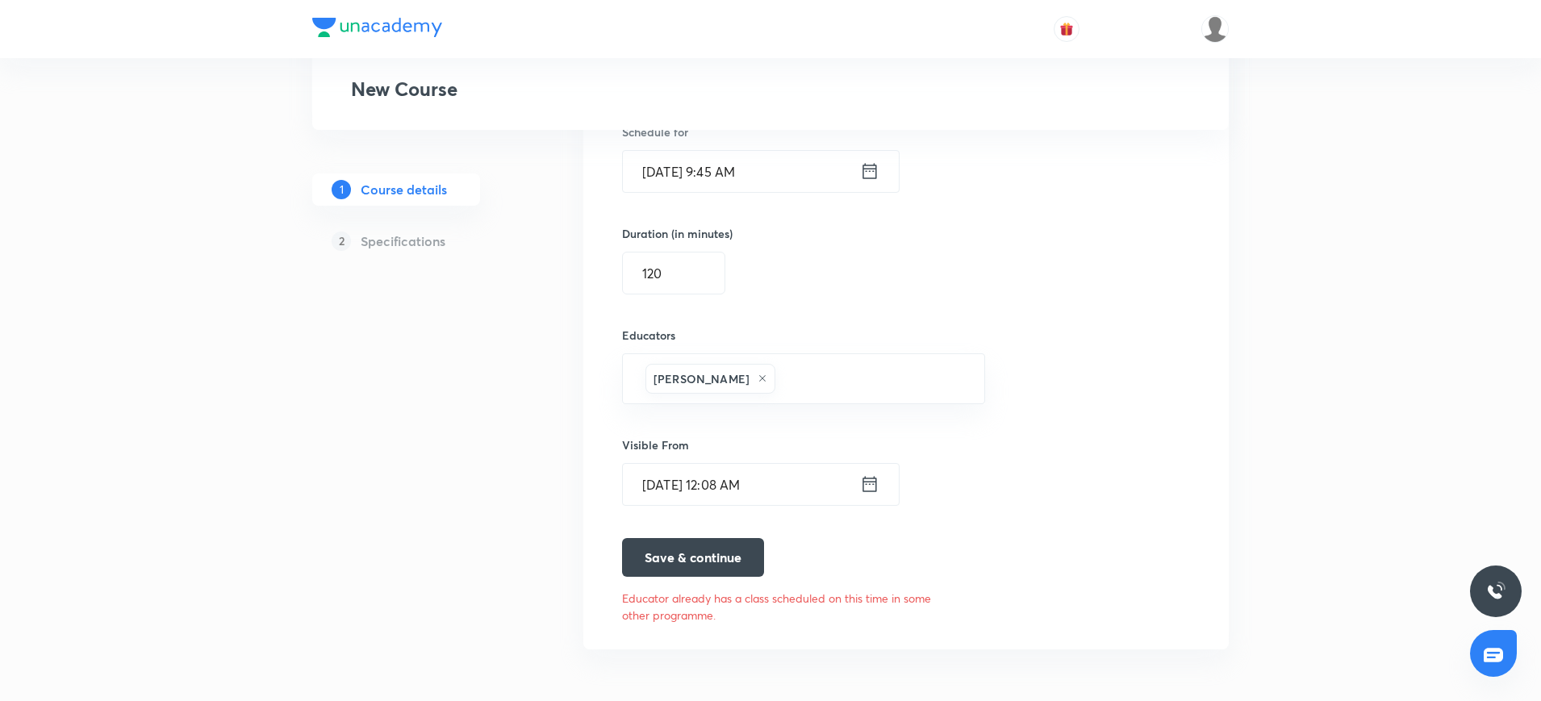
click at [869, 170] on icon at bounding box center [869, 171] width 19 height 23
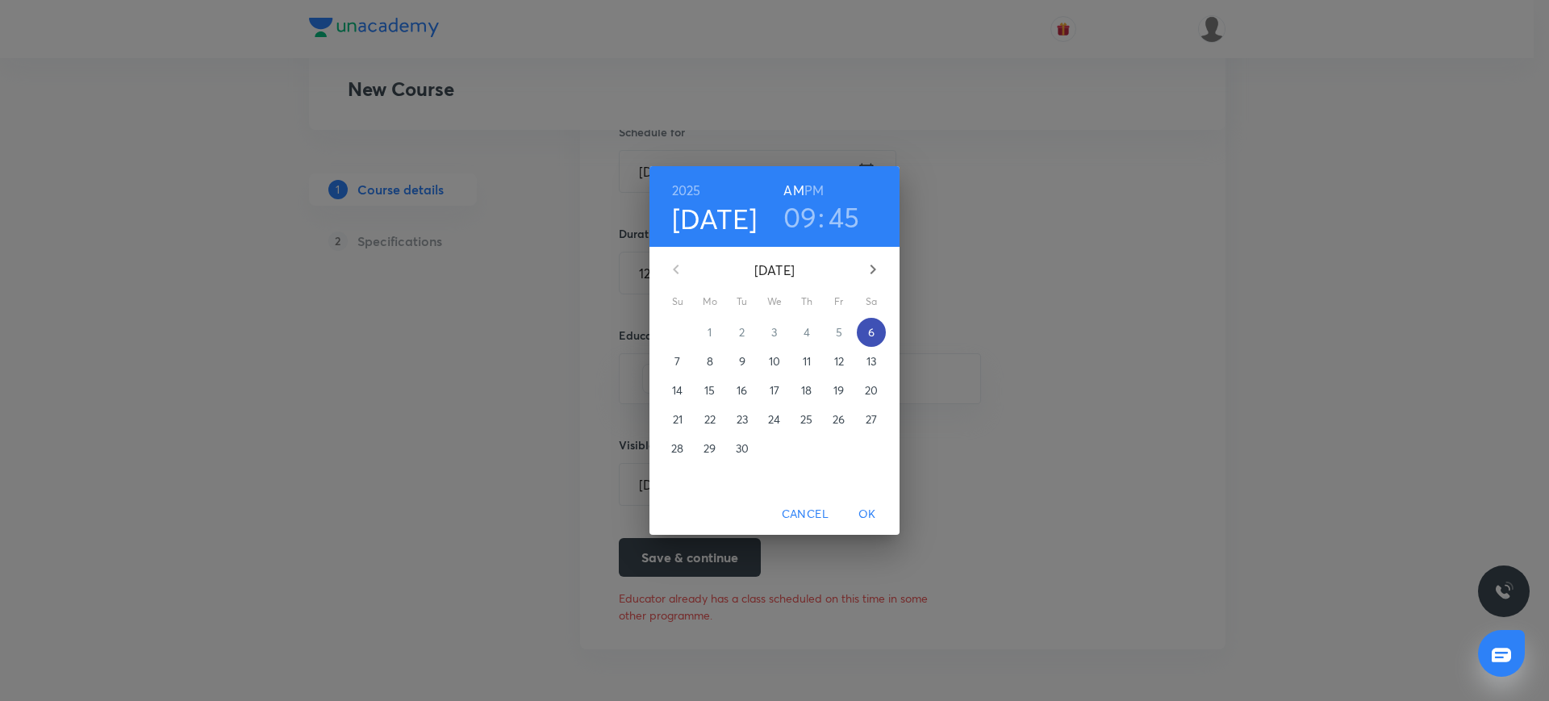
click at [866, 328] on span "6" at bounding box center [871, 332] width 29 height 16
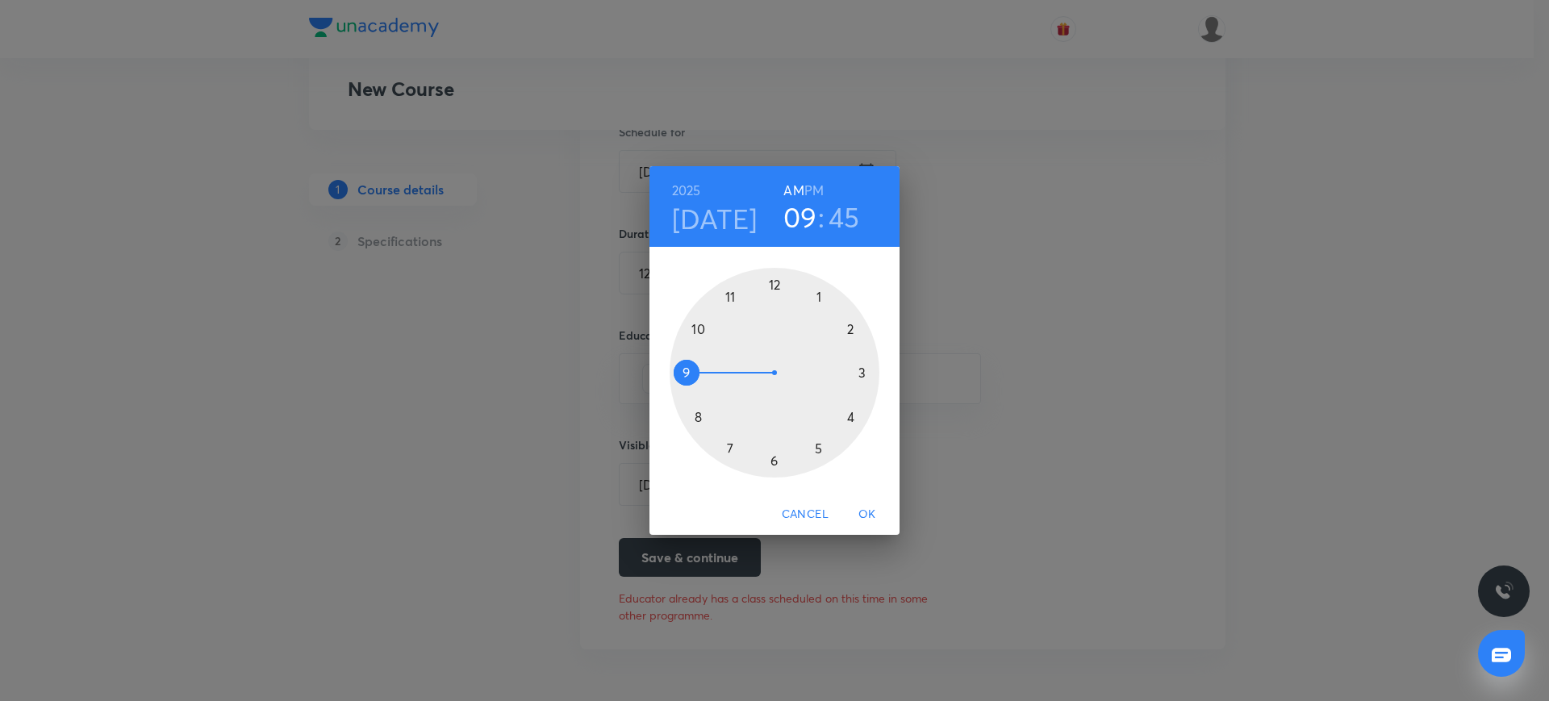
click at [686, 375] on div at bounding box center [775, 373] width 210 height 210
drag, startPoint x: 686, startPoint y: 370, endPoint x: 685, endPoint y: 362, distance: 8.2
click at [685, 362] on div at bounding box center [775, 373] width 210 height 210
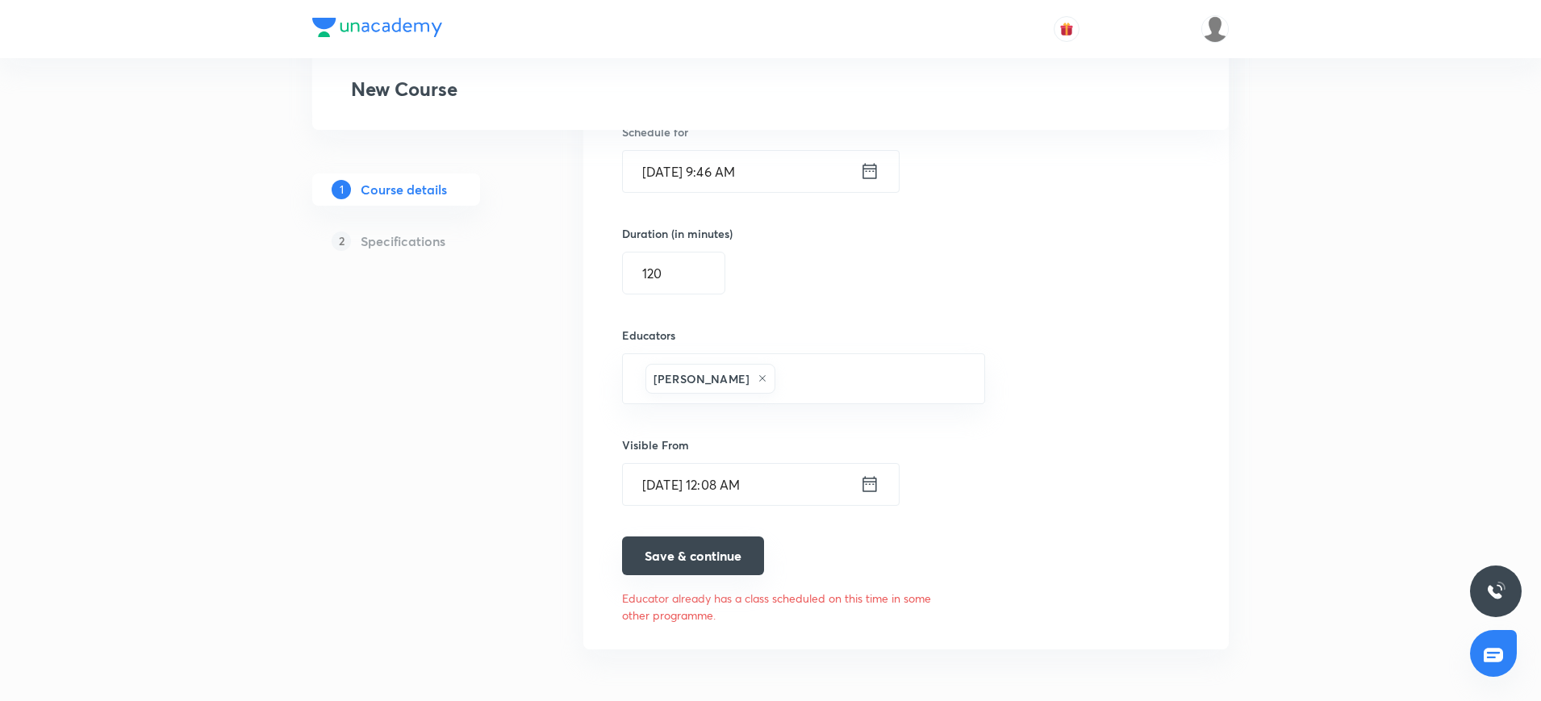
click at [679, 561] on button "Save & continue" at bounding box center [693, 555] width 142 height 39
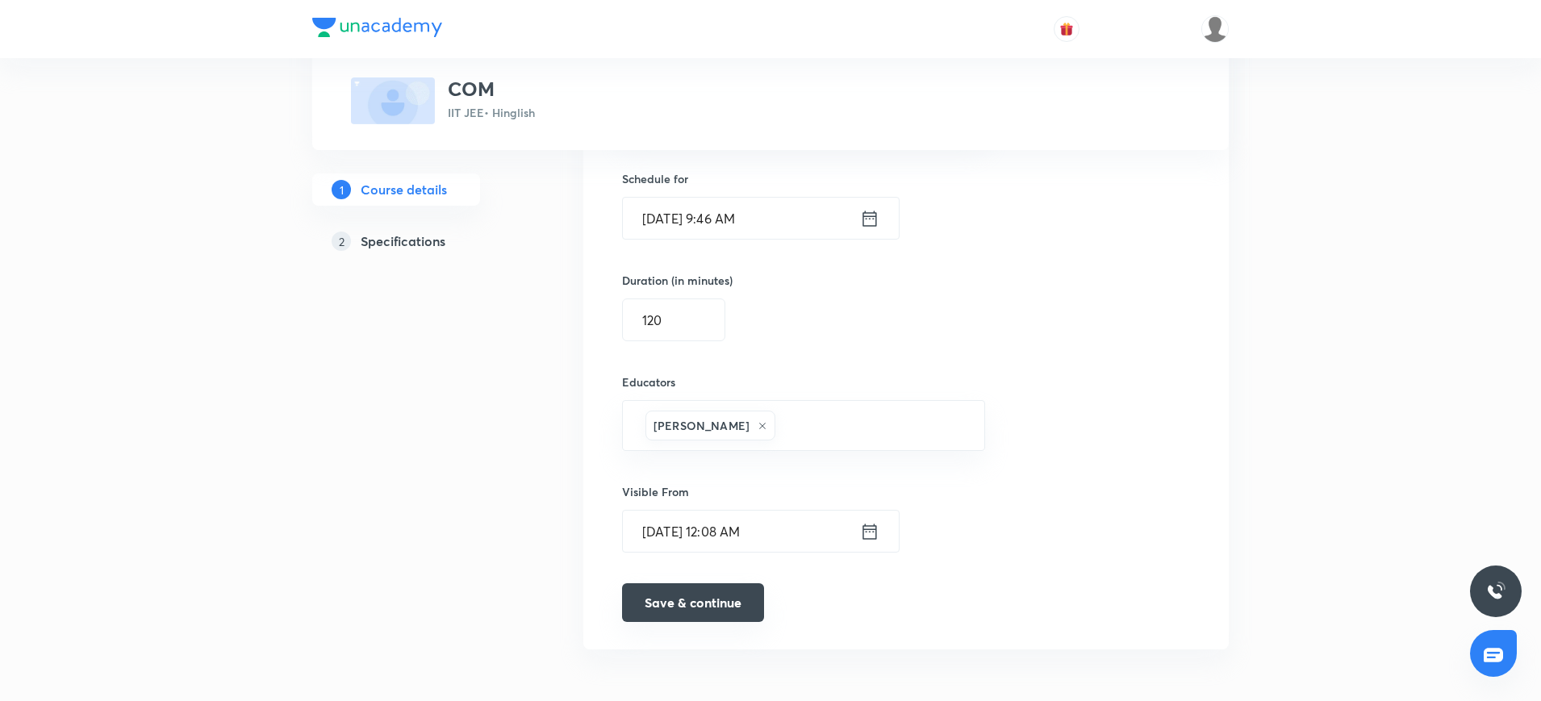
scroll to position [1020, 0]
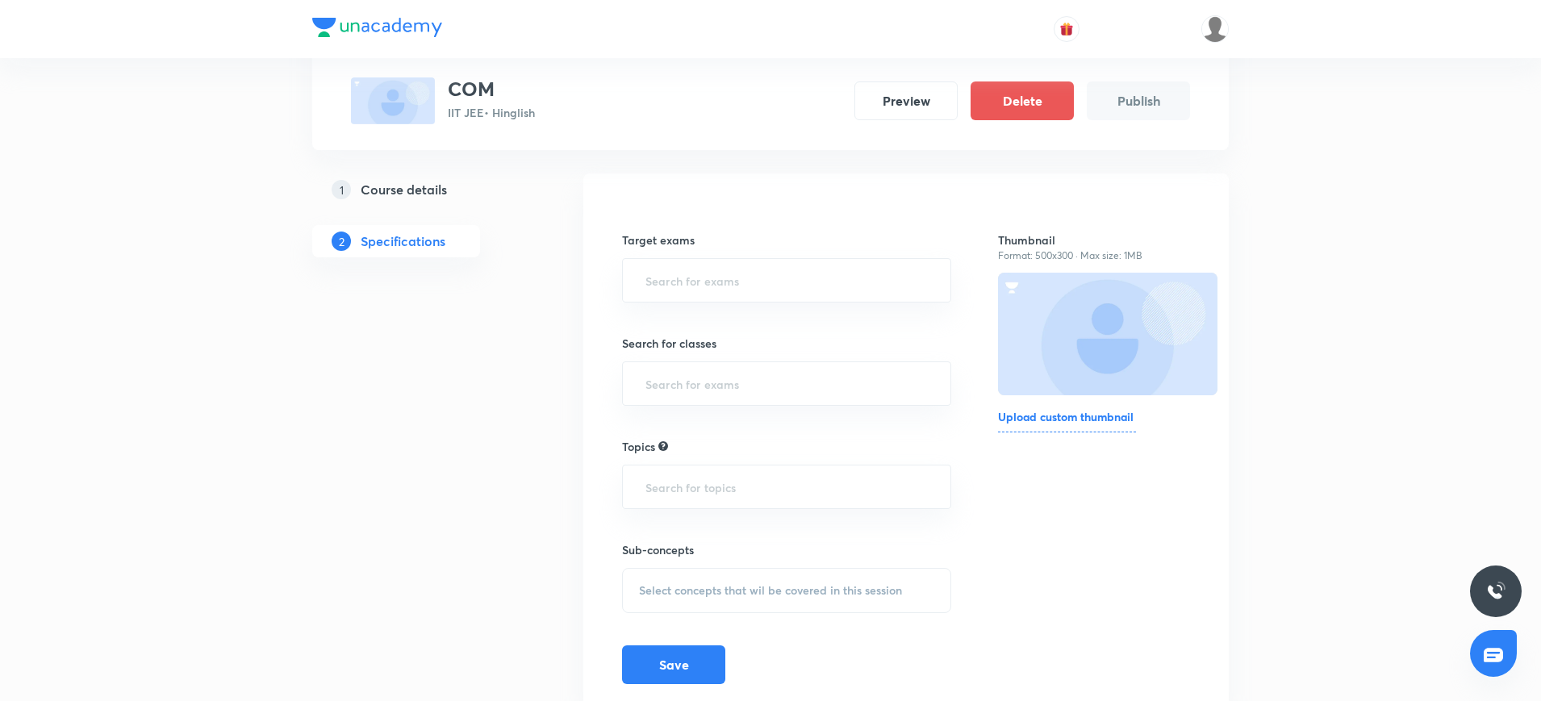
scroll to position [160, 0]
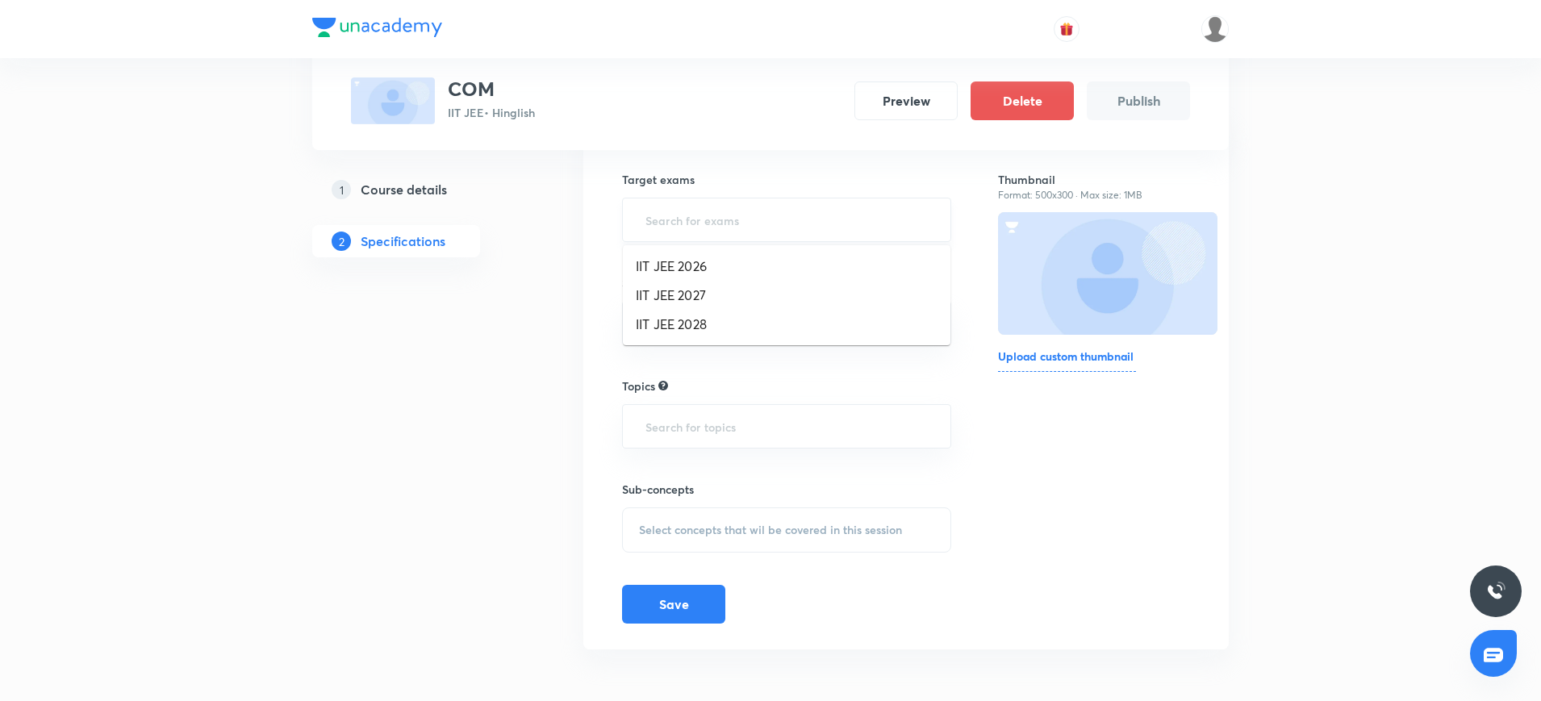
click at [649, 227] on input "text" at bounding box center [786, 220] width 289 height 30
click at [649, 288] on li "IIT JEE 2027" at bounding box center [786, 295] width 327 height 29
click at [640, 321] on div "​" at bounding box center [786, 329] width 329 height 44
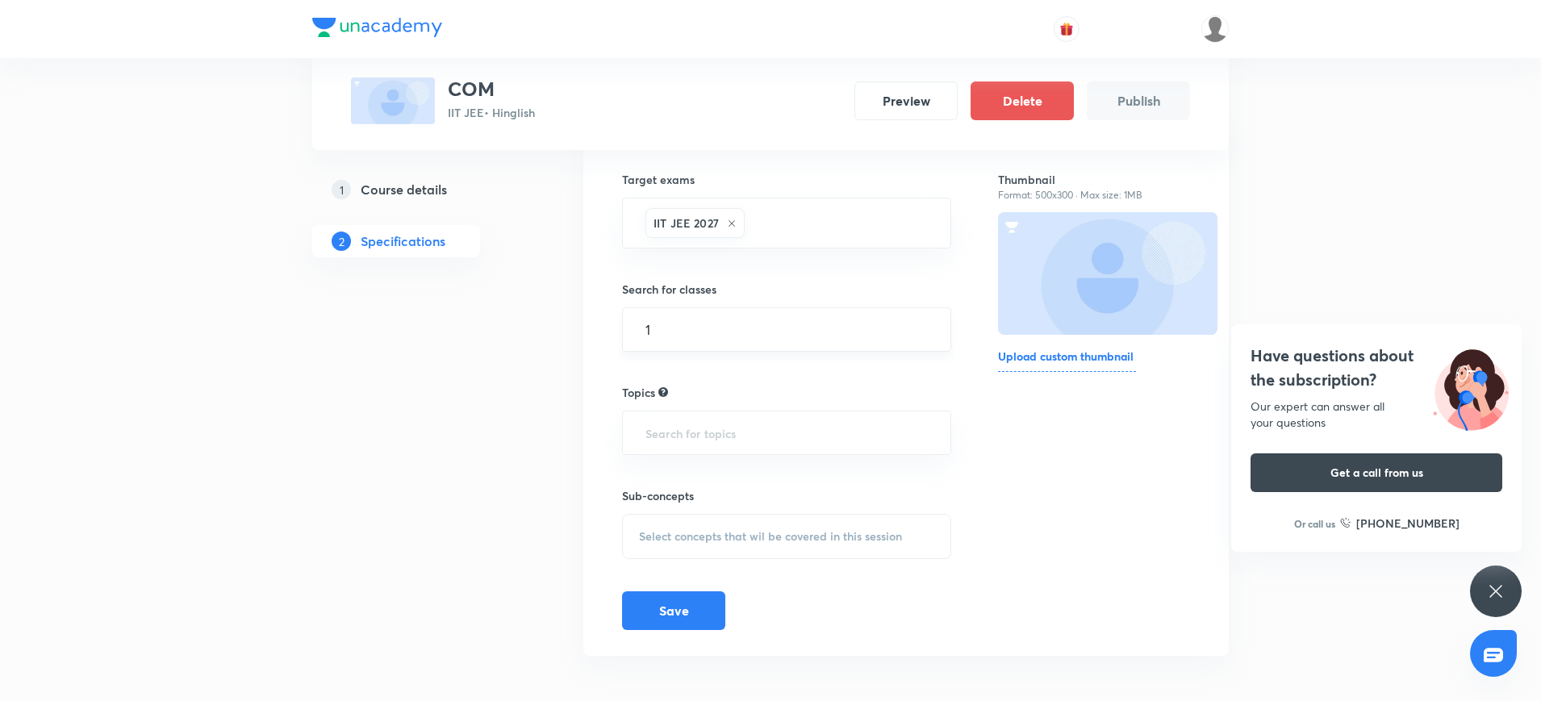
type input "11"
click at [647, 373] on li "Class 11" at bounding box center [786, 375] width 327 height 29
click at [655, 452] on input "text" at bounding box center [786, 439] width 289 height 30
type input "PHY"
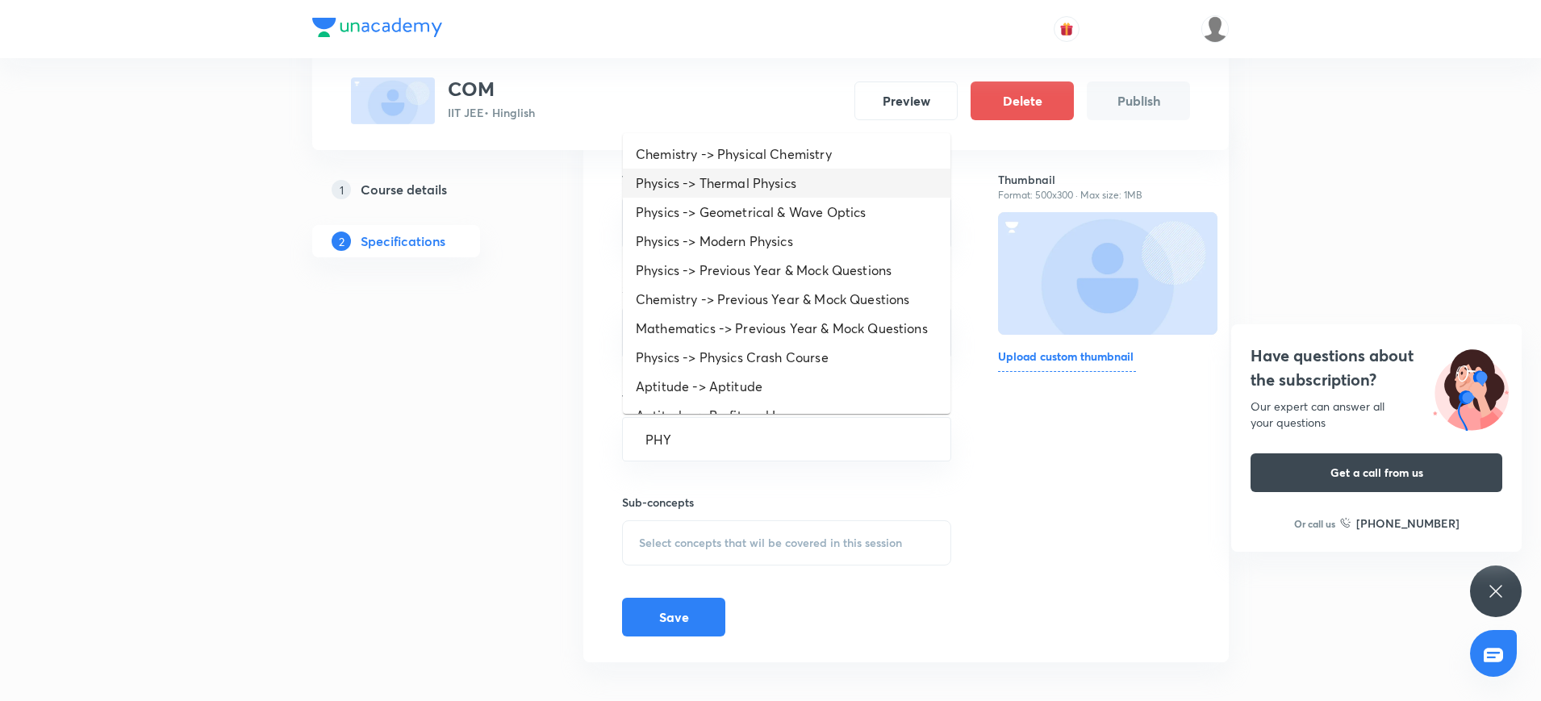
click at [674, 177] on li "Physics -> Thermal Physics" at bounding box center [786, 183] width 327 height 29
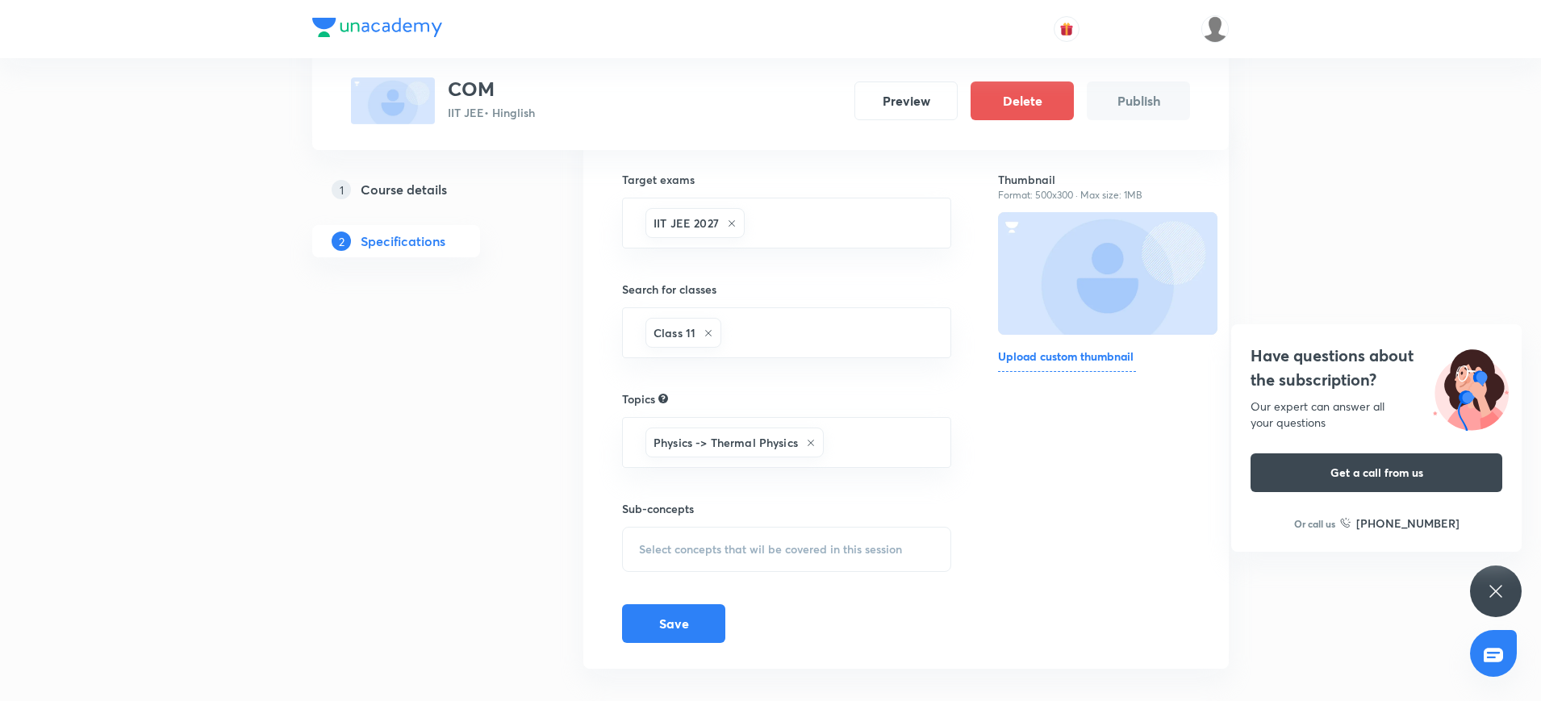
click at [674, 533] on div "Select concepts that wil be covered in this session" at bounding box center [786, 549] width 329 height 45
click at [824, 440] on div "Physics -> Thermal Physics ​" at bounding box center [786, 442] width 329 height 51
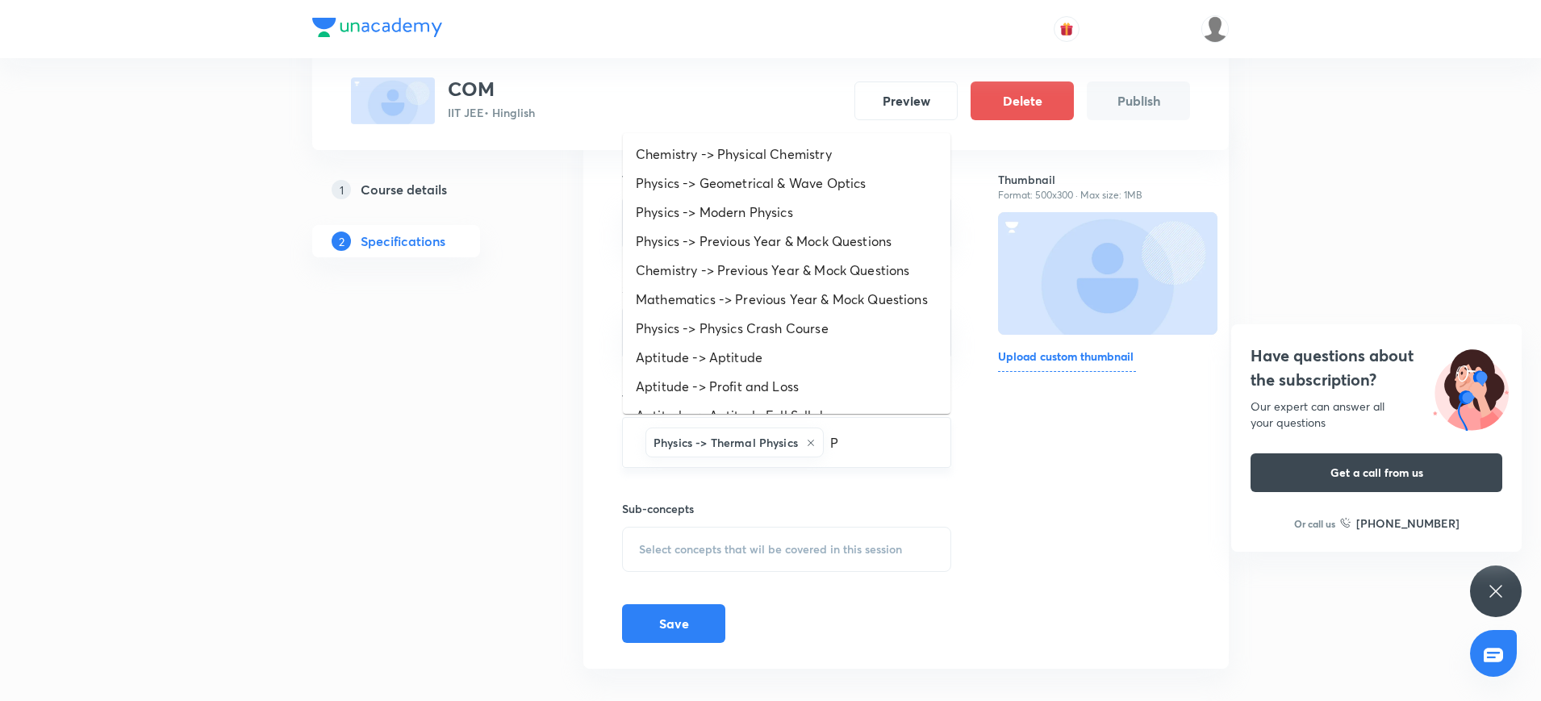
type input "PH"
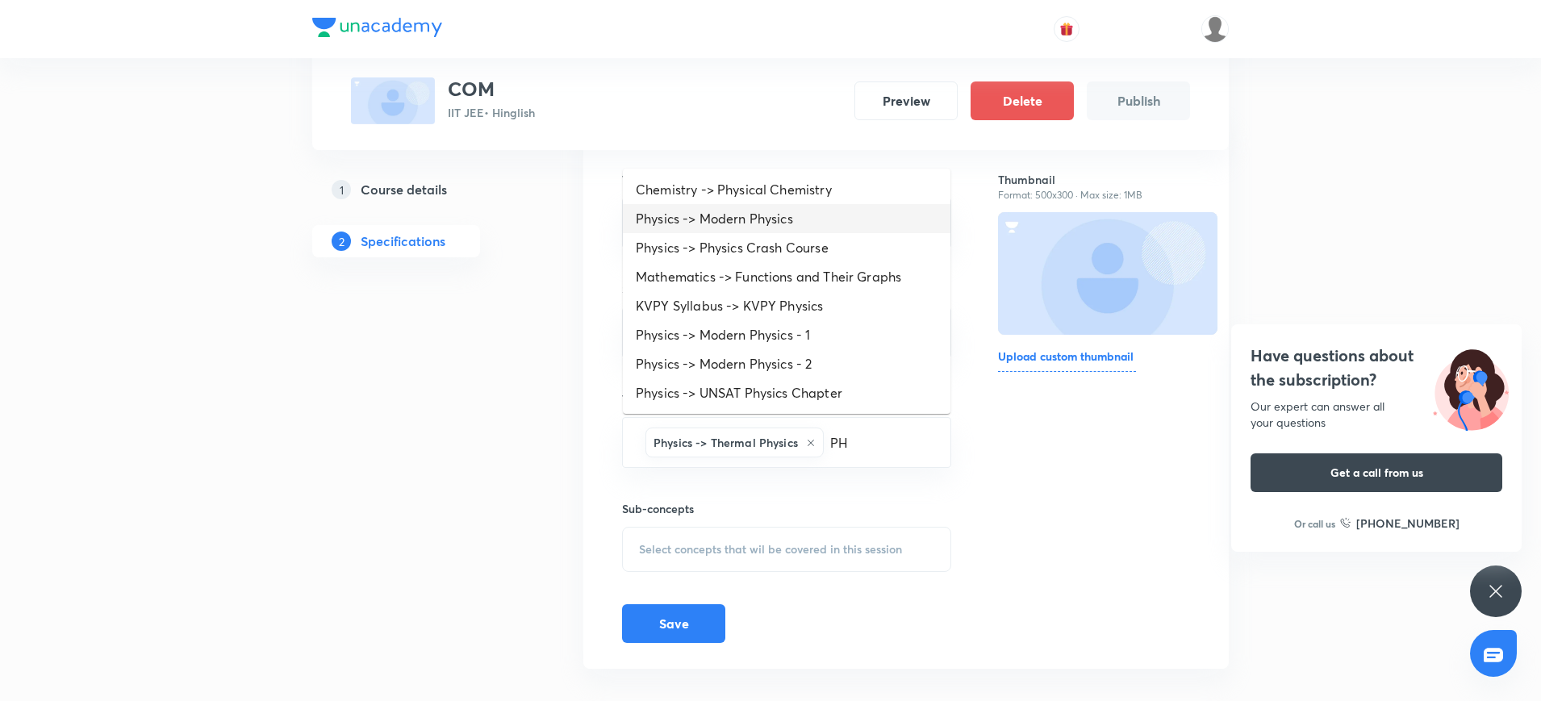
click at [774, 211] on li "Physics -> Modern Physics" at bounding box center [786, 218] width 327 height 29
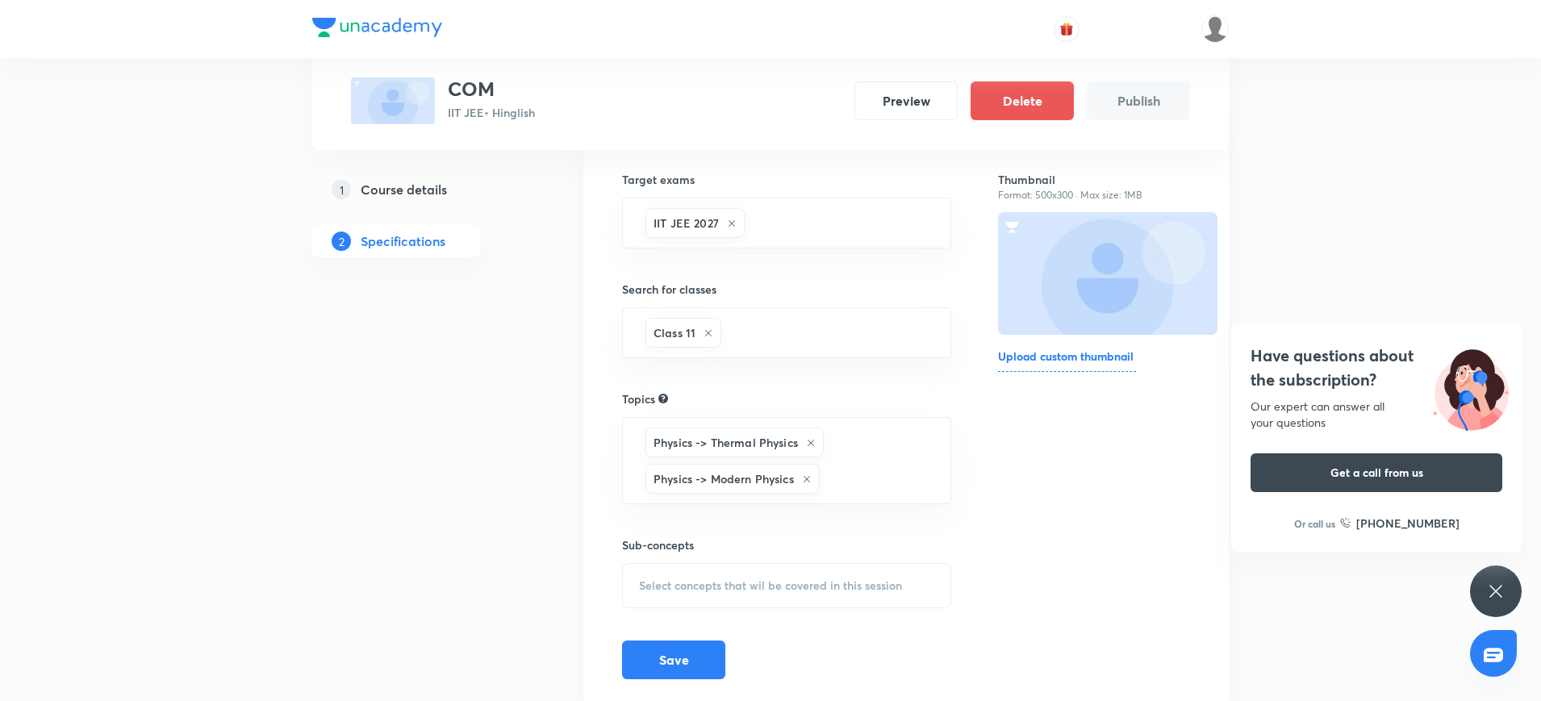
click at [686, 575] on div "Select concepts that wil be covered in this session" at bounding box center [786, 585] width 329 height 45
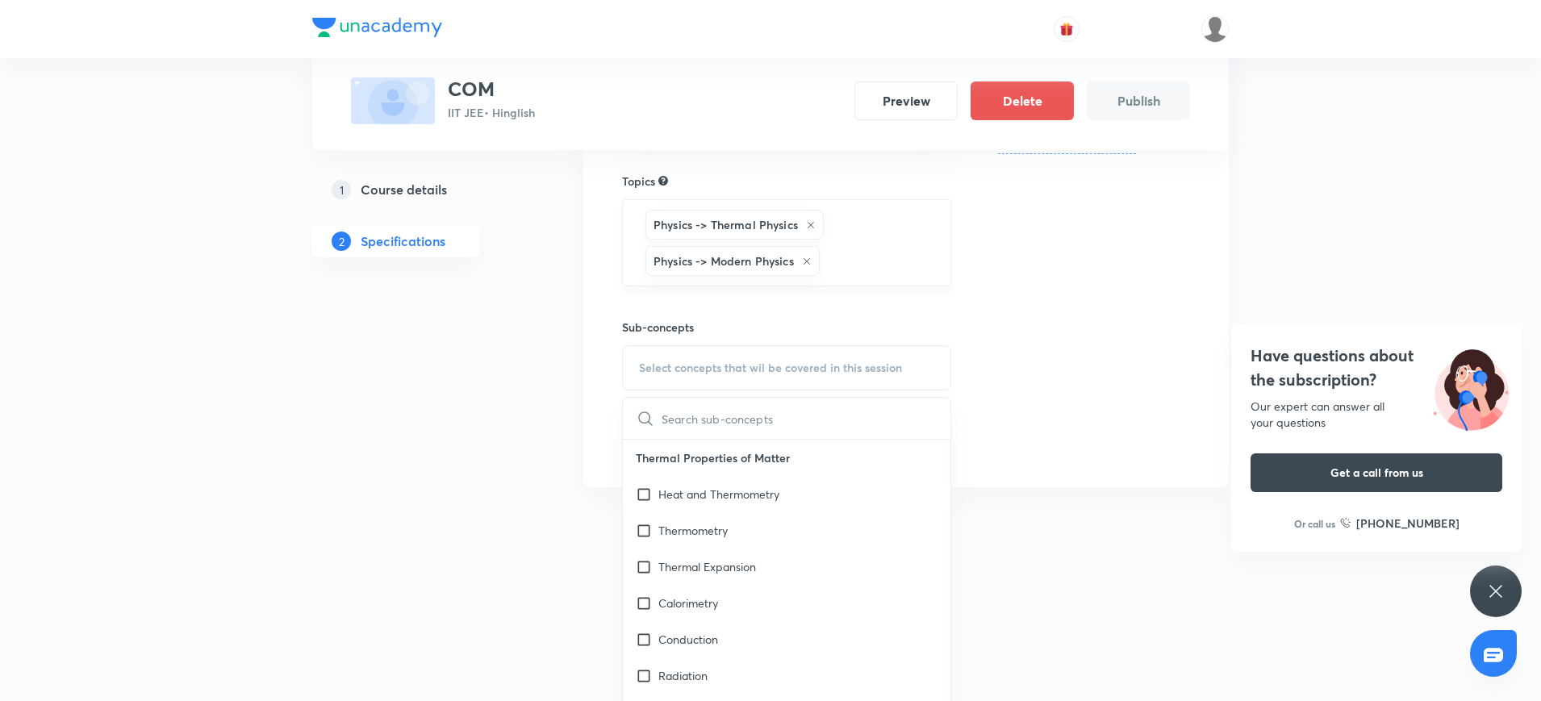
scroll to position [381, 0]
click at [699, 415] on input "text" at bounding box center [805, 414] width 289 height 41
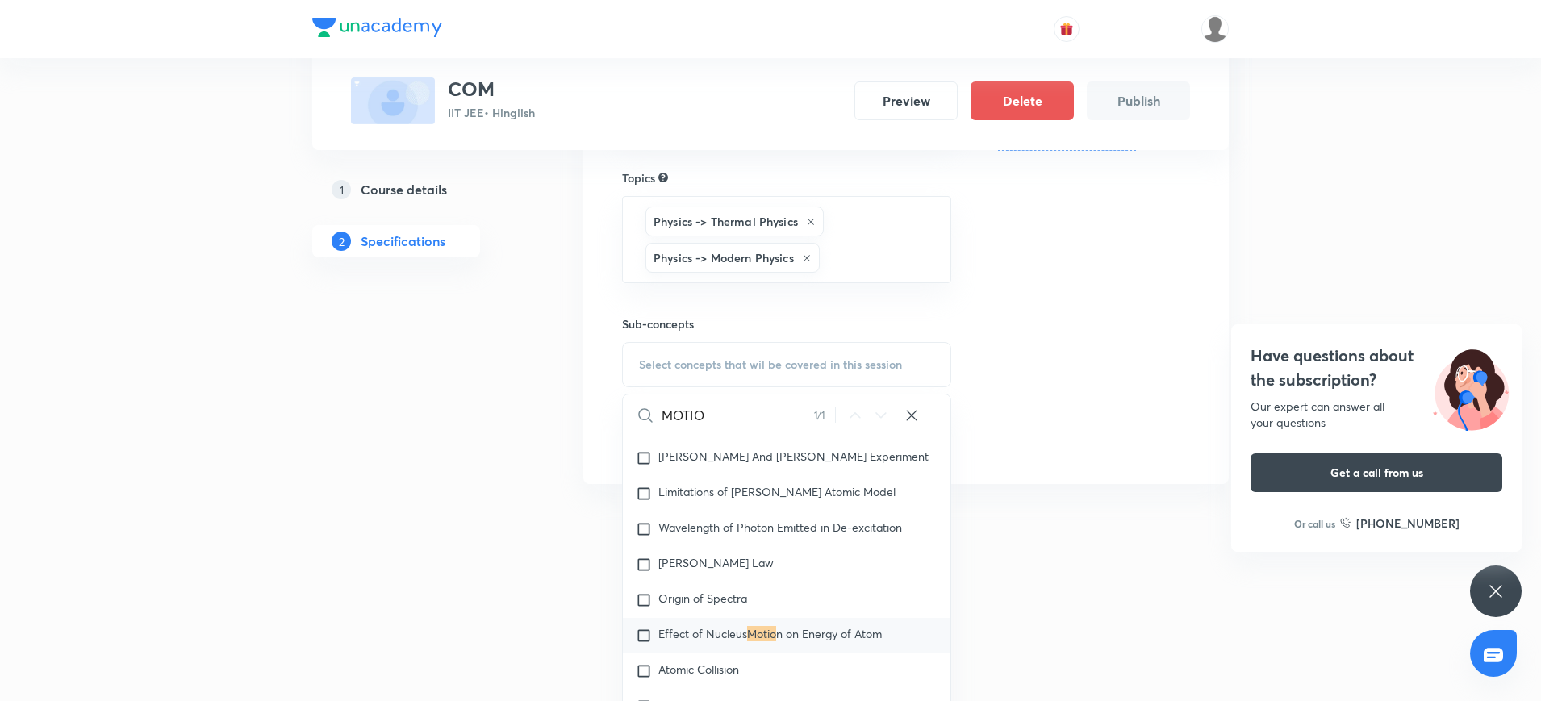
scroll to position [2180, 0]
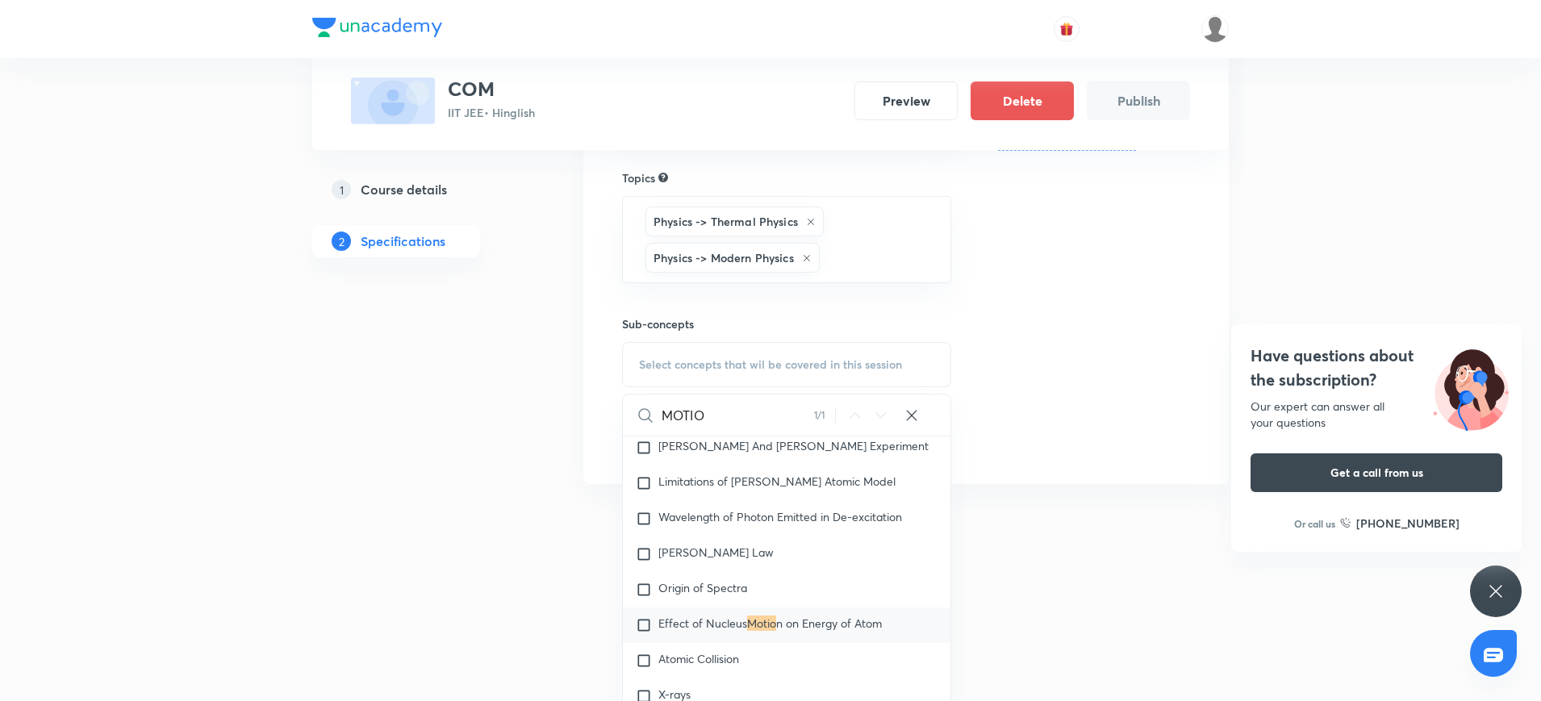
type input "MOTIO"
click at [641, 633] on input "checkbox" at bounding box center [647, 625] width 23 height 16
checkbox input "true"
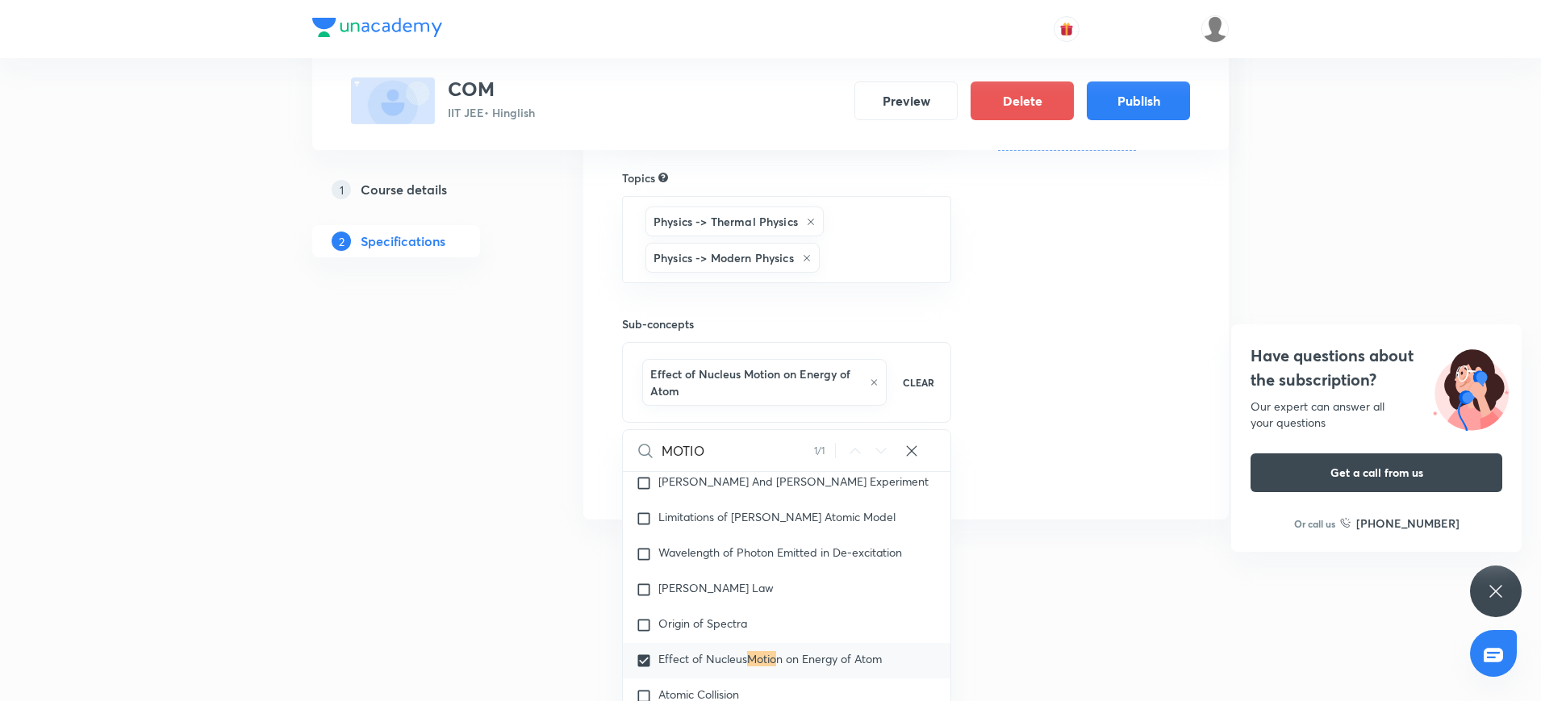
click at [577, 571] on html "Special Classes COM IIT JEE • Hinglish Preview Delete Publish 1 Course details …" at bounding box center [770, 95] width 1541 height 952
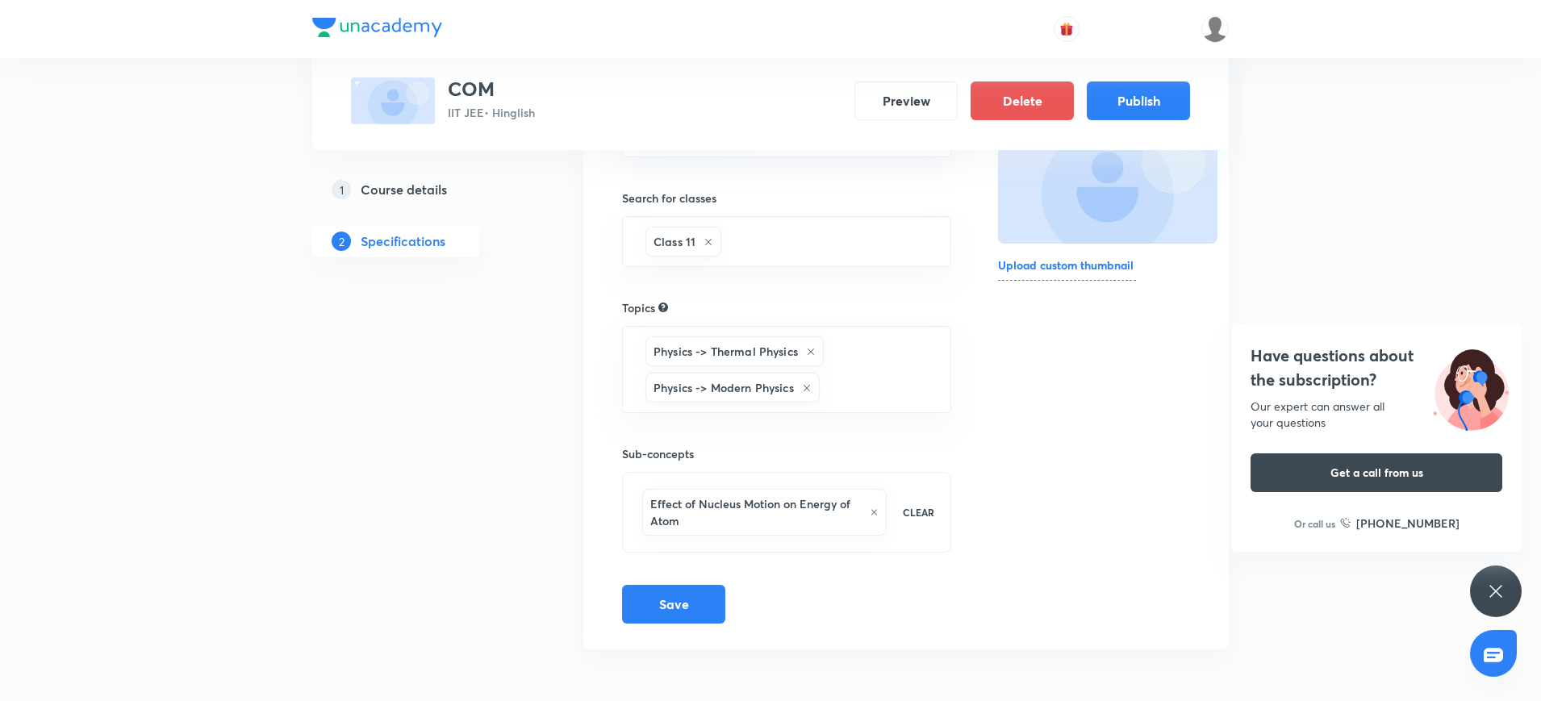
scroll to position [251, 0]
click at [686, 615] on button "Save" at bounding box center [673, 602] width 103 height 39
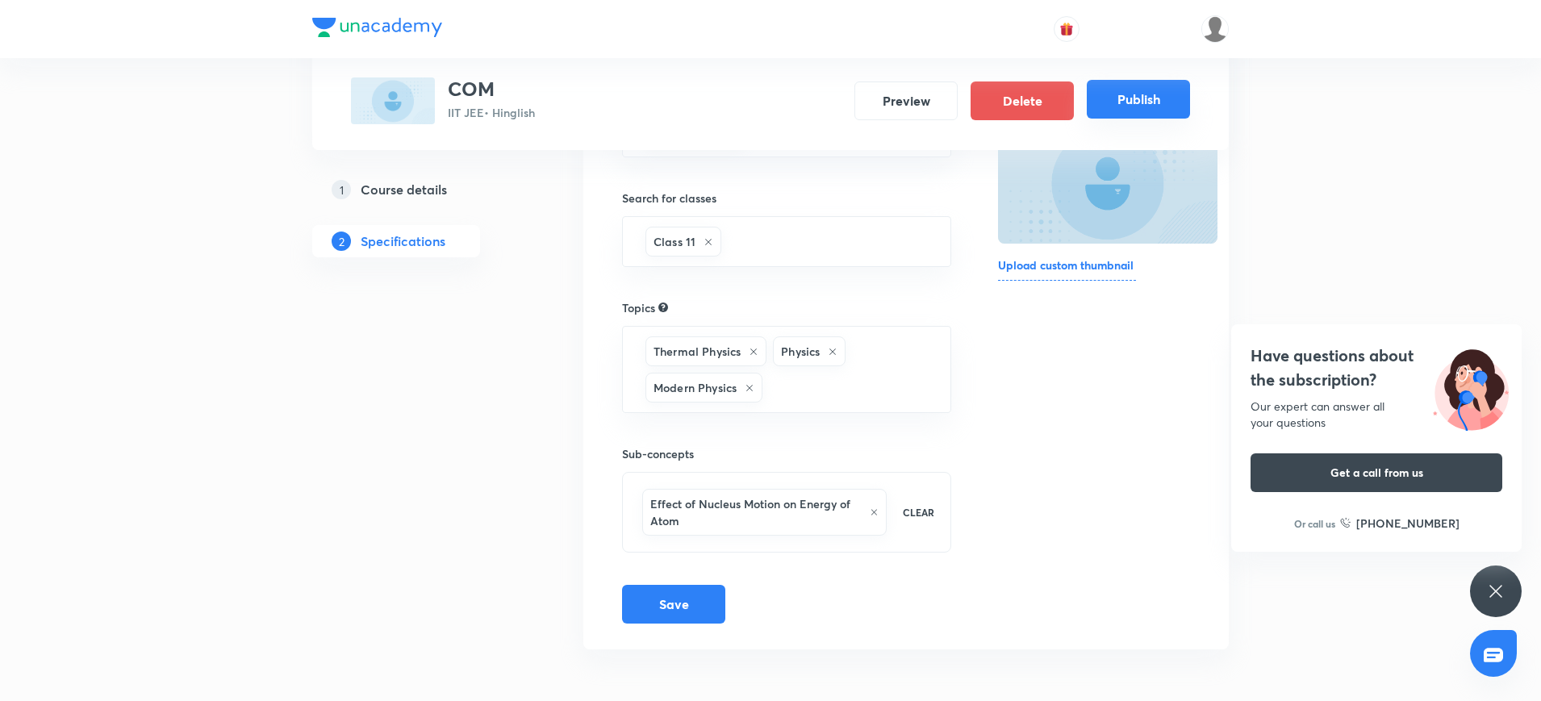
click at [1145, 94] on button "Publish" at bounding box center [1138, 99] width 103 height 39
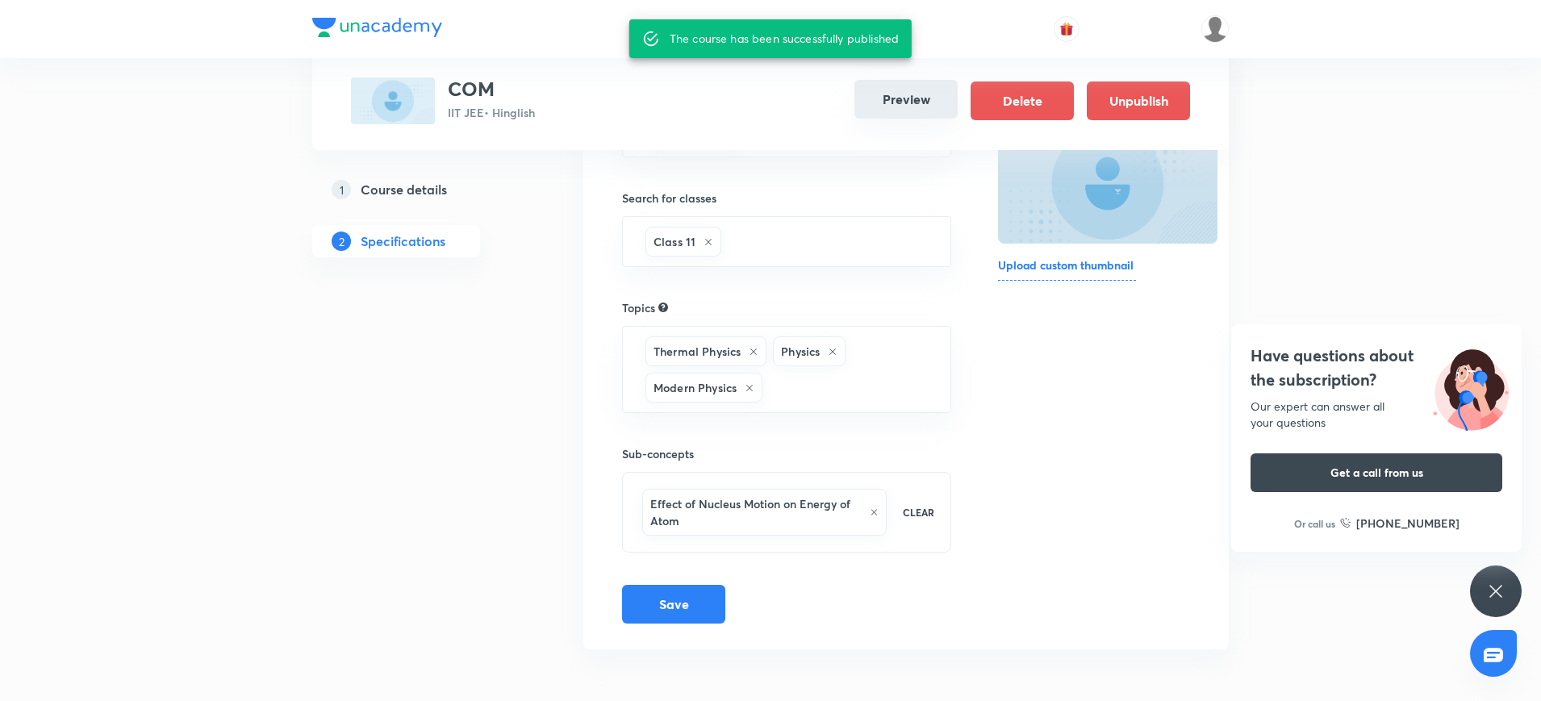
click at [928, 94] on button "Preview" at bounding box center [905, 99] width 103 height 39
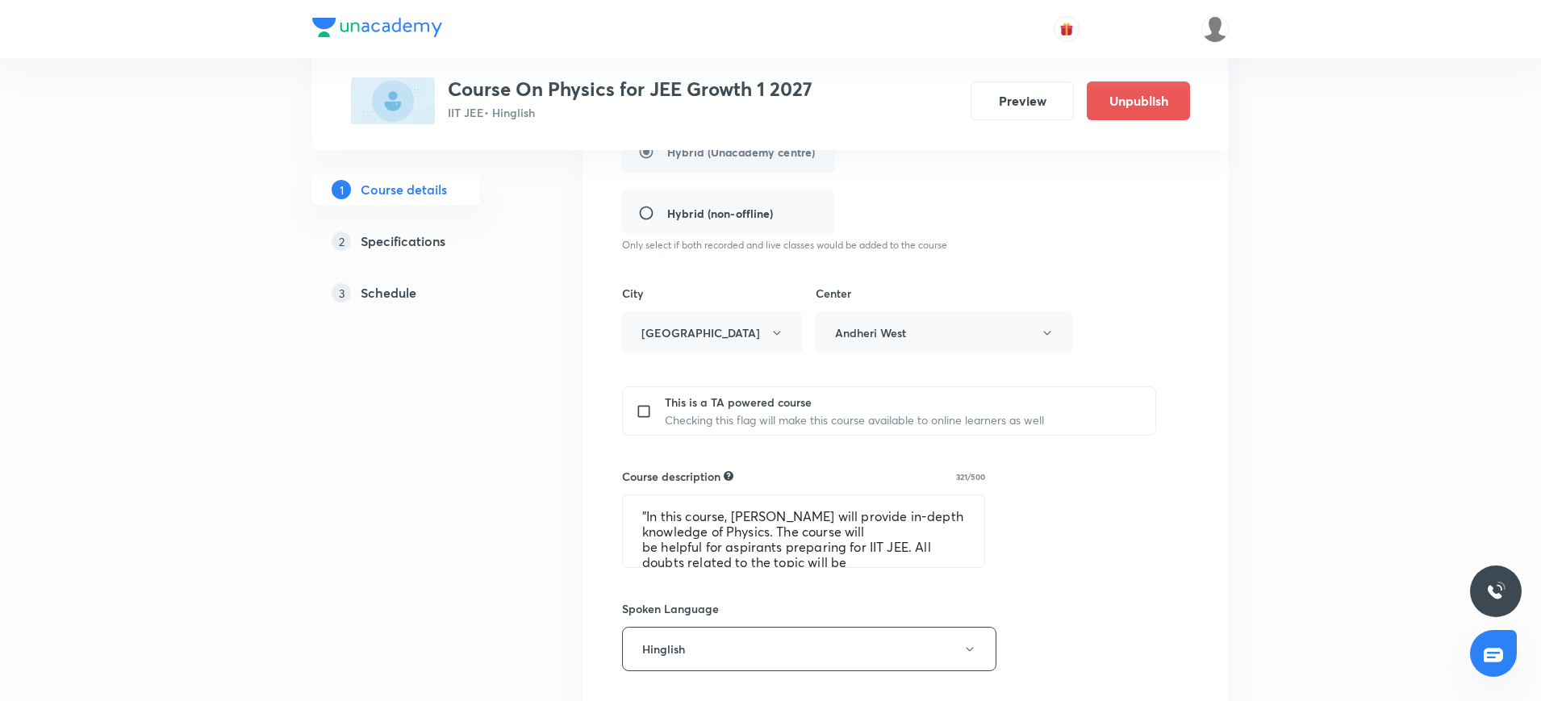
scroll to position [476, 0]
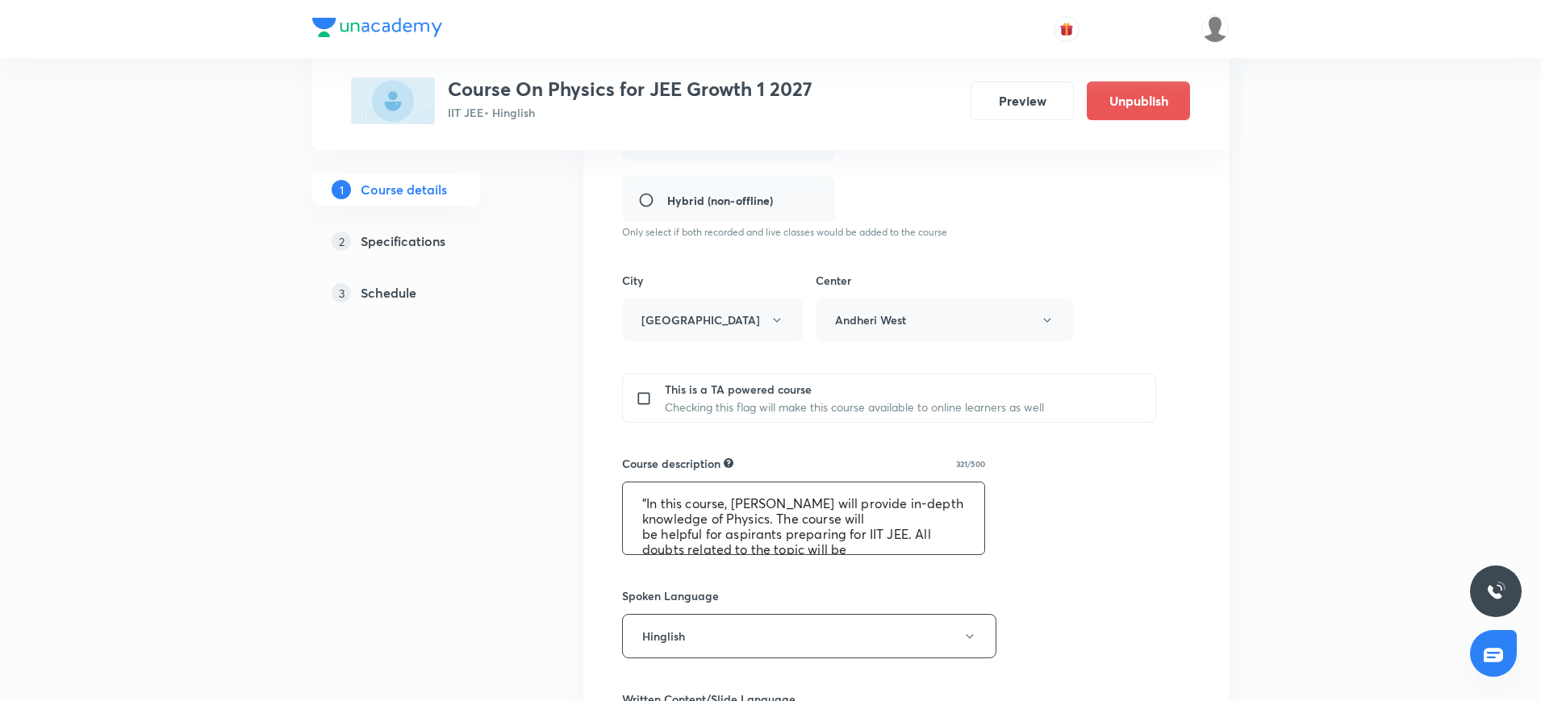
click at [673, 506] on textarea ""In this course, [PERSON_NAME] will provide in-depth knowledge of Physics. The …" at bounding box center [803, 518] width 361 height 72
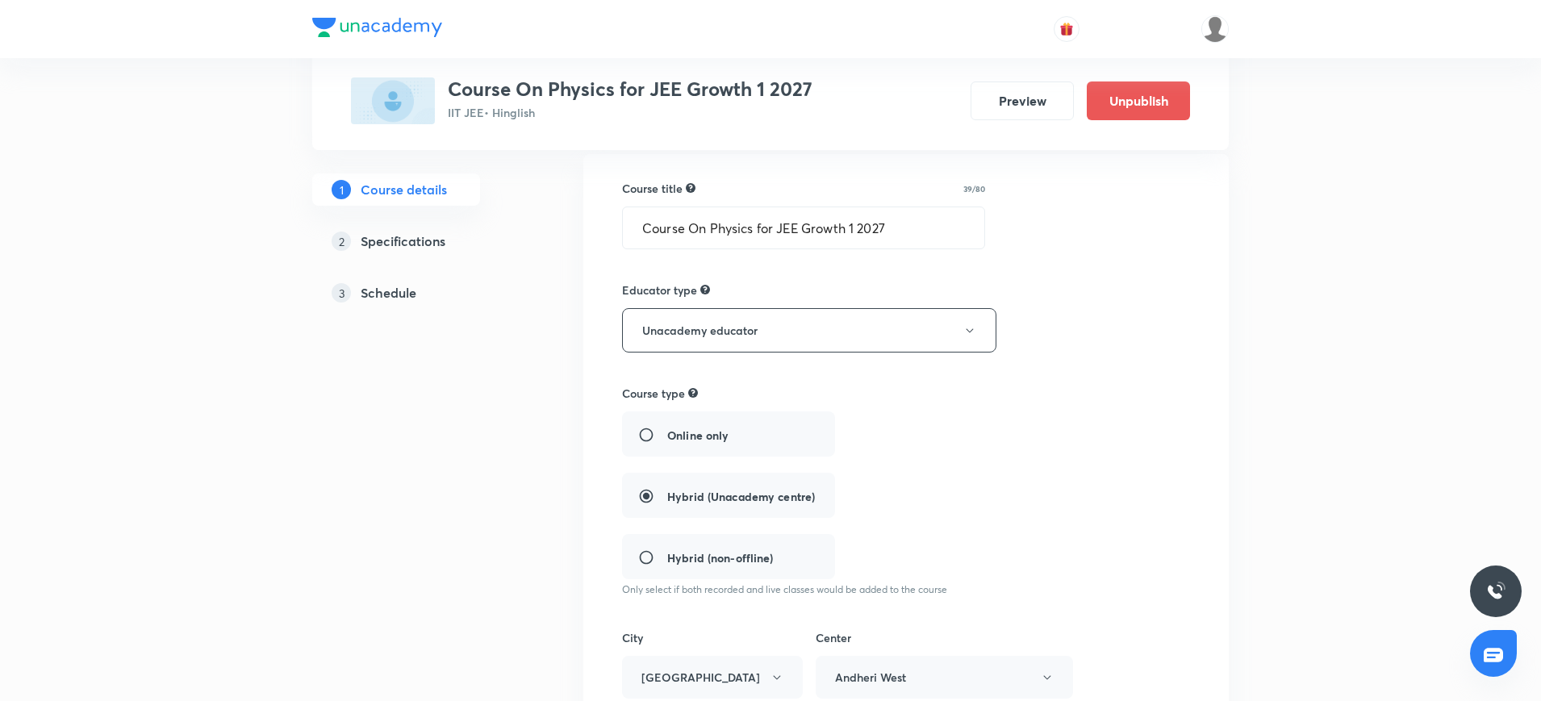
scroll to position [118, 0]
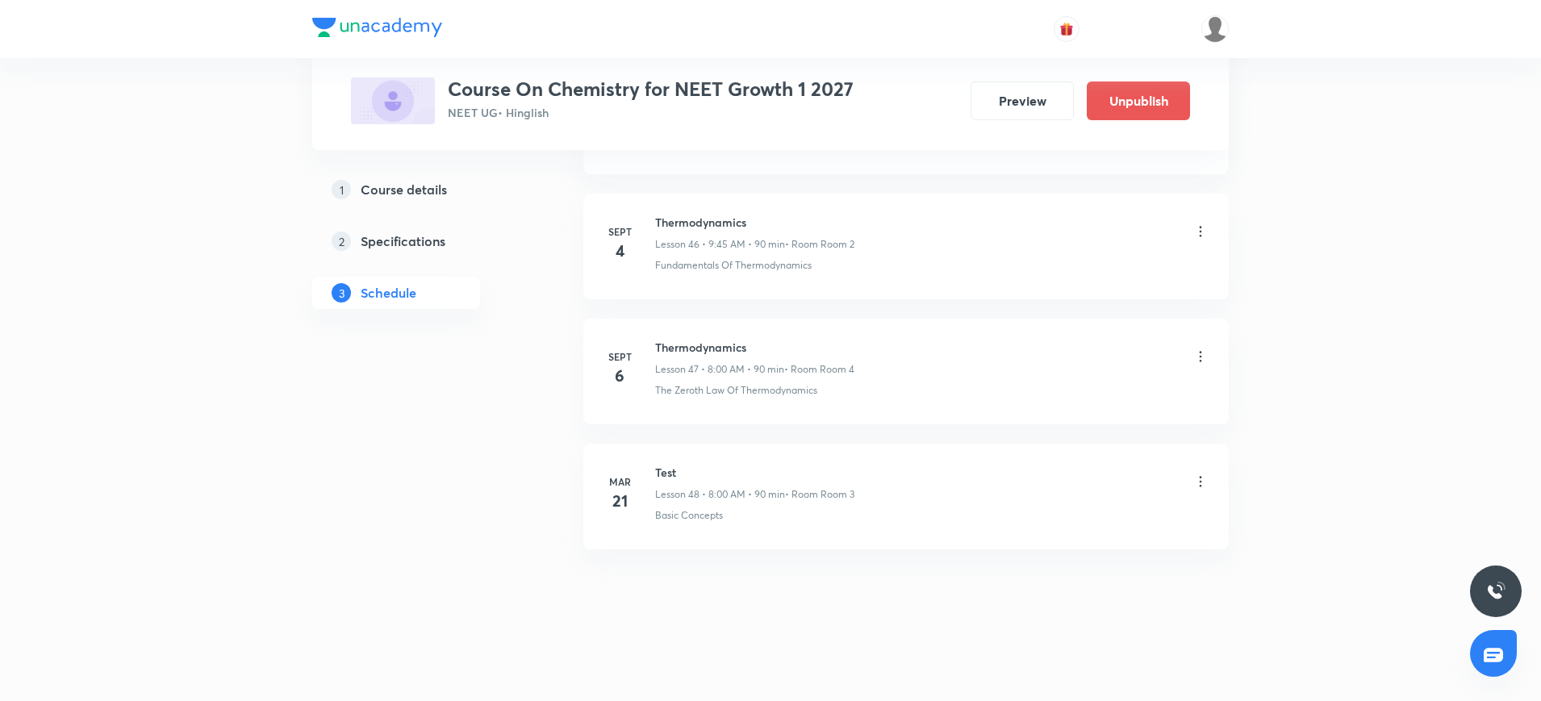
click at [1205, 357] on icon at bounding box center [1200, 356] width 16 height 16
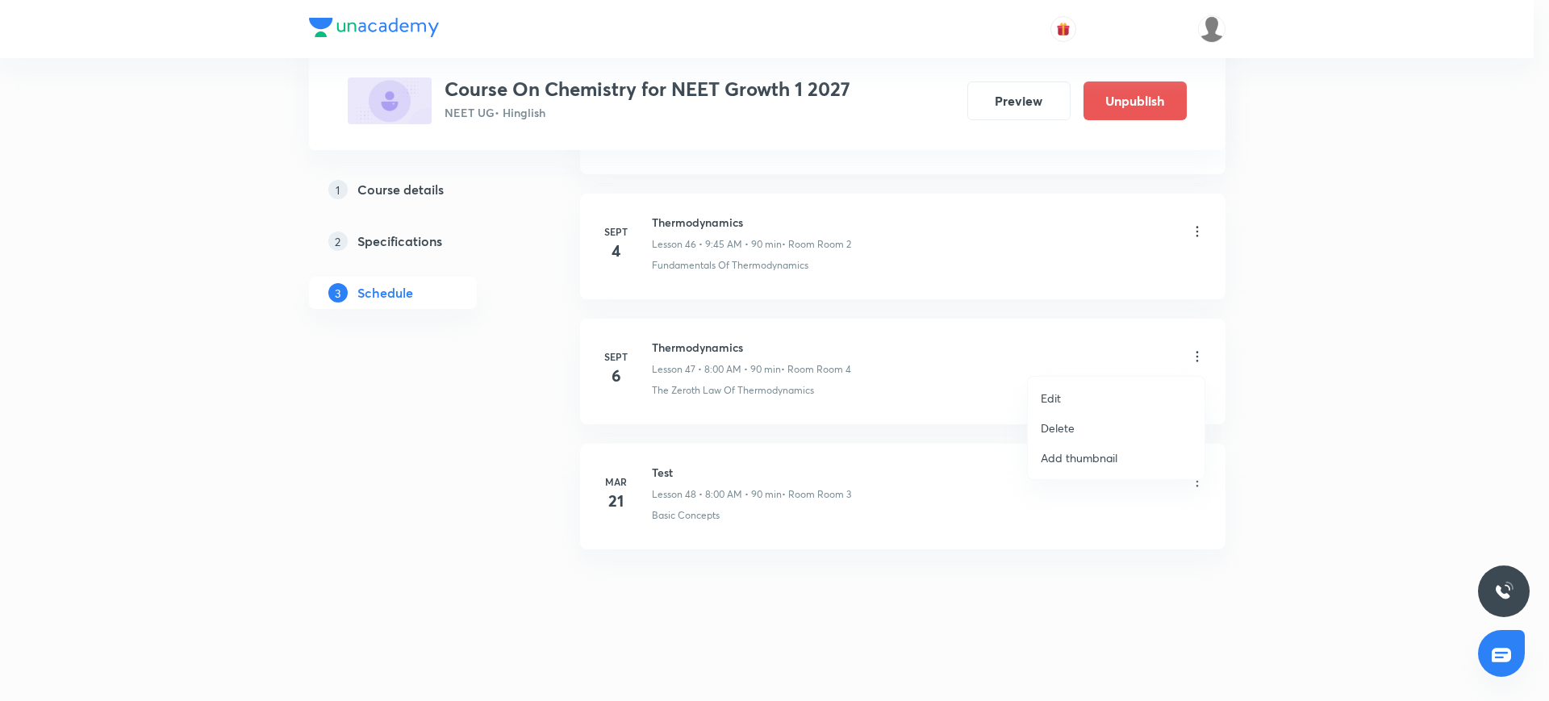
click at [1076, 424] on li "Delete" at bounding box center [1116, 428] width 177 height 30
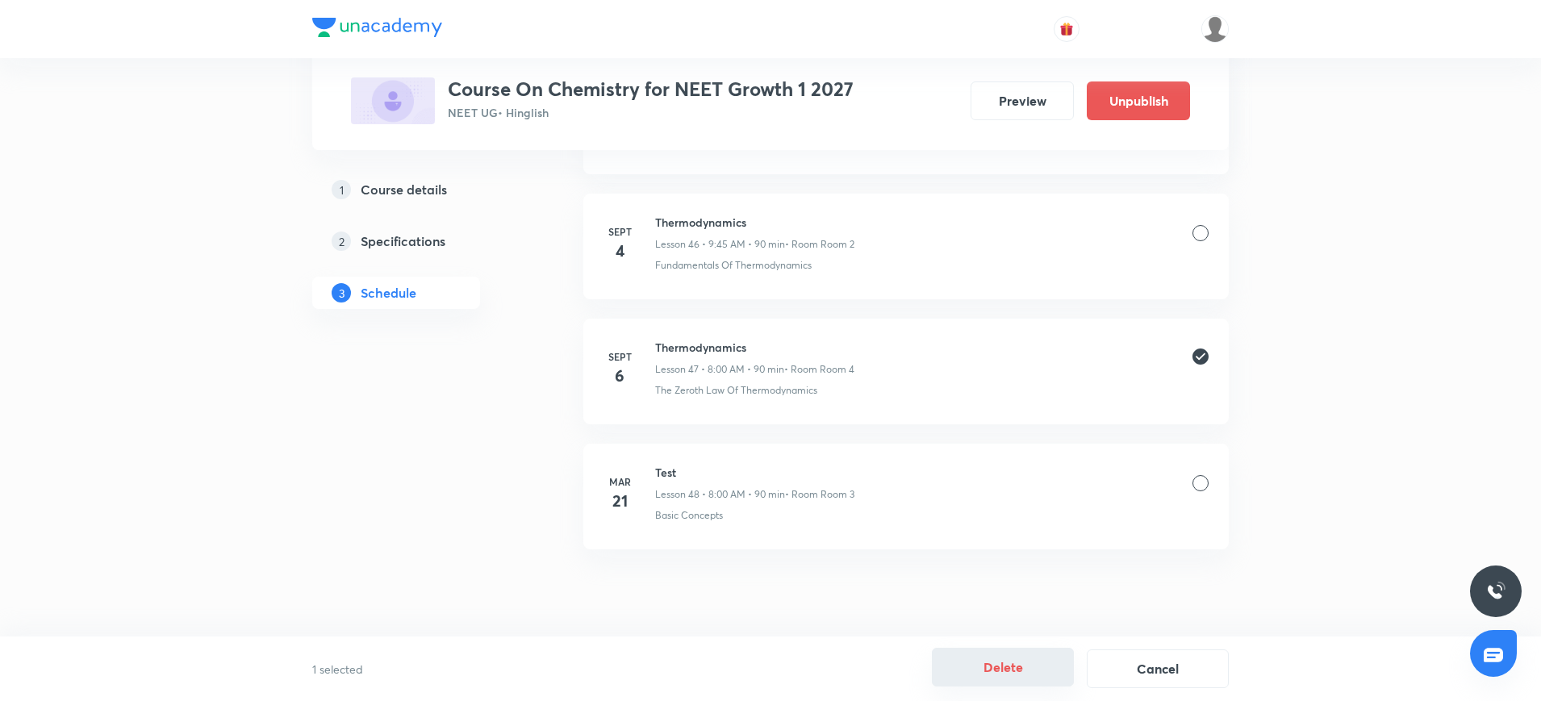
click at [974, 660] on button "Delete" at bounding box center [1003, 667] width 142 height 39
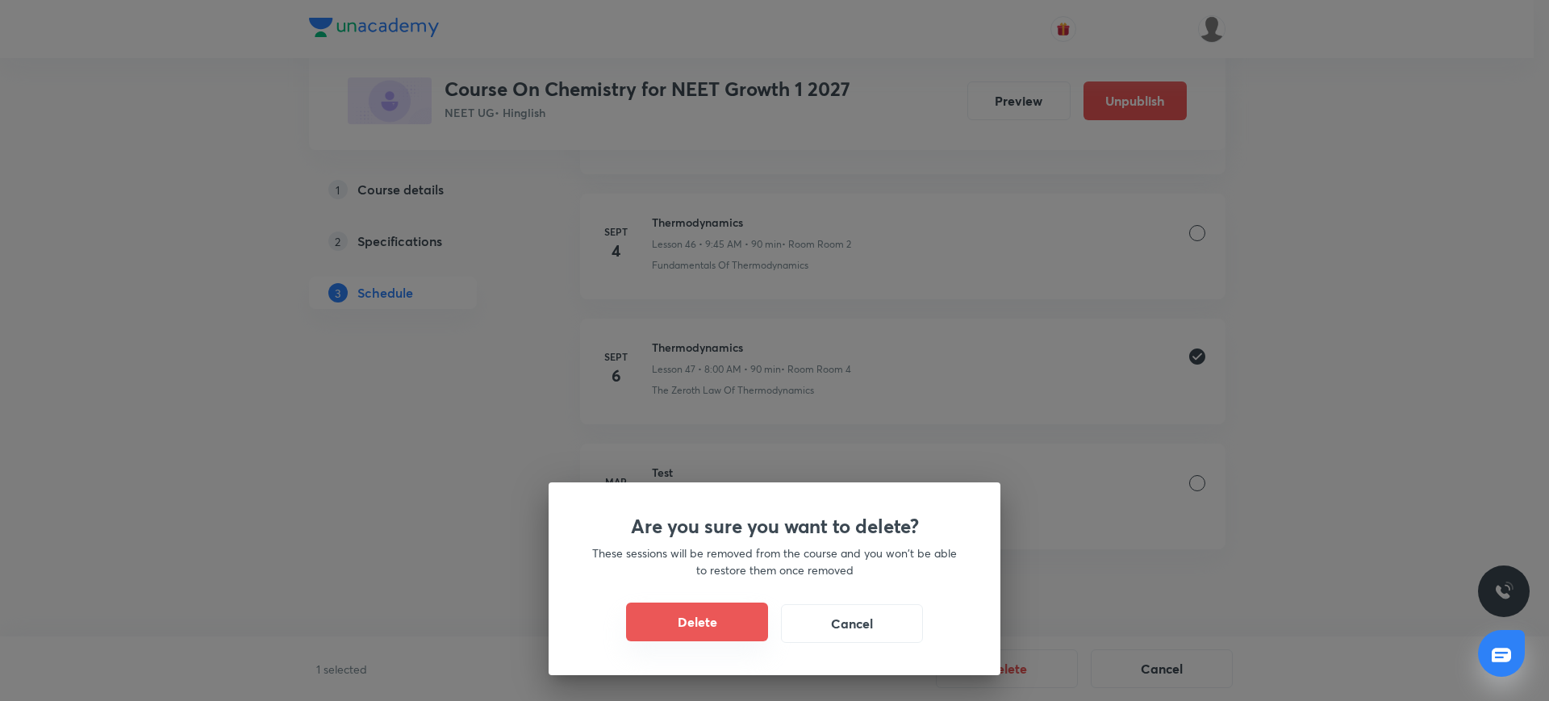
click at [732, 619] on button "Delete" at bounding box center [697, 622] width 142 height 39
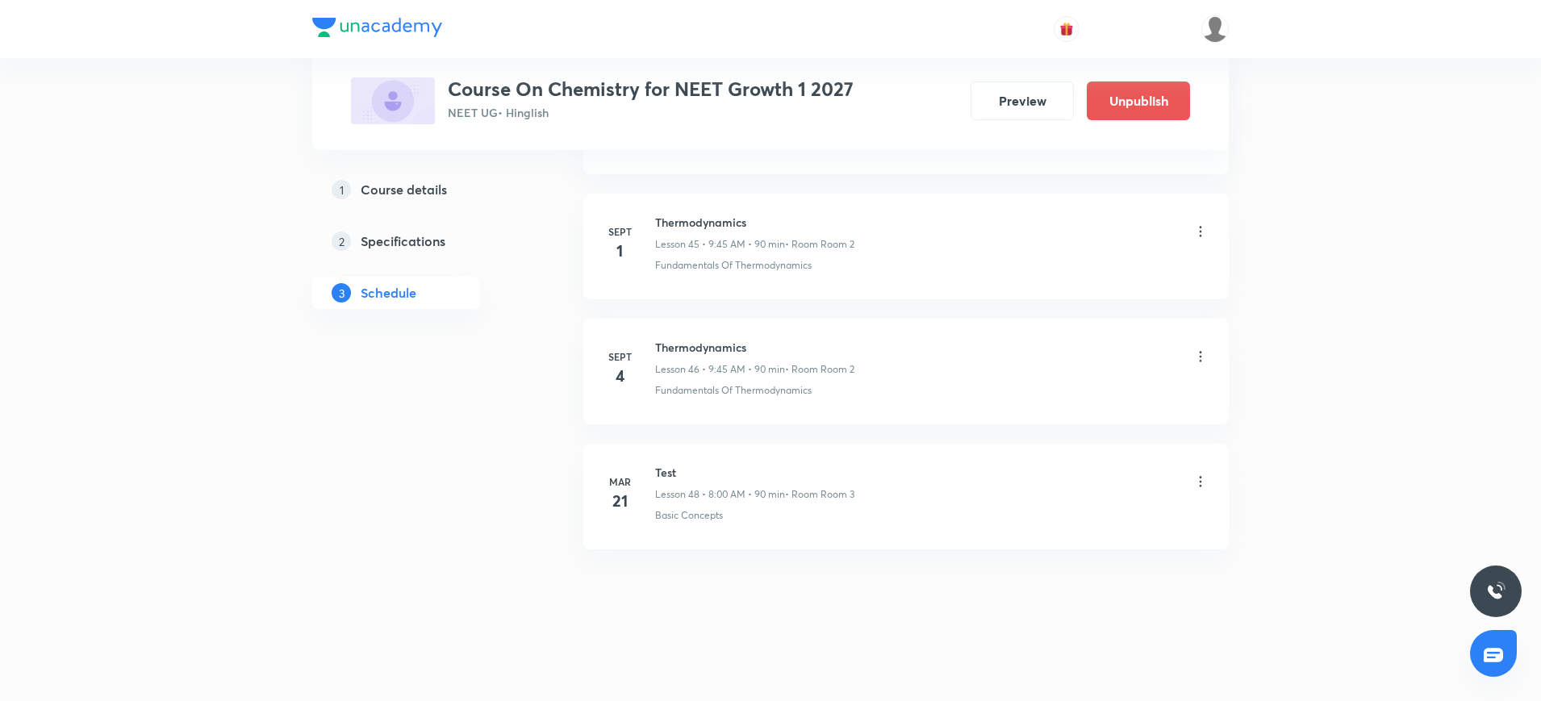
scroll to position [6468, 0]
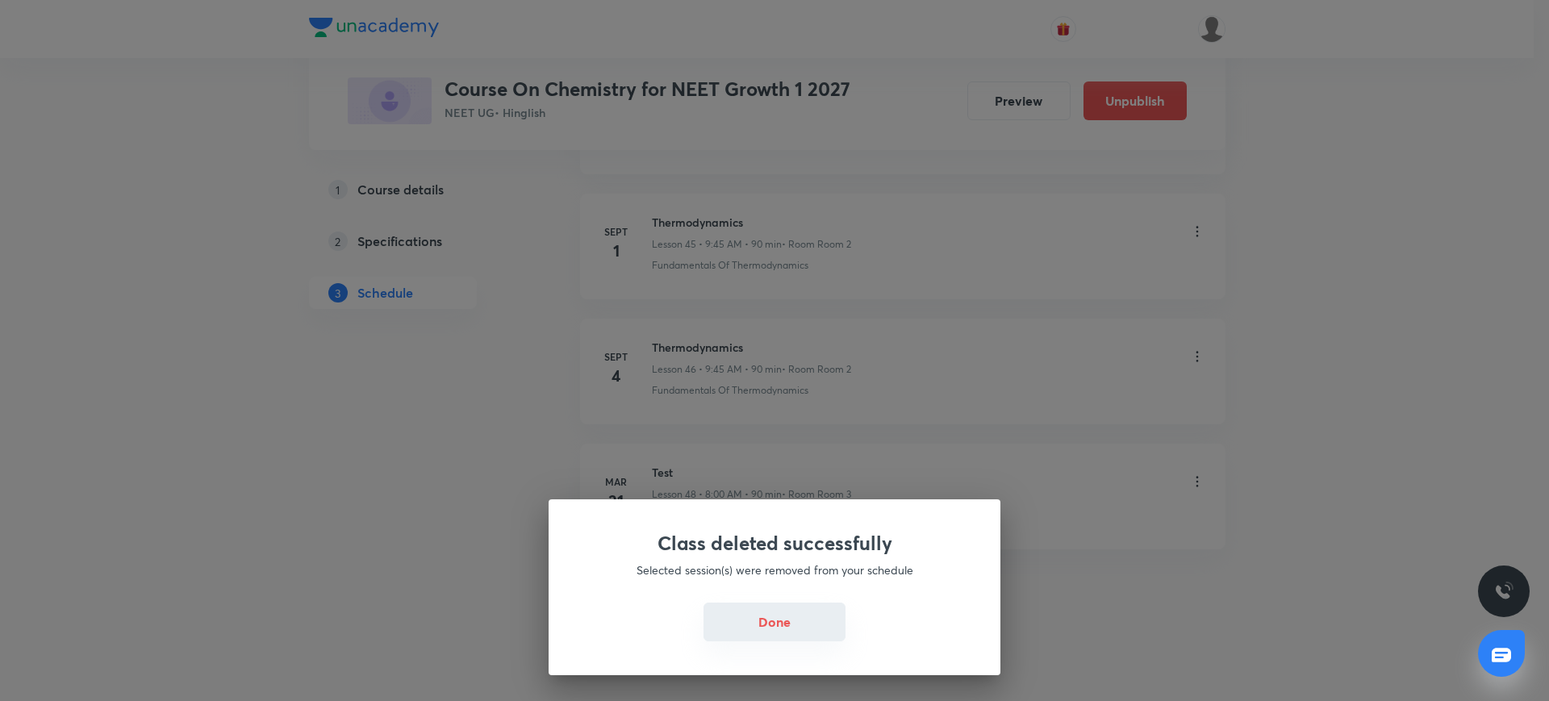
click at [749, 627] on button "Done" at bounding box center [774, 622] width 142 height 39
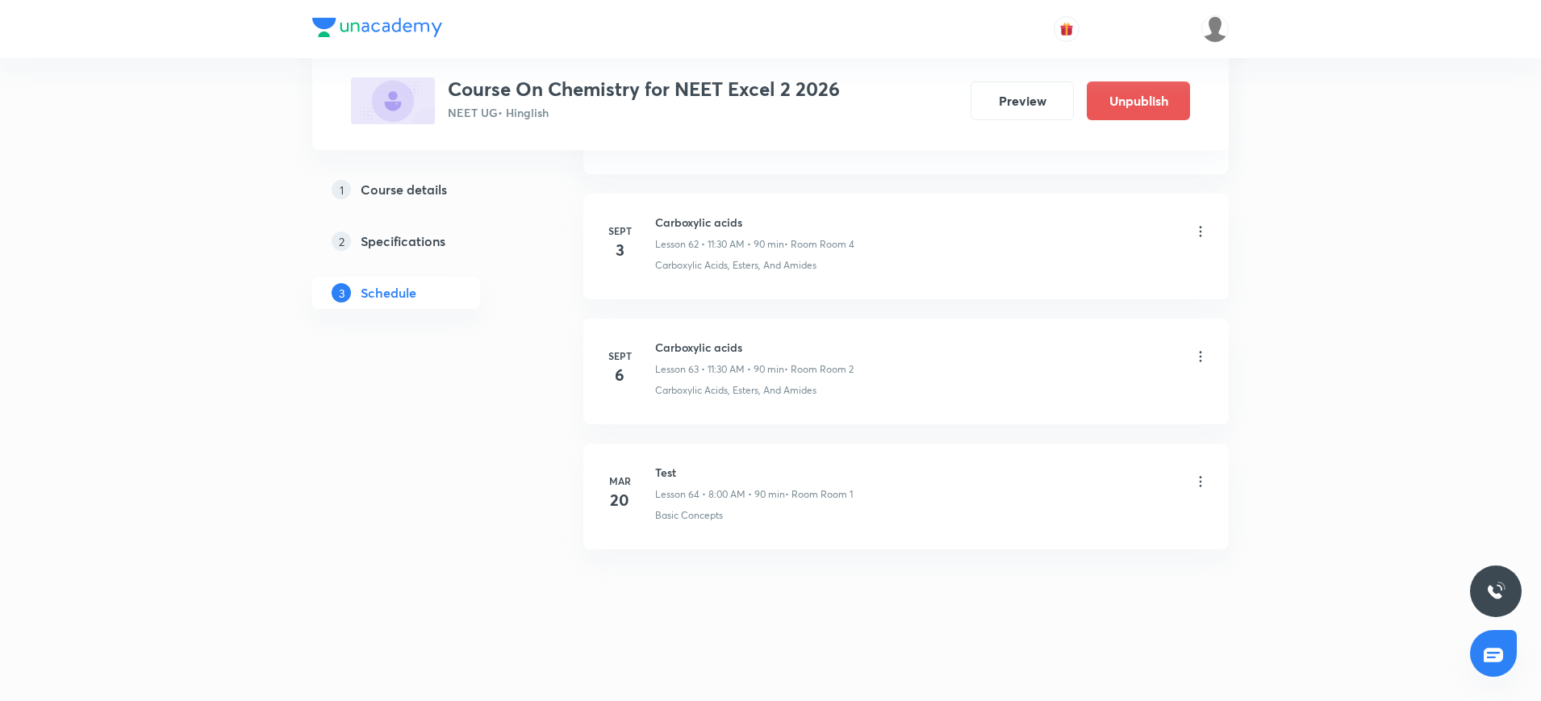
scroll to position [8596, 0]
click at [1197, 356] on icon at bounding box center [1200, 356] width 16 height 16
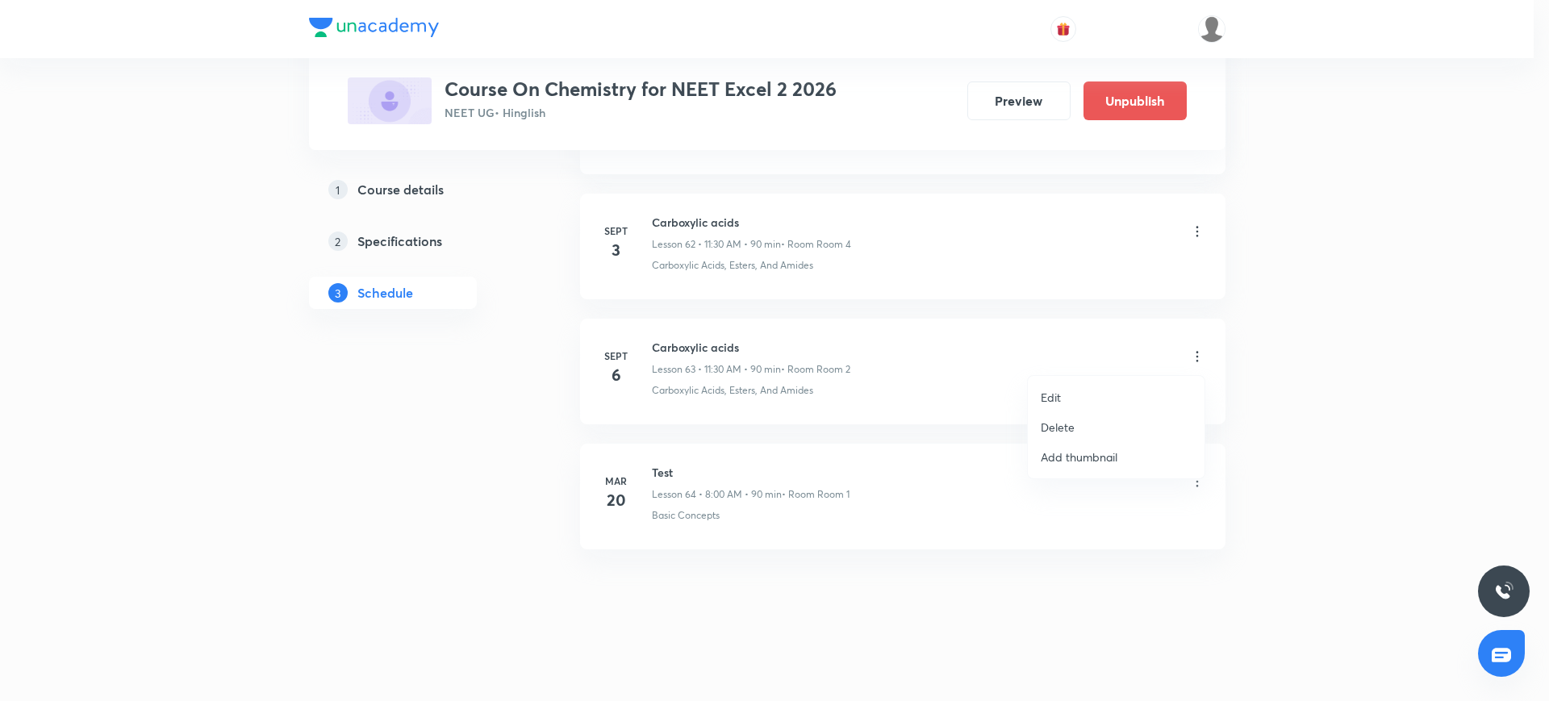
click at [1120, 419] on li "Delete" at bounding box center [1116, 427] width 177 height 30
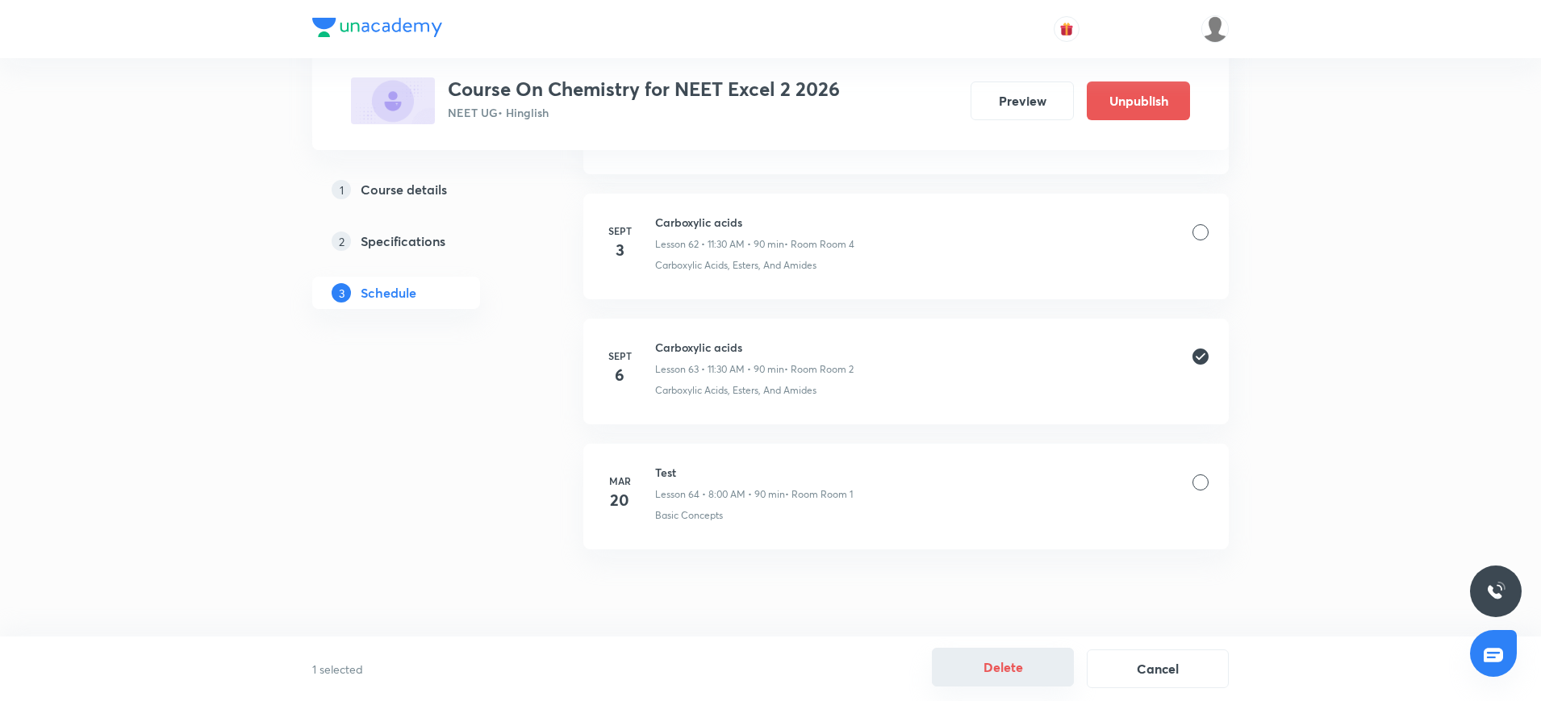
click at [984, 684] on button "Delete" at bounding box center [1003, 667] width 142 height 39
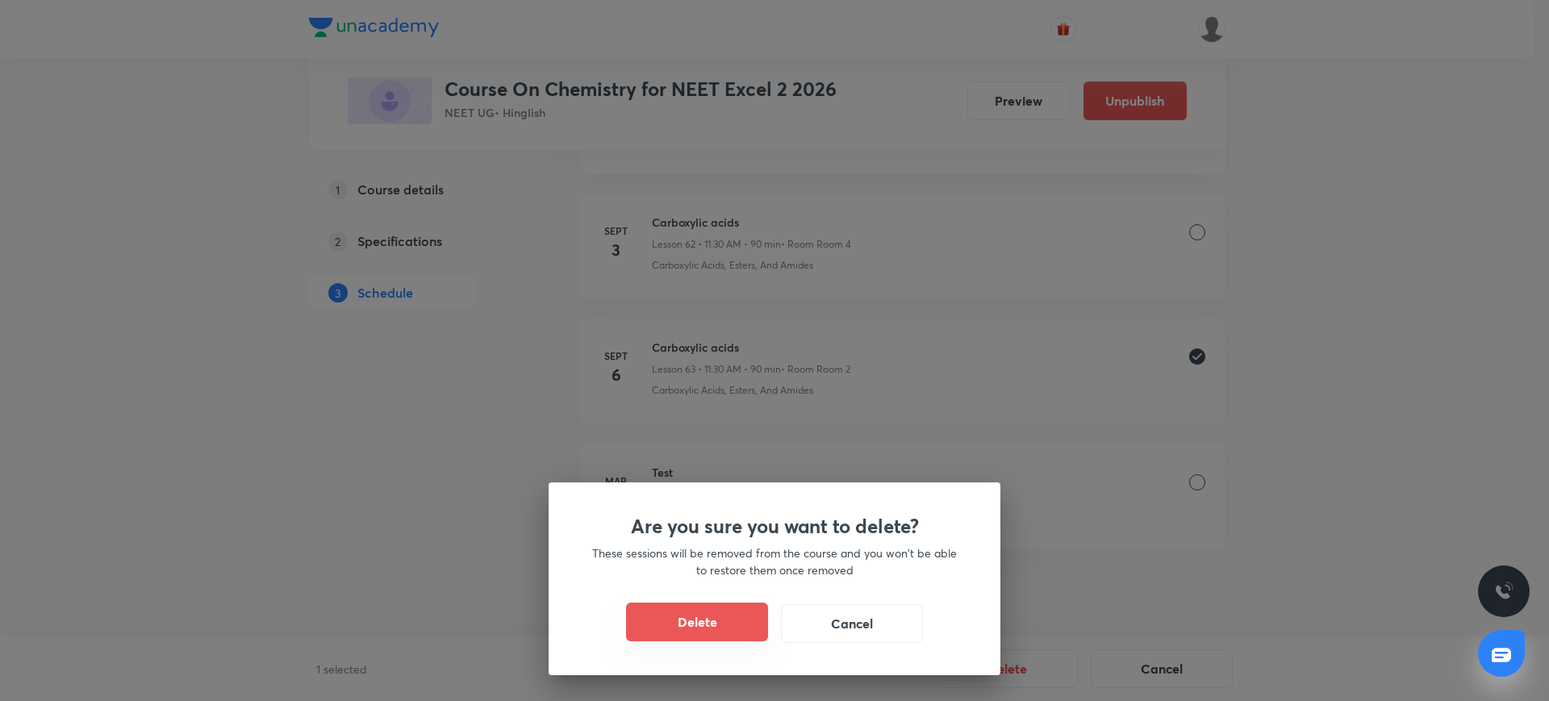
click at [731, 618] on button "Delete" at bounding box center [697, 622] width 142 height 39
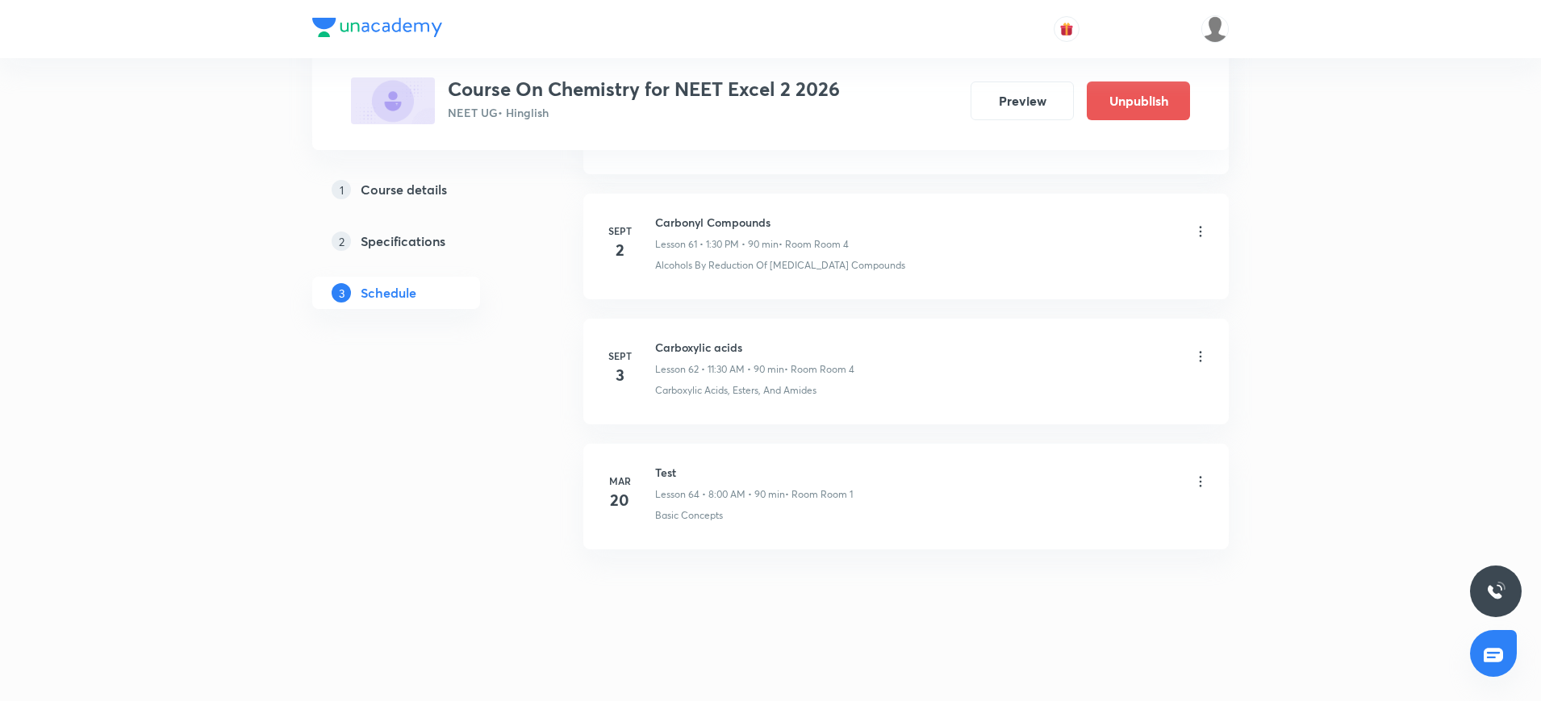
scroll to position [8470, 0]
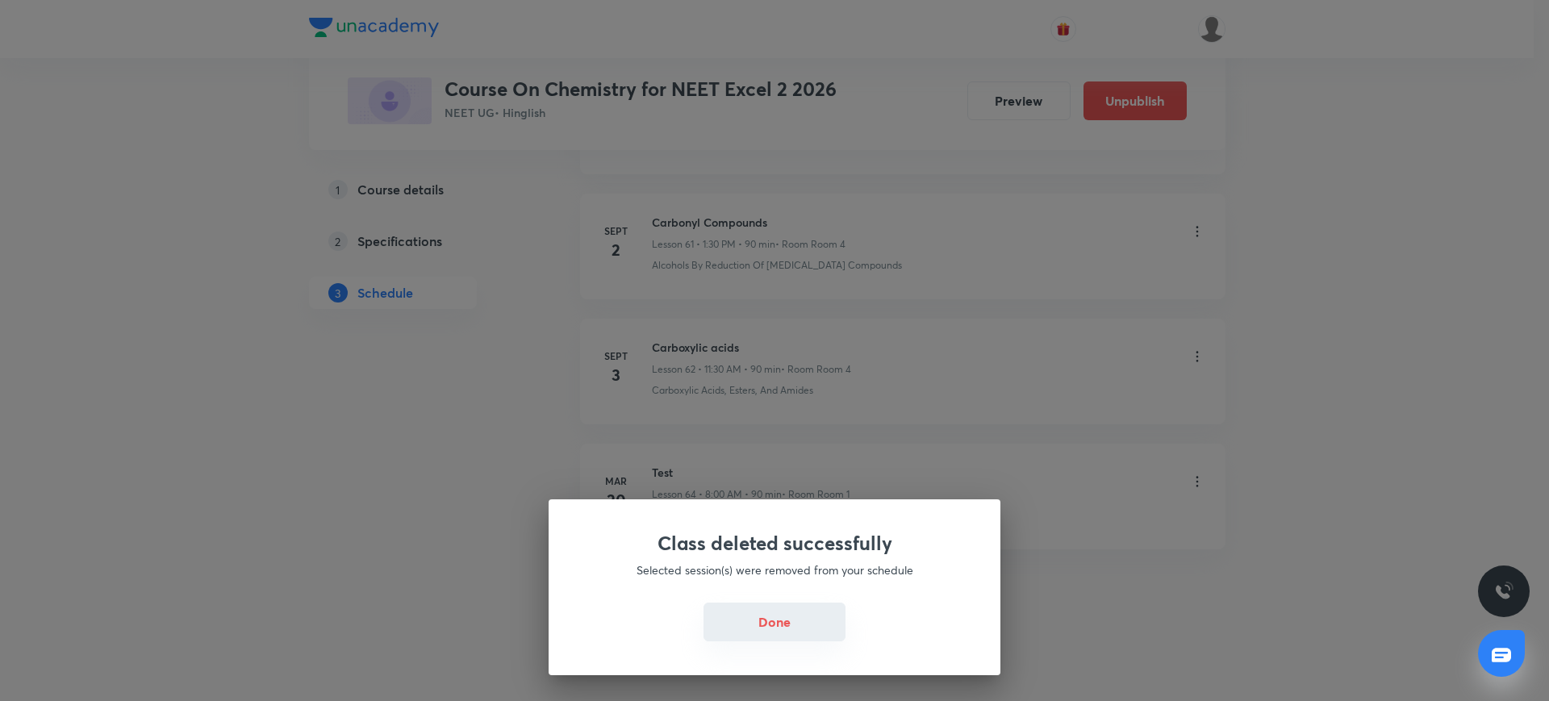
click at [753, 608] on button "Done" at bounding box center [774, 622] width 142 height 39
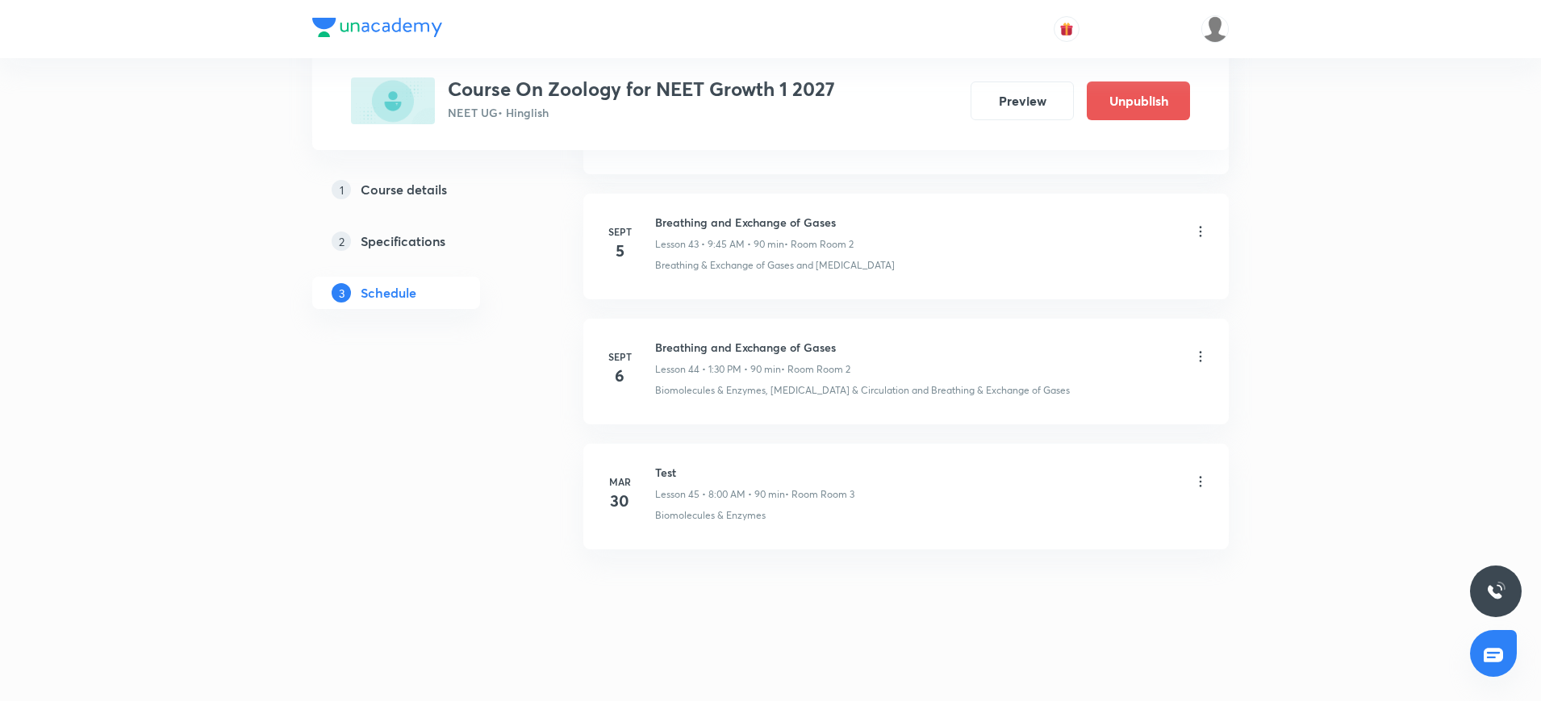
scroll to position [6218, 0]
click at [1200, 356] on icon at bounding box center [1200, 356] width 2 height 10
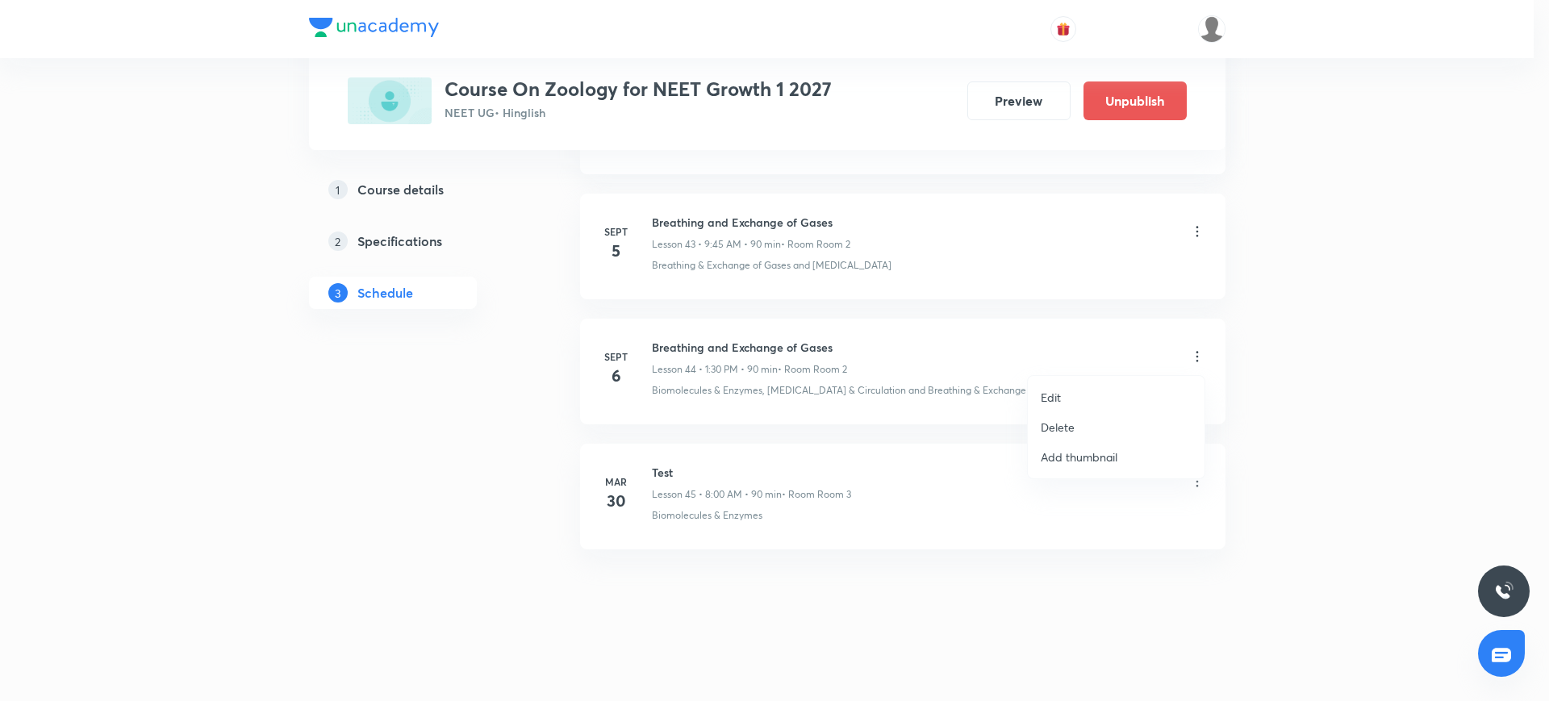
click at [1065, 428] on p "Delete" at bounding box center [1058, 427] width 34 height 17
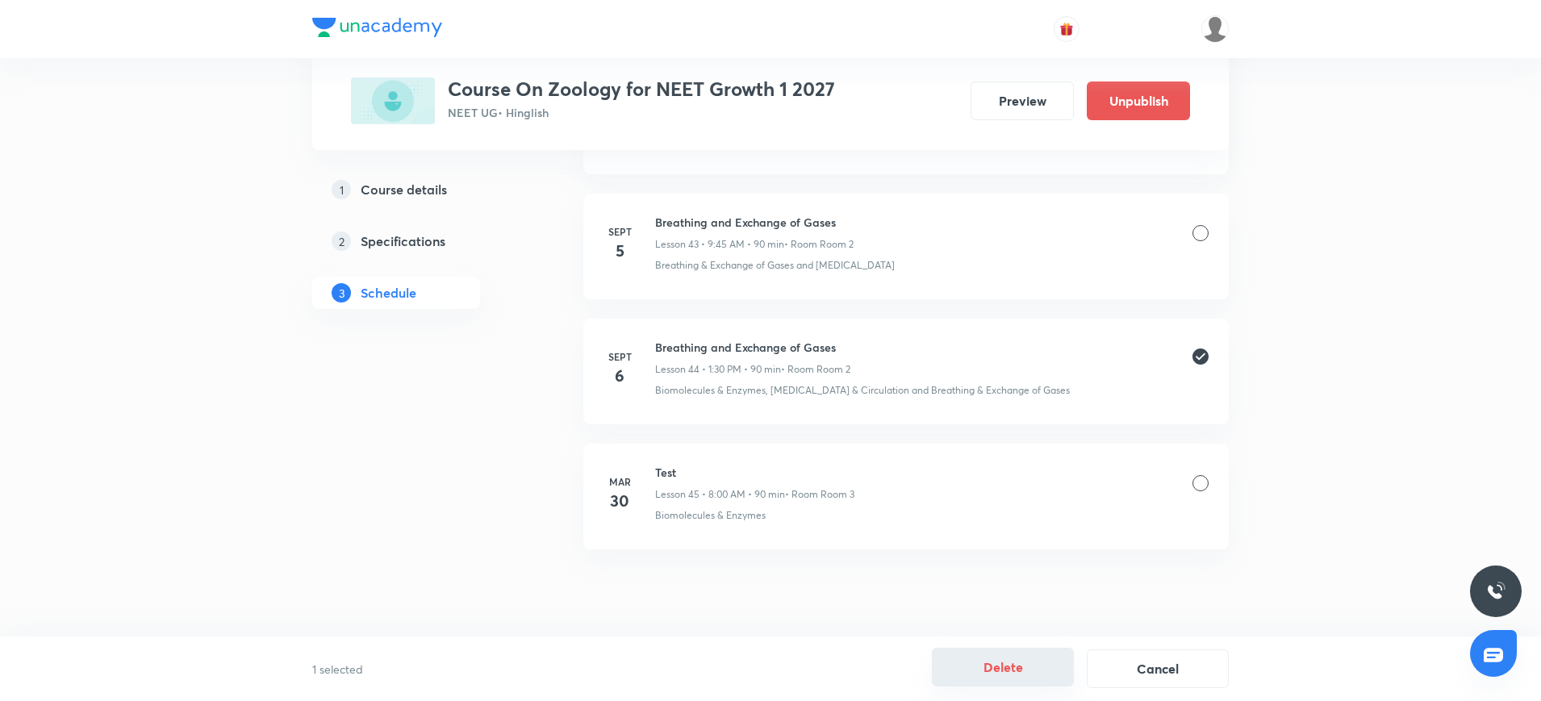
click at [971, 661] on button "Delete" at bounding box center [1003, 667] width 142 height 39
click at [1200, 357] on icon at bounding box center [1200, 356] width 2 height 10
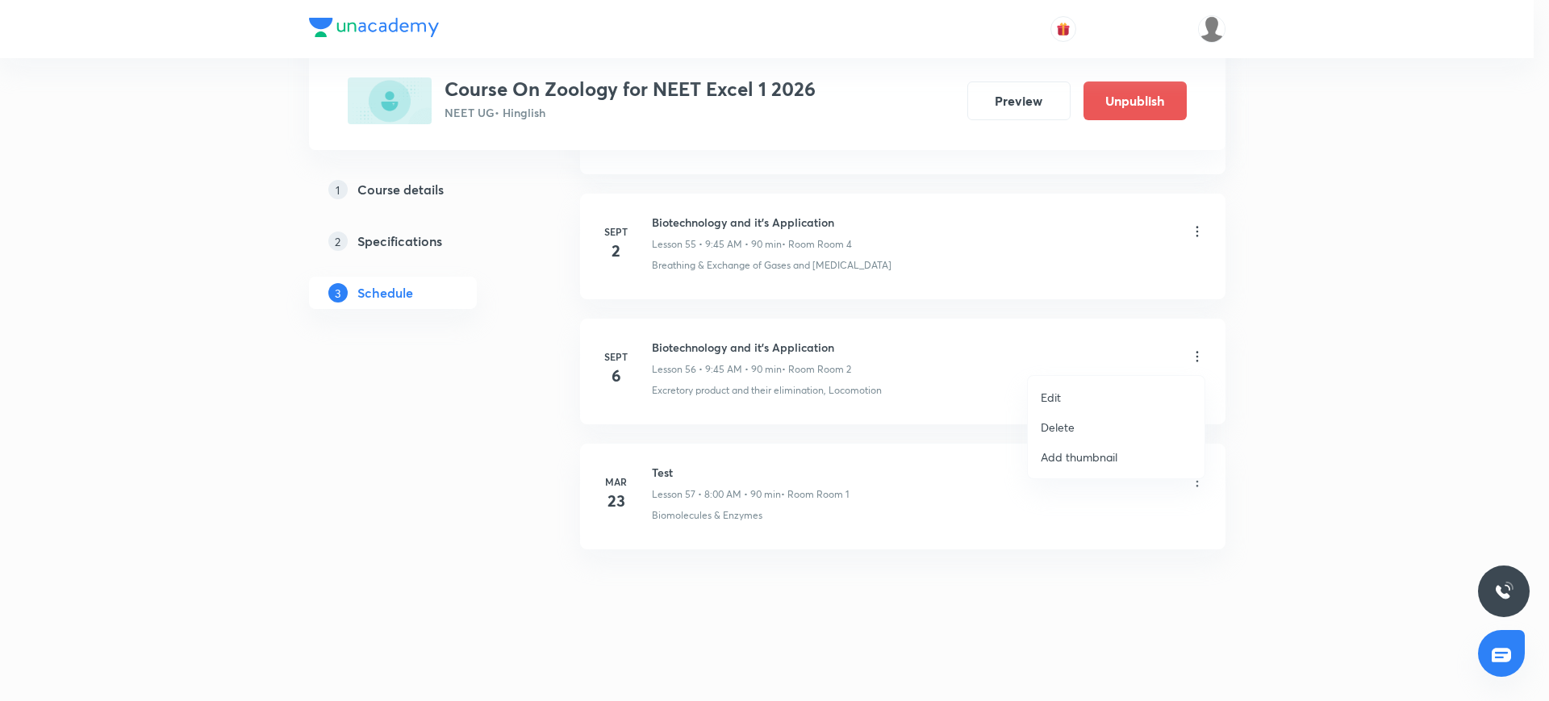
click at [1059, 416] on li "Delete" at bounding box center [1116, 427] width 177 height 30
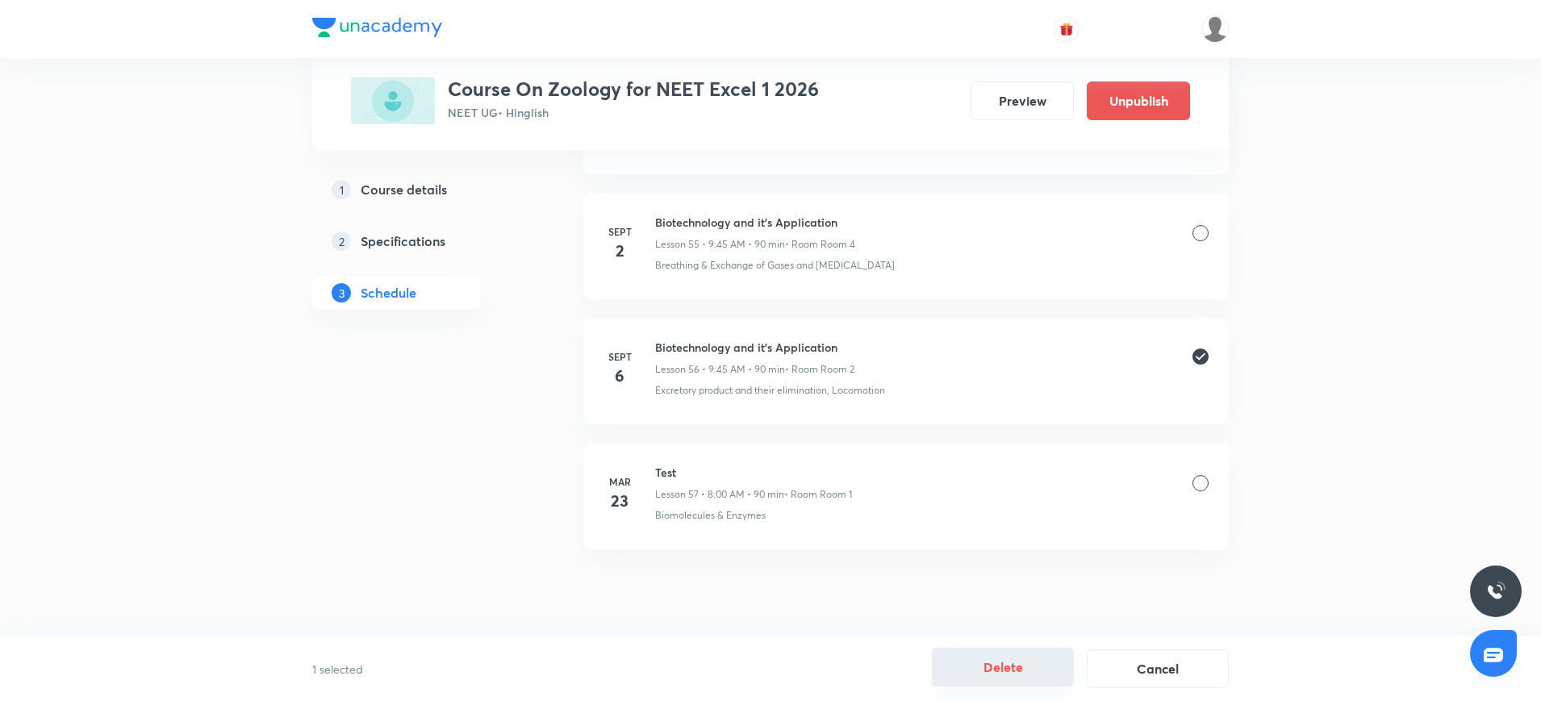
click at [1016, 670] on button "Delete" at bounding box center [1003, 667] width 142 height 39
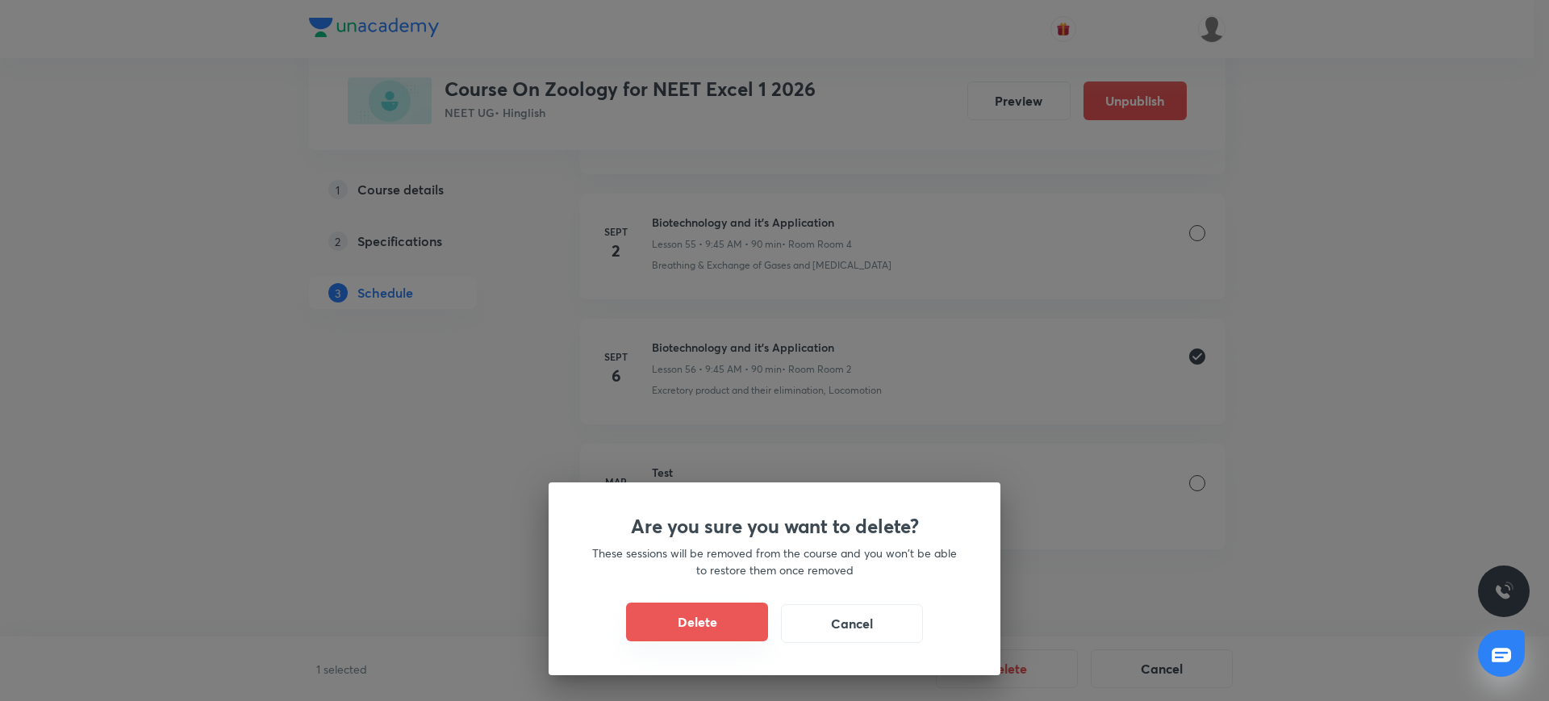
click at [714, 609] on button "Delete" at bounding box center [697, 622] width 142 height 39
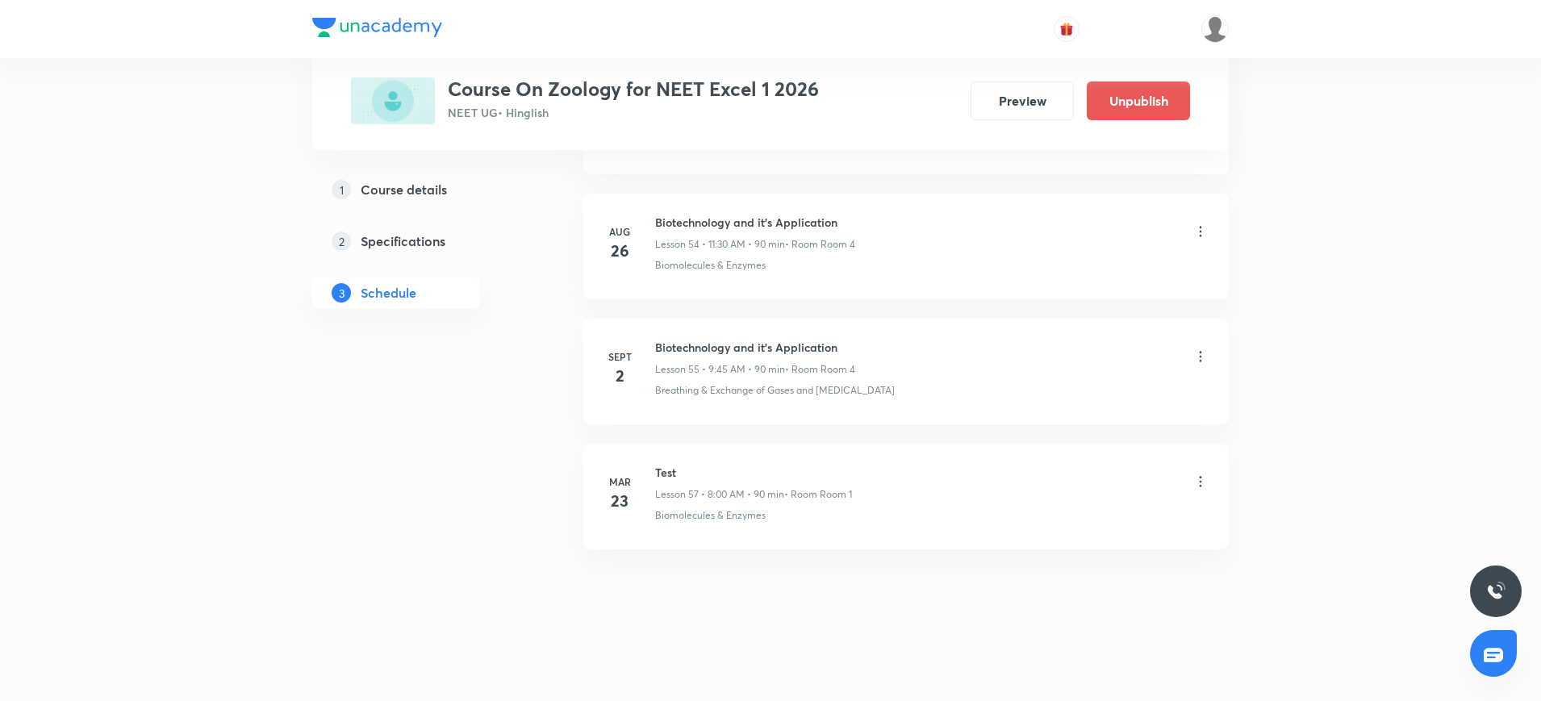
scroll to position [7594, 0]
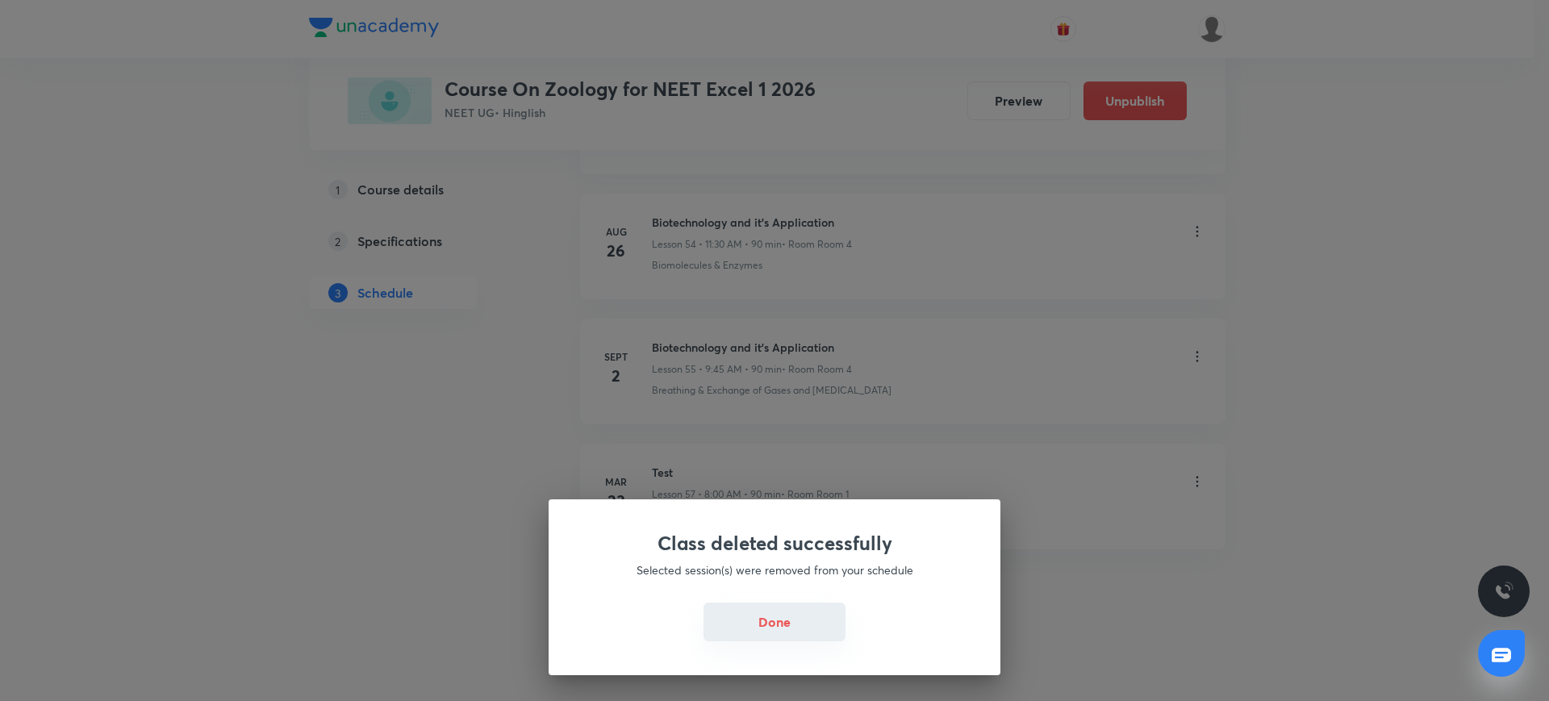
click at [736, 614] on button "Done" at bounding box center [774, 622] width 142 height 39
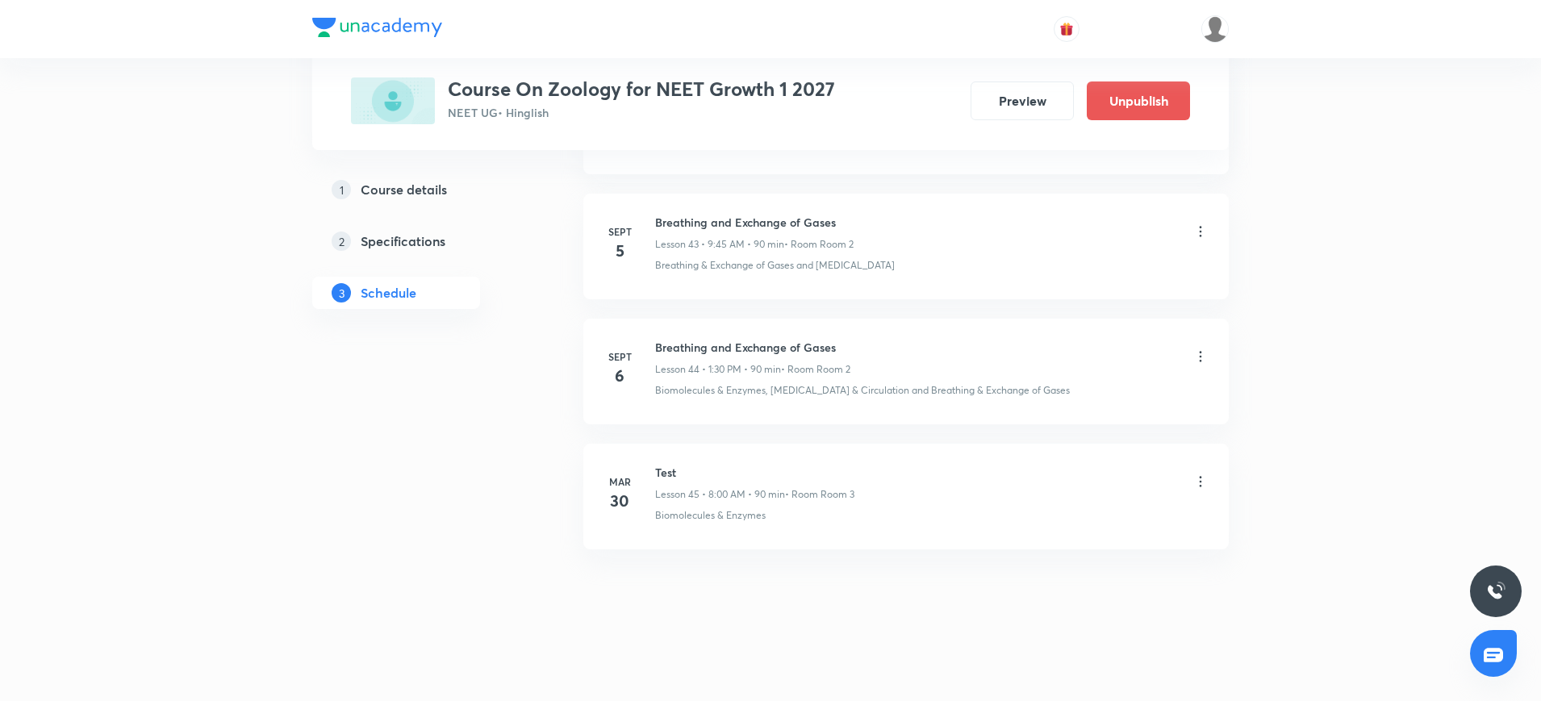
click at [1202, 359] on icon at bounding box center [1200, 356] width 16 height 16
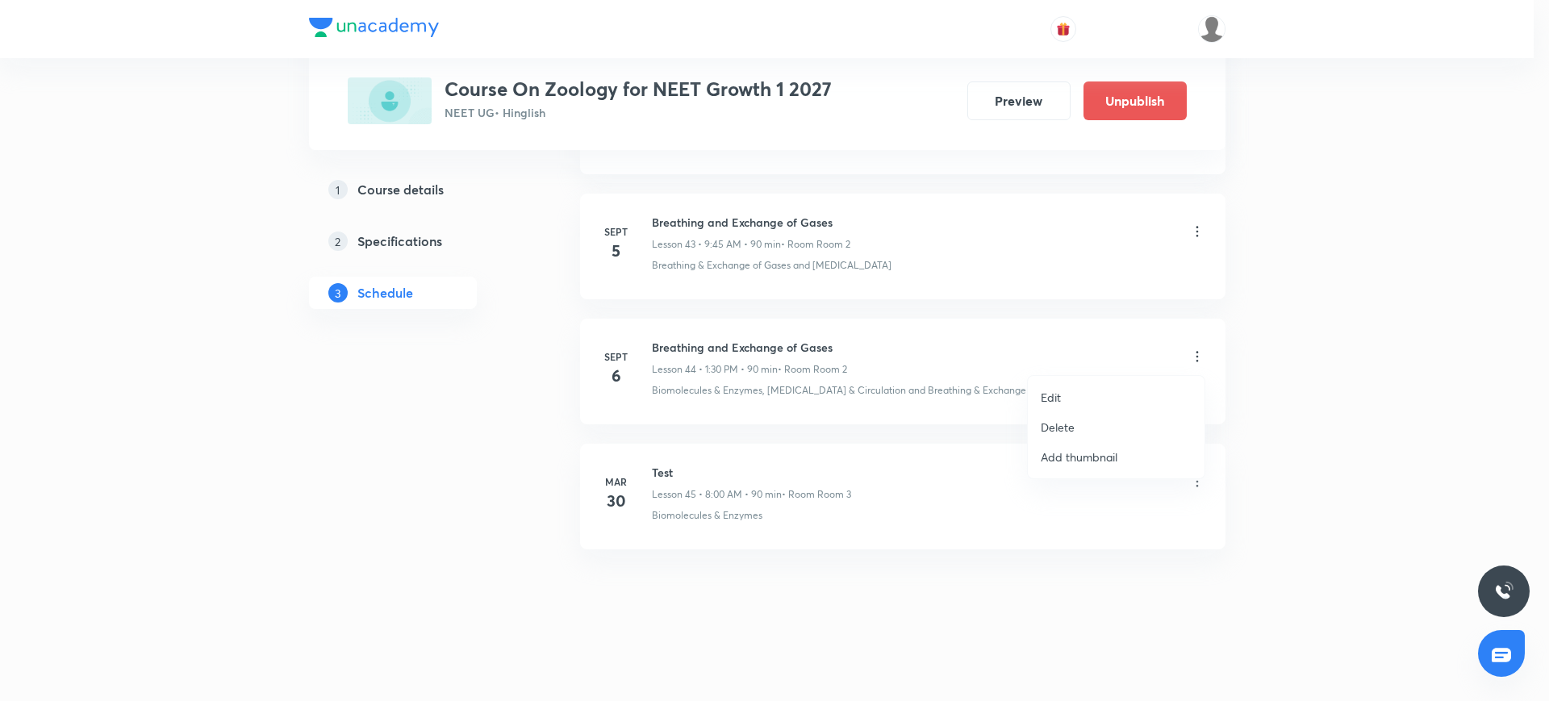
click at [1070, 424] on p "Delete" at bounding box center [1058, 427] width 34 height 17
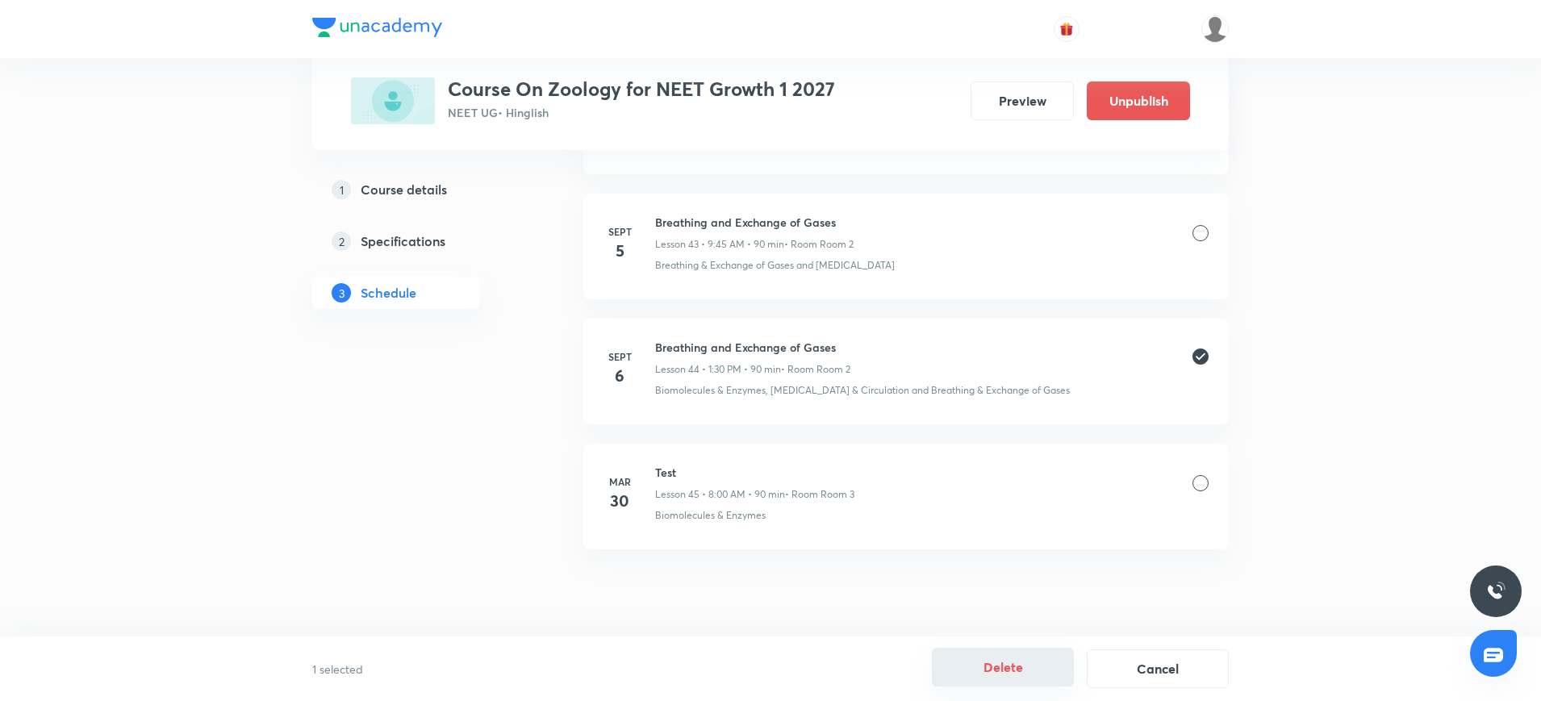
click at [1007, 663] on button "Delete" at bounding box center [1003, 667] width 142 height 39
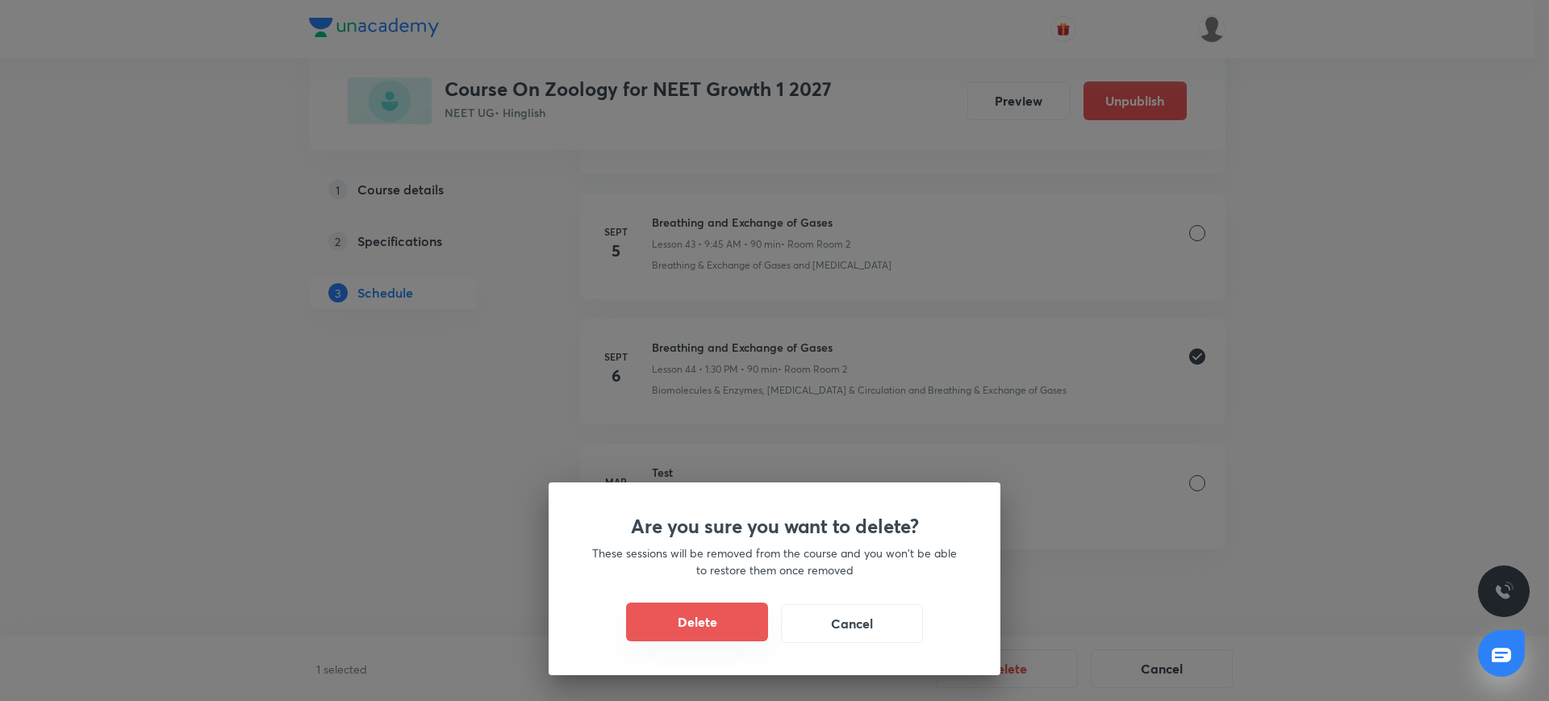
click at [711, 614] on button "Delete" at bounding box center [697, 622] width 142 height 39
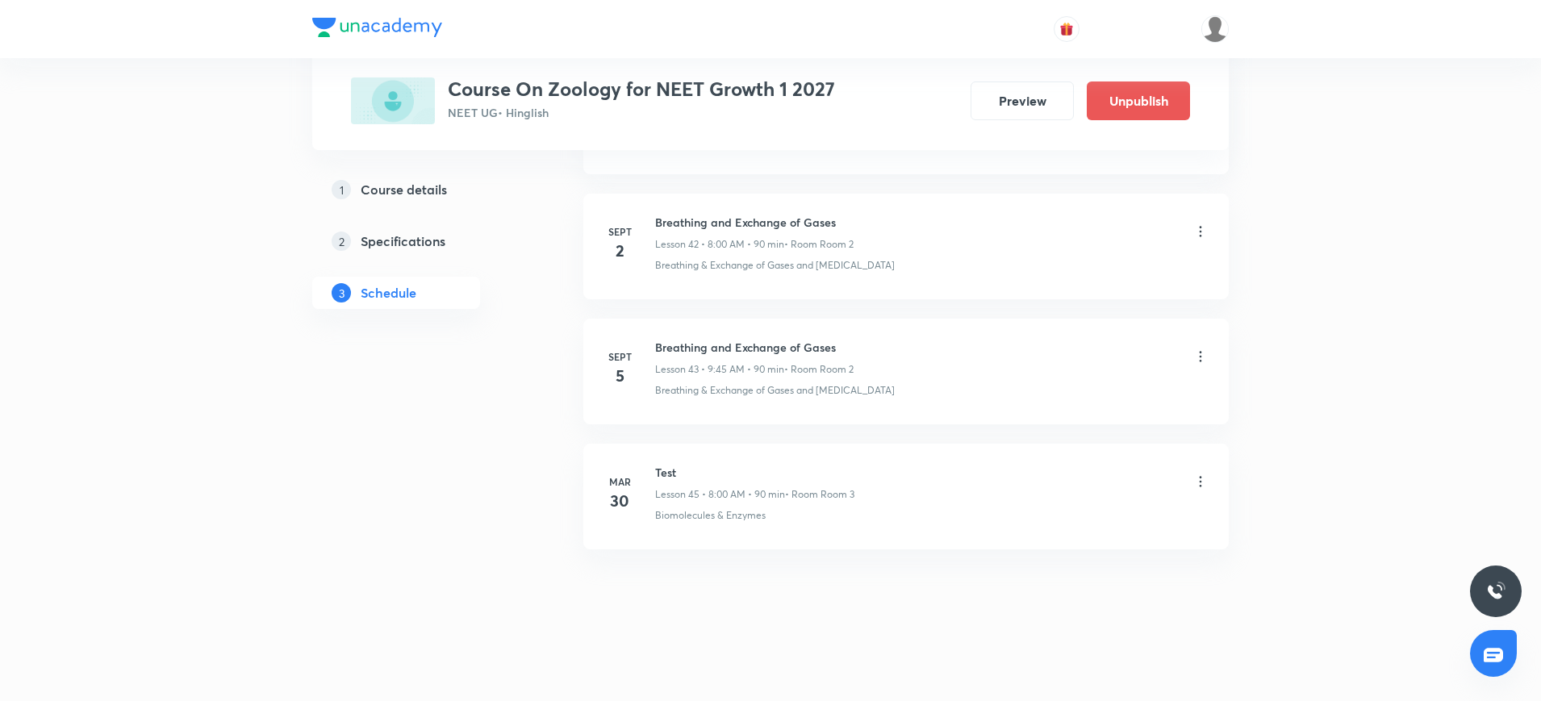
scroll to position [6093, 0]
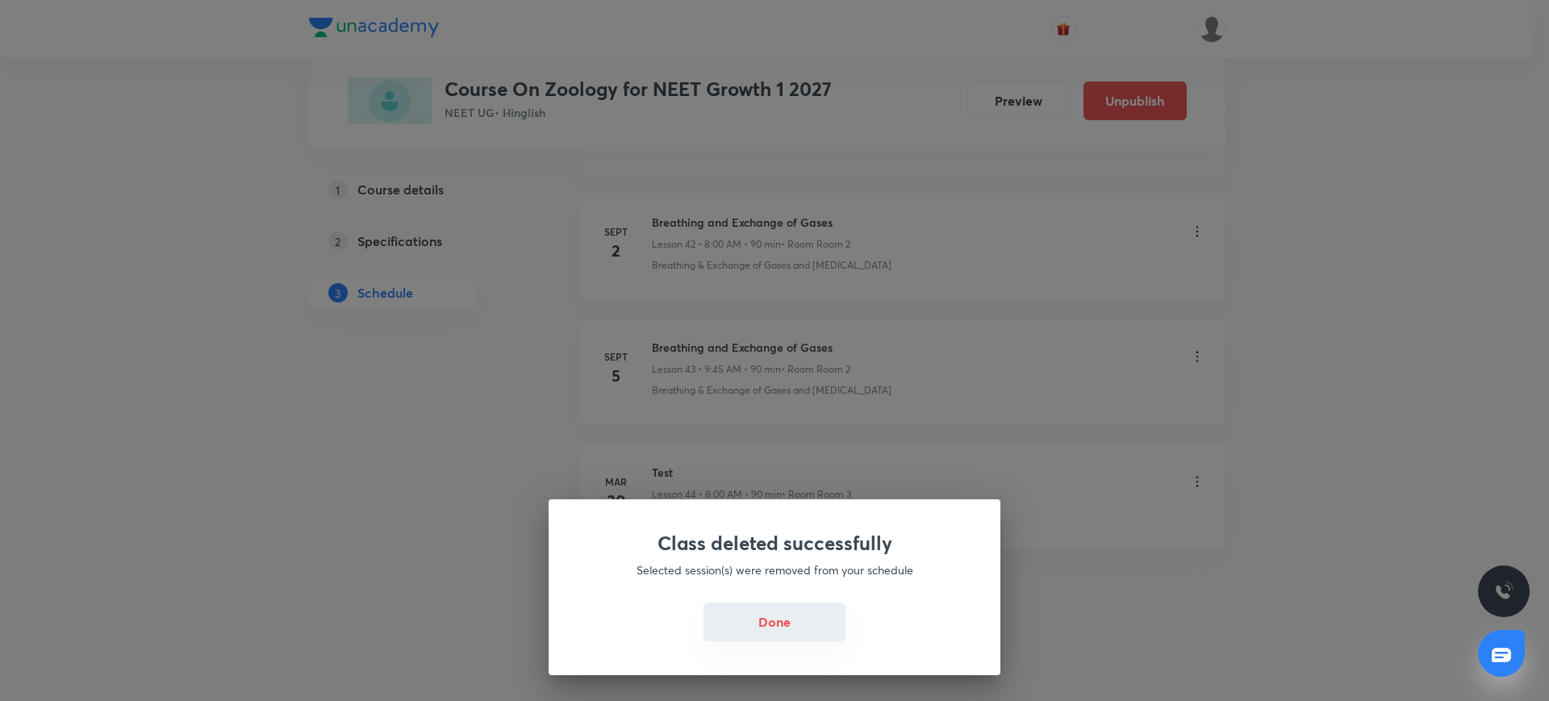
click at [748, 607] on button "Done" at bounding box center [774, 622] width 142 height 39
